Goal: Task Accomplishment & Management: Manage account settings

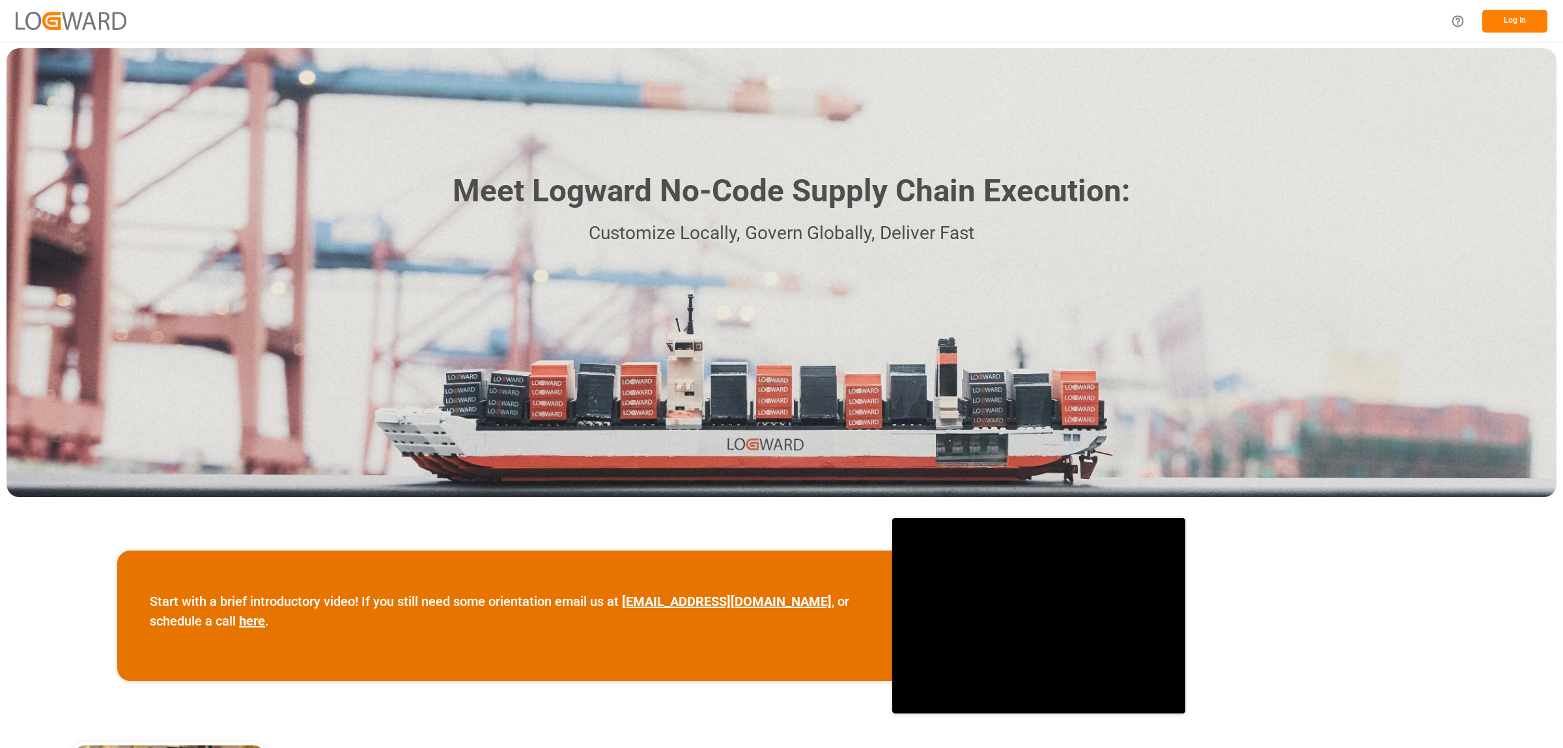
click at [1516, 16] on button "Log In" at bounding box center [1514, 21] width 65 height 23
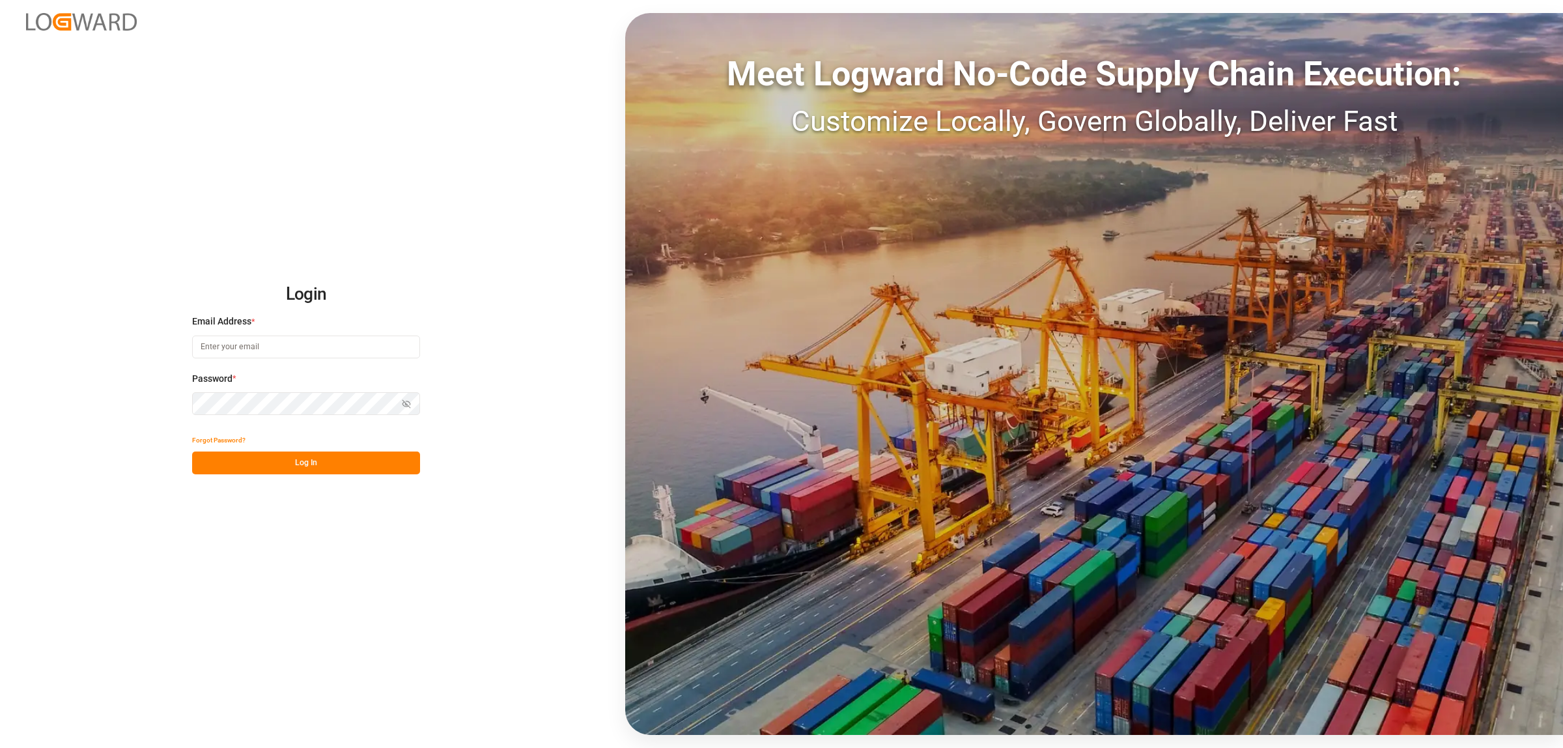
type input "[PERSON_NAME][EMAIL_ADDRESS][PERSON_NAME][DOMAIN_NAME]"
click at [330, 464] on button "Log In" at bounding box center [306, 462] width 228 height 23
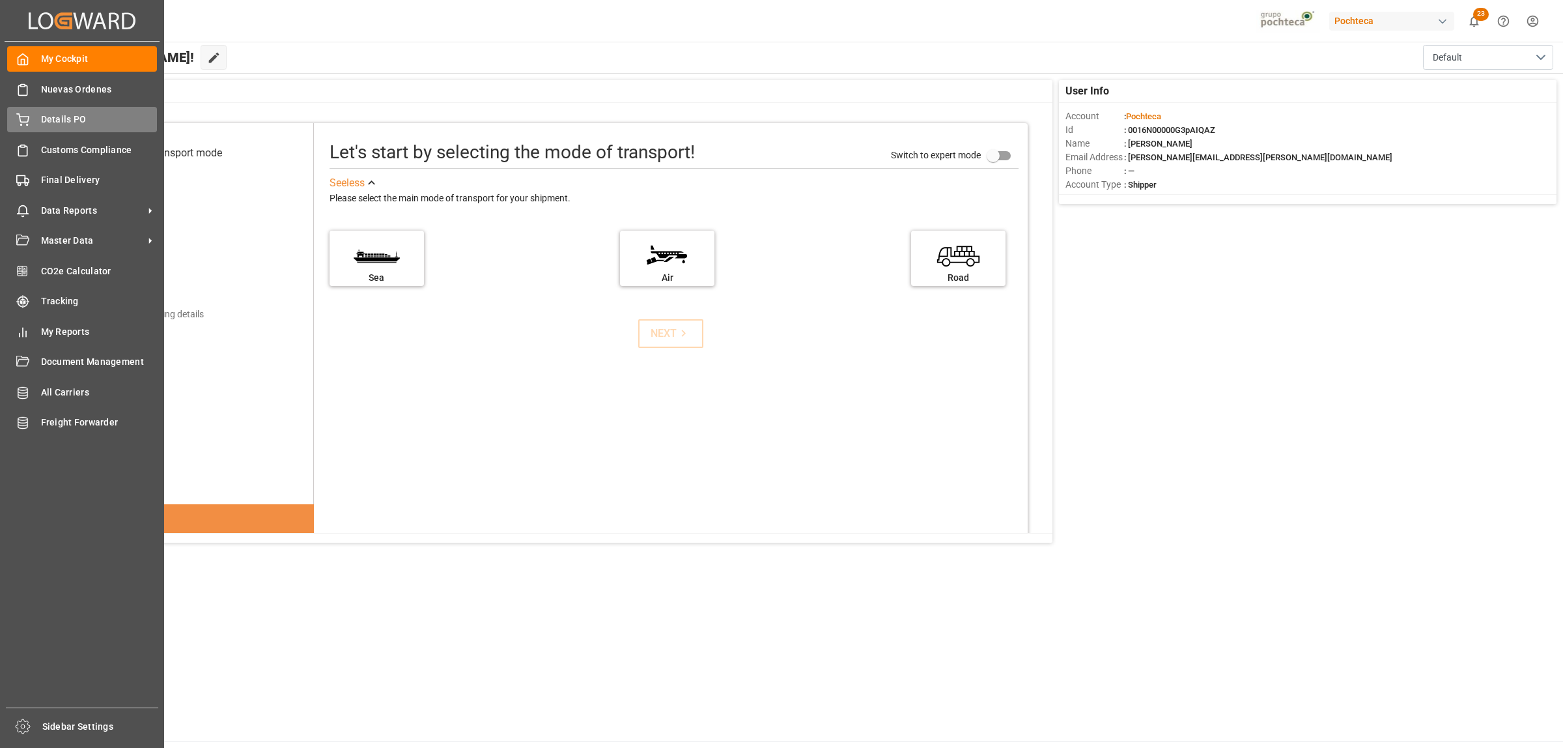
click at [63, 114] on span "Details PO" at bounding box center [99, 120] width 117 height 14
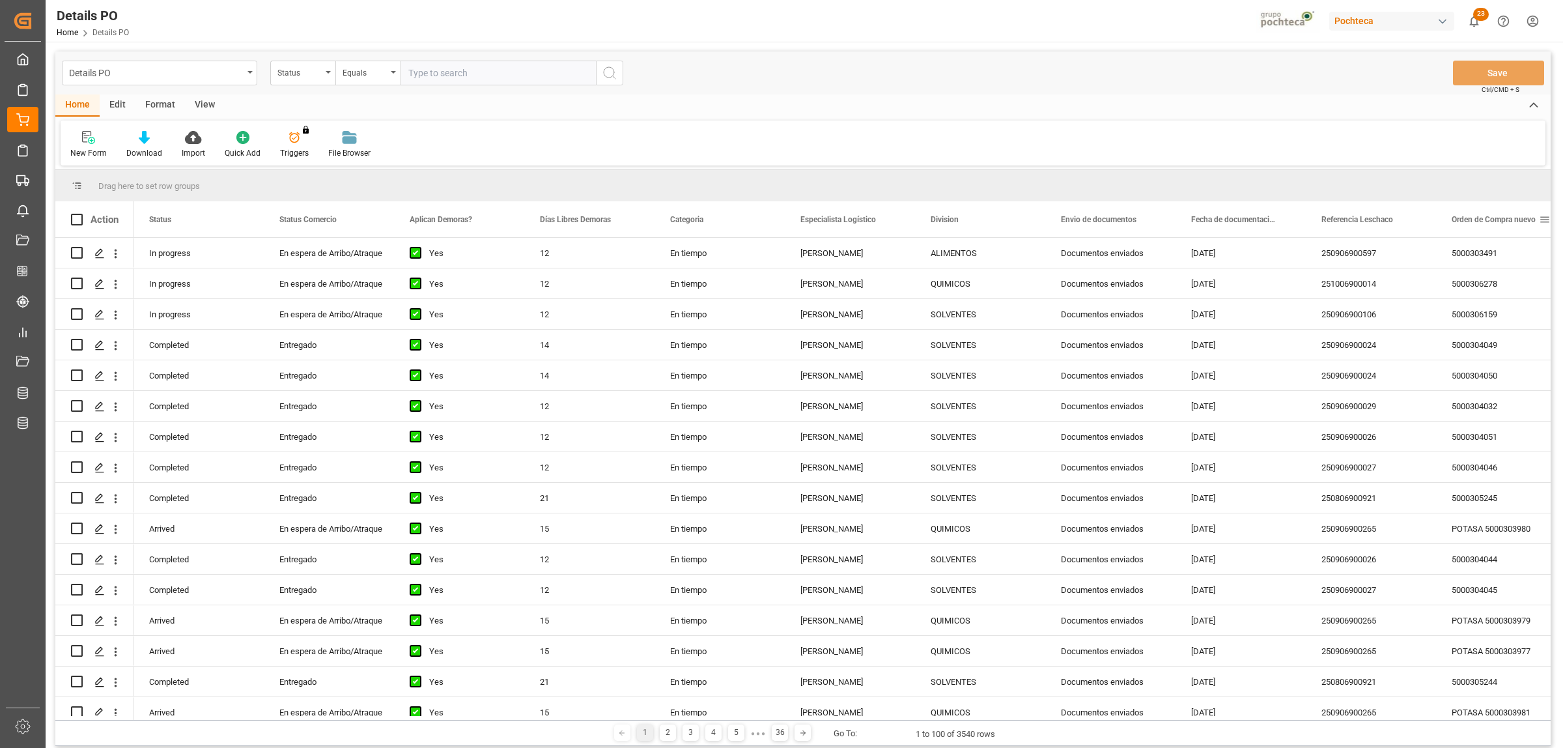
click at [1546, 219] on span at bounding box center [1545, 220] width 12 height 12
click at [1497, 227] on span "filter" at bounding box center [1501, 222] width 12 height 12
type input "5000304137"
click at [1493, 329] on button "Apply" at bounding box center [1496, 330] width 24 height 13
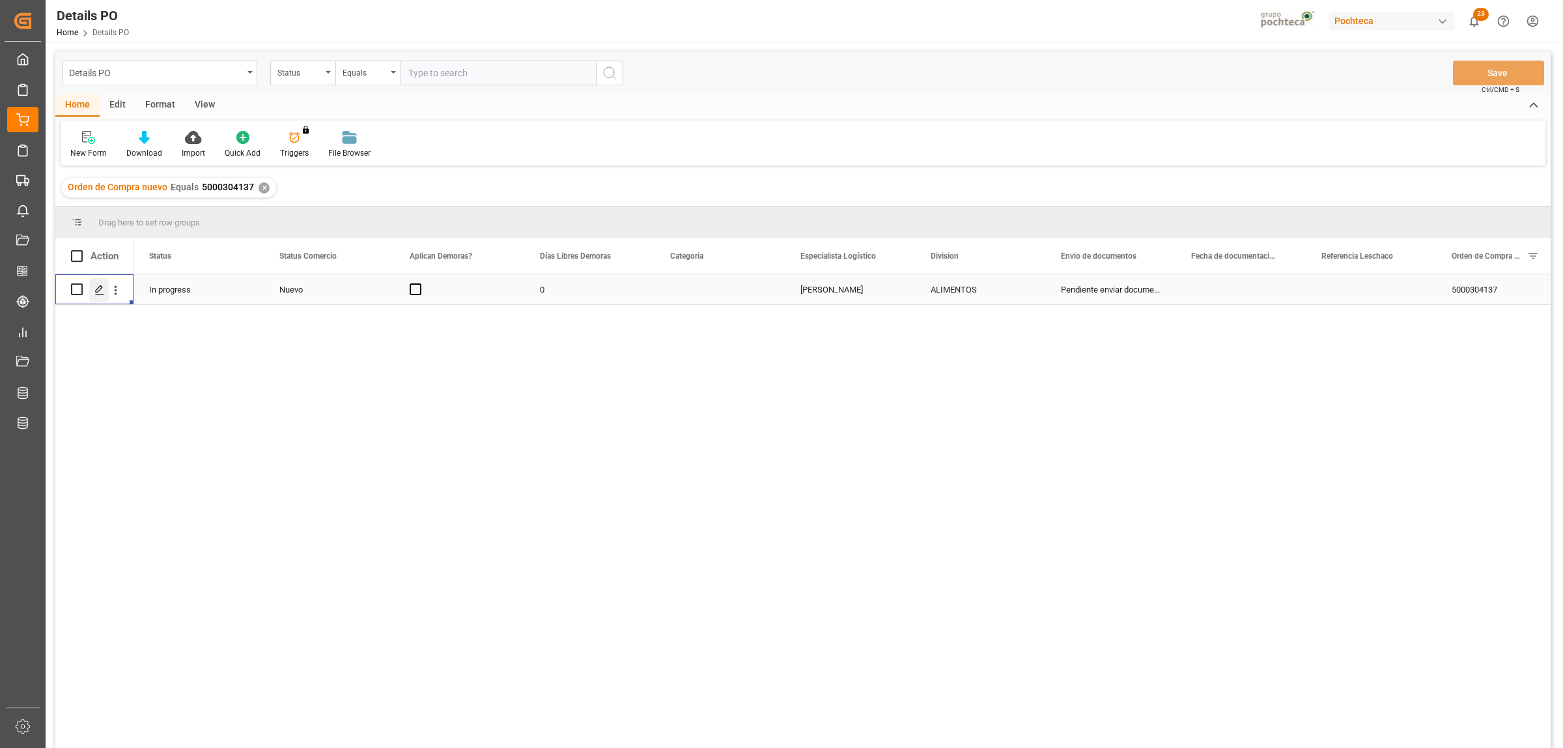
click at [94, 294] on icon "Press SPACE to select this row." at bounding box center [99, 290] width 10 height 10
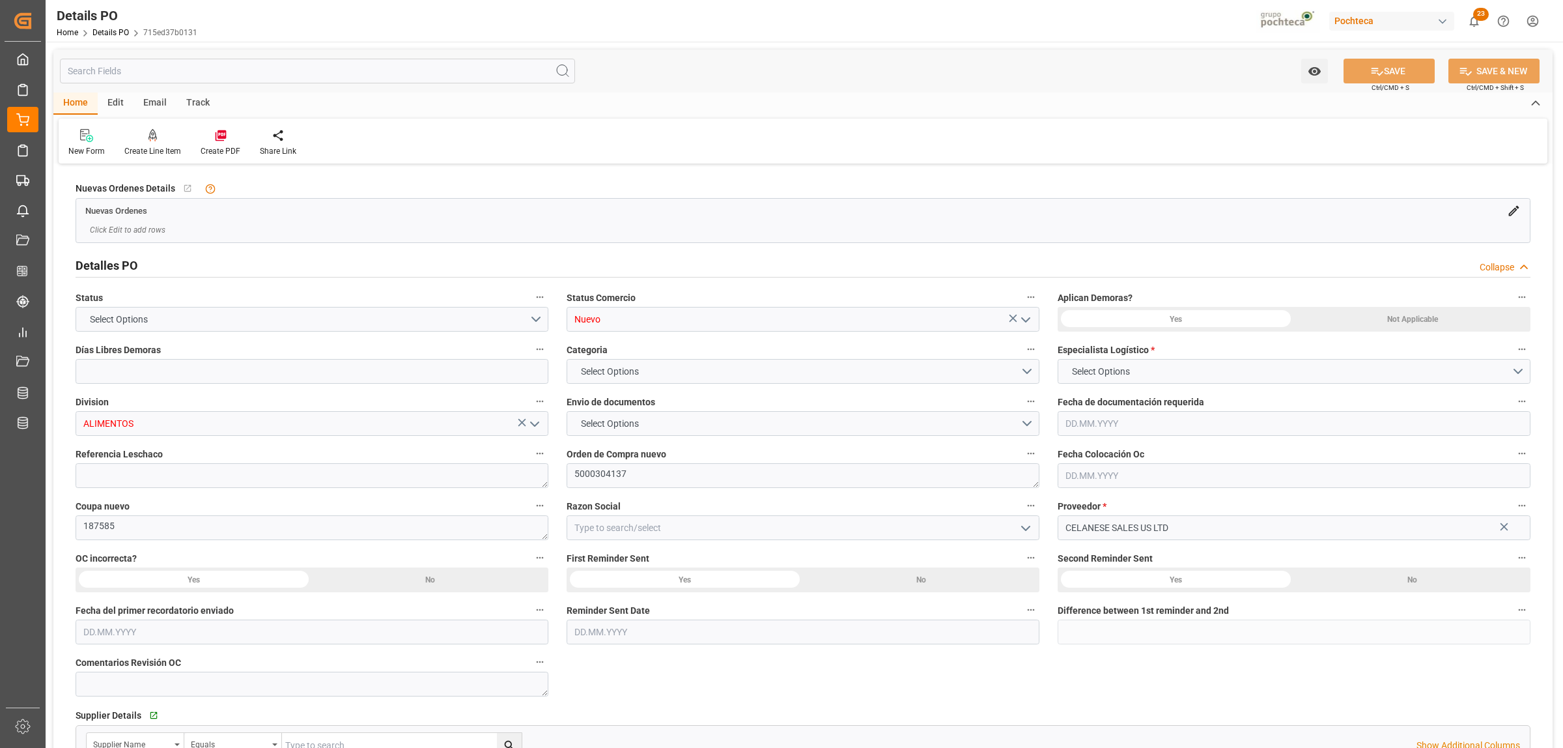
type input "0"
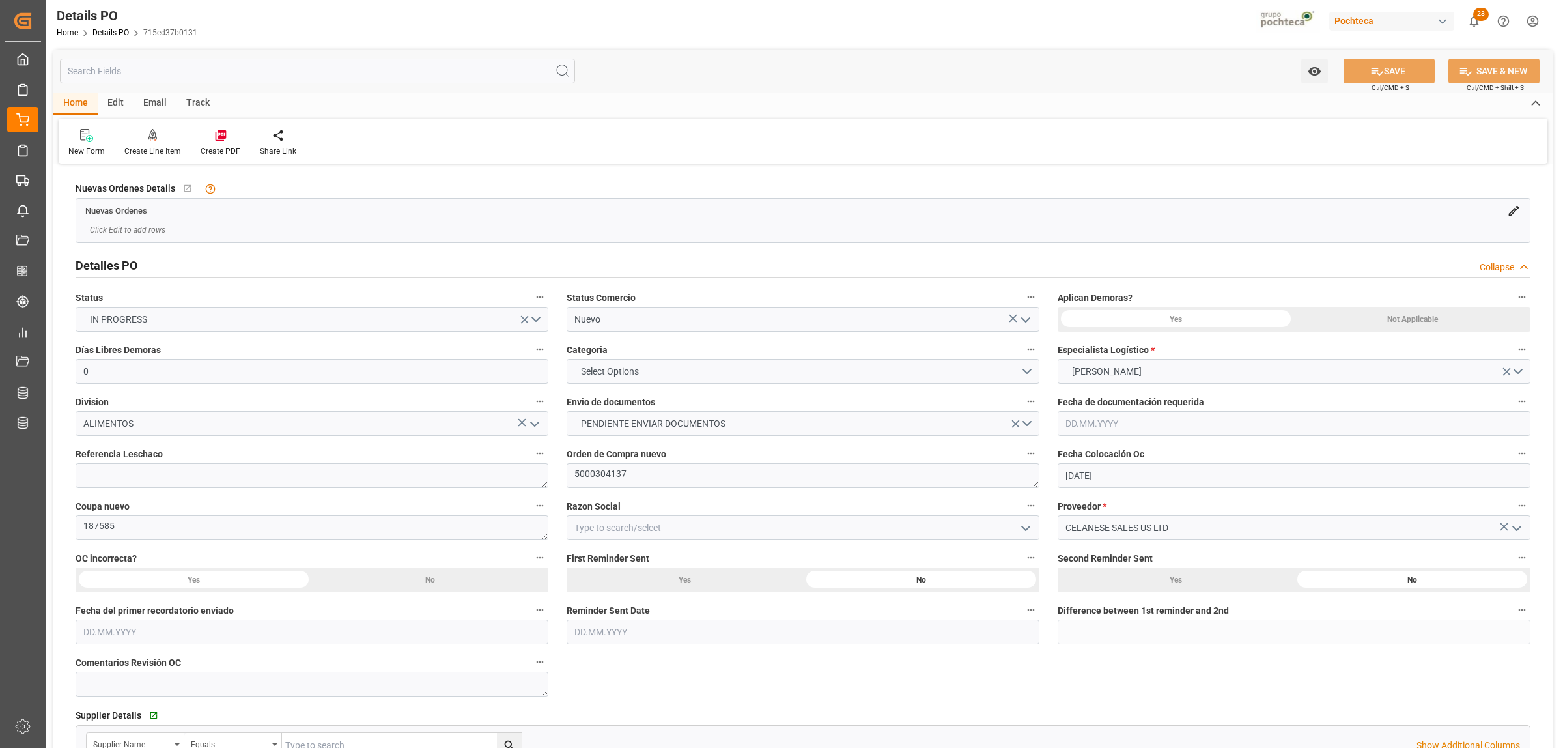
type input "[DATE]"
click at [1015, 327] on button "open menu" at bounding box center [1025, 319] width 20 height 20
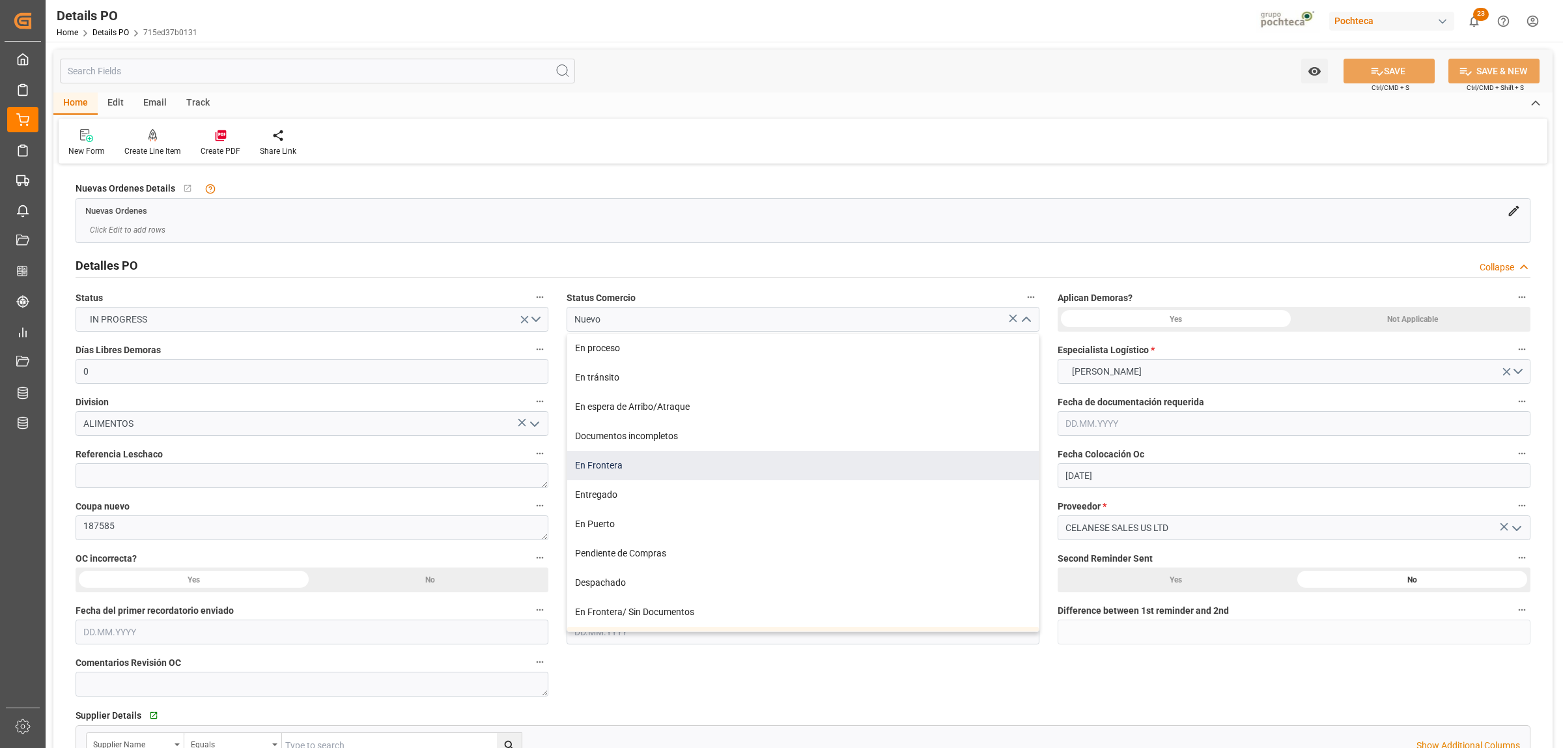
click at [642, 464] on div "En Frontera" at bounding box center [803, 465] width 472 height 29
type input "En Frontera"
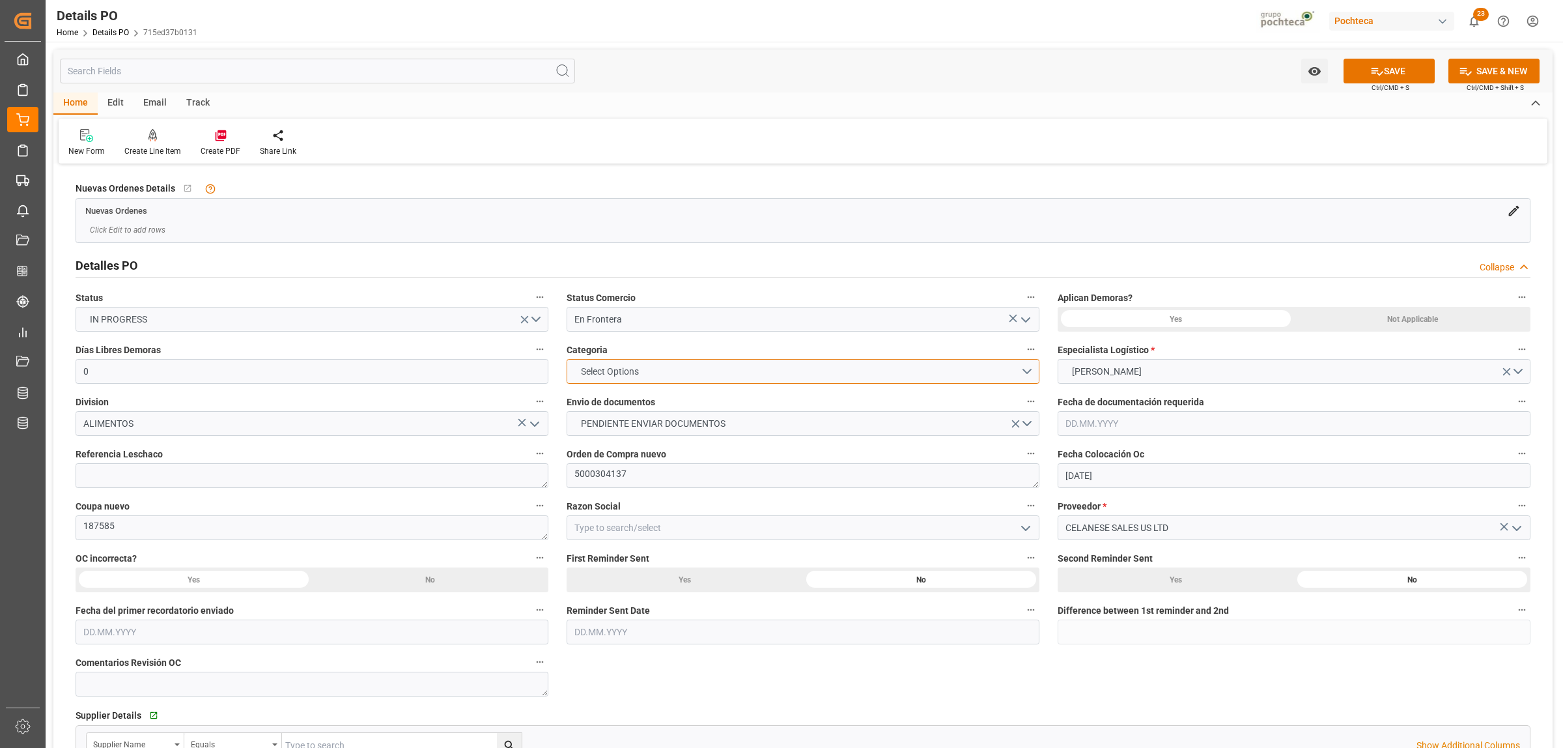
click at [1023, 378] on button "Select Options" at bounding box center [803, 371] width 473 height 25
click at [593, 382] on div "PRIORITARIO" at bounding box center [803, 374] width 472 height 27
click at [1030, 424] on button "PENDIENTE ENVIAR DOCUMENTOS" at bounding box center [803, 423] width 473 height 25
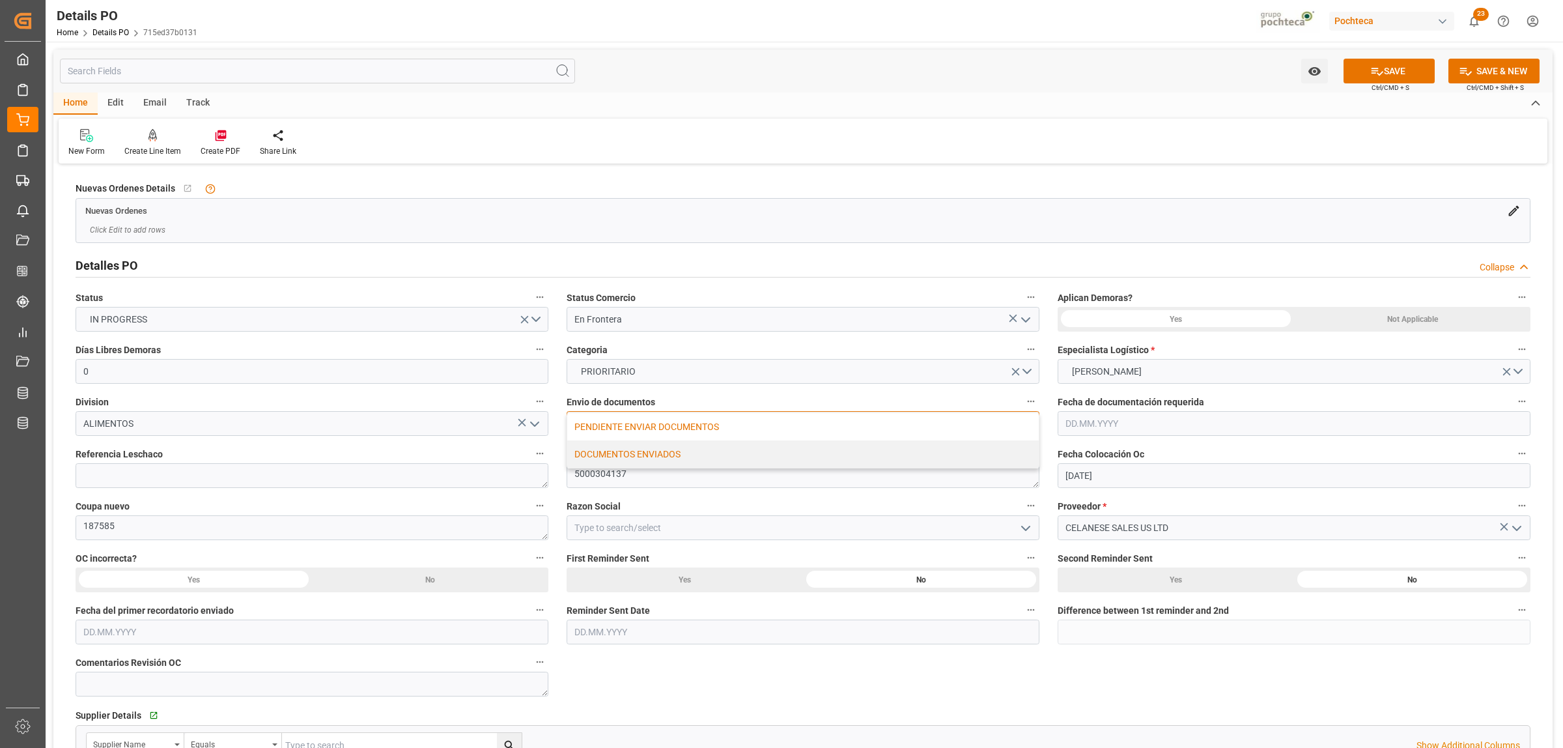
click at [615, 451] on div "DOCUMENTOS ENVIADOS" at bounding box center [803, 453] width 472 height 27
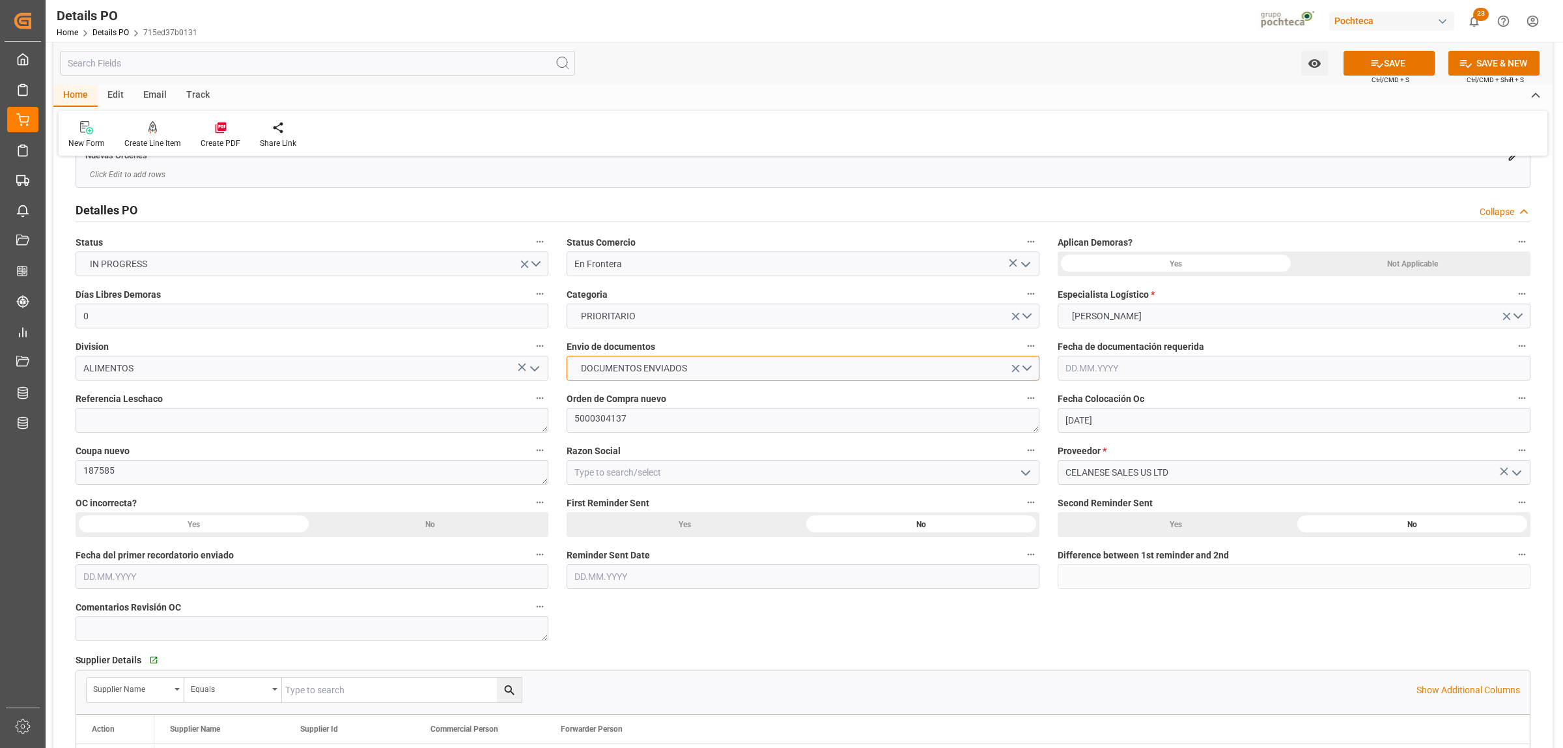
scroll to position [81, 0]
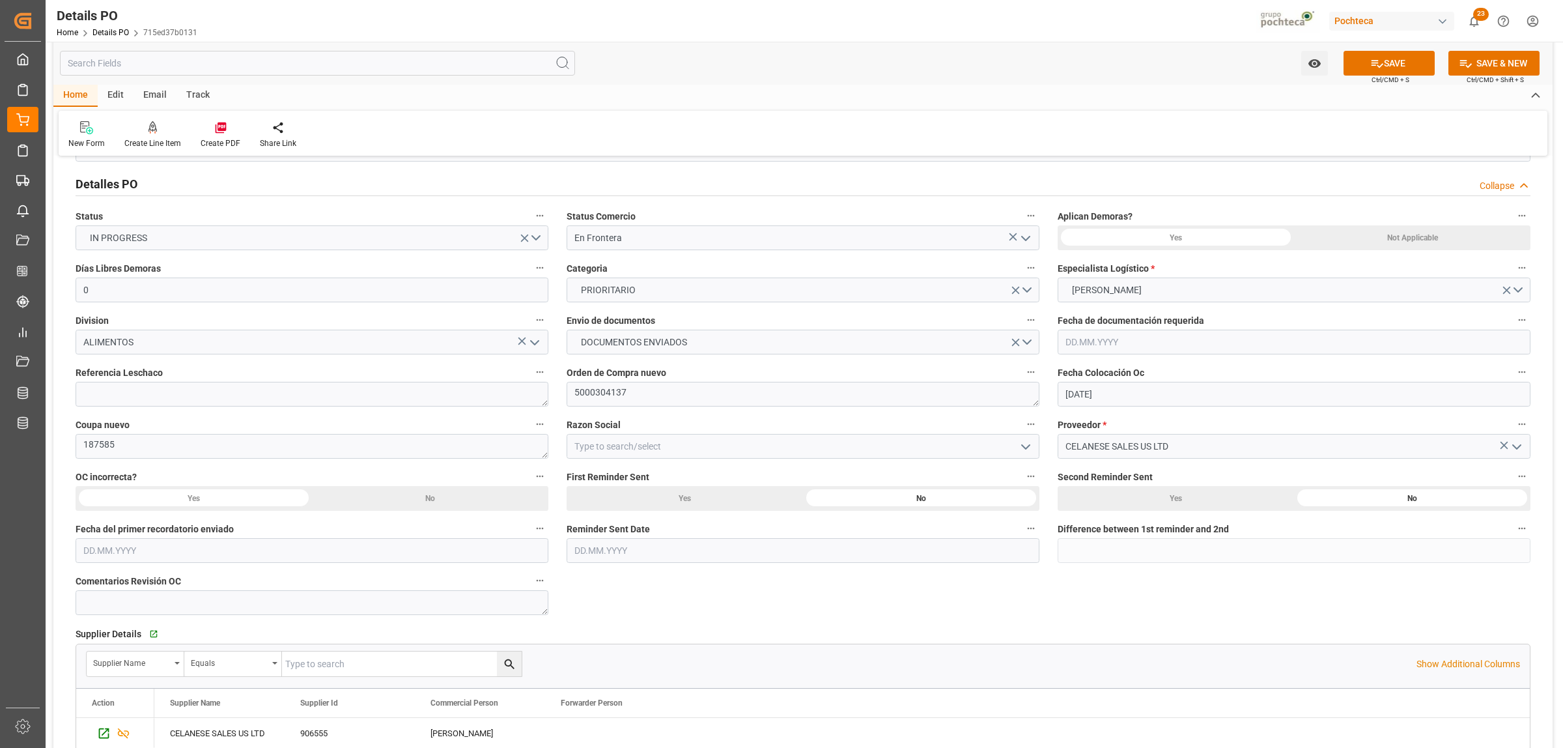
click at [1026, 450] on icon "open menu" at bounding box center [1026, 447] width 16 height 16
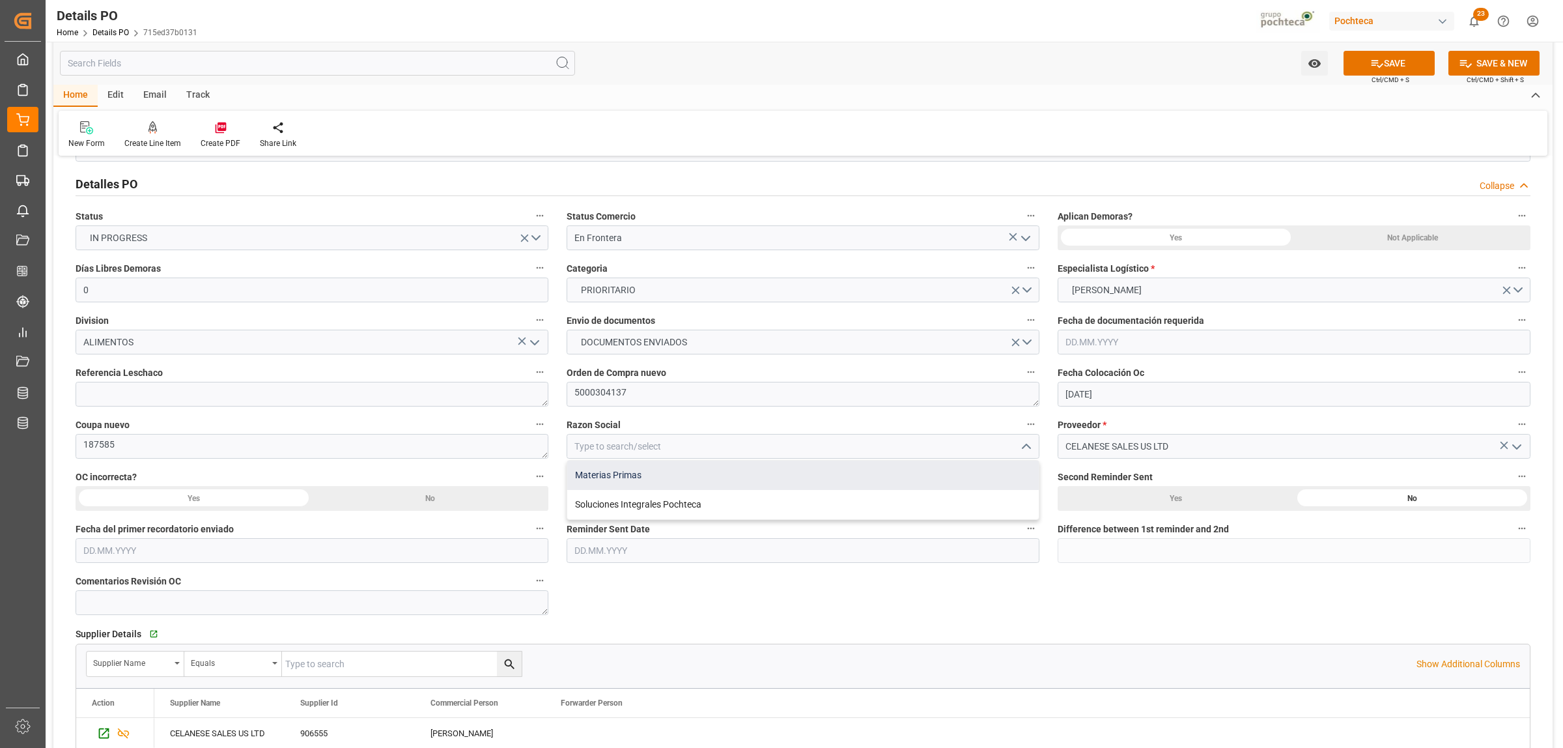
click at [633, 481] on div "Materias Primas" at bounding box center [803, 474] width 472 height 29
type input "Materias Primas"
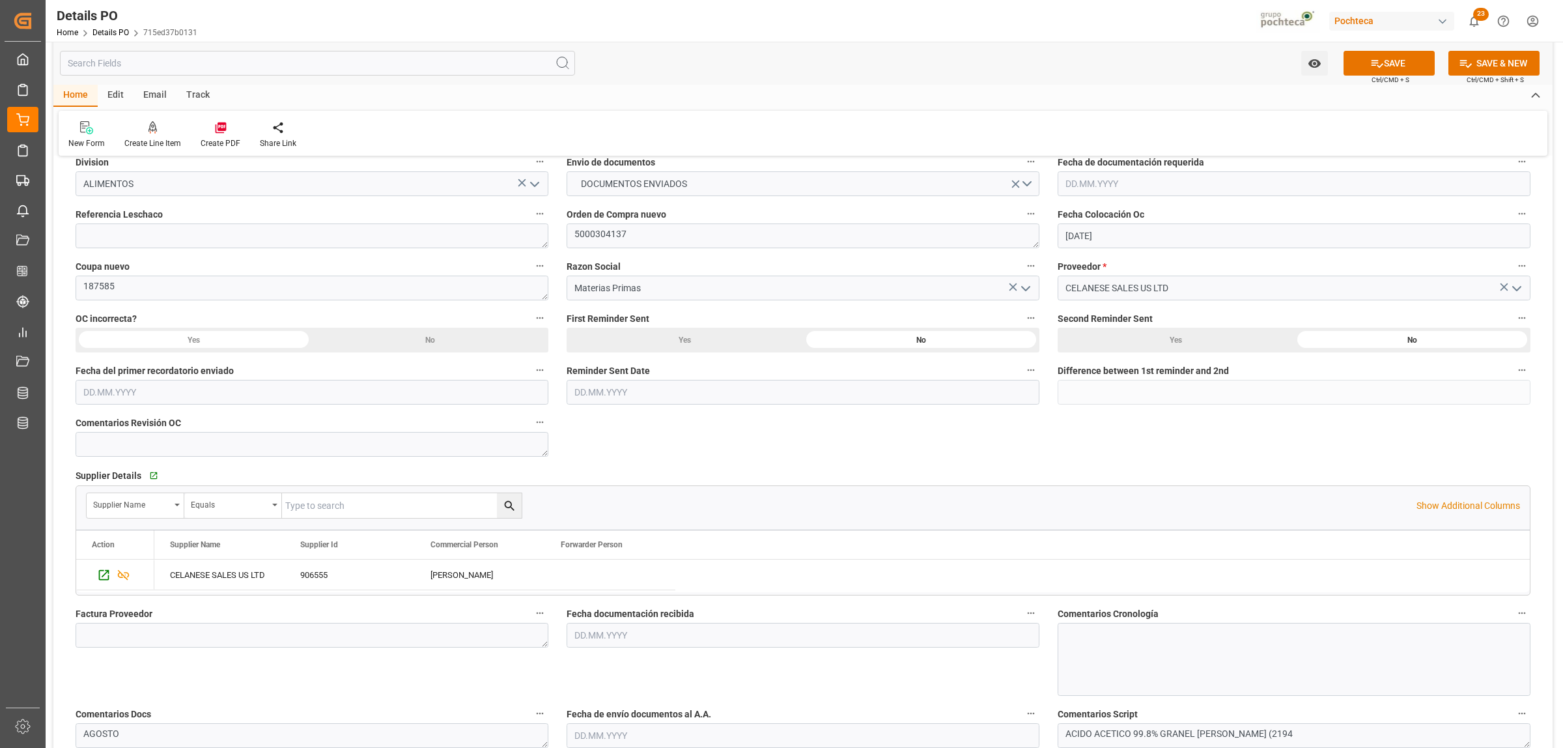
scroll to position [244, 0]
click at [195, 233] on textarea at bounding box center [312, 231] width 473 height 25
paste textarea "250906990101"
type textarea "250906990101"
click at [158, 624] on textarea at bounding box center [312, 630] width 473 height 25
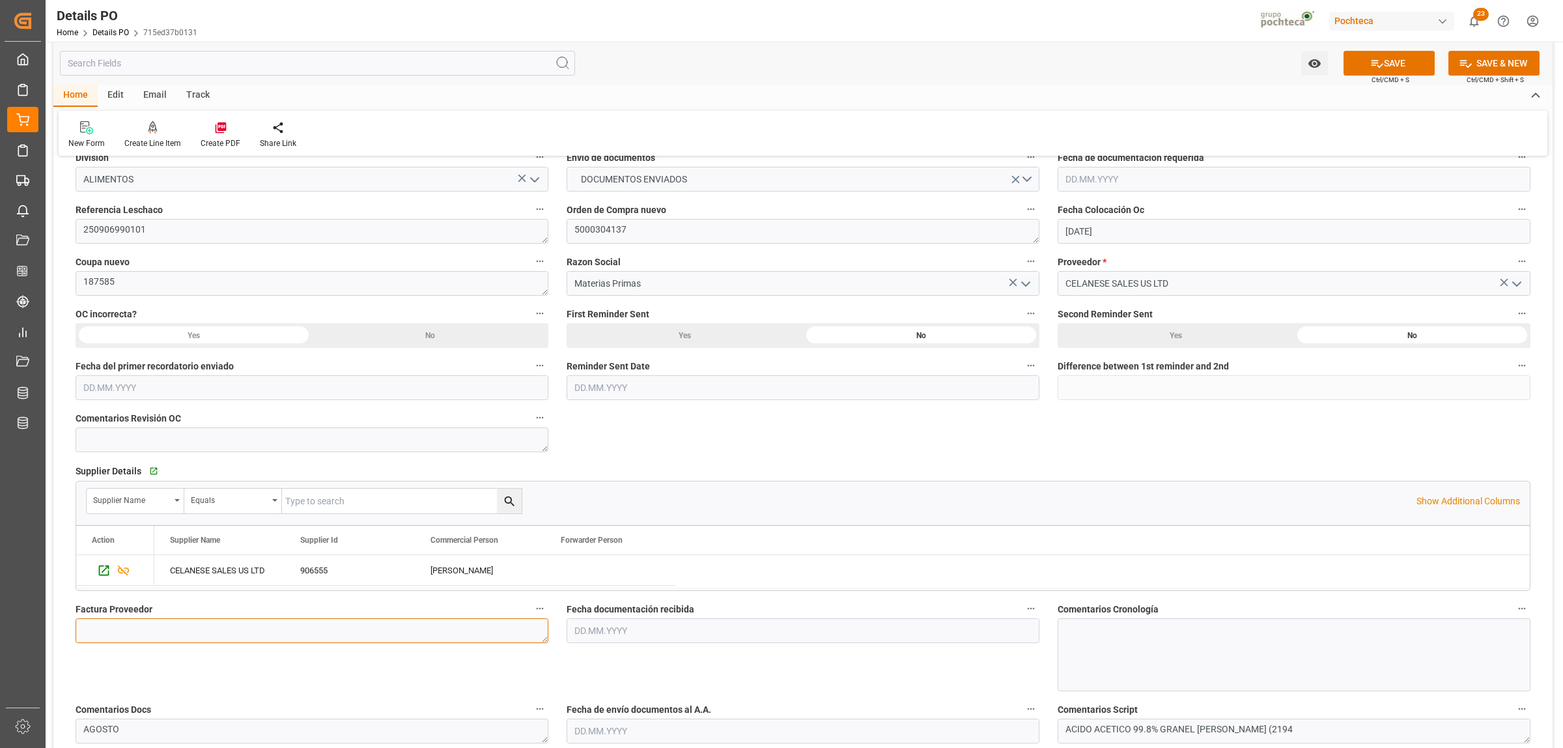
paste textarea "979939276"
type textarea "979939276"
click at [597, 630] on input "text" at bounding box center [803, 630] width 473 height 25
click at [602, 444] on div "[DATE]" at bounding box center [659, 441] width 185 height 13
click at [684, 488] on span "5" at bounding box center [685, 489] width 5 height 9
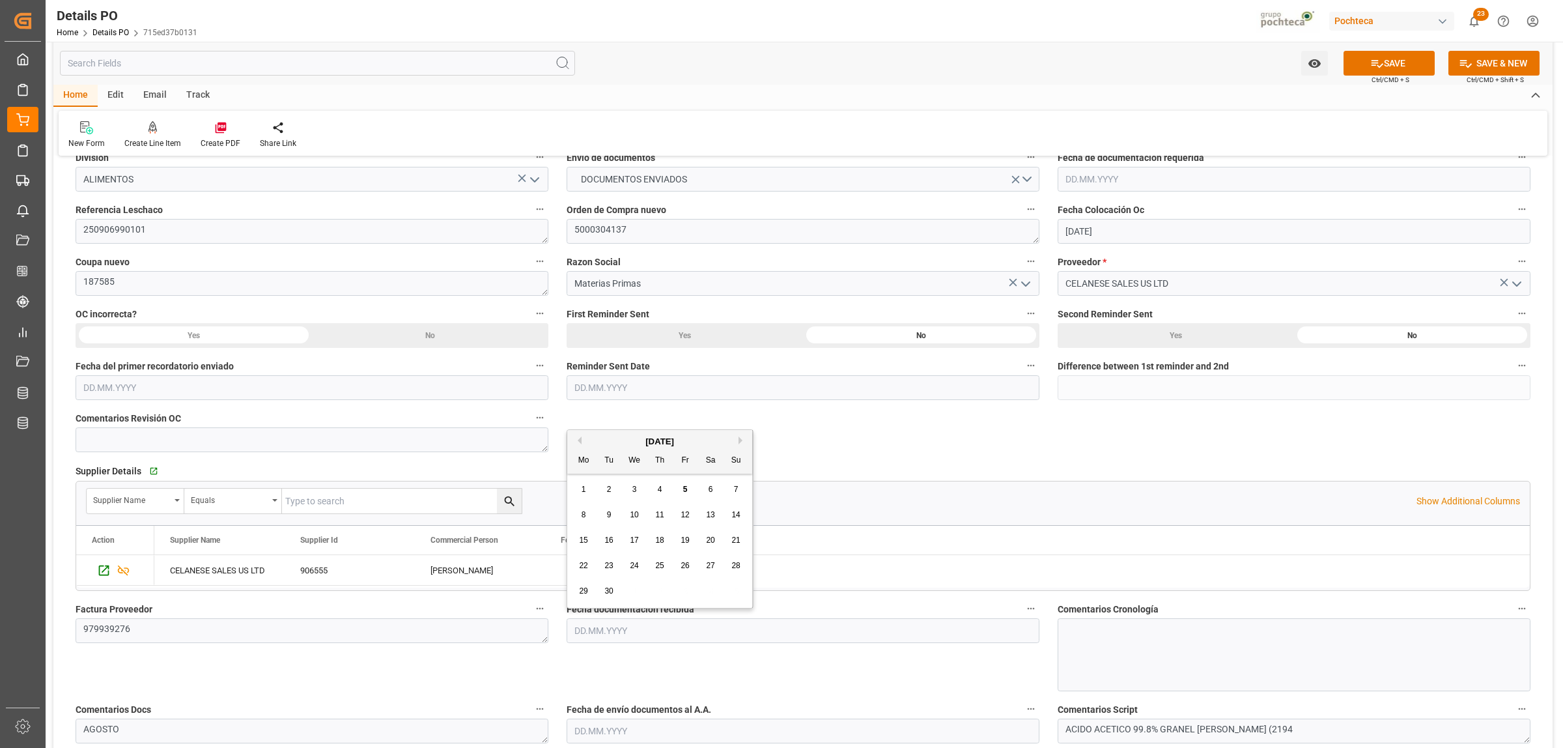
type input "[DATE]"
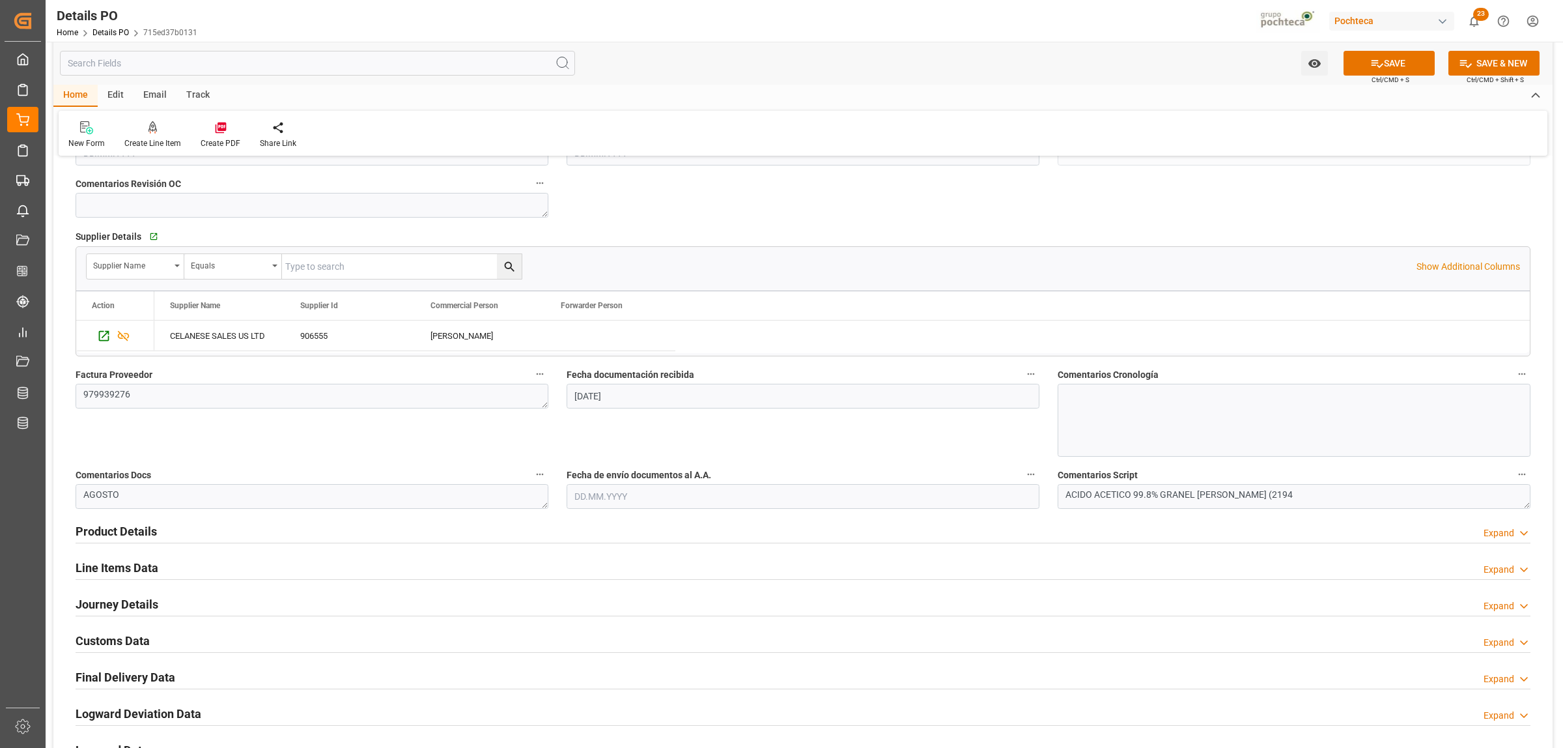
scroll to position [488, 0]
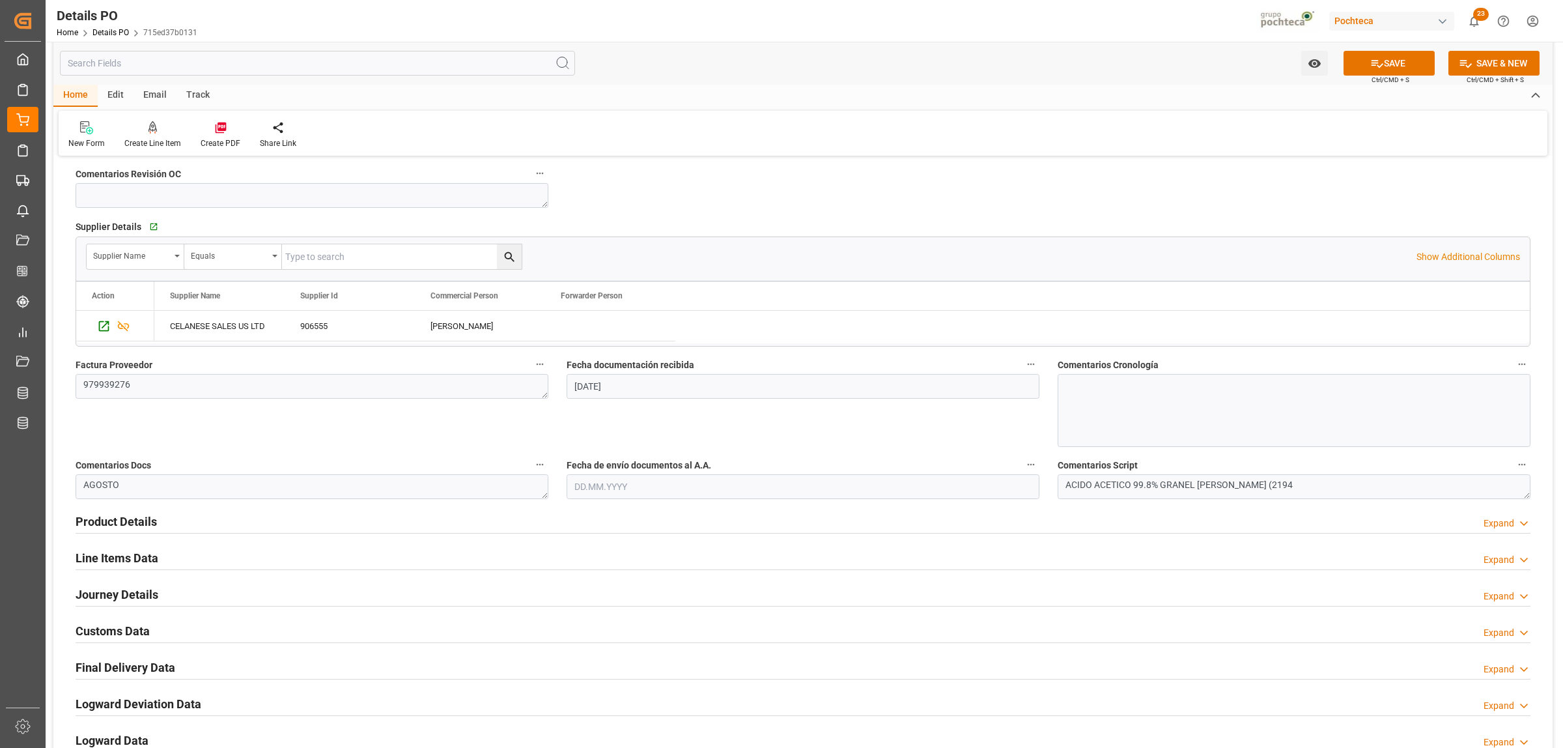
click at [611, 485] on input "text" at bounding box center [803, 486] width 473 height 25
click at [601, 516] on div "[DATE]" at bounding box center [659, 518] width 185 height 13
click at [684, 567] on span "5" at bounding box center [685, 565] width 5 height 9
type input "[DATE]"
click at [145, 519] on h2 "Product Details" at bounding box center [116, 522] width 81 height 18
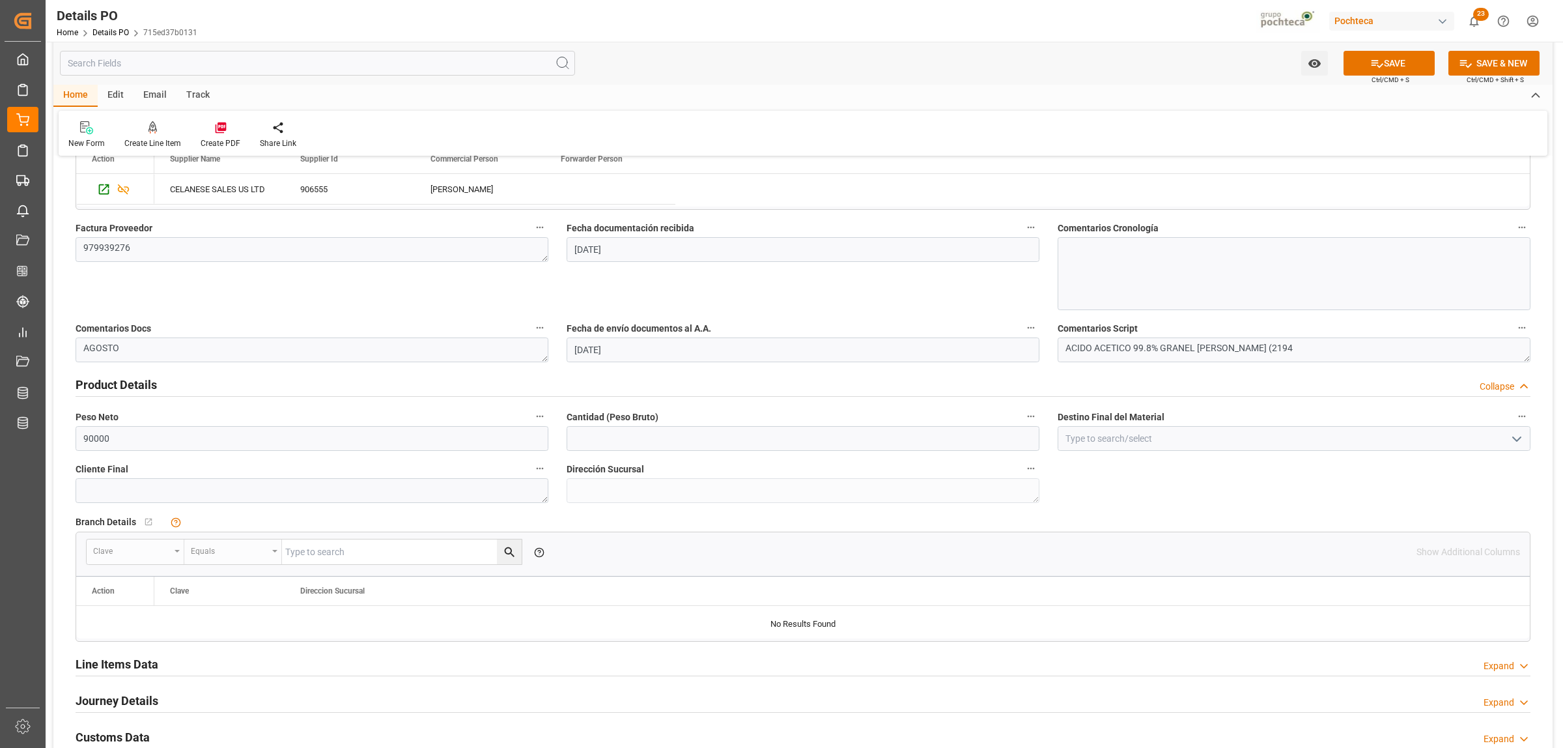
scroll to position [651, 0]
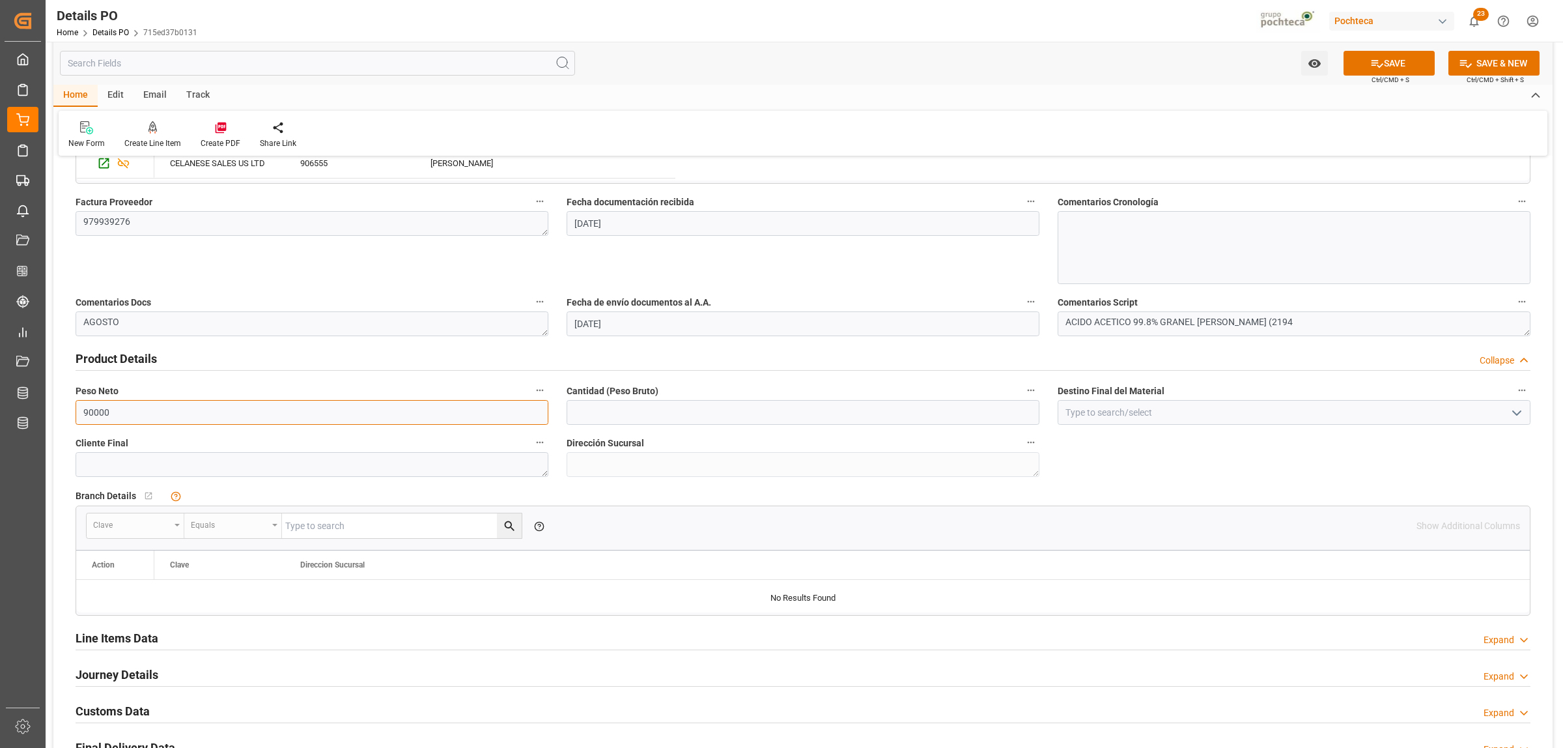
drag, startPoint x: 122, startPoint y: 412, endPoint x: 70, endPoint y: 410, distance: 52.1
click at [70, 410] on div "Peso Neto 90000" at bounding box center [311, 403] width 491 height 52
click at [670, 416] on input "text" at bounding box center [803, 412] width 473 height 25
paste input "90000"
type input "90000"
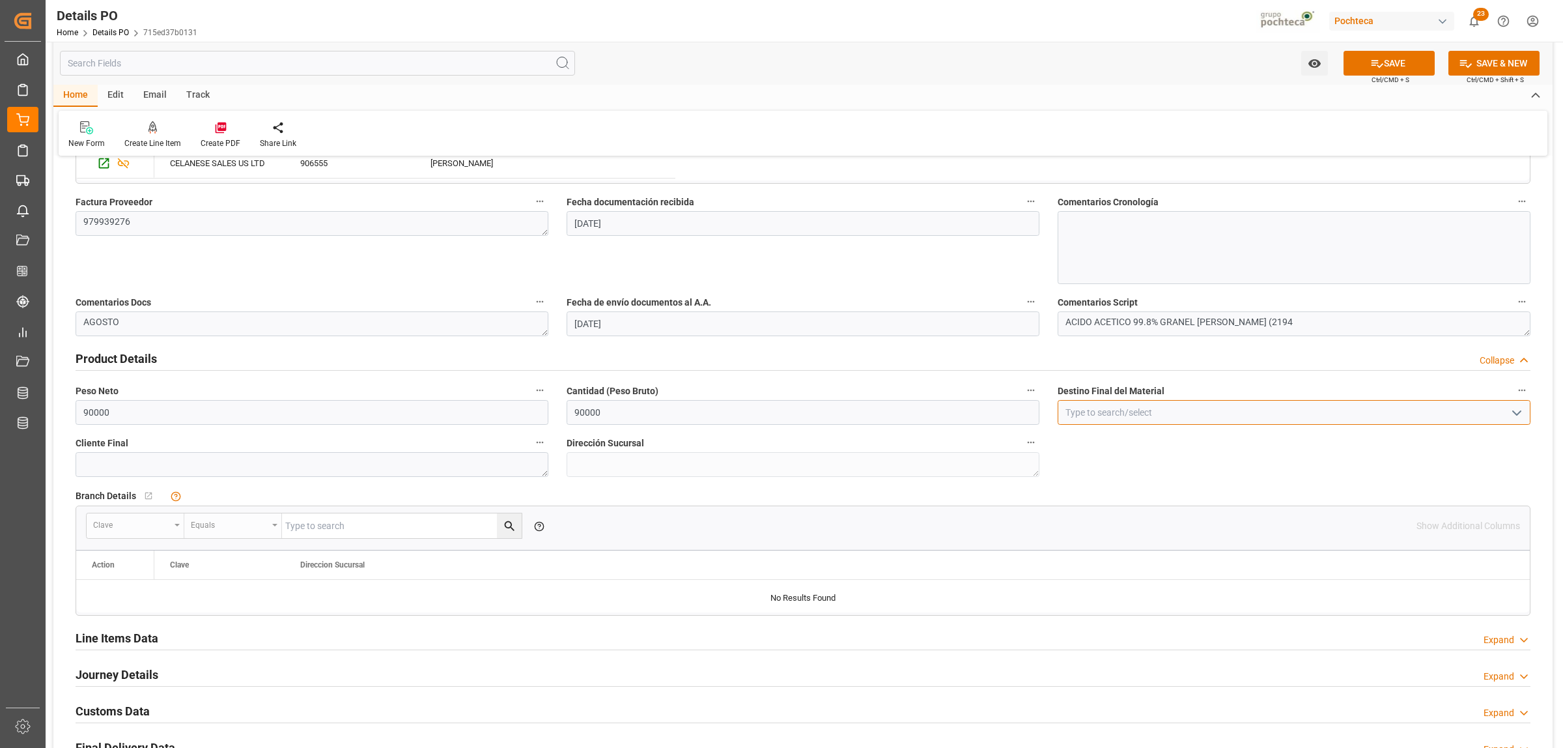
click at [1134, 416] on input at bounding box center [1294, 412] width 473 height 25
type input "[GEOGRAPHIC_DATA]"
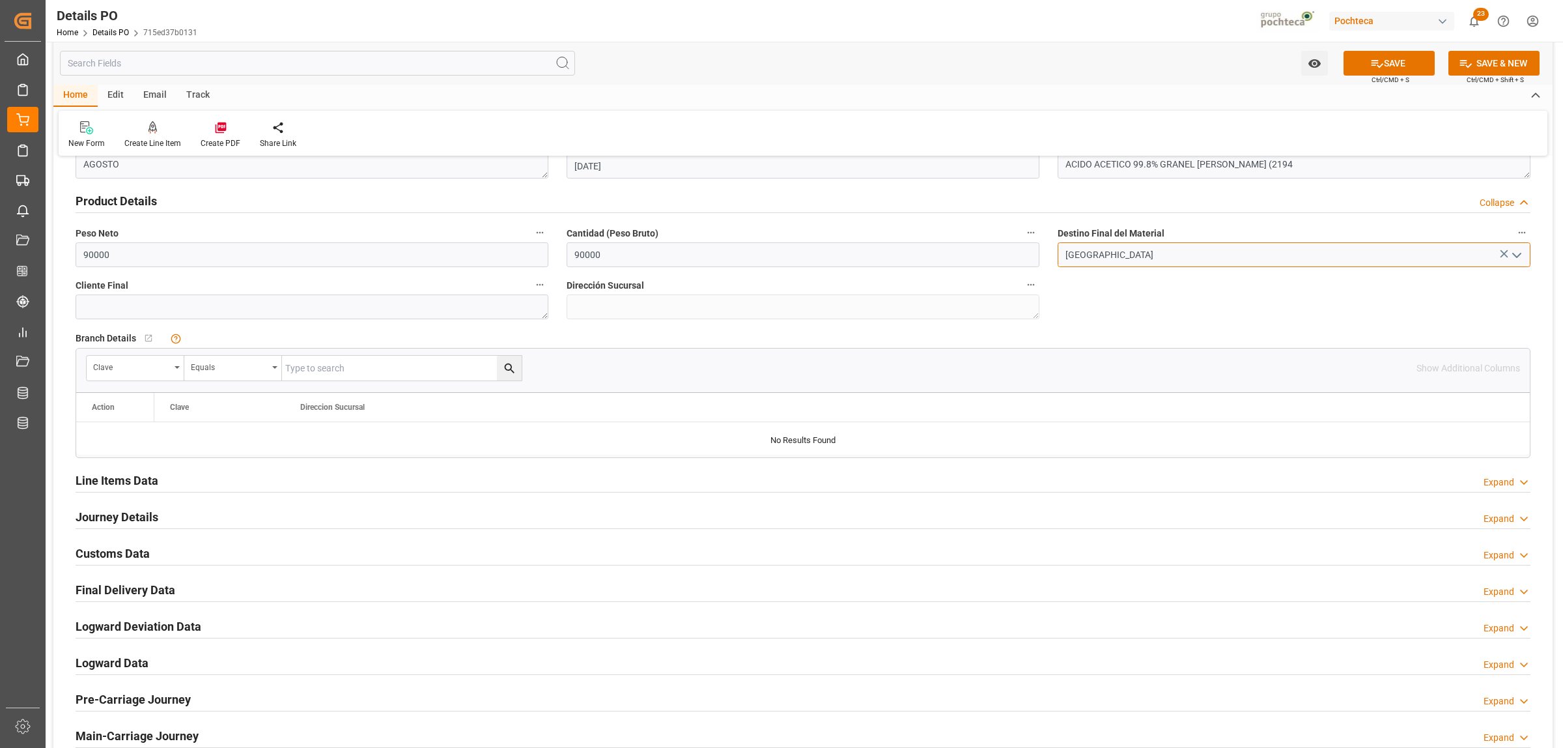
scroll to position [814, 0]
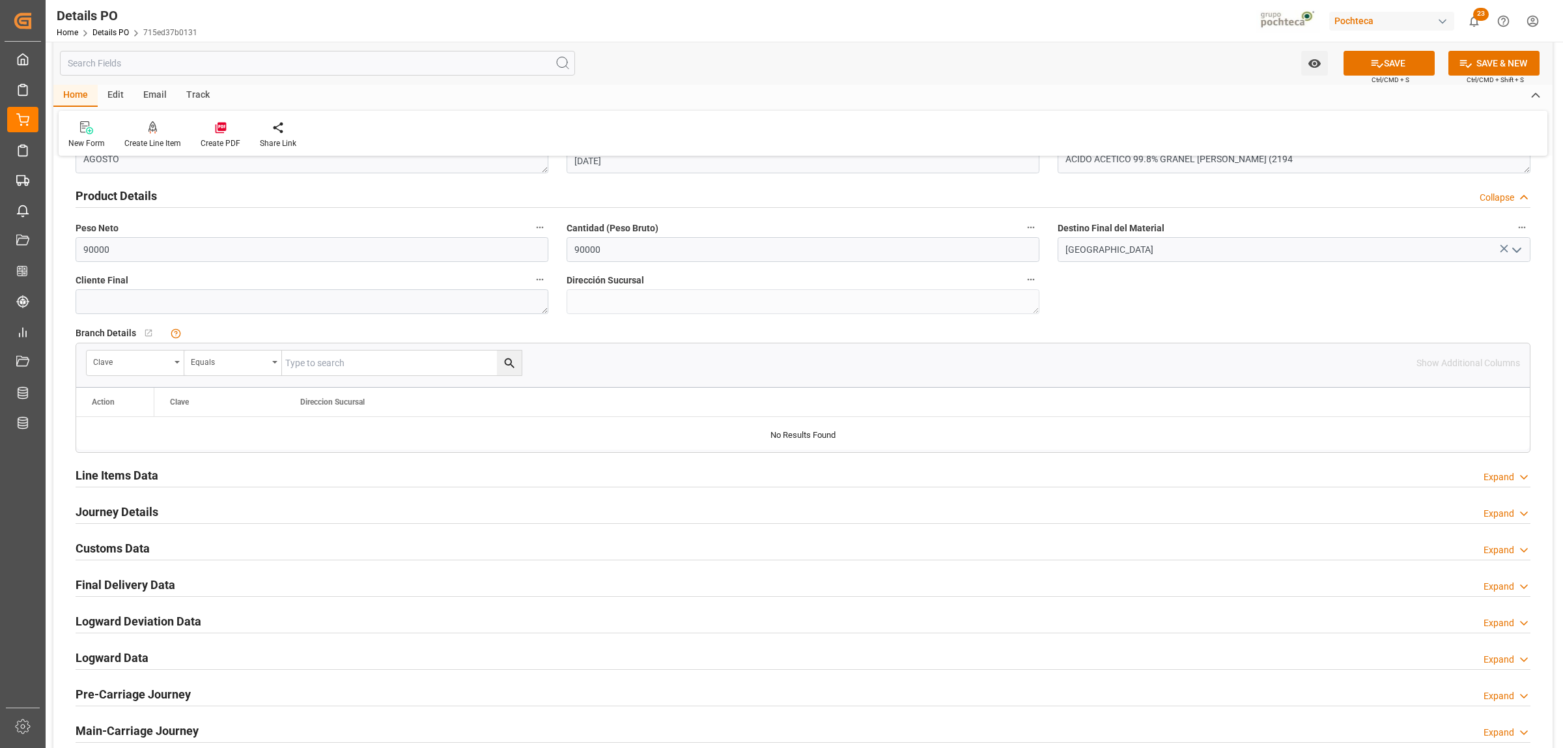
click at [148, 475] on h2 "Line Items Data" at bounding box center [117, 475] width 83 height 18
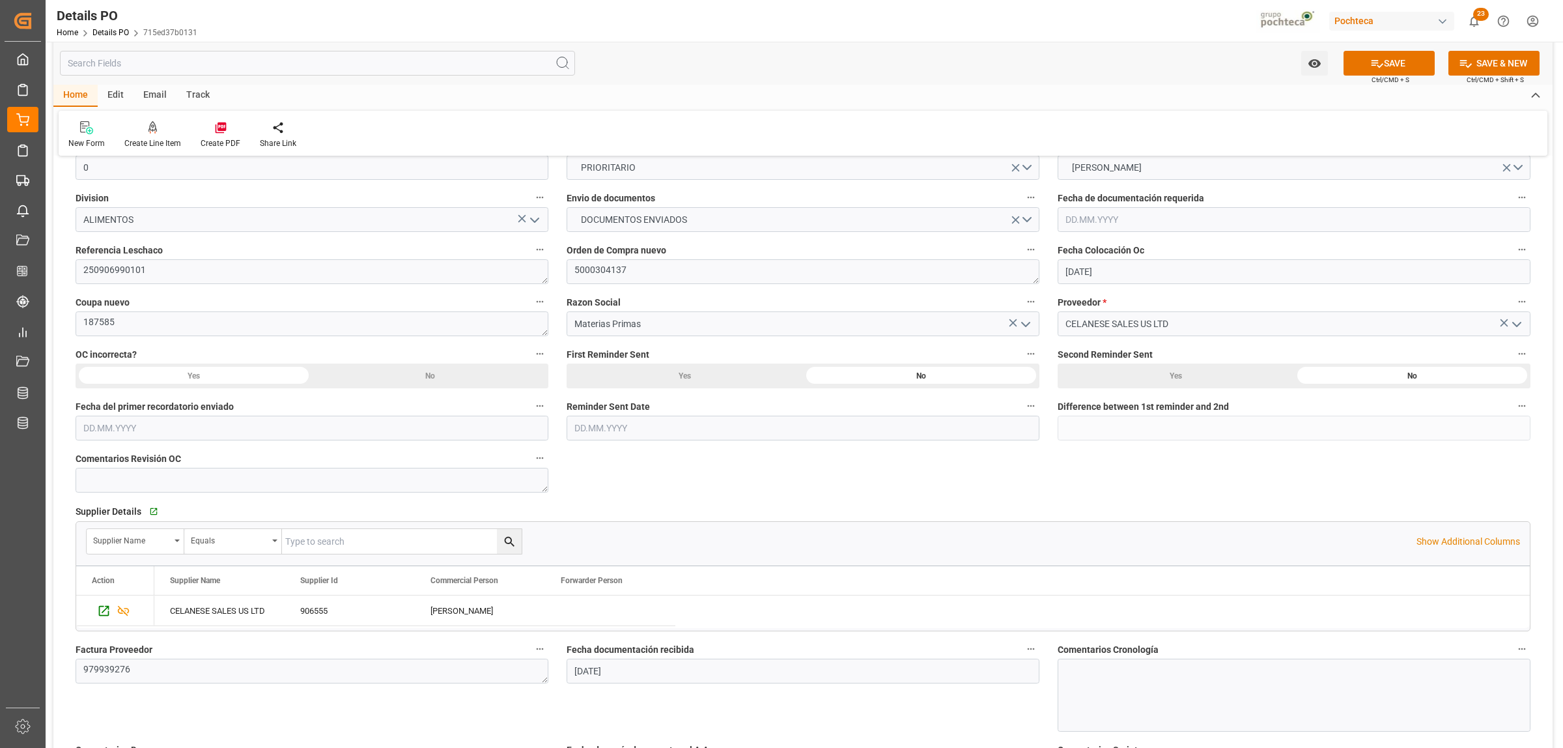
scroll to position [0, 0]
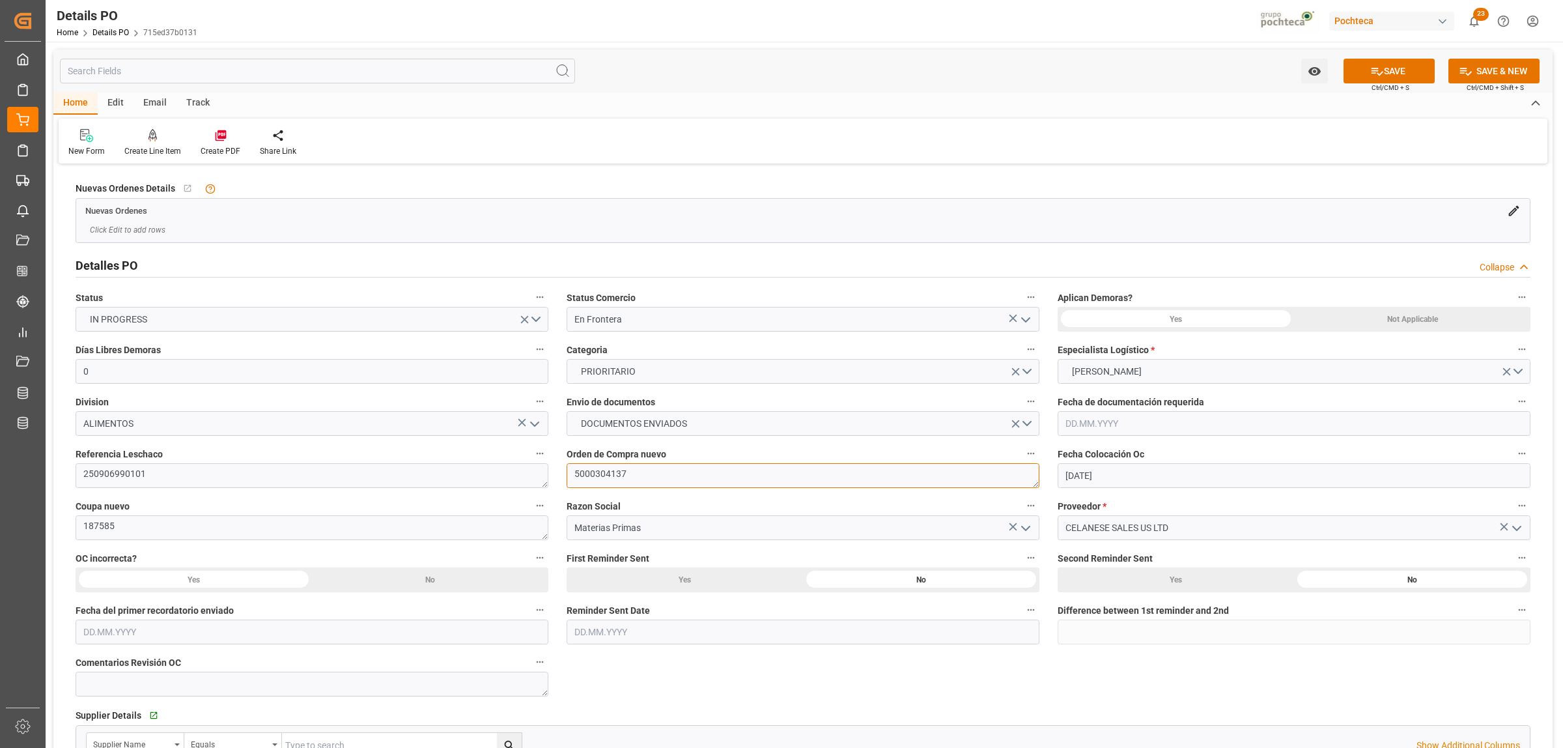
drag, startPoint x: 595, startPoint y: 475, endPoint x: 573, endPoint y: 473, distance: 21.6
click at [573, 473] on textarea "5000304137" at bounding box center [803, 475] width 473 height 25
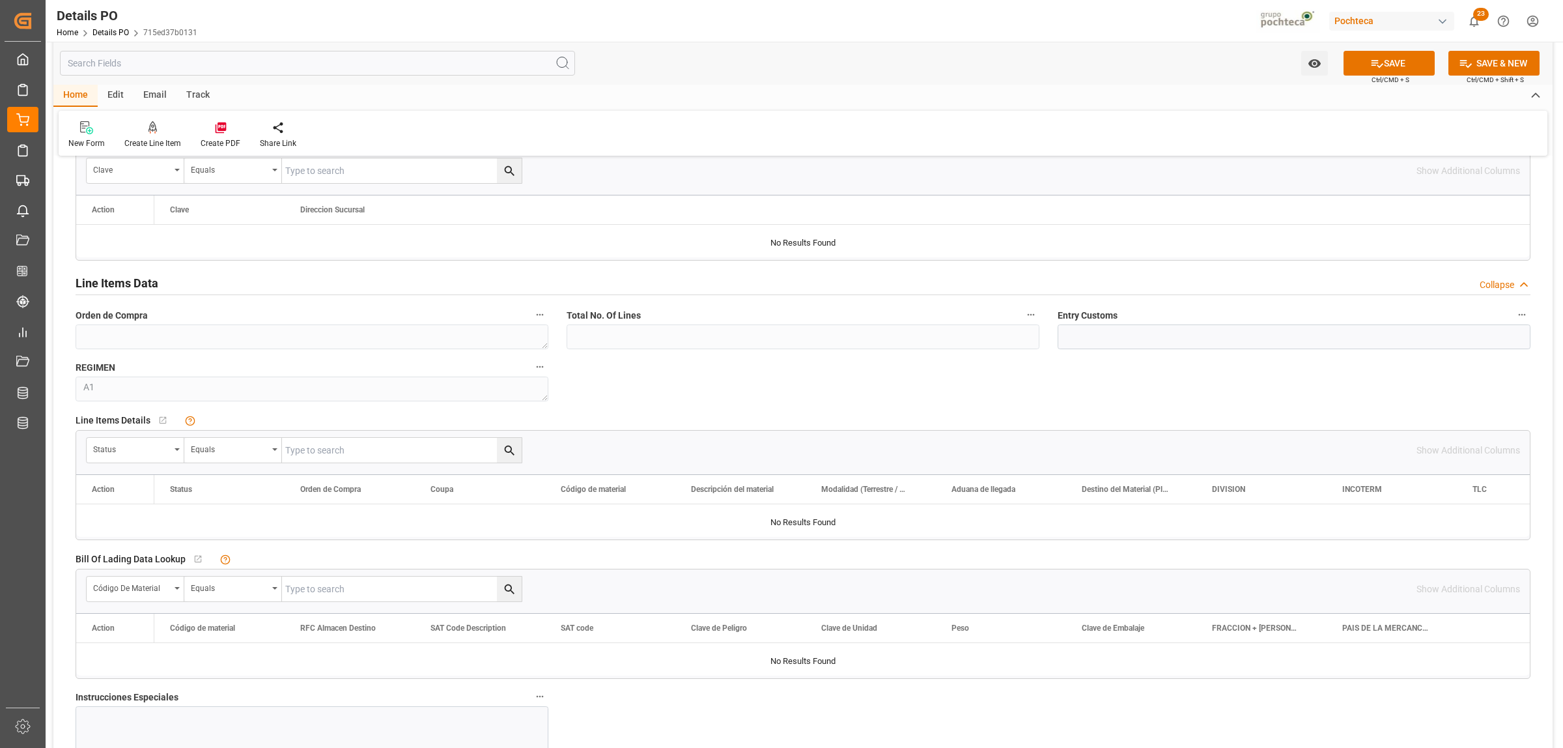
scroll to position [1058, 0]
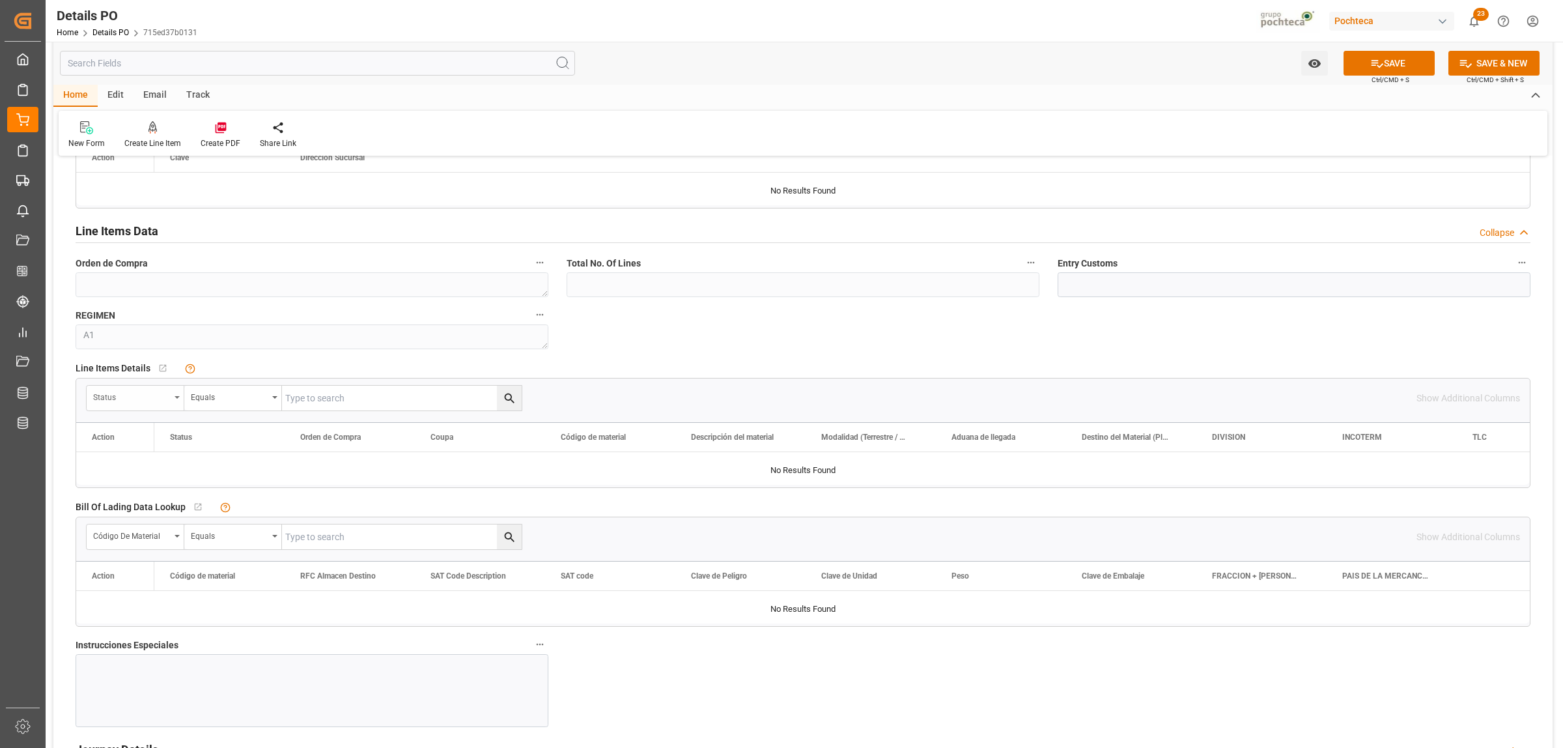
click at [180, 397] on div "Status" at bounding box center [136, 398] width 98 height 25
click at [177, 398] on icon "open menu" at bounding box center [177, 397] width 5 height 3
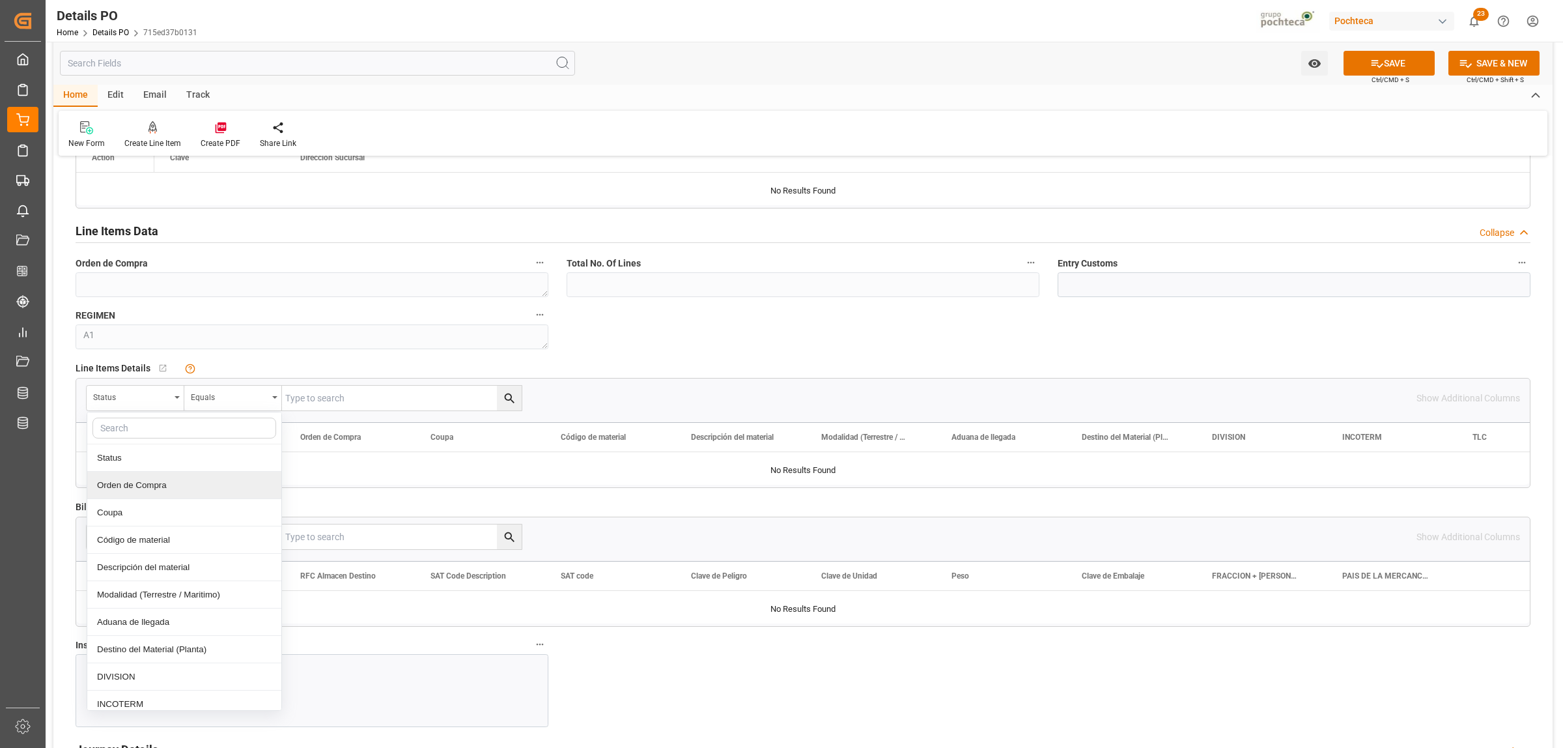
click at [158, 487] on div "Orden de Compra" at bounding box center [184, 485] width 194 height 27
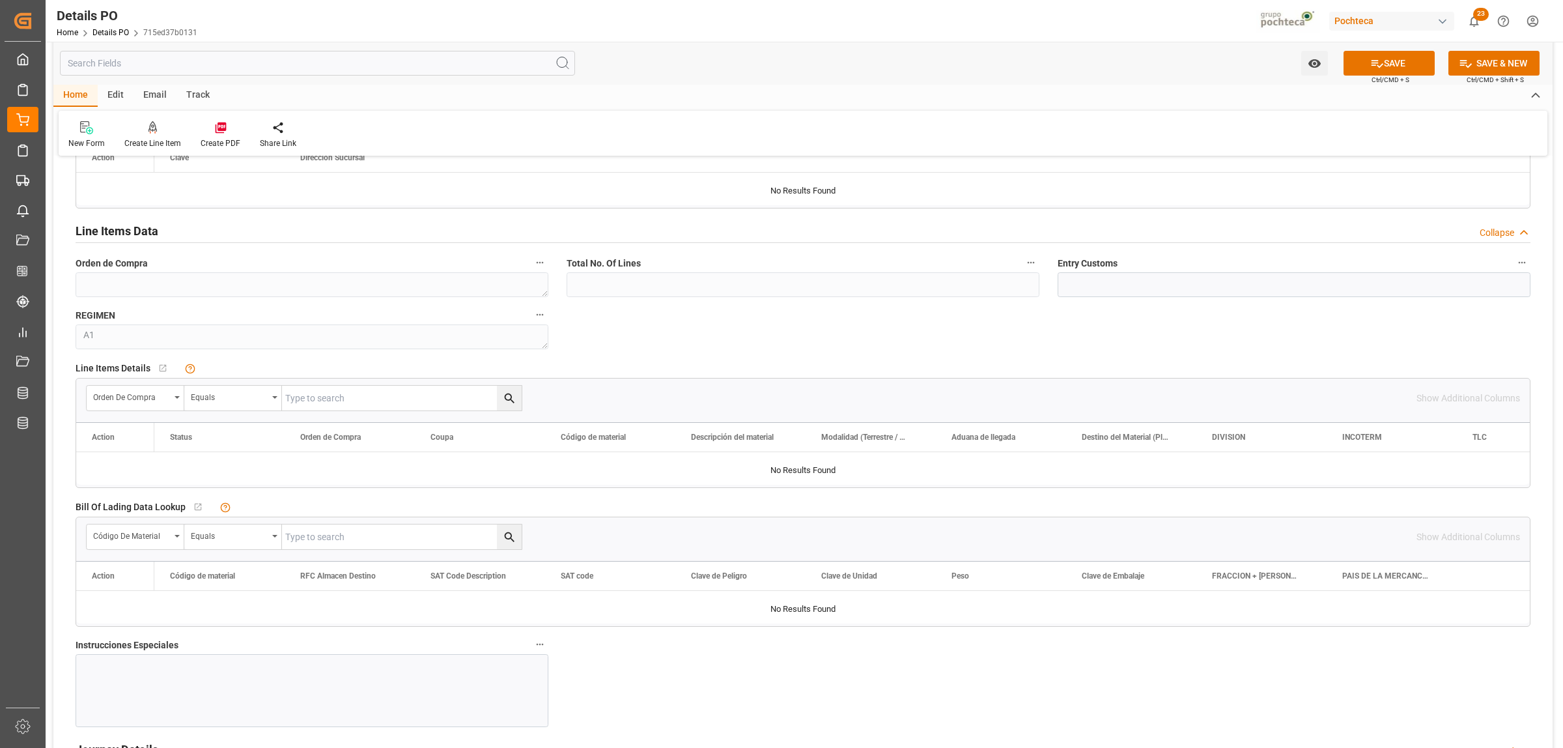
click at [293, 406] on input "text" at bounding box center [402, 398] width 240 height 25
paste input "5000304137"
type input "5000304137"
click at [507, 399] on icon "search button" at bounding box center [510, 398] width 14 height 14
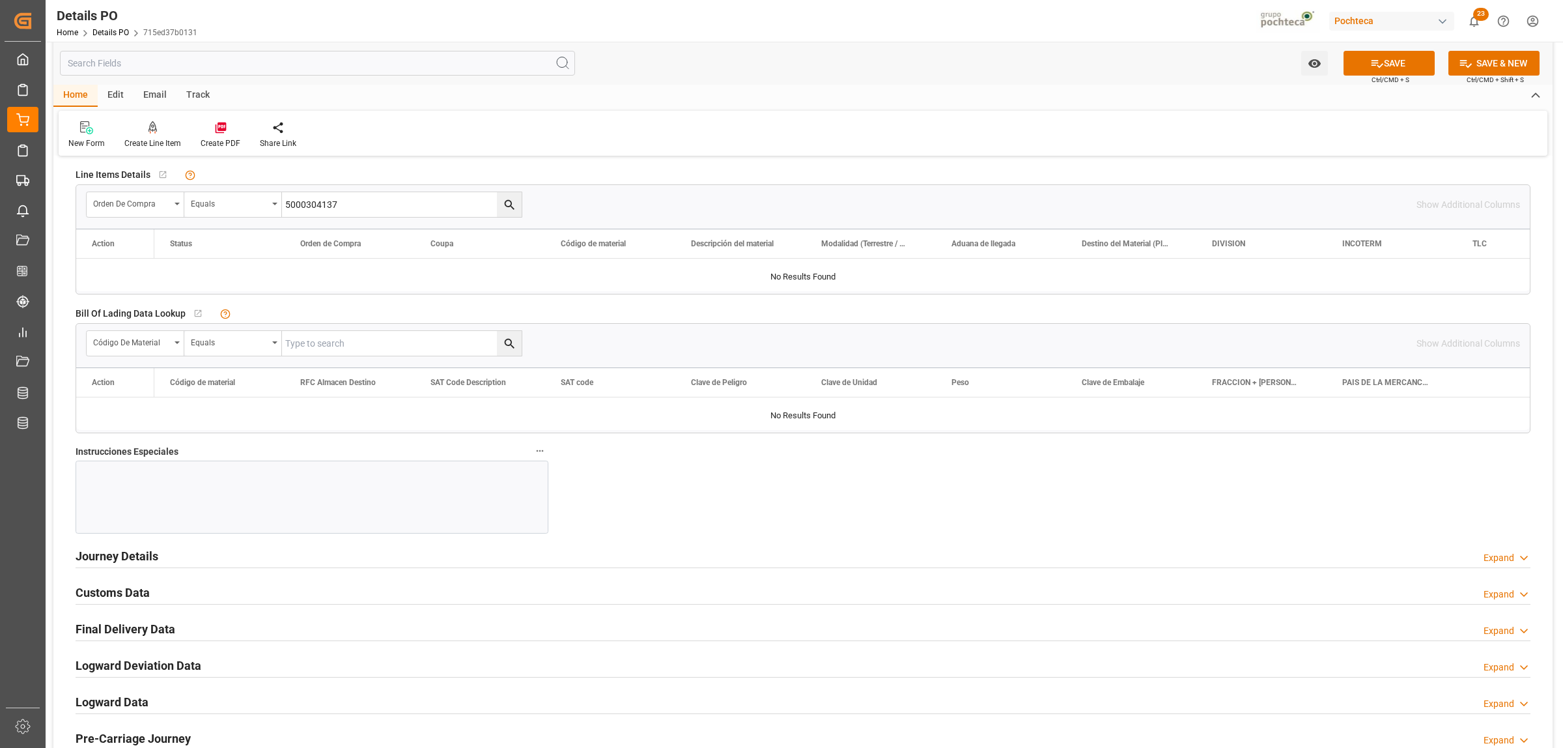
scroll to position [1303, 0]
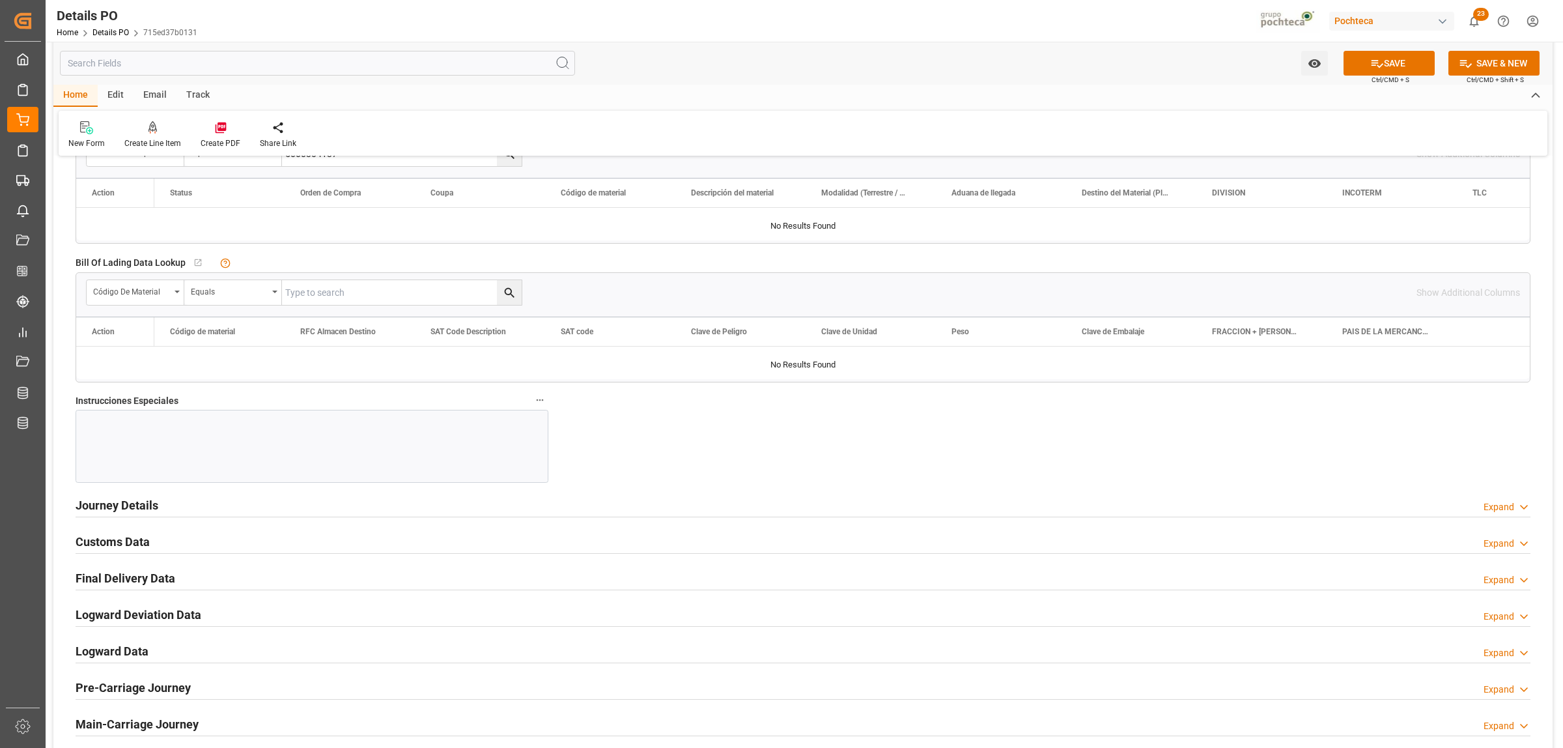
click at [177, 417] on div at bounding box center [312, 446] width 473 height 73
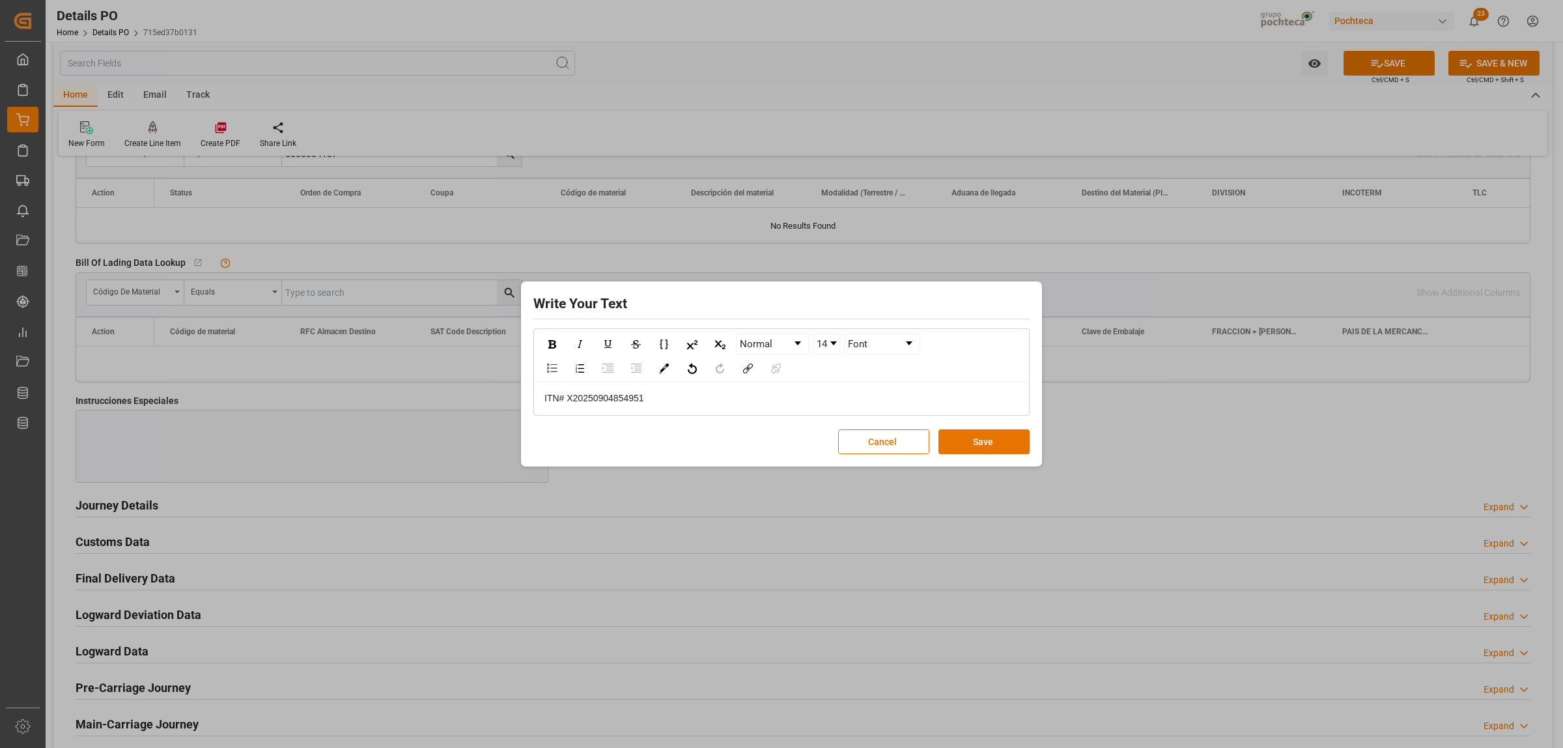
click at [561, 397] on span "ITN# X20250904854951" at bounding box center [594, 398] width 100 height 10
drag, startPoint x: 643, startPoint y: 404, endPoint x: 535, endPoint y: 405, distance: 108.8
click at [535, 405] on div "ITN X20250904854951" at bounding box center [782, 398] width 494 height 32
drag, startPoint x: 607, startPoint y: 405, endPoint x: 532, endPoint y: 404, distance: 74.9
click at [532, 404] on div "Write Your Text Normal 14 Aptos, sans-serif ITN X20250904854951 Cancel Save" at bounding box center [781, 374] width 515 height 179
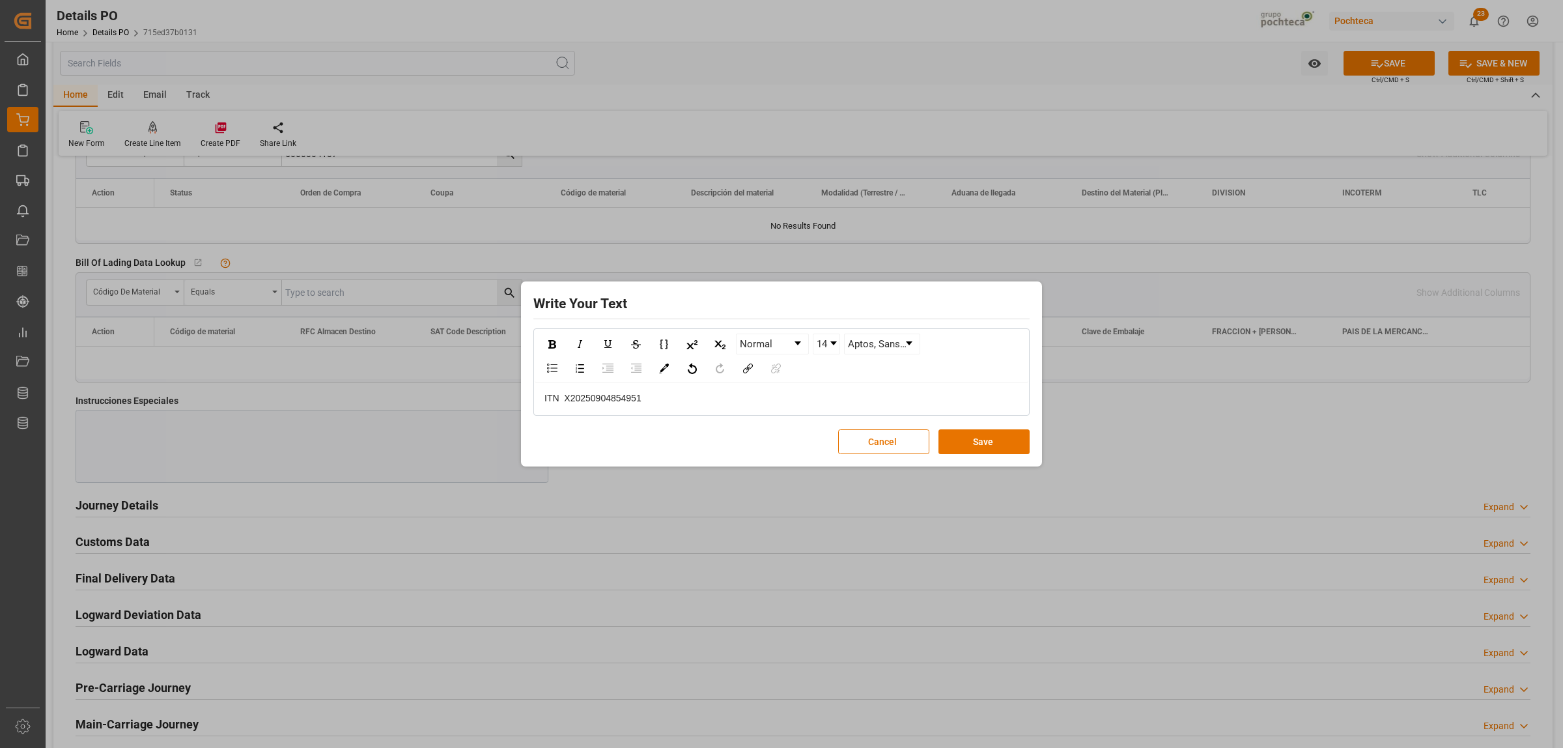
click at [583, 401] on span "ITN X20250904854951" at bounding box center [592, 398] width 97 height 10
click at [584, 401] on span "ITN X20250904854951" at bounding box center [592, 398] width 97 height 10
click at [548, 399] on span "ITN X20250904854951" at bounding box center [592, 398] width 97 height 10
drag, startPoint x: 636, startPoint y: 408, endPoint x: 598, endPoint y: 410, distance: 38.5
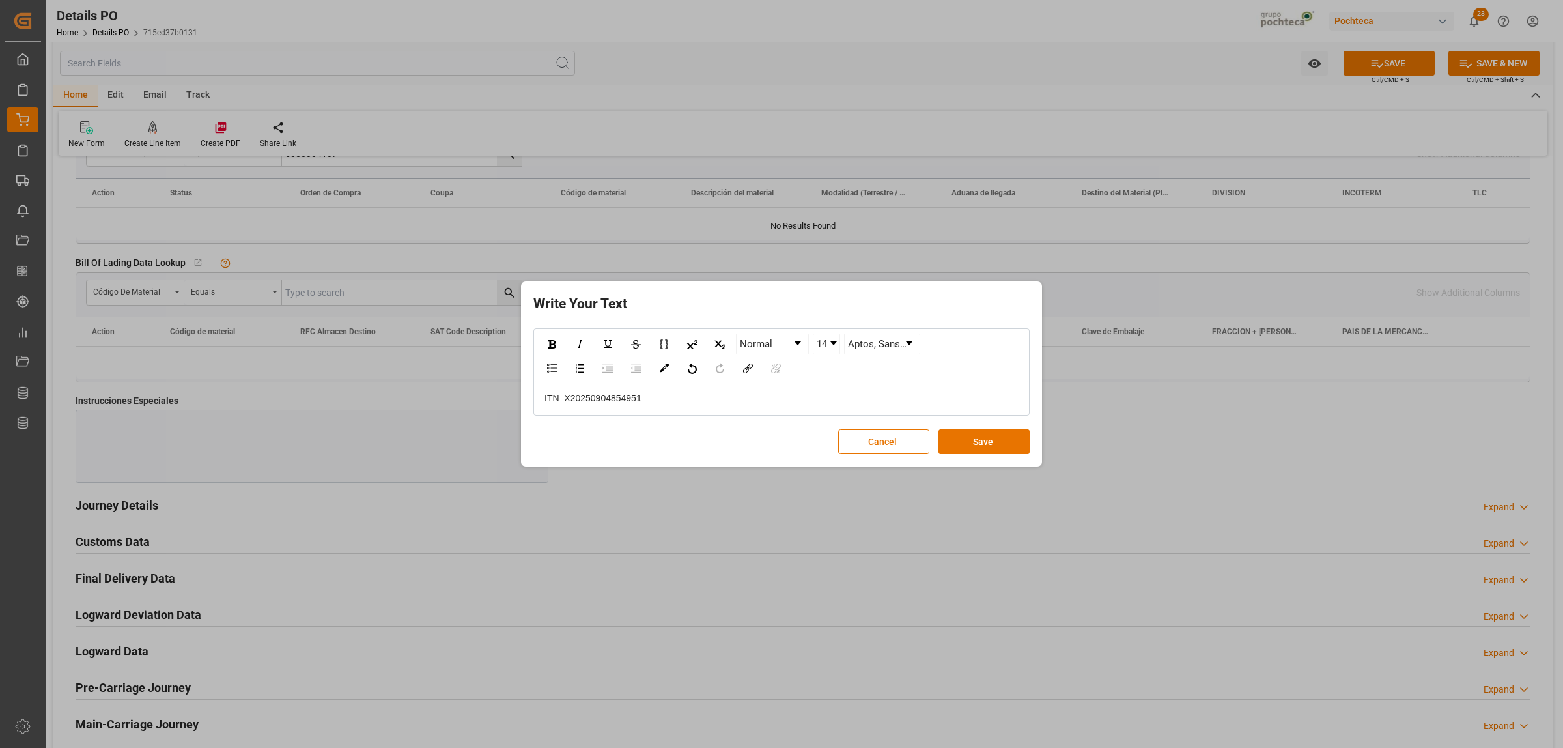
click at [639, 408] on div "ITN X20250904854951" at bounding box center [782, 398] width 494 height 32
drag, startPoint x: 544, startPoint y: 398, endPoint x: 561, endPoint y: 401, distance: 17.9
click at [561, 401] on div "ITN X20250904854951" at bounding box center [781, 398] width 475 height 14
click at [545, 402] on span "ITN X20250904854951" at bounding box center [592, 398] width 97 height 10
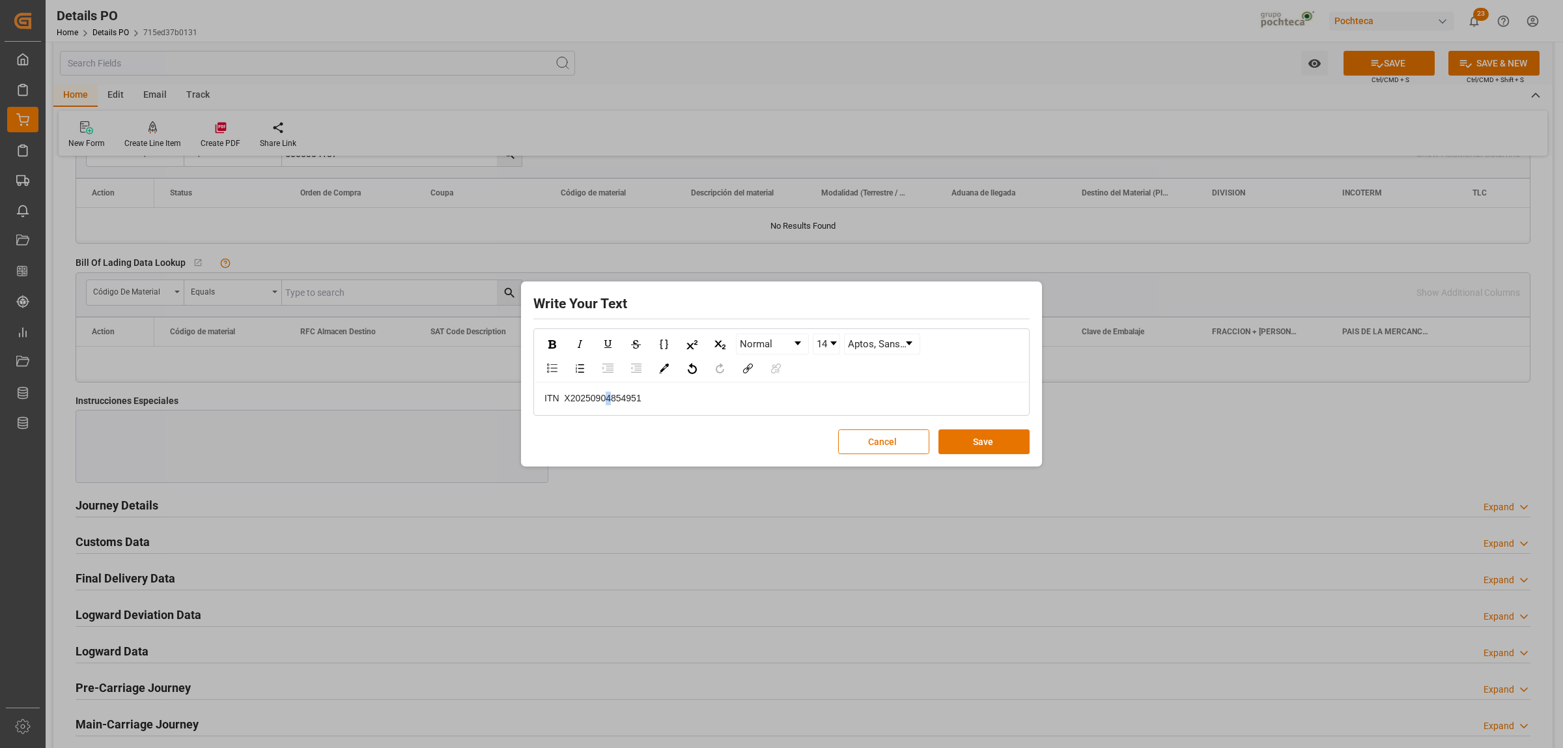
click at [609, 398] on span "ITN X20250904854951" at bounding box center [592, 398] width 97 height 10
click at [544, 396] on span "ITN X20250904854951" at bounding box center [592, 398] width 97 height 10
drag, startPoint x: 534, startPoint y: 394, endPoint x: 636, endPoint y: 403, distance: 102.6
click at [636, 403] on div "ITN X20250904854951" at bounding box center [782, 398] width 494 height 32
click at [668, 401] on div "ITN X20250904854951" at bounding box center [781, 398] width 475 height 14
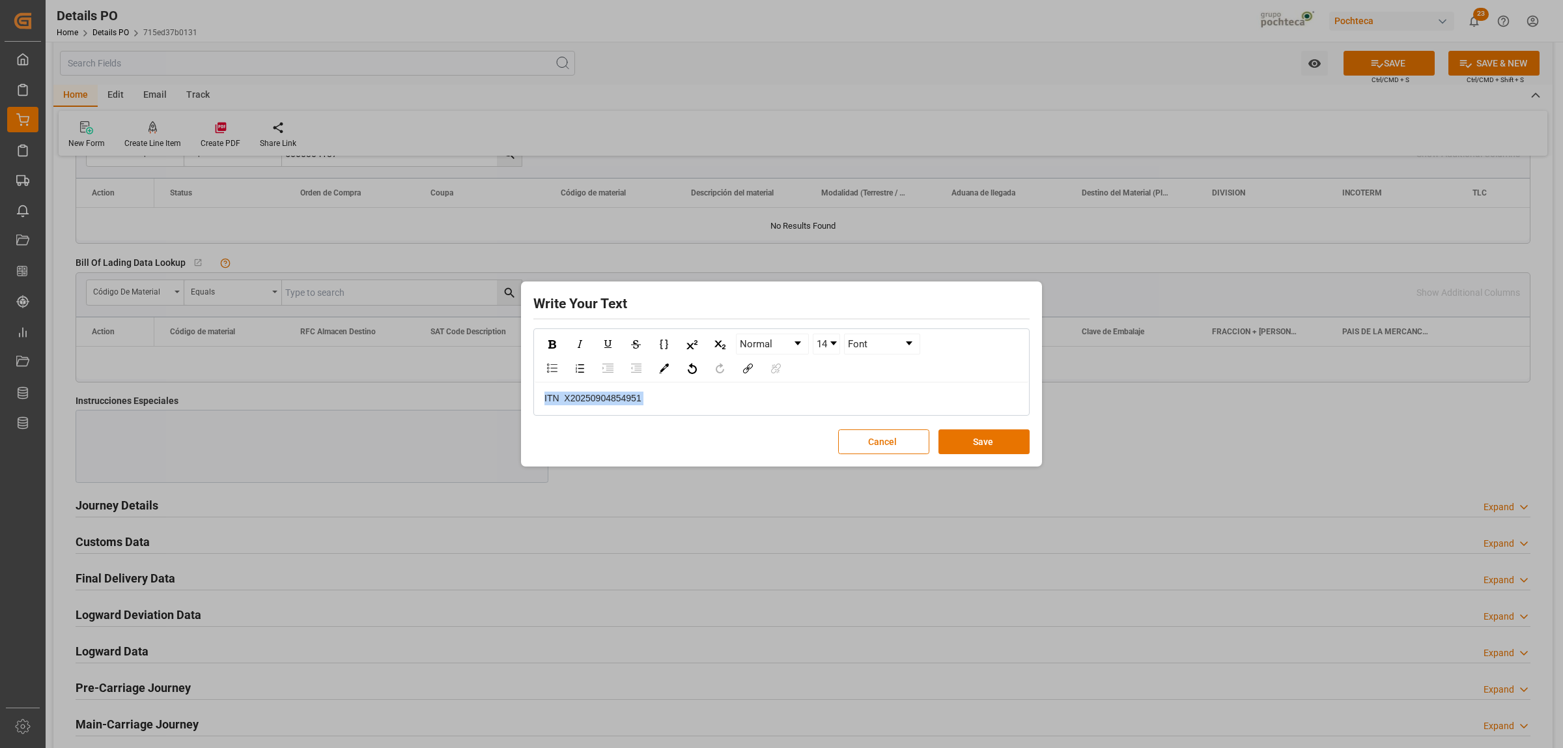
drag, startPoint x: 653, startPoint y: 399, endPoint x: 535, endPoint y: 399, distance: 118.5
click at [535, 399] on div "ITN X20250904854951" at bounding box center [782, 398] width 494 height 32
click at [552, 347] on img "rdw-inline-control" at bounding box center [552, 344] width 8 height 8
click at [837, 340] on link "14" at bounding box center [826, 344] width 26 height 20
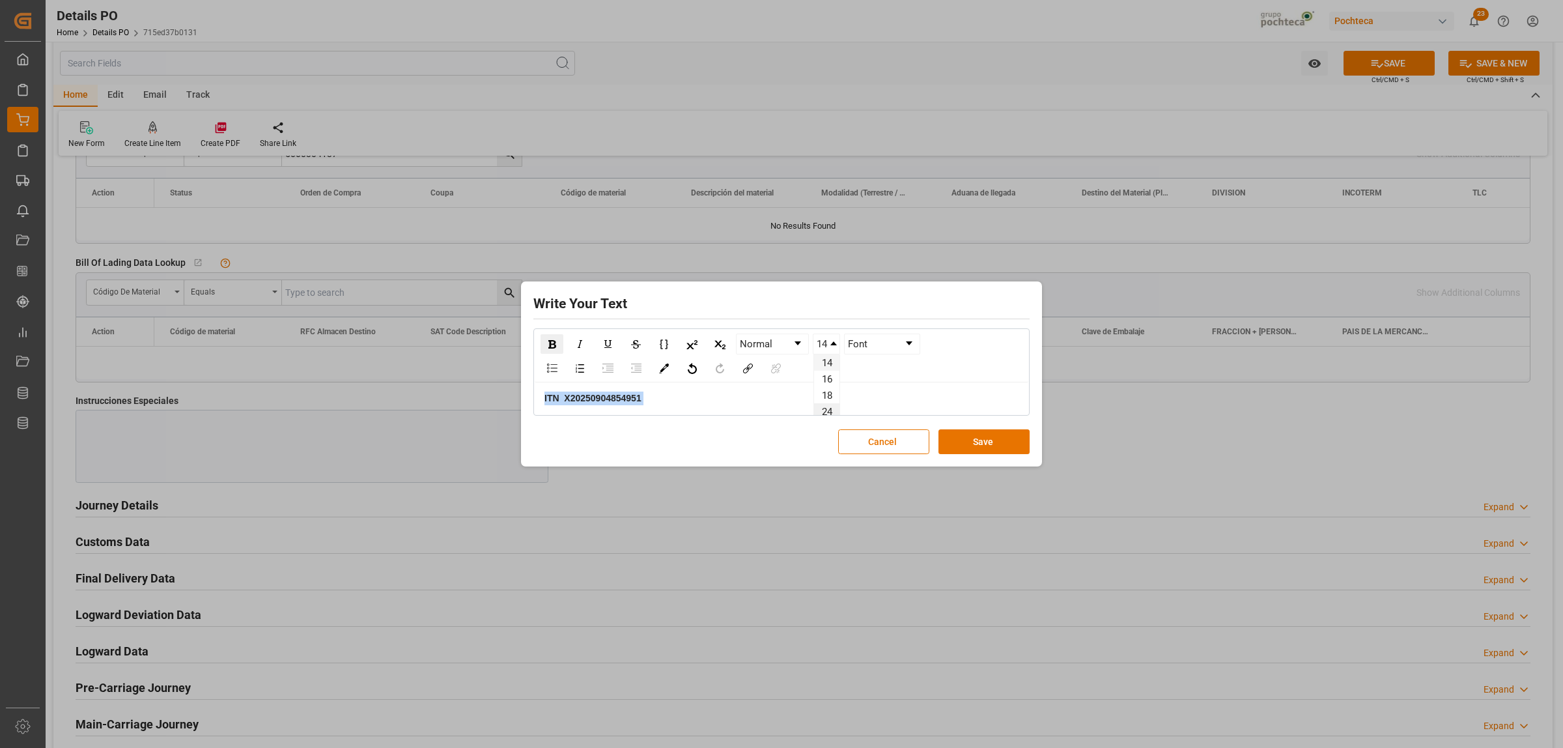
click at [828, 412] on li "24" at bounding box center [826, 411] width 25 height 16
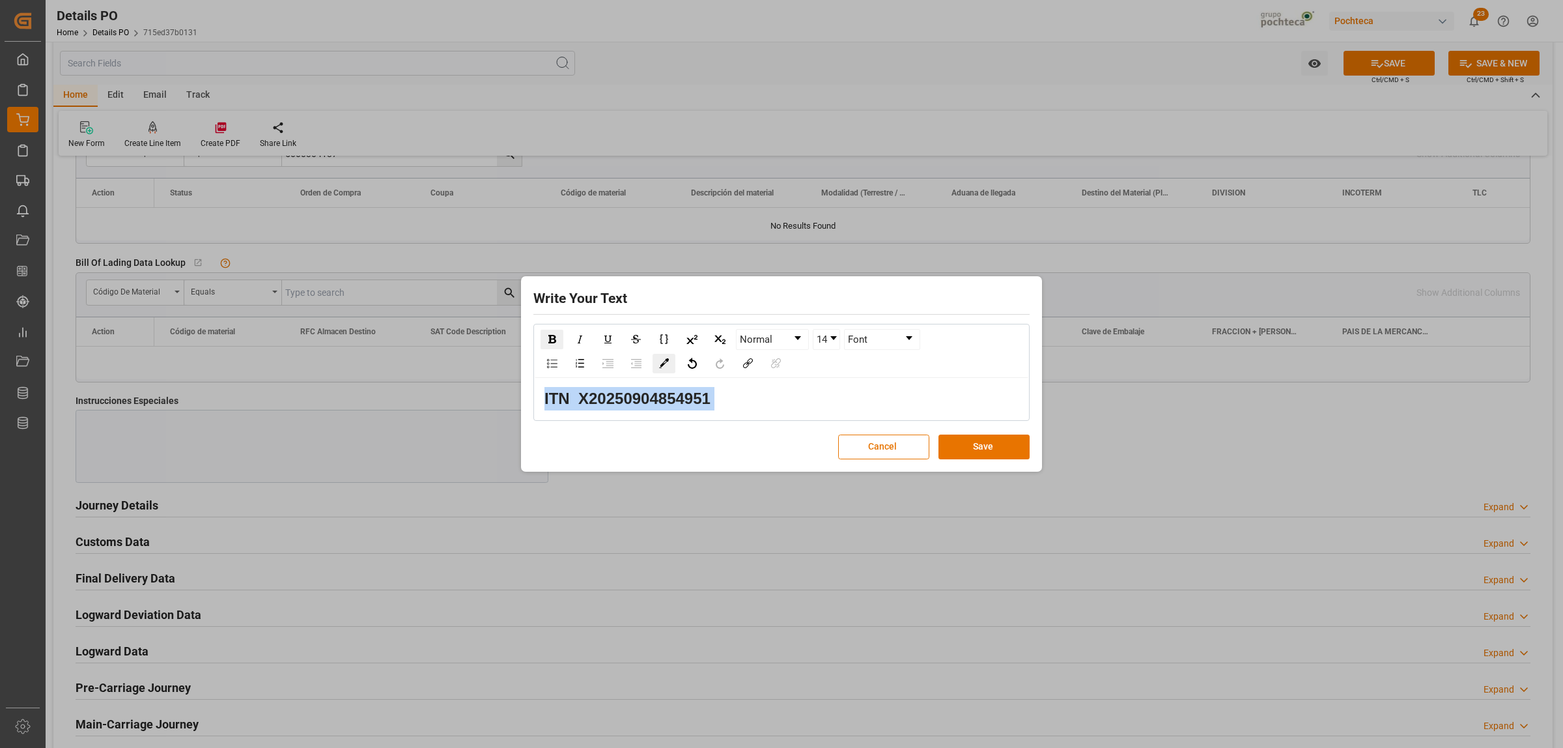
click at [662, 362] on img "rdw-color-picker" at bounding box center [664, 363] width 10 height 10
click at [688, 414] on span "rdw-color-picker" at bounding box center [691, 422] width 14 height 16
click at [994, 453] on button "Save" at bounding box center [984, 446] width 91 height 25
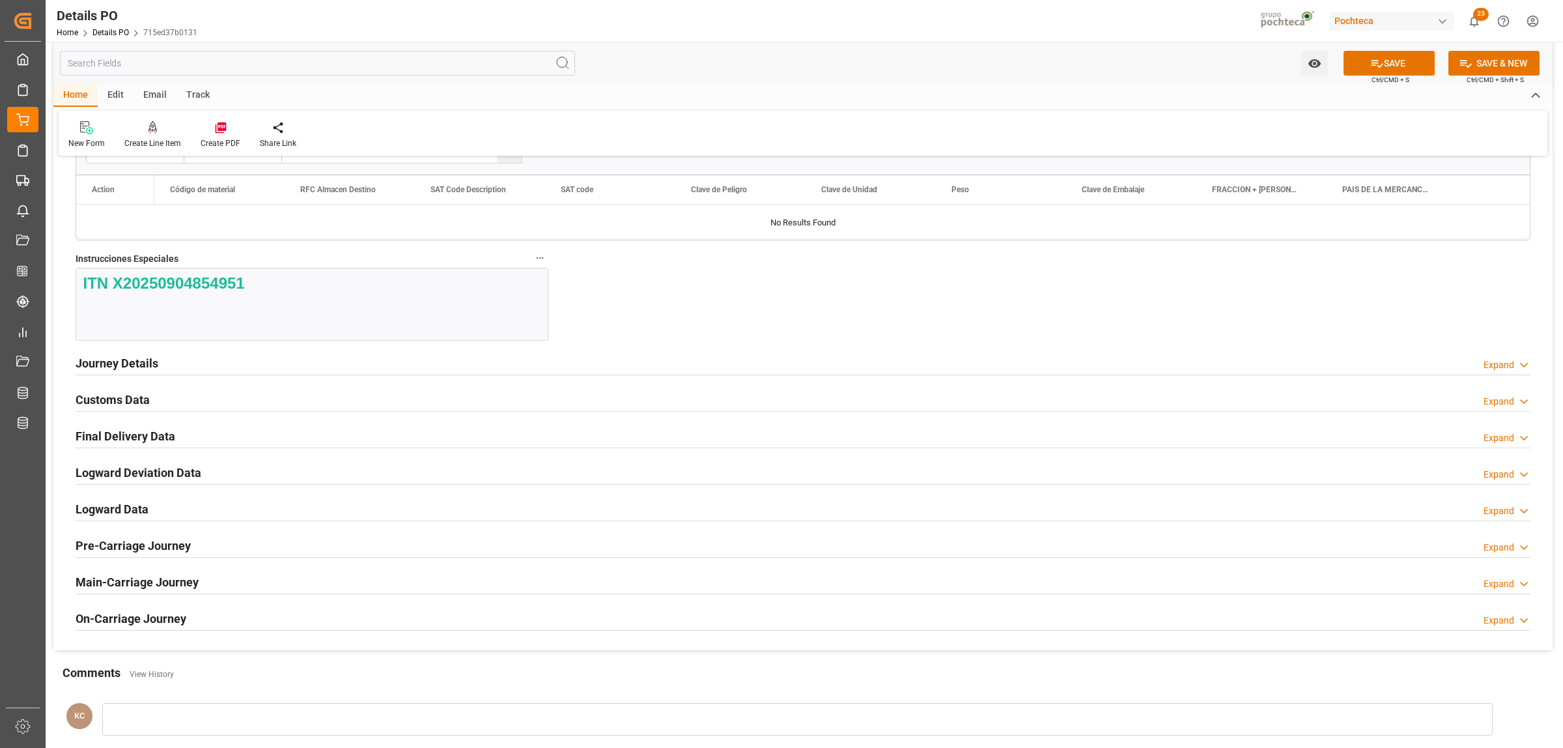
scroll to position [1465, 0]
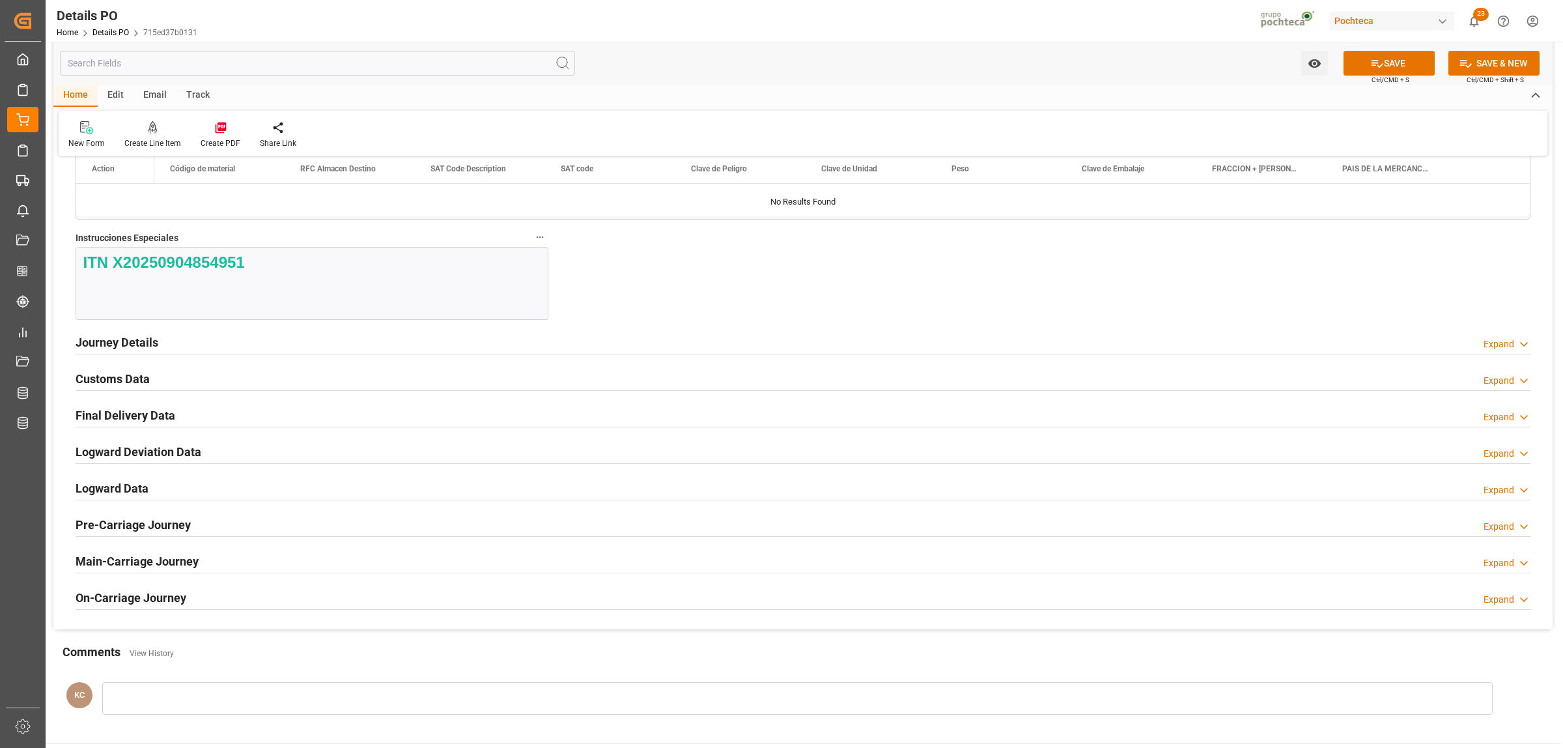
click at [145, 346] on h2 "Journey Details" at bounding box center [117, 342] width 83 height 18
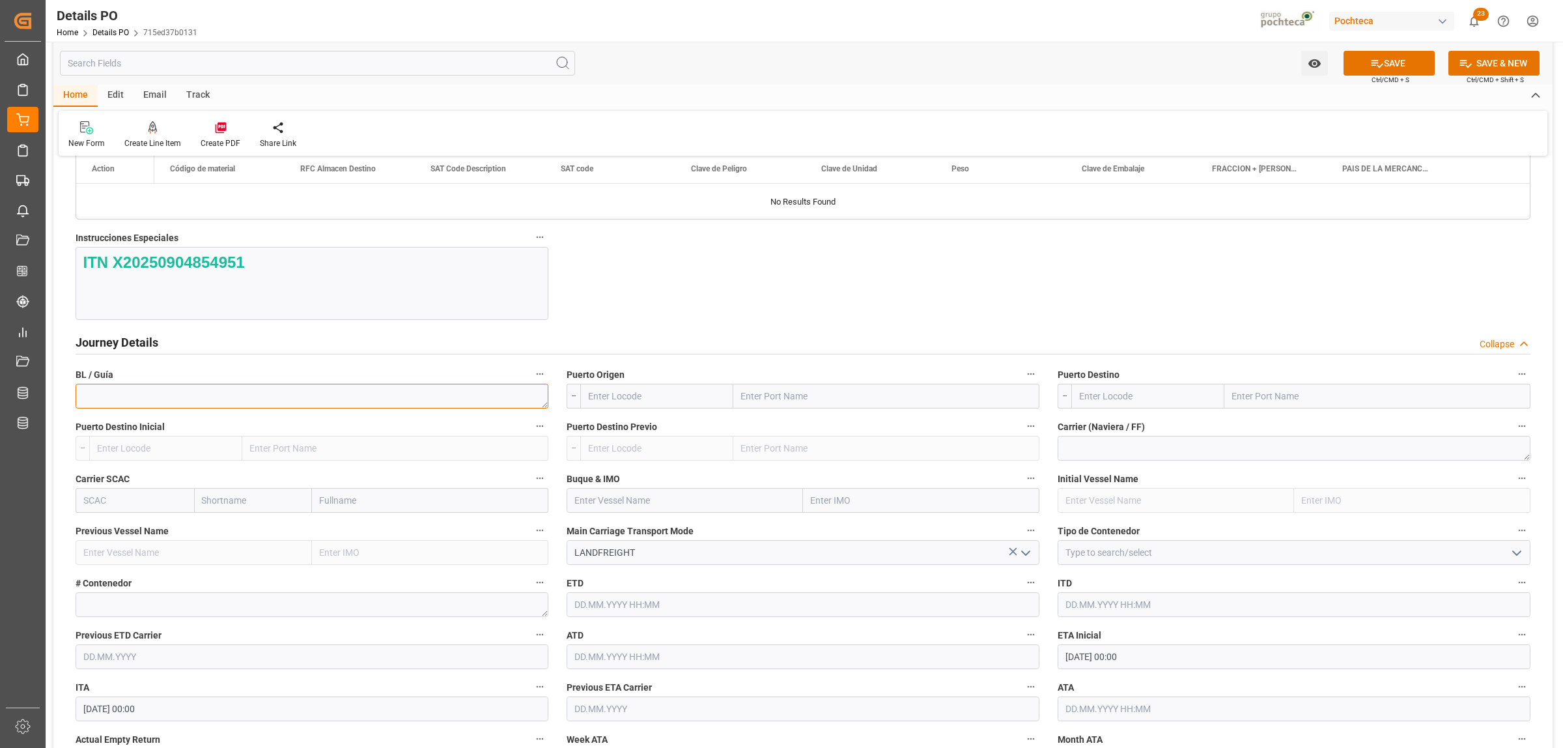
click at [180, 395] on textarea at bounding box center [312, 396] width 473 height 25
paste textarea "2304178689"
type textarea "2304178689"
click at [789, 396] on input "text" at bounding box center [886, 396] width 306 height 25
click at [847, 403] on input "text" at bounding box center [886, 396] width 306 height 25
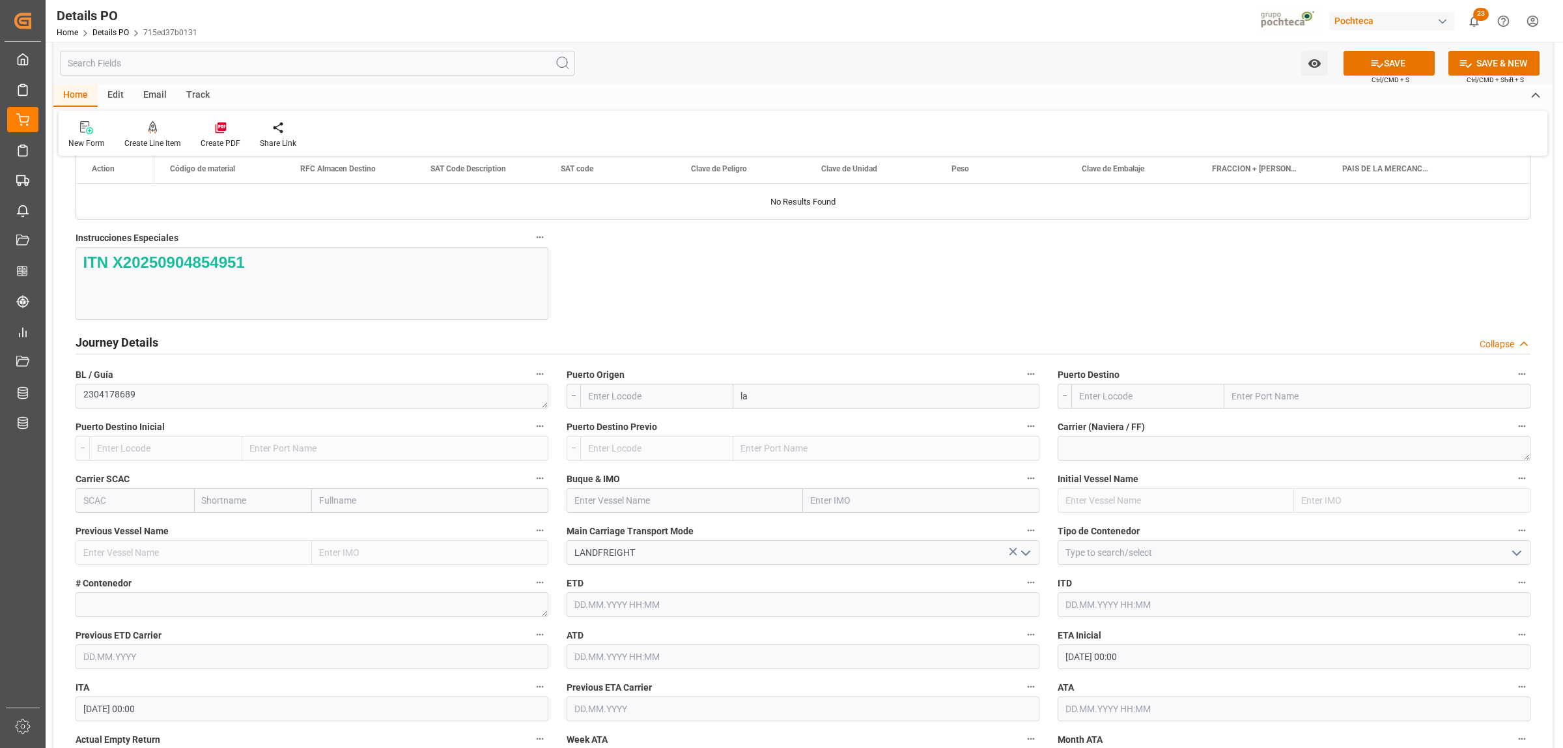
type input "l"
type input "LAREDO"
click at [760, 453] on b "Laredo" at bounding box center [756, 454] width 29 height 10
type input "USLRD"
type input "Laredo"
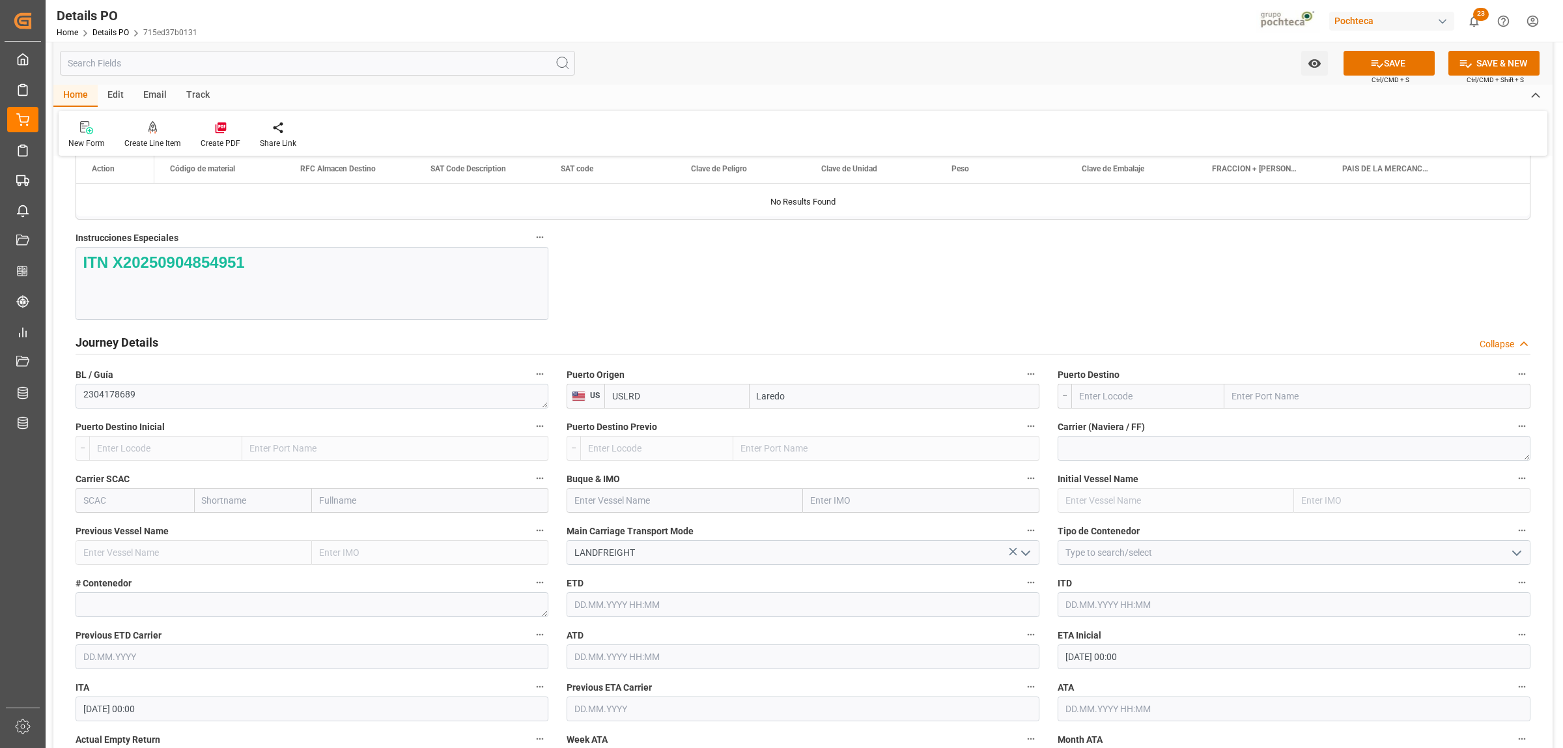
click at [1301, 399] on input "text" at bounding box center [1377, 396] width 306 height 25
type input "NUEVO LAREDO"
click at [1282, 430] on b "Nuevo Laredo" at bounding box center [1262, 424] width 58 height 10
type input "MXNLD"
type input "Nuevo Laredo"
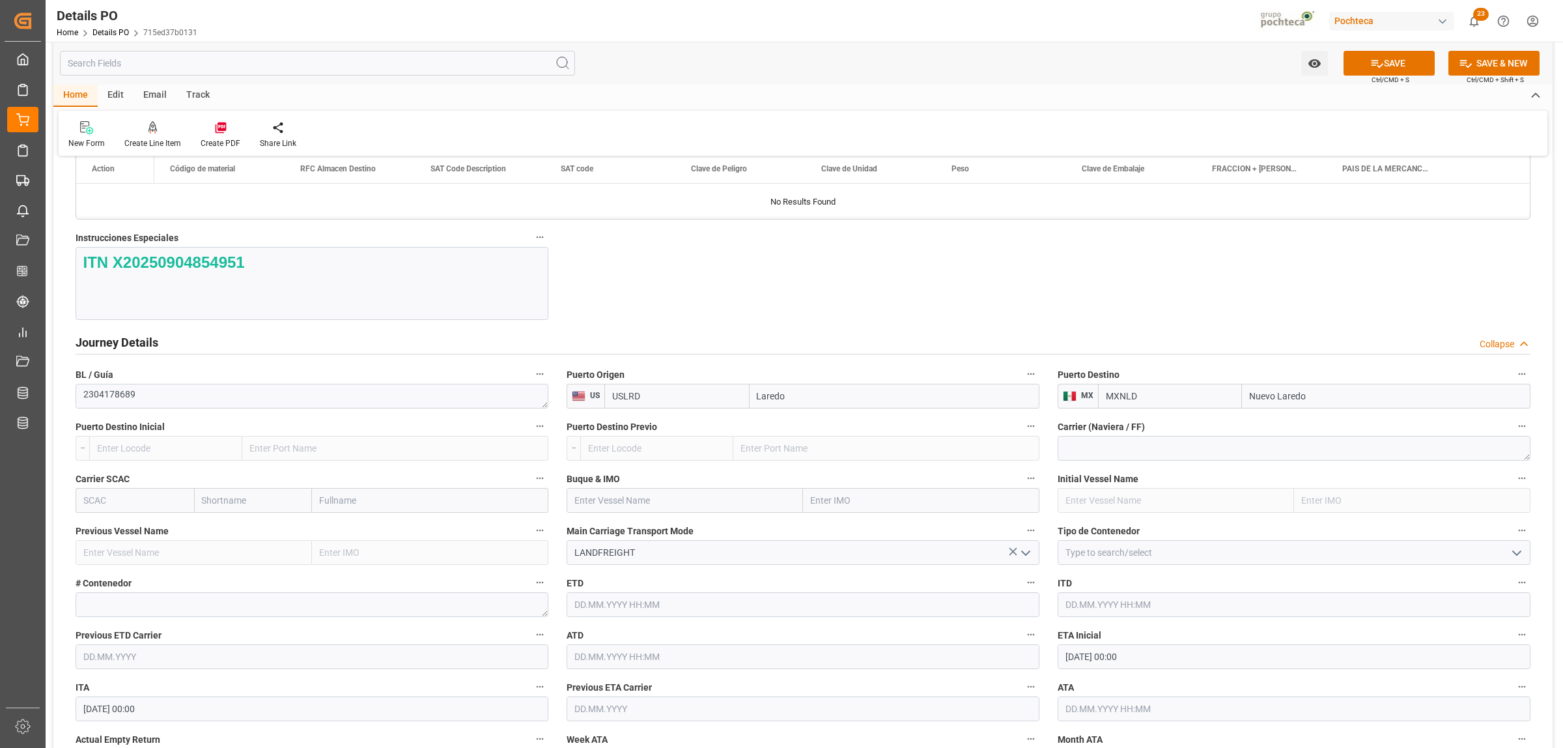
click at [1513, 555] on icon "open menu" at bounding box center [1517, 553] width 16 height 16
click at [1131, 681] on div "FTL" at bounding box center [1294, 669] width 472 height 29
type input "FTL"
click at [1135, 662] on input "[DATE] 00:00" at bounding box center [1294, 656] width 473 height 25
click at [1231, 470] on button "Next Month" at bounding box center [1234, 468] width 8 height 8
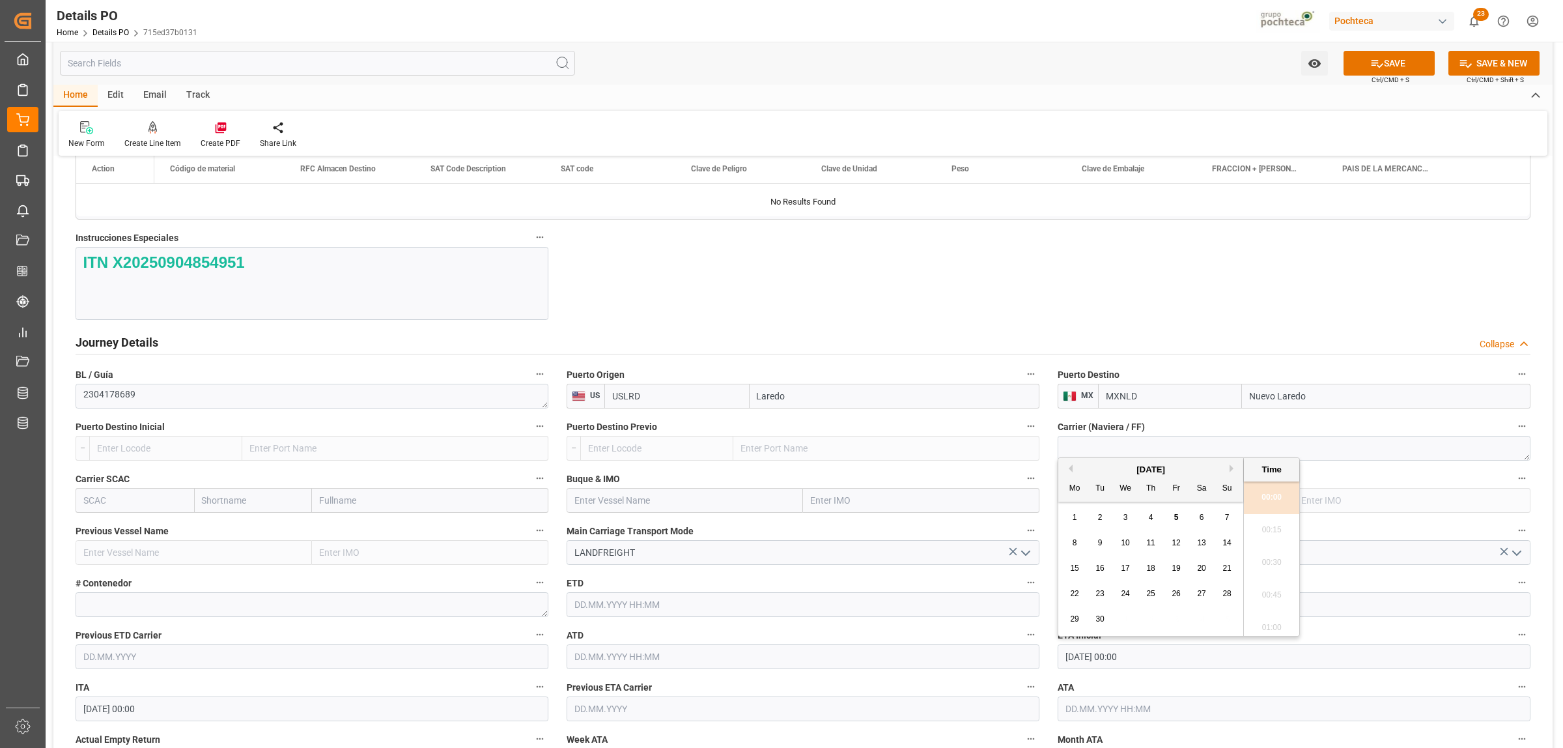
click at [1138, 519] on div "1 2 3 4 5 6 7" at bounding box center [1151, 517] width 178 height 25
click at [1150, 518] on span "4" at bounding box center [1151, 517] width 5 height 9
type input "[DATE] 00:00"
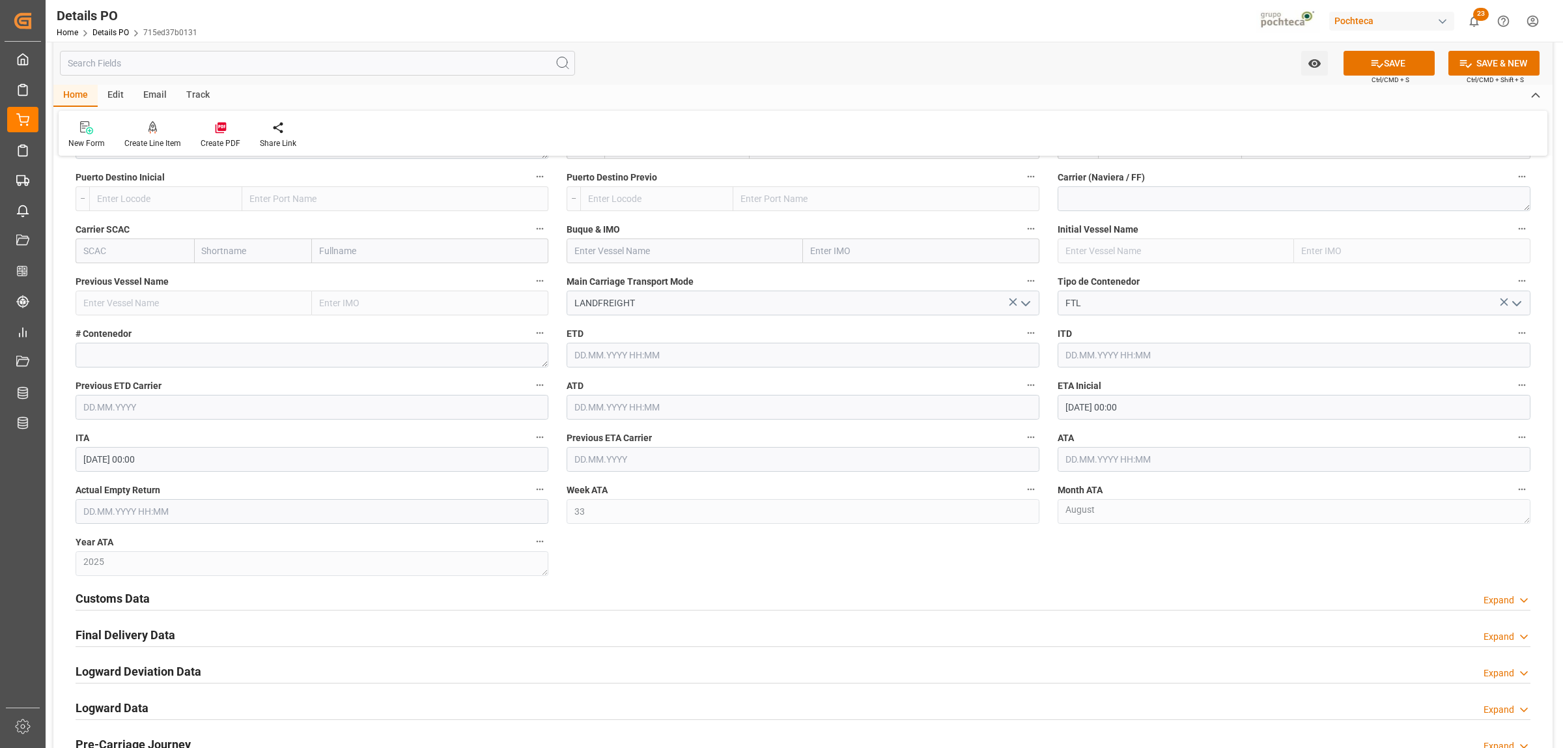
scroll to position [1791, 0]
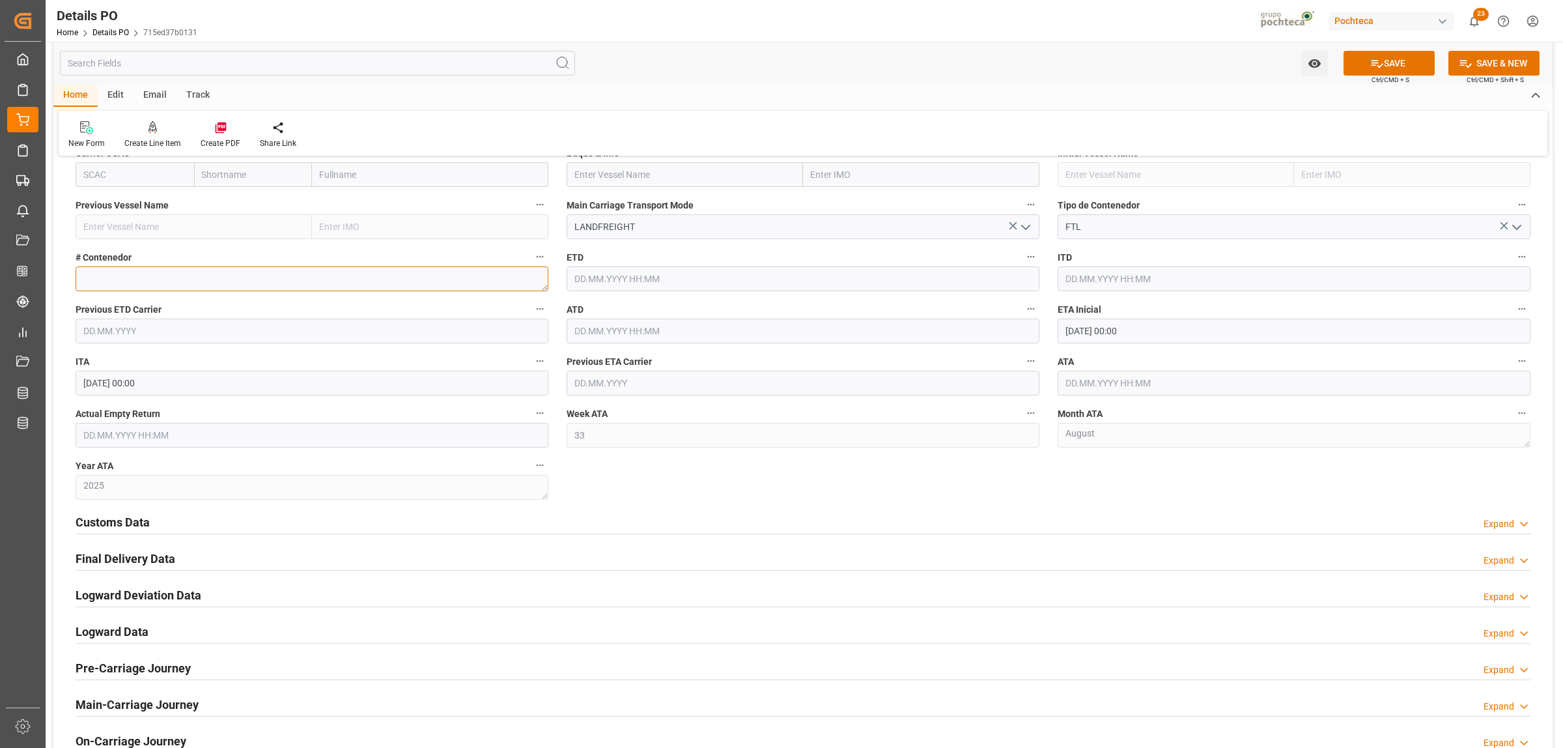
click at [234, 287] on textarea at bounding box center [312, 278] width 473 height 25
paste textarea "GATX29048"
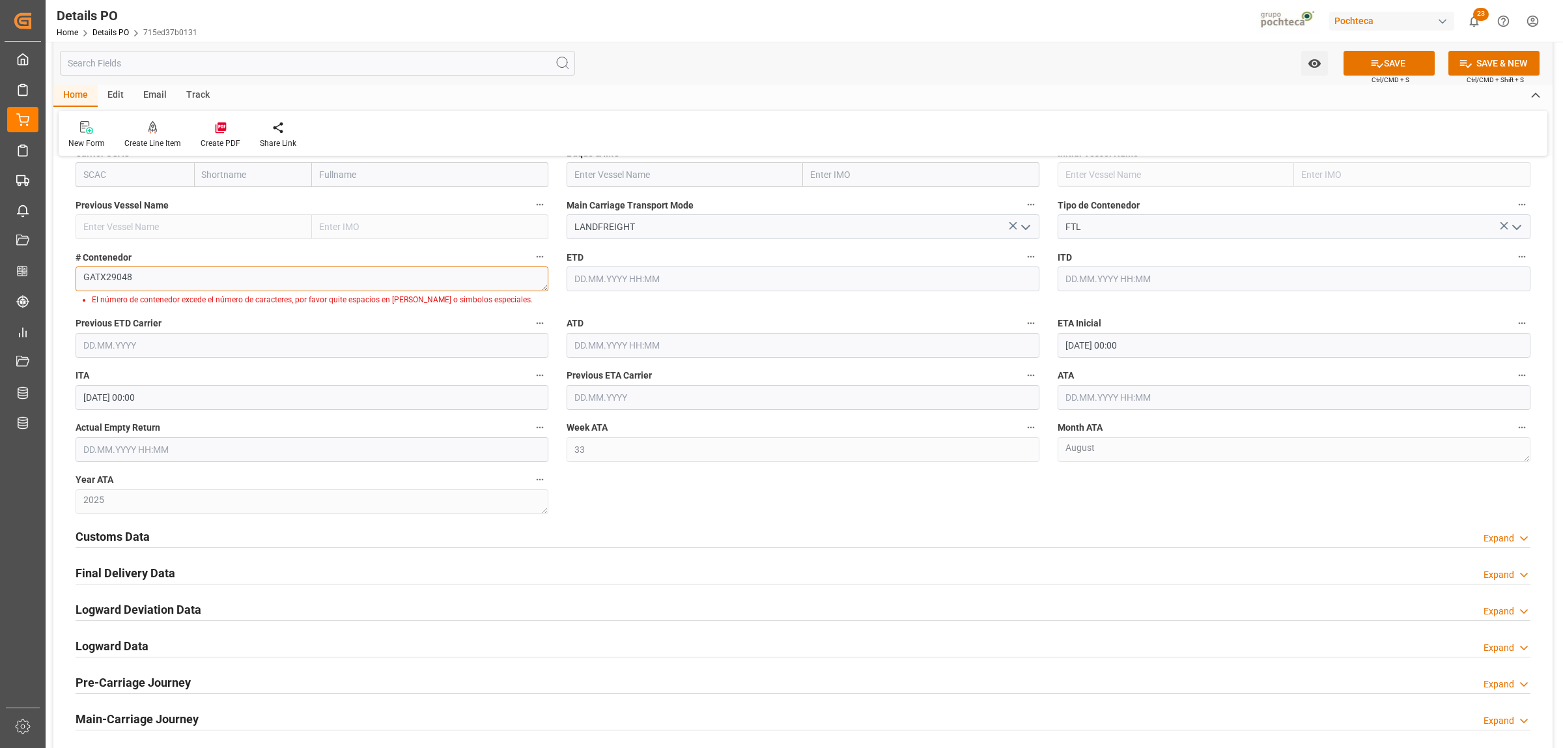
click at [85, 281] on textarea "GATX29048" at bounding box center [312, 278] width 473 height 25
click at [147, 284] on textarea "GATX29048" at bounding box center [312, 278] width 473 height 25
type textarea "GATX29048"
click at [1521, 225] on icon "open menu" at bounding box center [1517, 227] width 16 height 16
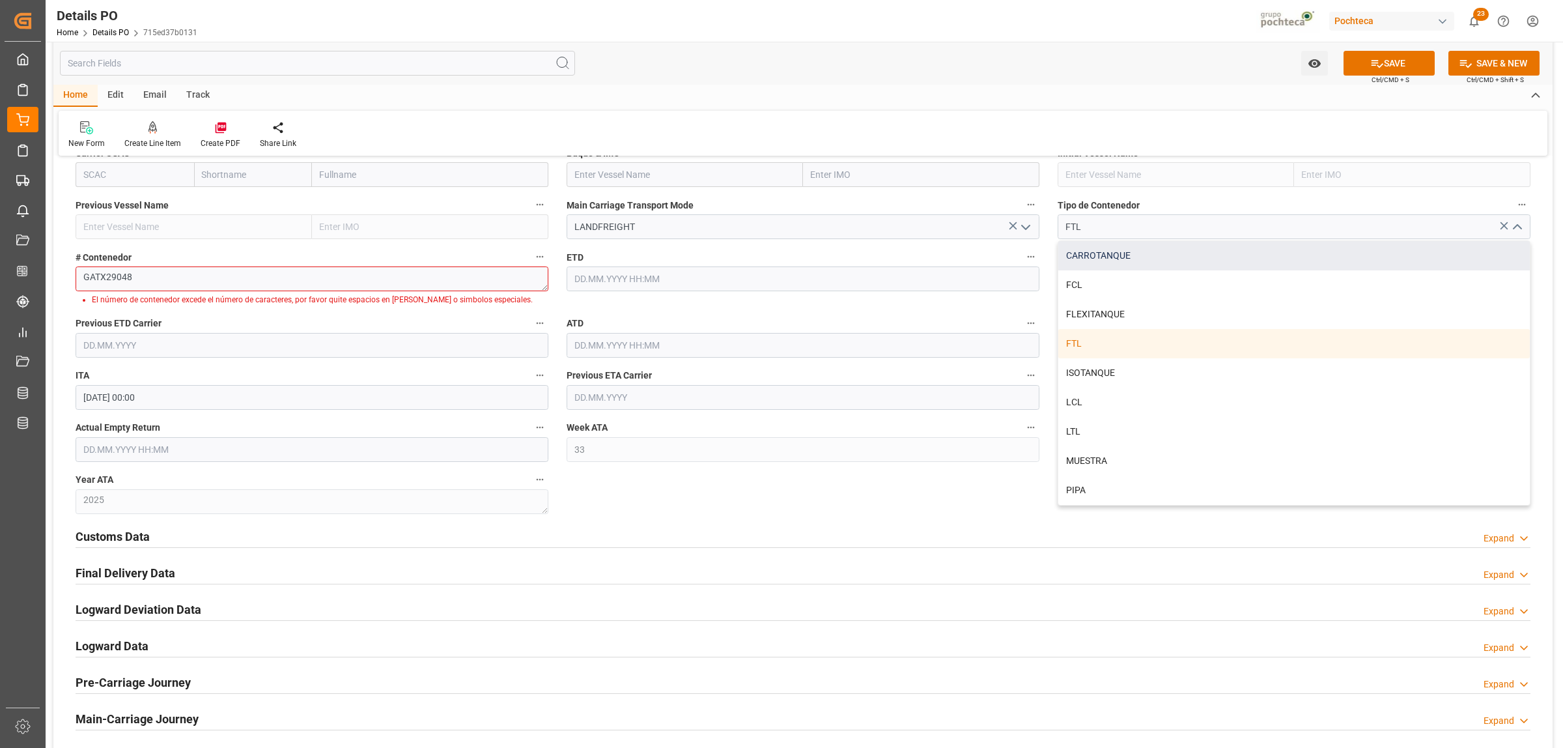
click at [1095, 255] on div "CARROTANQUE" at bounding box center [1294, 255] width 472 height 29
type input "CARROTANQUE"
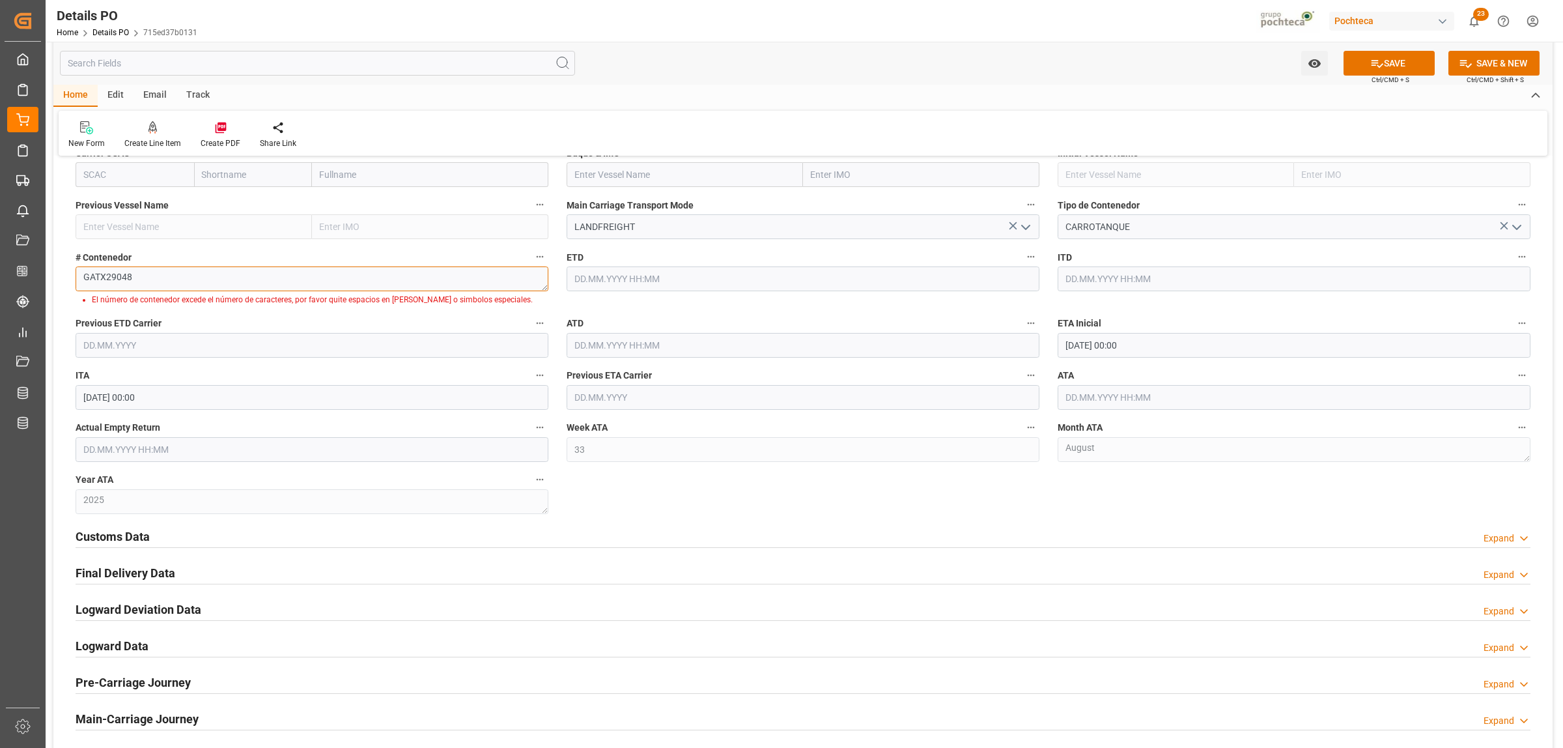
click at [173, 277] on textarea "GATX29048" at bounding box center [312, 278] width 473 height 25
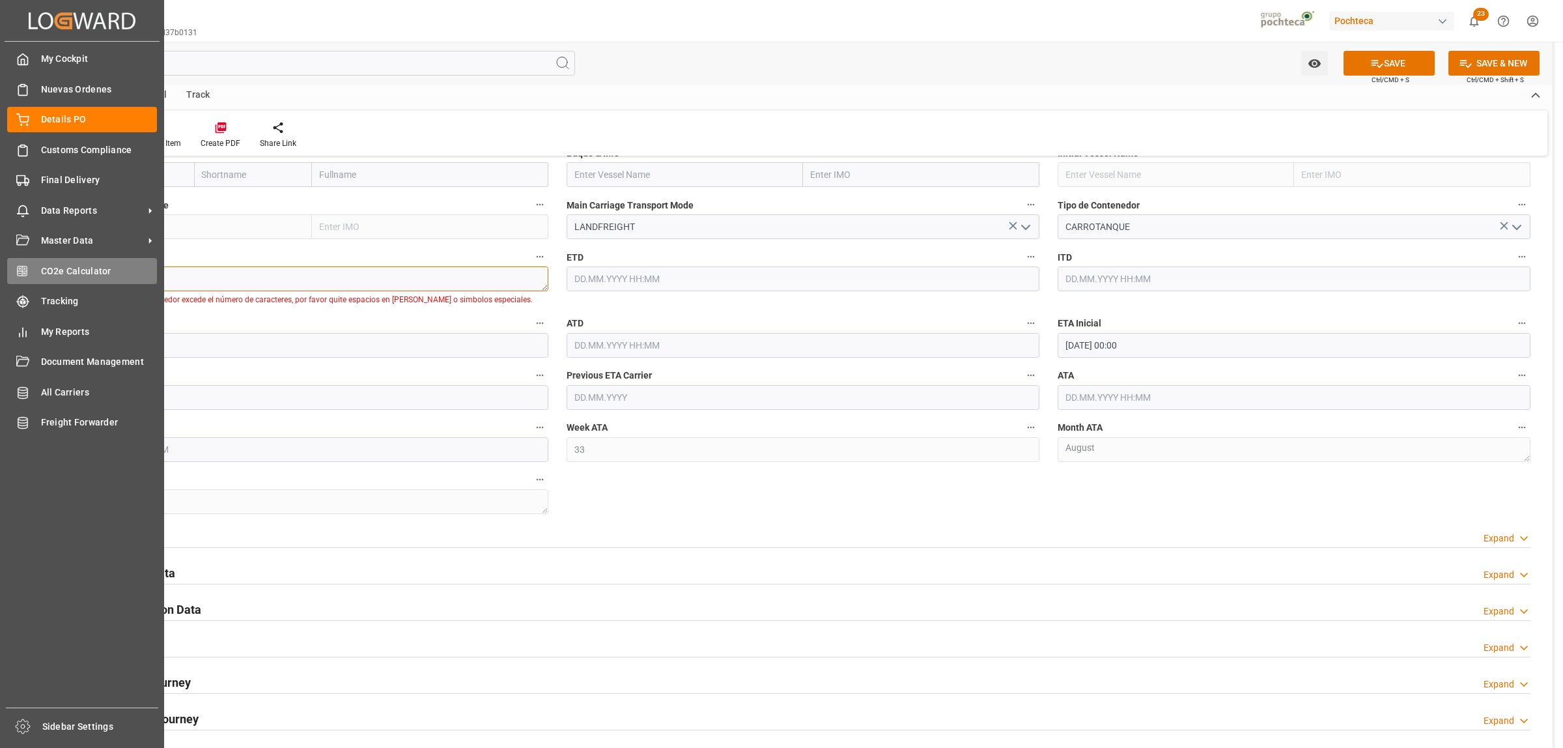
drag, startPoint x: 170, startPoint y: 277, endPoint x: 42, endPoint y: 277, distance: 127.7
click at [42, 277] on div "Created by potrace 1.15, written by [PERSON_NAME] [DATE]-[DATE] Created by potr…" at bounding box center [781, 374] width 1563 height 748
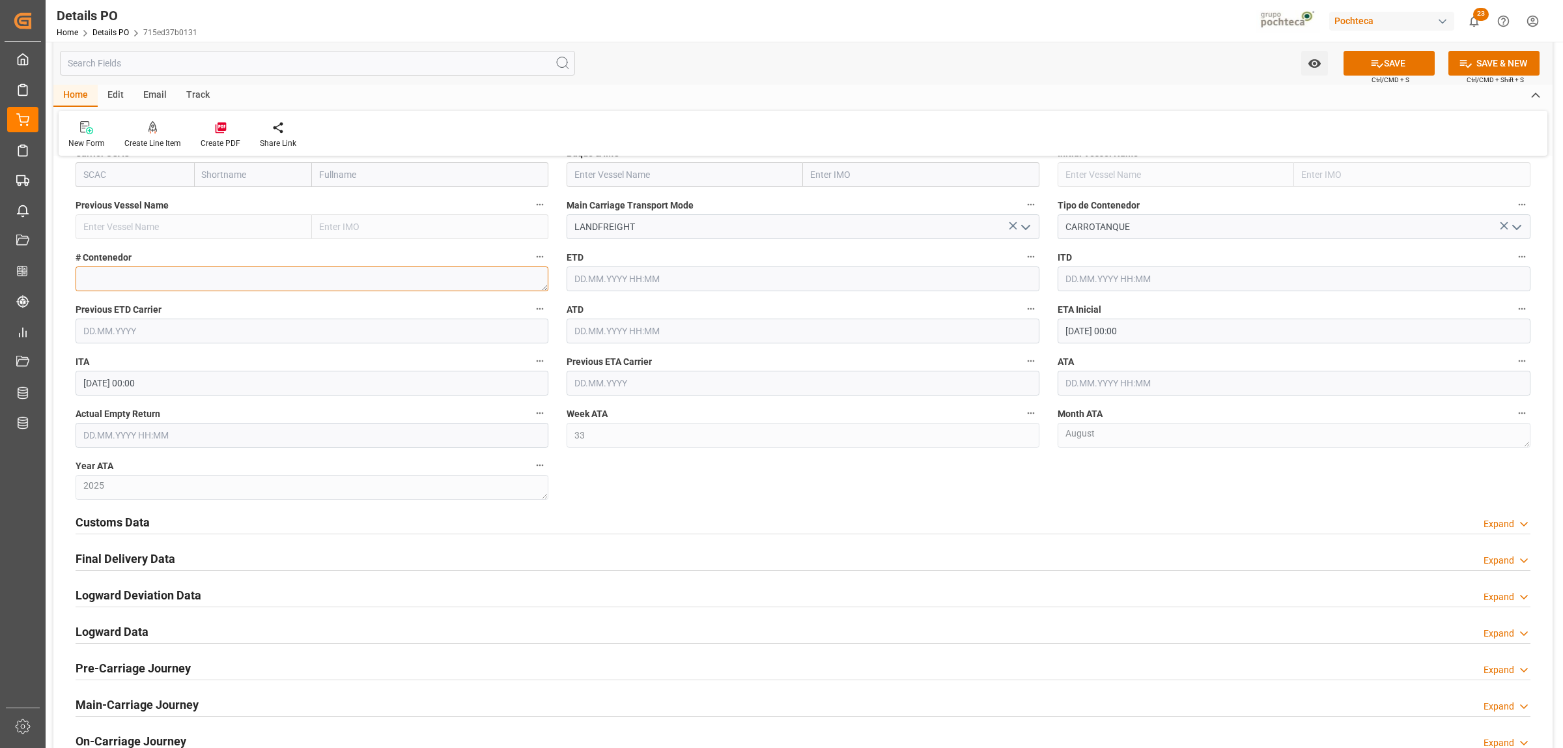
paste textarea "GATX29048"
type textarea "GATX29048"
click at [111, 525] on h2 "Customs Data" at bounding box center [113, 522] width 74 height 18
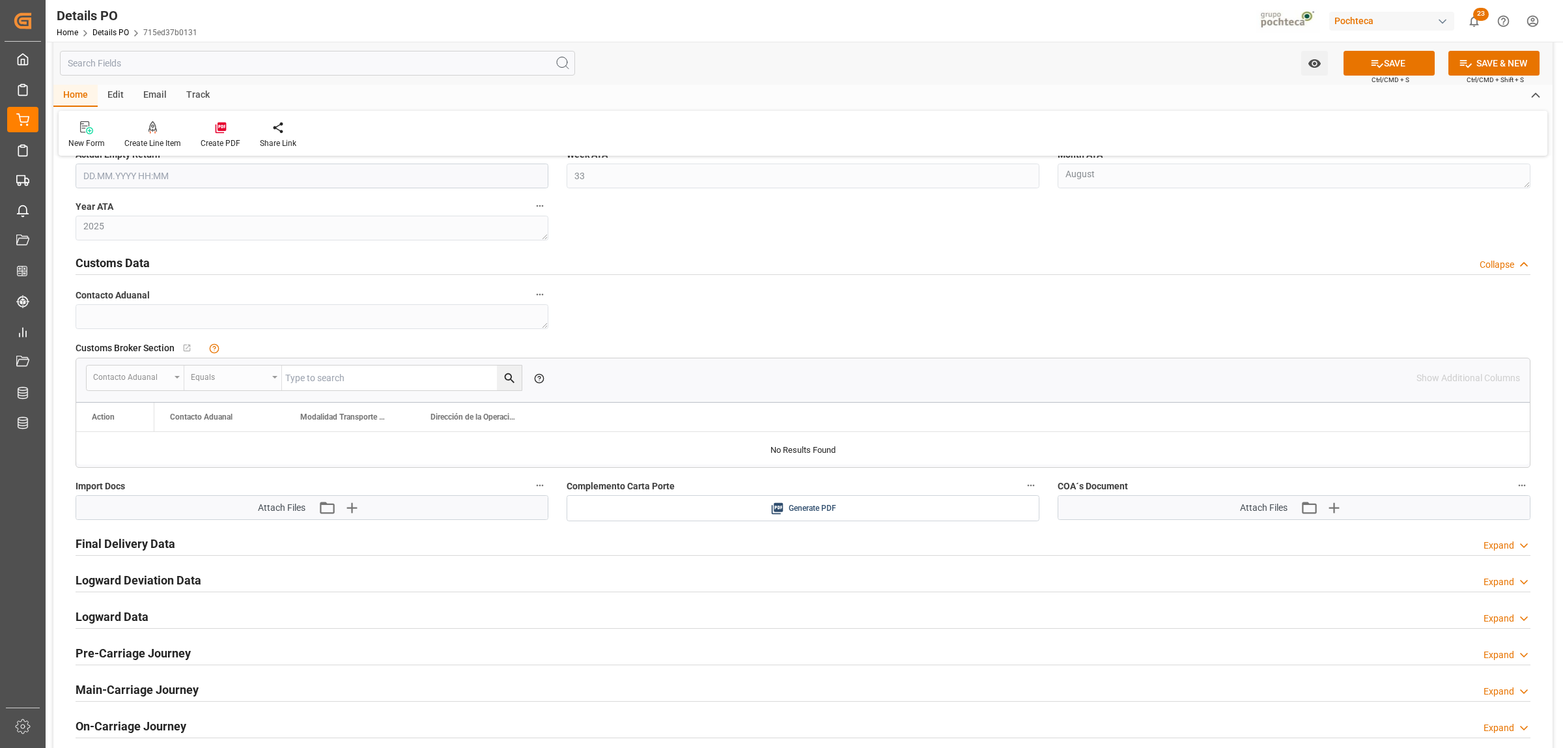
scroll to position [2117, 0]
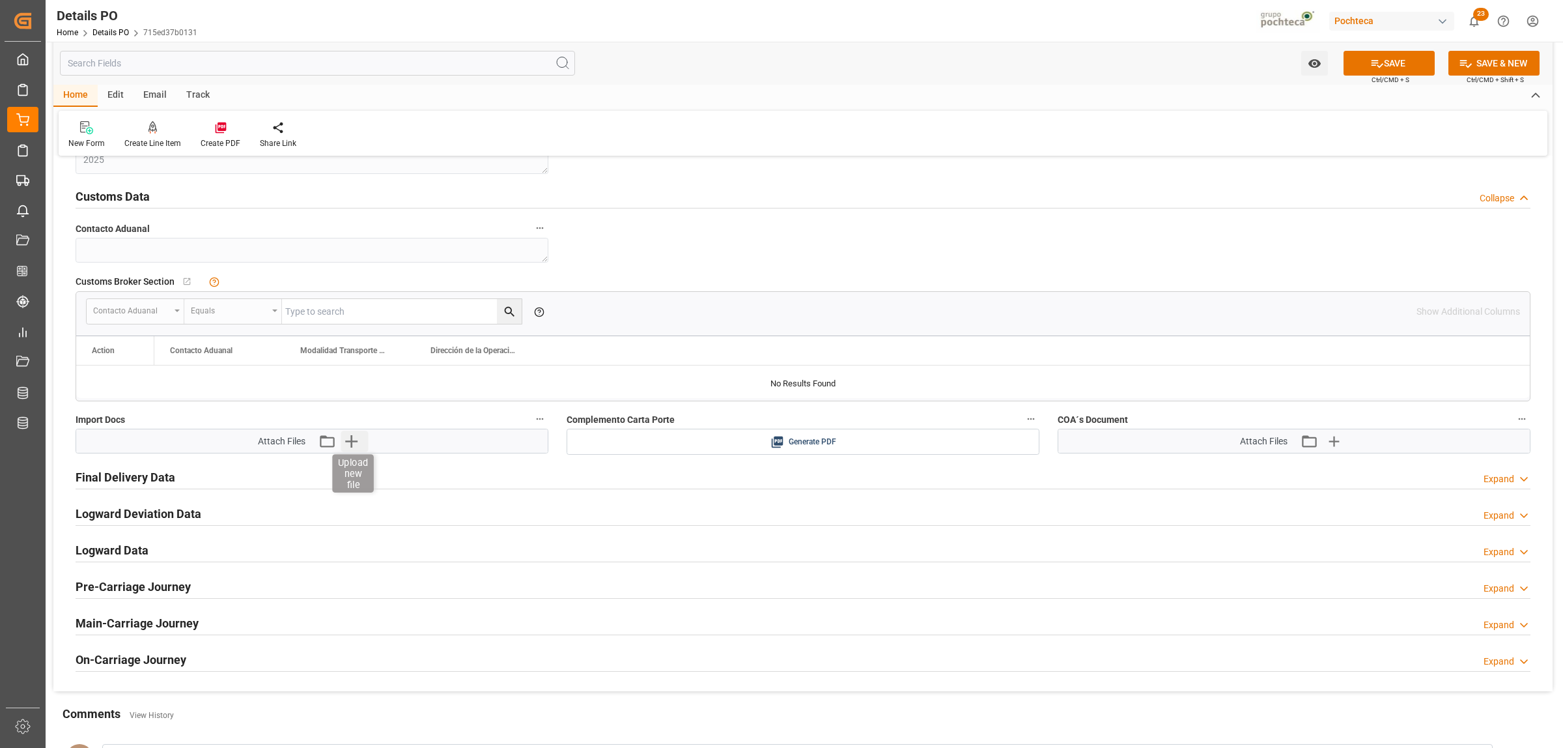
click at [345, 443] on icon "button" at bounding box center [351, 441] width 21 height 21
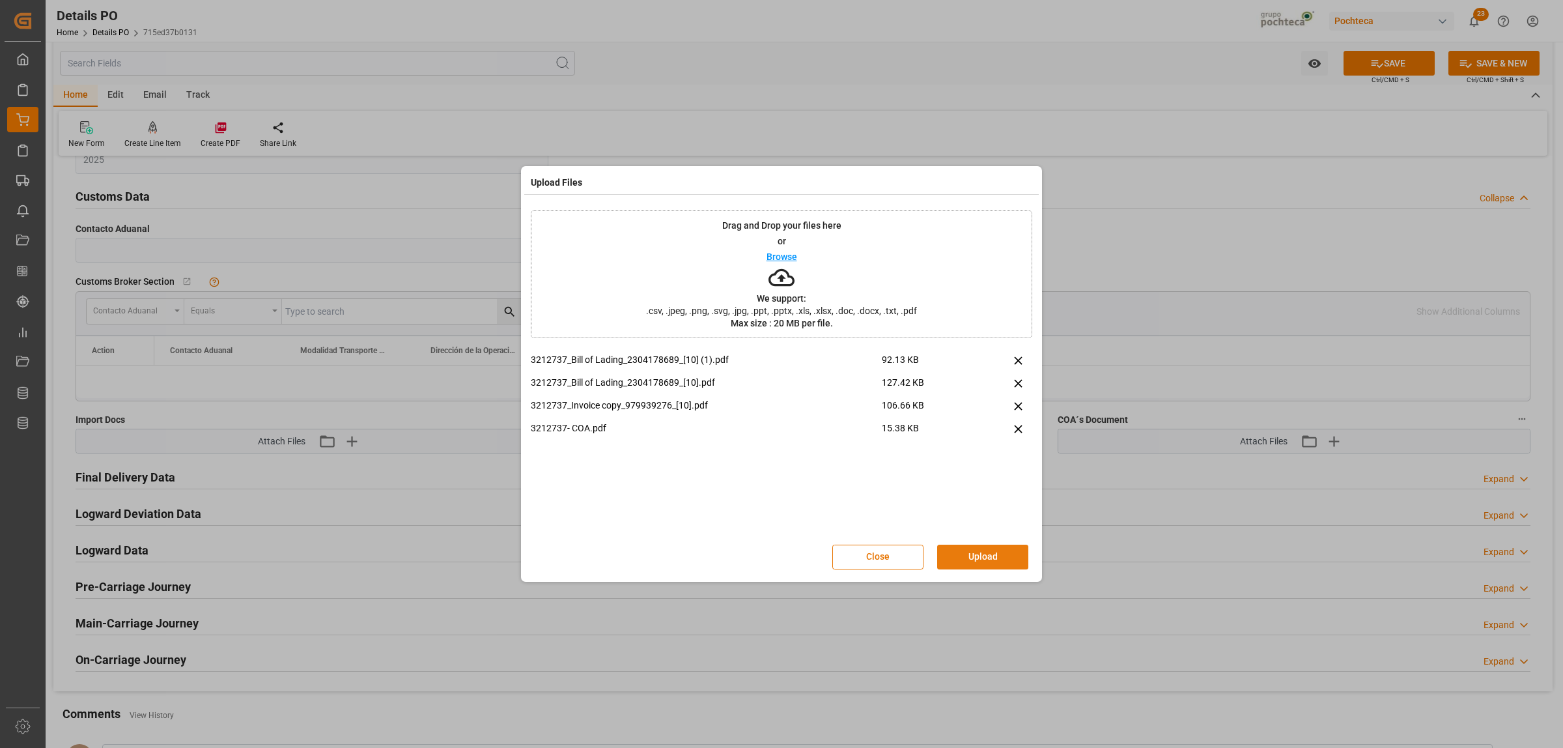
click at [985, 556] on button "Upload" at bounding box center [982, 556] width 91 height 25
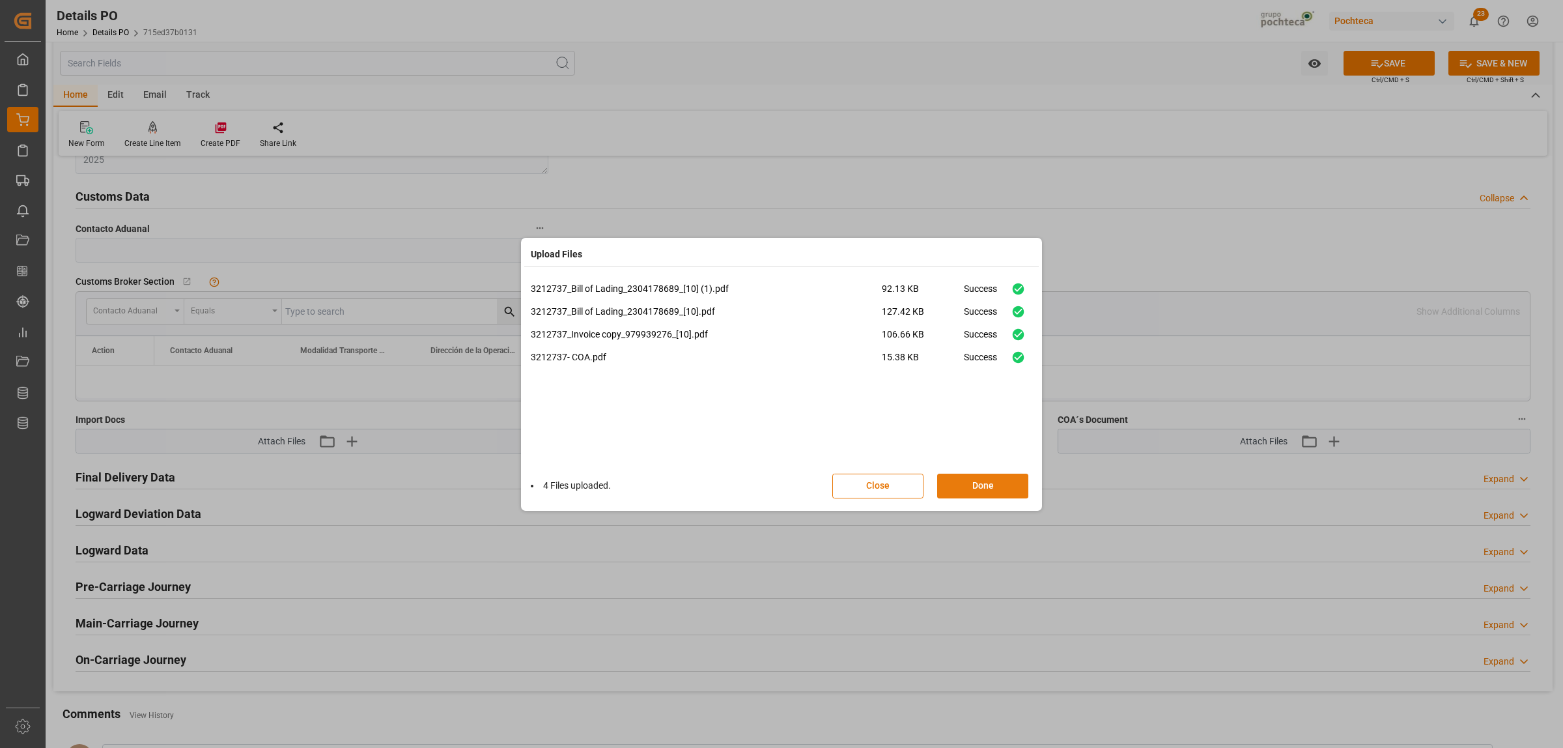
click at [996, 489] on button "Done" at bounding box center [982, 485] width 91 height 25
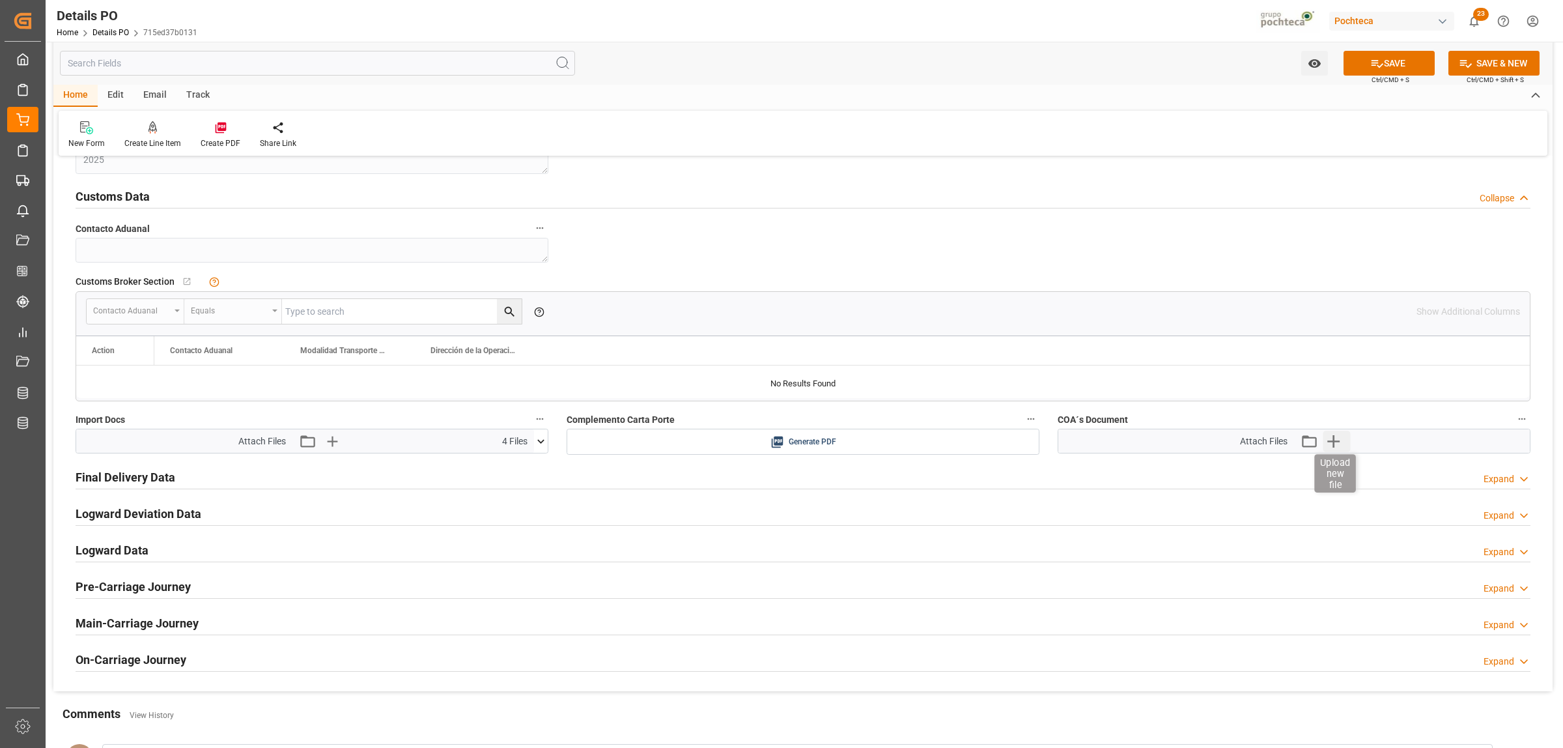
click at [1339, 447] on icon "button" at bounding box center [1333, 441] width 21 height 21
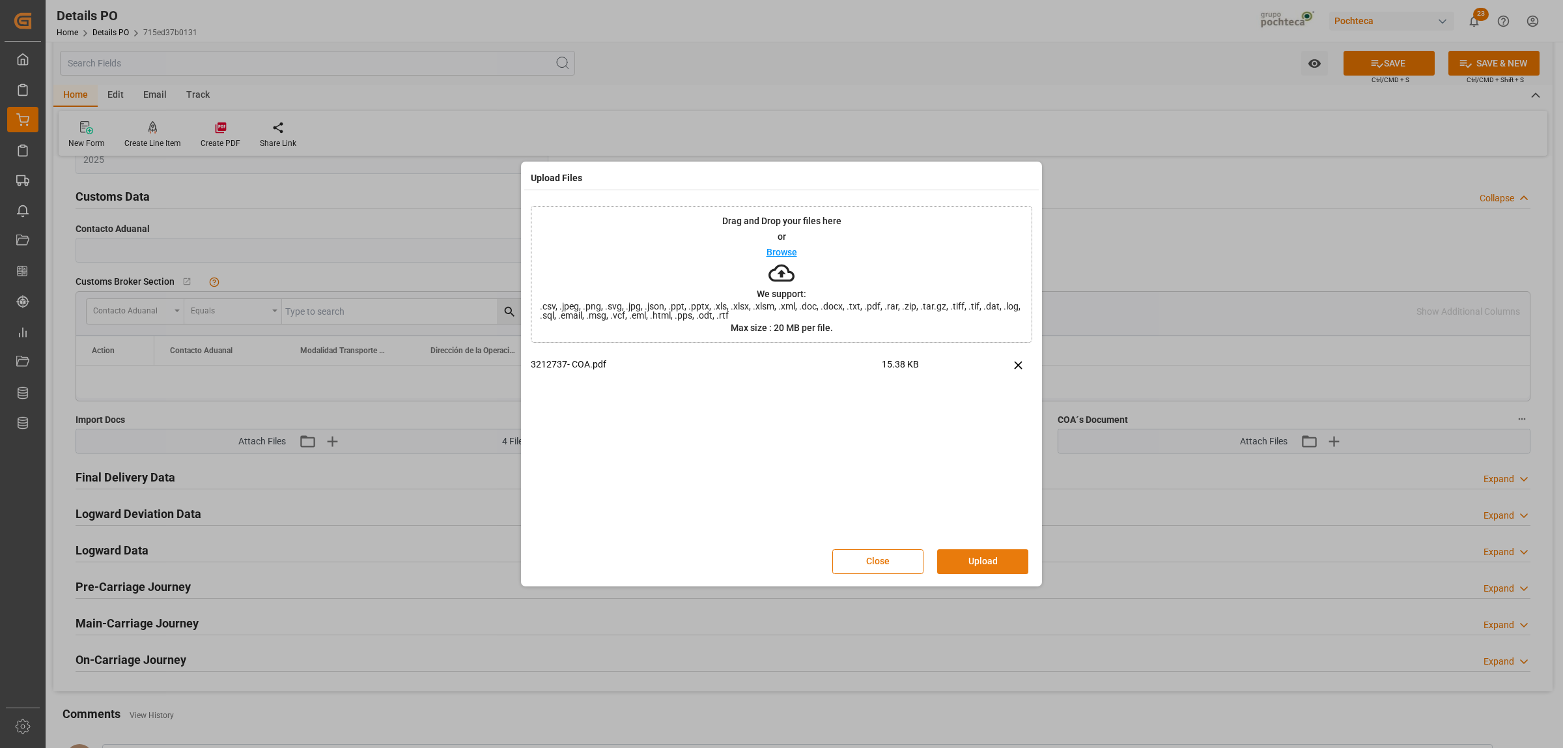
click at [997, 558] on button "Upload" at bounding box center [982, 561] width 91 height 25
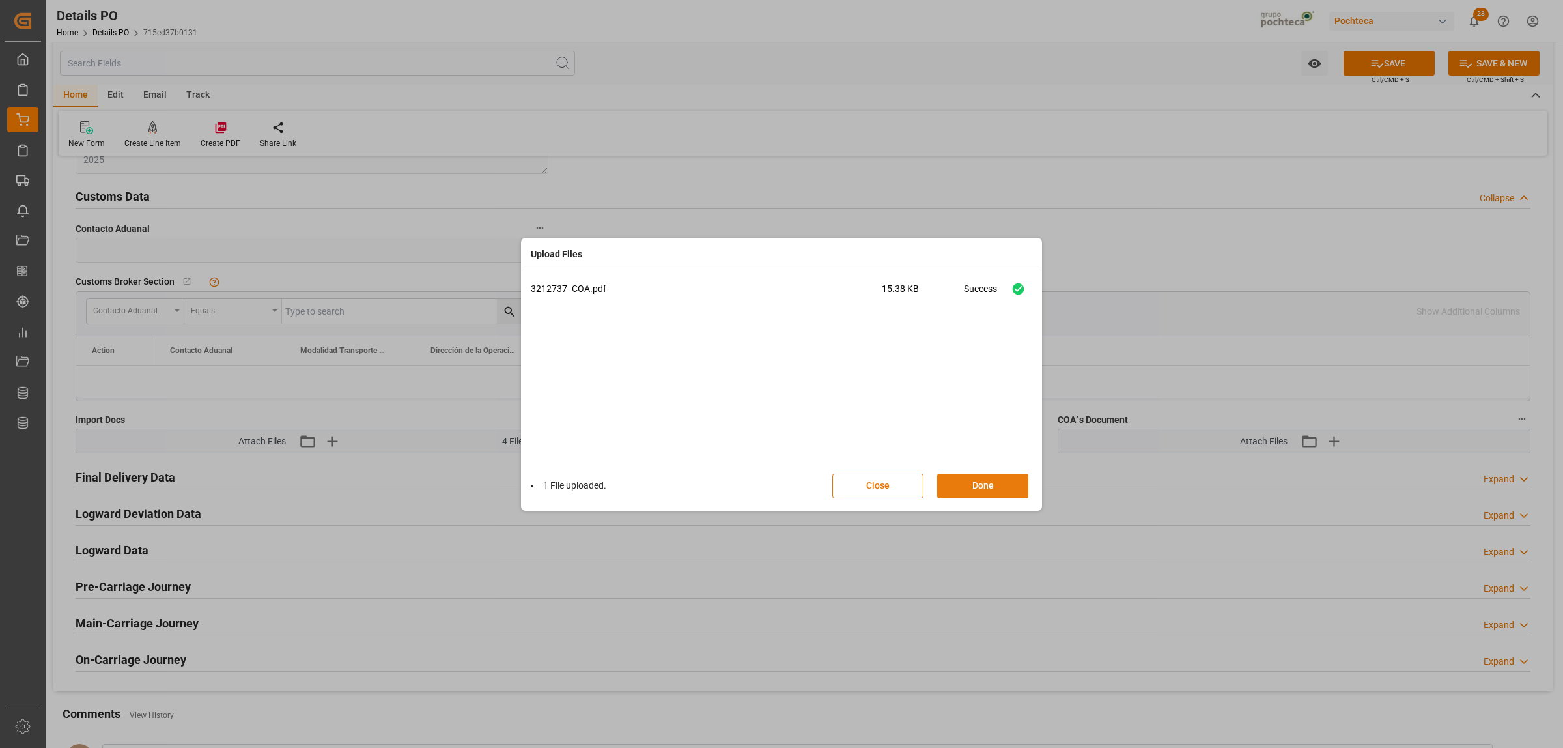
click at [982, 487] on button "Done" at bounding box center [982, 485] width 91 height 25
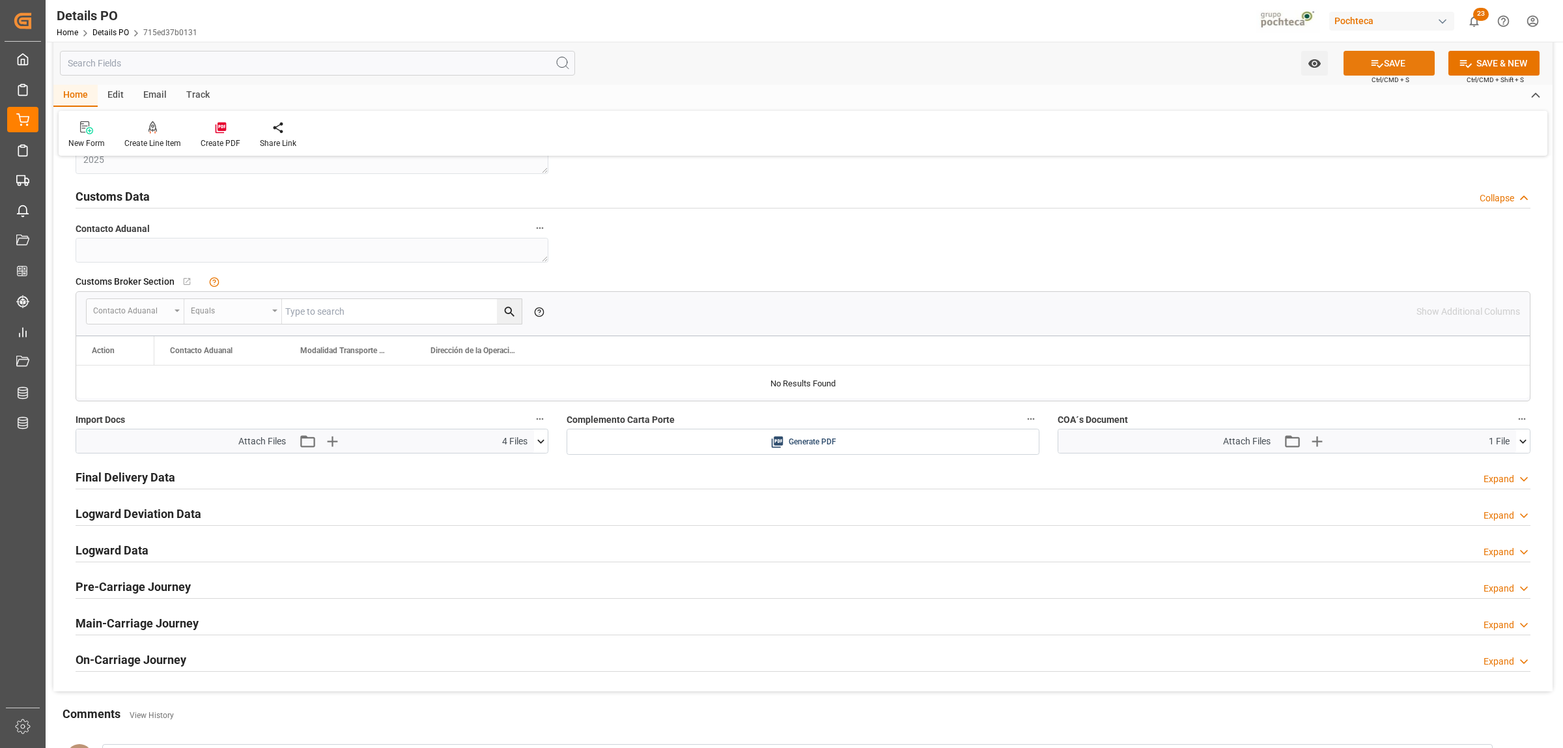
click at [1381, 70] on button "SAVE" at bounding box center [1389, 63] width 91 height 25
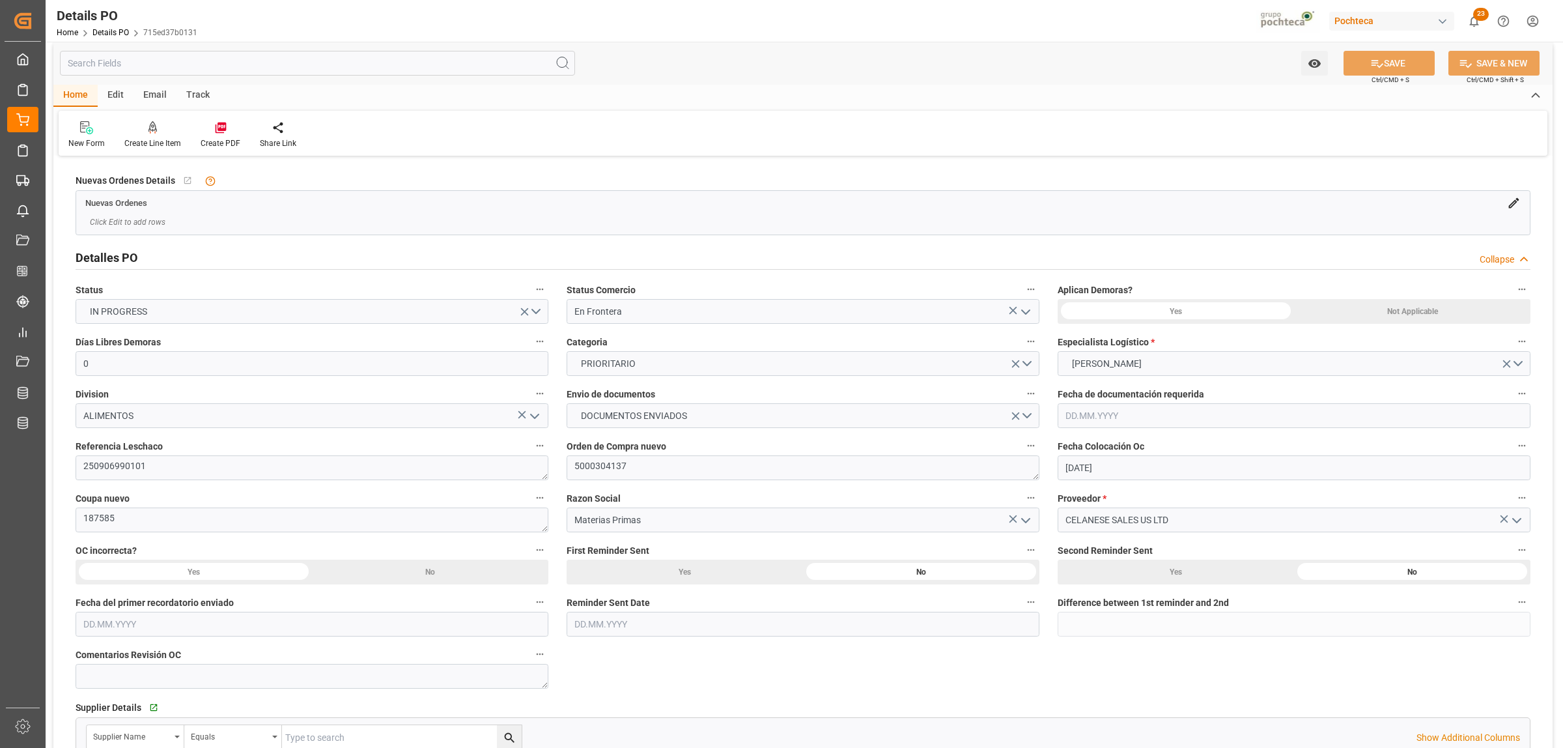
scroll to position [0, 0]
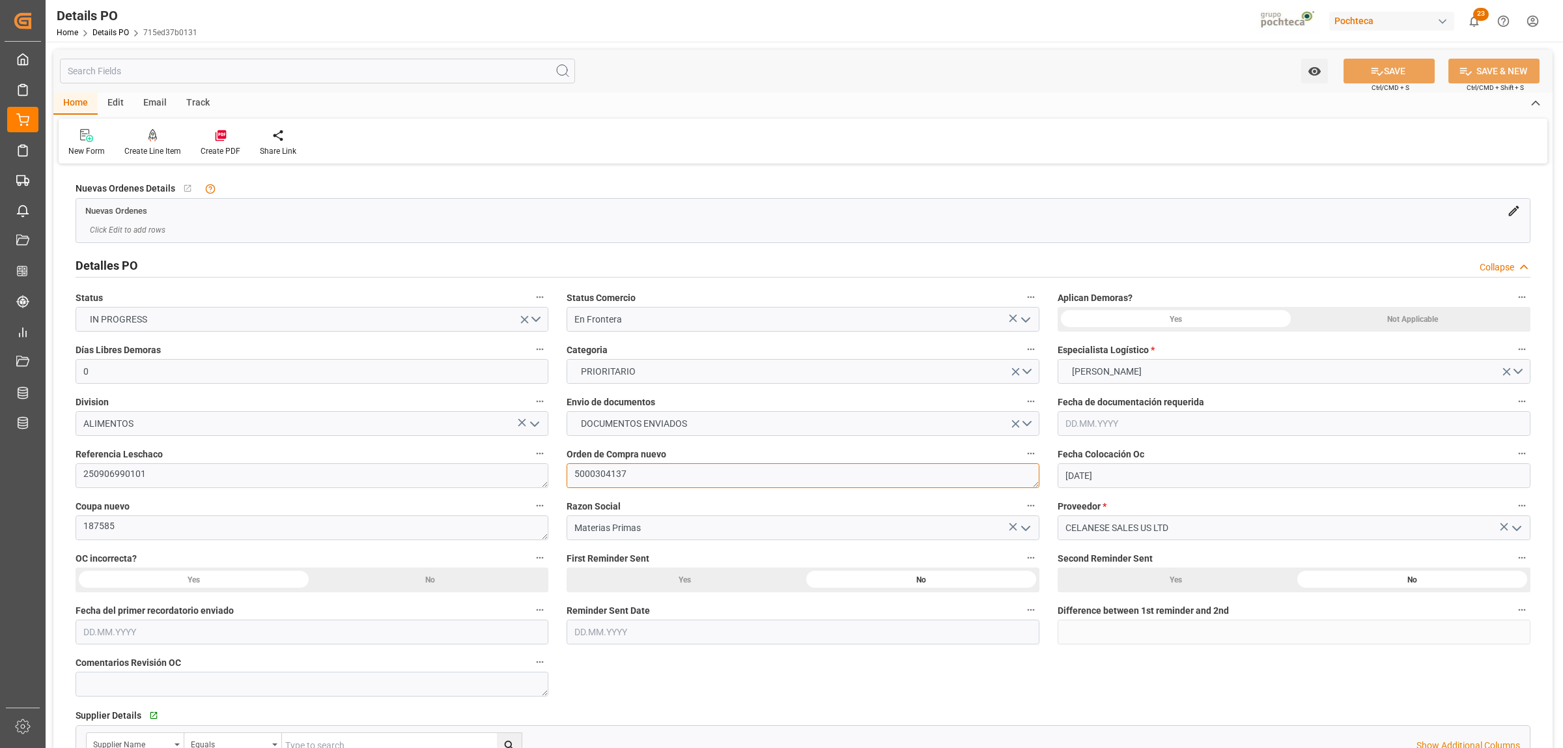
drag, startPoint x: 640, startPoint y: 483, endPoint x: 571, endPoint y: 480, distance: 69.7
click at [571, 480] on textarea "5000304137" at bounding box center [803, 475] width 473 height 25
drag, startPoint x: 117, startPoint y: 528, endPoint x: 80, endPoint y: 526, distance: 37.2
click at [80, 526] on textarea "187585" at bounding box center [312, 527] width 473 height 25
click at [636, 473] on textarea "5000304137" at bounding box center [803, 475] width 473 height 25
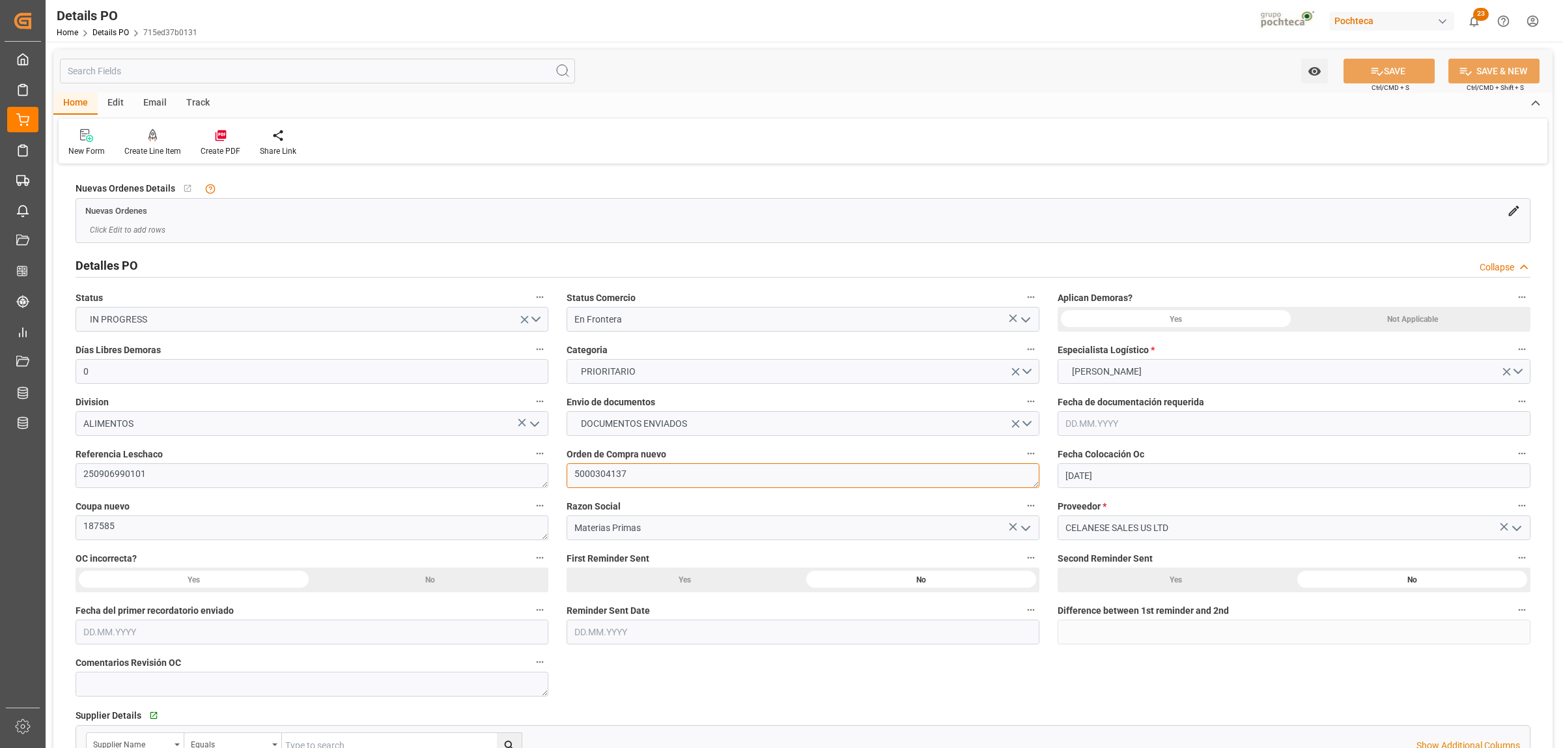
drag, startPoint x: 632, startPoint y: 473, endPoint x: 574, endPoint y: 474, distance: 58.0
click at [574, 474] on textarea "5000304137" at bounding box center [803, 475] width 473 height 25
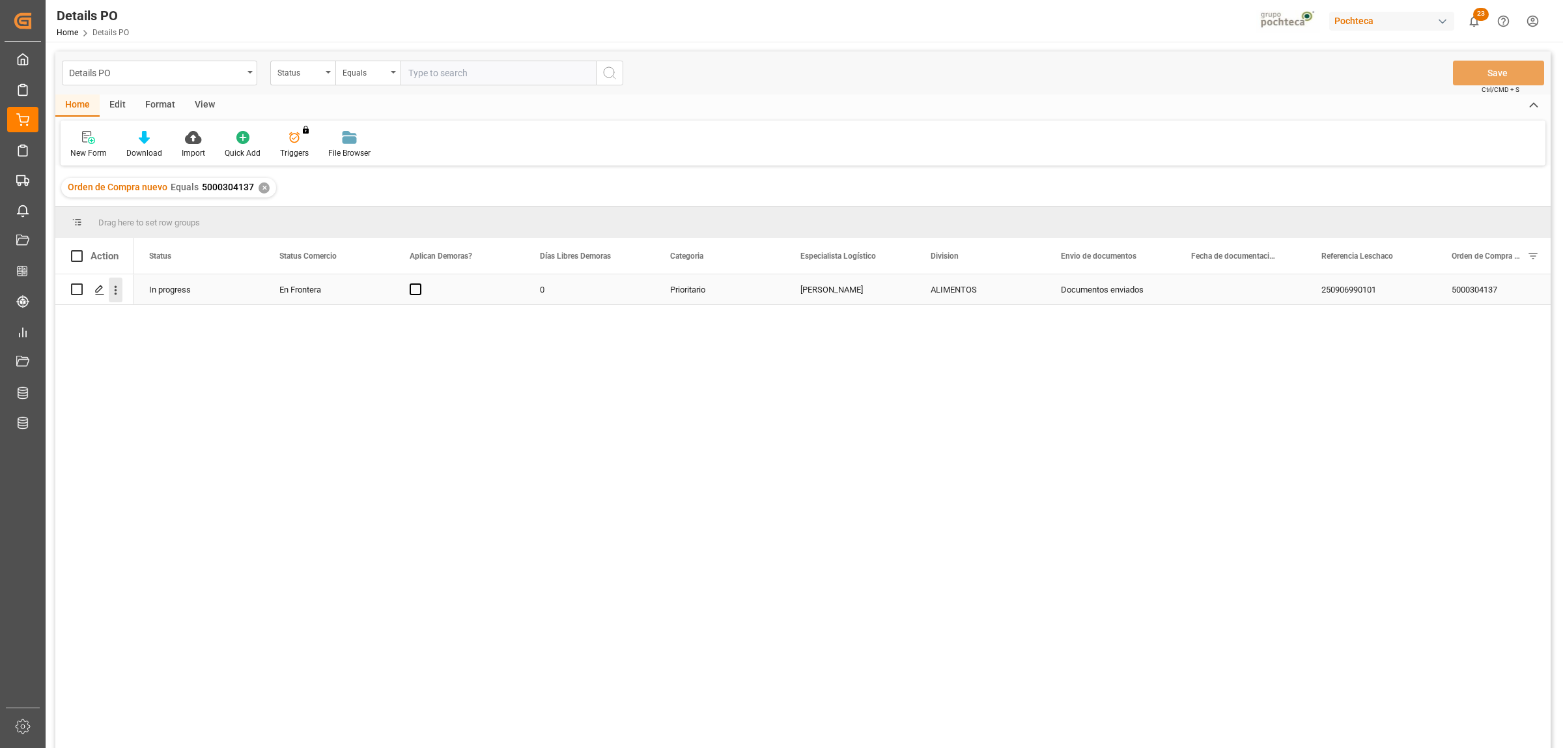
click at [119, 291] on icon "open menu" at bounding box center [116, 290] width 14 height 14
click at [177, 446] on span "Create and Link Child Object" at bounding box center [201, 451] width 119 height 14
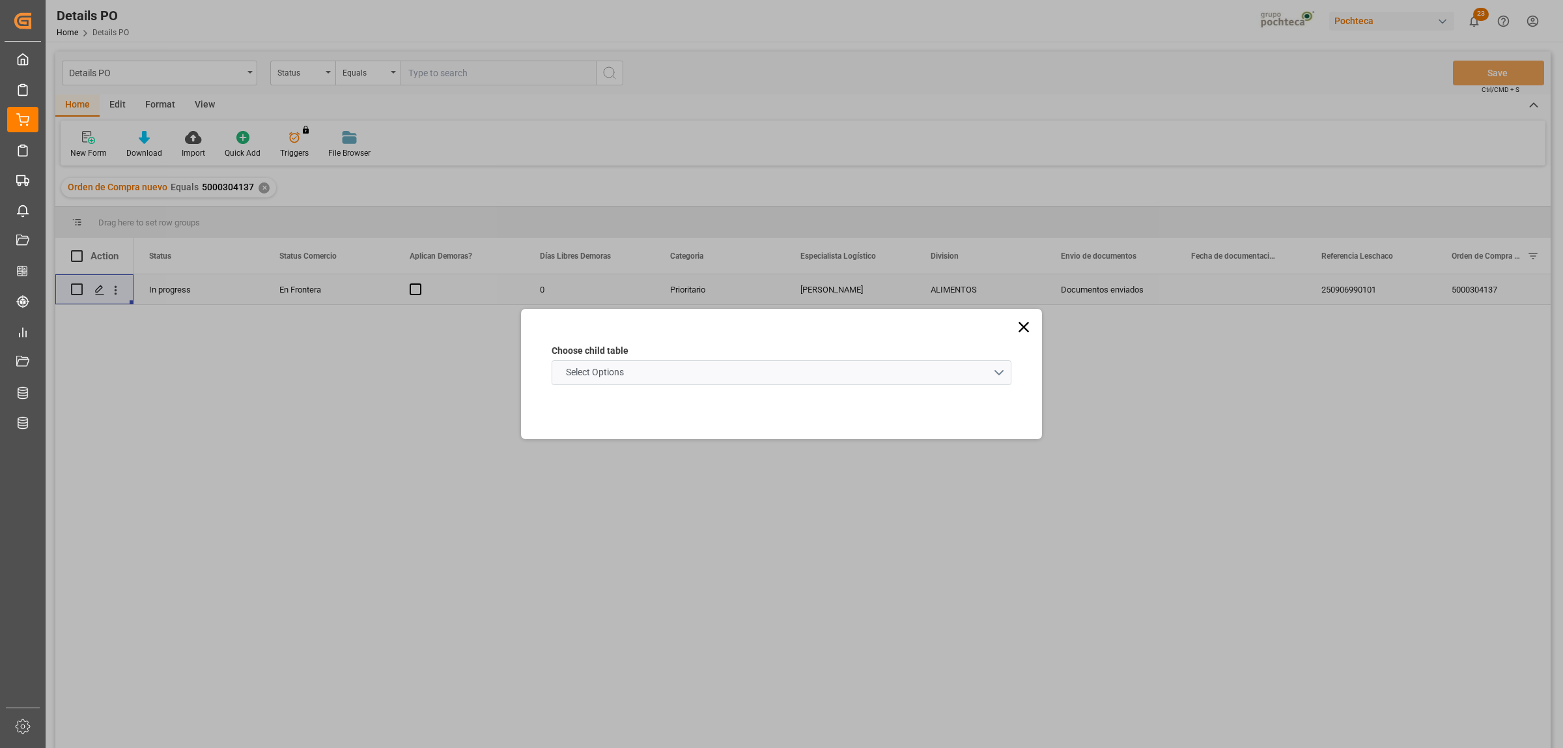
click at [991, 368] on schema "Select Options" at bounding box center [782, 372] width 460 height 25
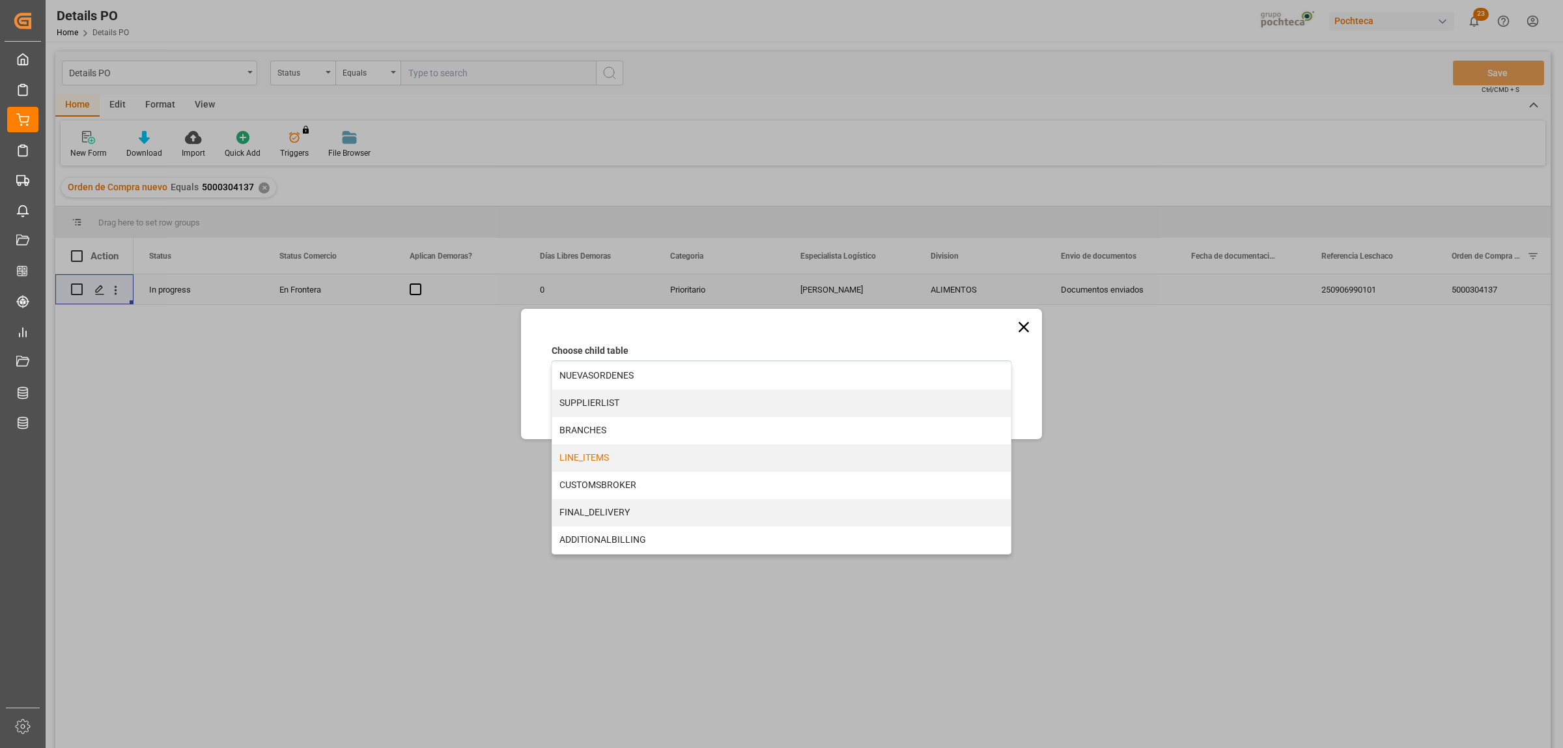
click at [591, 459] on div "LINE_ITEMS" at bounding box center [781, 457] width 459 height 27
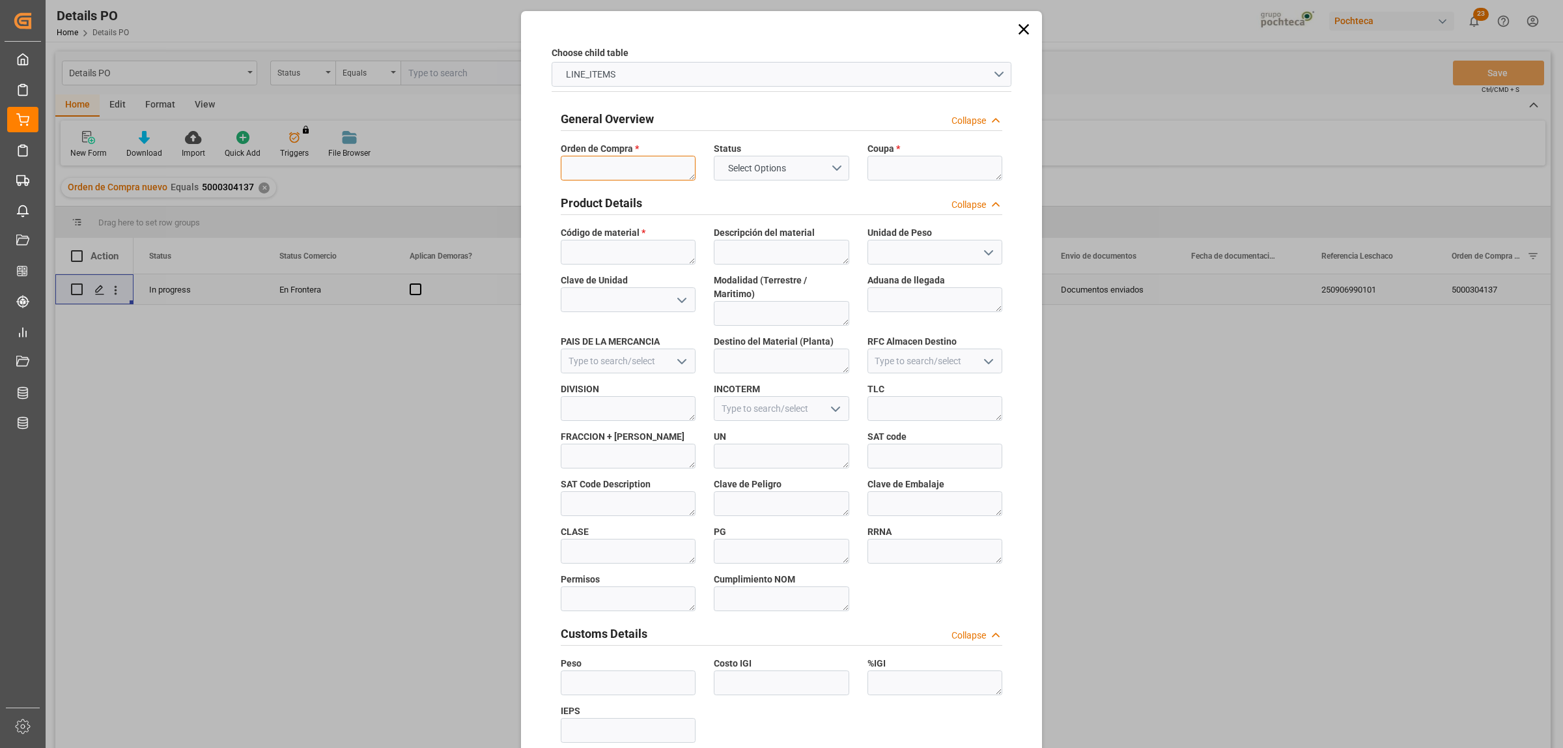
click at [624, 175] on textarea at bounding box center [628, 168] width 135 height 25
paste textarea "5000304137"
type textarea "5000304137"
click at [936, 167] on textarea at bounding box center [935, 168] width 135 height 25
paste textarea "187585"
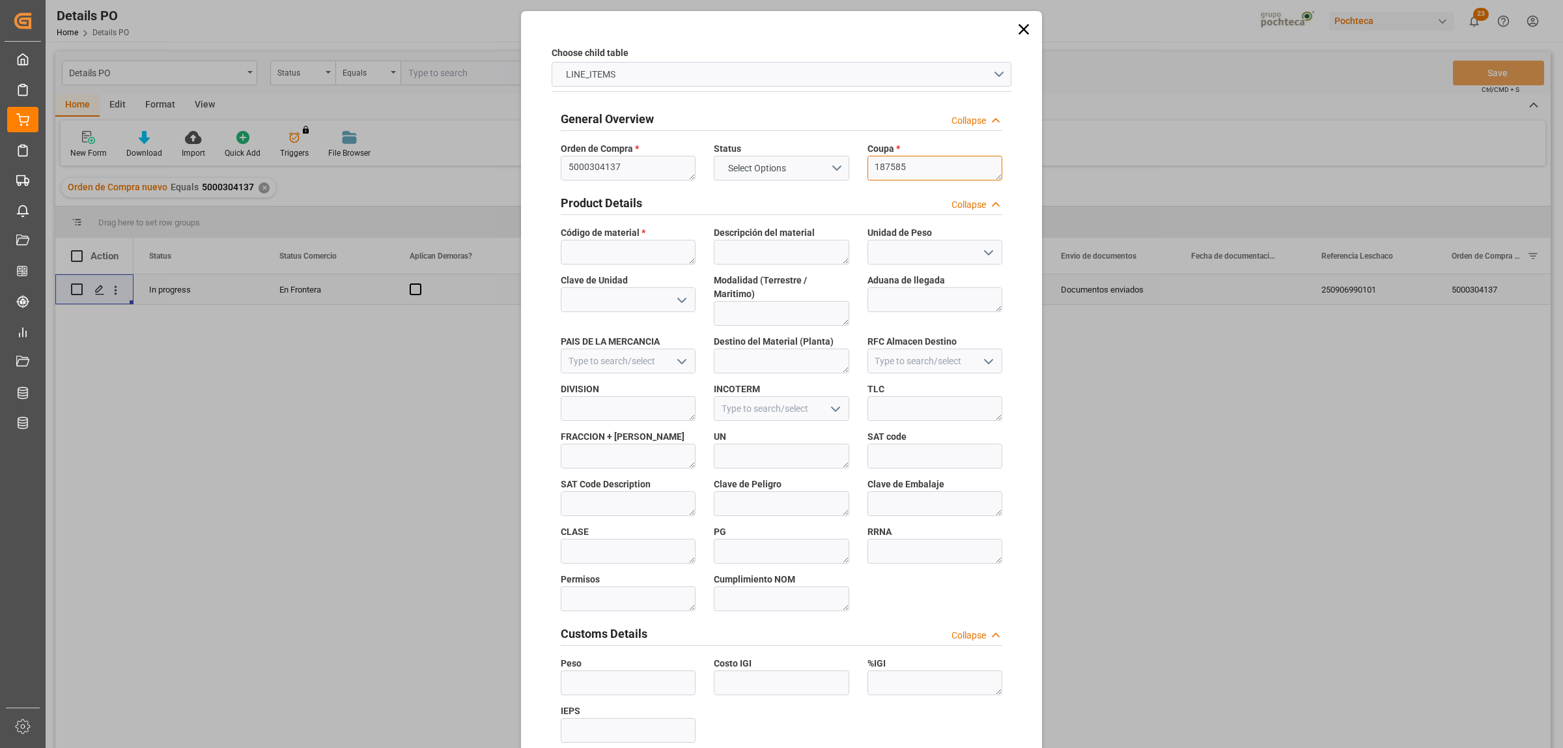
type textarea "187585"
click at [642, 256] on textarea at bounding box center [628, 252] width 135 height 25
paste textarea "21944"
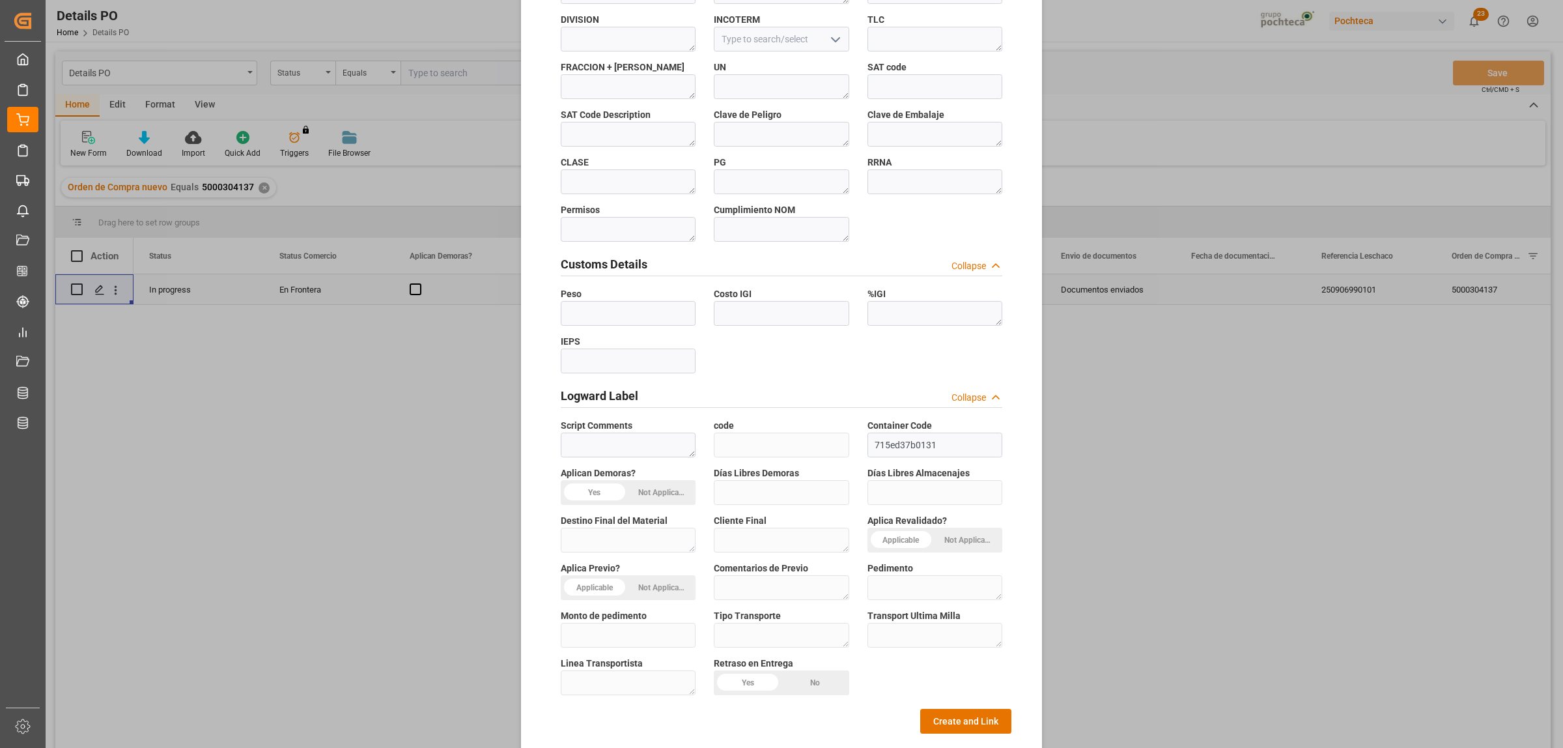
scroll to position [382, 0]
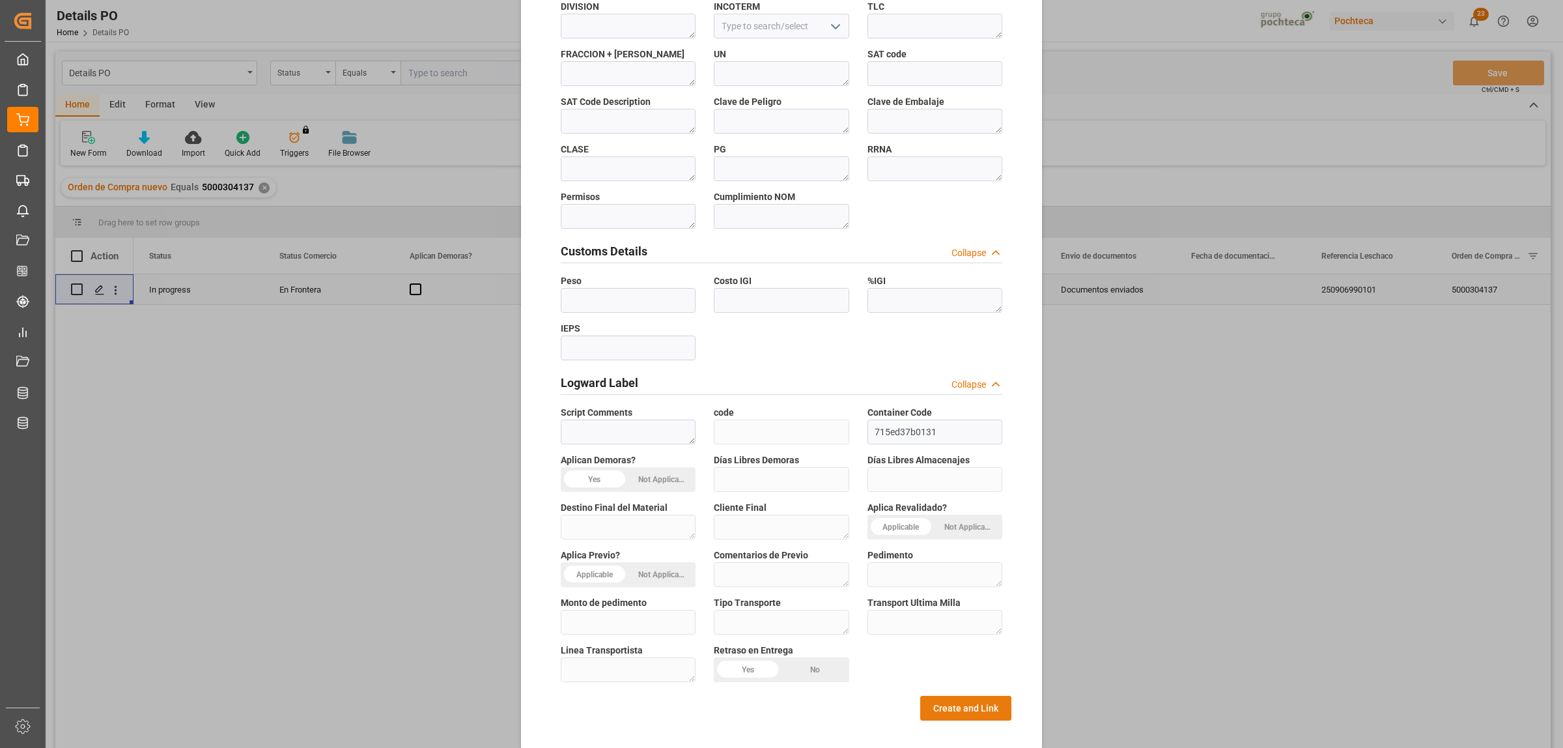
type textarea "21944"
click at [943, 698] on button "Create and Link" at bounding box center [965, 708] width 91 height 25
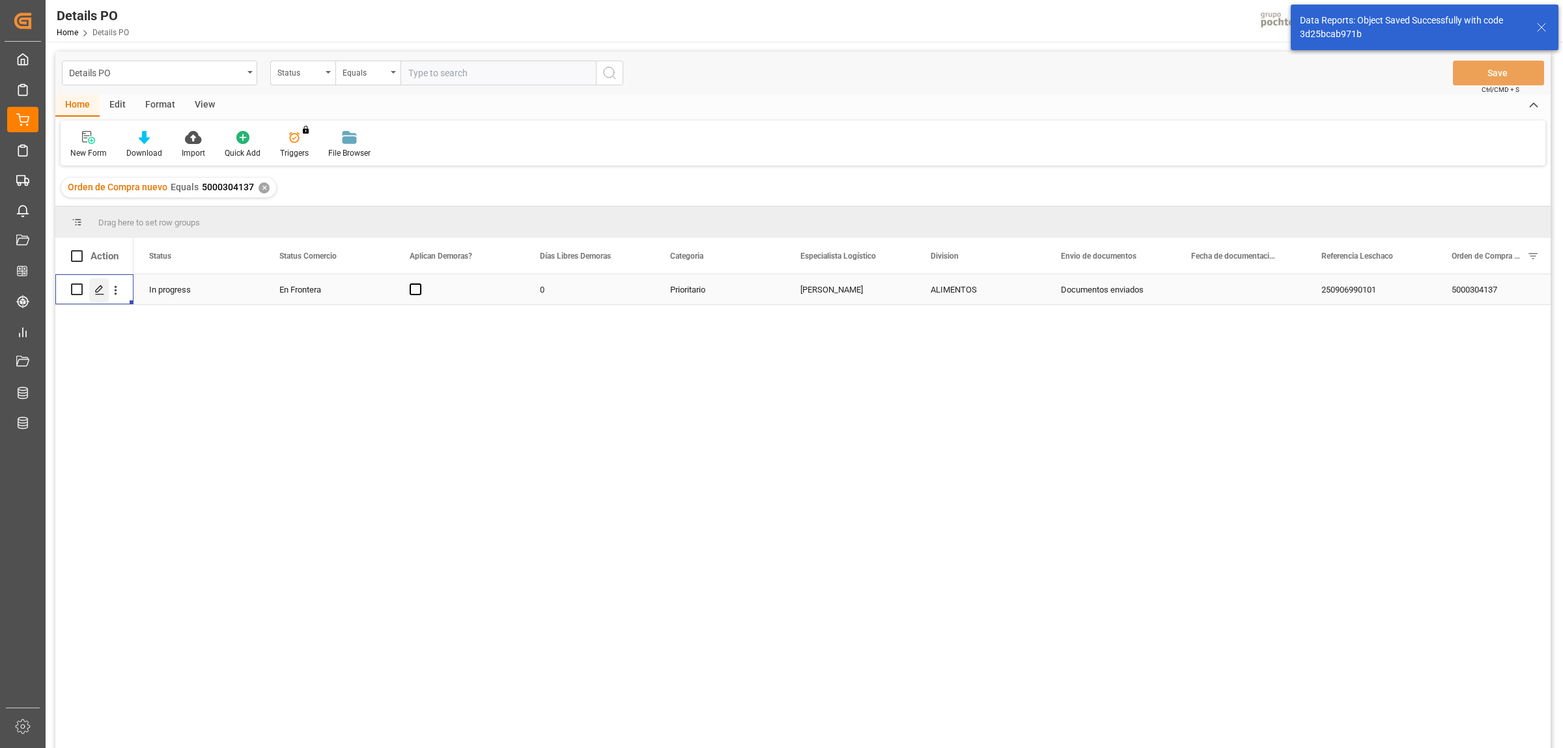
click at [96, 285] on icon "Press SPACE to select this row." at bounding box center [99, 290] width 10 height 10
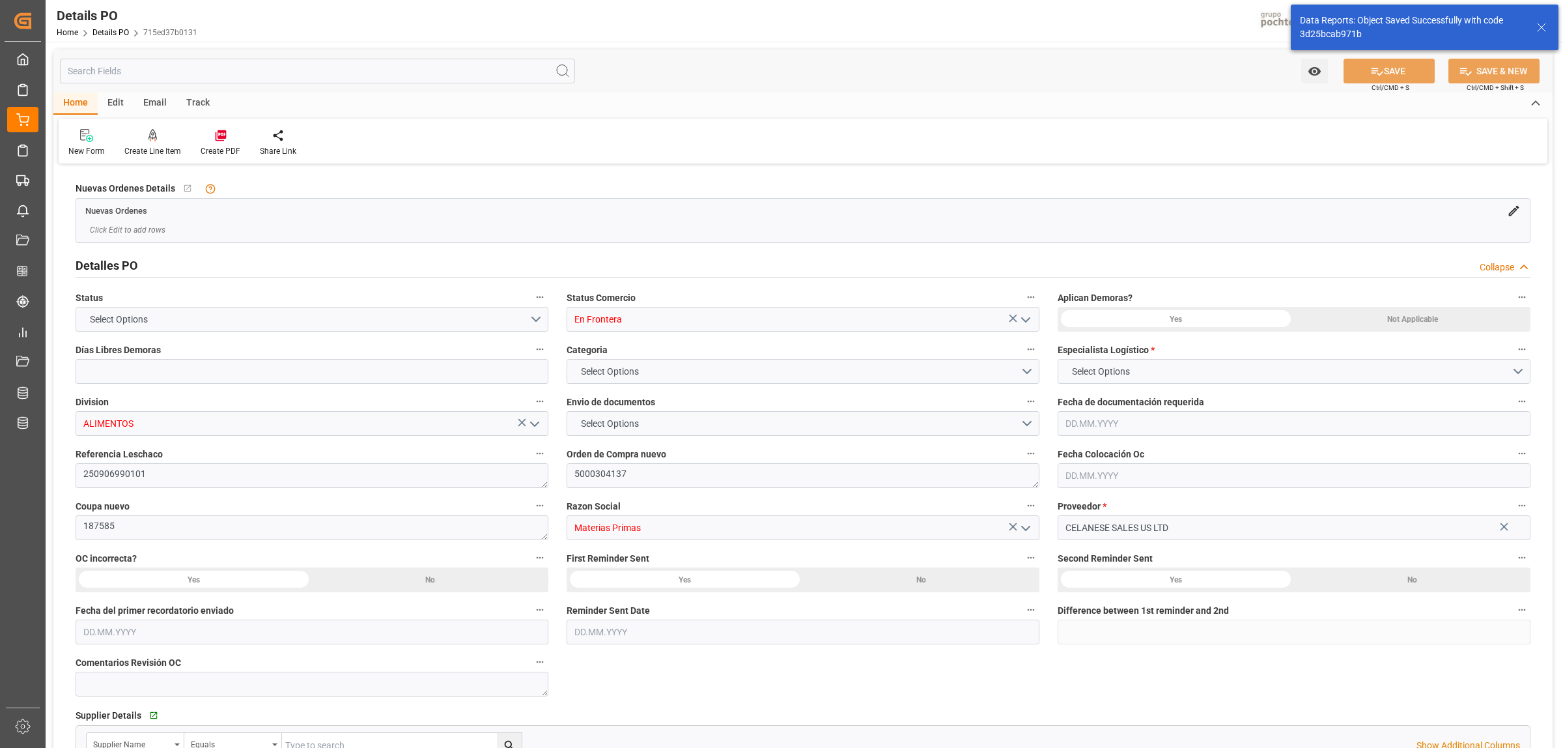
type input "0"
type input "USLRD"
type input "MXNLD"
type input "36"
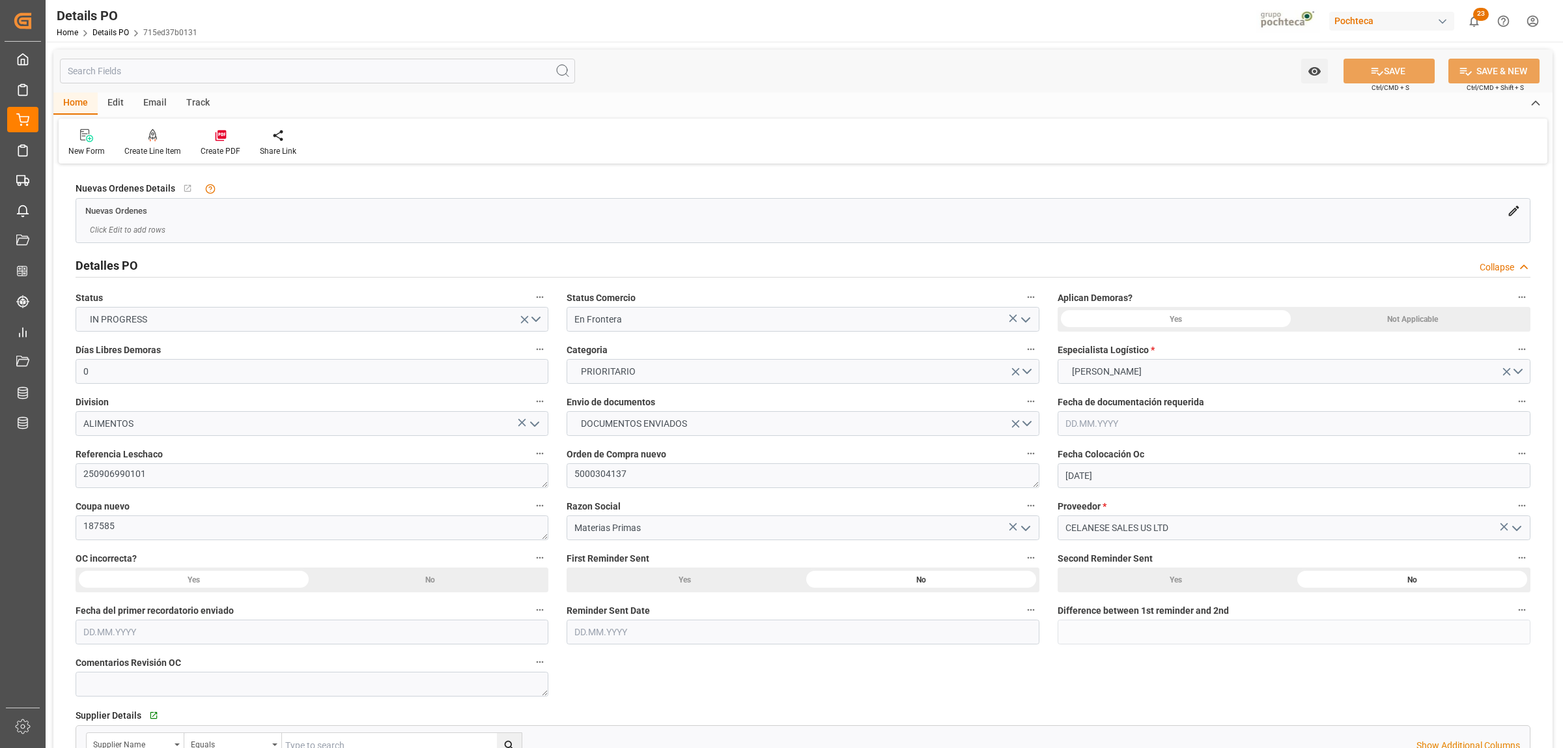
type input "[DATE]"
type input "[DATE] 00:00"
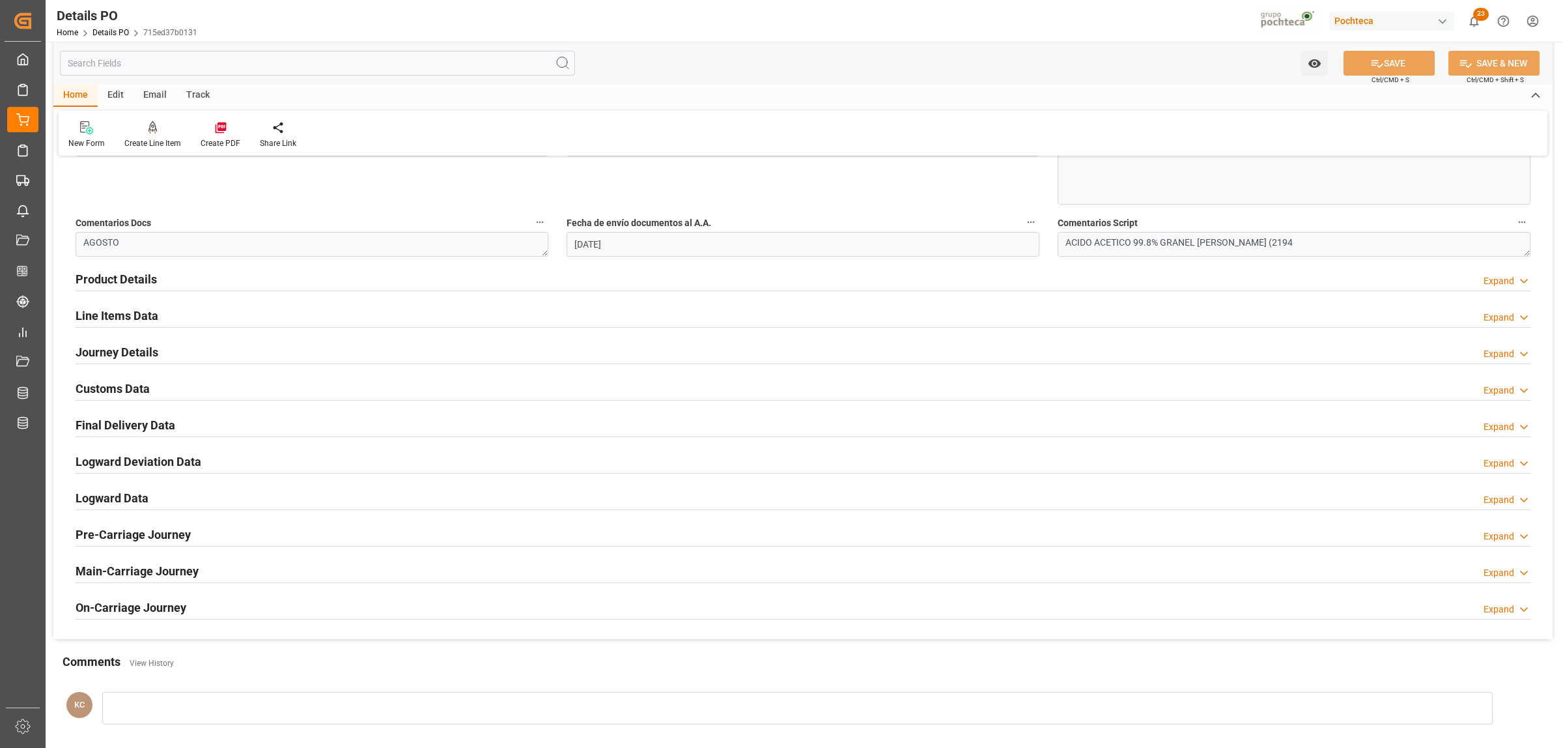
scroll to position [733, 0]
click at [112, 355] on h2 "Journey Details" at bounding box center [117, 350] width 83 height 18
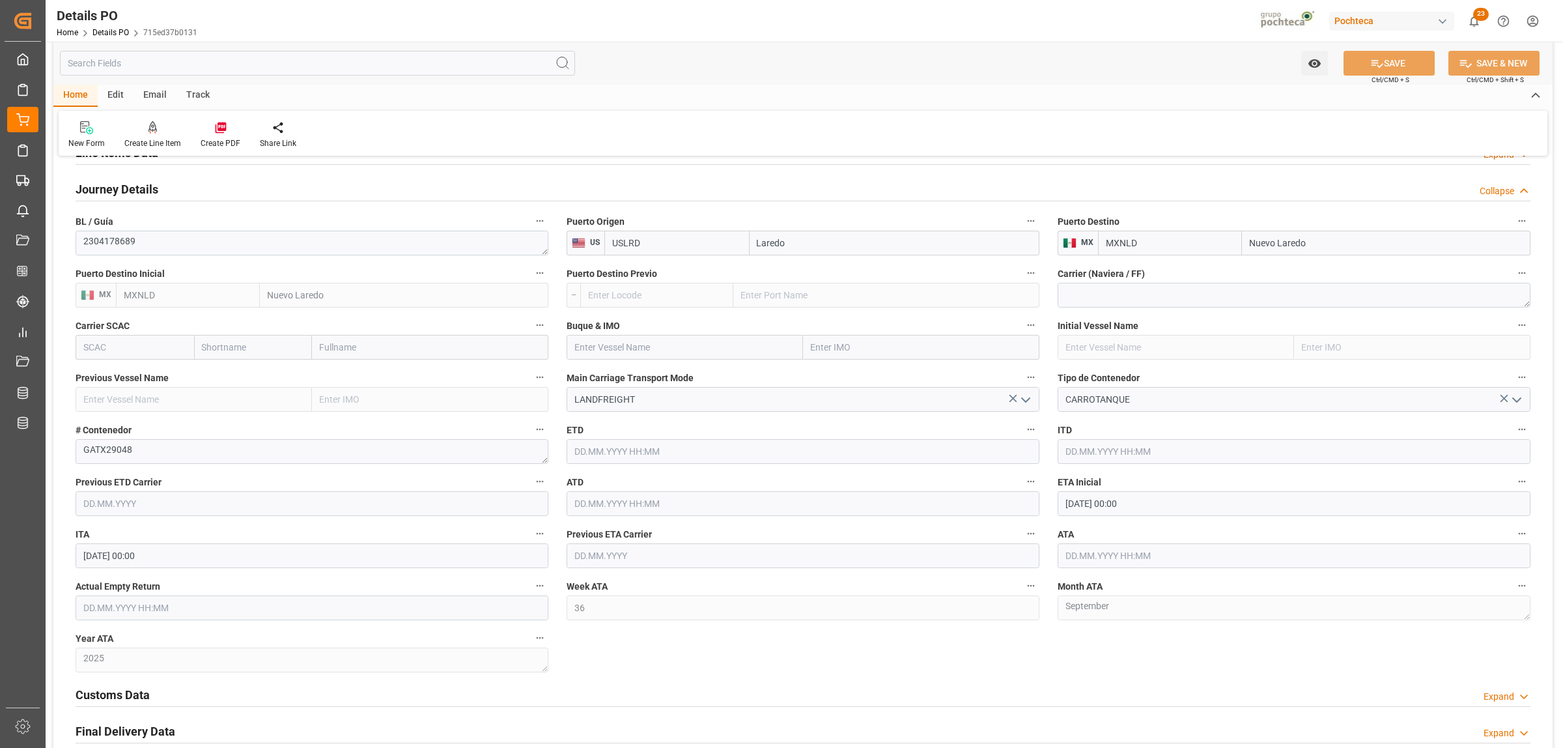
scroll to position [896, 0]
click at [1078, 557] on input "text" at bounding box center [1294, 553] width 473 height 25
click at [1154, 410] on div "4" at bounding box center [1151, 414] width 16 height 16
type input "[DATE] 00:00"
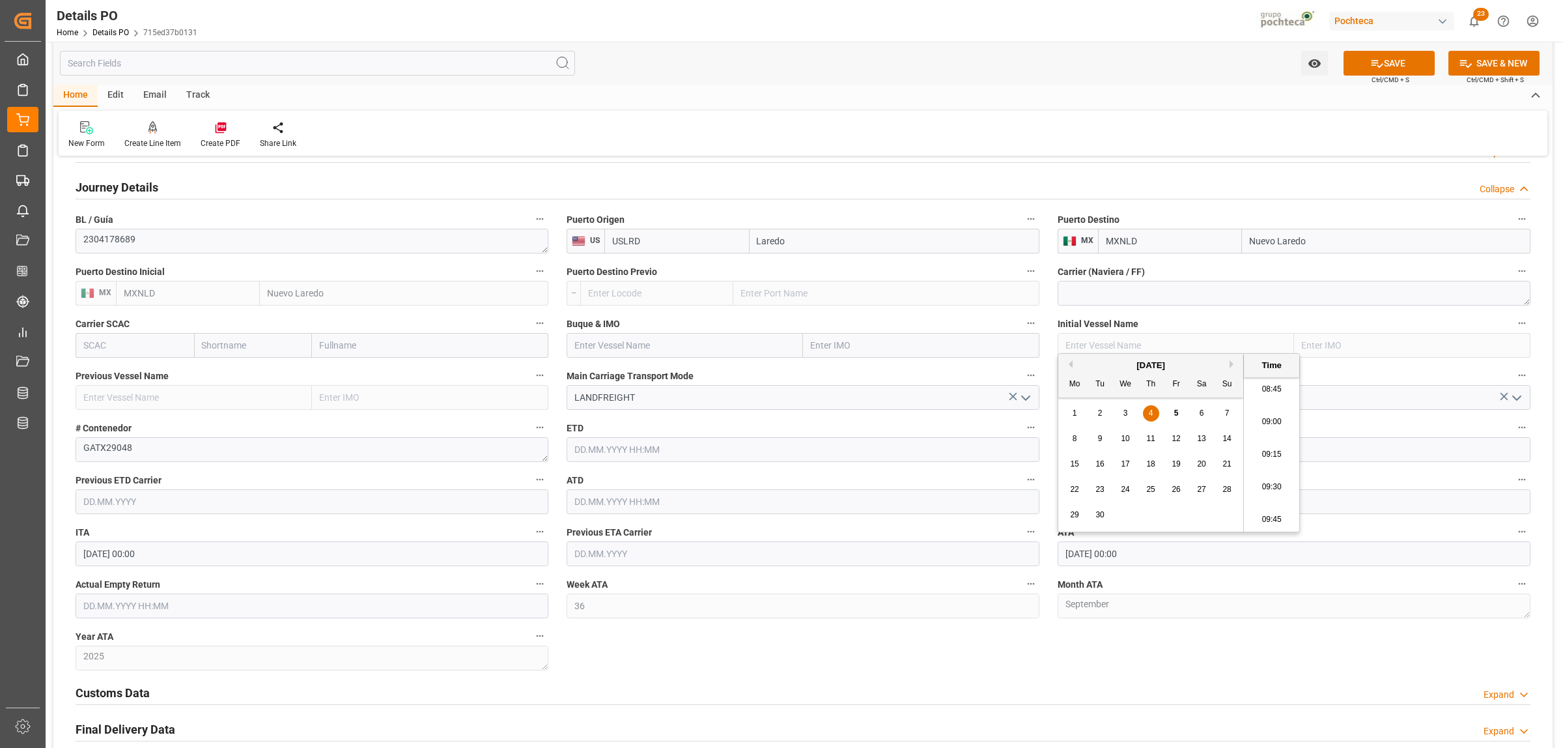
click at [1138, 658] on div "Nuevas Ordenes Details   No child Object linked Nuevas Ordenes Click Edit to ad…" at bounding box center [802, 107] width 1499 height 1671
click at [1398, 63] on button "SAVE" at bounding box center [1389, 63] width 91 height 25
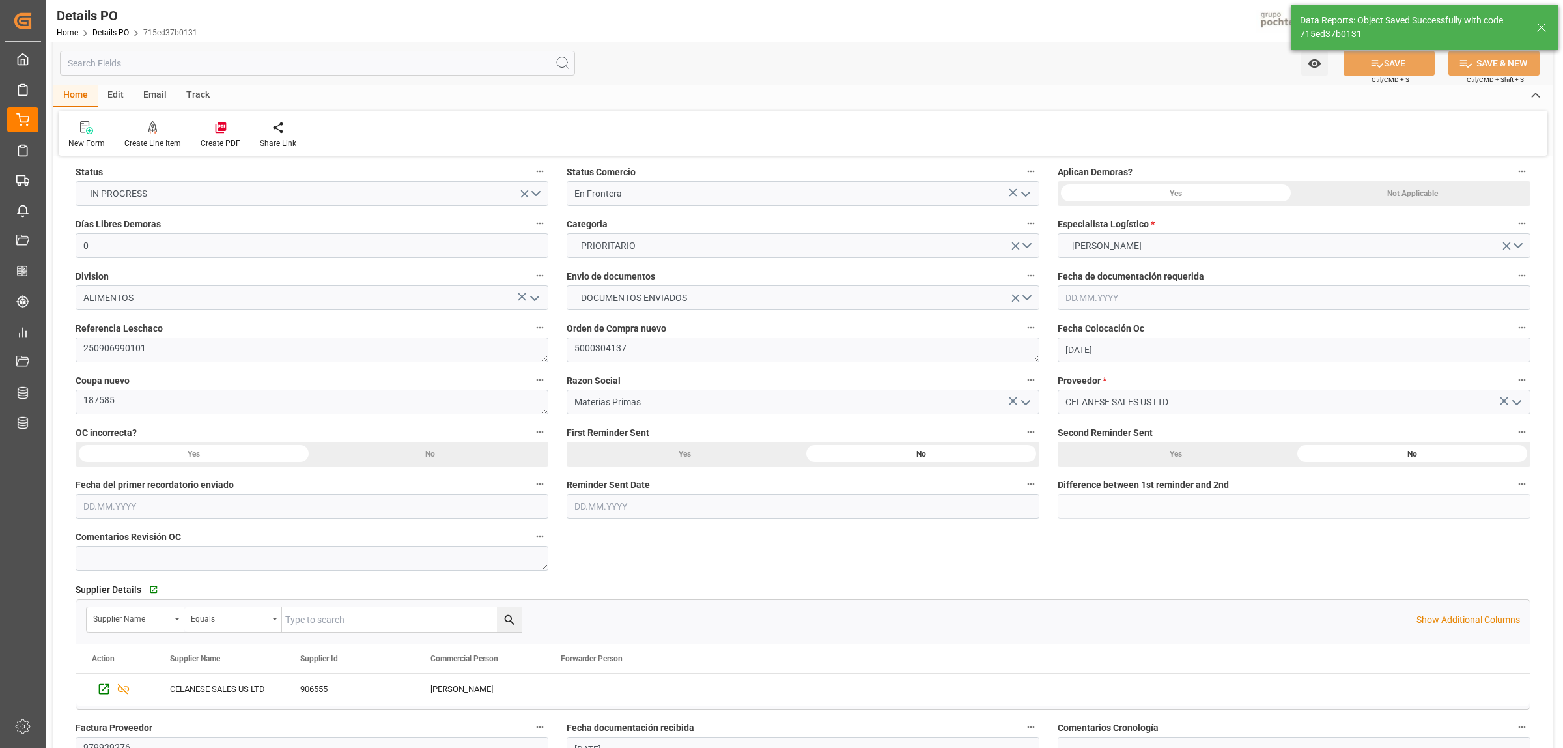
scroll to position [570, 0]
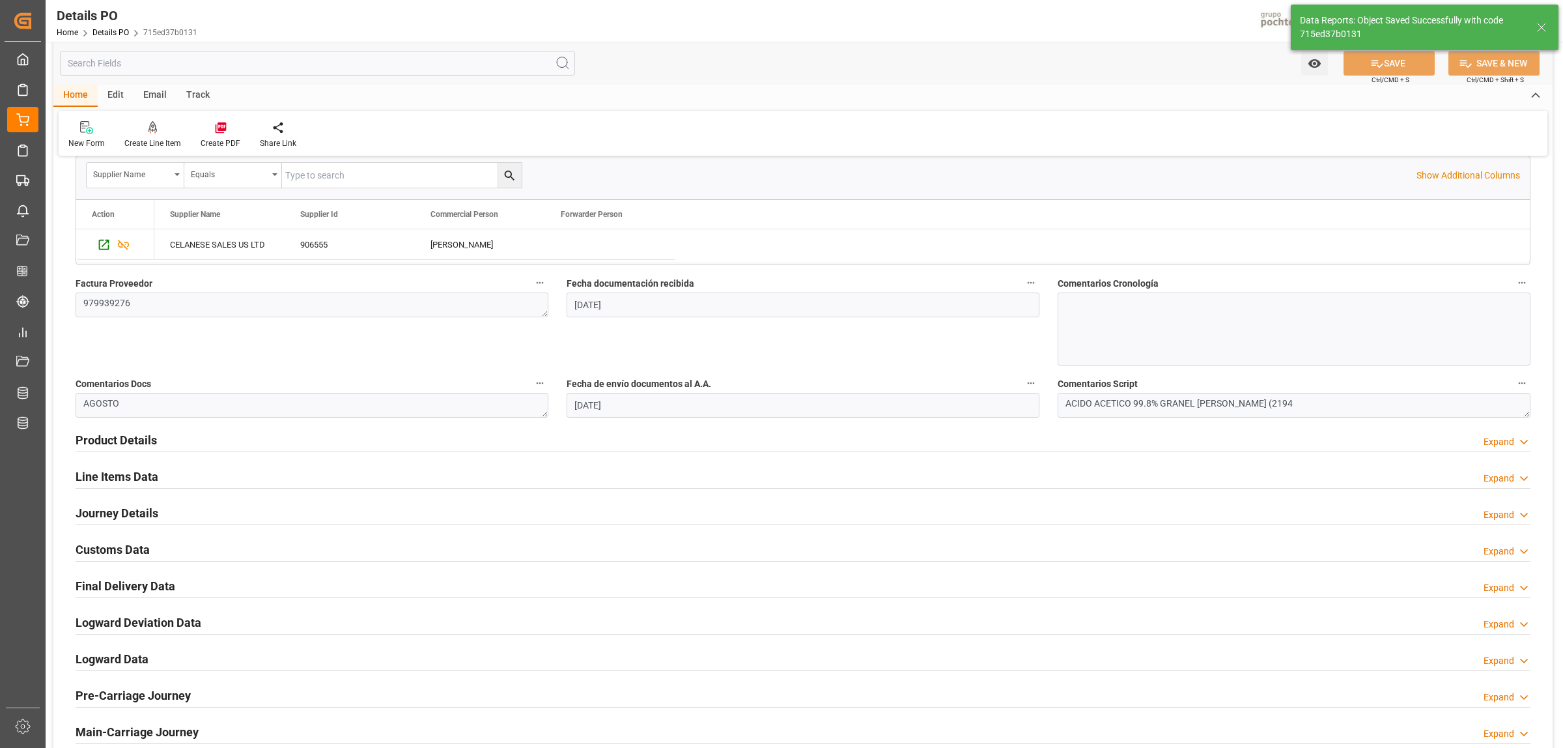
click at [114, 477] on h2 "Line Items Data" at bounding box center [117, 477] width 83 height 18
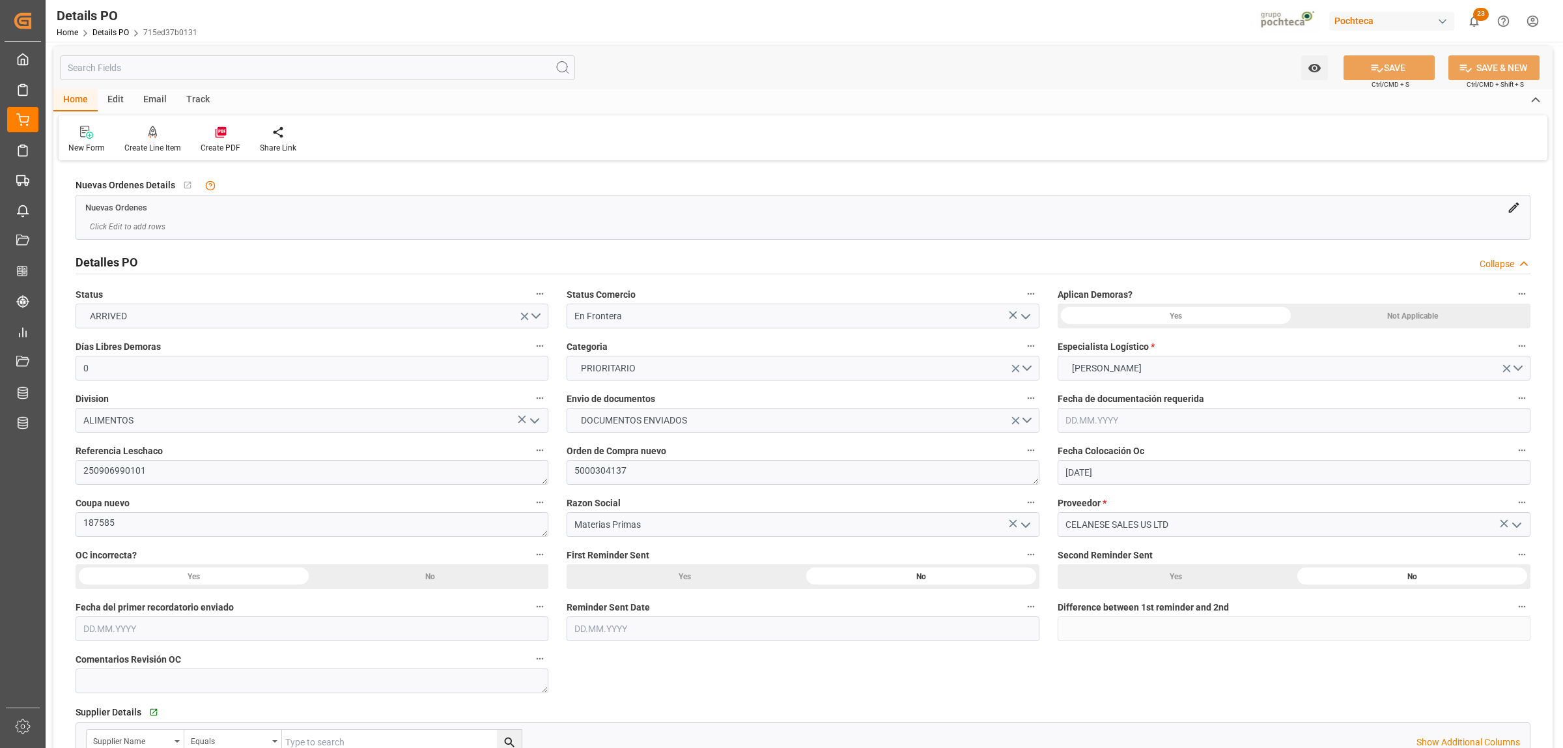
scroll to position [0, 0]
click at [222, 137] on icon at bounding box center [220, 135] width 11 height 11
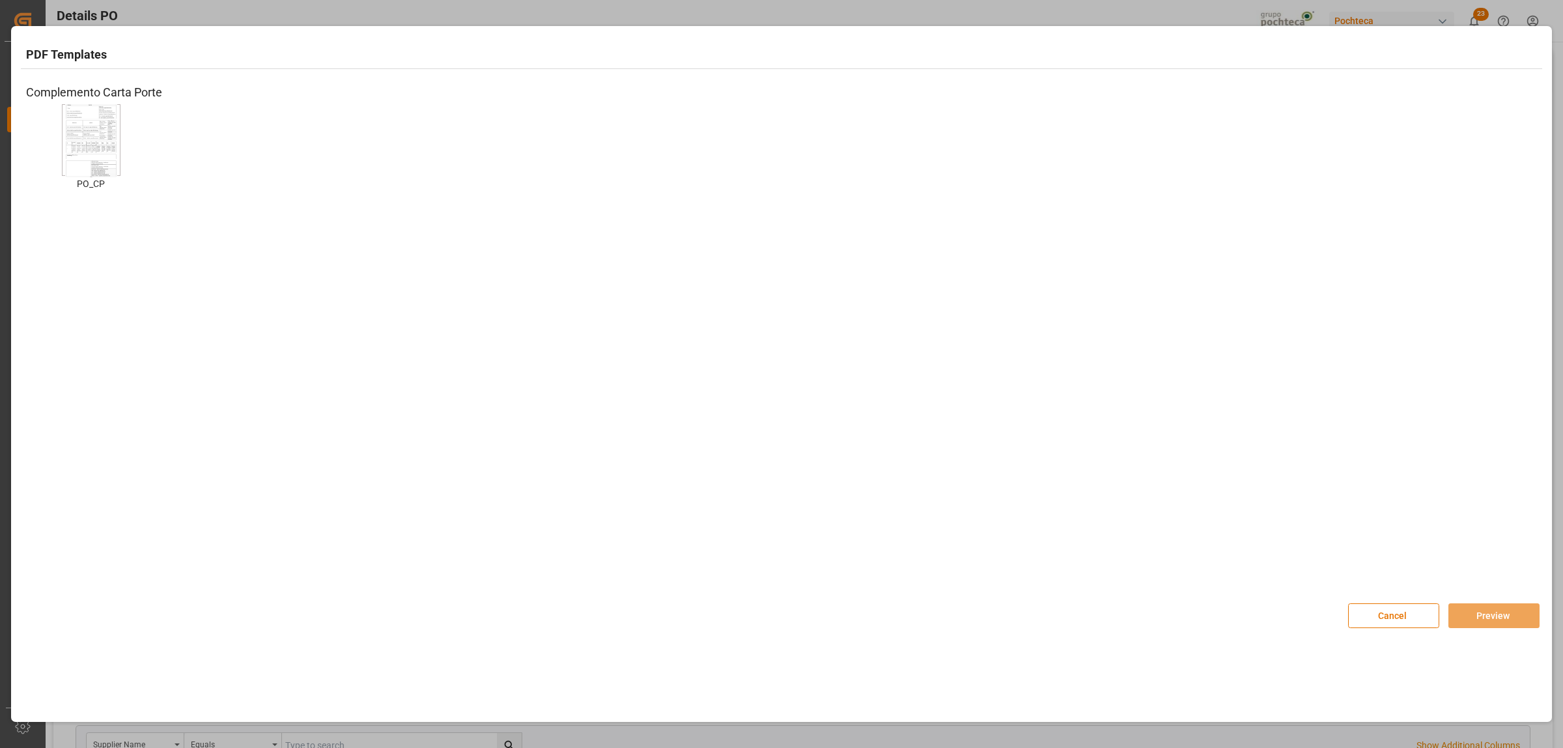
click at [103, 150] on img at bounding box center [91, 141] width 52 height 74
click at [1516, 623] on button "Preview" at bounding box center [1493, 615] width 91 height 25
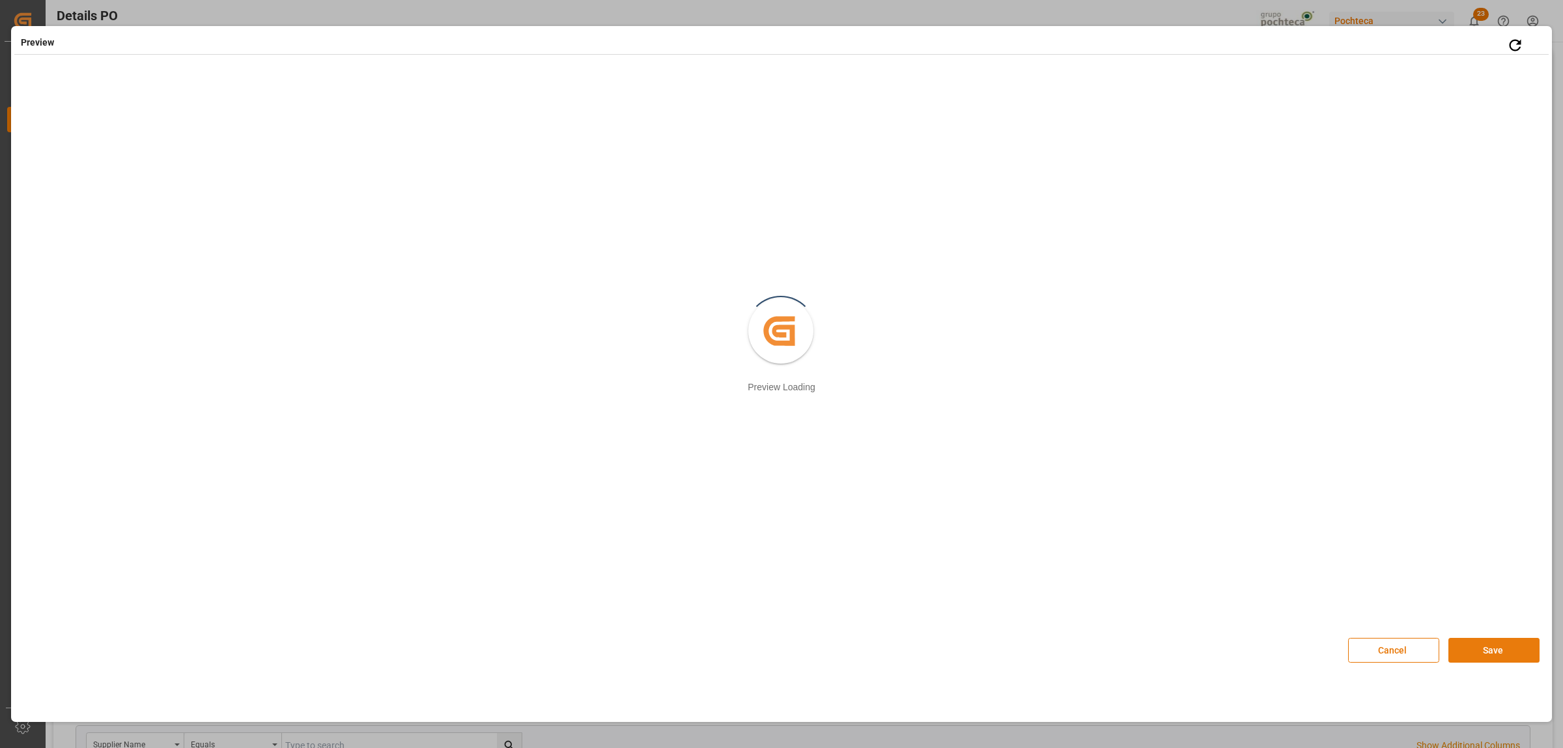
click at [1474, 660] on button "Save" at bounding box center [1493, 650] width 91 height 25
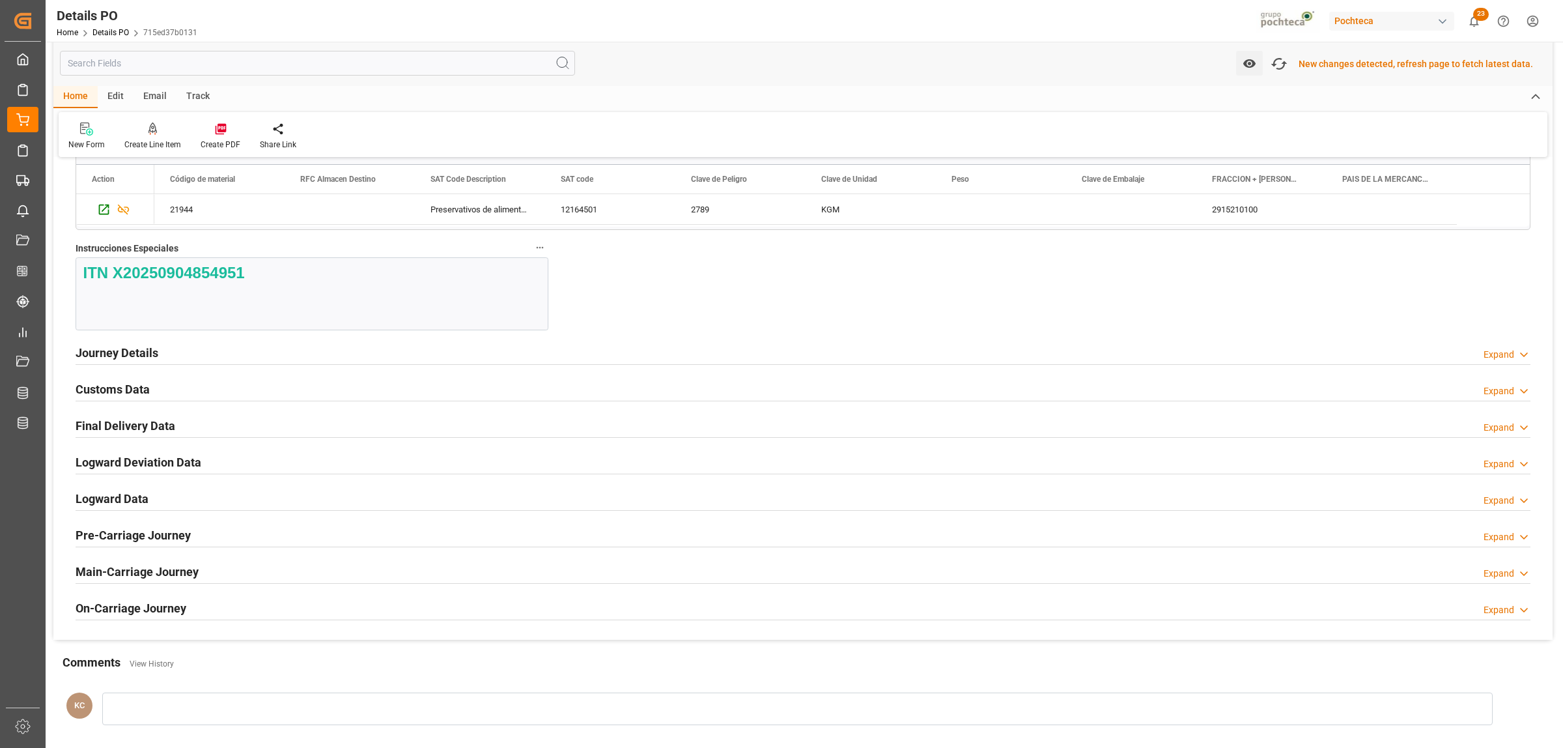
scroll to position [1221, 0]
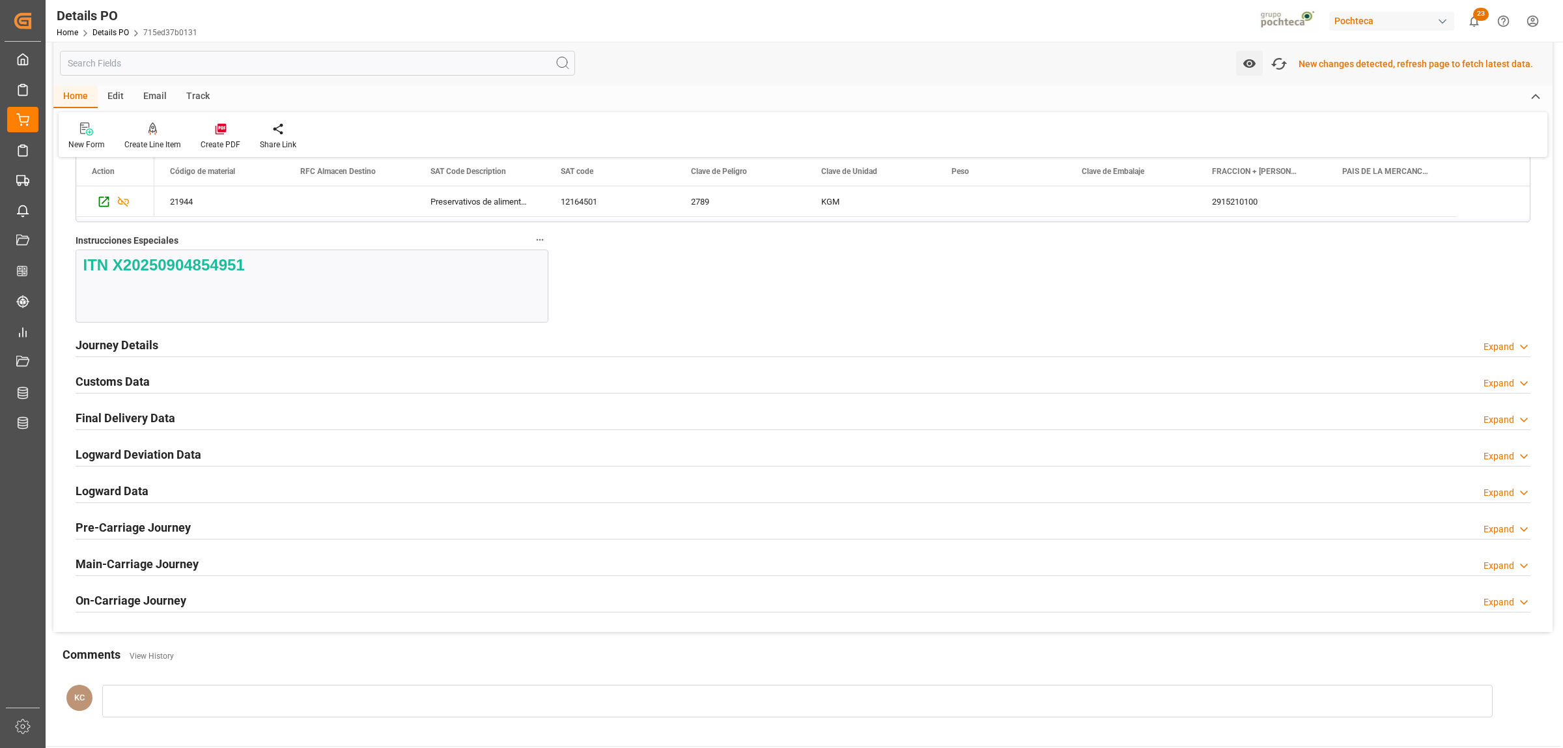
click at [114, 380] on h2 "Customs Data" at bounding box center [113, 382] width 74 height 18
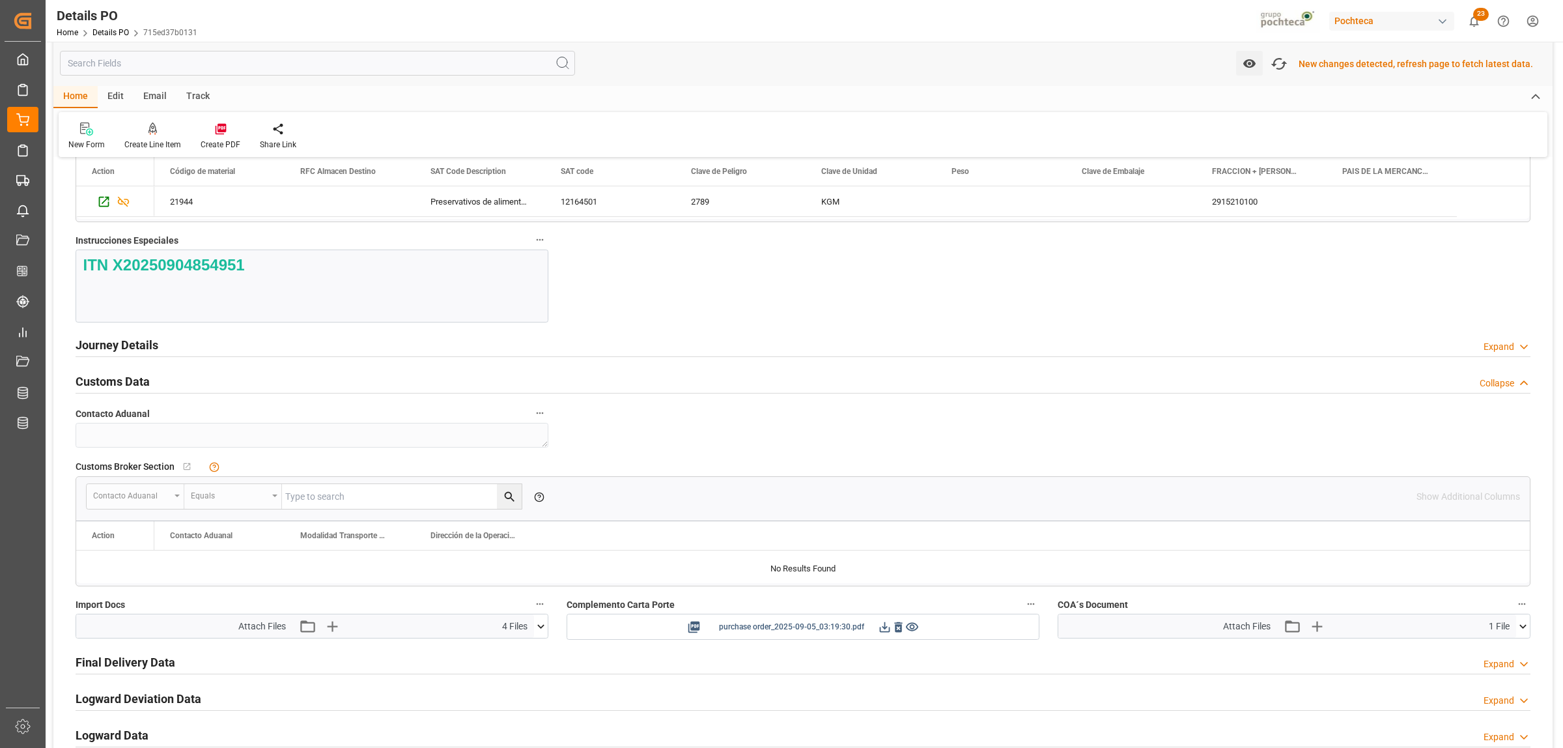
click at [883, 632] on icon at bounding box center [885, 626] width 10 height 10
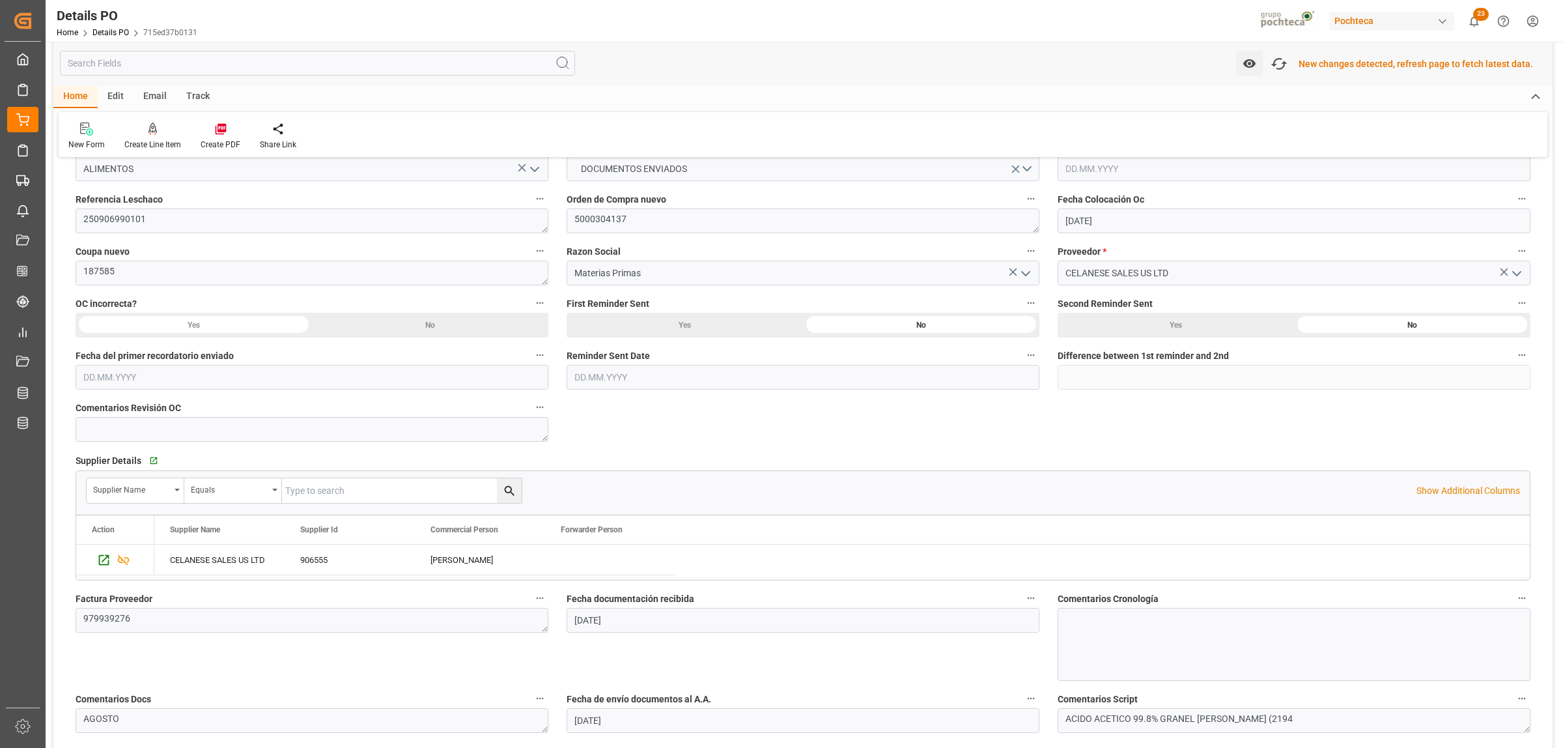
scroll to position [163, 0]
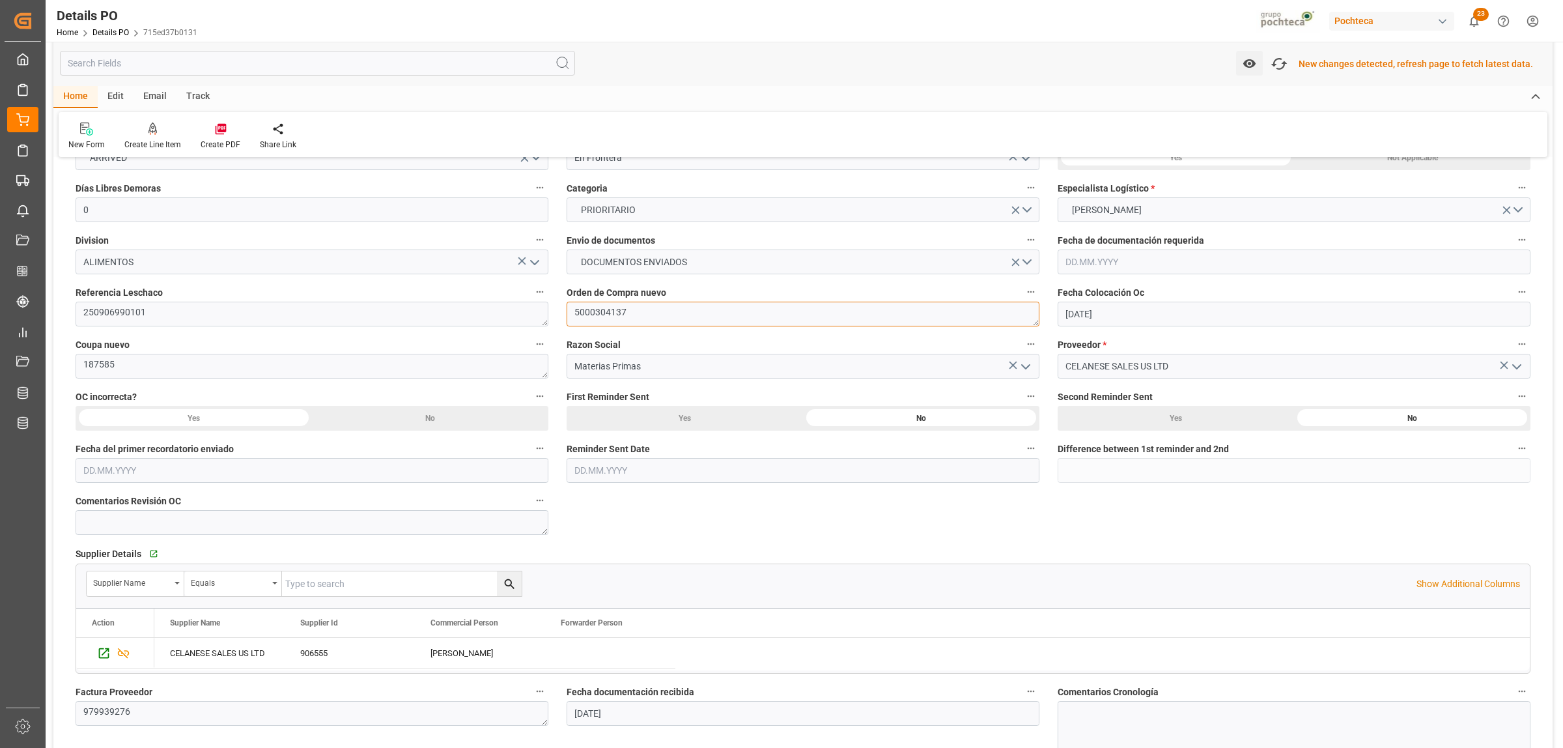
drag, startPoint x: 630, startPoint y: 311, endPoint x: 568, endPoint y: 310, distance: 62.5
click at [568, 310] on textarea "5000304137" at bounding box center [803, 314] width 473 height 25
drag, startPoint x: 160, startPoint y: 369, endPoint x: 74, endPoint y: 369, distance: 86.6
click at [74, 369] on div "Coupa nuevo 187585" at bounding box center [311, 357] width 491 height 52
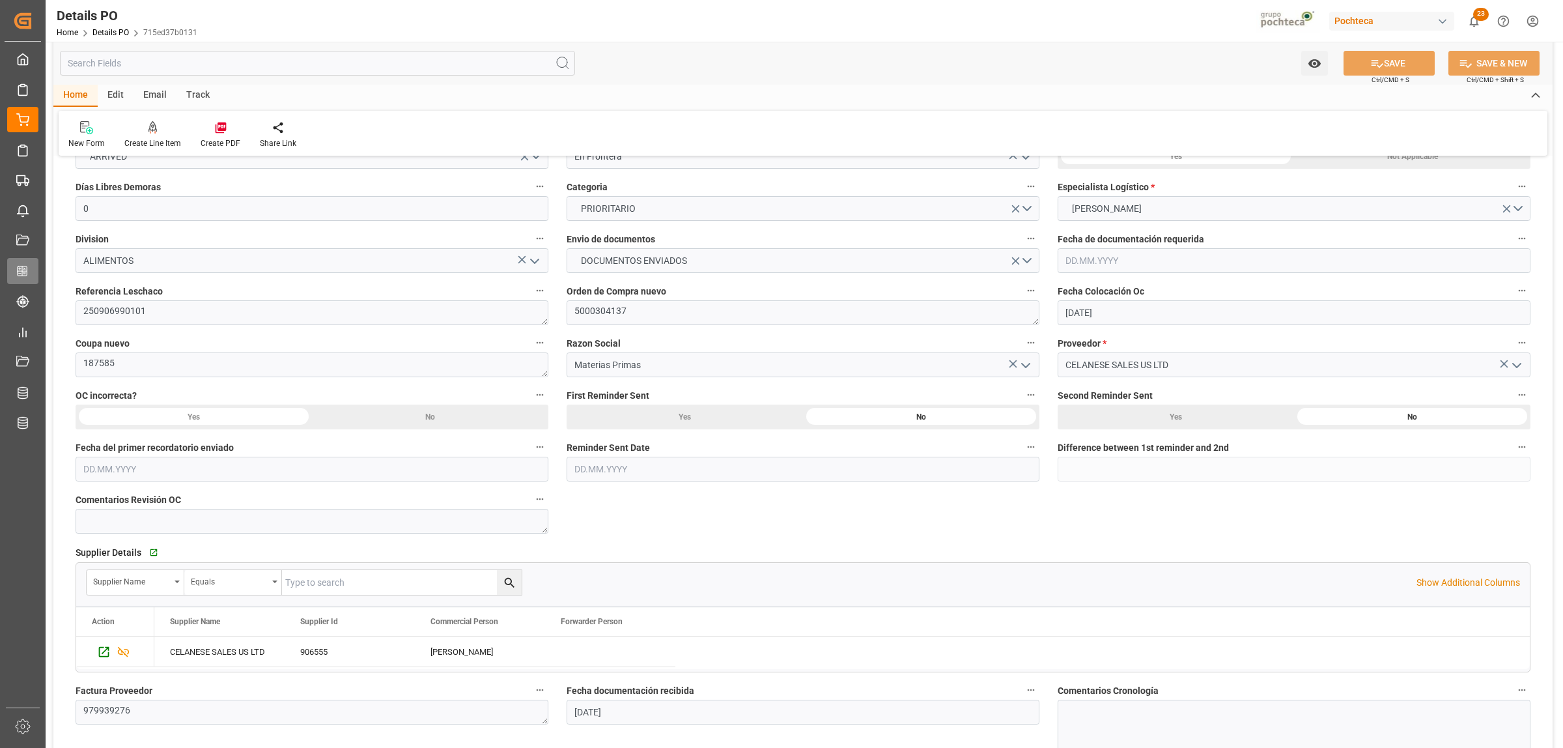
scroll to position [162, 0]
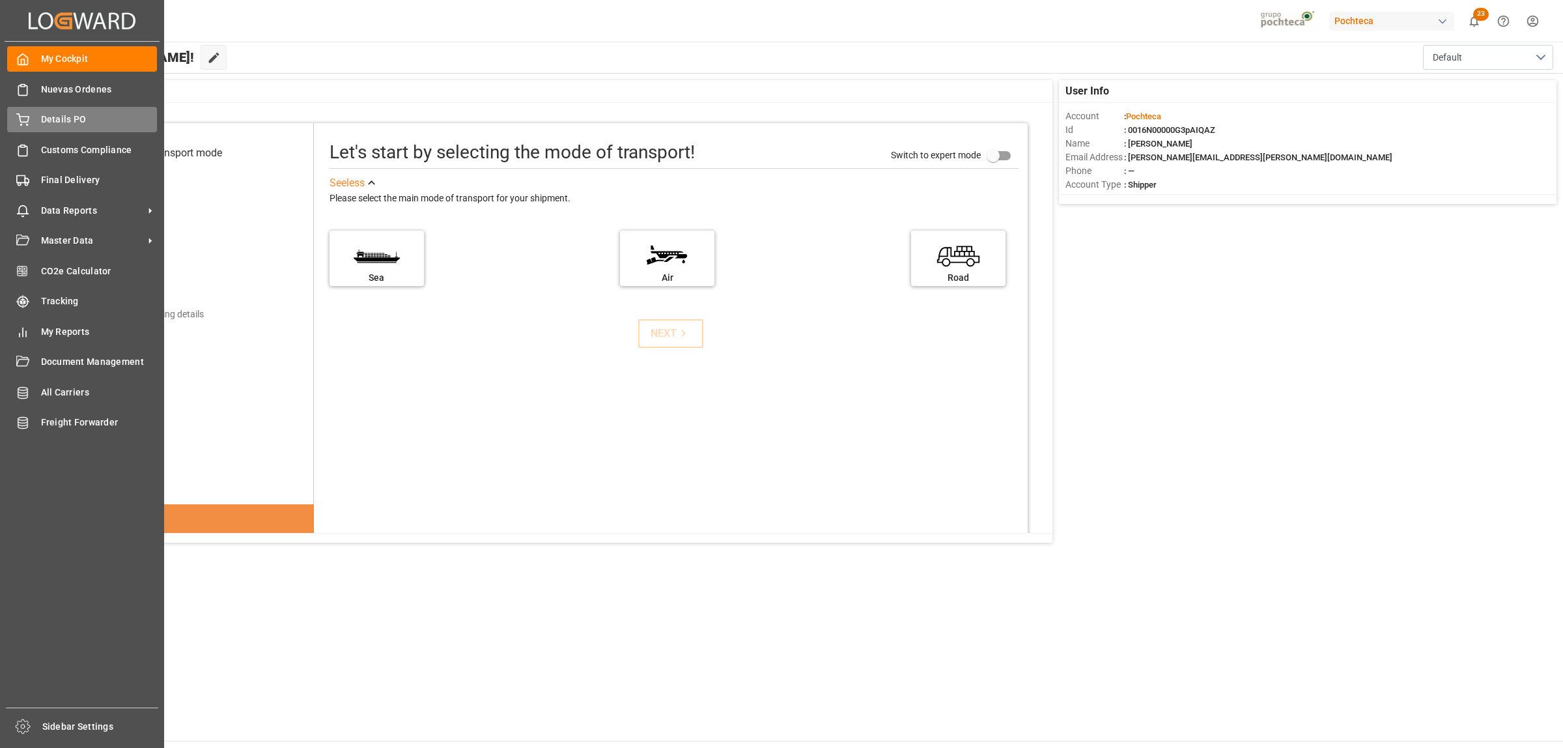
click at [53, 121] on span "Details PO" at bounding box center [99, 120] width 117 height 14
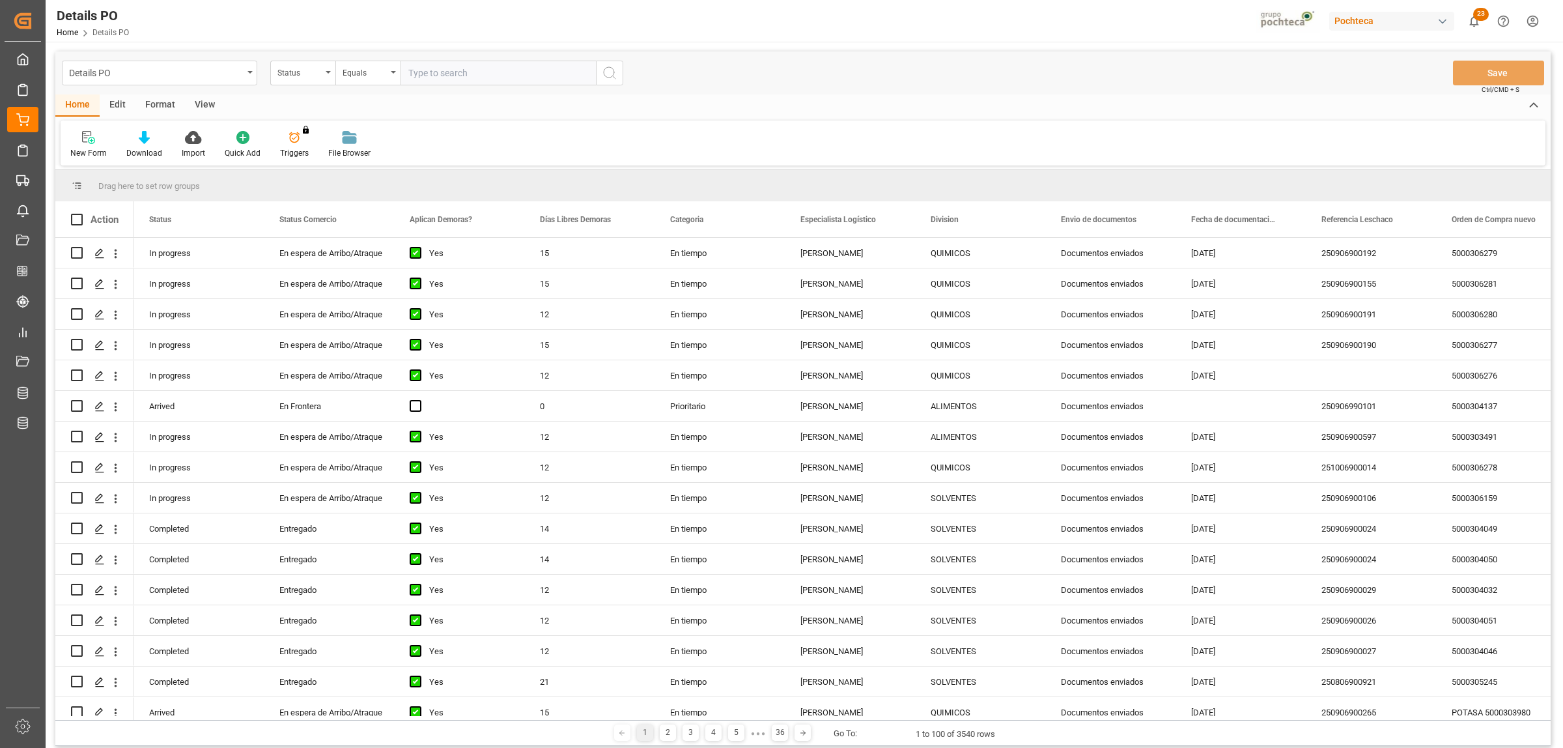
click at [151, 103] on div "Format" at bounding box center [159, 105] width 49 height 22
click at [85, 144] on div "Filter Rows" at bounding box center [90, 144] width 58 height 29
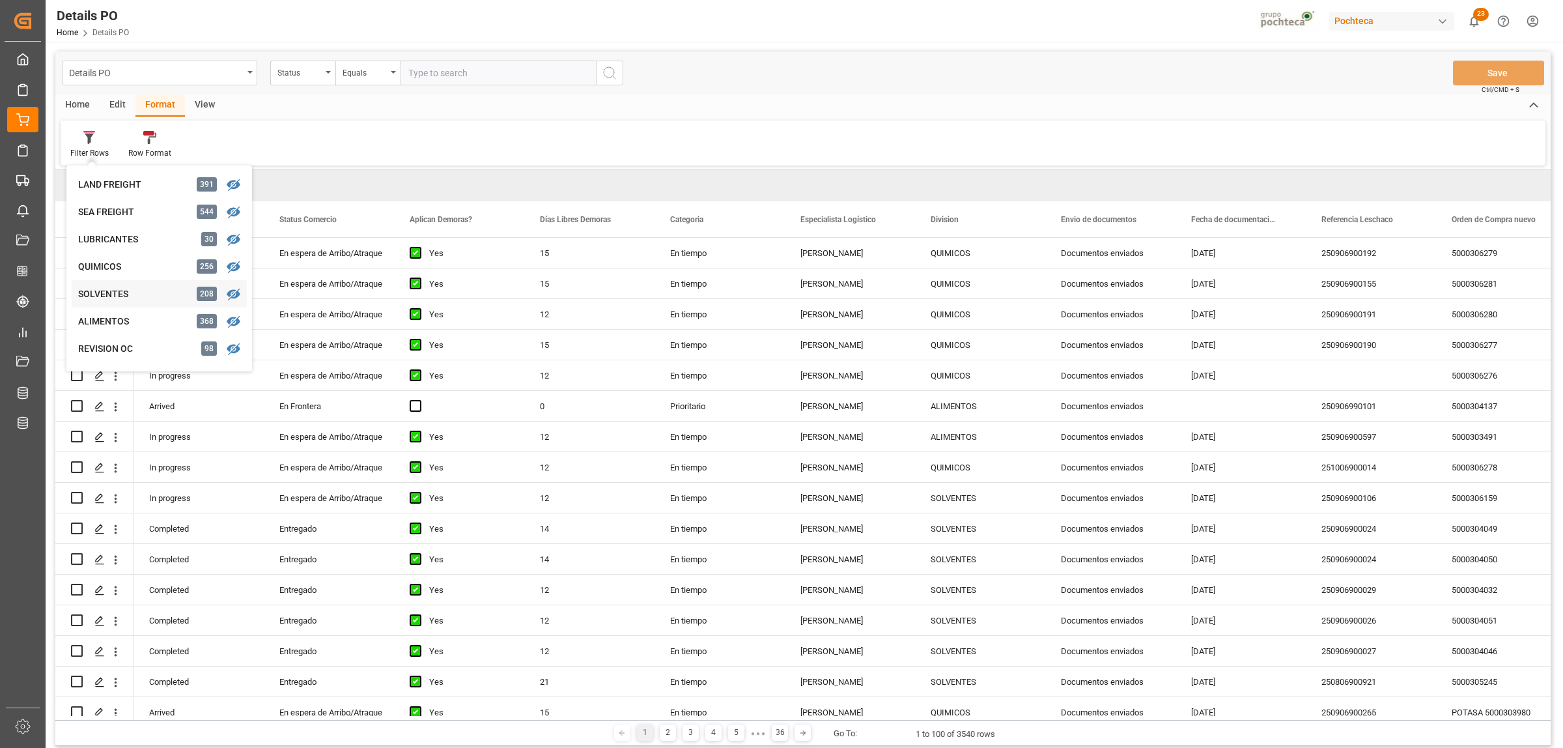
click at [111, 290] on div "SOLVENTES" at bounding box center [135, 294] width 114 height 14
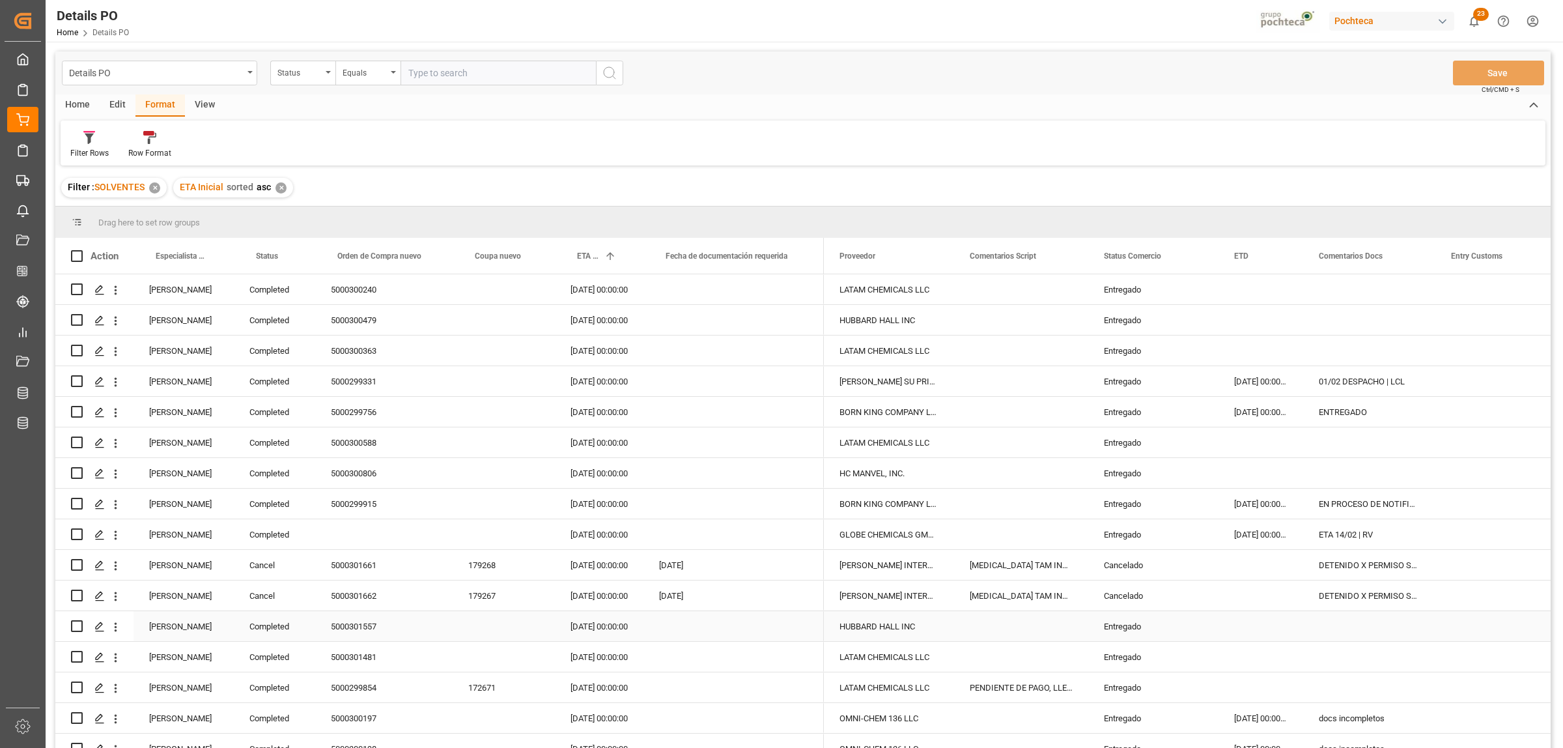
click at [168, 636] on div "[PERSON_NAME]" at bounding box center [184, 626] width 100 height 30
click at [213, 252] on span at bounding box center [212, 256] width 12 height 12
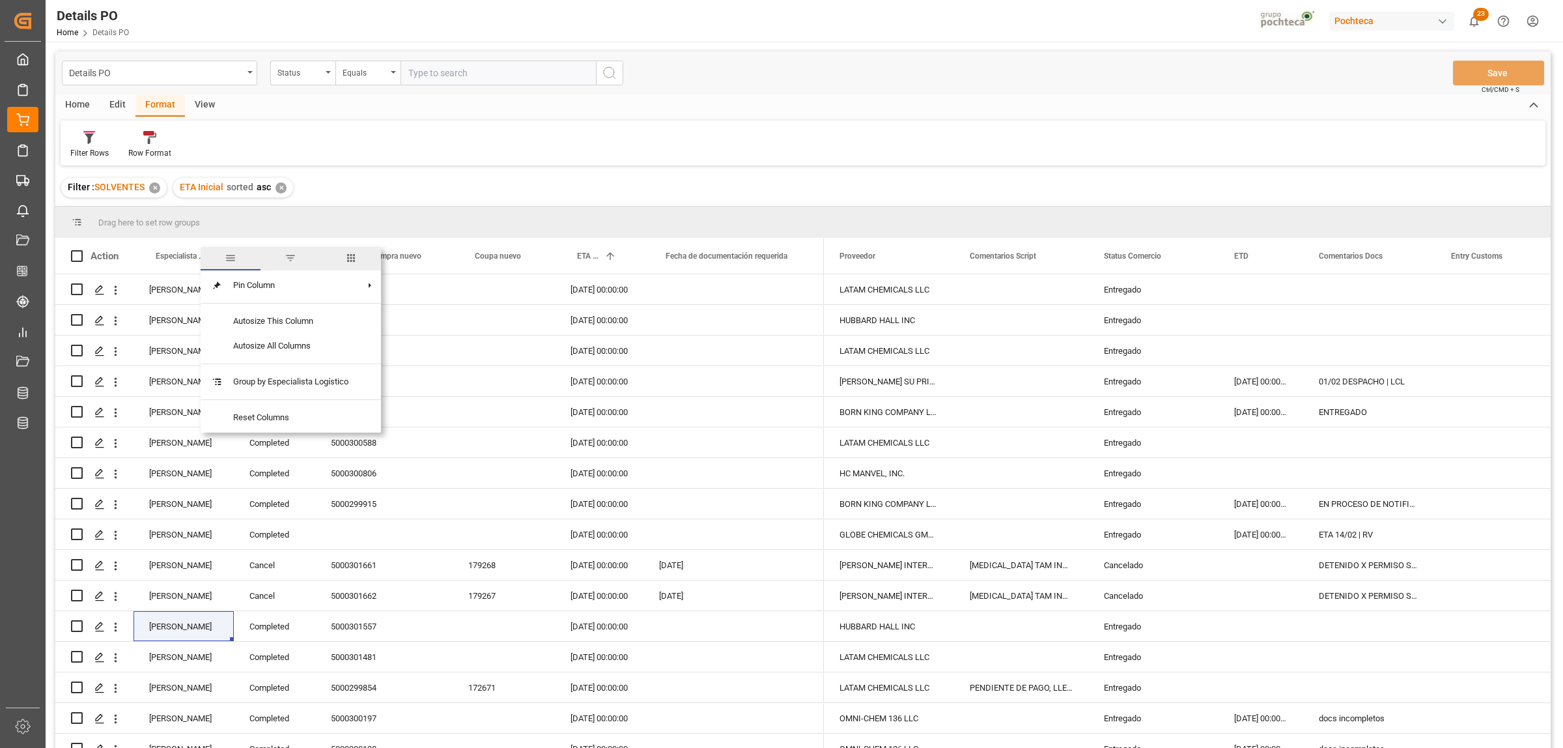
click at [290, 256] on span "filter" at bounding box center [291, 258] width 12 height 12
type input "[PERSON_NAME]"
click at [285, 366] on button "Apply" at bounding box center [289, 366] width 24 height 13
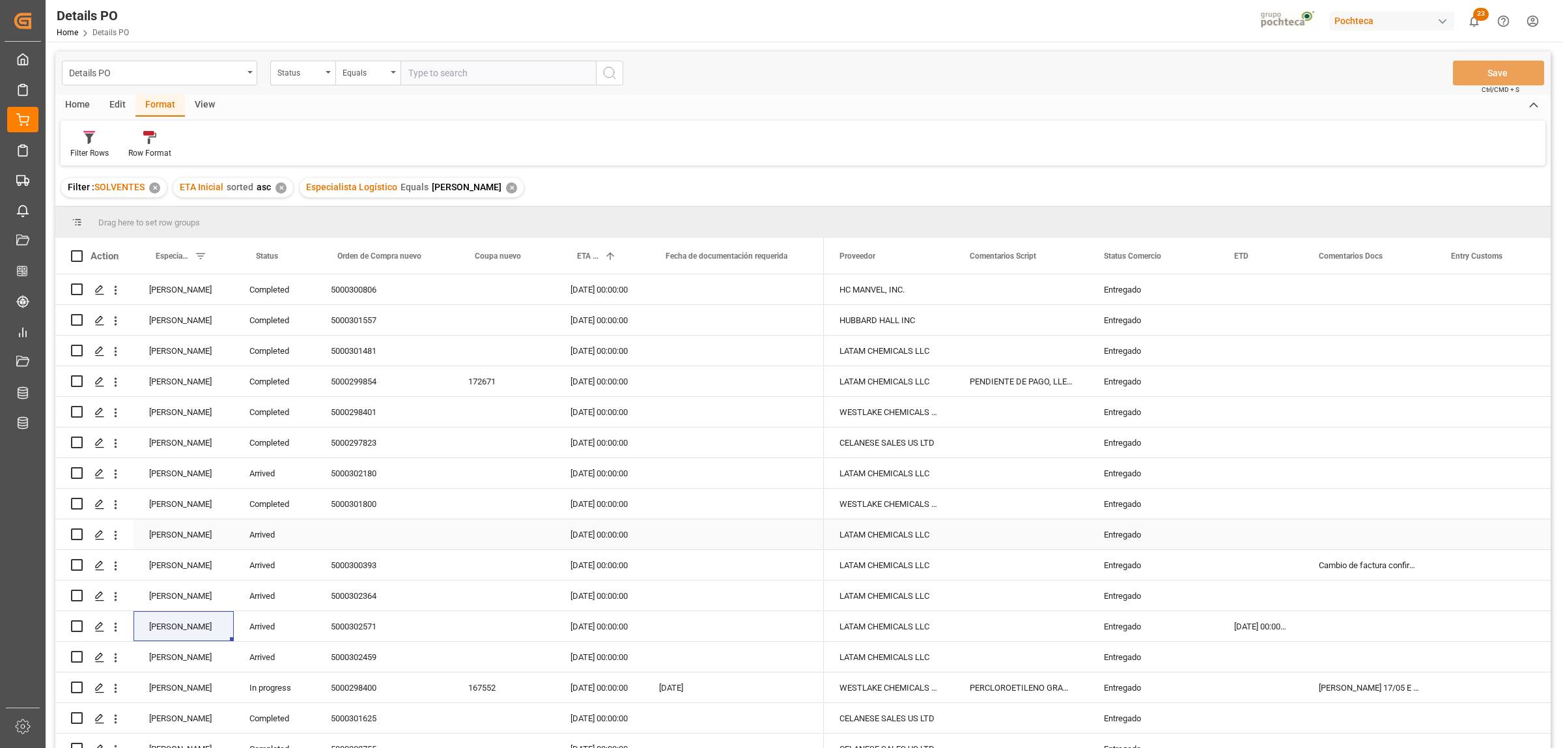
click at [1117, 544] on div "Entregado" at bounding box center [1153, 535] width 99 height 30
click at [1194, 252] on span at bounding box center [1197, 256] width 12 height 12
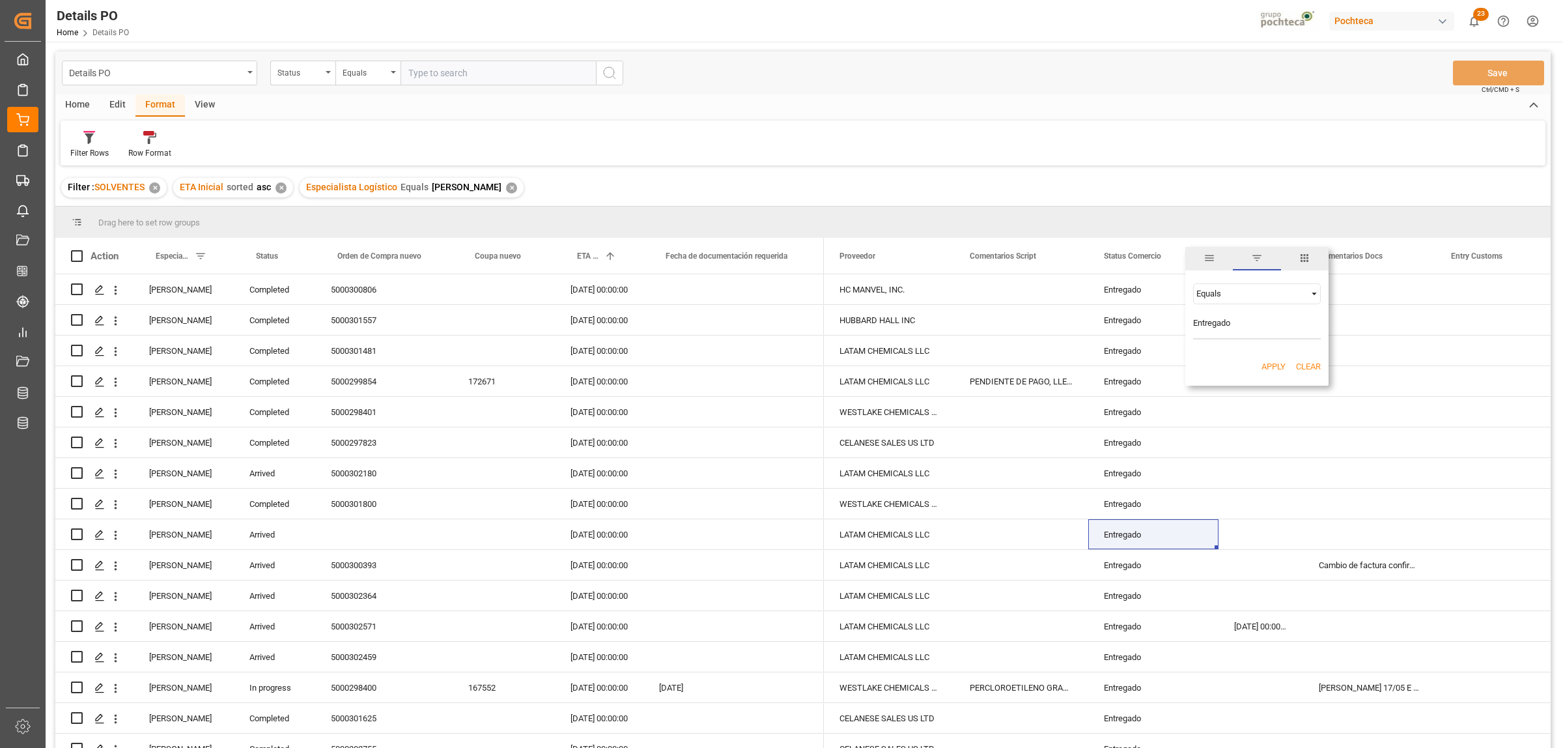
type input "Entregado"
click at [1264, 363] on button "Apply" at bounding box center [1274, 366] width 24 height 13
click at [1194, 257] on span at bounding box center [1197, 256] width 12 height 12
click at [1269, 365] on button "Apply" at bounding box center [1274, 366] width 24 height 13
click at [1196, 261] on span at bounding box center [1197, 256] width 12 height 12
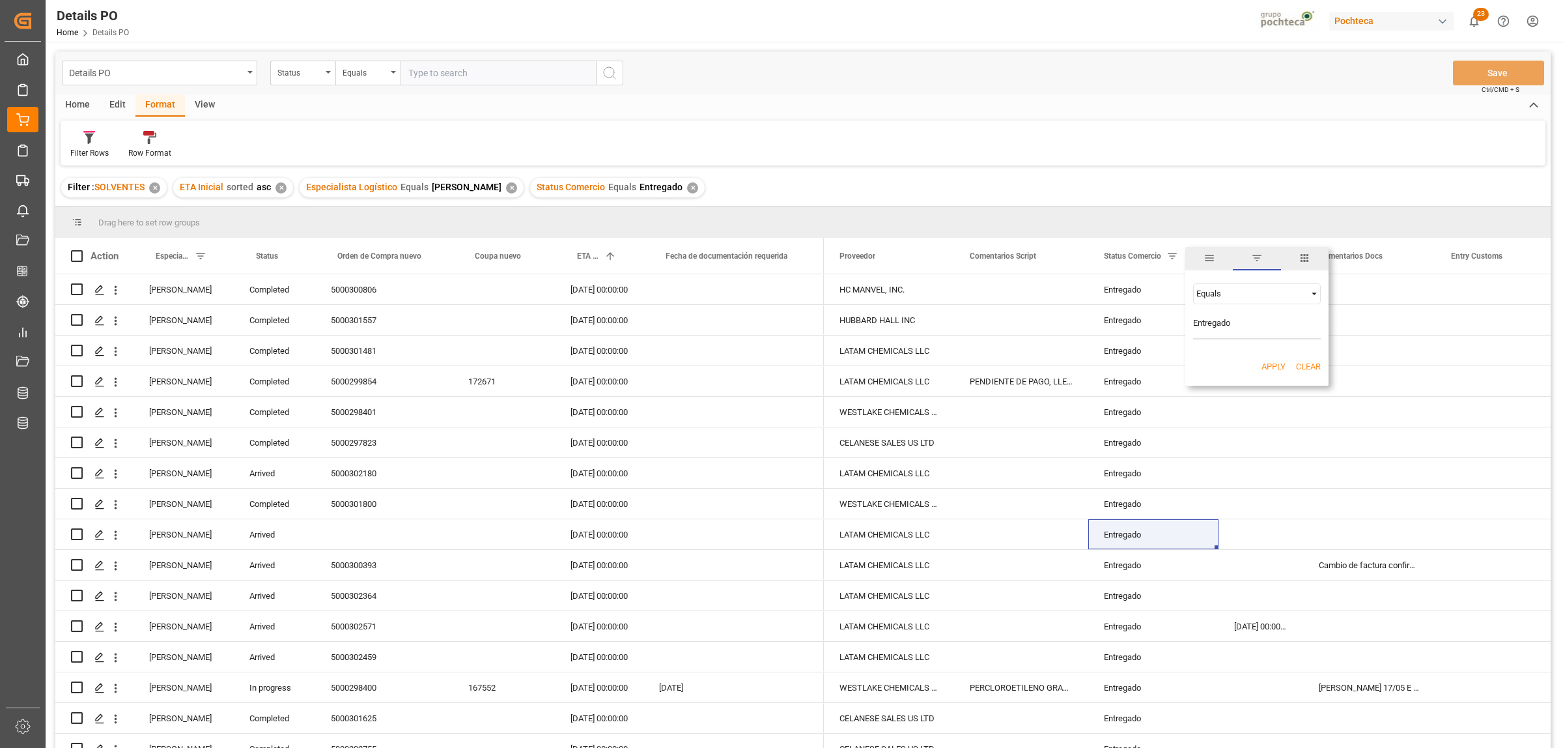
click at [1310, 297] on span "Filtering operator" at bounding box center [1314, 294] width 12 height 12
click at [1213, 335] on span "Not equal" at bounding box center [1213, 335] width 35 height 10
click at [1280, 363] on button "Apply" at bounding box center [1274, 366] width 24 height 13
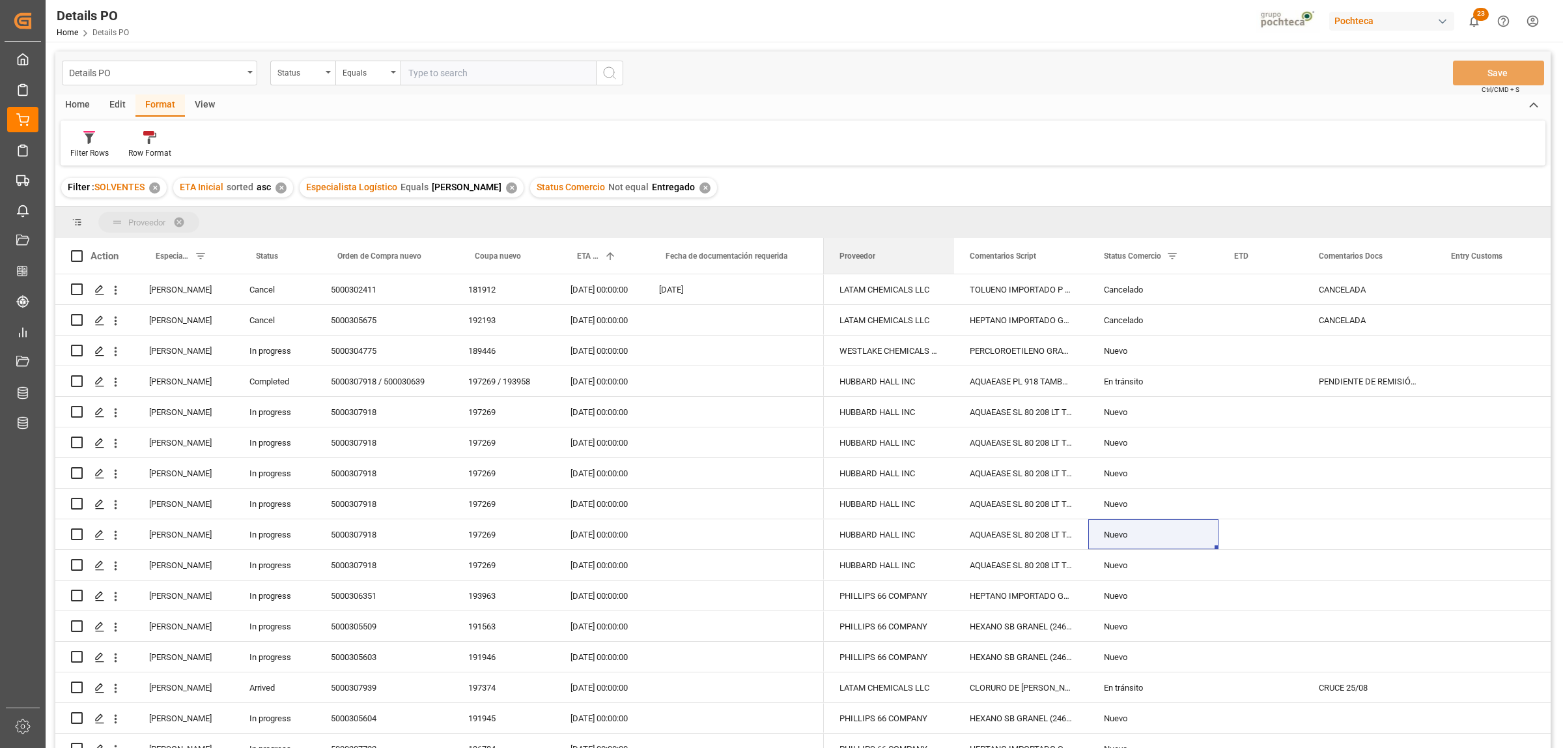
drag, startPoint x: 852, startPoint y: 256, endPoint x: 826, endPoint y: 220, distance: 44.3
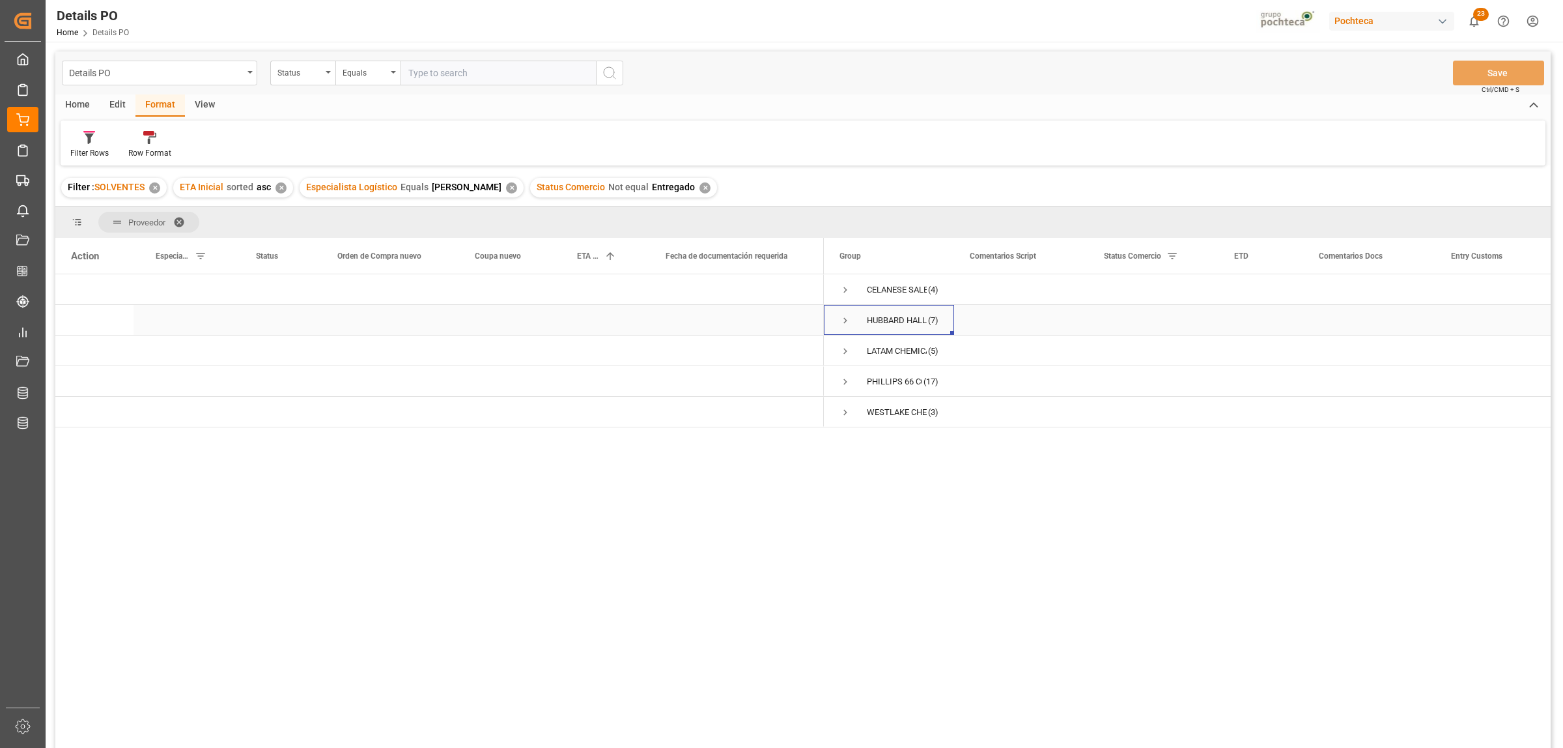
click at [841, 321] on span "Press SPACE to select this row." at bounding box center [846, 321] width 12 height 12
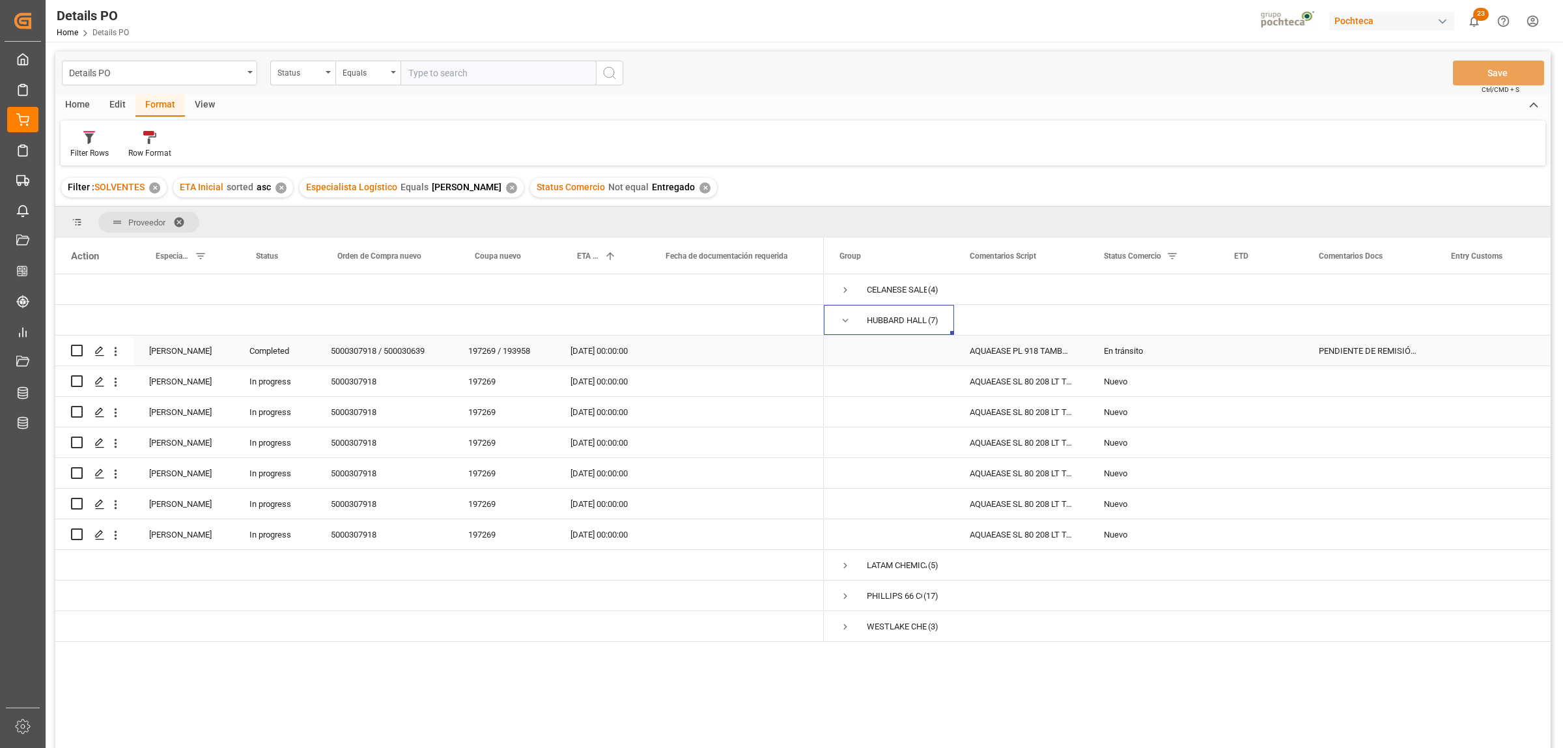
click at [1135, 346] on div "En tránsito" at bounding box center [1153, 351] width 99 height 30
click at [1134, 346] on div "En tránsito" at bounding box center [1153, 351] width 99 height 30
click at [1194, 357] on icon "open menu" at bounding box center [1195, 359] width 16 height 16
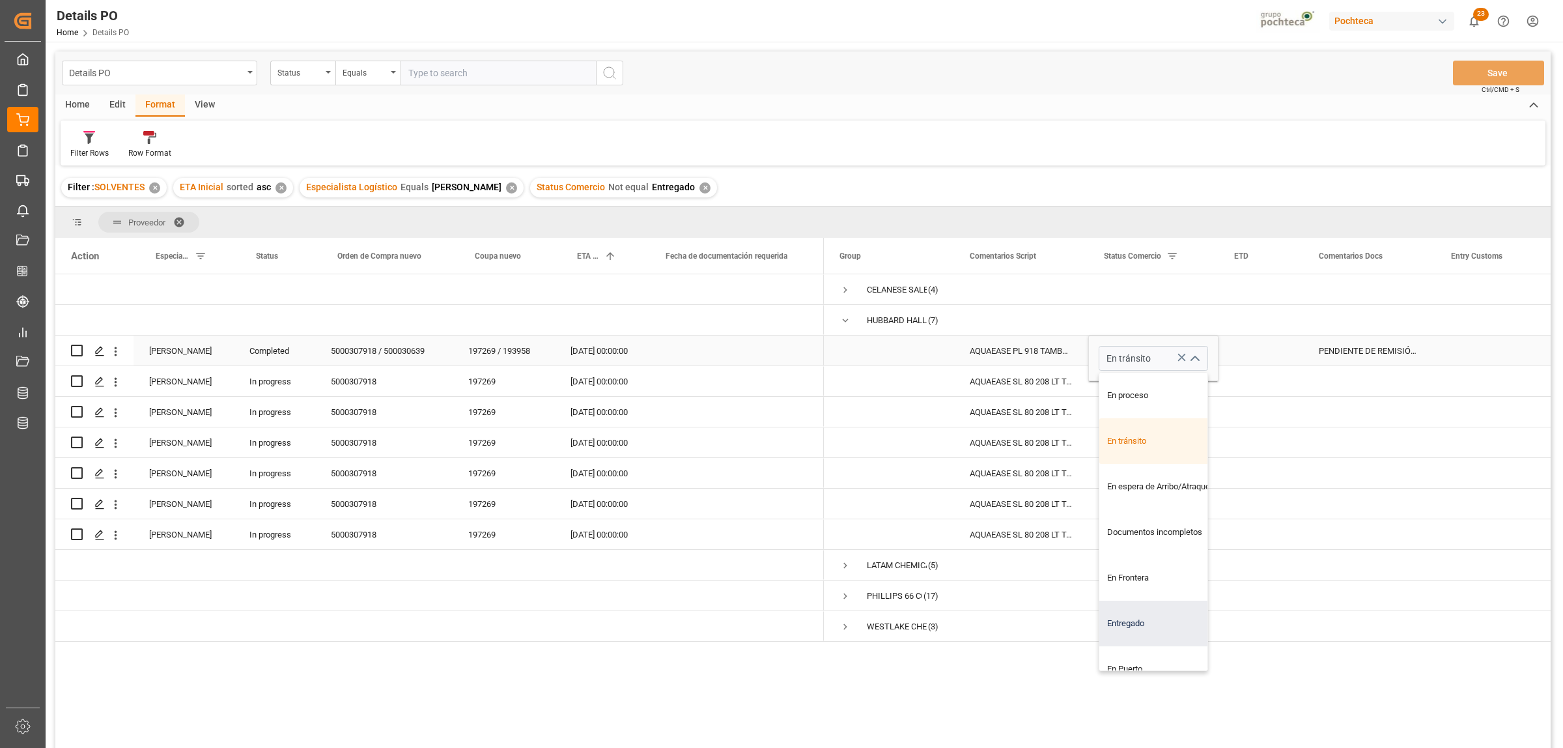
click at [1140, 619] on div "Entregado" at bounding box center [1161, 624] width 124 height 46
type input "Entregado"
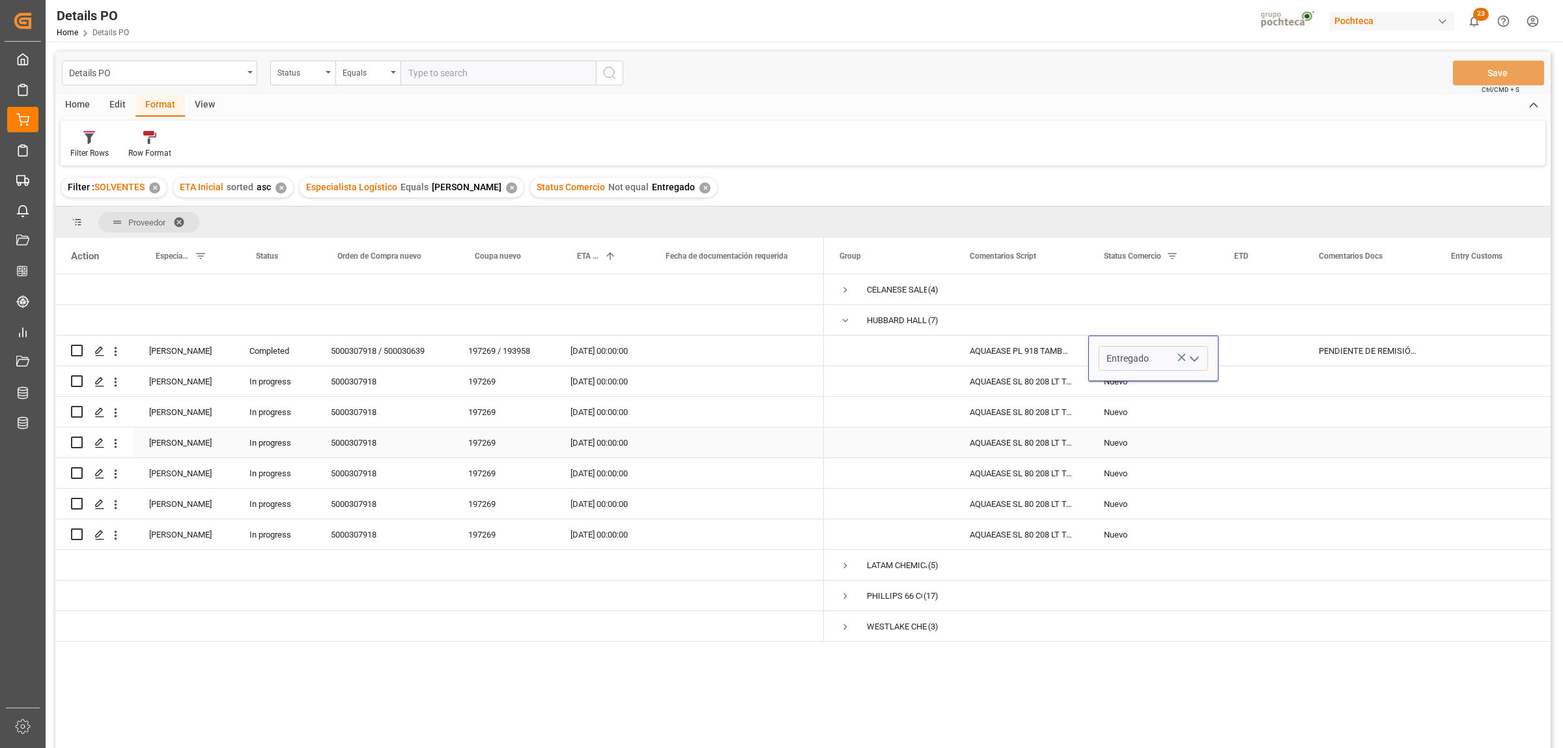
click at [1275, 438] on div "Press SPACE to select this row." at bounding box center [1261, 442] width 85 height 30
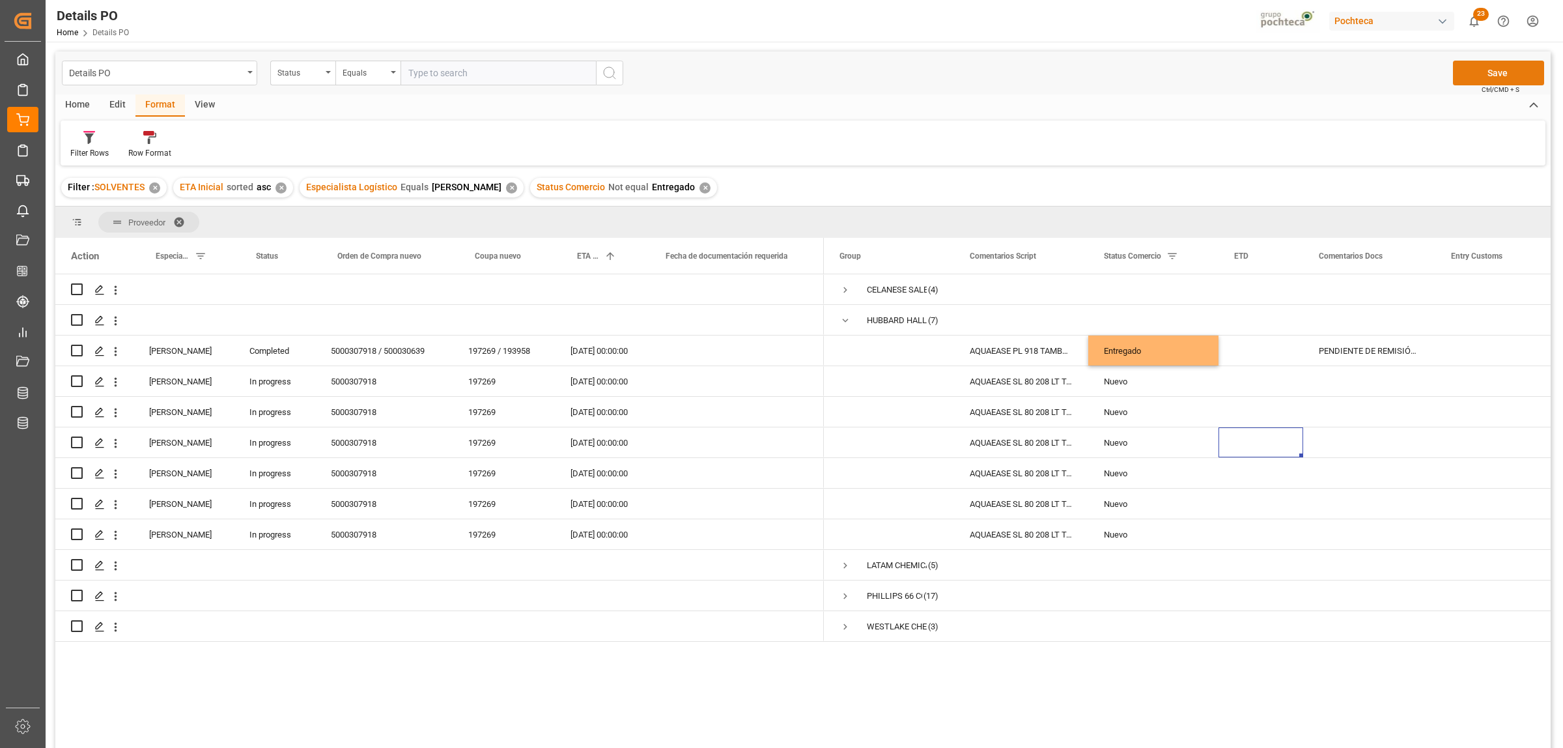
click at [1509, 70] on button "Save" at bounding box center [1498, 73] width 91 height 25
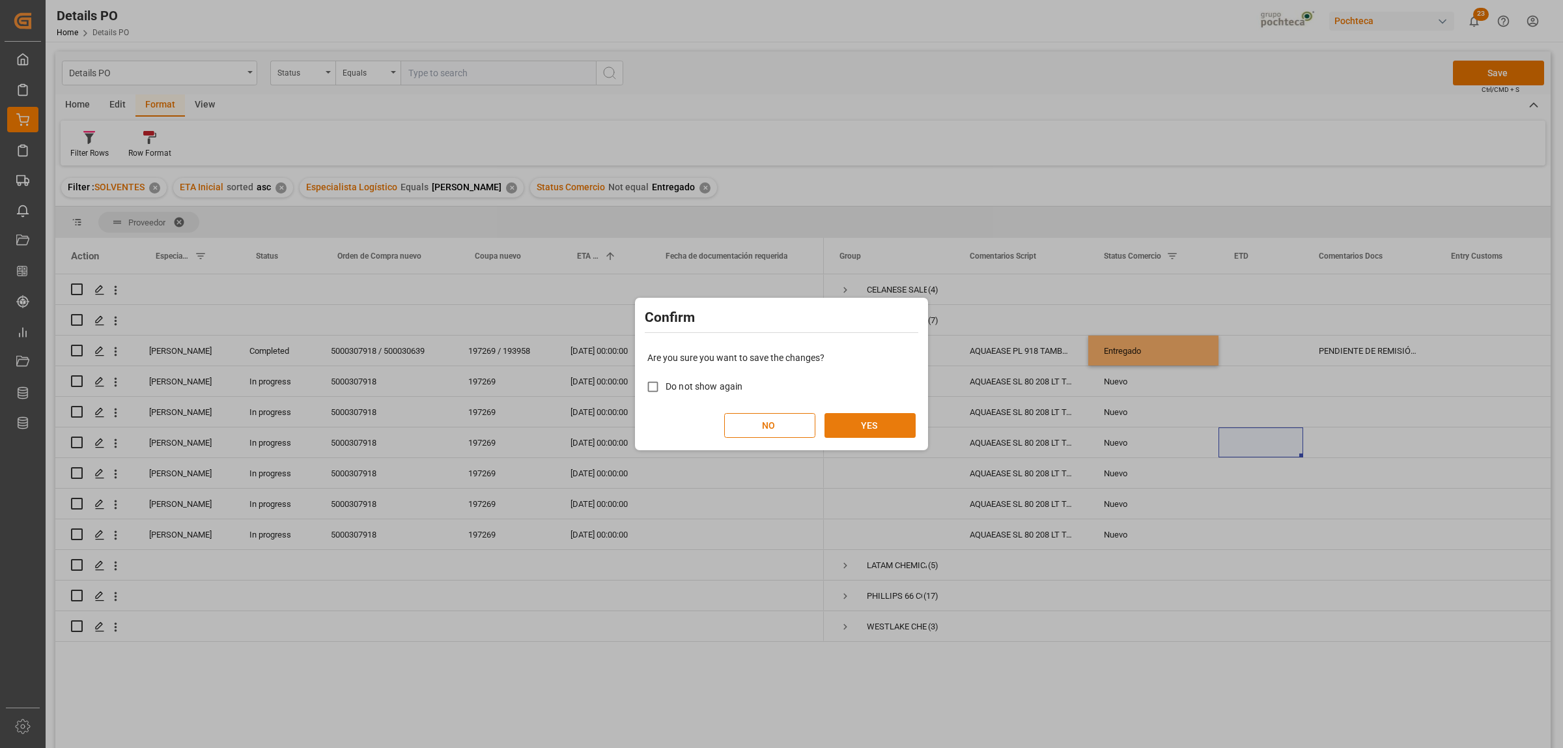
click at [896, 424] on button "YES" at bounding box center [870, 425] width 91 height 25
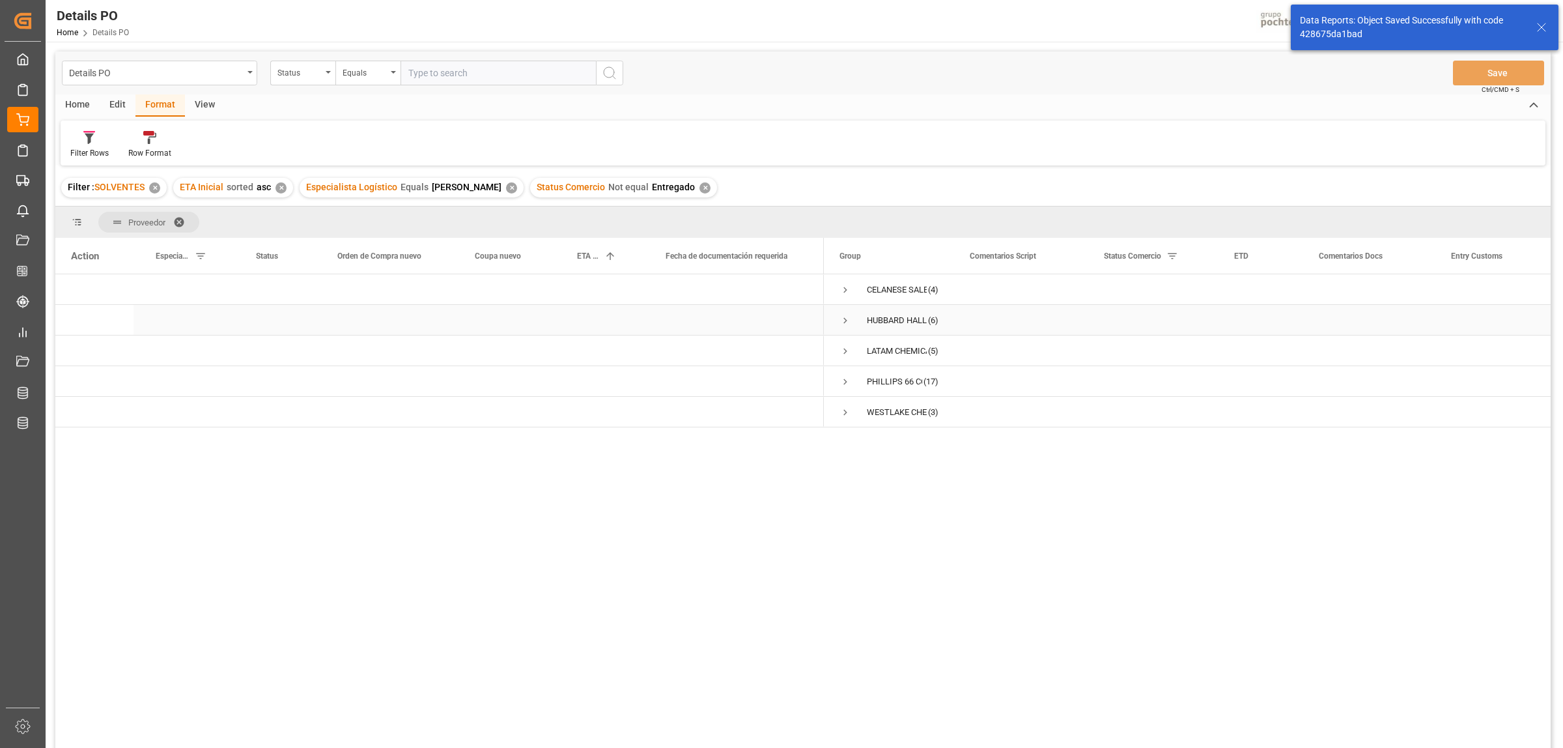
click at [847, 323] on span "Press SPACE to select this row." at bounding box center [846, 321] width 12 height 12
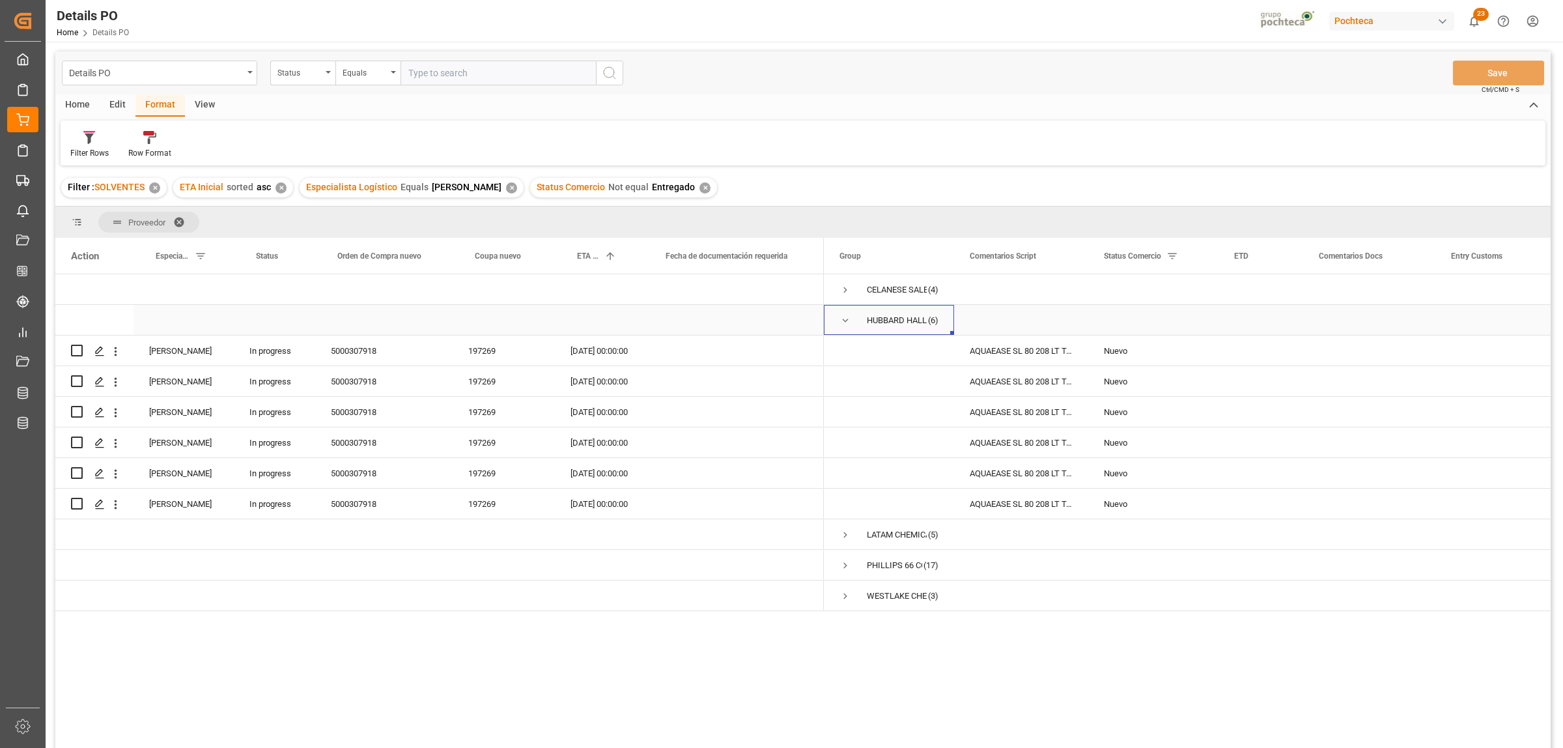
click at [842, 316] on span "Press SPACE to select this row." at bounding box center [846, 321] width 12 height 12
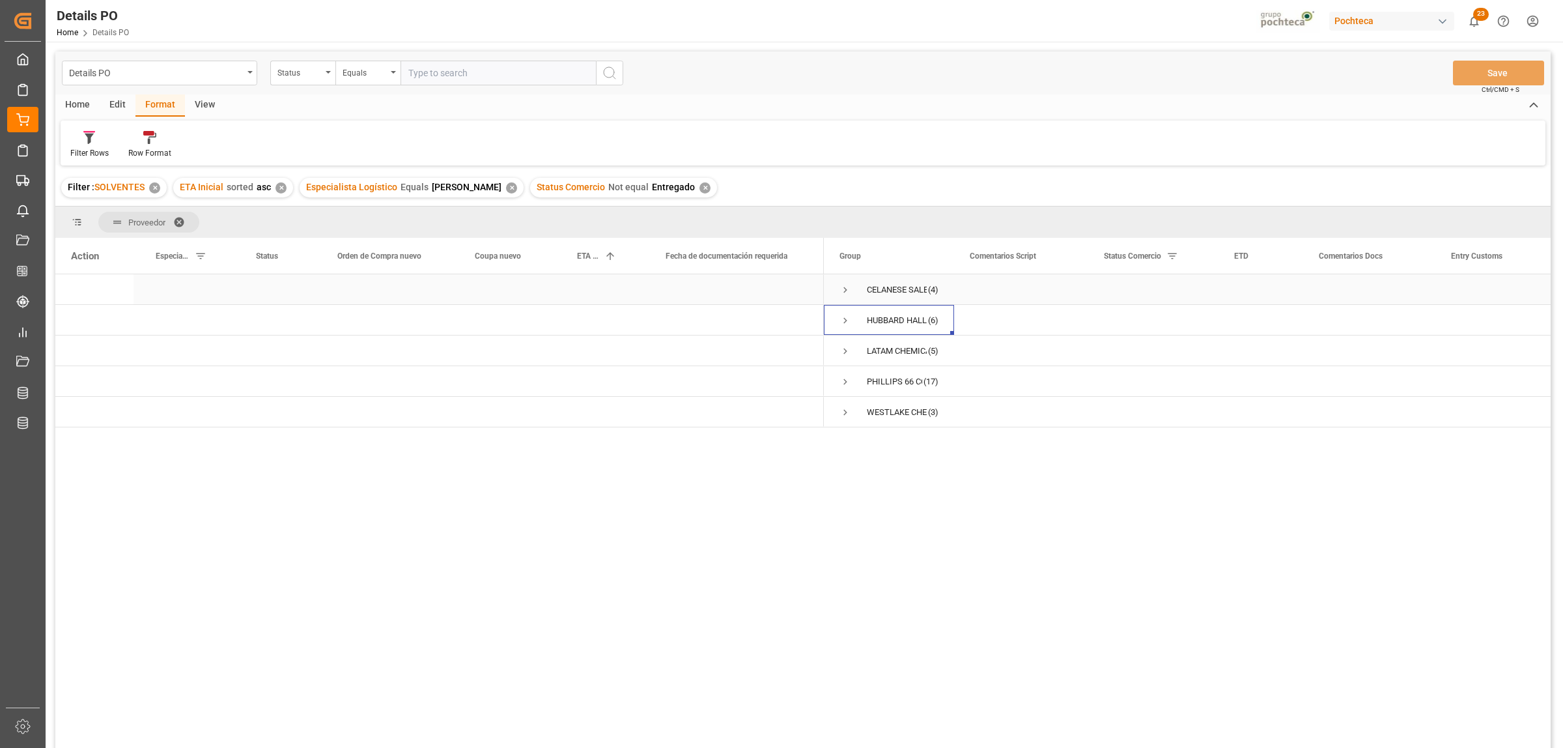
click at [847, 290] on span "Press SPACE to select this row." at bounding box center [846, 290] width 12 height 12
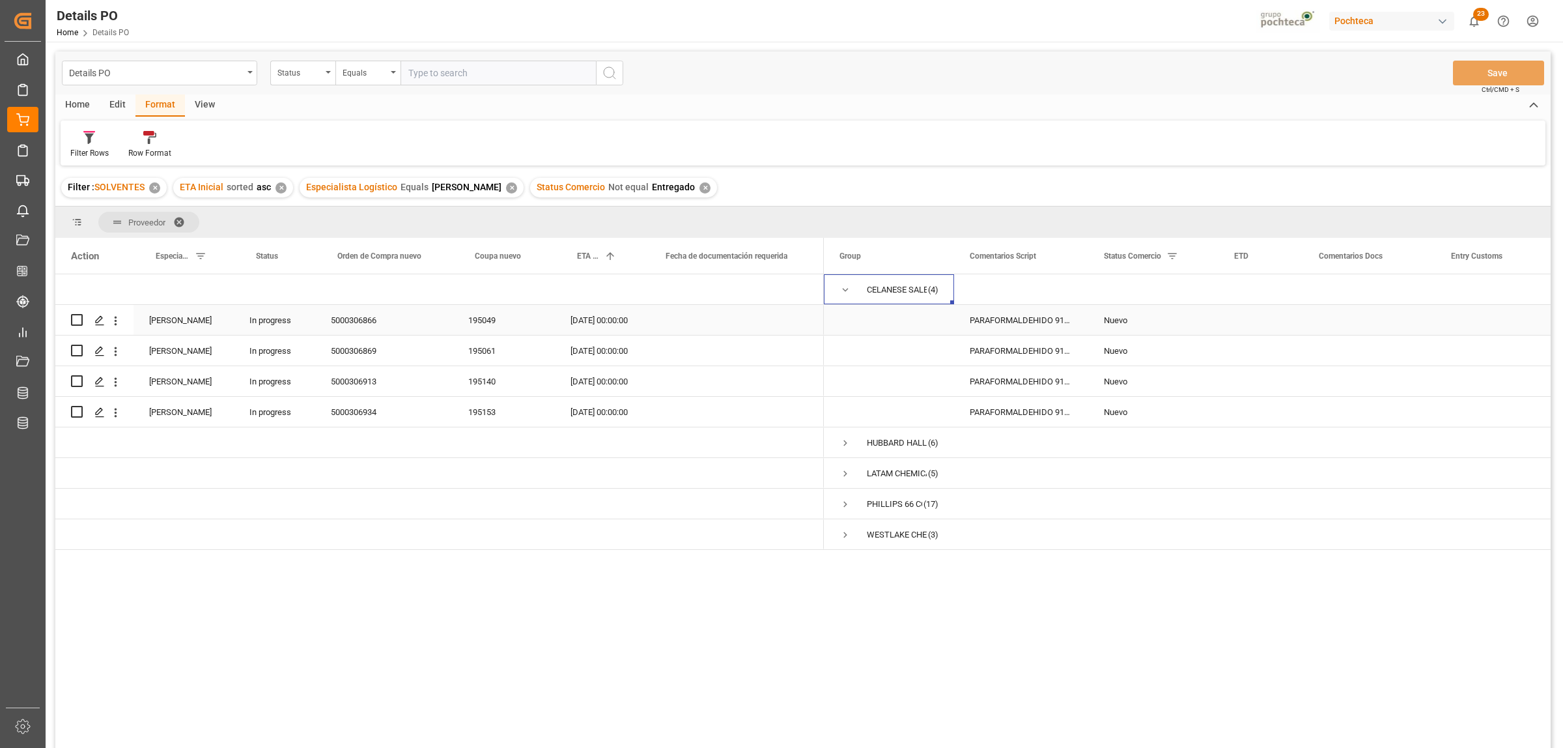
click at [1353, 317] on div "Press SPACE to select this row." at bounding box center [1369, 320] width 132 height 30
click at [1349, 374] on div "Press SPACE to select this row." at bounding box center [1369, 381] width 132 height 30
click at [1360, 381] on input "Press SPACE to select this row." at bounding box center [1369, 388] width 111 height 25
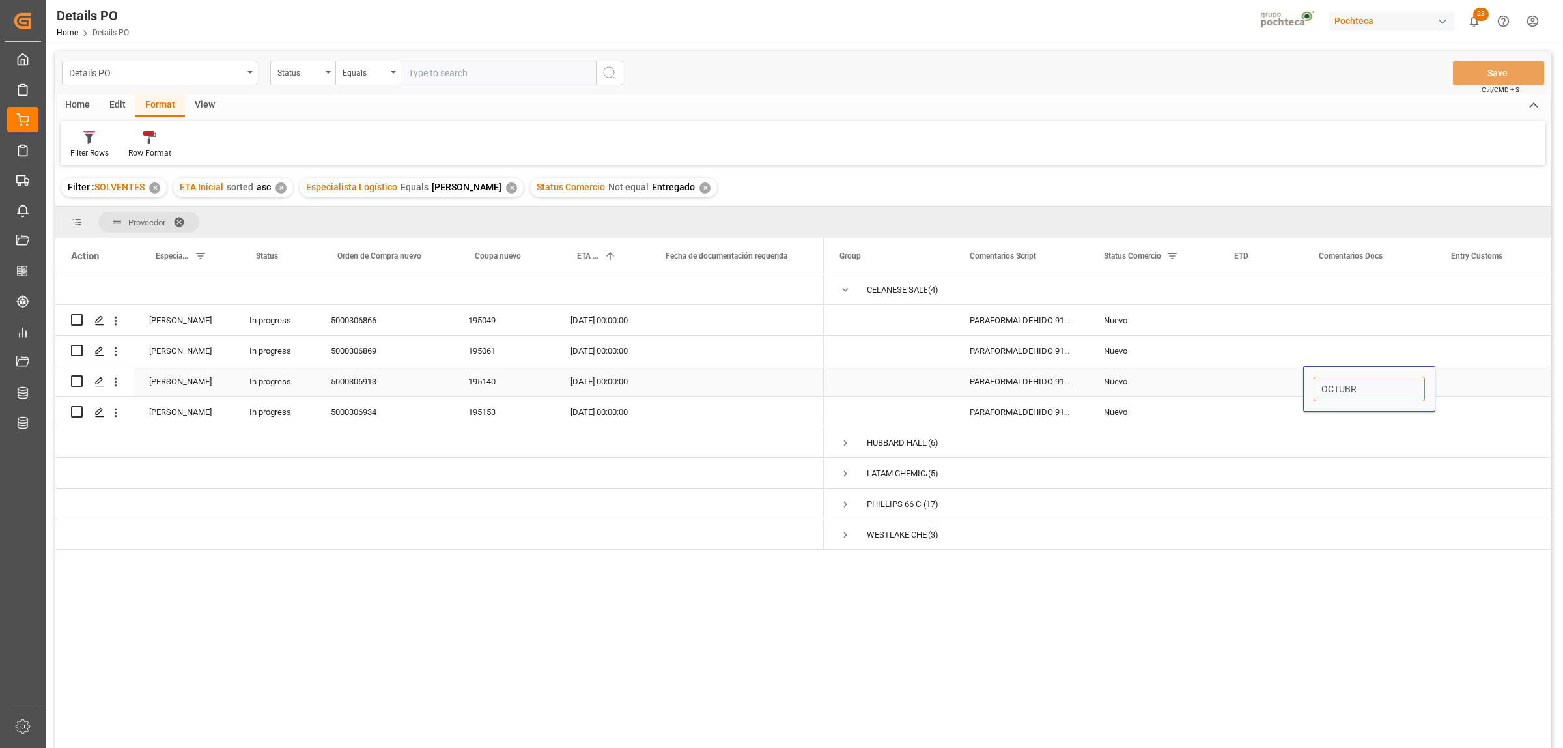
type input "OCTUBRE"
click at [1443, 450] on div "Press SPACE to select this row." at bounding box center [1500, 442] width 130 height 30
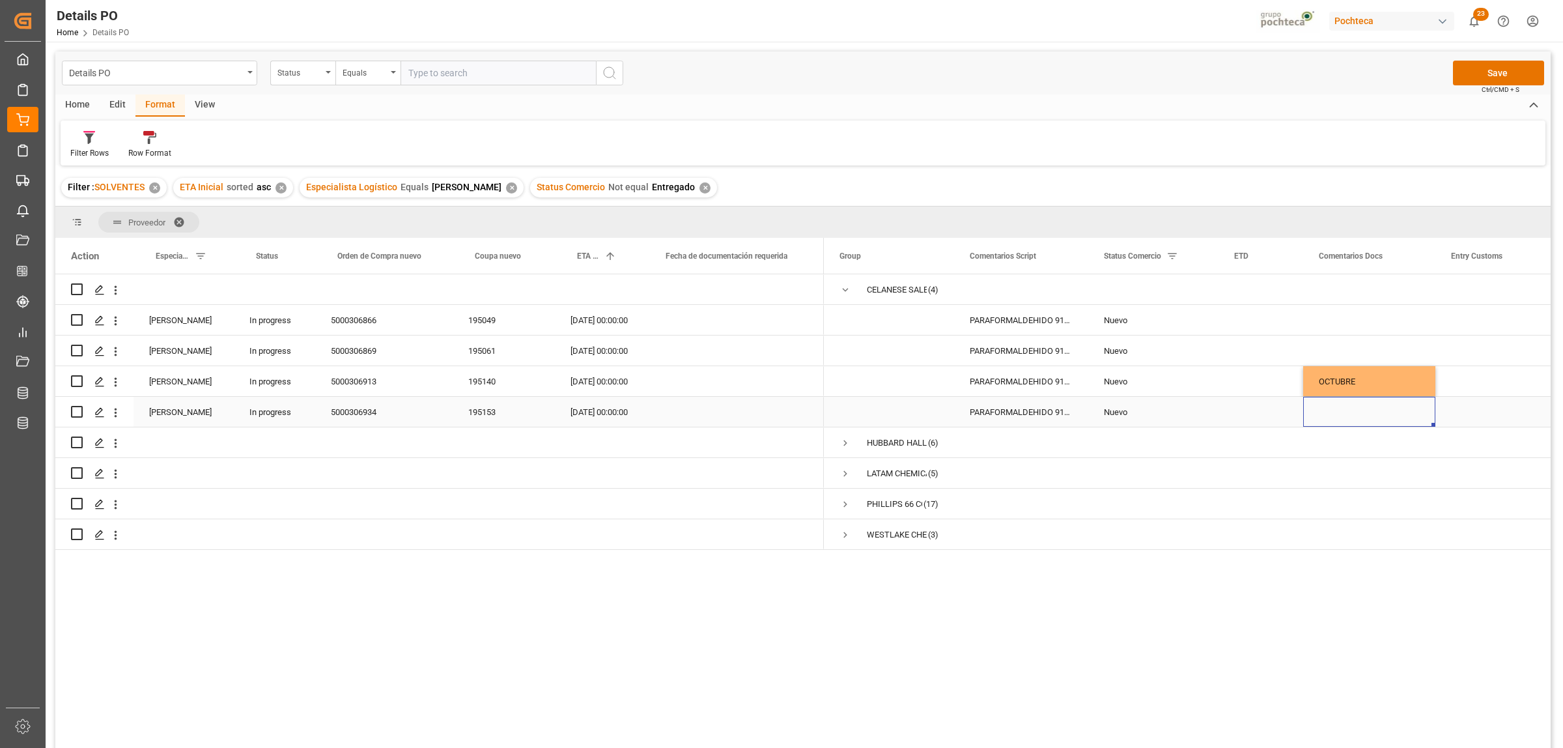
click at [1372, 417] on div "Press SPACE to select this row." at bounding box center [1369, 412] width 132 height 30
click at [1372, 417] on input "Press SPACE to select this row." at bounding box center [1369, 419] width 111 height 25
type input "NOVIEMBRE"
click at [1391, 481] on div "Press SPACE to select this row." at bounding box center [1369, 473] width 132 height 30
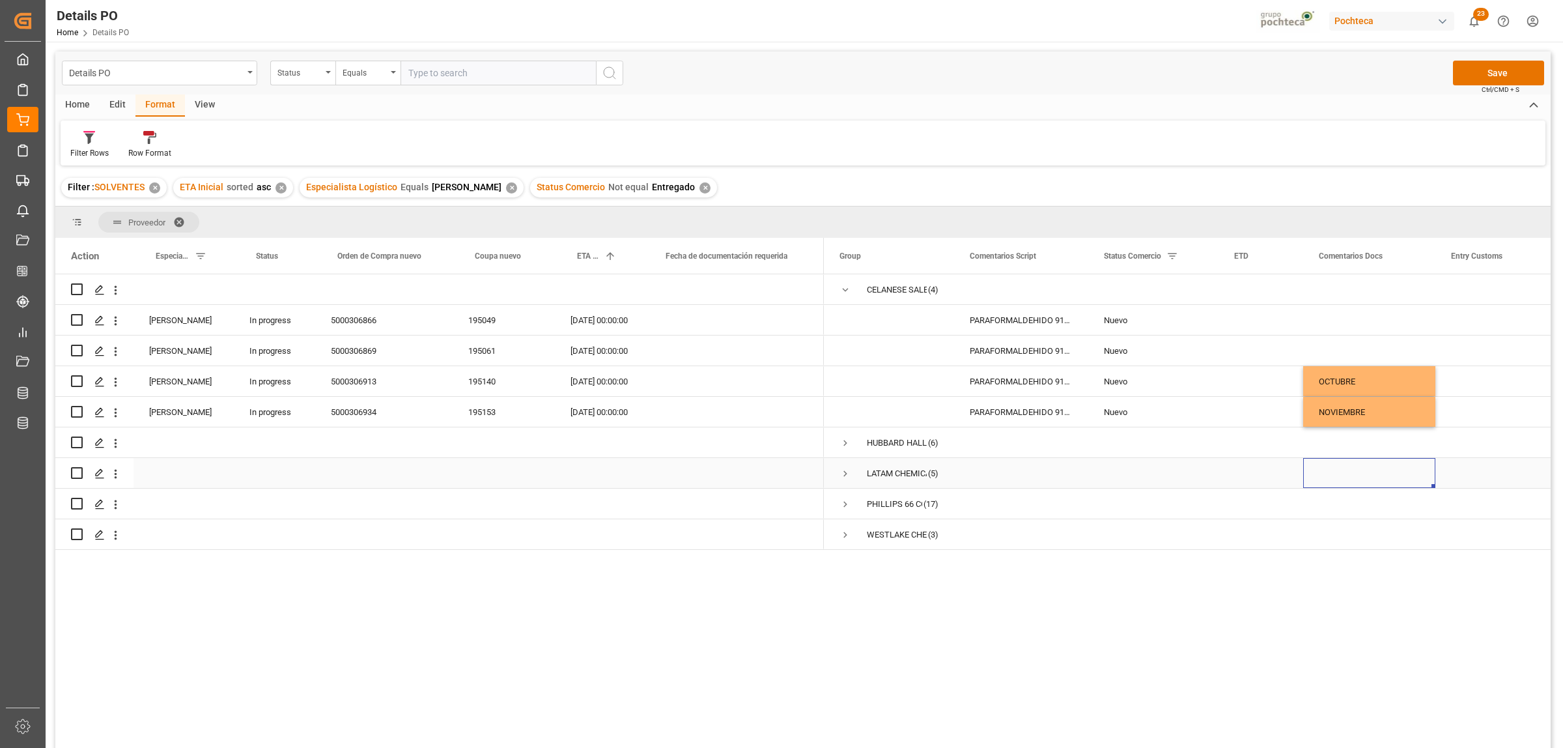
click at [845, 474] on span "Press SPACE to select this row." at bounding box center [846, 474] width 12 height 12
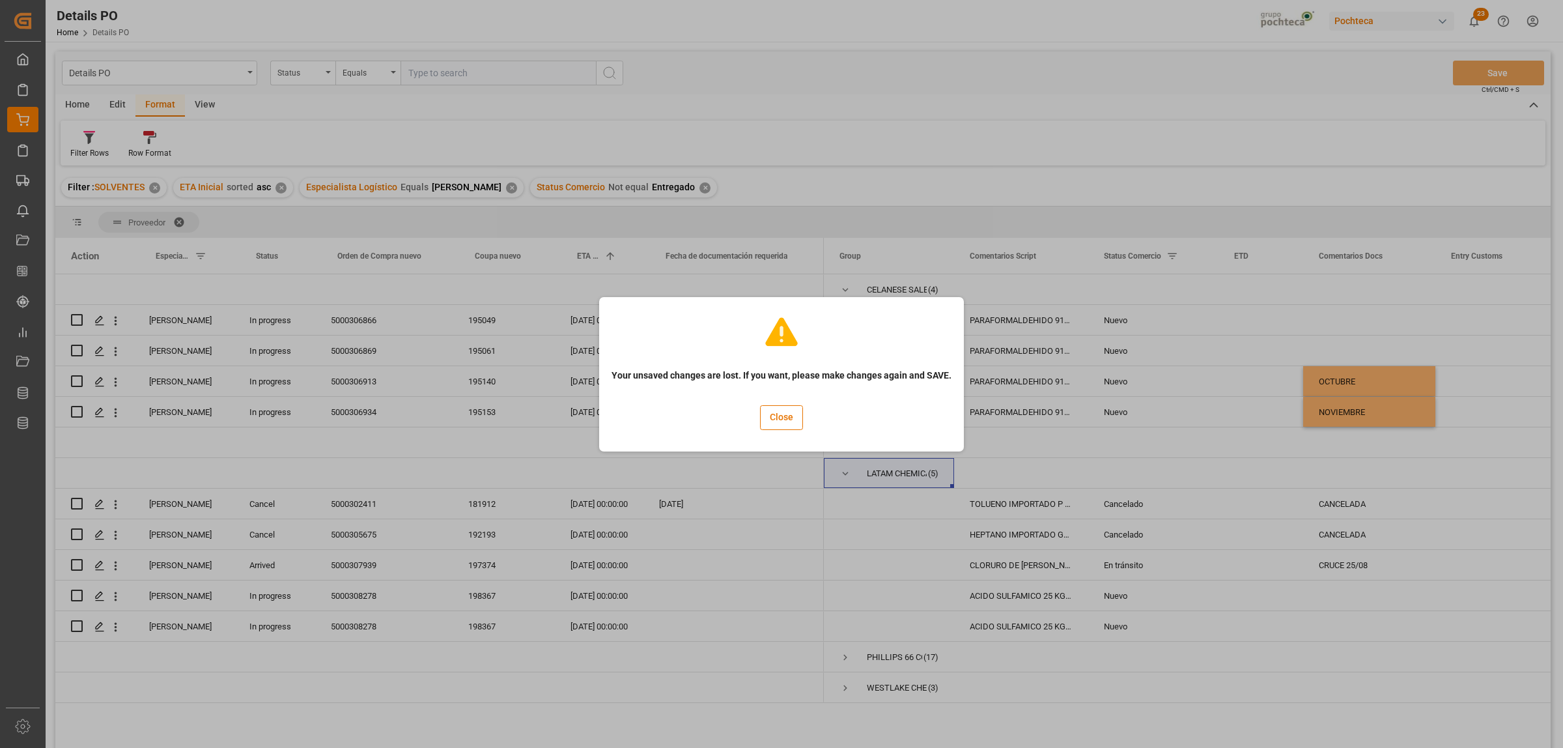
click at [1075, 434] on div "Your unsaved changes are lost. If you want, please make changes again and SAVE.…" at bounding box center [781, 374] width 1563 height 748
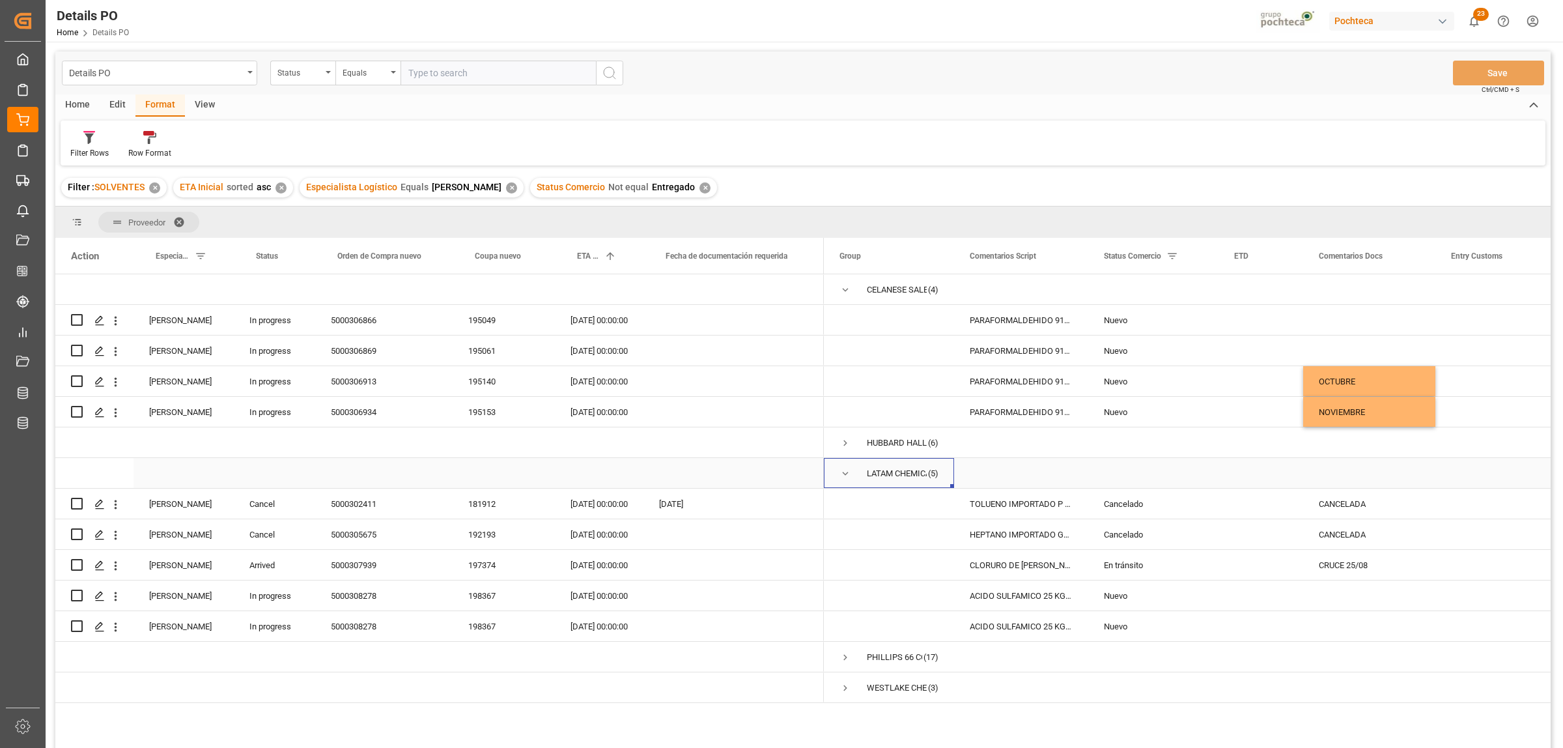
click at [1434, 479] on div "Press SPACE to select this row." at bounding box center [1369, 473] width 132 height 30
click at [1135, 567] on div "En tránsito" at bounding box center [1153, 565] width 99 height 30
click at [1194, 572] on icon "open menu" at bounding box center [1195, 573] width 16 height 16
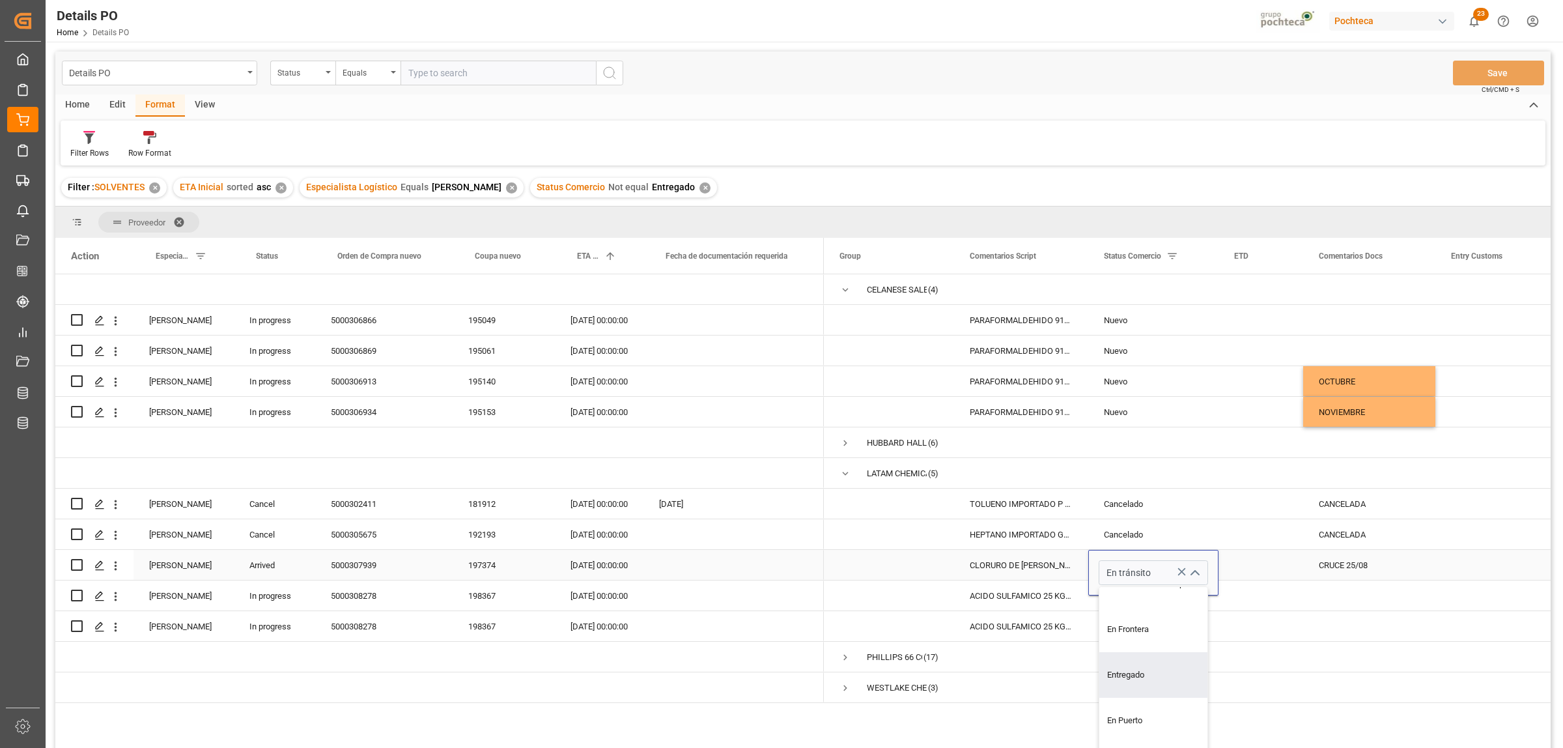
click at [1147, 668] on div "Entregado" at bounding box center [1161, 675] width 124 height 46
type input "Entregado"
click at [1329, 593] on div "Press SPACE to select this row." at bounding box center [1369, 595] width 132 height 30
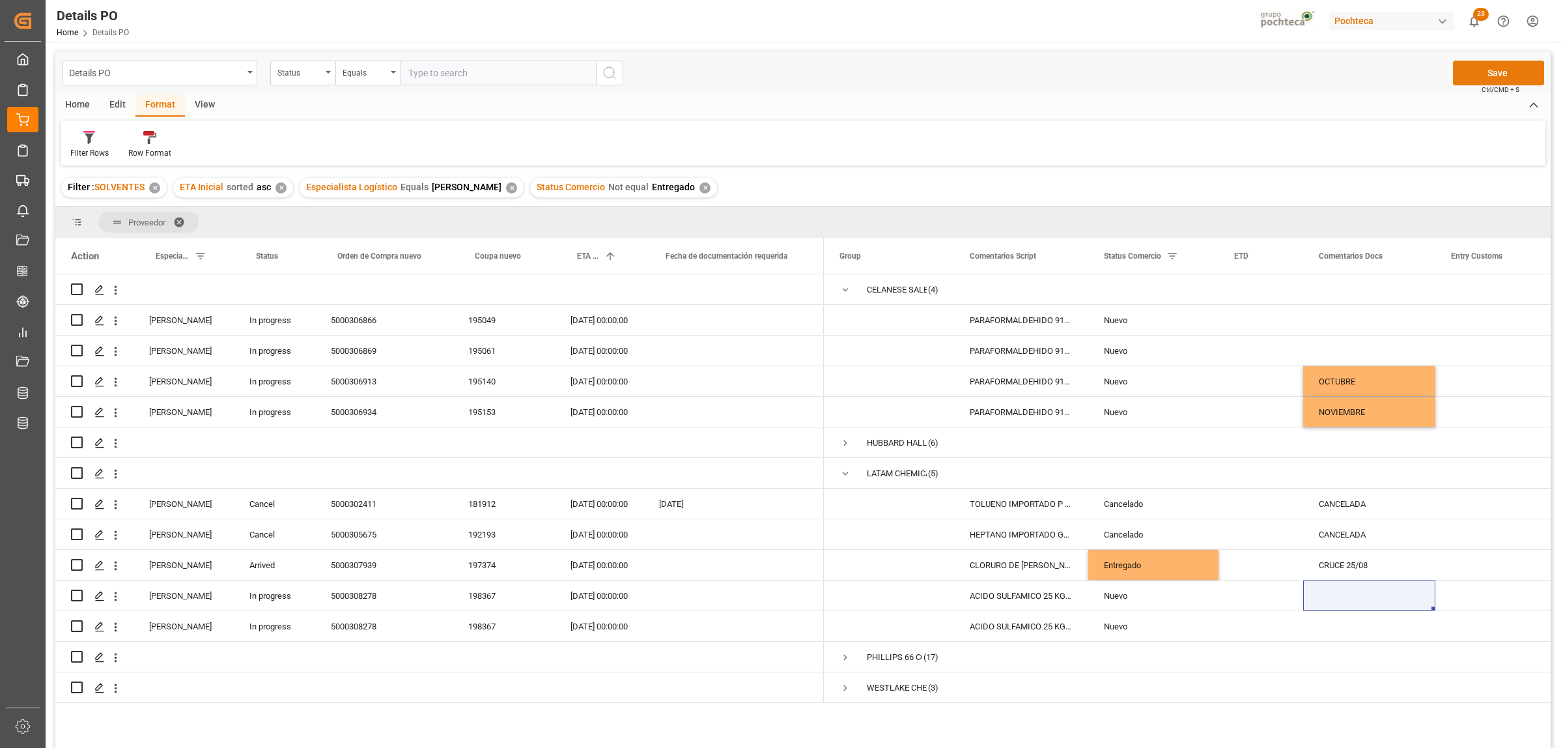
click at [1505, 70] on button "Save" at bounding box center [1498, 73] width 91 height 25
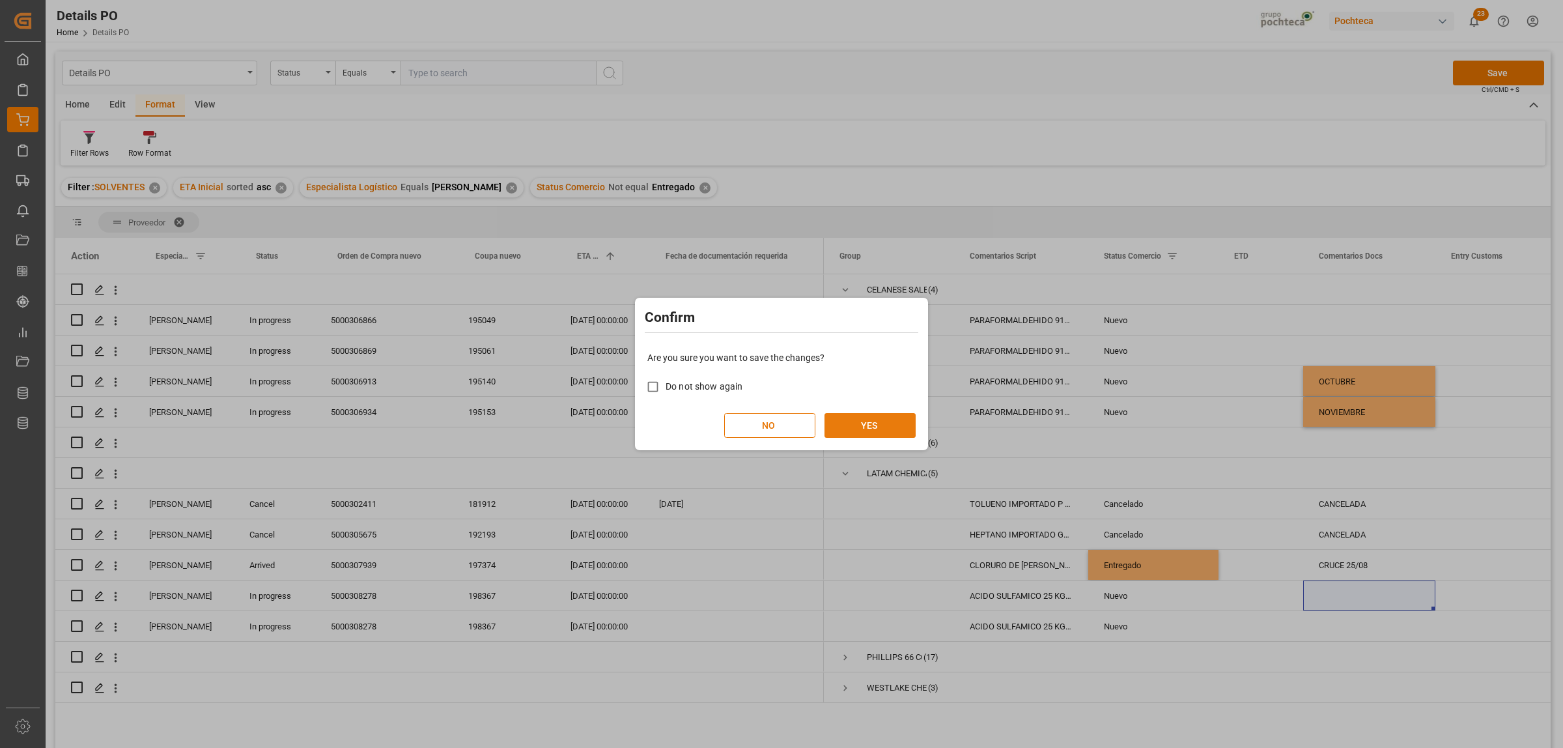
click at [873, 427] on button "YES" at bounding box center [870, 425] width 91 height 25
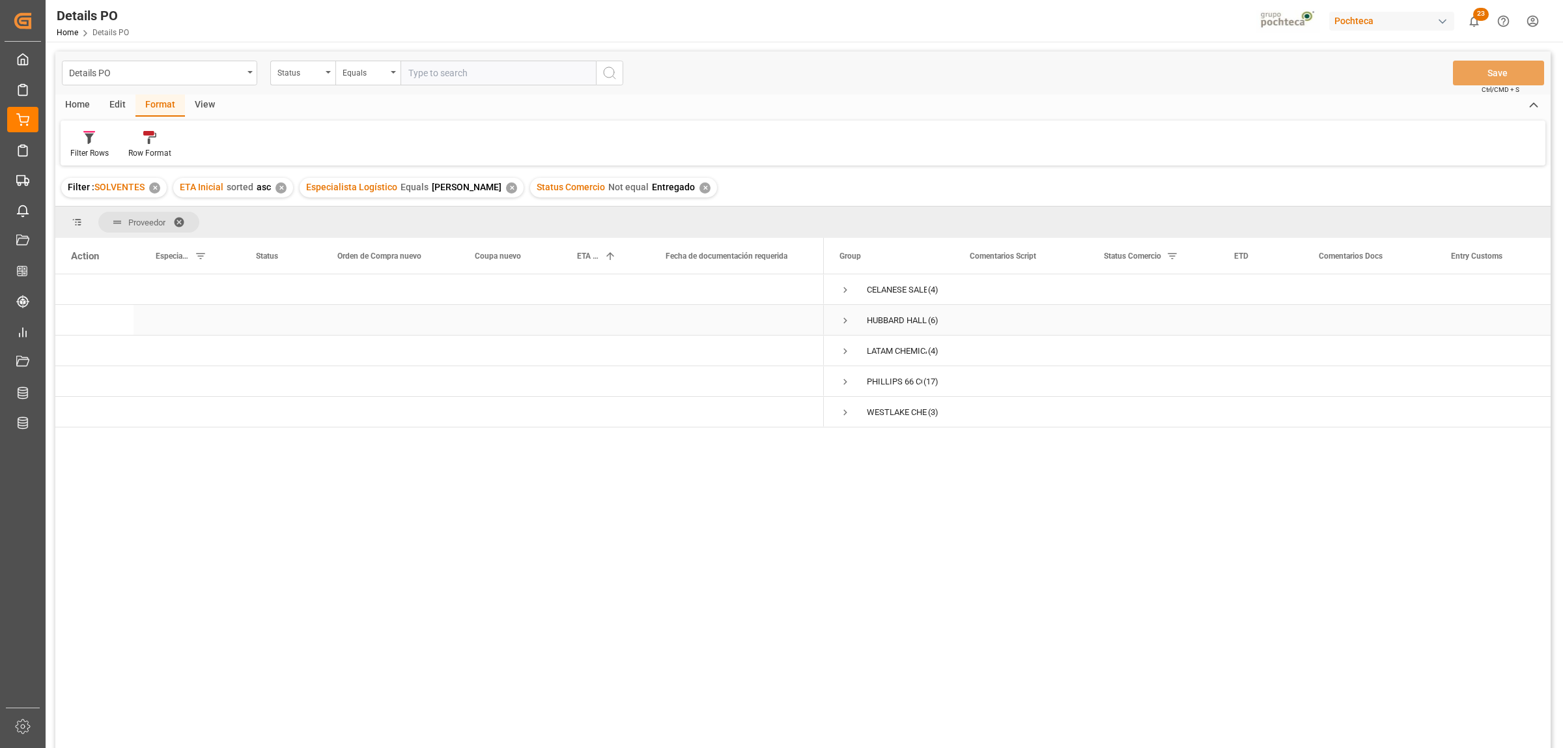
click at [844, 316] on span "Press SPACE to select this row." at bounding box center [846, 321] width 12 height 12
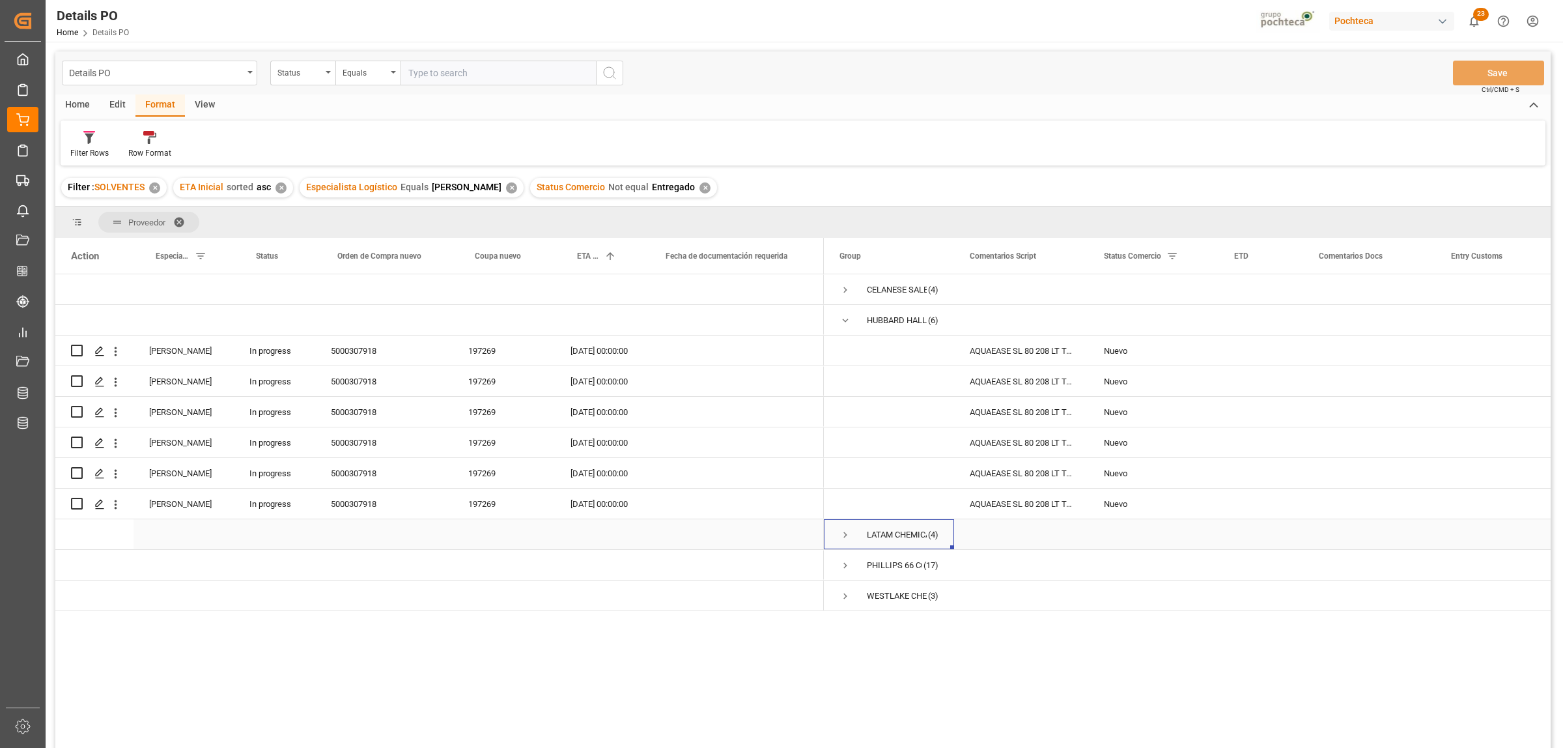
click at [847, 535] on span "Press SPACE to select this row." at bounding box center [846, 535] width 12 height 12
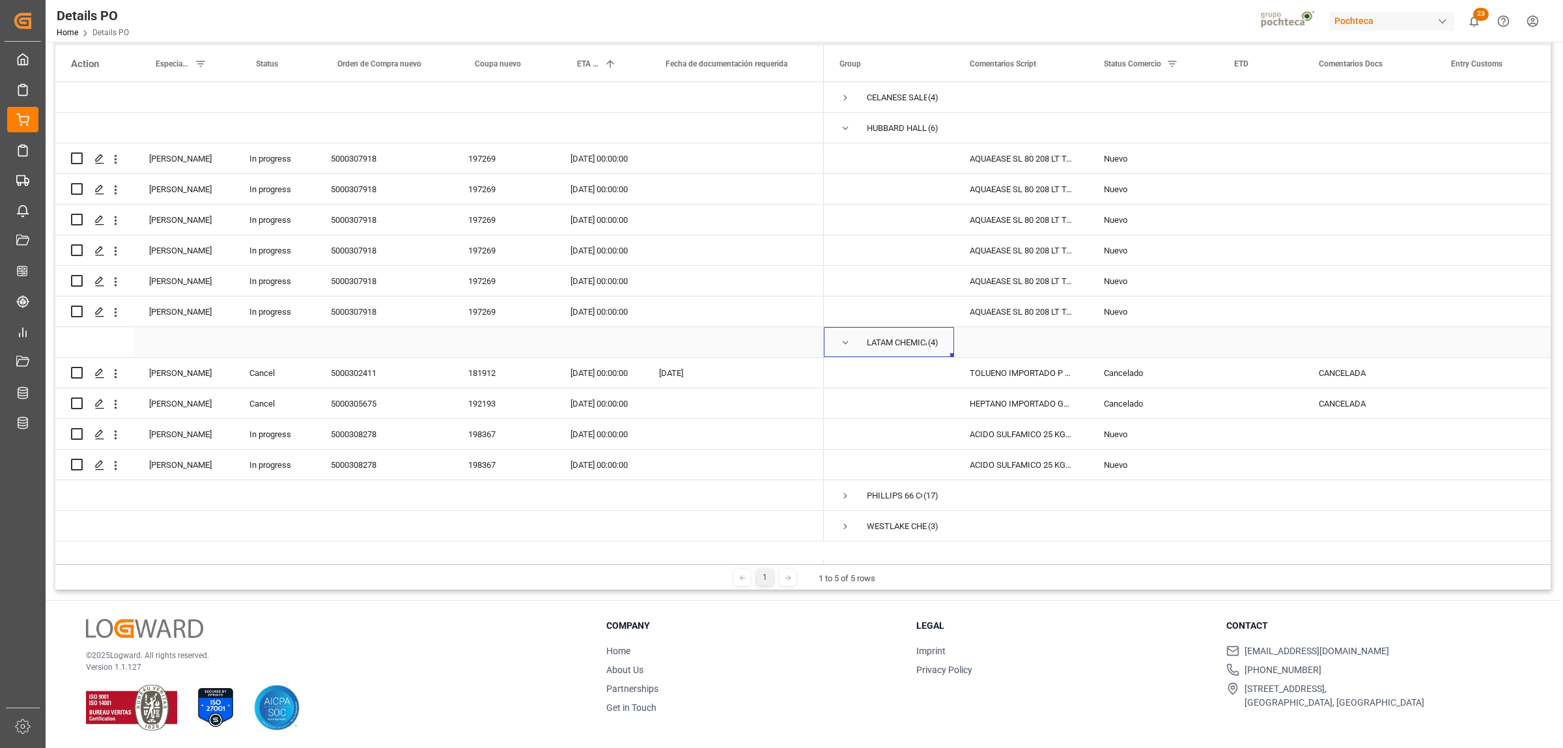
scroll to position [193, 0]
click at [845, 494] on span "Press SPACE to select this row." at bounding box center [846, 495] width 12 height 12
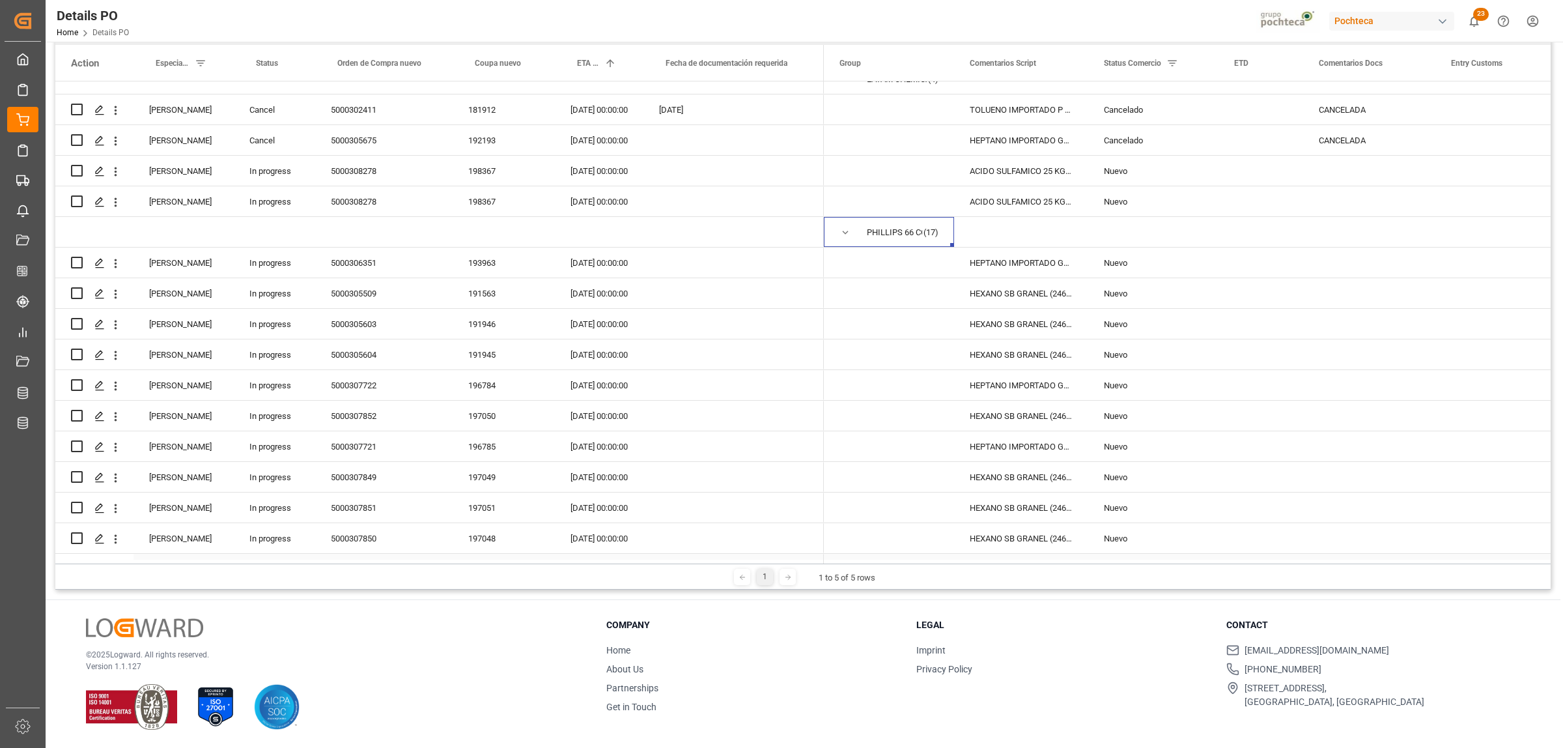
scroll to position [261, 0]
click at [848, 229] on span "Press SPACE to select this row." at bounding box center [846, 235] width 12 height 12
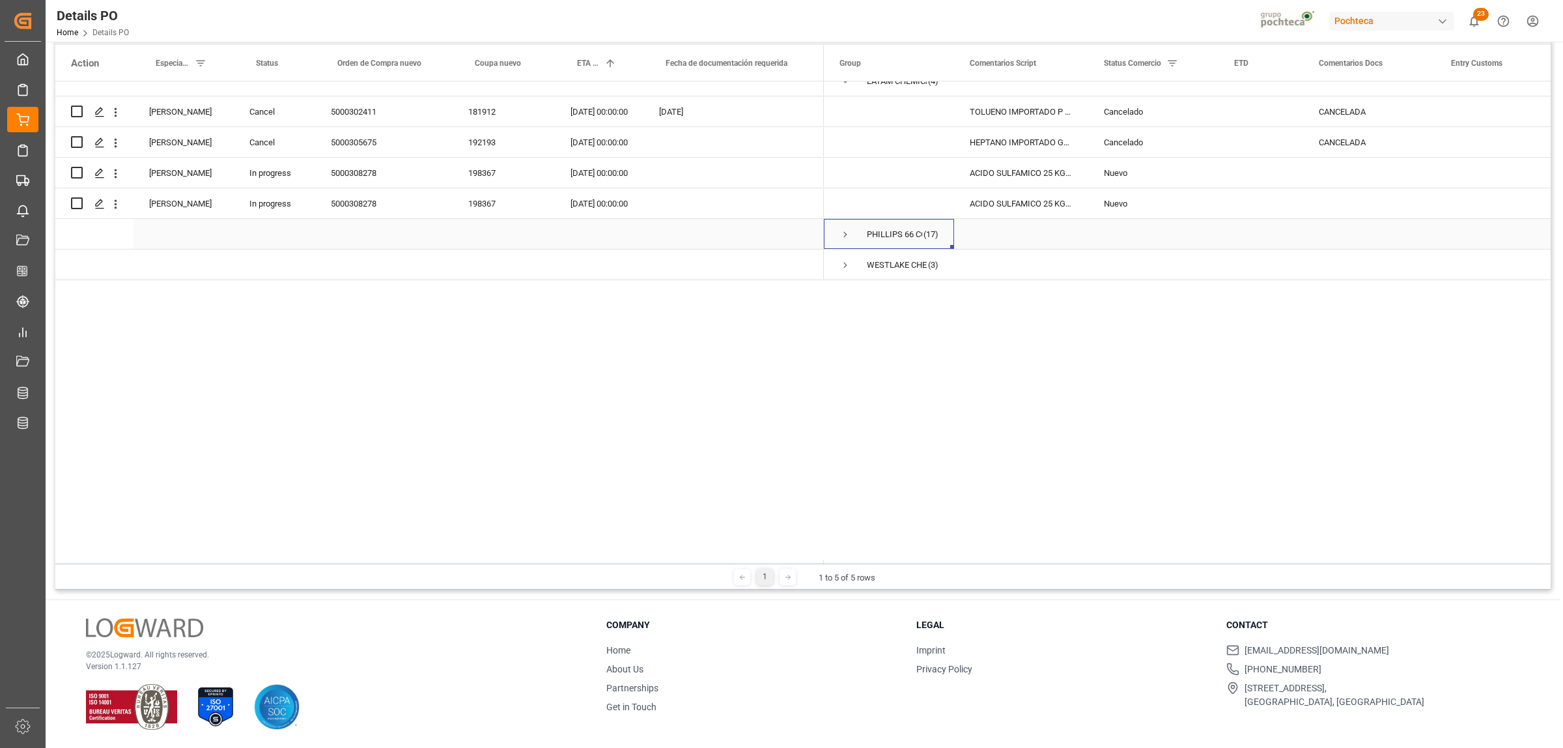
scroll to position [0, 0]
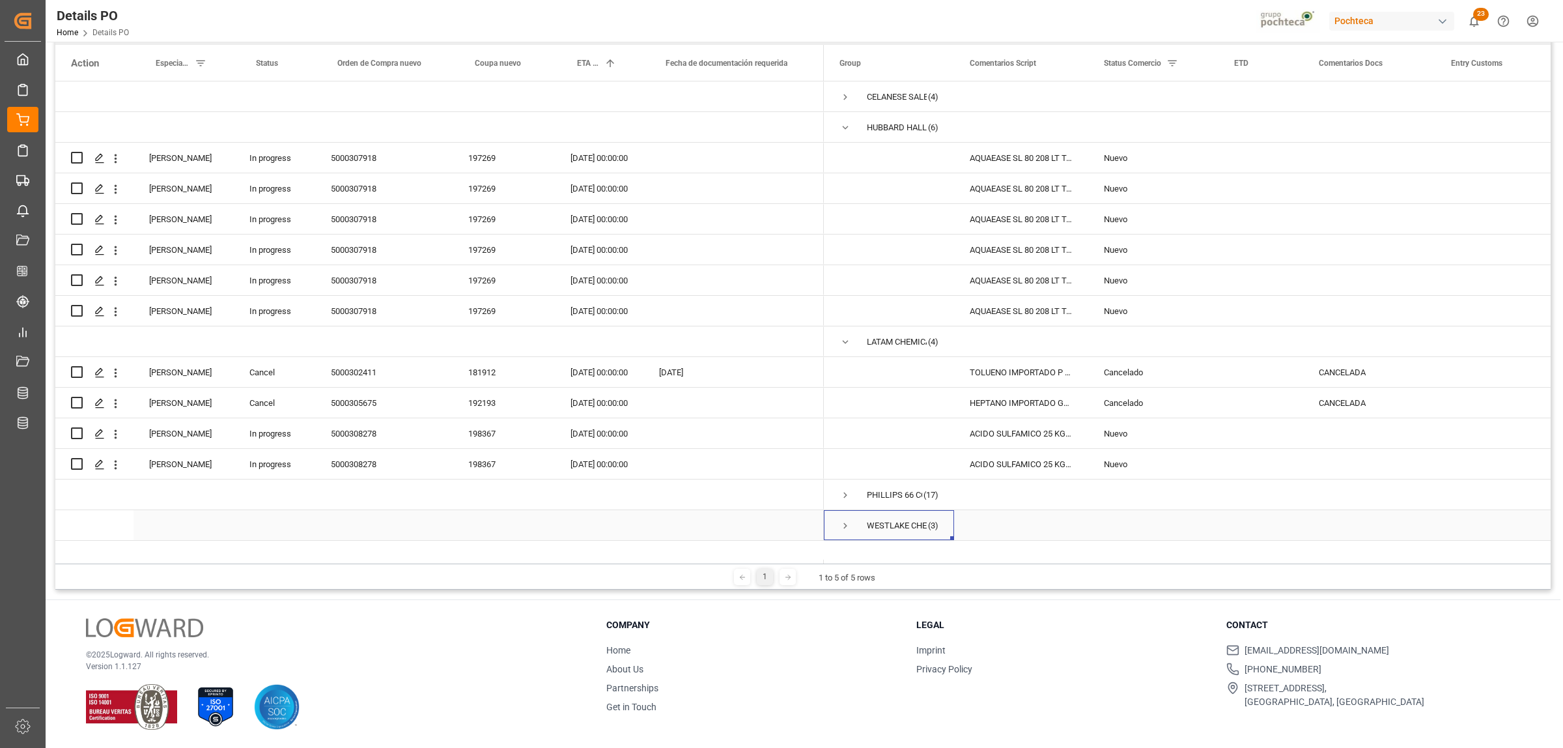
click at [843, 522] on span "Press SPACE to select this row." at bounding box center [846, 526] width 12 height 12
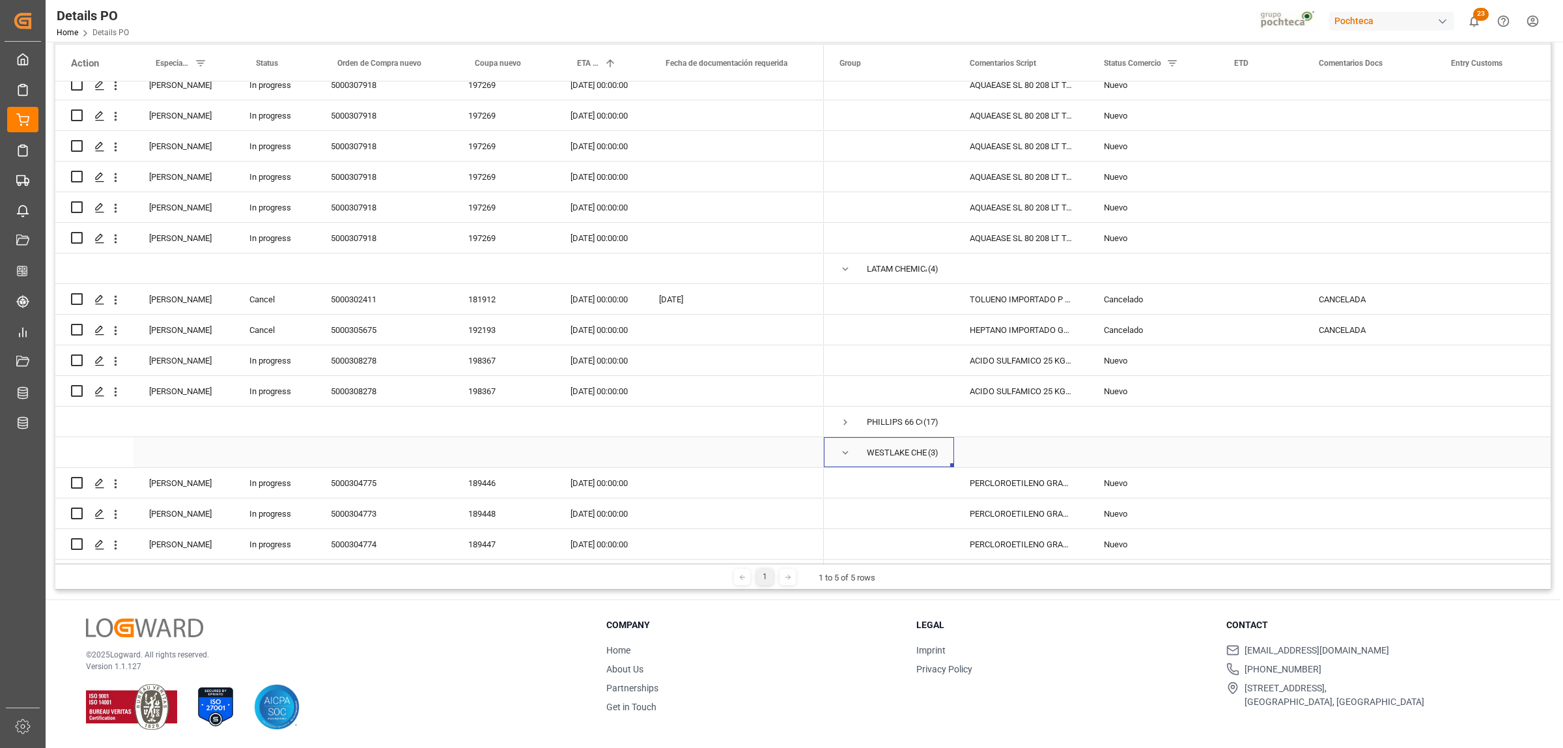
click at [847, 449] on span "Press SPACE to select this row." at bounding box center [846, 453] width 12 height 12
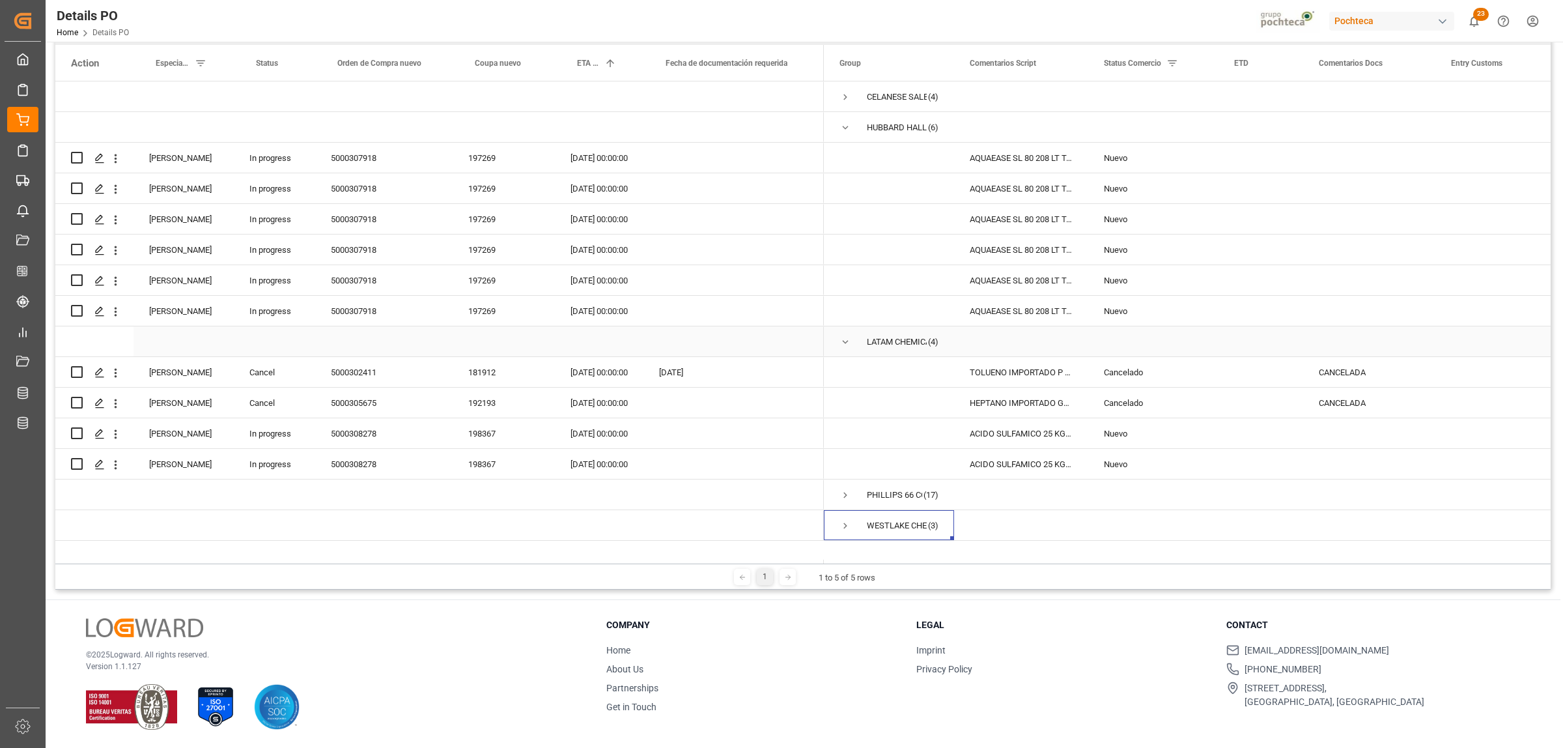
scroll to position [0, 0]
click at [847, 343] on span "Press SPACE to select this row." at bounding box center [846, 342] width 12 height 12
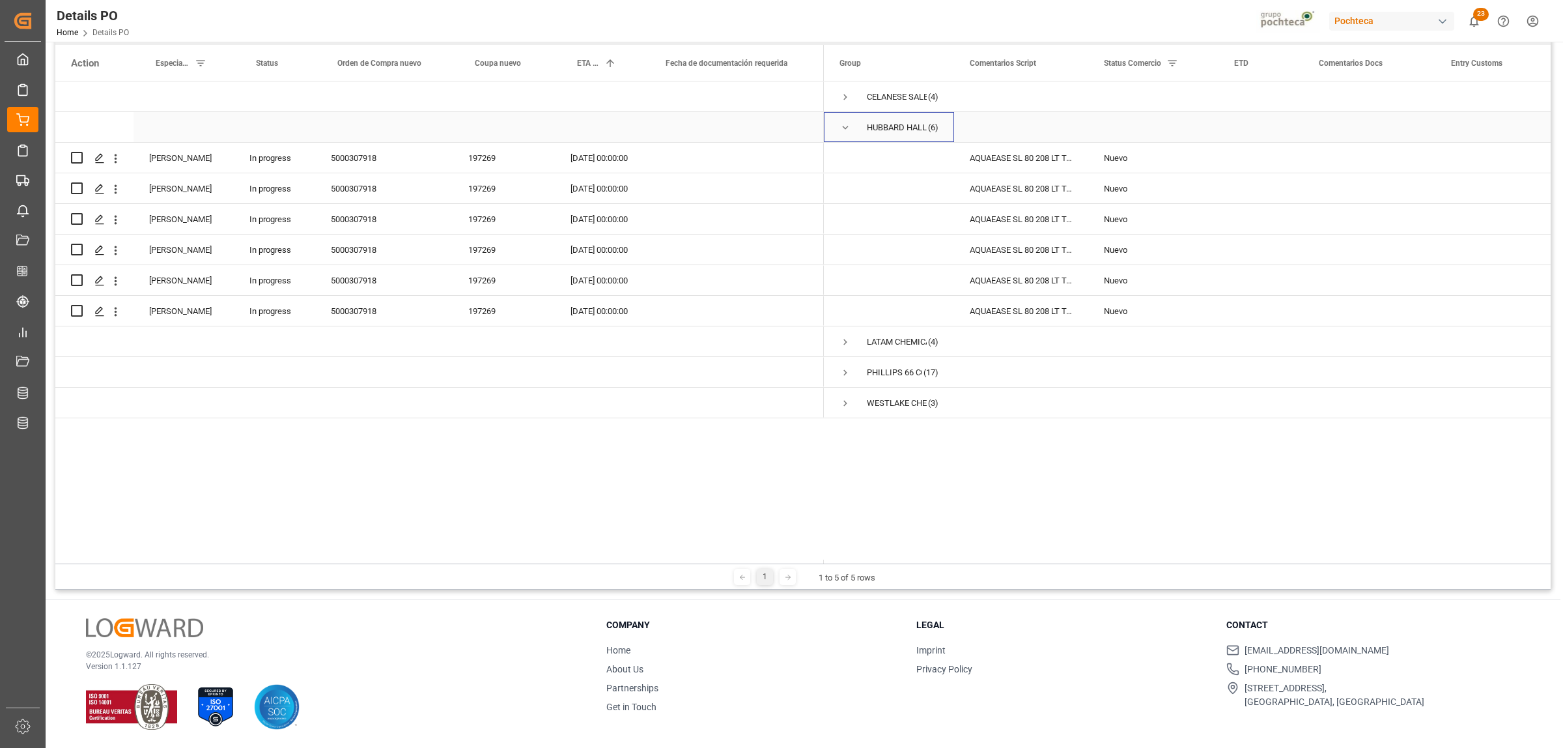
click at [848, 126] on span "Press SPACE to select this row." at bounding box center [846, 128] width 12 height 12
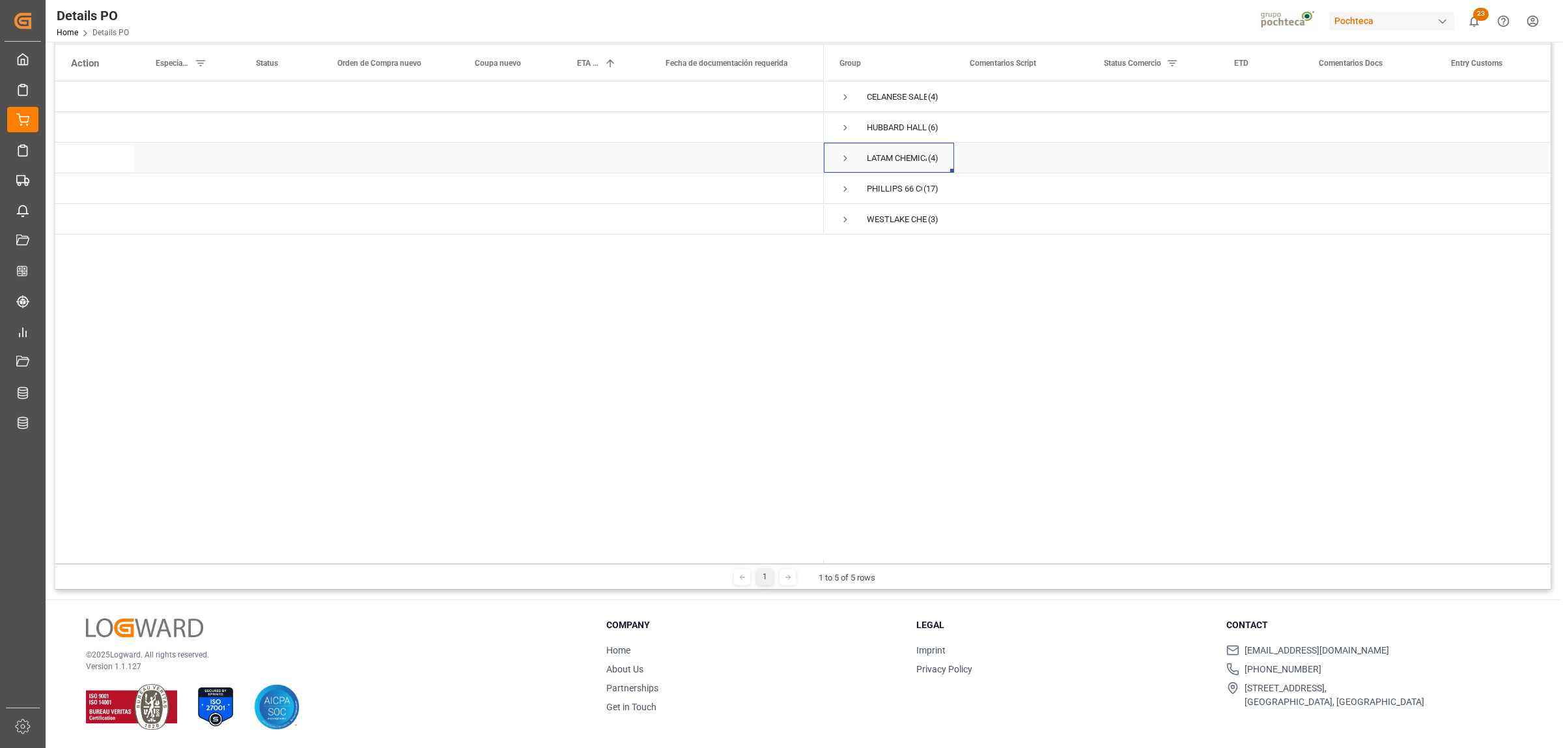
click at [842, 162] on span "Press SPACE to select this row." at bounding box center [846, 158] width 12 height 12
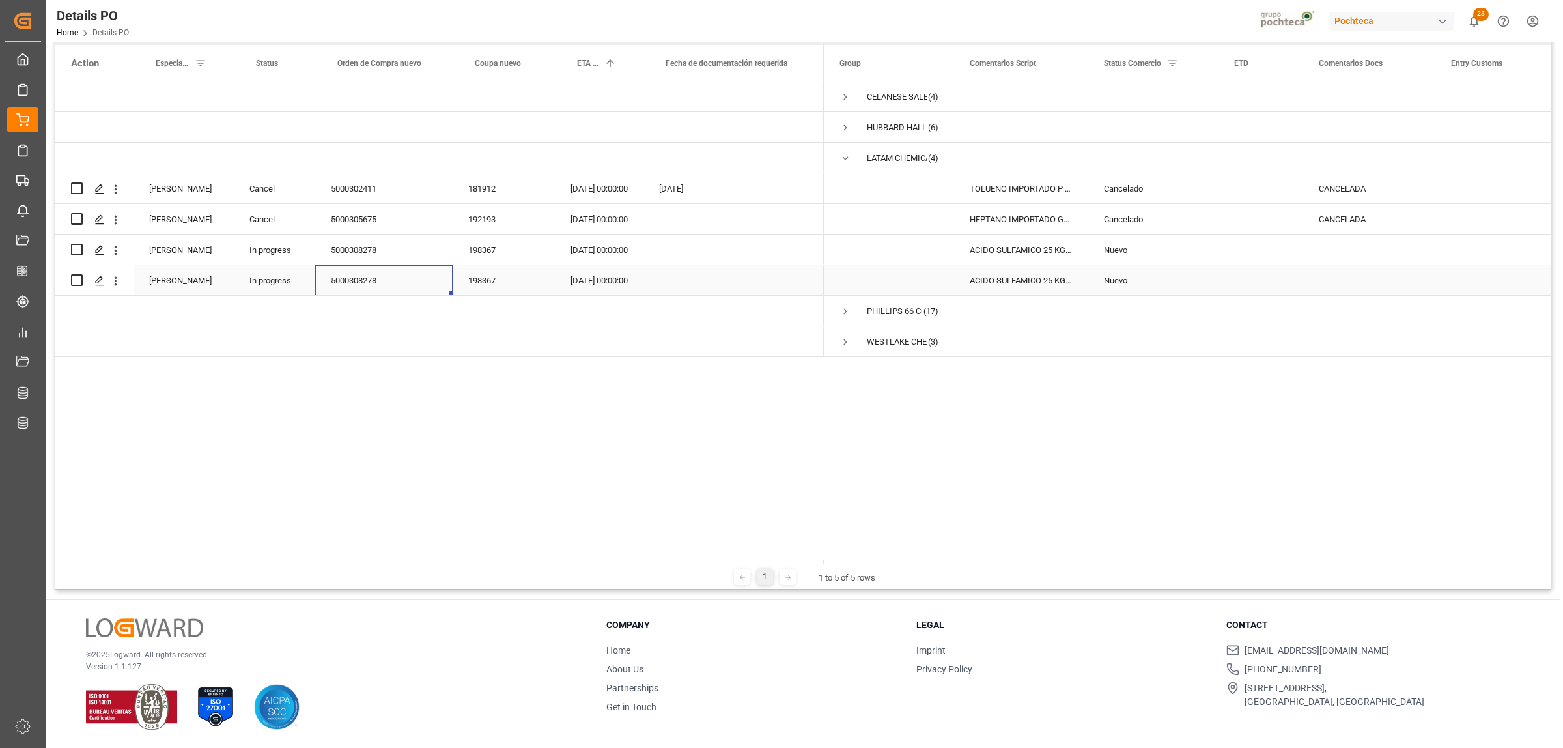
click at [354, 282] on div "5000308278" at bounding box center [383, 280] width 137 height 30
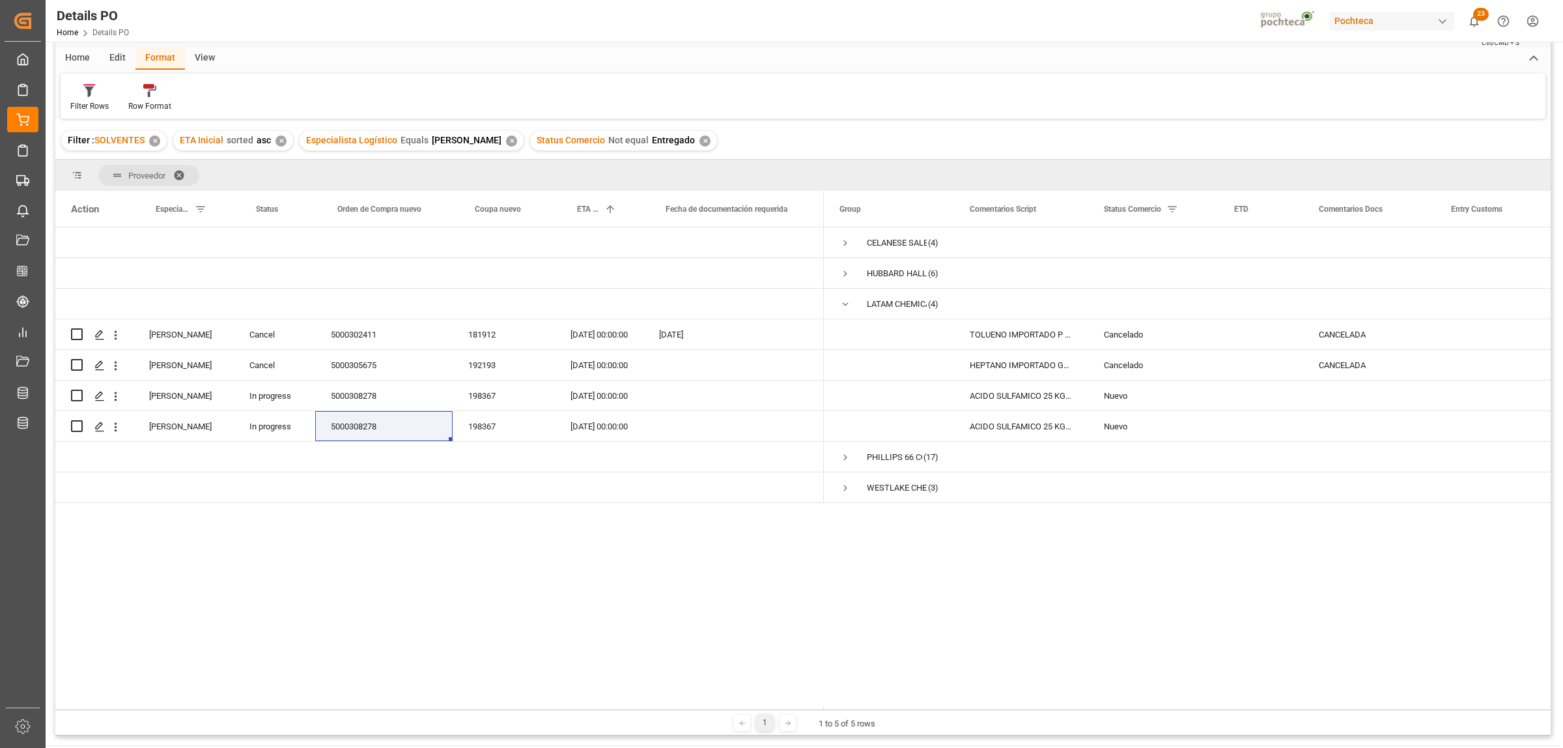
scroll to position [30, 0]
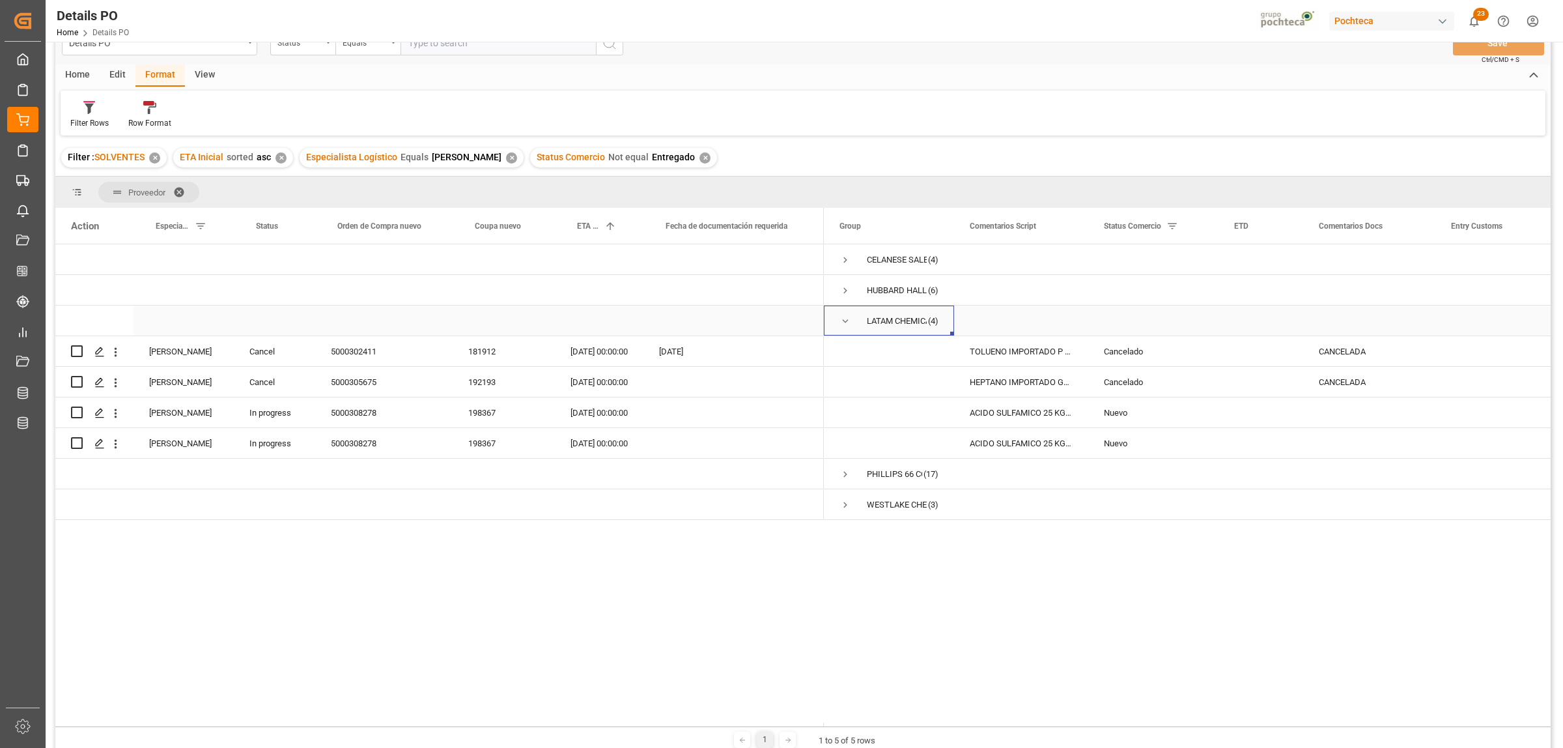
click at [847, 320] on span "Press SPACE to select this row." at bounding box center [846, 321] width 12 height 12
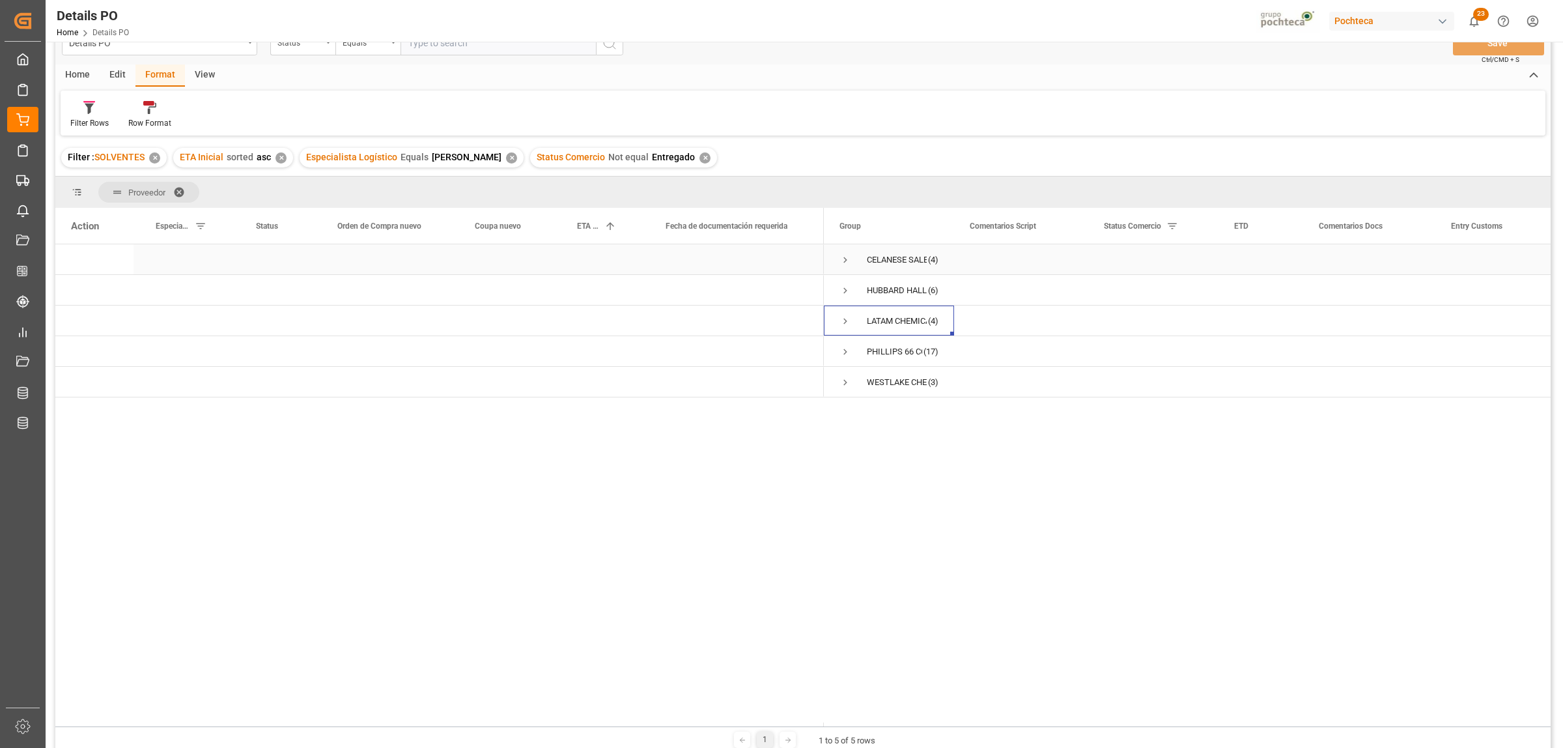
click at [847, 259] on span "Press SPACE to select this row." at bounding box center [846, 260] width 12 height 12
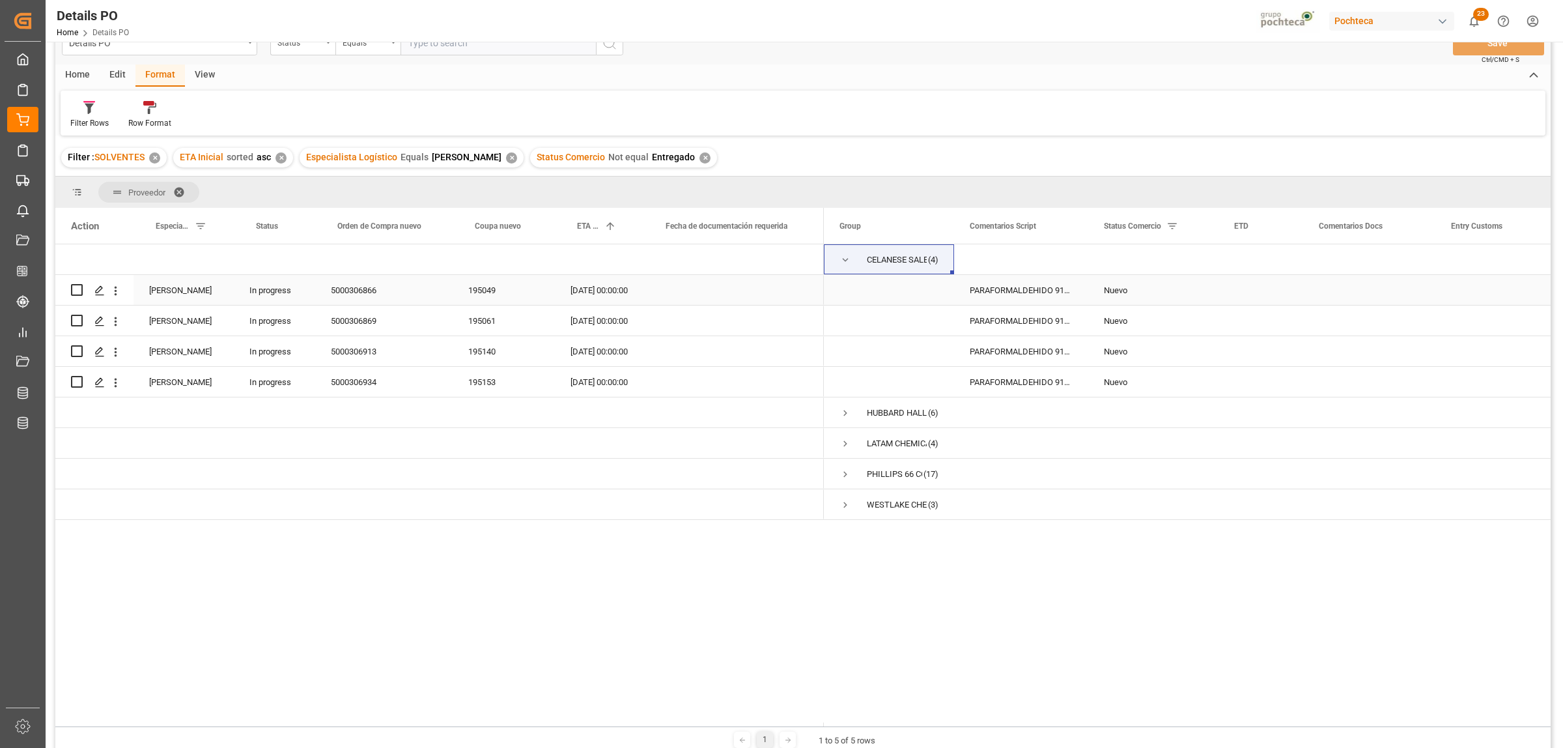
click at [601, 289] on div "30.09.2025 00:00:00" at bounding box center [599, 290] width 89 height 30
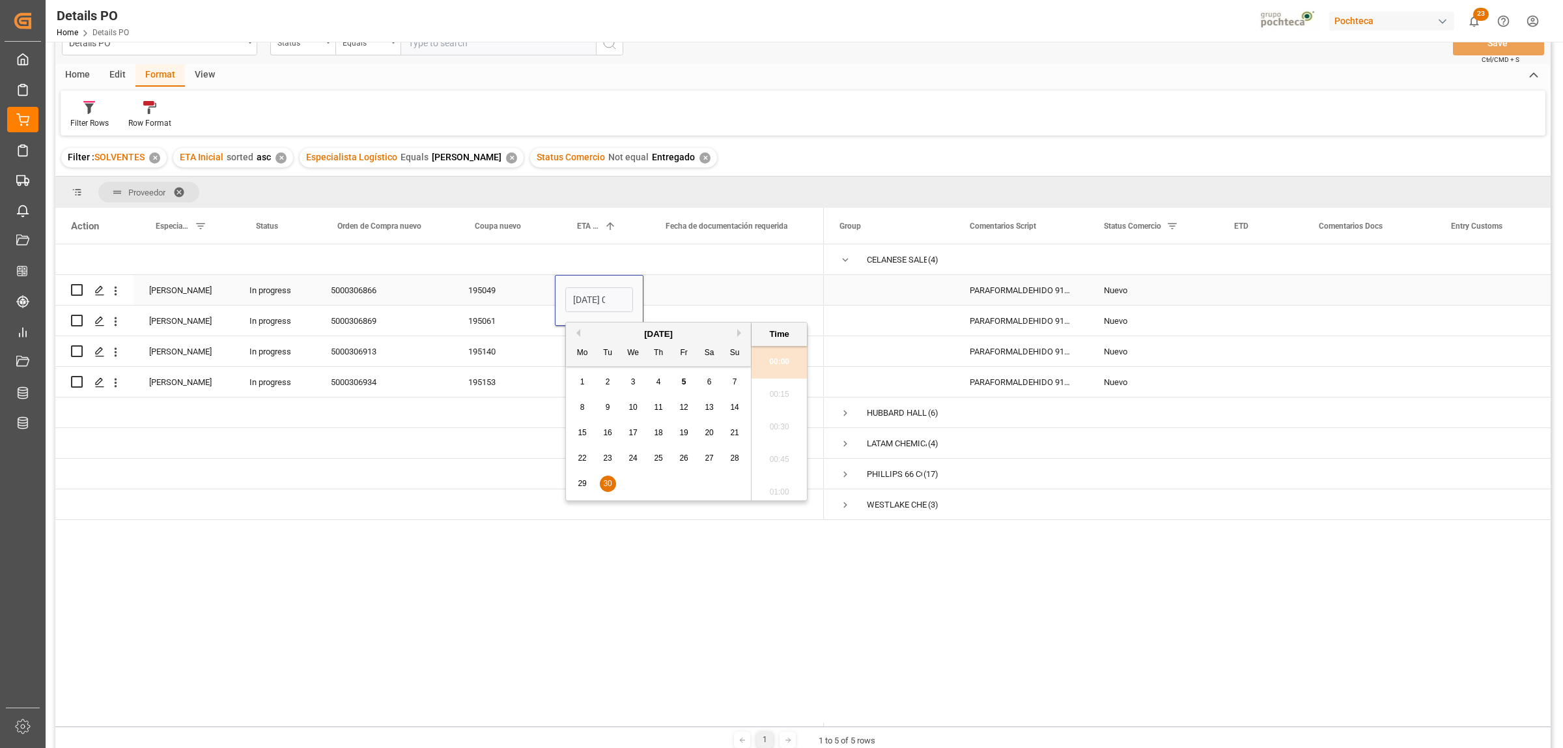
scroll to position [1307, 0]
click at [687, 408] on span "12" at bounding box center [683, 407] width 8 height 9
type input "12.09.2025 00:00"
click at [686, 572] on div "(4)" at bounding box center [802, 483] width 1495 height 478
click at [711, 316] on div "Press SPACE to select this row." at bounding box center [733, 320] width 180 height 30
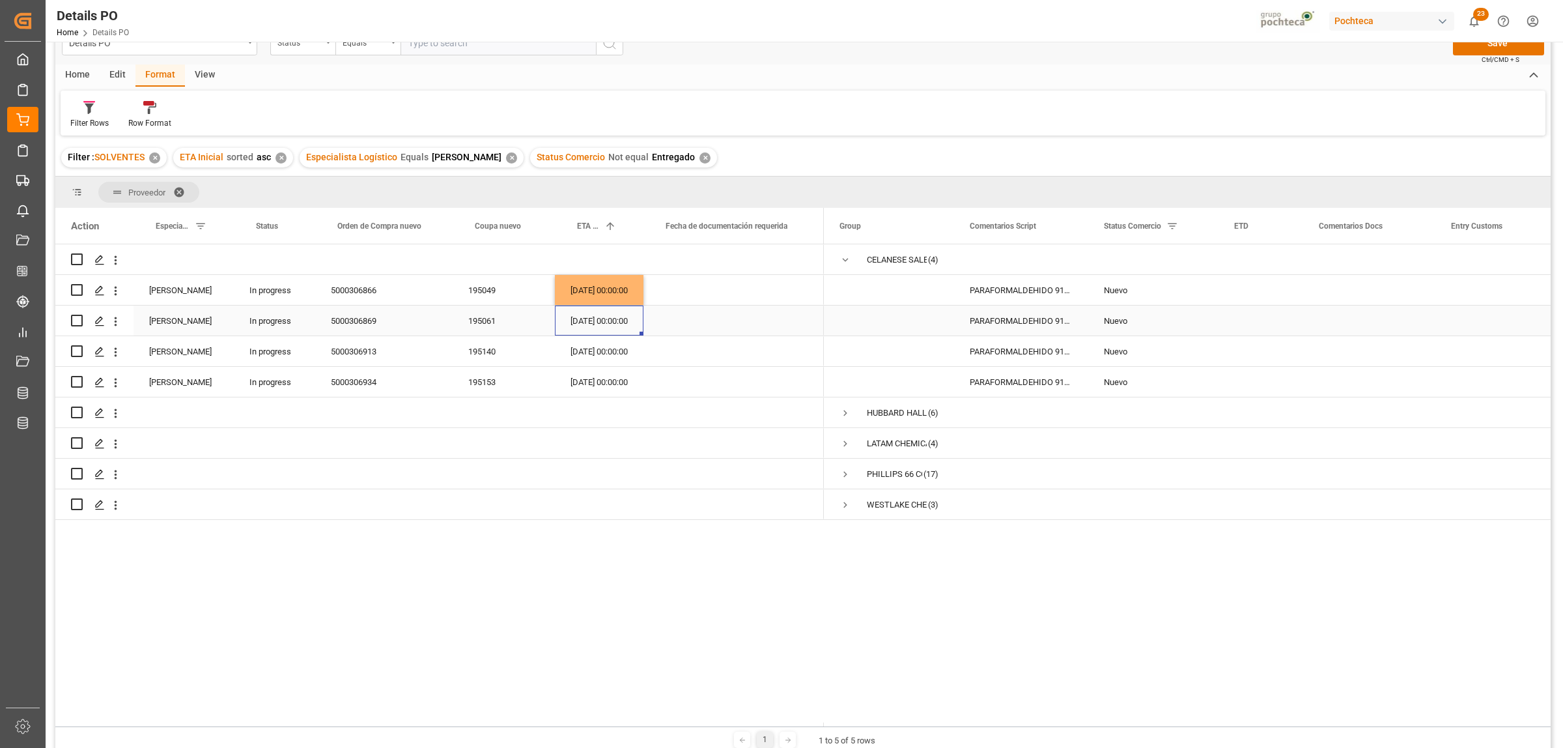
click at [590, 321] on div "30.09.2025 00:00:00" at bounding box center [599, 320] width 89 height 30
click at [606, 488] on span "23" at bounding box center [607, 488] width 8 height 9
type input "23.09.2025 00:00"
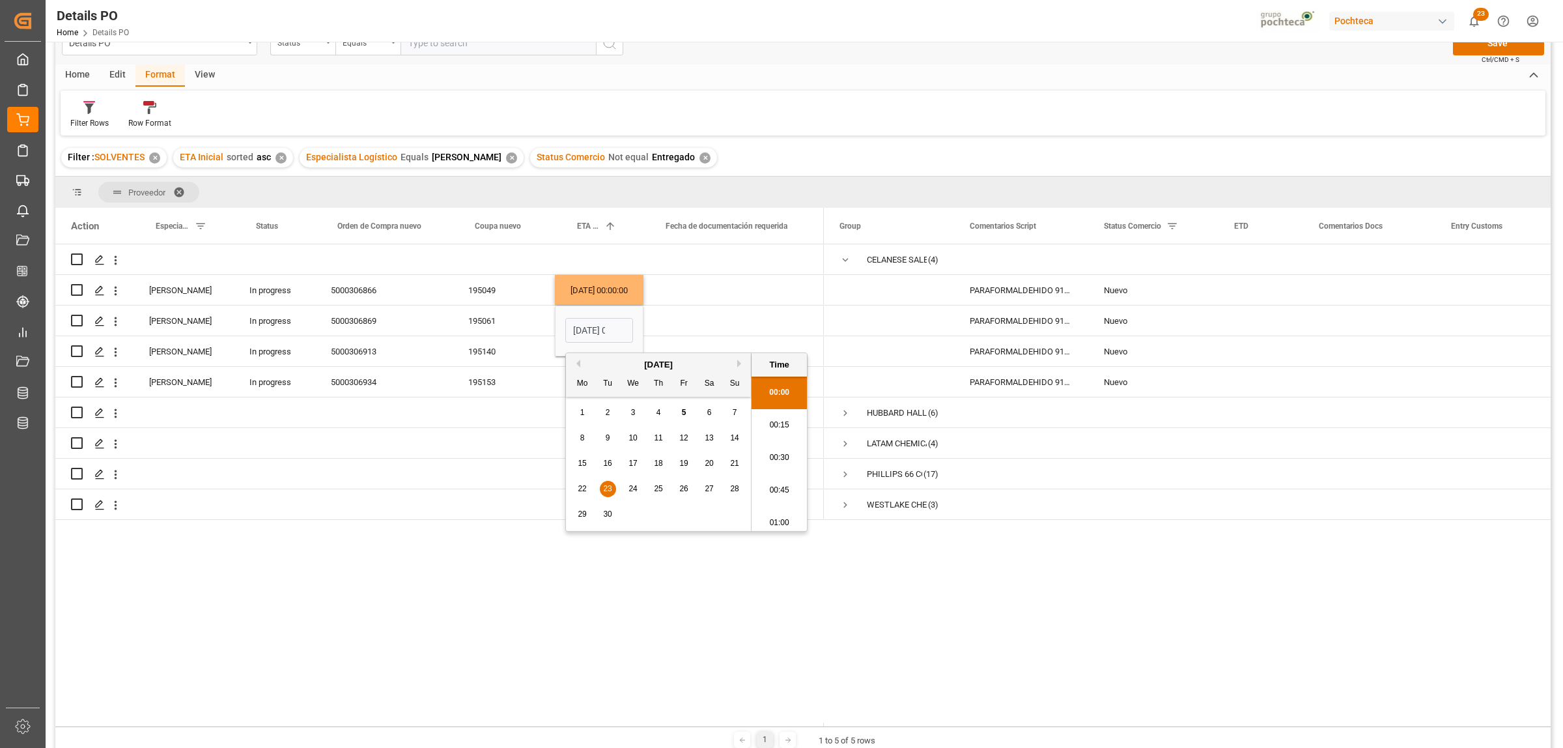
click at [658, 565] on div "(4)" at bounding box center [802, 483] width 1495 height 478
click at [718, 354] on div "Press SPACE to select this row." at bounding box center [733, 351] width 180 height 30
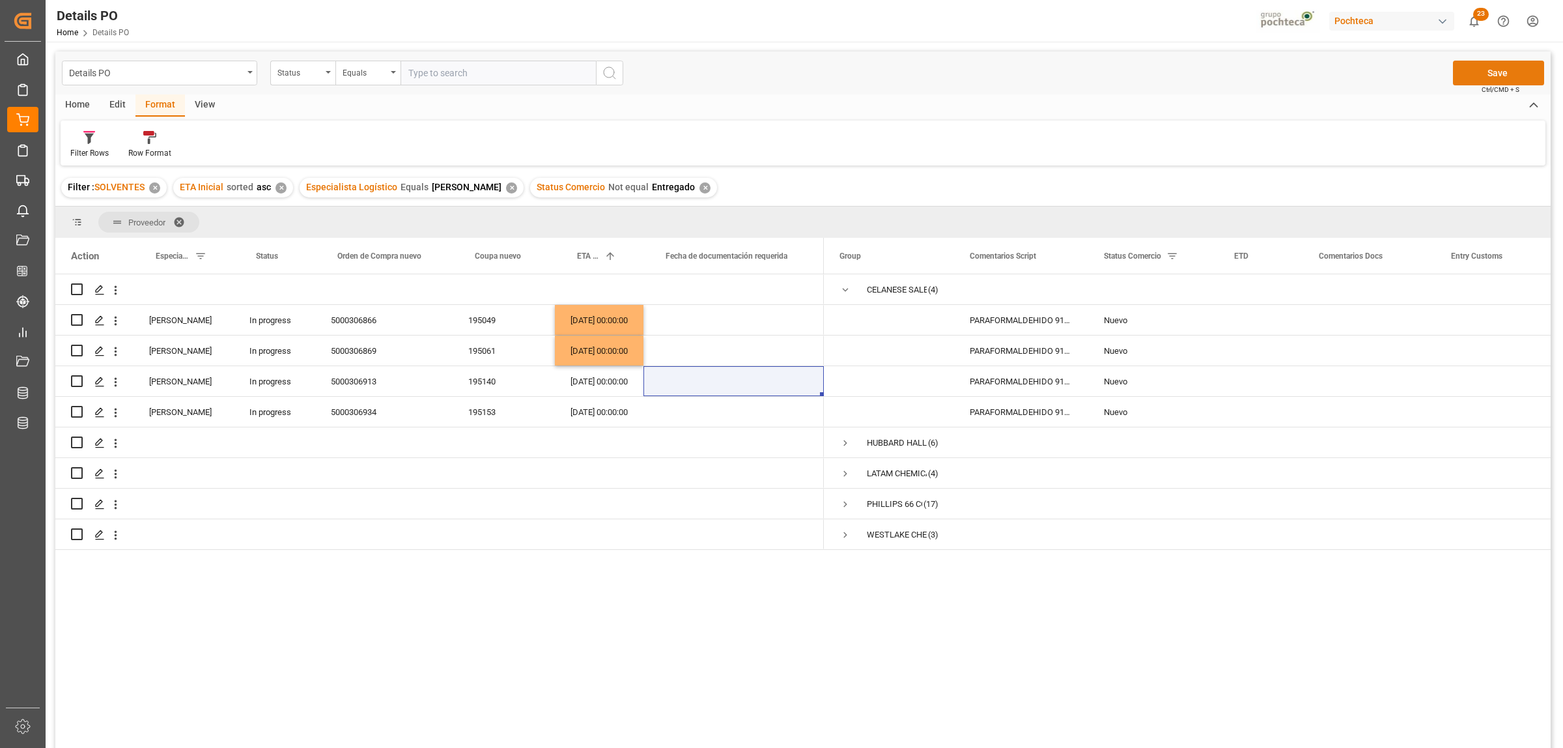
click at [1512, 79] on button "Save" at bounding box center [1498, 73] width 91 height 25
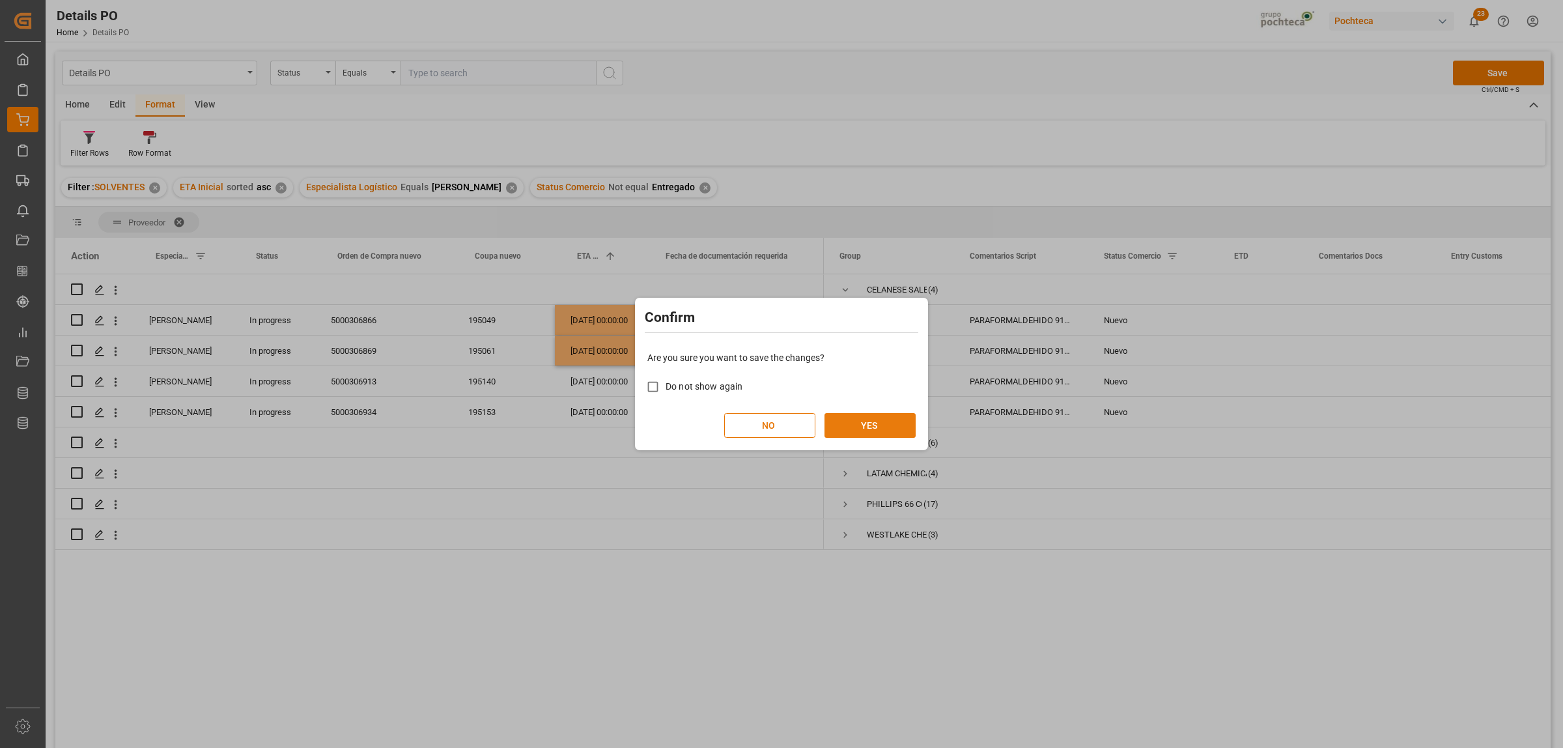
click at [870, 424] on button "YES" at bounding box center [870, 425] width 91 height 25
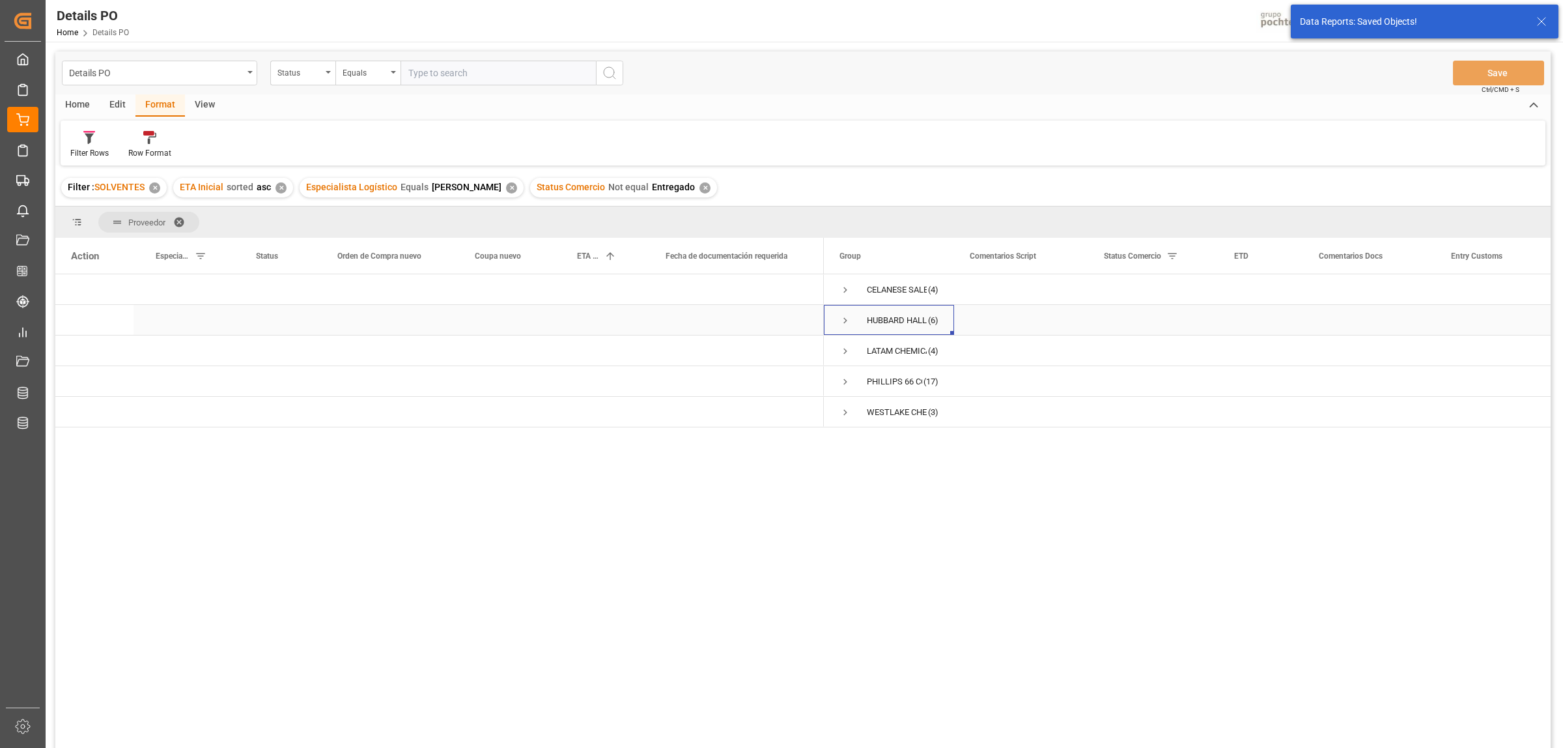
click at [843, 316] on span "Press SPACE to select this row." at bounding box center [846, 321] width 12 height 12
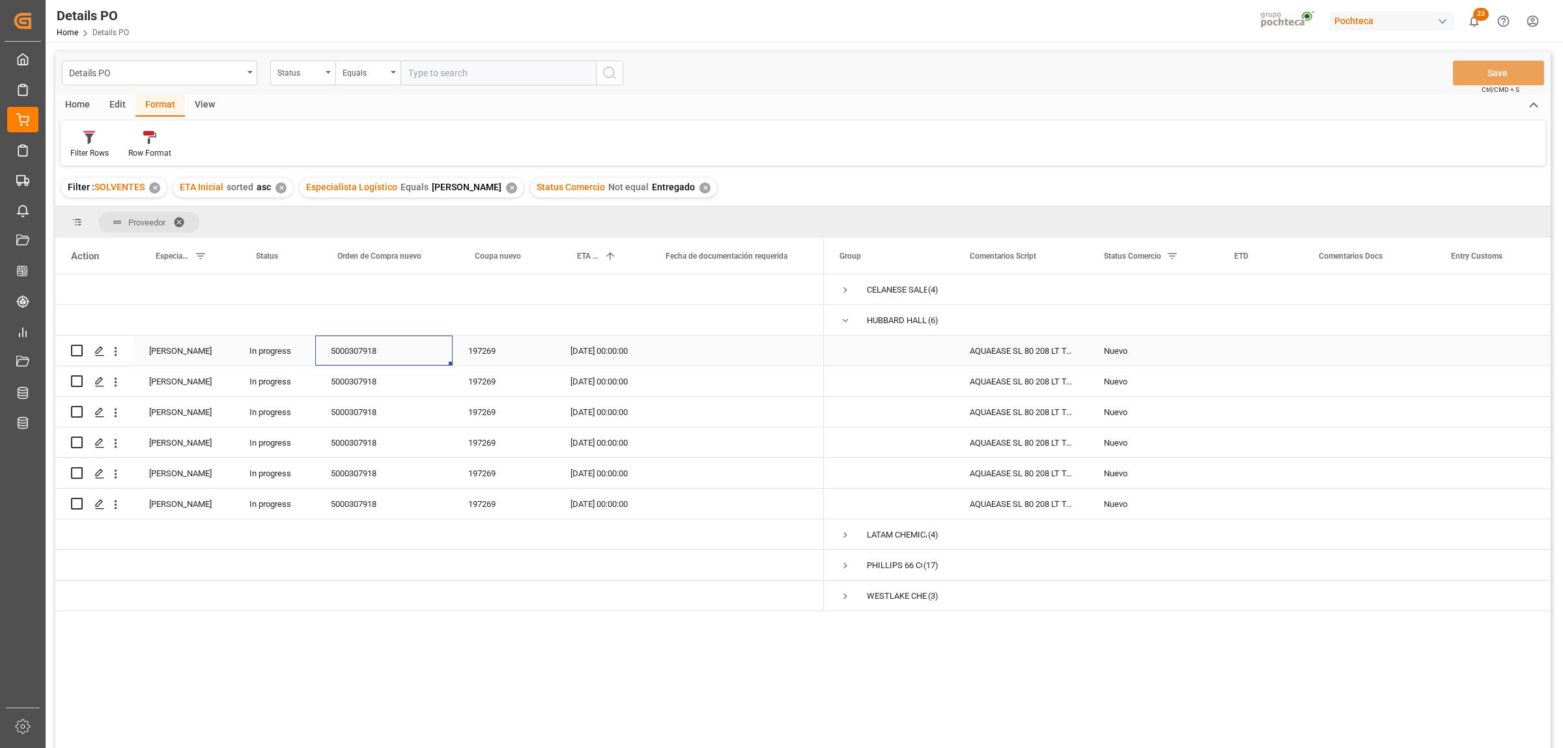
click at [334, 352] on div "5000307918" at bounding box center [383, 350] width 137 height 30
click at [840, 324] on span "Press SPACE to select this row." at bounding box center [846, 321] width 12 height 12
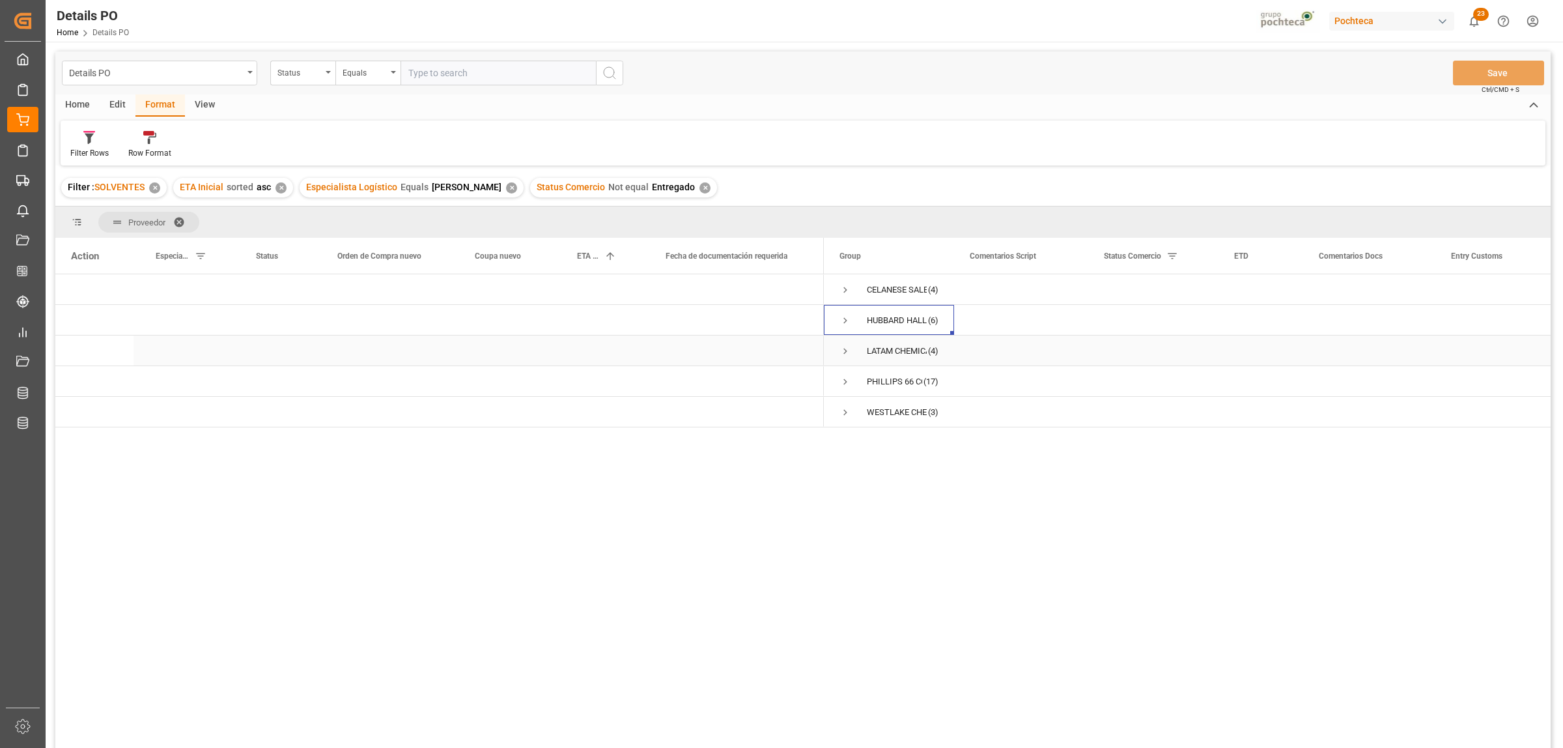
click at [843, 348] on span "Press SPACE to select this row." at bounding box center [846, 351] width 12 height 12
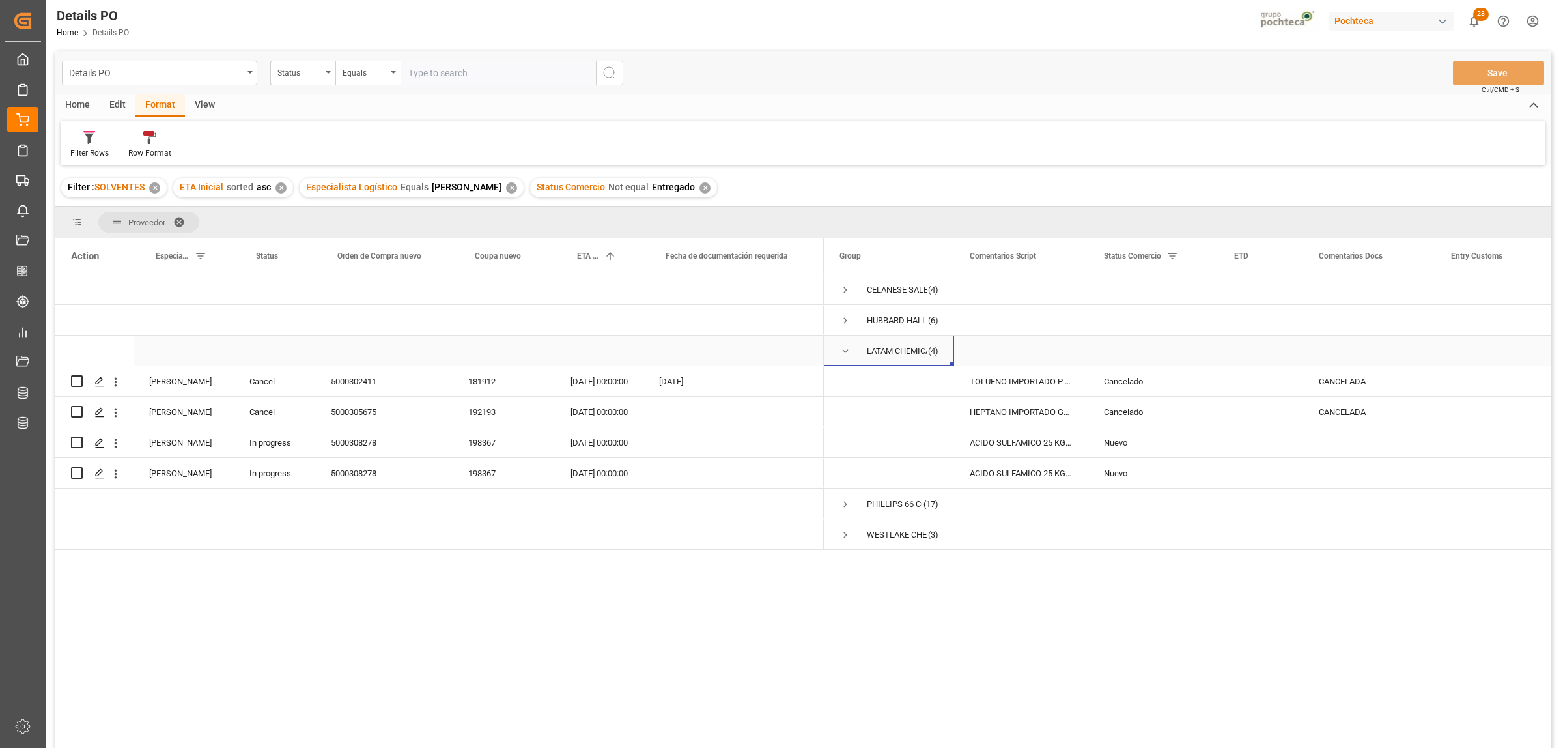
click at [845, 349] on span "Press SPACE to select this row." at bounding box center [846, 351] width 12 height 12
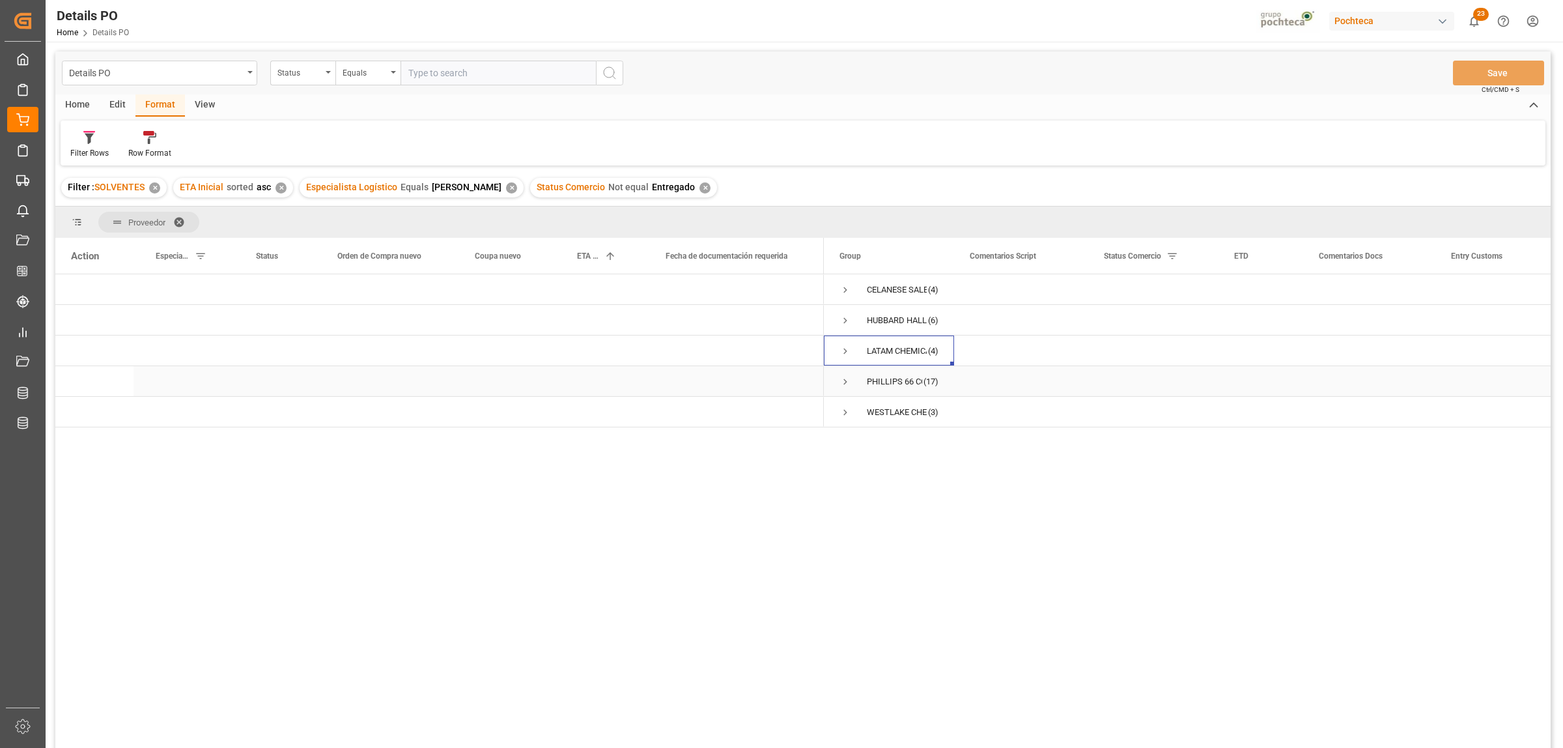
click at [845, 382] on span "Press SPACE to select this row." at bounding box center [846, 382] width 12 height 12
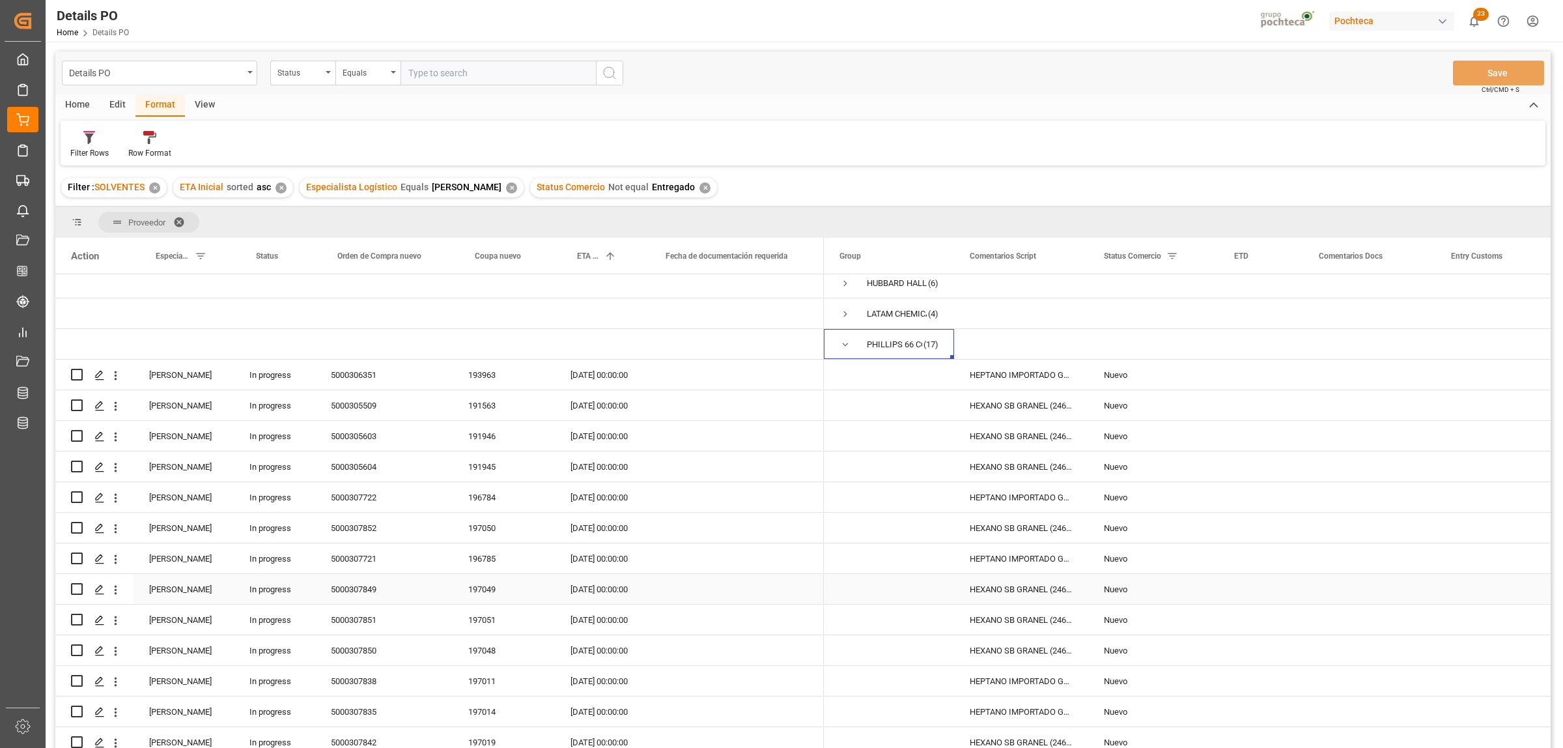
scroll to position [36, 0]
click at [582, 376] on div "28.08.2025 00:00:00" at bounding box center [599, 376] width 89 height 30
click at [733, 421] on div "[DATE]" at bounding box center [658, 420] width 185 height 13
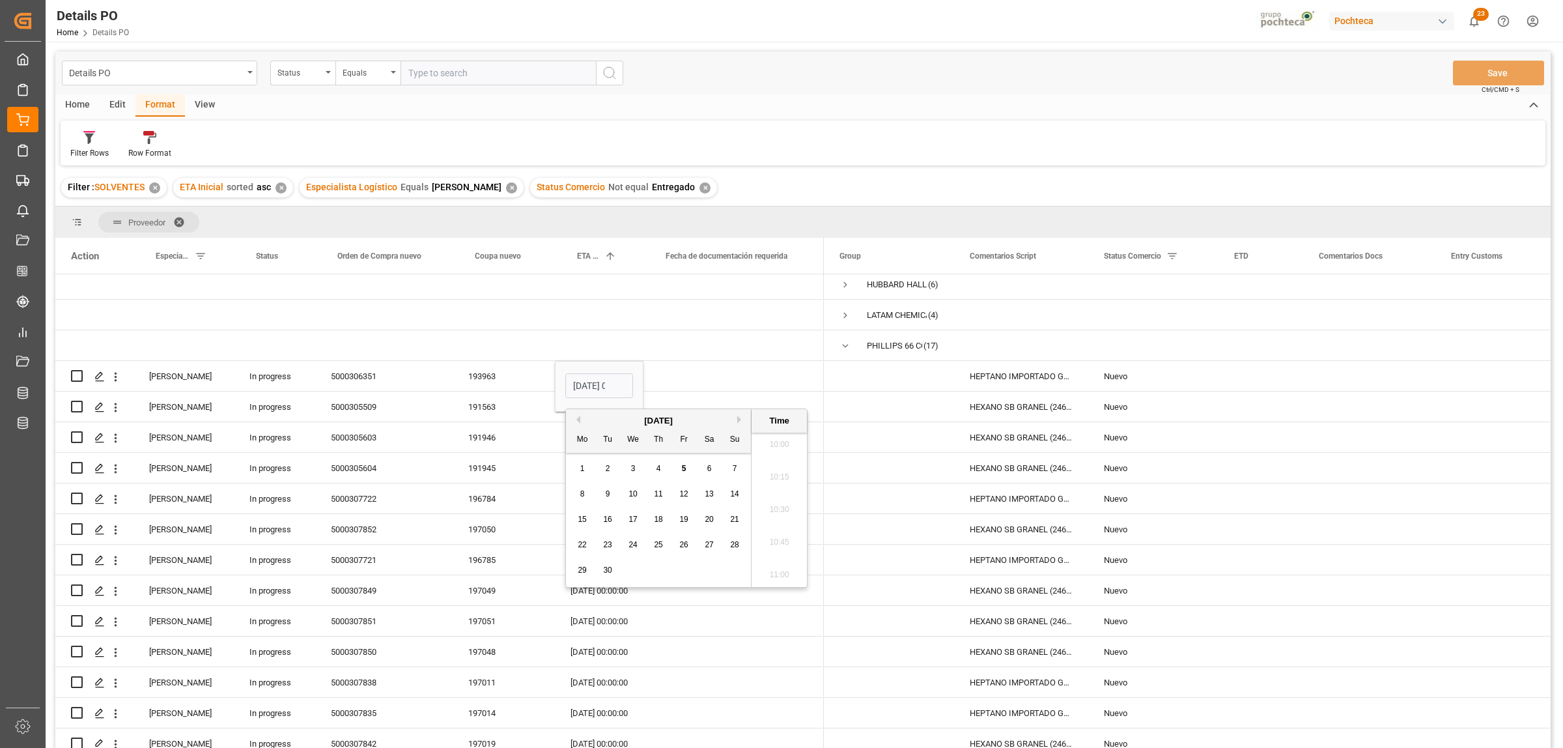
click at [632, 492] on span "10" at bounding box center [633, 493] width 8 height 9
type input "10.09.2025 00:00"
drag, startPoint x: 510, startPoint y: 477, endPoint x: 570, endPoint y: 428, distance: 77.7
click at [509, 476] on div "191945" at bounding box center [504, 468] width 102 height 30
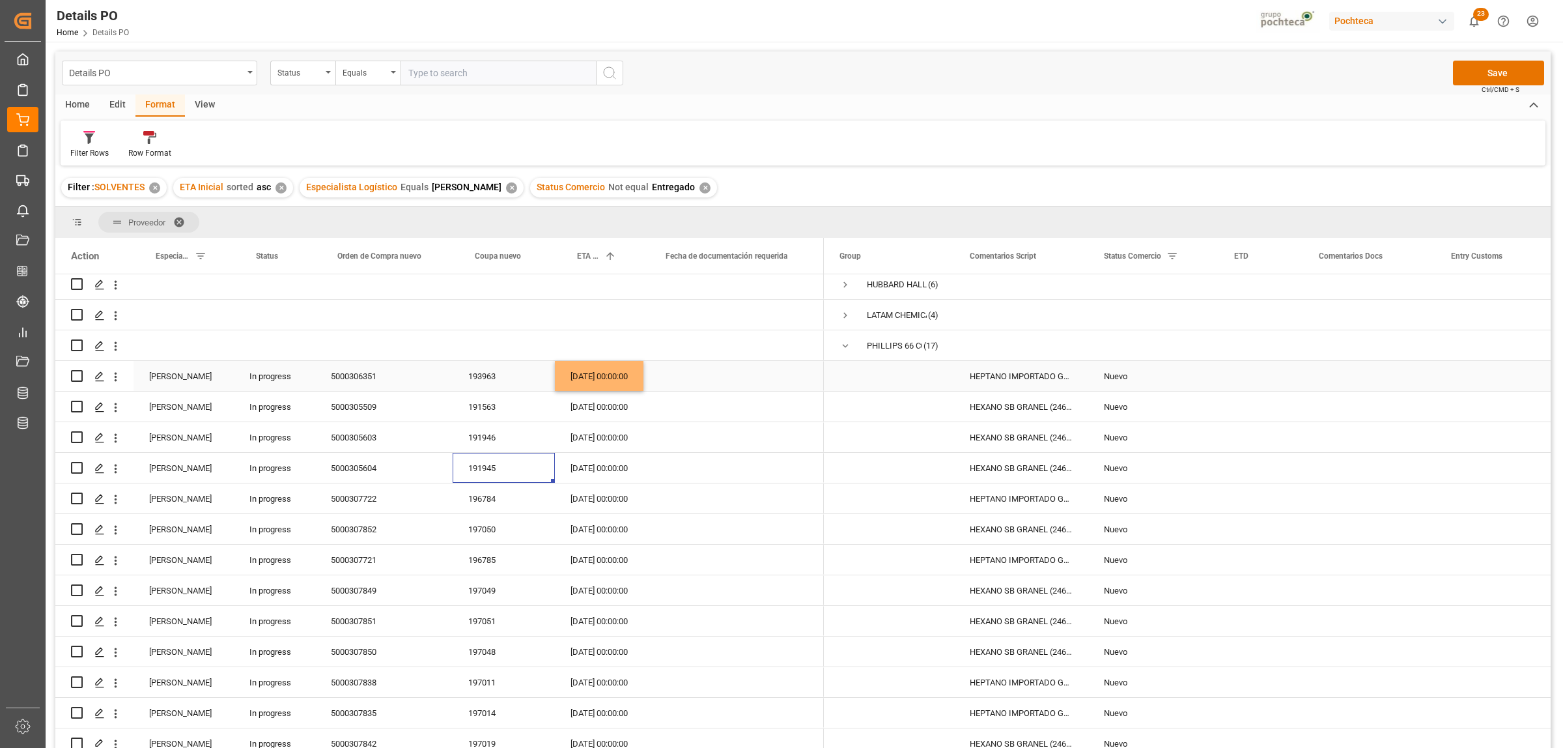
click at [598, 382] on div "10.09.2025 00:00:00" at bounding box center [599, 376] width 89 height 30
drag, startPoint x: 595, startPoint y: 409, endPoint x: 595, endPoint y: 429, distance: 19.5
click at [595, 429] on div at bounding box center [439, 574] width 769 height 673
click at [874, 477] on span "Press SPACE to select this row." at bounding box center [889, 467] width 99 height 29
click at [1492, 77] on button "Save" at bounding box center [1498, 73] width 91 height 25
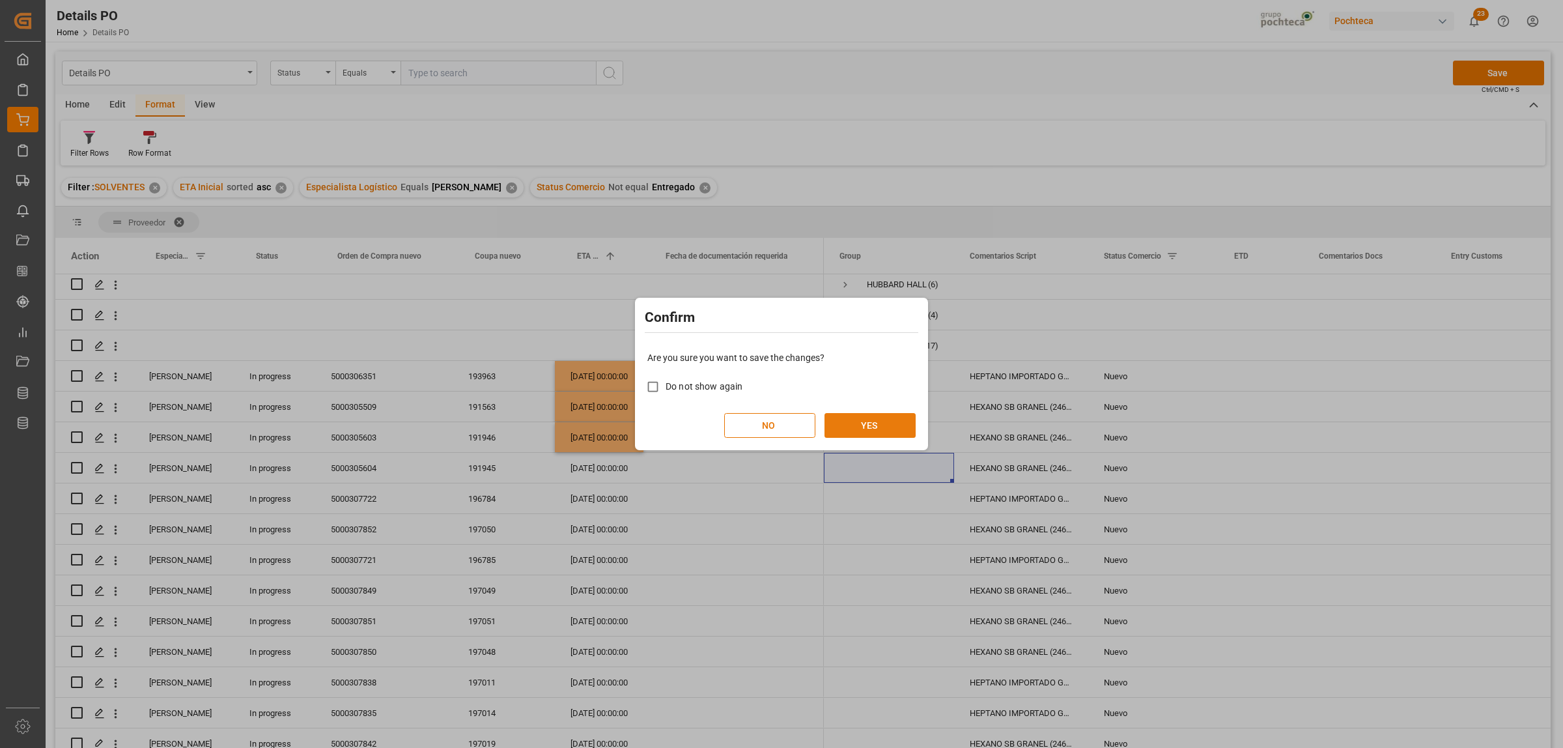
click at [870, 432] on button "YES" at bounding box center [870, 425] width 91 height 25
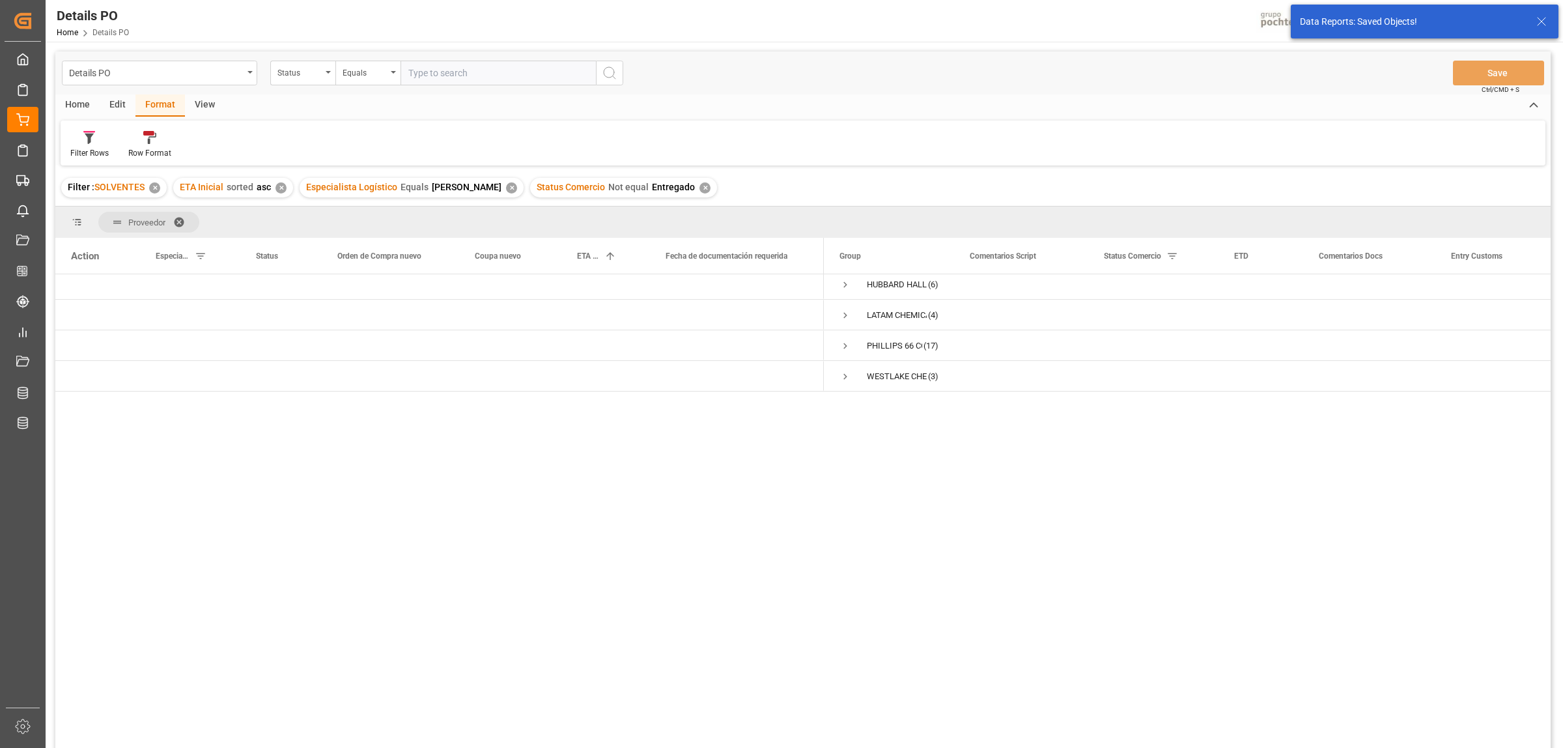
scroll to position [0, 0]
click at [842, 412] on span "Press SPACE to select this row." at bounding box center [846, 412] width 12 height 12
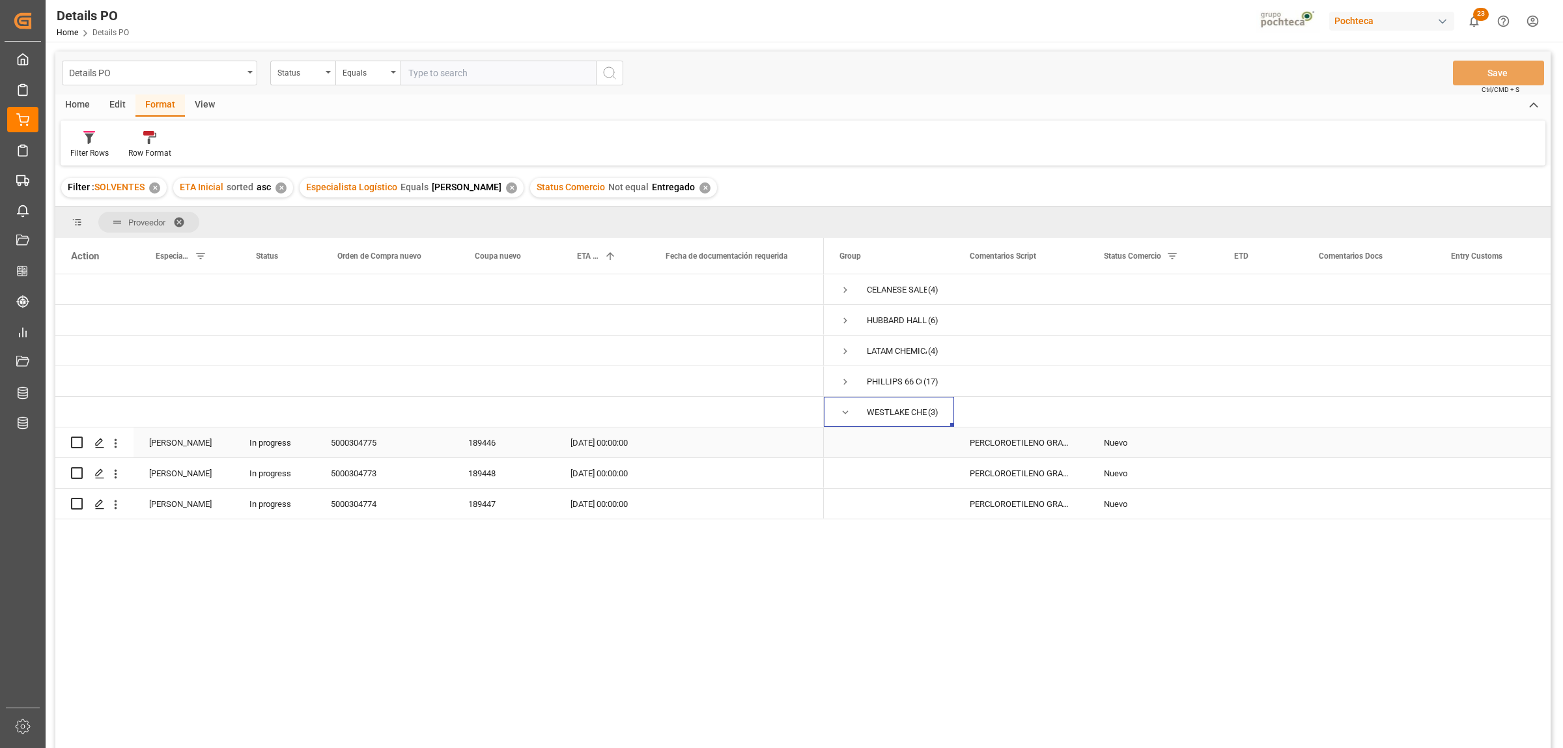
click at [354, 447] on div "5000304775" at bounding box center [383, 442] width 137 height 30
click at [845, 412] on span "Press SPACE to select this row." at bounding box center [846, 412] width 12 height 12
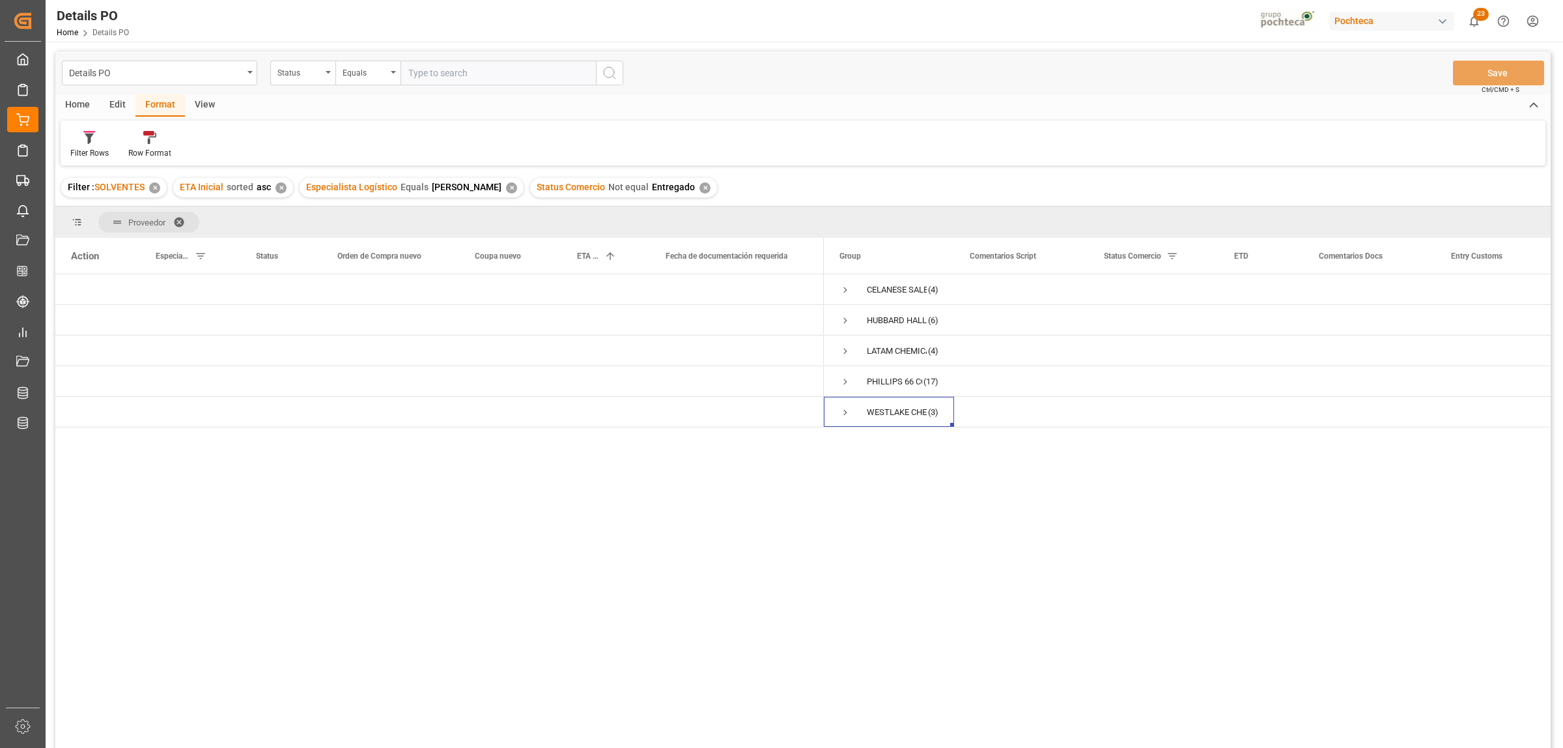
click at [815, 474] on div at bounding box center [802, 513] width 1495 height 478
click at [955, 472] on div "CELANESE SALES US LTD (4) HUBBARD HALL INC (6) LATAM CHEMICALS LLC (4) PHILLIPS…" at bounding box center [1187, 515] width 727 height 482
click at [847, 350] on span "Press SPACE to select this row." at bounding box center [846, 351] width 12 height 12
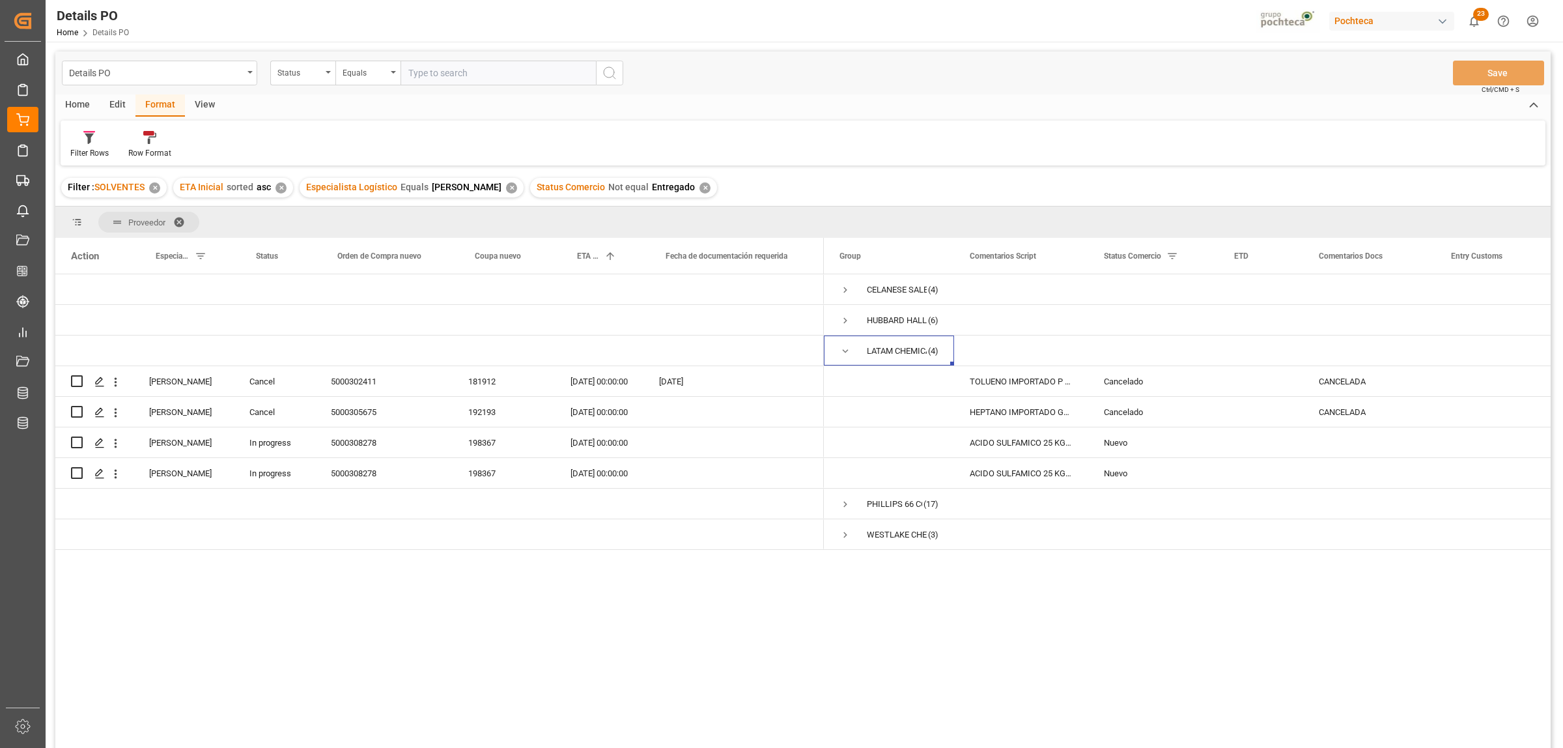
click at [991, 636] on div "CELANESE SALES US LTD (4) HUBBARD HALL INC (6) LATAM CHEMICALS LLC (4) PHILLIPS…" at bounding box center [1187, 515] width 727 height 482
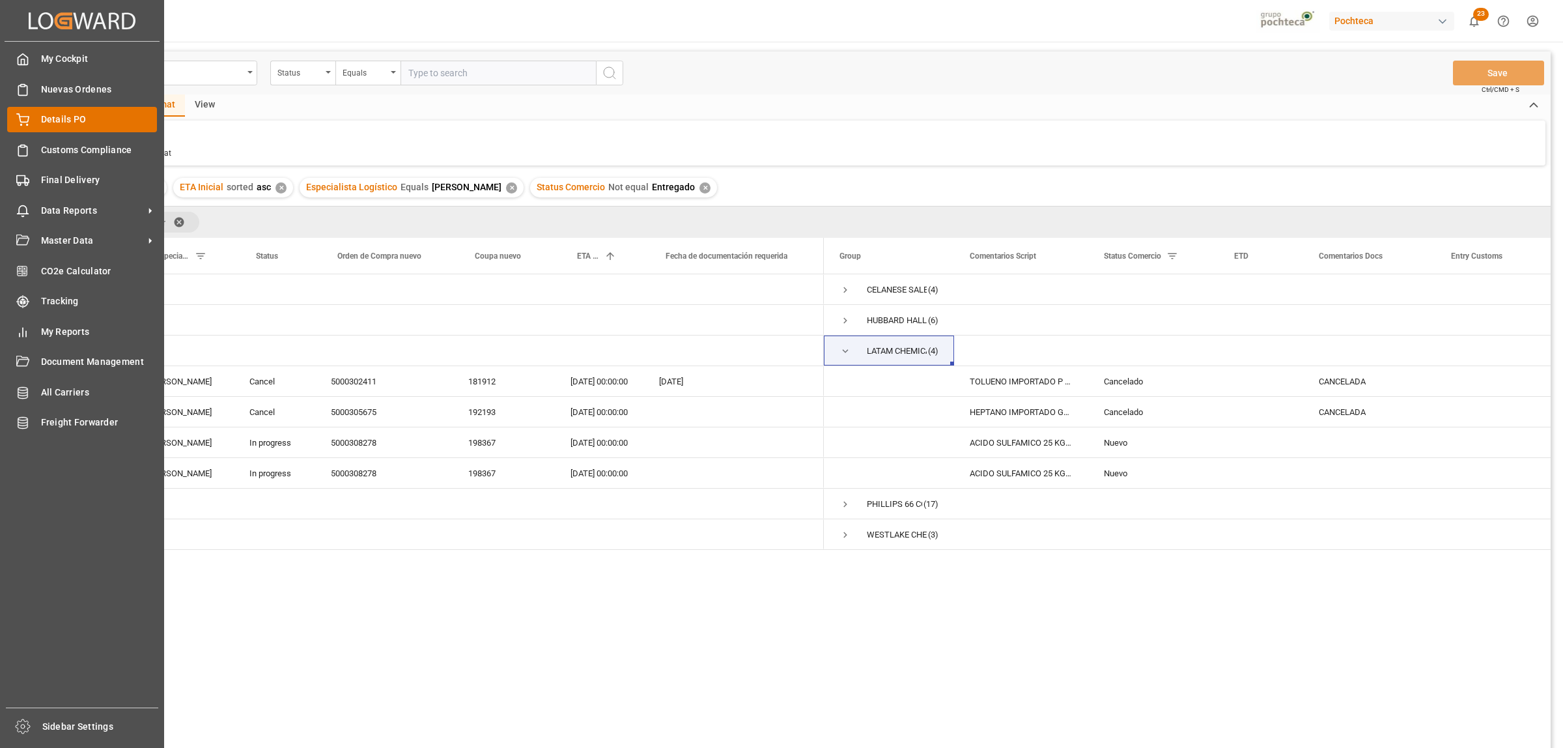
click at [33, 118] on div "Details PO Details PO" at bounding box center [82, 119] width 150 height 25
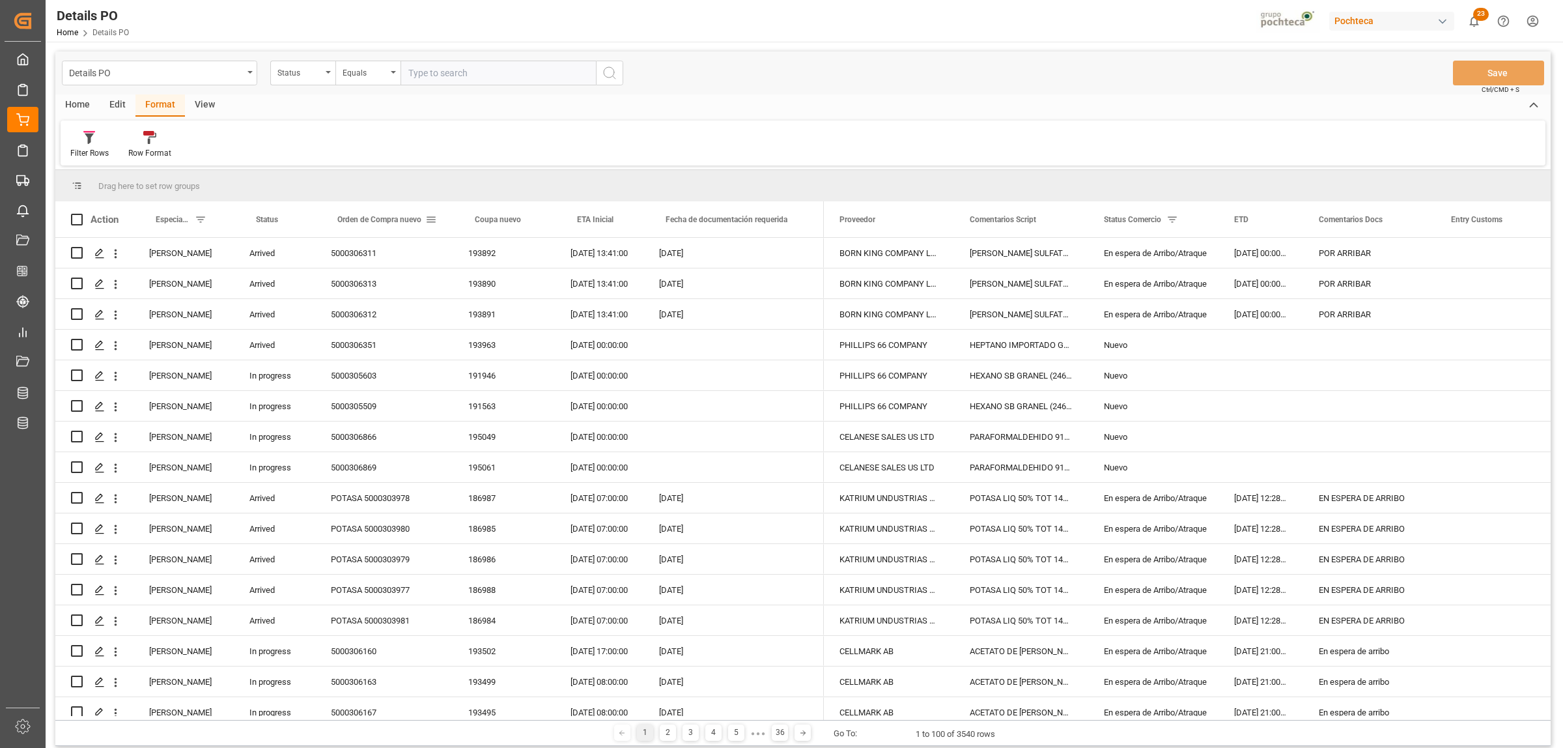
click at [434, 216] on span at bounding box center [431, 220] width 12 height 12
click at [551, 259] on span "Filtering operator" at bounding box center [549, 257] width 12 height 12
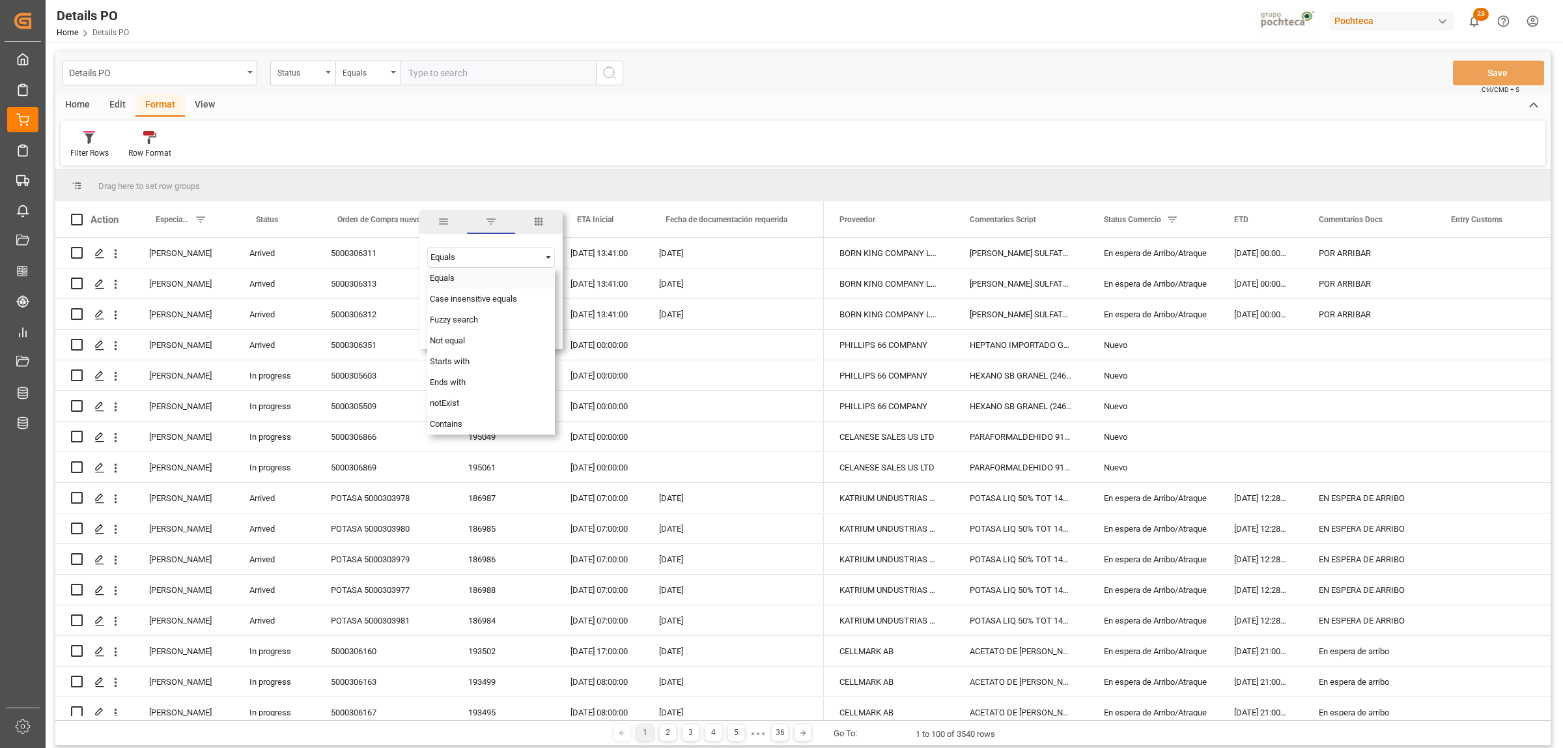
click at [548, 259] on span "Filtering operator" at bounding box center [549, 257] width 12 height 12
click at [447, 294] on input "Filter Value" at bounding box center [491, 290] width 128 height 26
paste input "5000306351"
type input "5000306351"
click at [502, 320] on div "Apply Clear" at bounding box center [490, 330] width 143 height 34
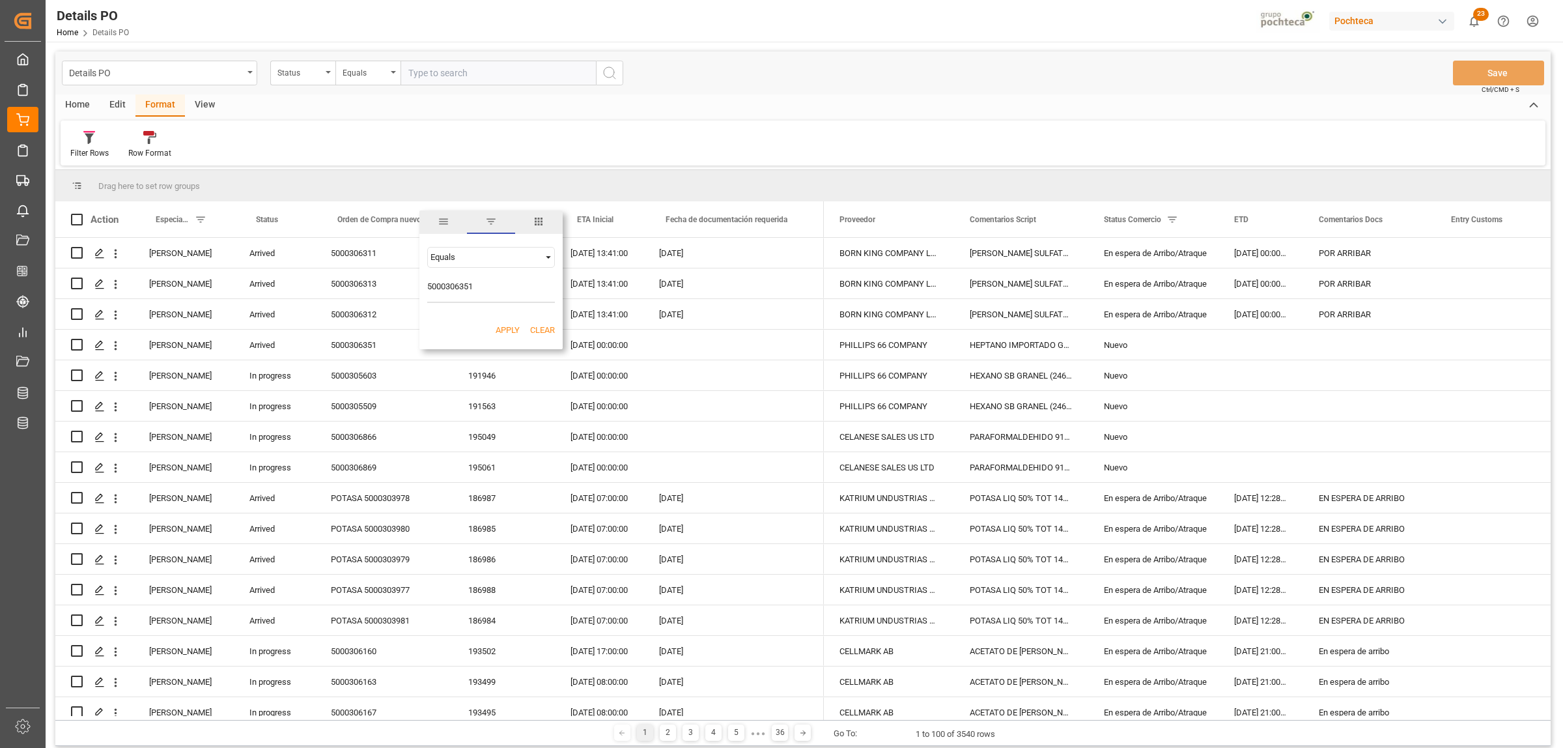
click at [503, 328] on button "Apply" at bounding box center [508, 330] width 24 height 13
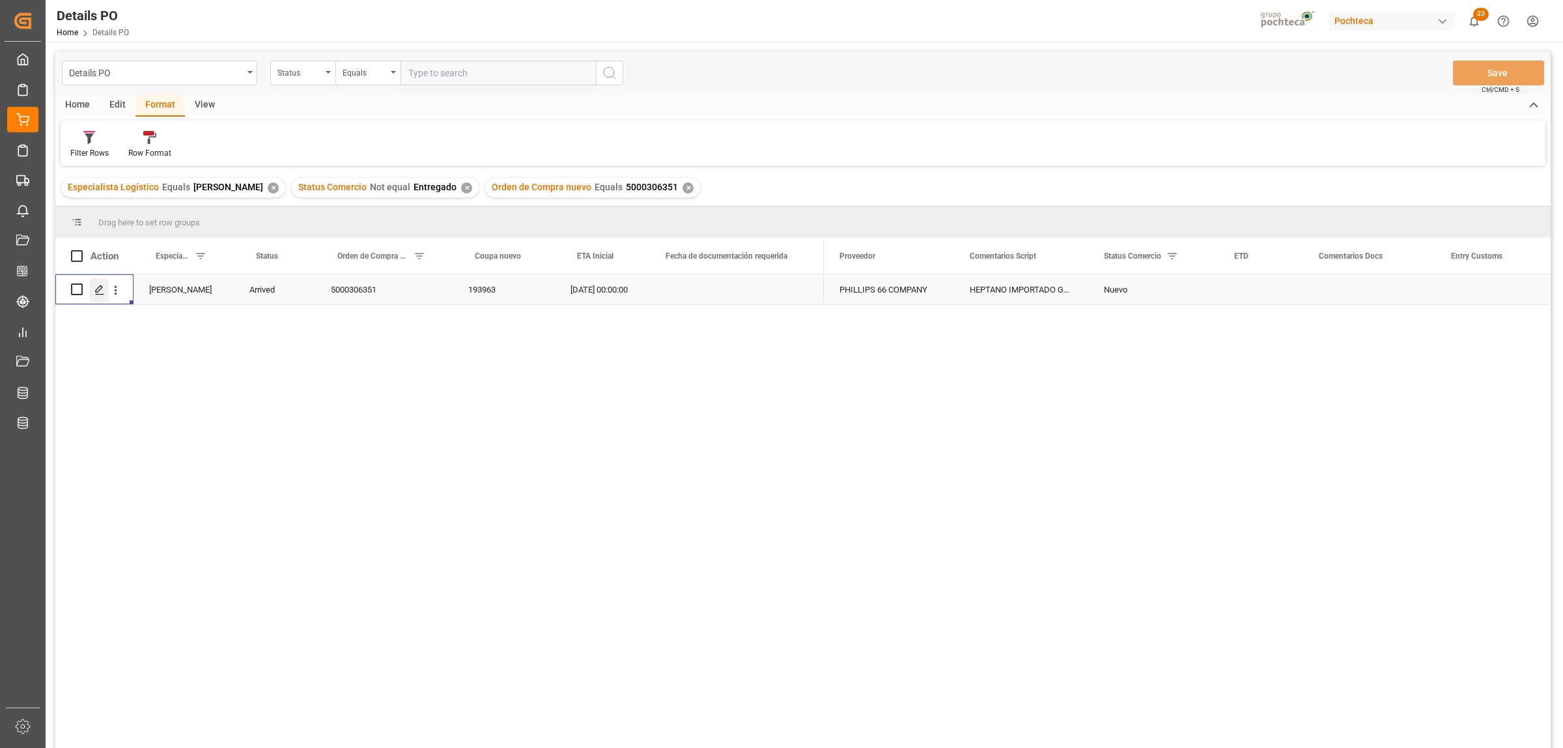
click at [101, 291] on icon "Press SPACE to select this row." at bounding box center [99, 290] width 10 height 10
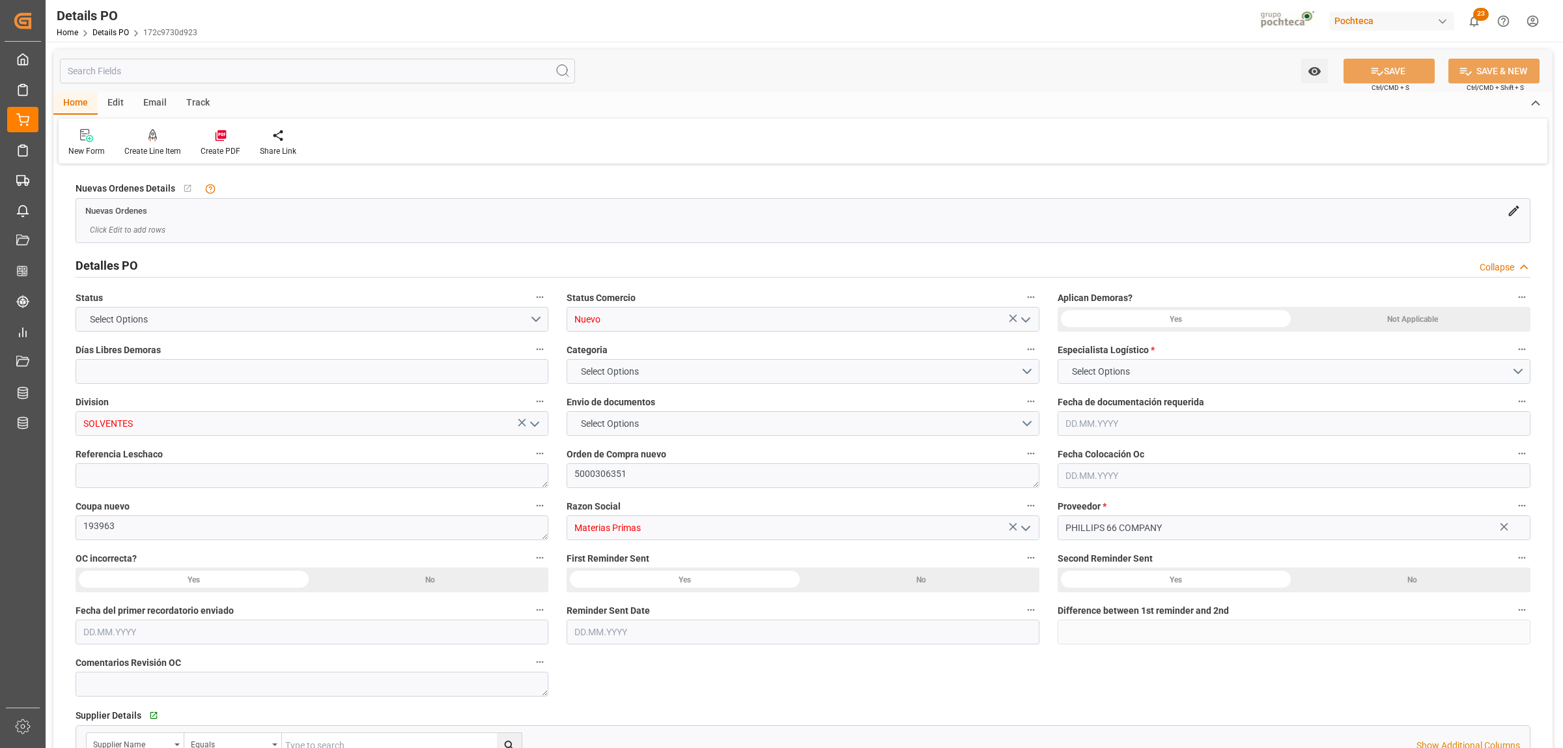
type input "0"
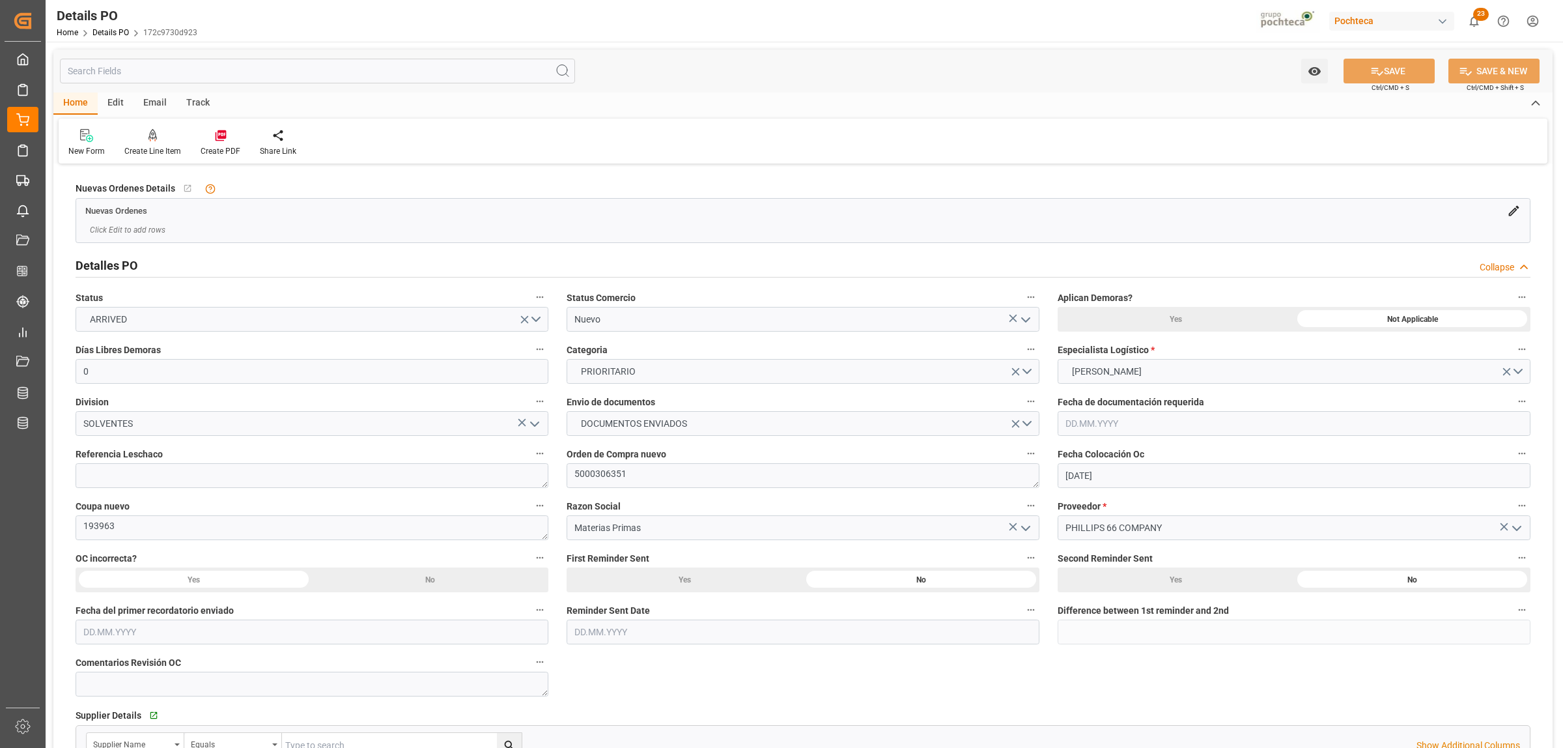
type input "[DATE]"
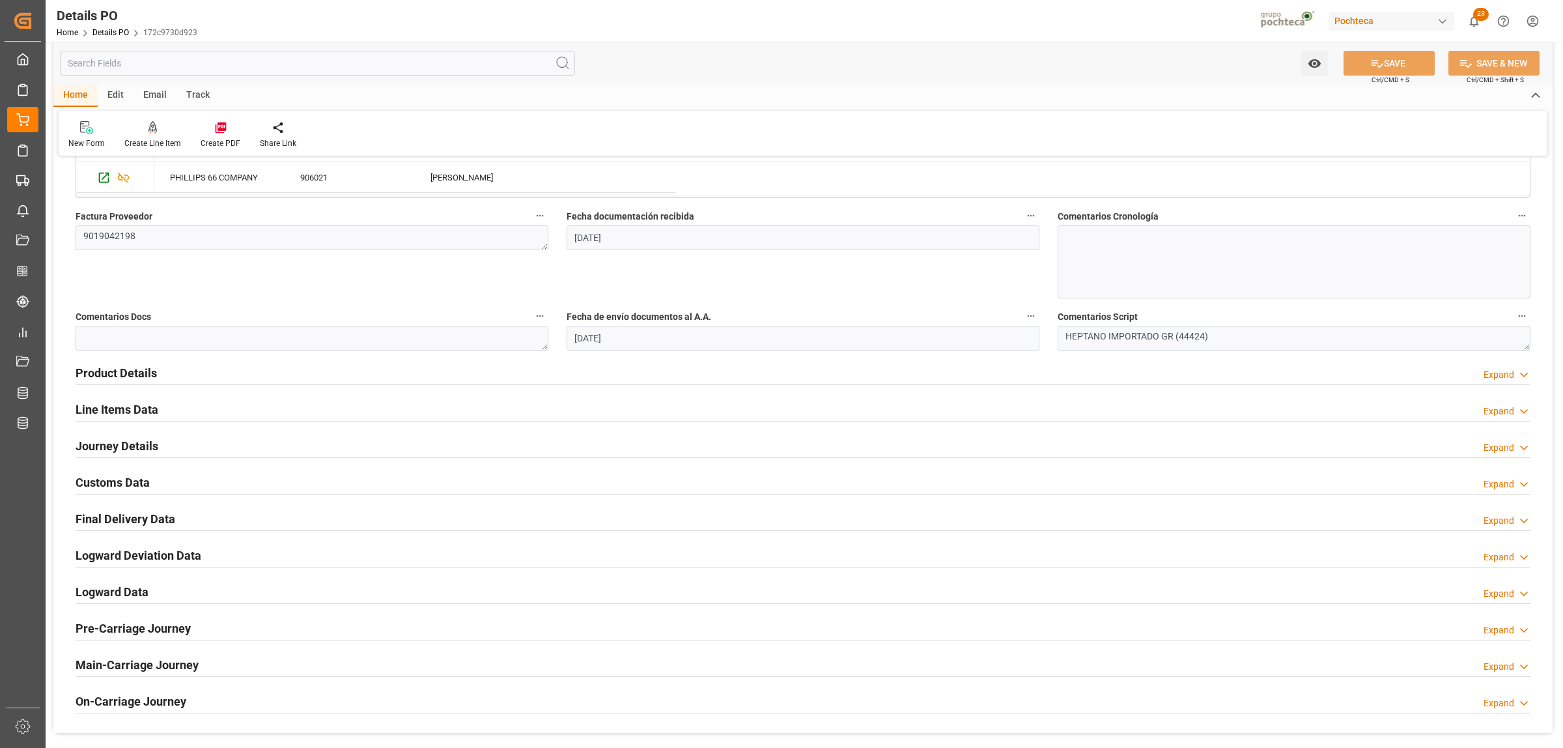
scroll to position [651, 0]
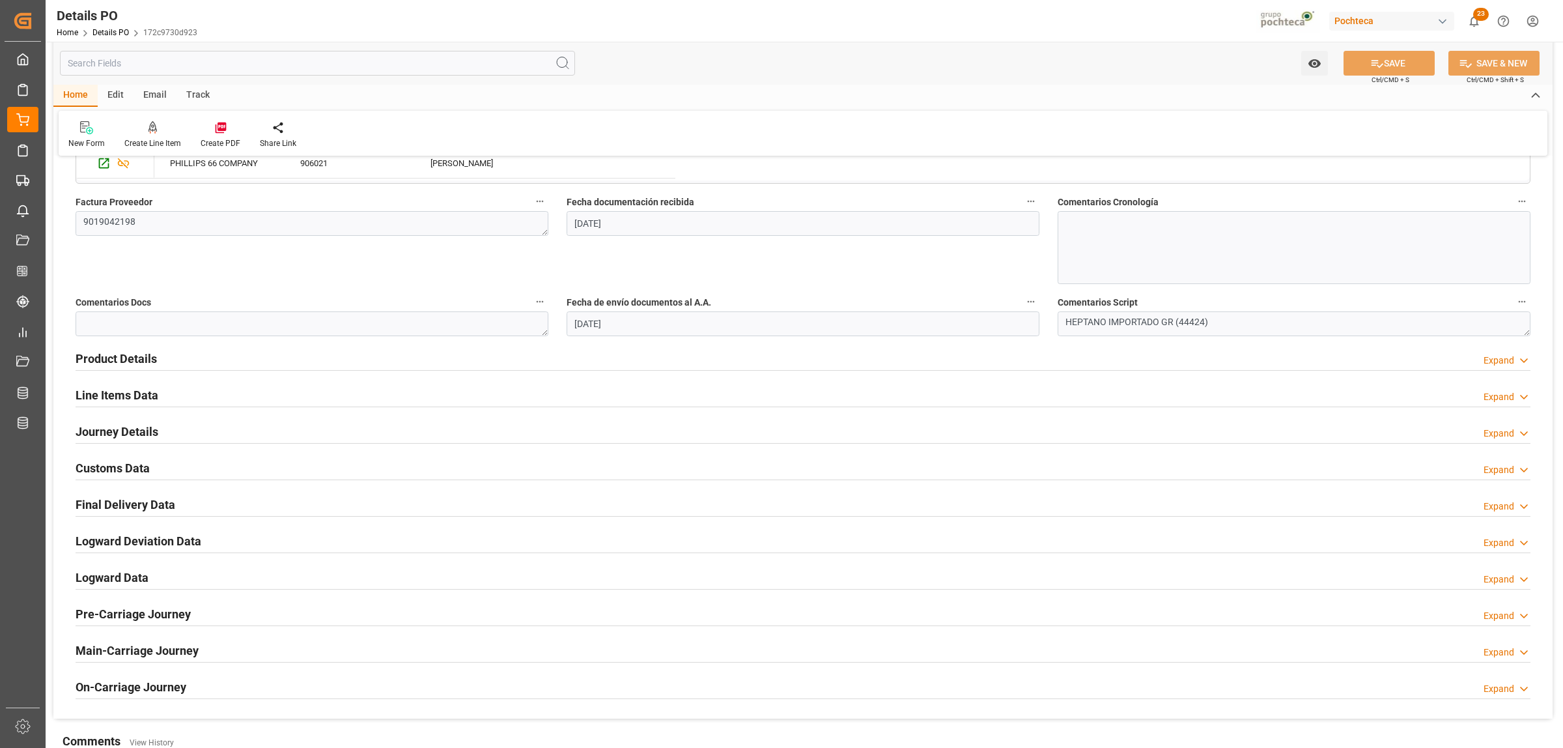
click at [1505, 469] on div "Expand" at bounding box center [1499, 470] width 31 height 14
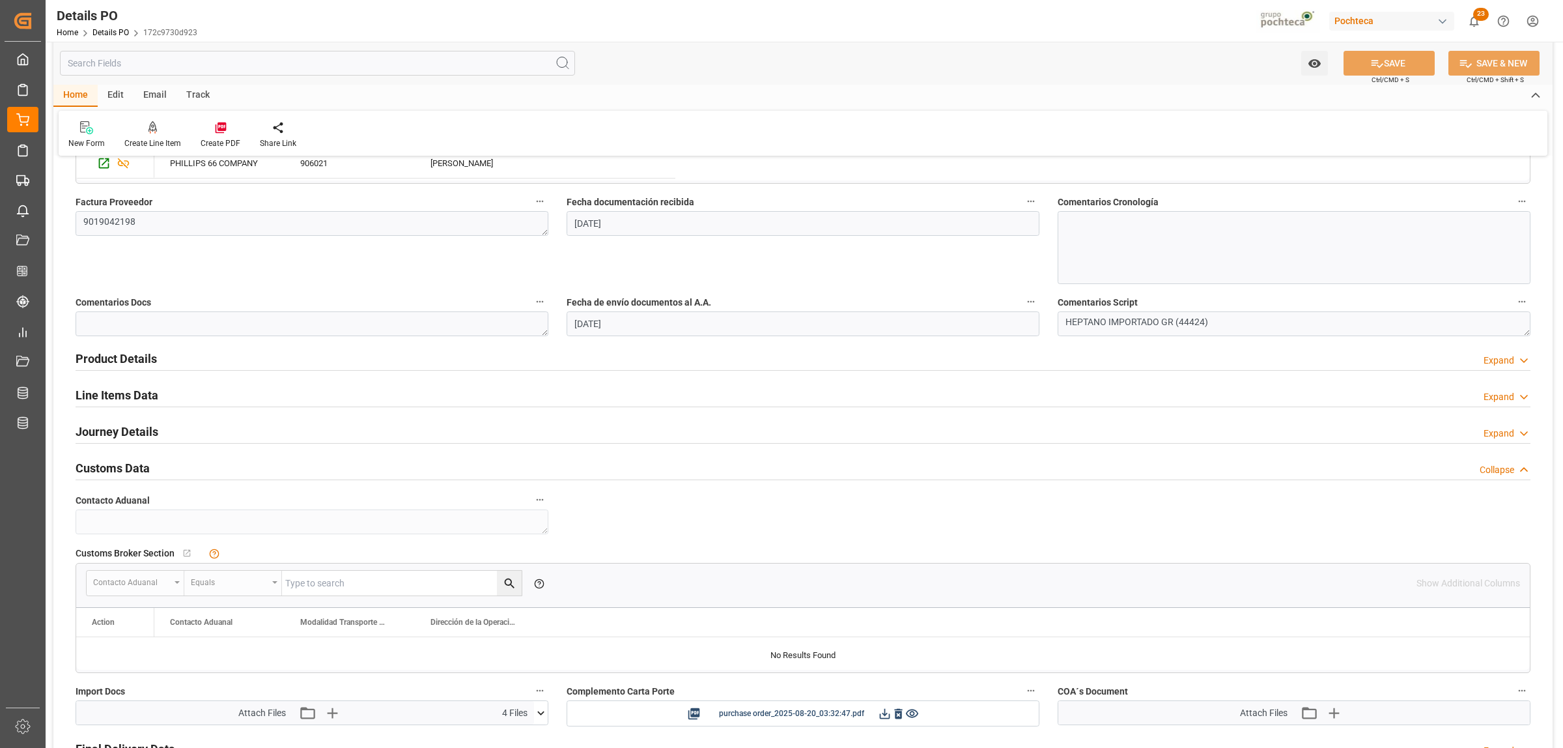
scroll to position [814, 0]
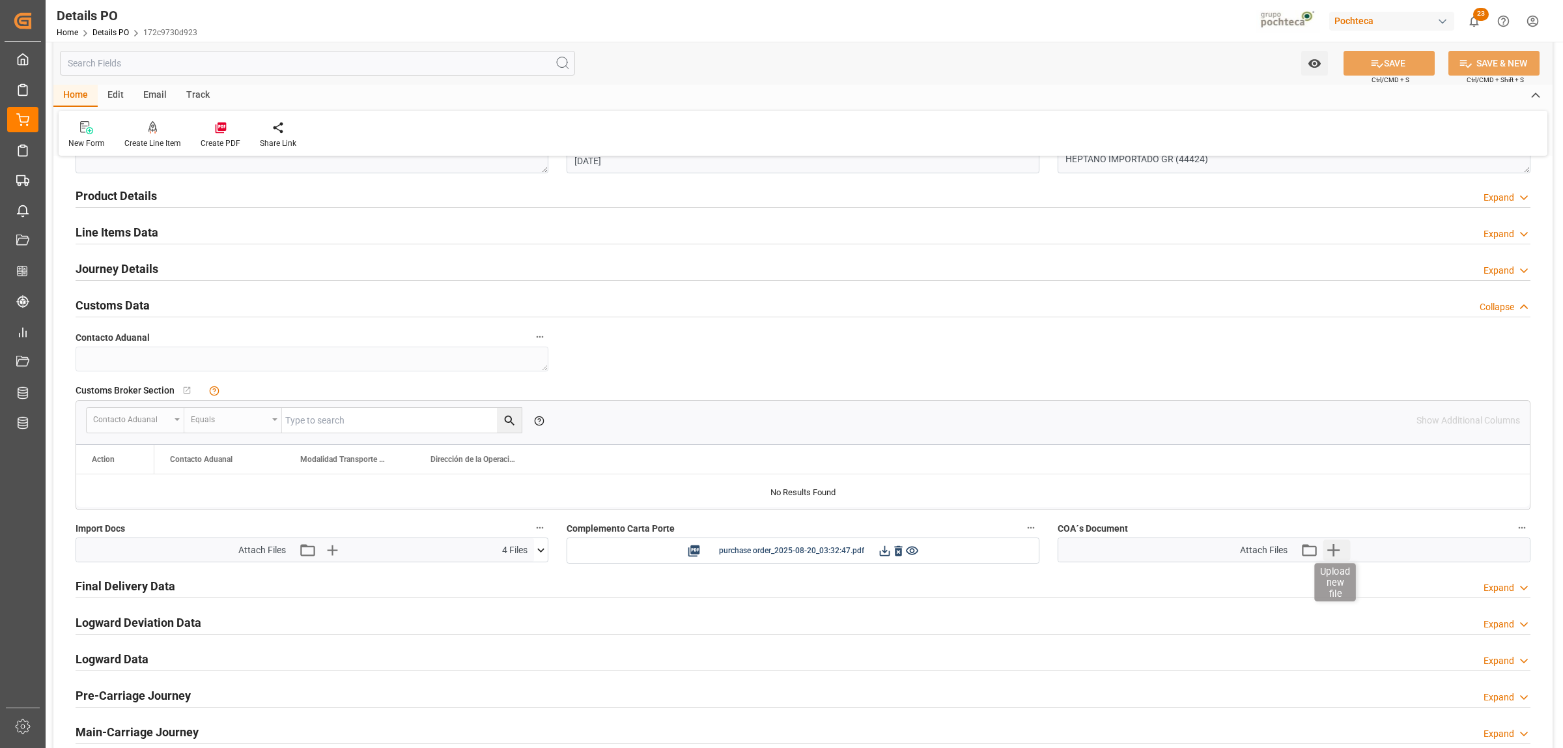
click at [1334, 548] on icon "button" at bounding box center [1333, 550] width 12 height 12
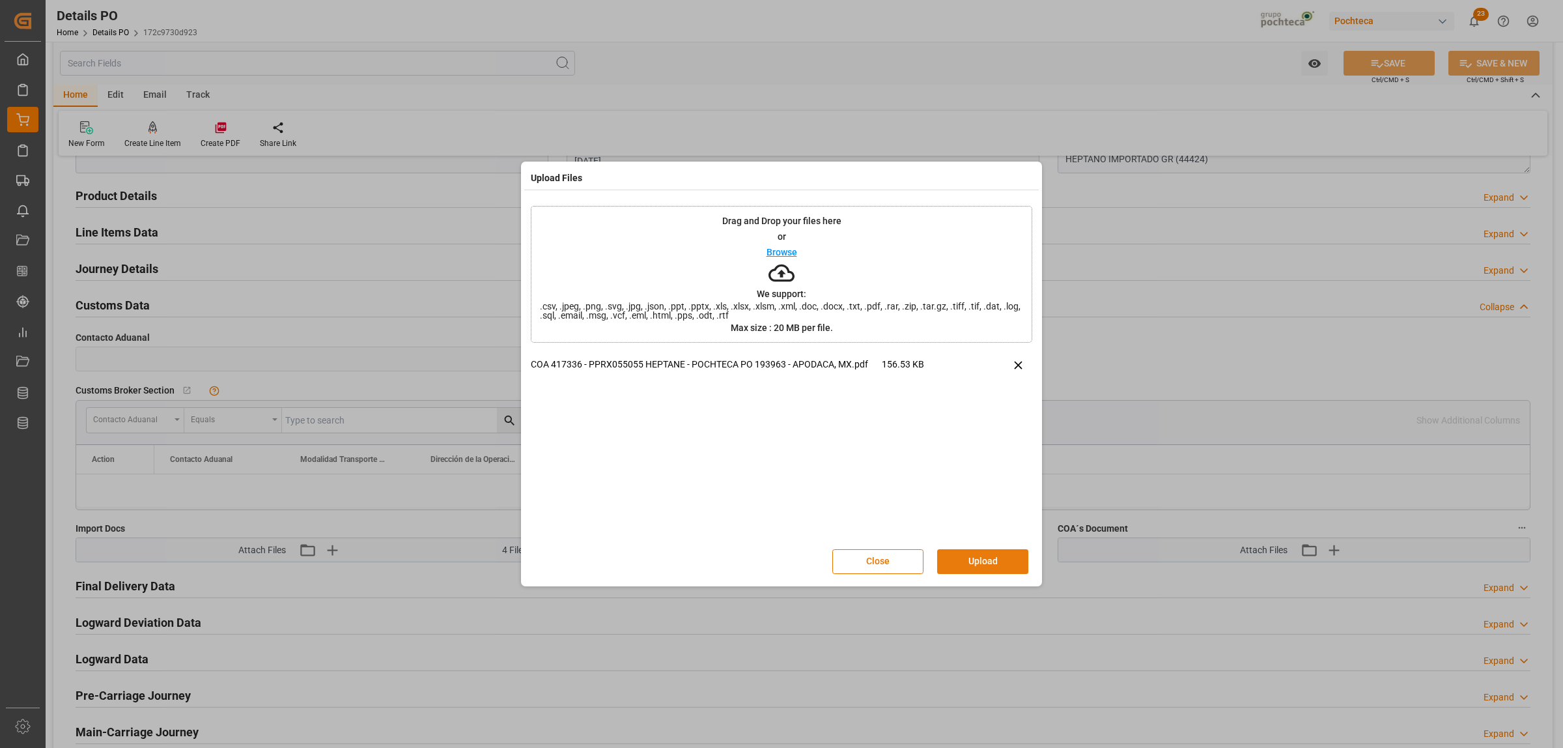
click at [982, 562] on button "Upload" at bounding box center [982, 561] width 91 height 25
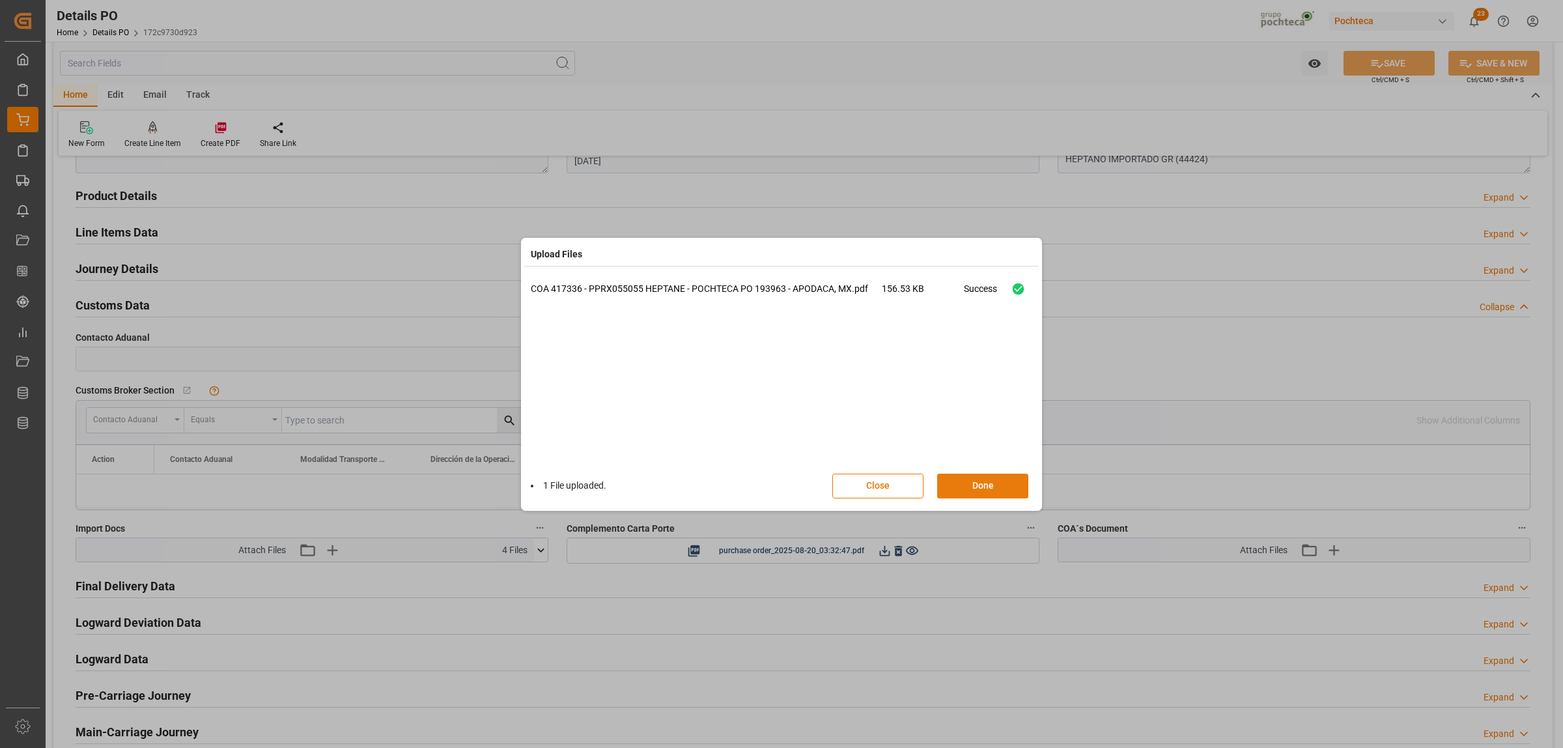
click at [981, 492] on button "Done" at bounding box center [982, 485] width 91 height 25
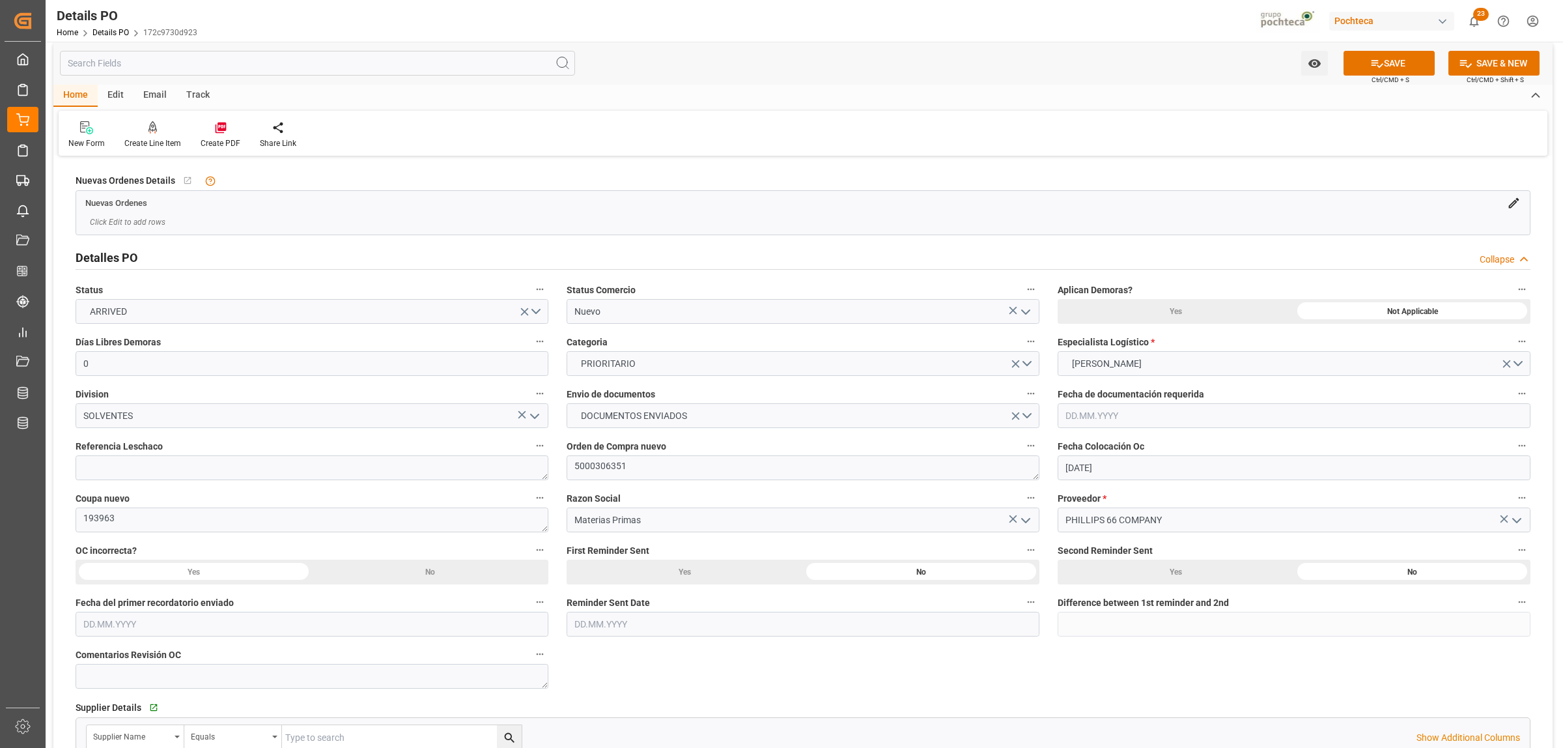
scroll to position [0, 0]
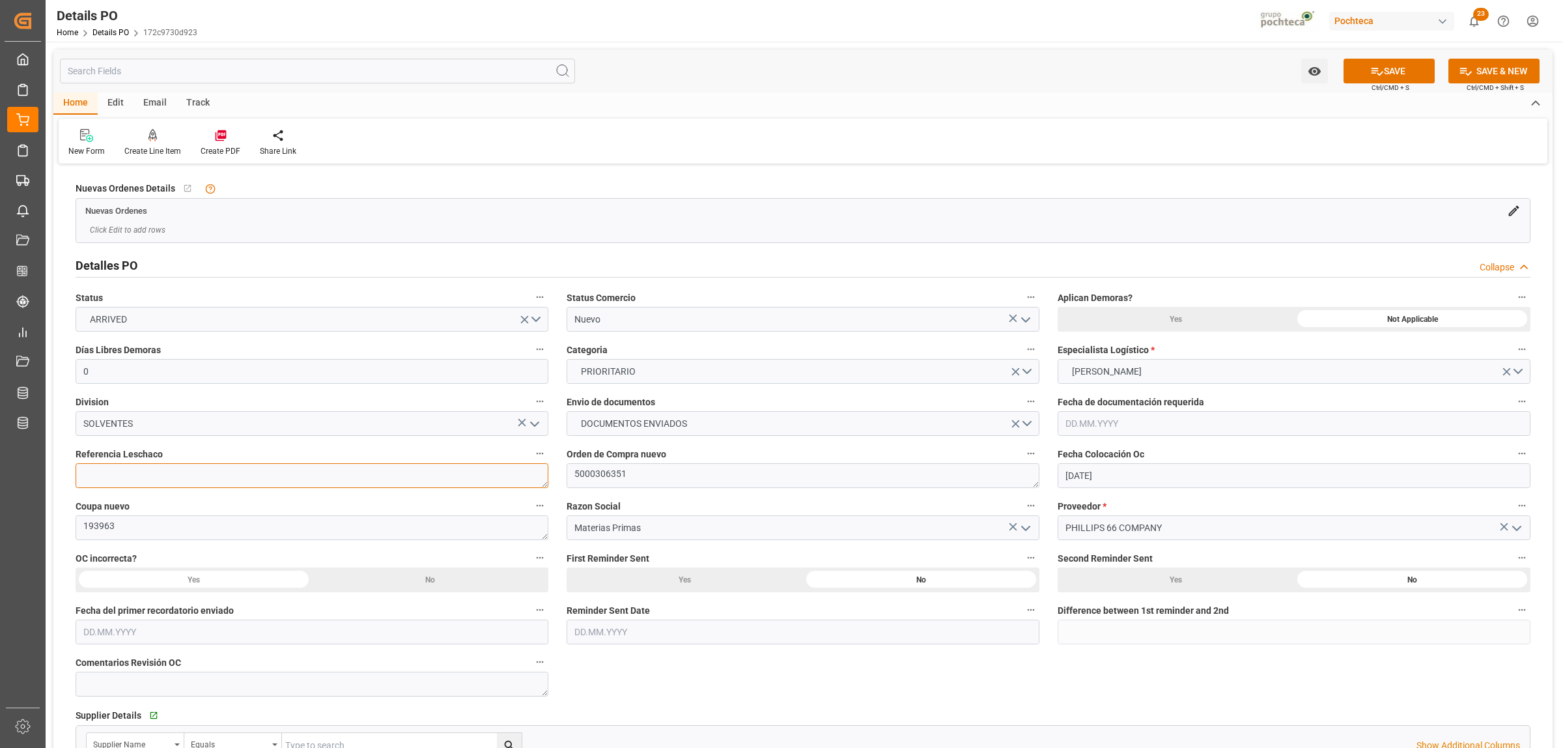
click at [157, 481] on textarea at bounding box center [312, 475] width 473 height 25
paste textarea "250806990200"
type textarea "250806990200"
click at [1404, 67] on button "SAVE" at bounding box center [1389, 71] width 91 height 25
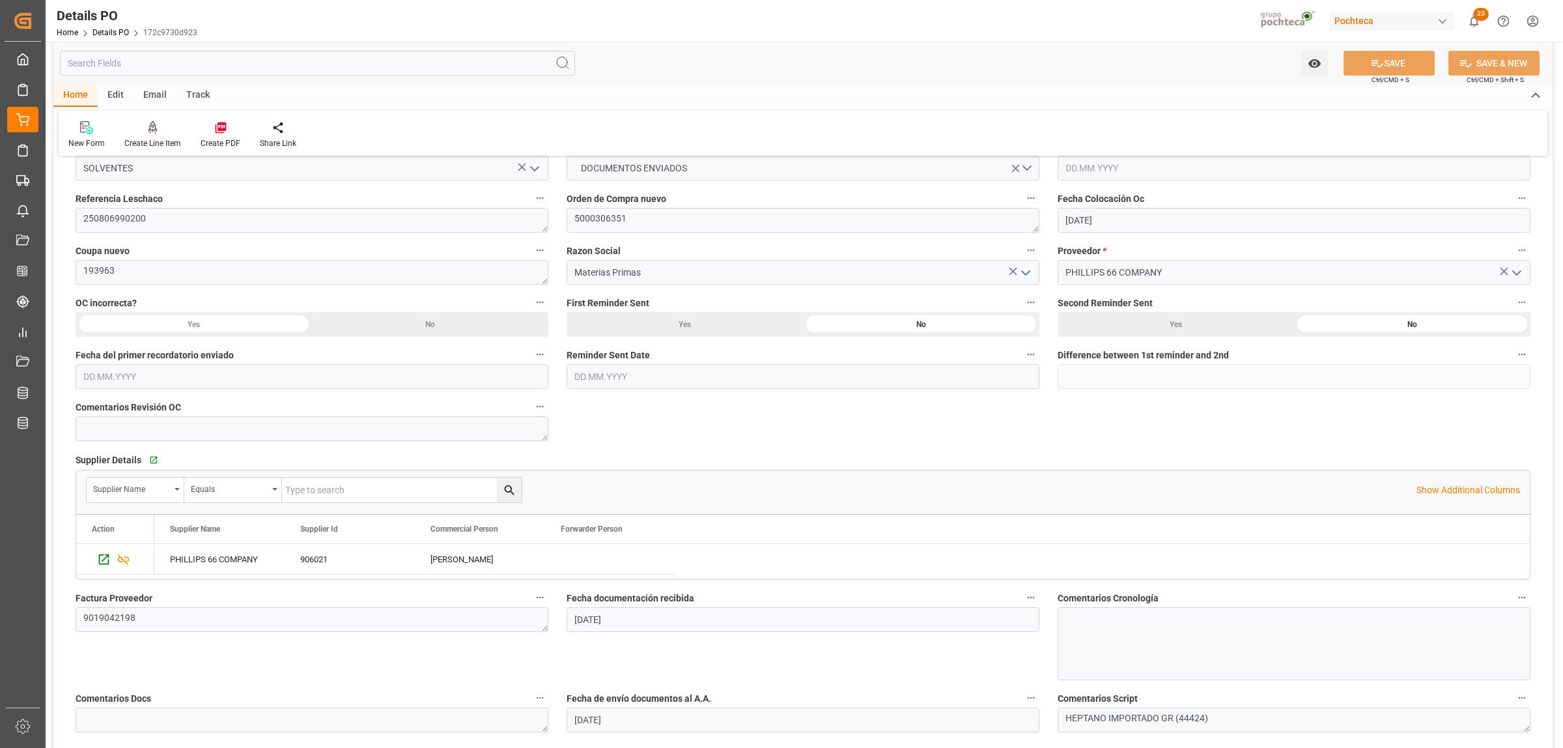
scroll to position [488, 0]
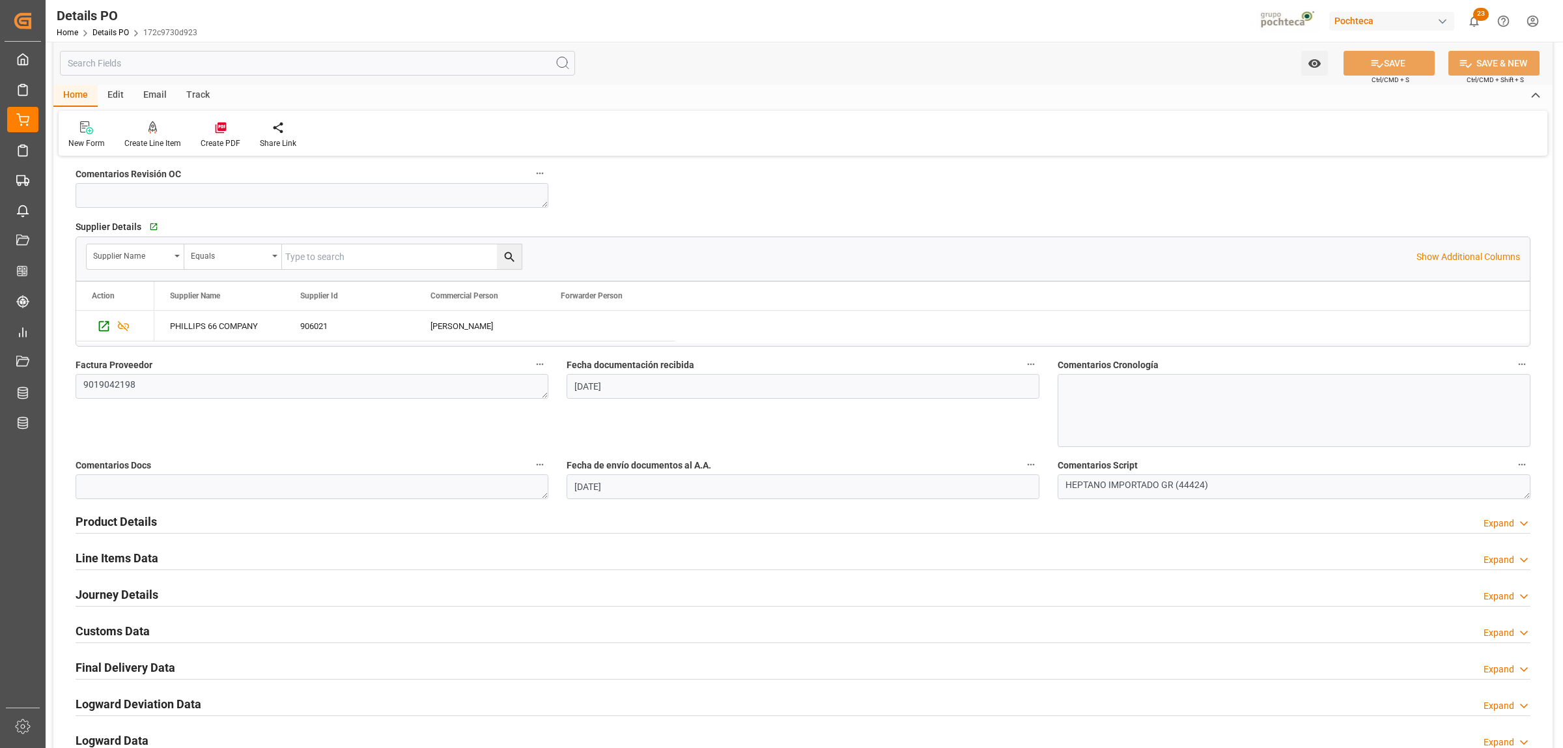
click at [114, 522] on h2 "Product Details" at bounding box center [116, 522] width 81 height 18
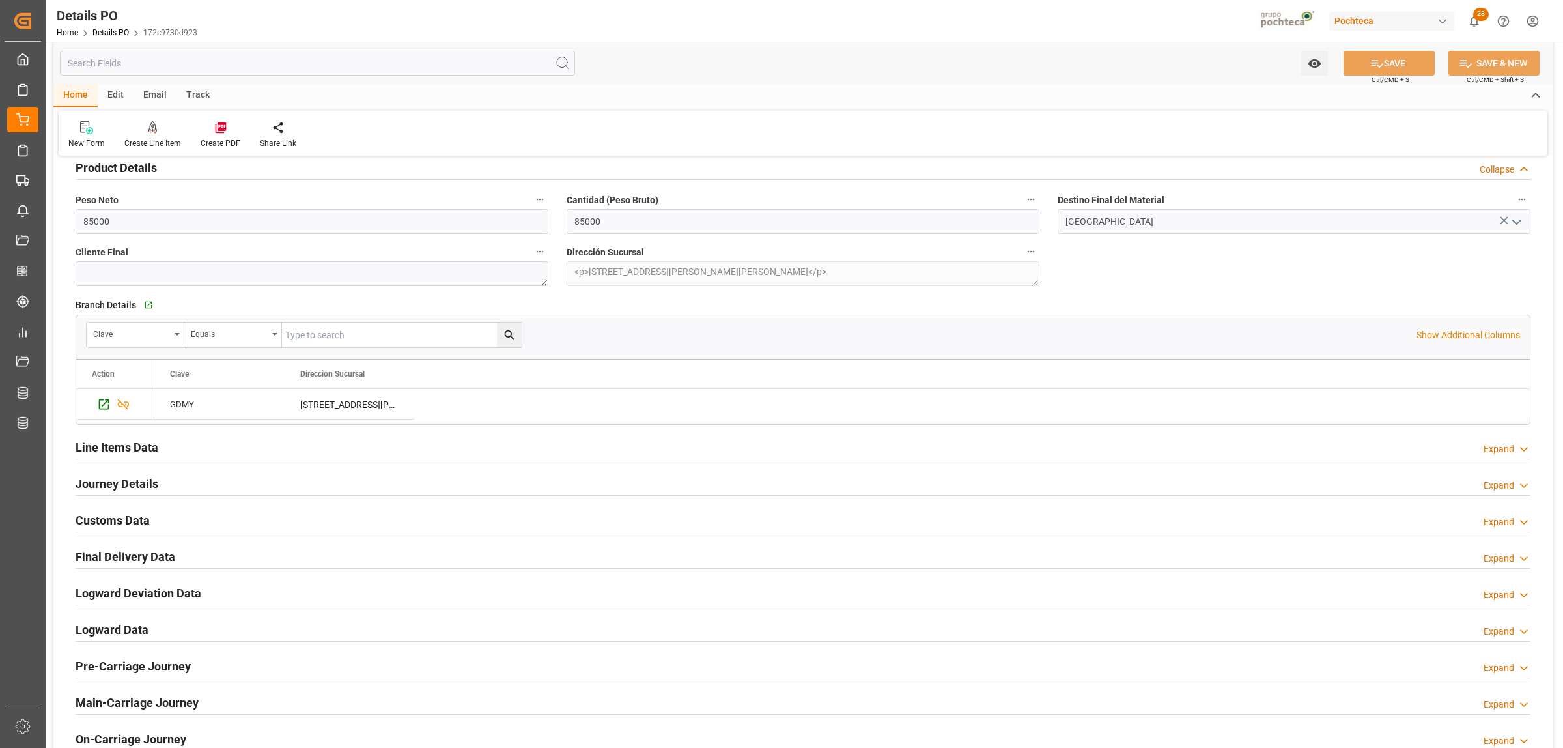
scroll to position [814, 0]
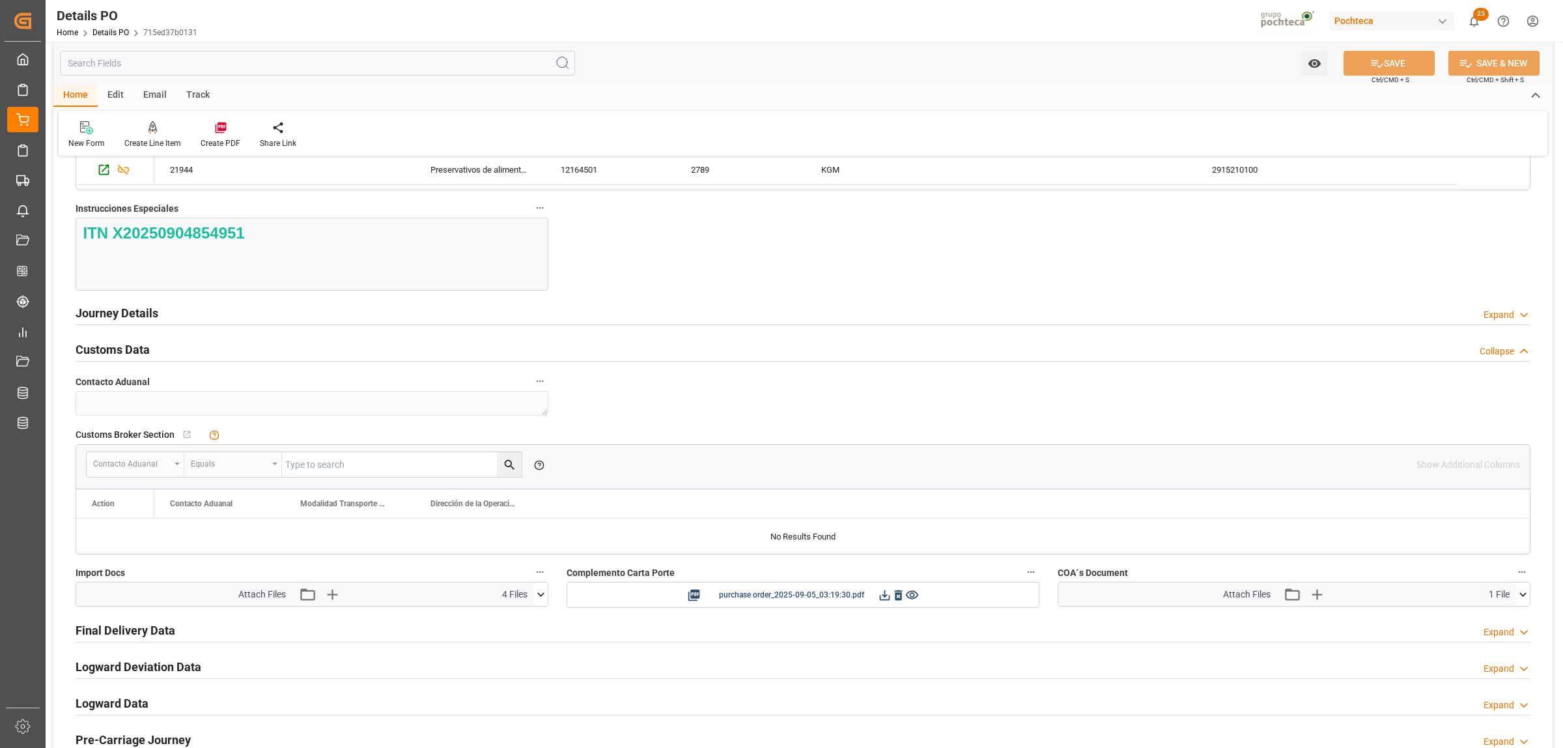
scroll to position [1383, 0]
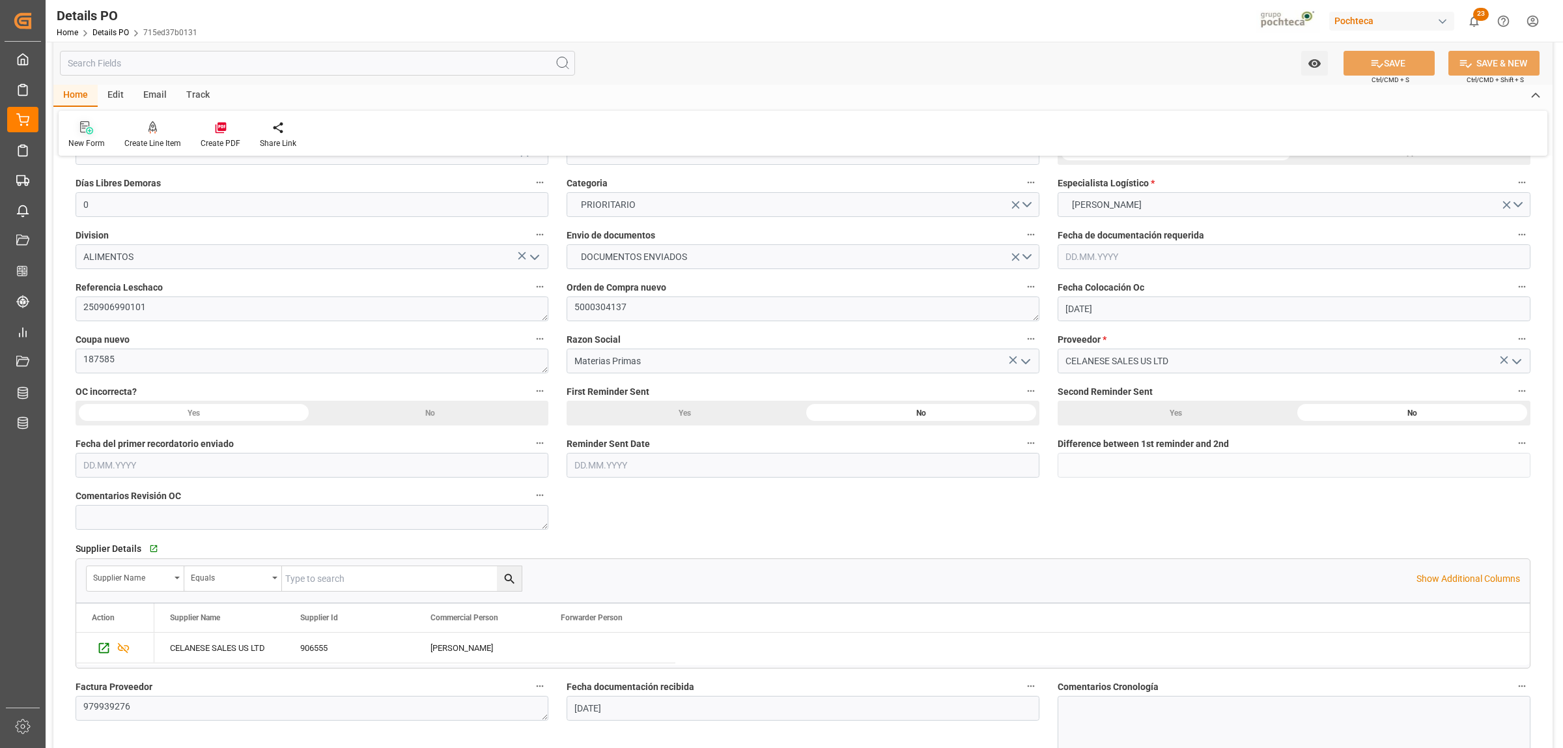
scroll to position [162, 0]
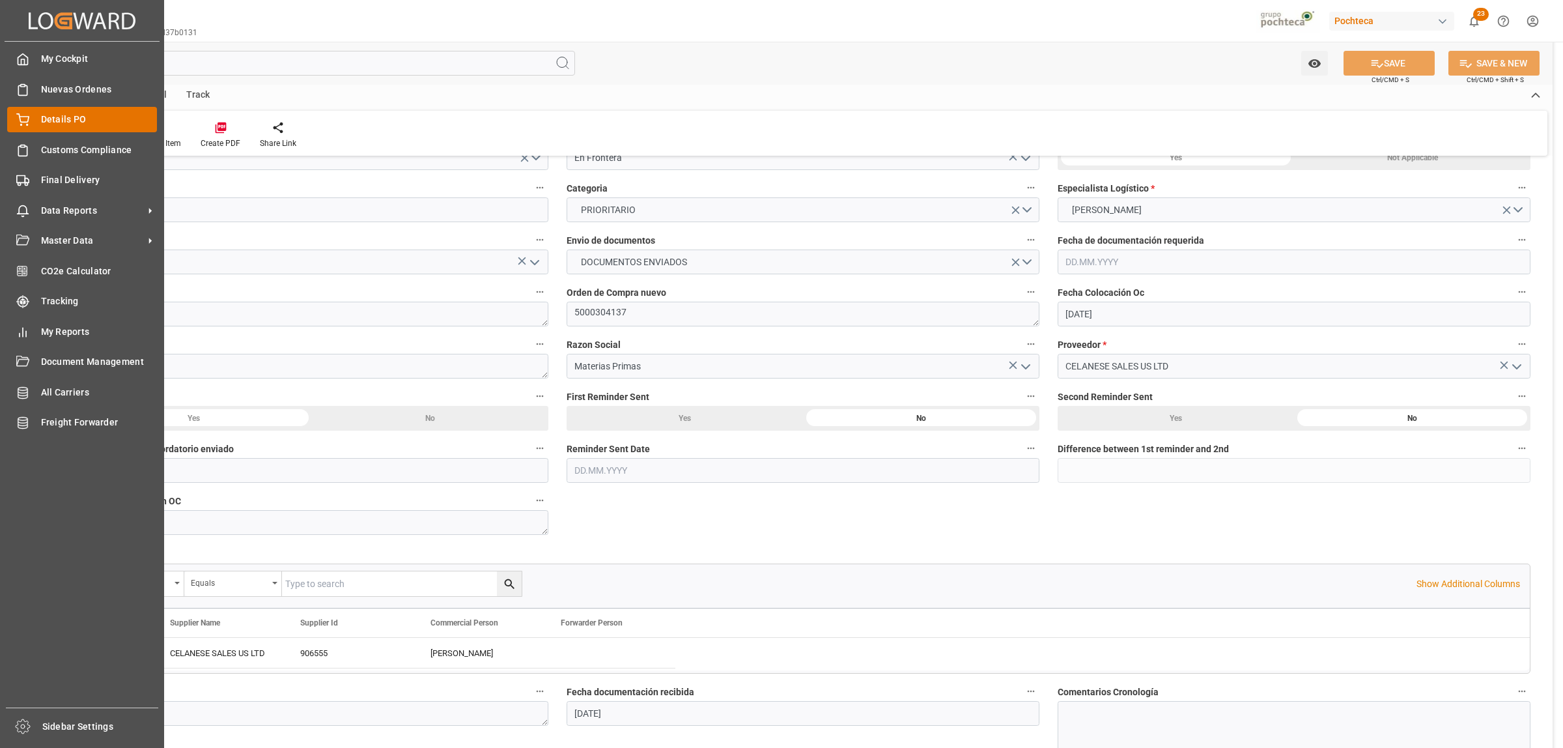
click at [30, 122] on div "Details PO Details PO" at bounding box center [82, 119] width 150 height 25
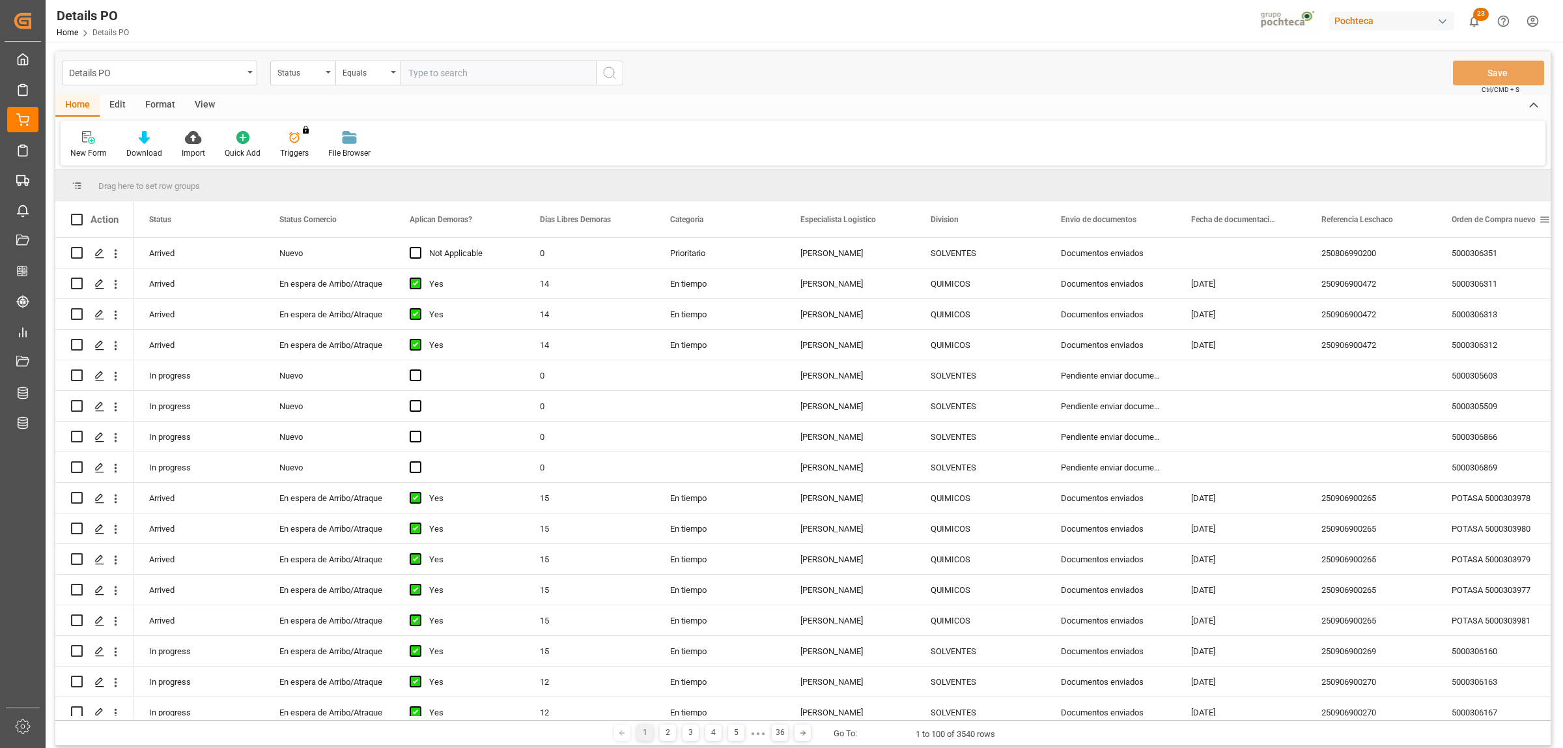
click at [1544, 219] on span at bounding box center [1545, 220] width 12 height 12
click at [1506, 223] on span "filter" at bounding box center [1501, 222] width 12 height 12
type input "5000304160"
click at [1497, 333] on button "Apply" at bounding box center [1496, 330] width 24 height 13
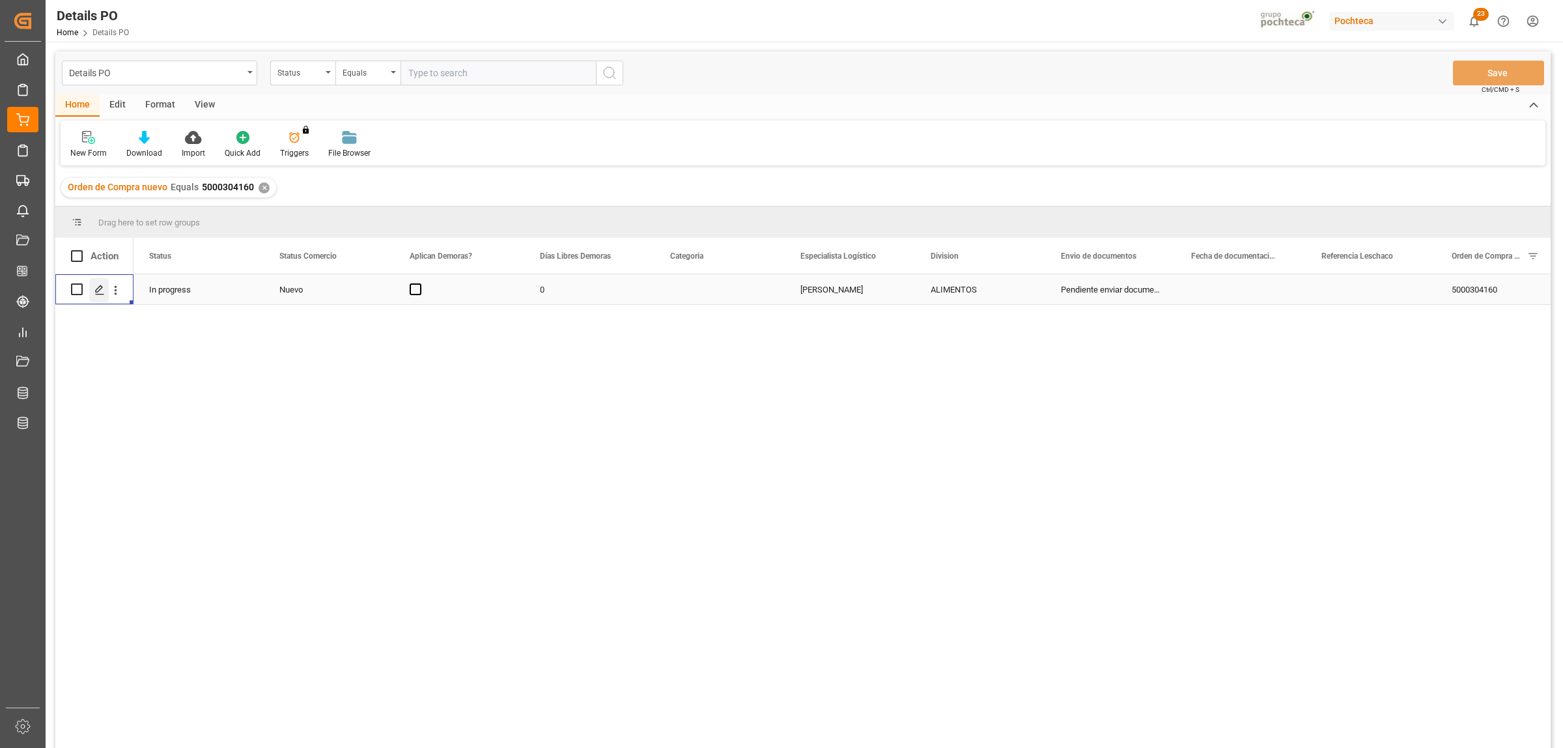
click at [98, 290] on icon "Press SPACE to select this row." at bounding box center [99, 290] width 10 height 10
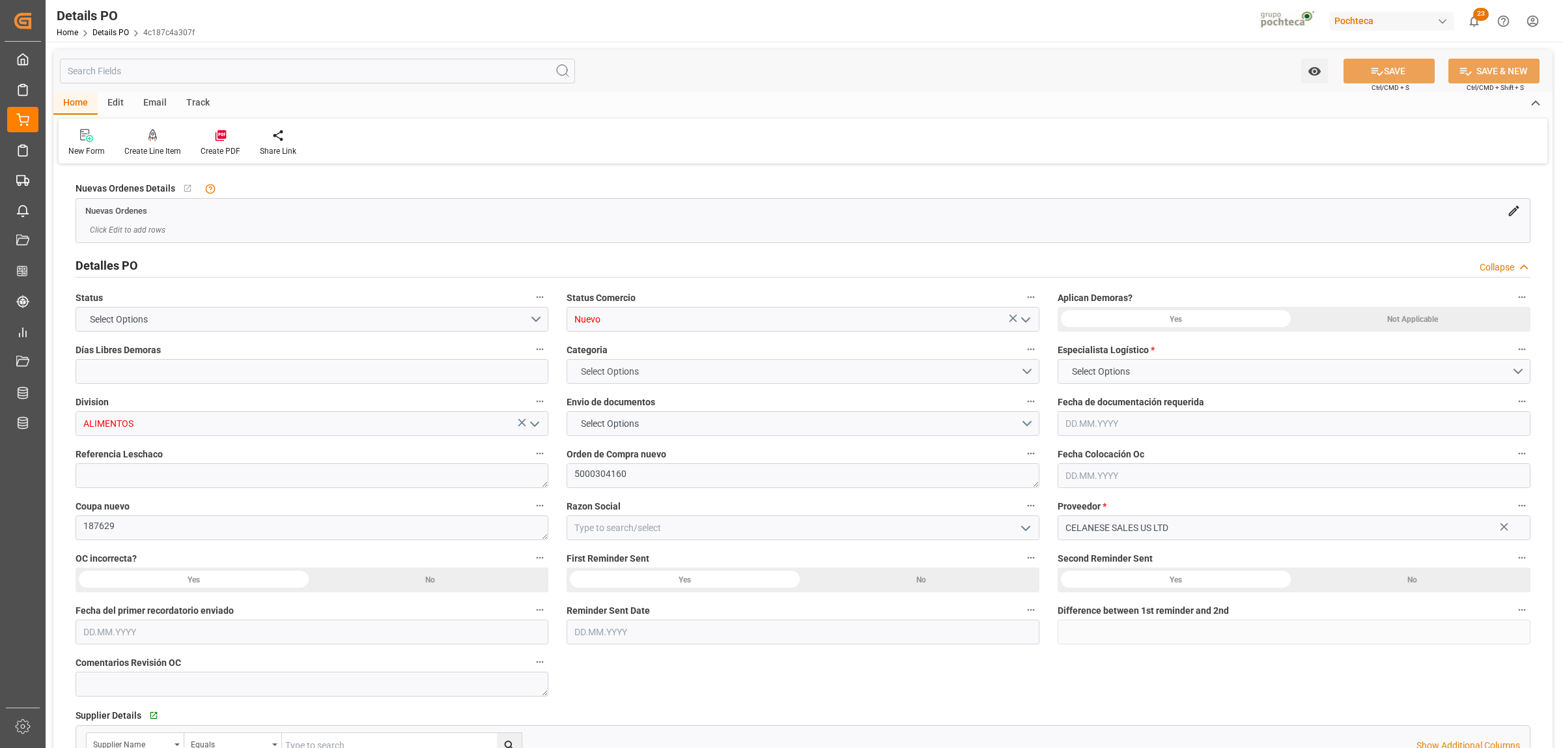
type input "0"
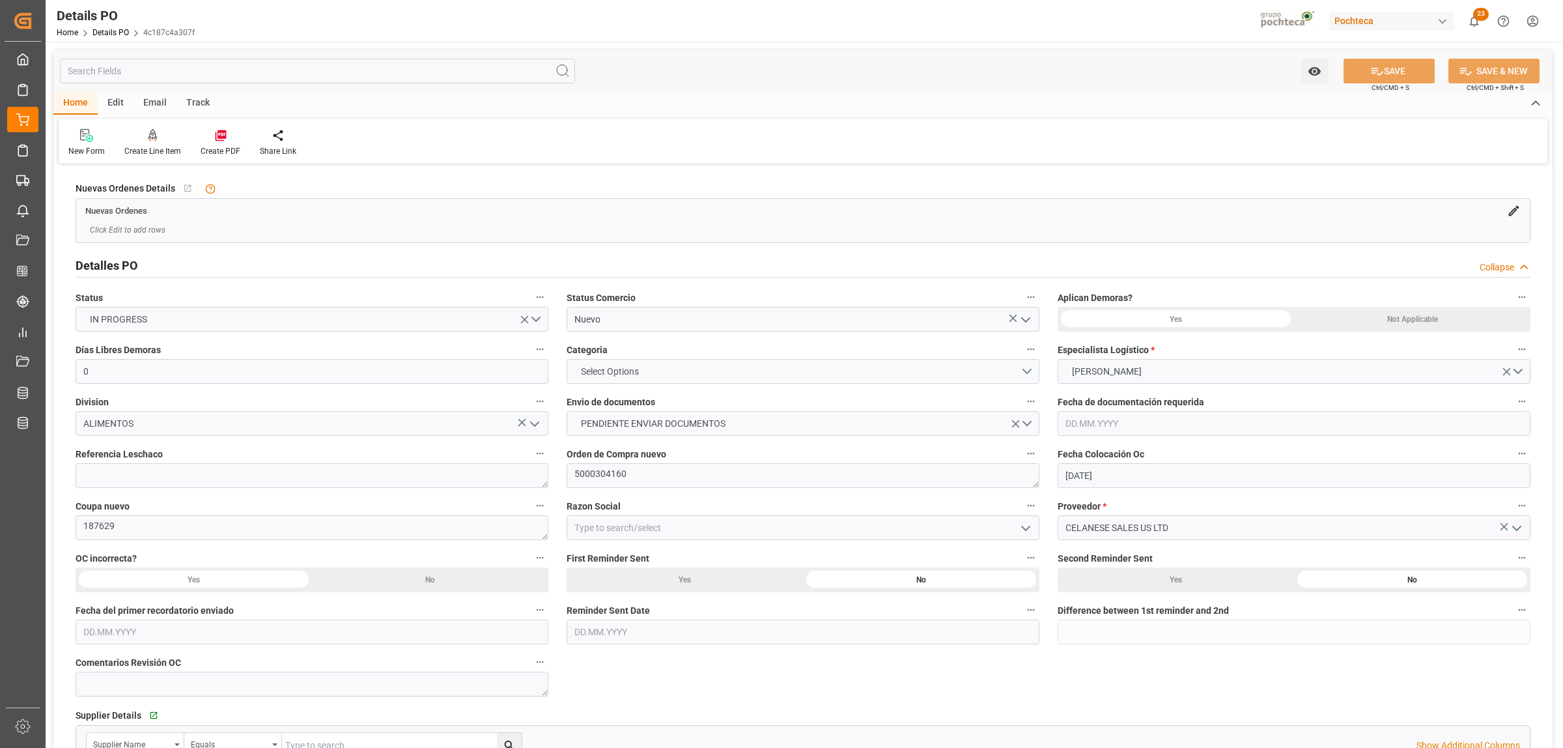
type input "[DATE]"
click at [1031, 323] on icon "open menu" at bounding box center [1026, 320] width 16 height 16
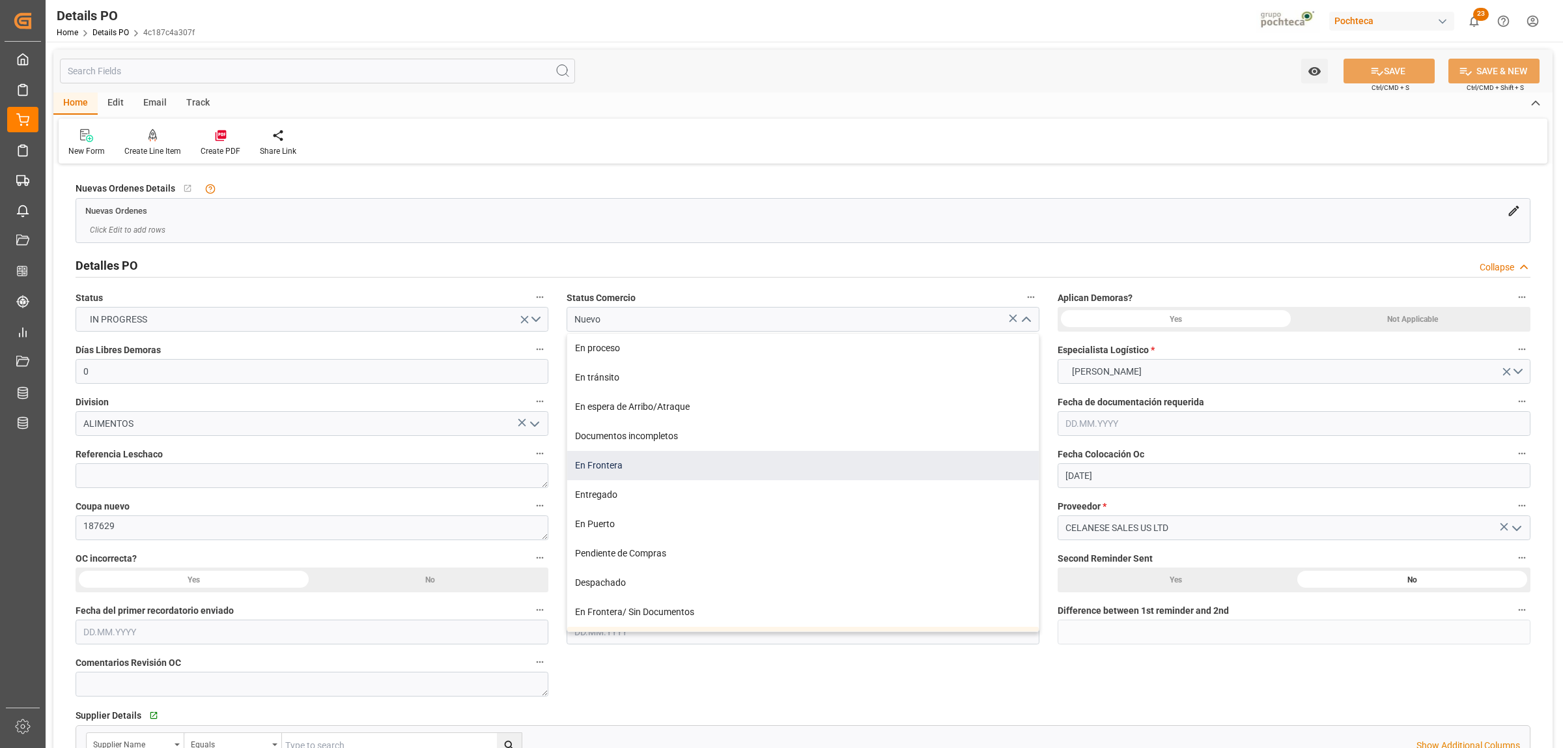
click at [601, 472] on div "En Frontera" at bounding box center [803, 465] width 472 height 29
type input "En Frontera"
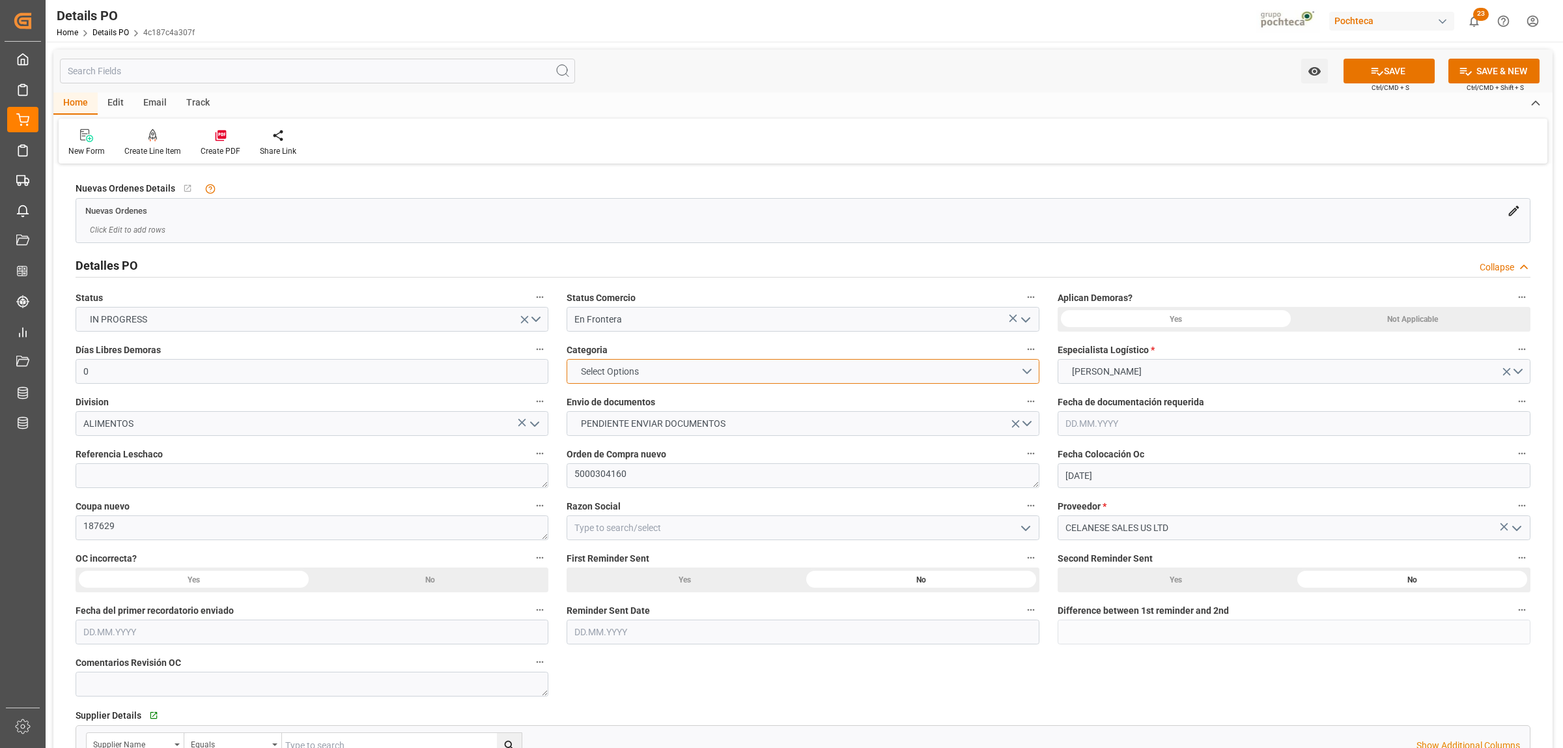
click at [1029, 372] on button "Select Options" at bounding box center [803, 371] width 473 height 25
click at [639, 369] on div "PRIORITARIO" at bounding box center [803, 374] width 472 height 27
click at [1030, 419] on button "PENDIENTE ENVIAR DOCUMENTOS" at bounding box center [803, 423] width 473 height 25
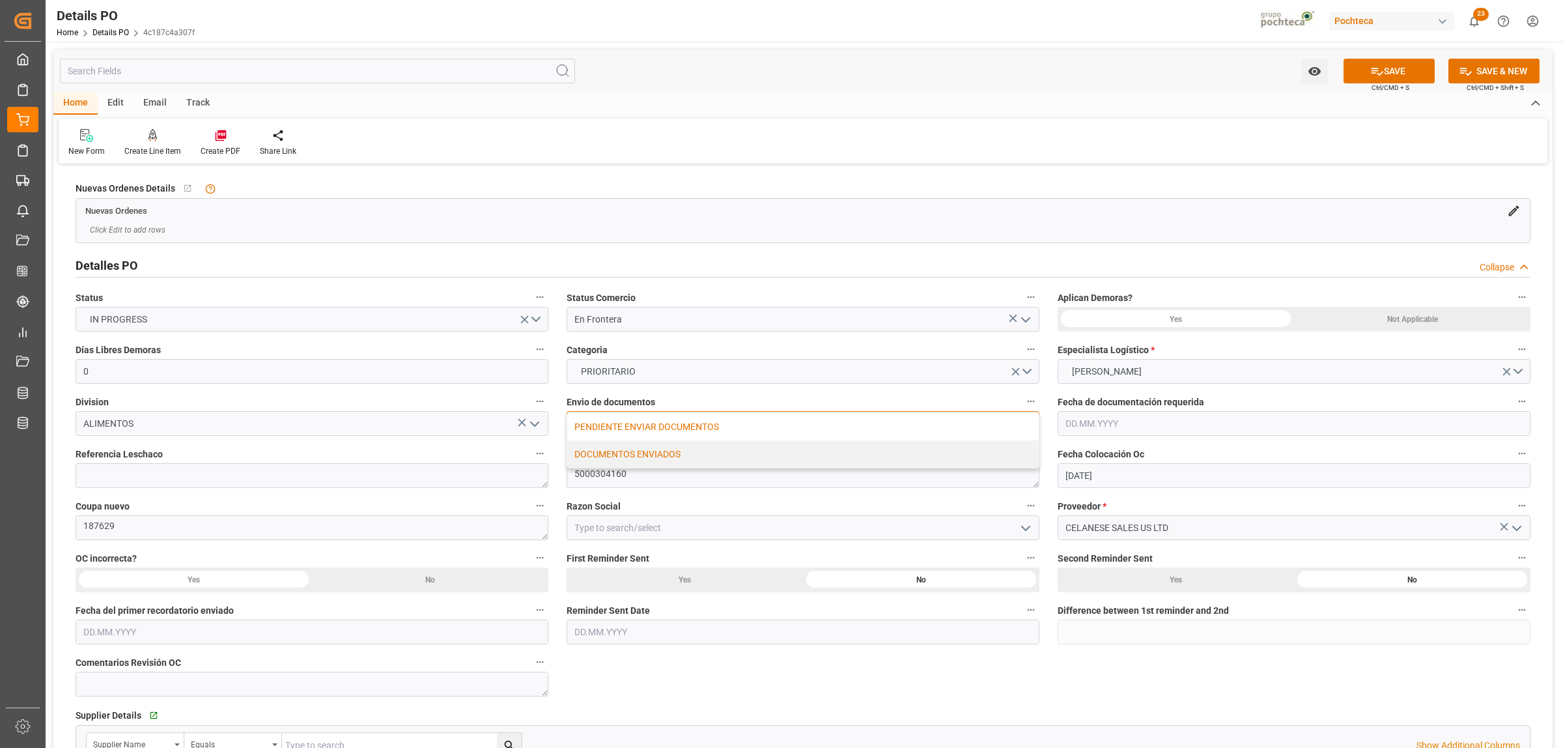
click at [646, 451] on div "DOCUMENTOS ENVIADOS" at bounding box center [803, 453] width 472 height 27
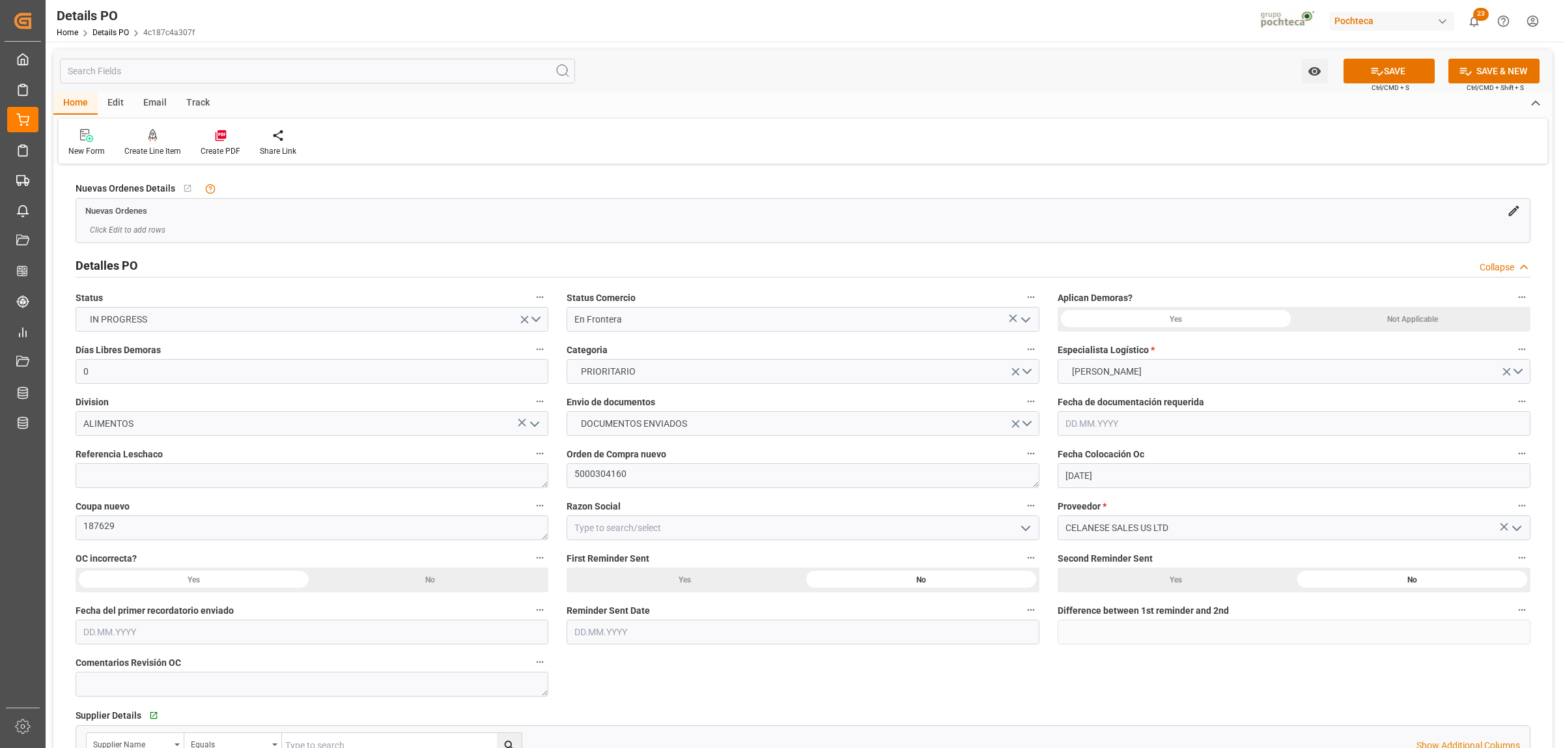
click at [1032, 530] on icon "open menu" at bounding box center [1026, 528] width 16 height 16
click at [675, 561] on div "Materias Primas" at bounding box center [803, 556] width 472 height 29
type input "Materias Primas"
click at [1428, 324] on div "Not Applicable" at bounding box center [1412, 319] width 236 height 25
drag, startPoint x: 629, startPoint y: 475, endPoint x: 574, endPoint y: 471, distance: 54.9
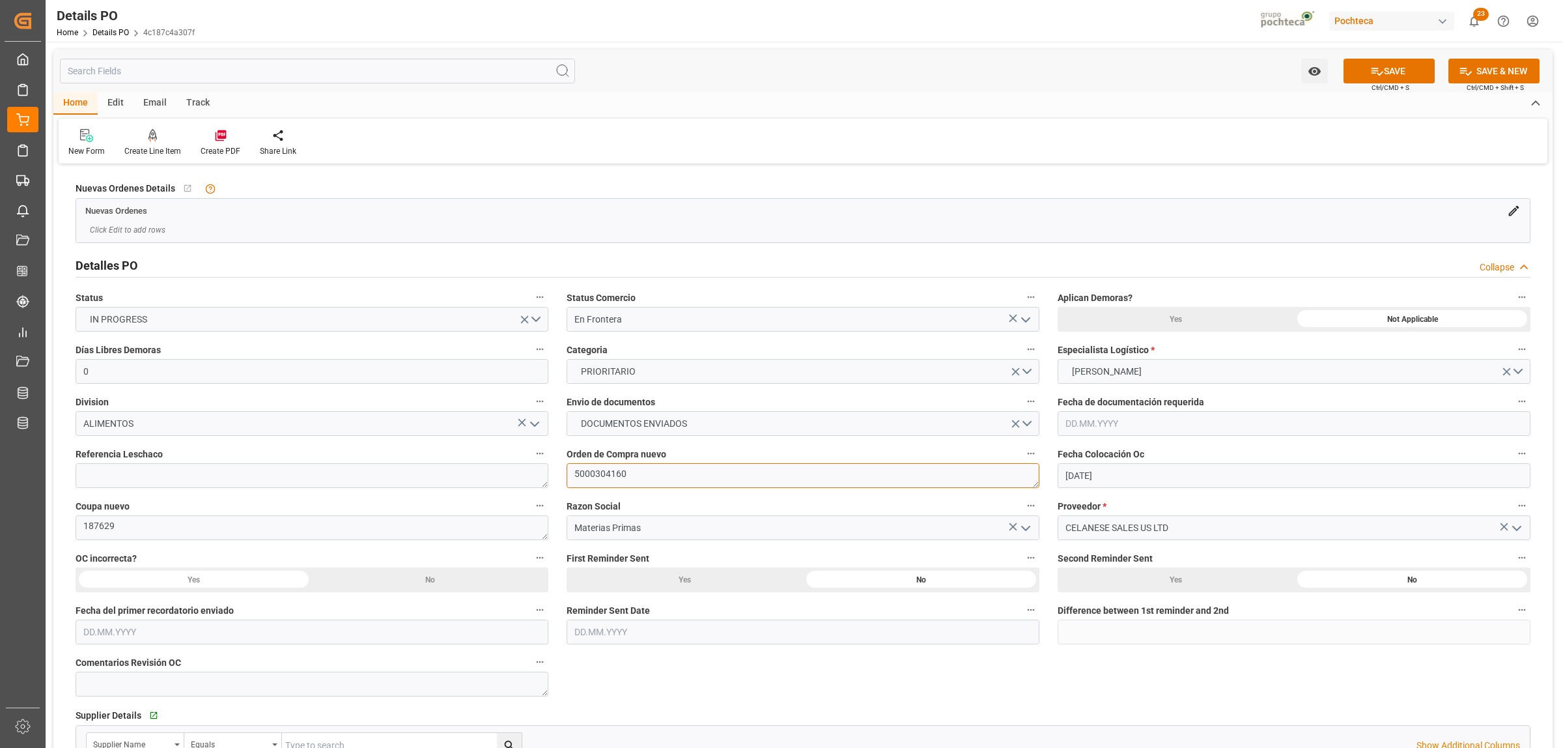
click at [574, 471] on textarea "5000304160" at bounding box center [803, 475] width 473 height 25
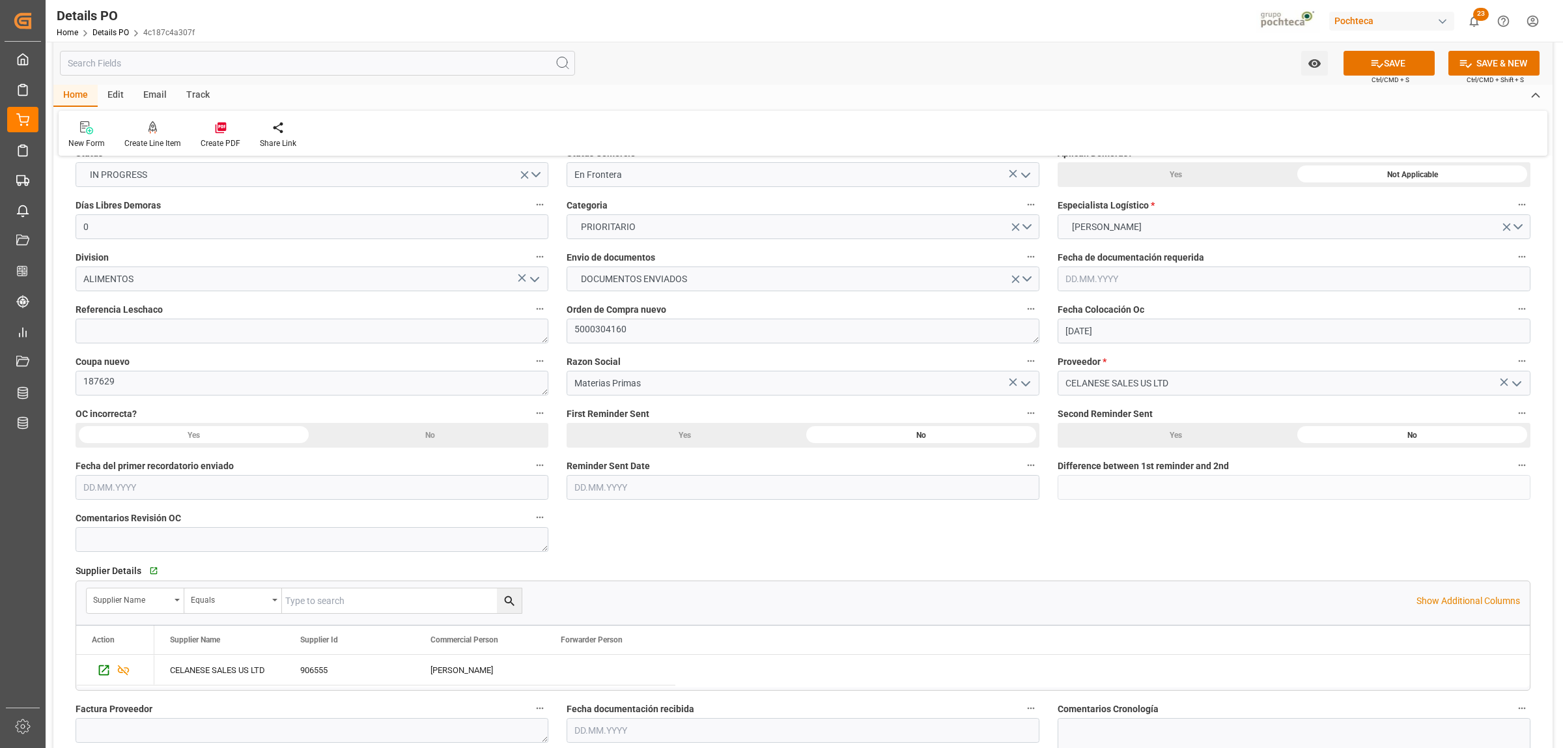
scroll to position [163, 0]
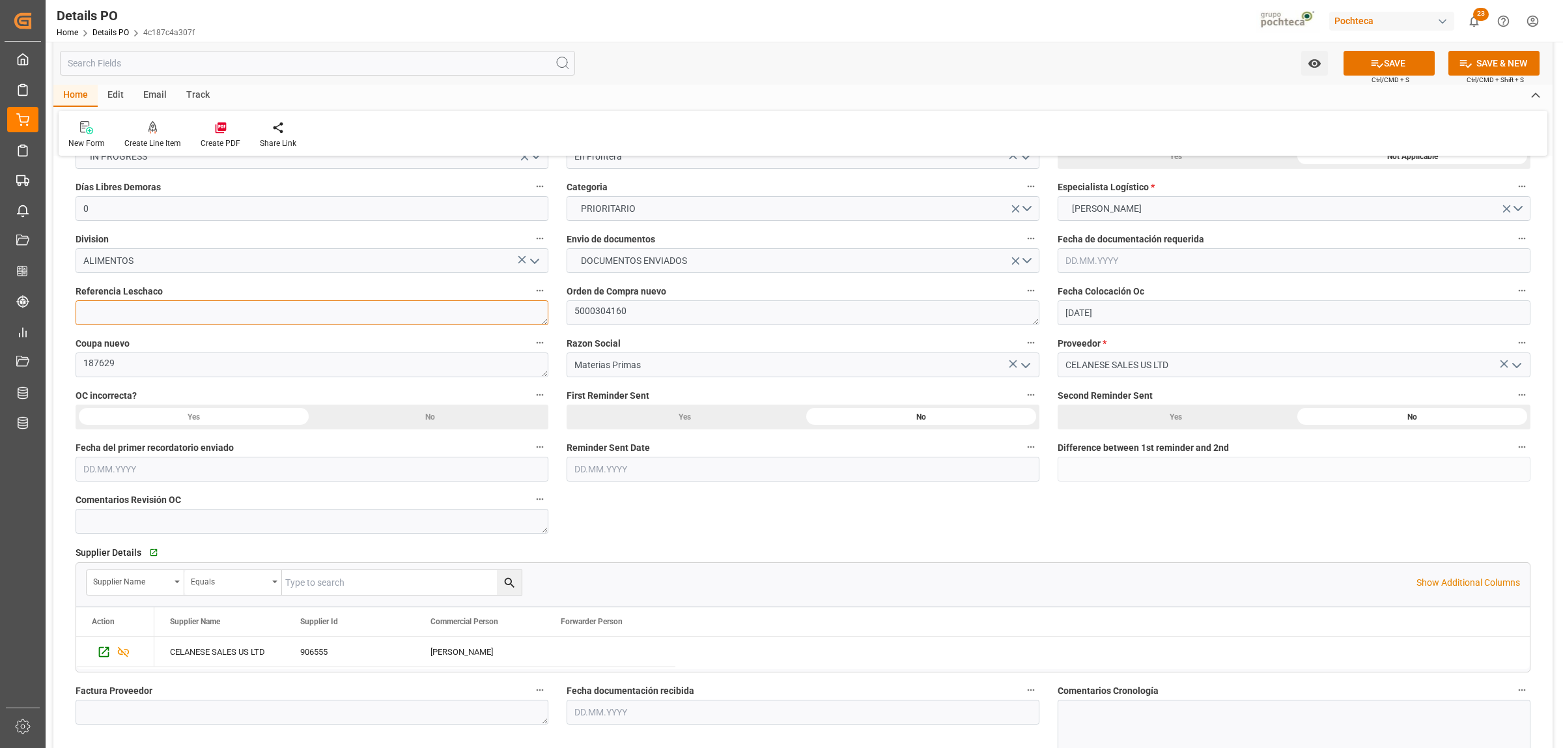
click at [464, 323] on textarea at bounding box center [312, 312] width 473 height 25
paste textarea "250906990105"
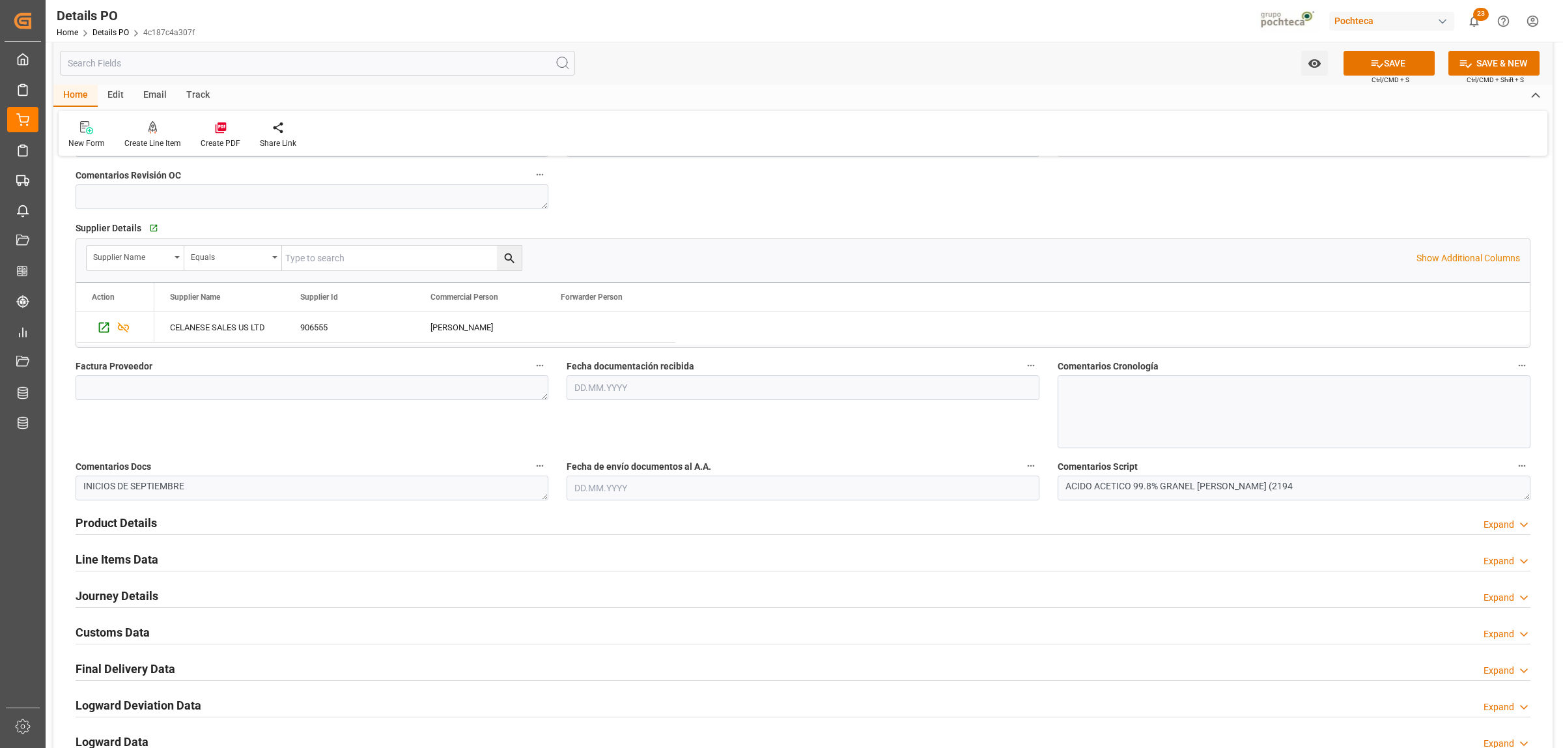
scroll to position [488, 0]
type textarea "250906990105"
click at [91, 389] on textarea at bounding box center [312, 386] width 473 height 25
click at [241, 385] on textarea at bounding box center [312, 386] width 473 height 25
paste textarea "979939272"
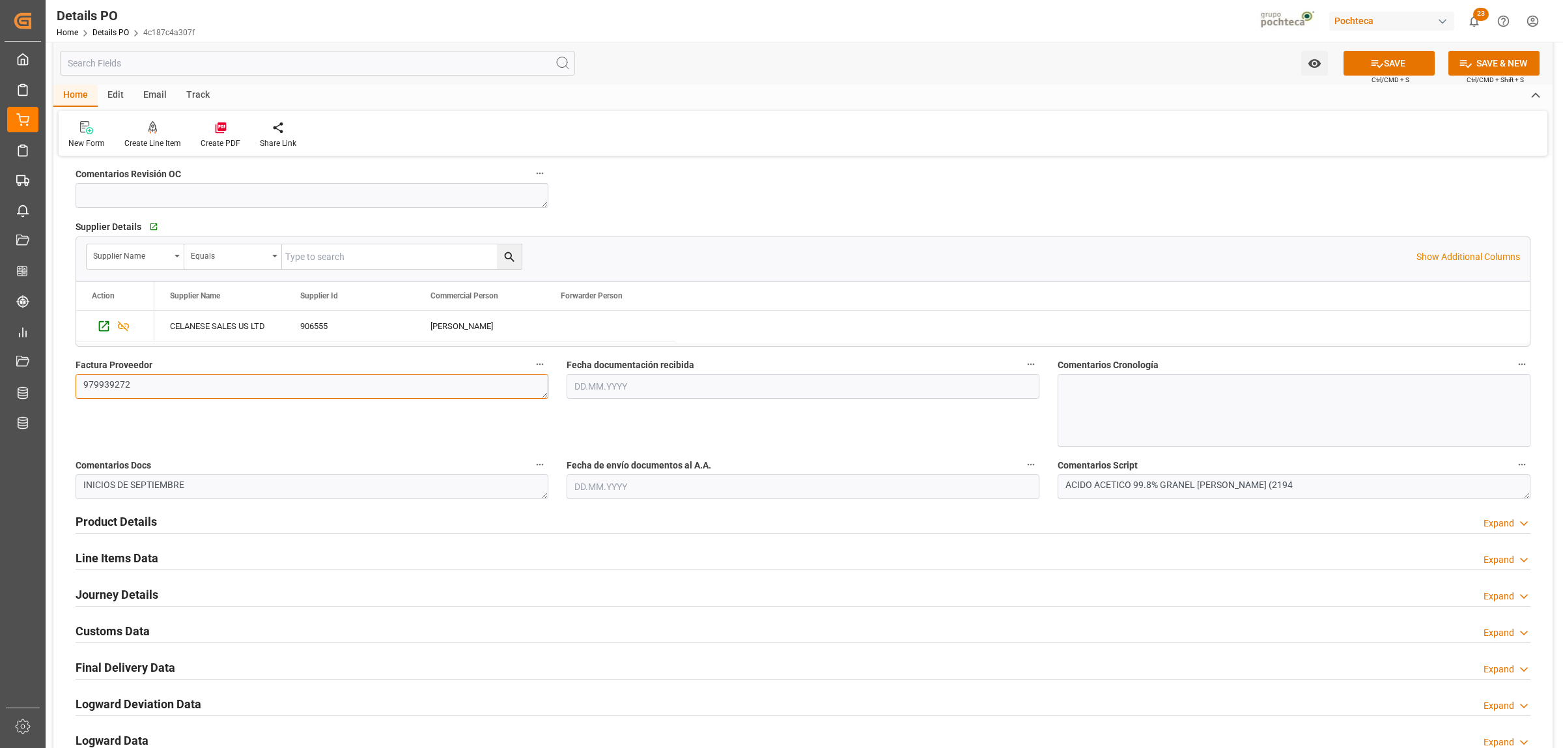
type textarea "979939272"
click at [661, 389] on input "text" at bounding box center [803, 386] width 473 height 25
click at [607, 414] on div "[DATE]" at bounding box center [659, 418] width 185 height 13
click at [687, 466] on span "5" at bounding box center [685, 465] width 5 height 9
type input "[DATE]"
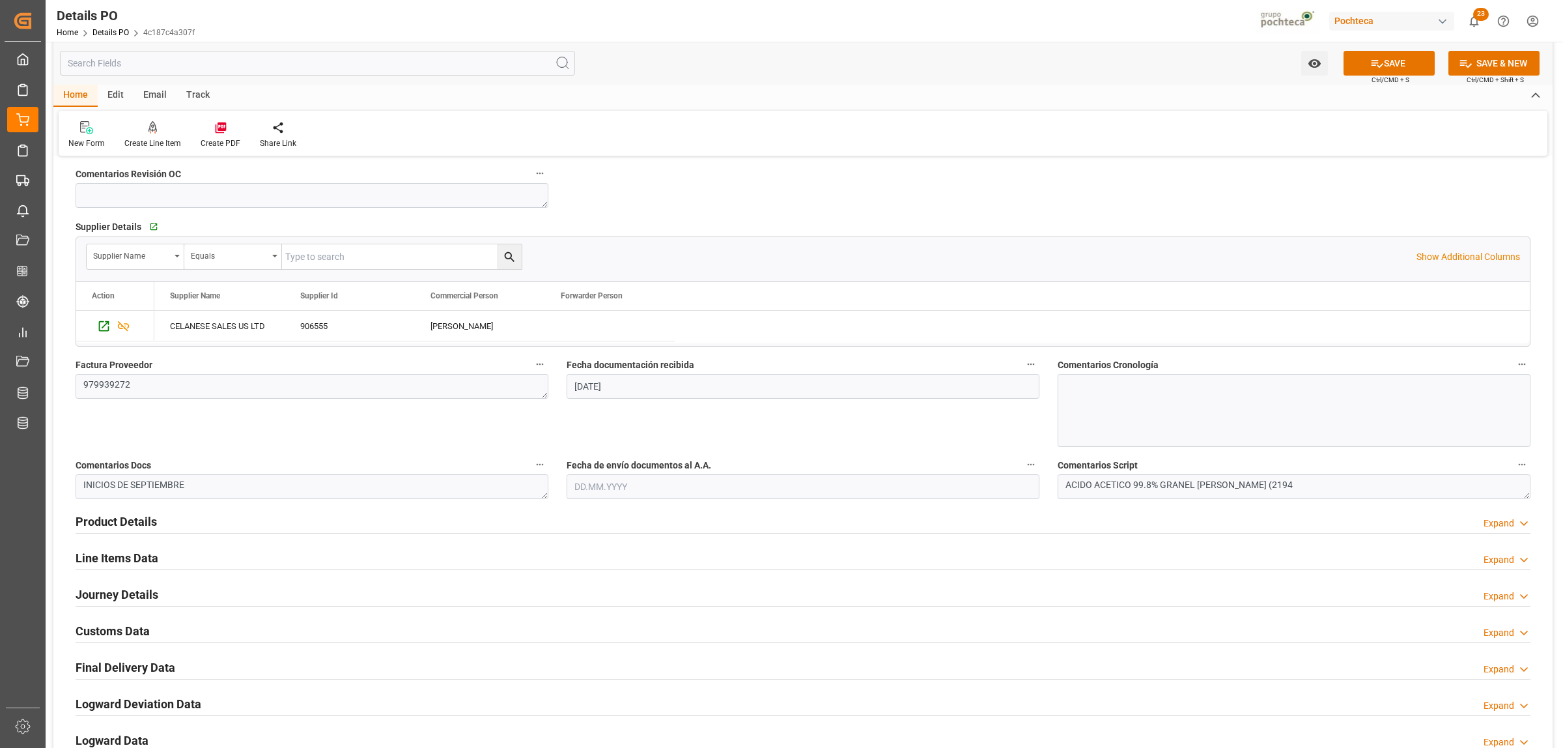
click at [643, 489] on input "text" at bounding box center [803, 486] width 473 height 25
drag, startPoint x: 610, startPoint y: 515, endPoint x: 637, endPoint y: 518, distance: 27.5
click at [609, 515] on div "[DATE]" at bounding box center [659, 518] width 185 height 13
click at [687, 565] on span "5" at bounding box center [685, 565] width 5 height 9
type input "[DATE]"
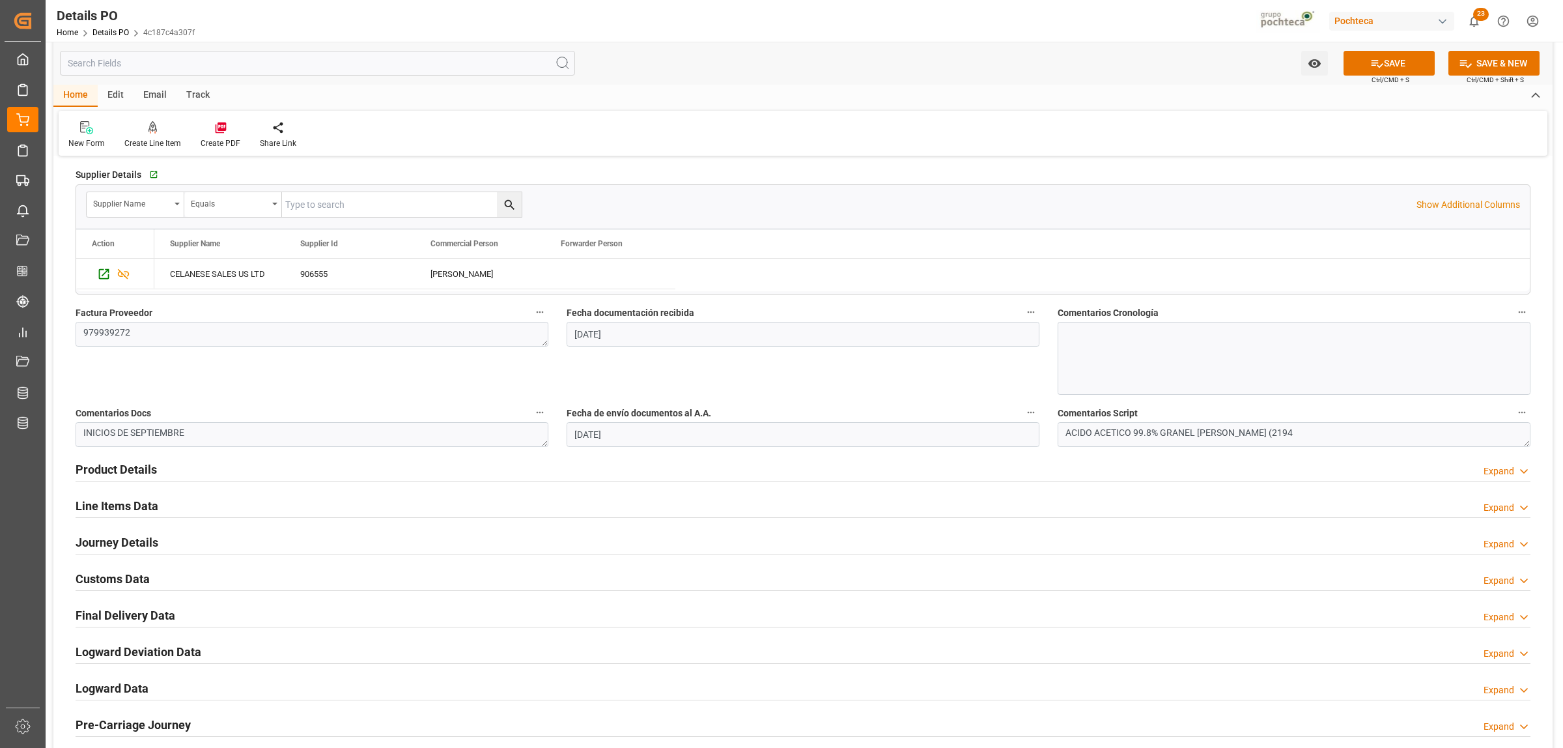
scroll to position [570, 0]
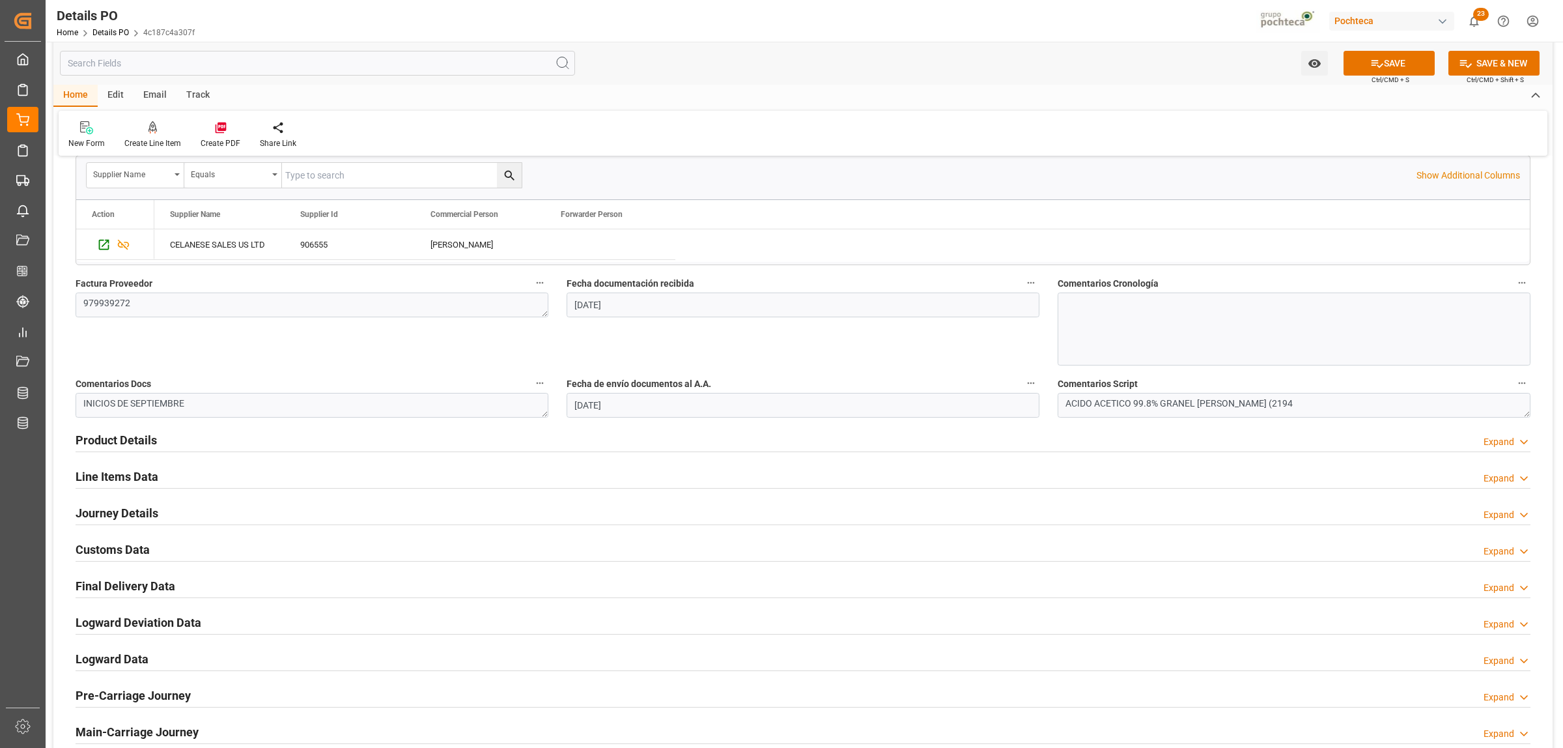
click at [141, 444] on h2 "Product Details" at bounding box center [116, 440] width 81 height 18
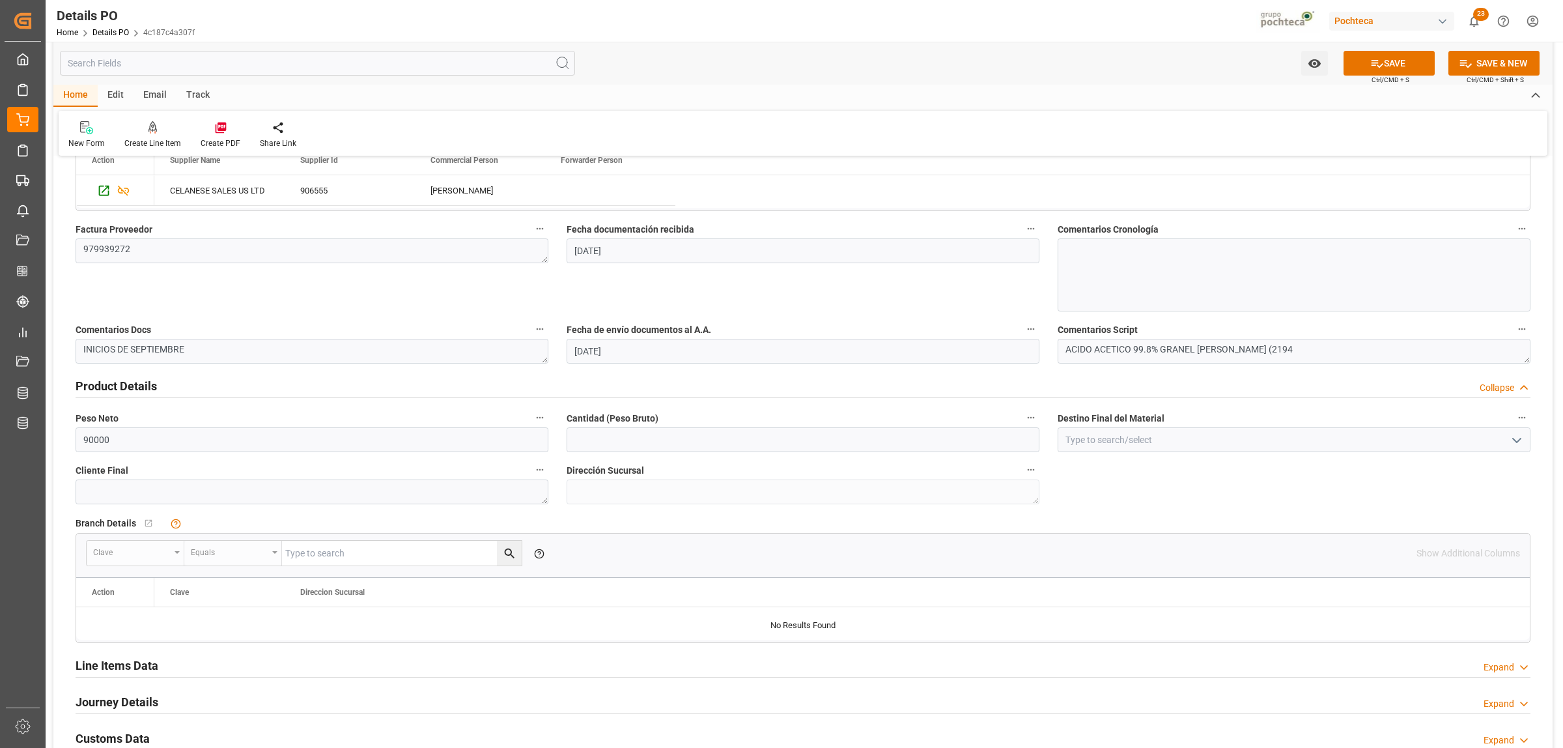
scroll to position [651, 0]
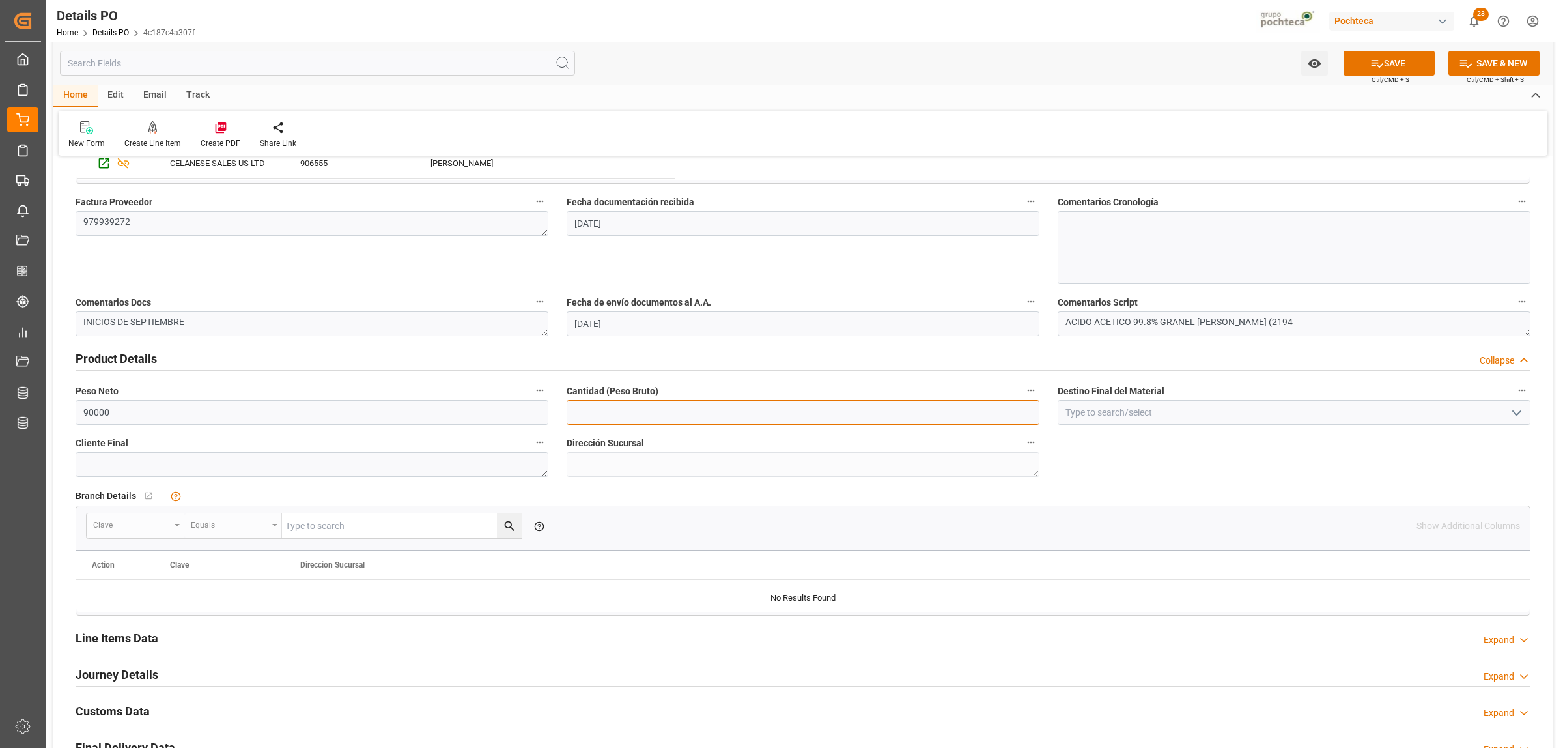
click at [616, 418] on input "text" at bounding box center [803, 412] width 473 height 25
click at [0, 414] on html "Created by potrace 1.15, written by Peter Selinger 2001-2017 Created by potrace…" at bounding box center [781, 374] width 1563 height 748
click at [606, 410] on input "9" at bounding box center [803, 412] width 473 height 25
drag, startPoint x: 593, startPoint y: 411, endPoint x: 576, endPoint y: 416, distance: 17.5
click at [576, 416] on input "9" at bounding box center [803, 412] width 473 height 25
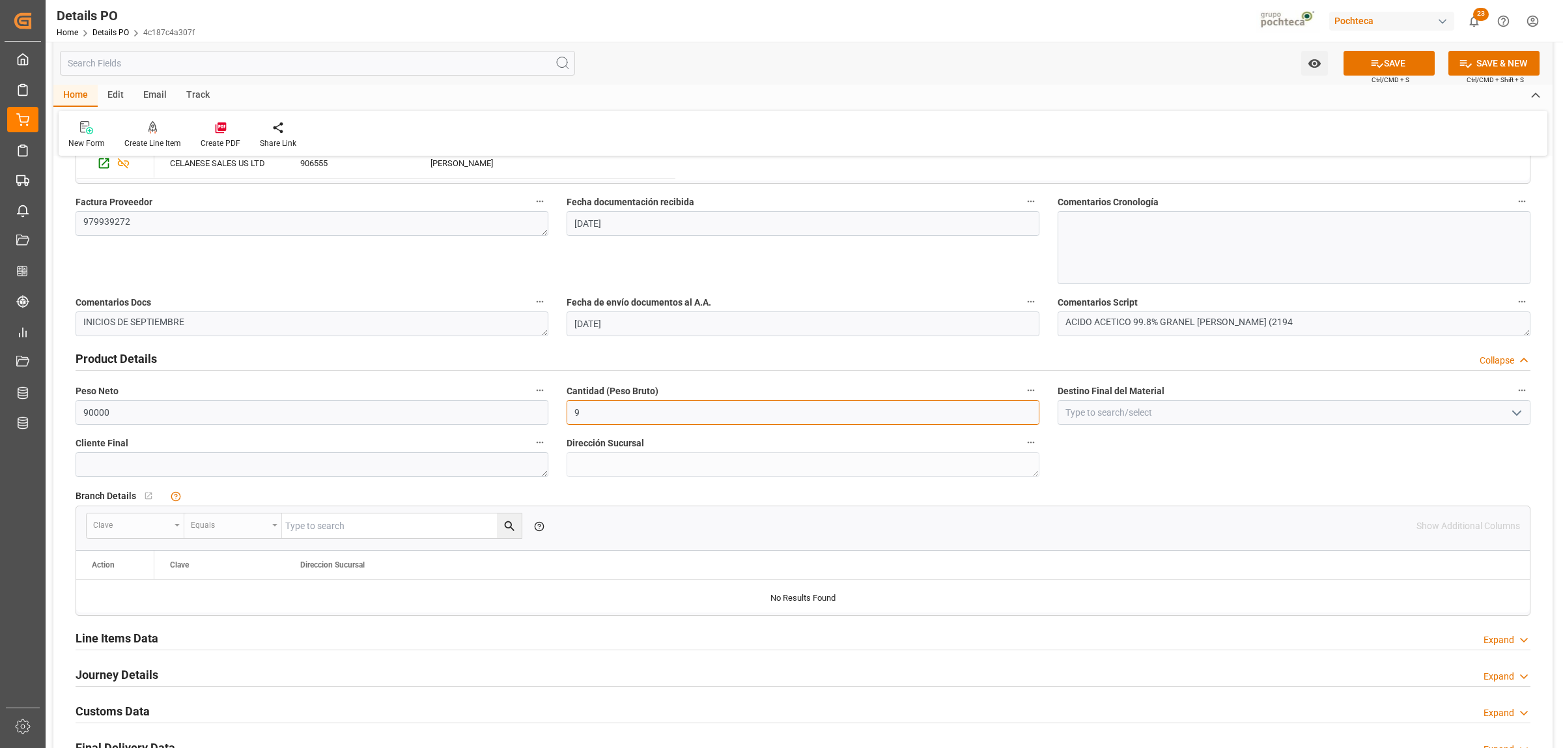
paste input "0000"
type input "90000"
click at [1118, 416] on input at bounding box center [1294, 412] width 473 height 25
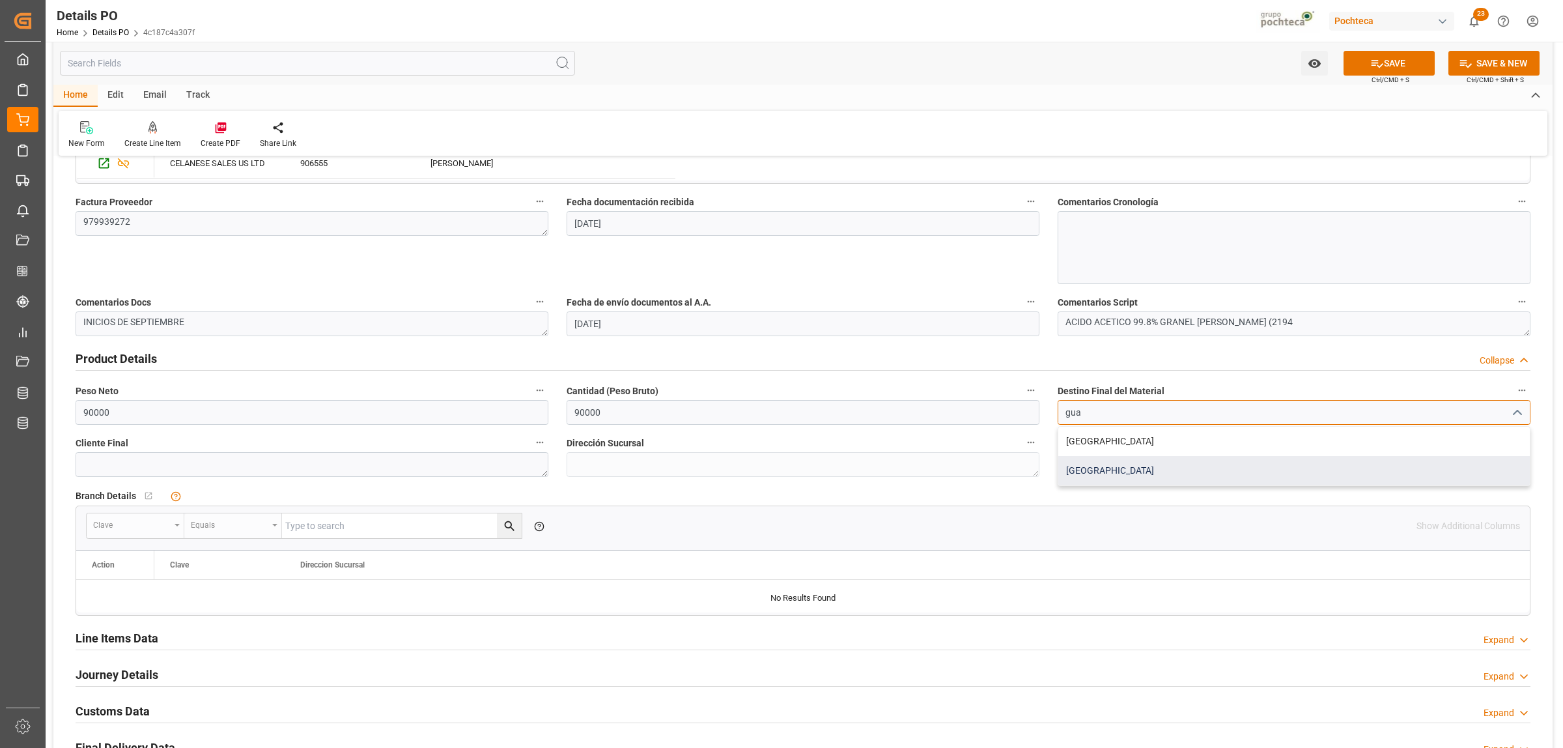
click at [1092, 467] on div "Guadalajara" at bounding box center [1294, 470] width 472 height 29
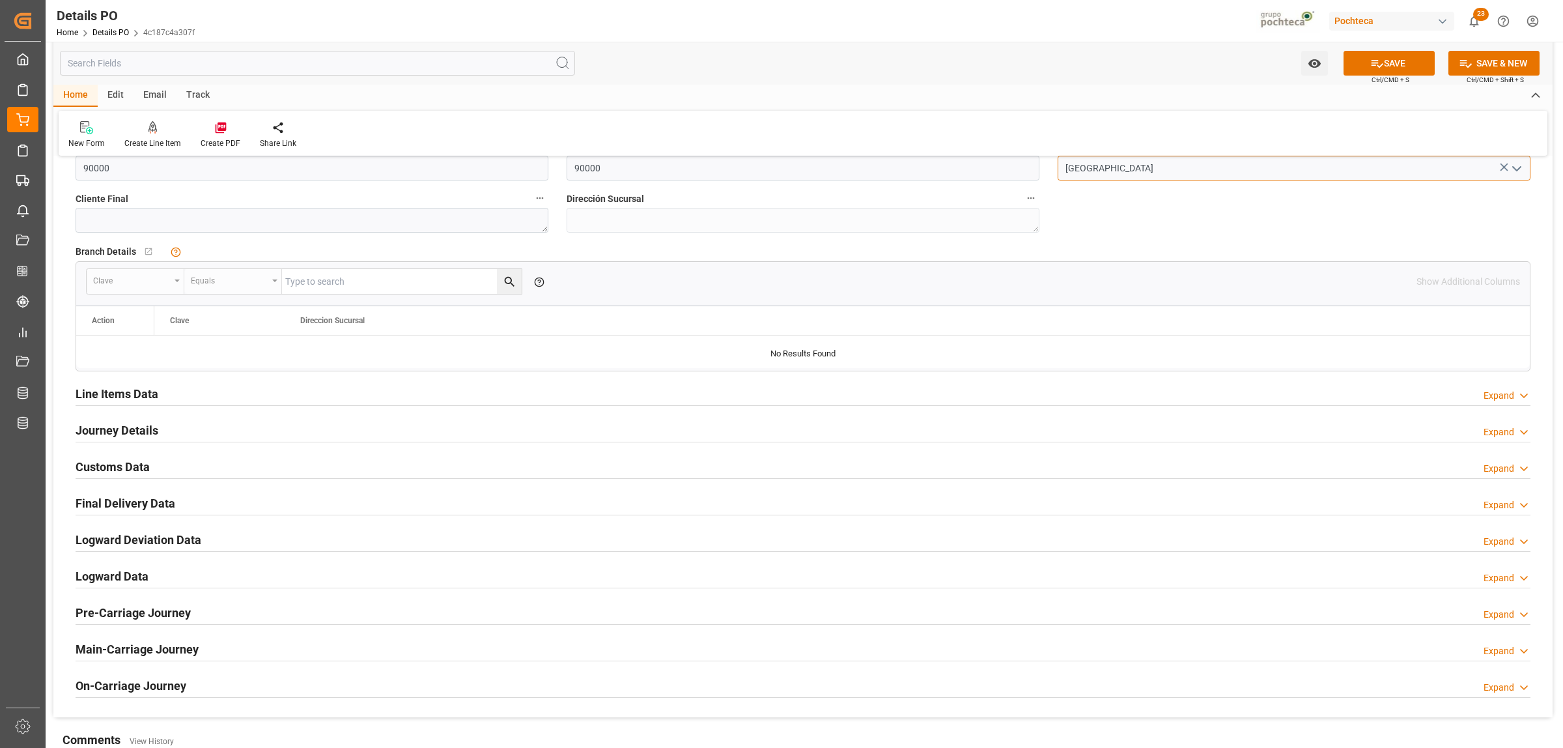
scroll to position [977, 0]
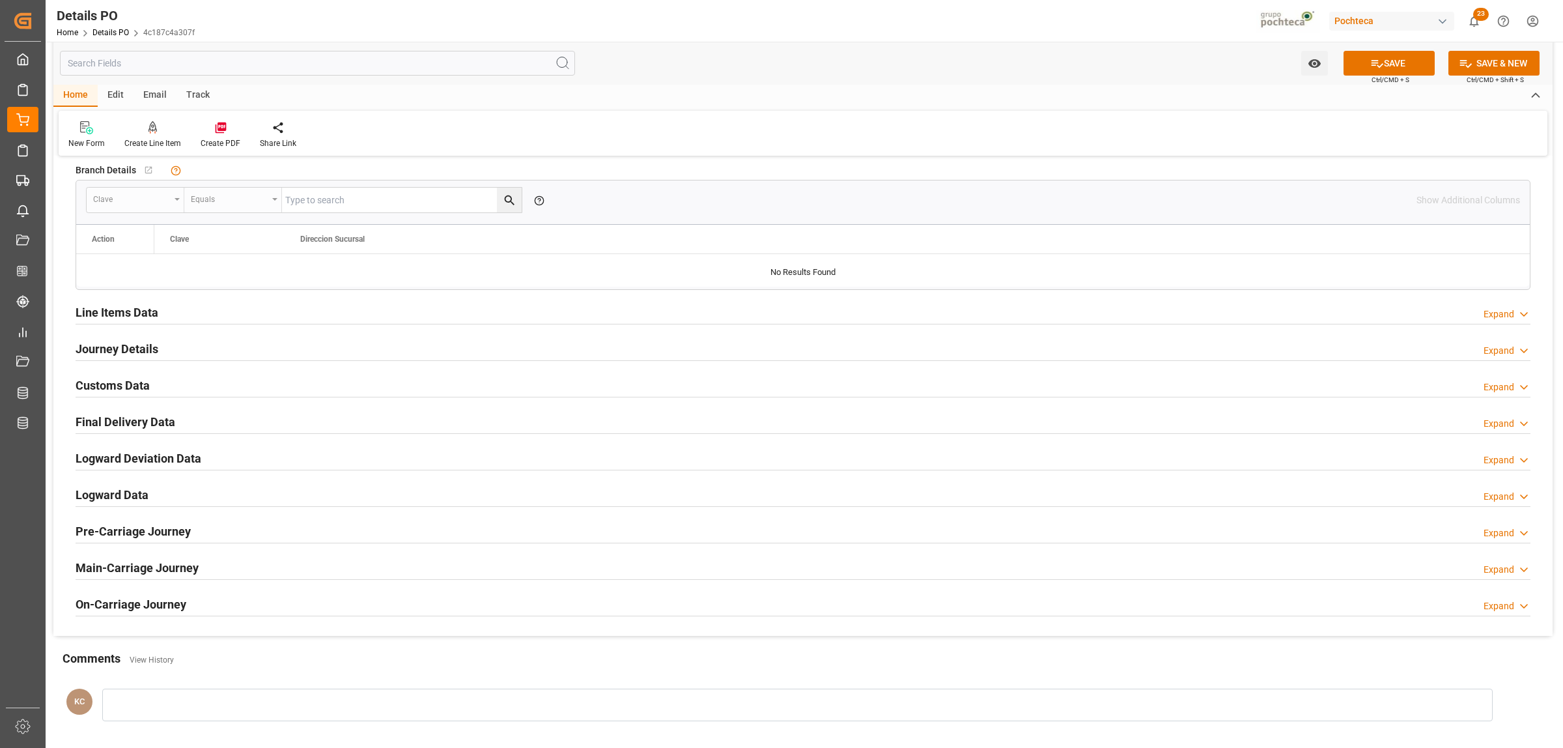
type input "Guadalajara"
click at [114, 347] on h2 "Journey Details" at bounding box center [117, 349] width 83 height 18
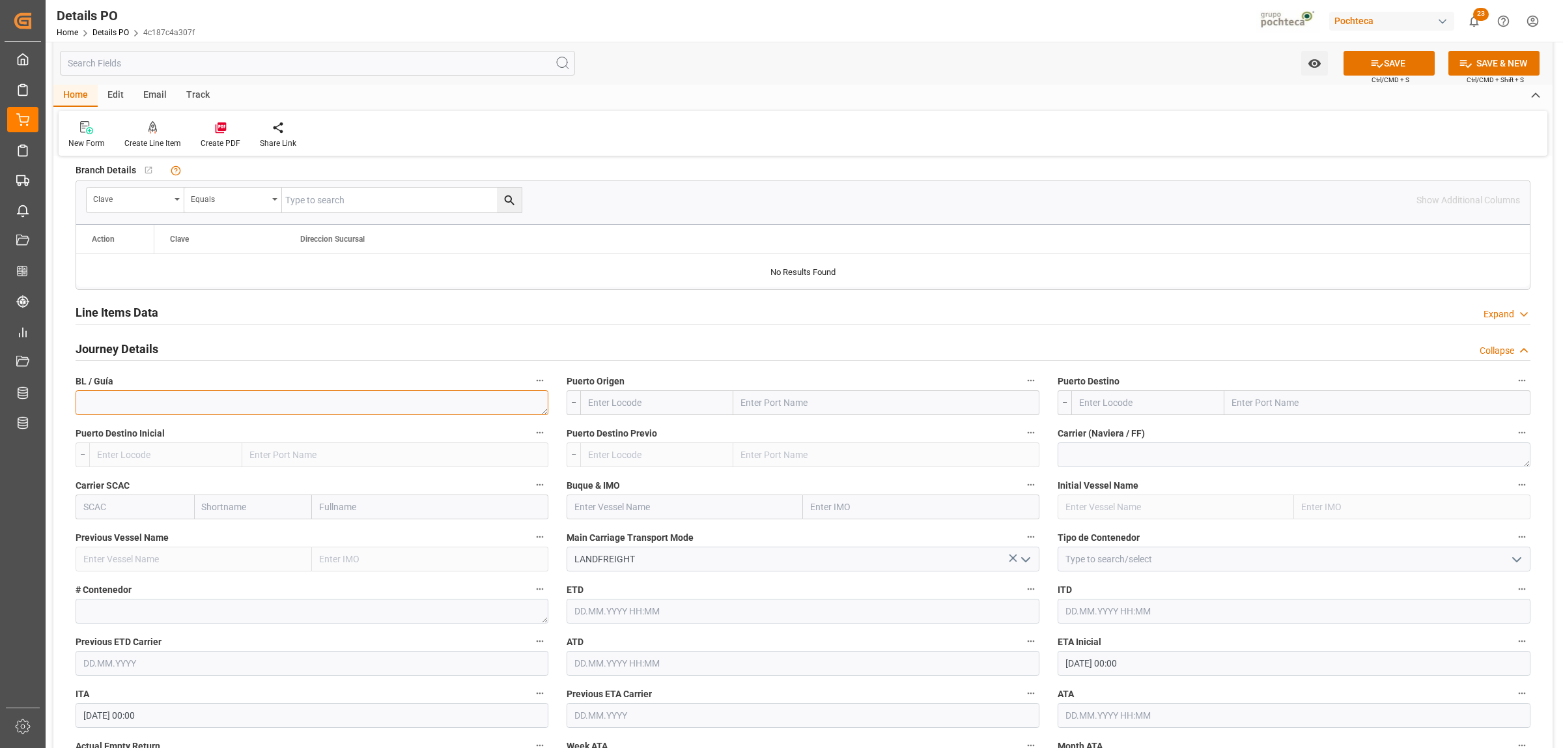
click at [241, 401] on textarea at bounding box center [312, 402] width 473 height 25
paste textarea "2304187519"
type textarea "2304187519"
click at [828, 408] on input "text" at bounding box center [886, 402] width 306 height 25
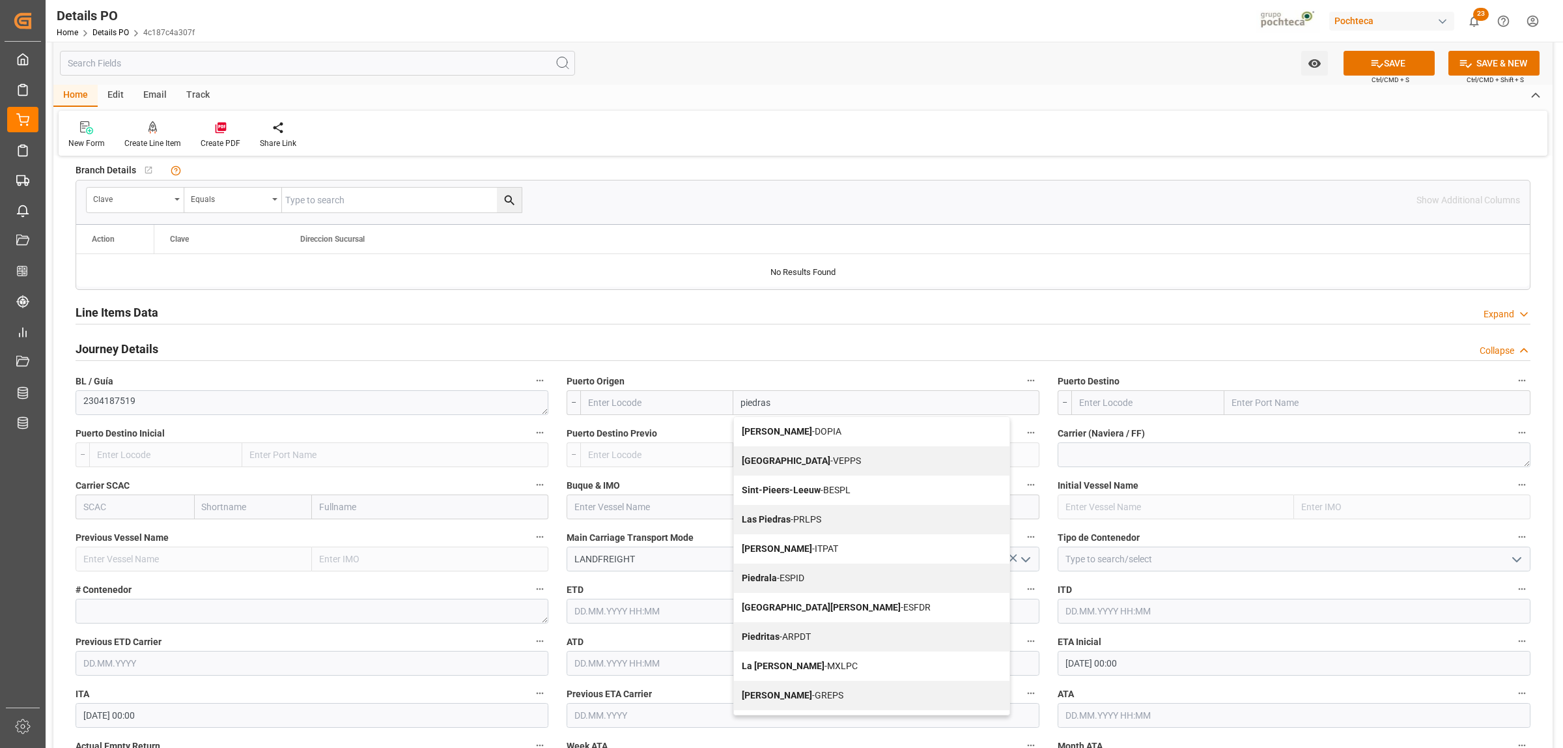
type input "piedras"
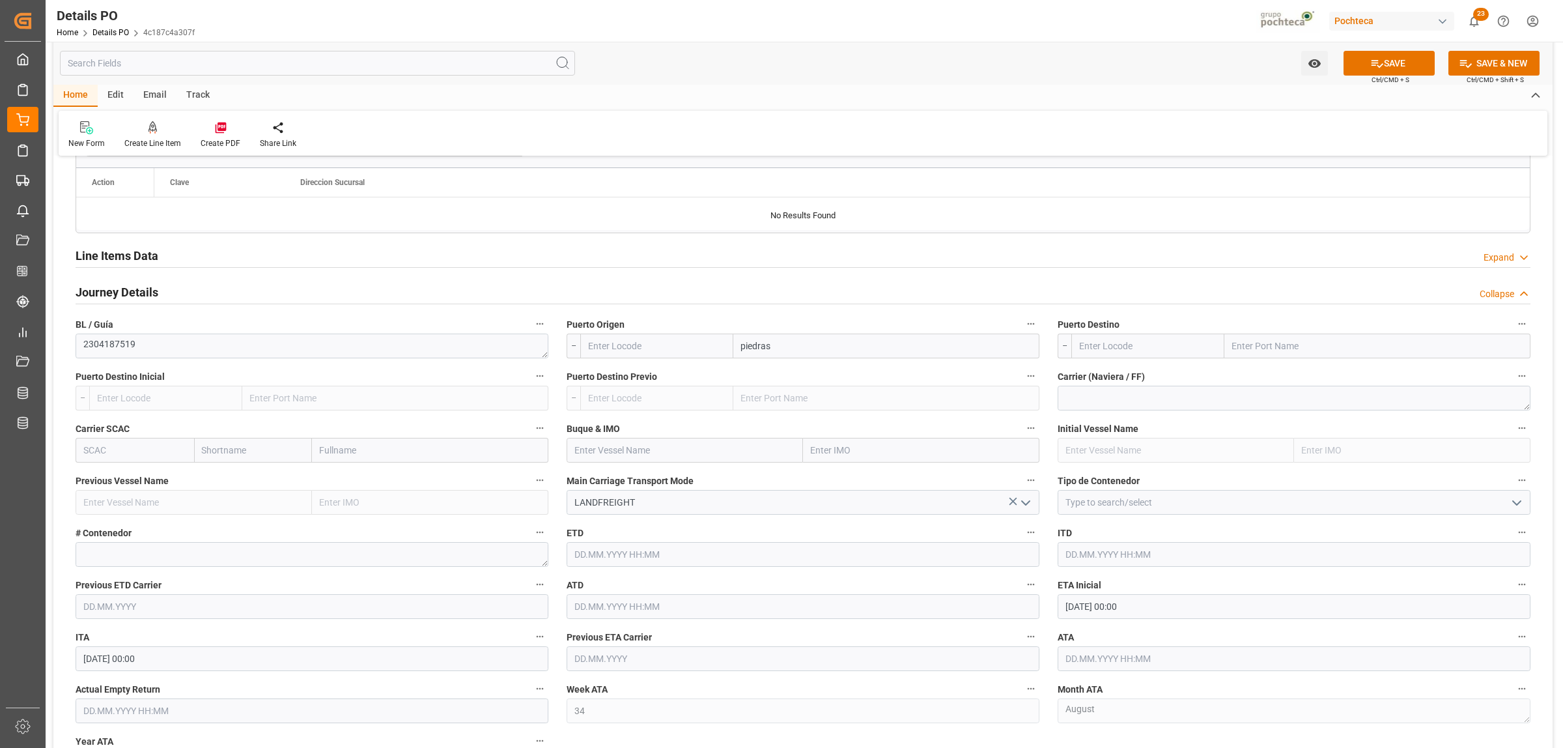
scroll to position [1058, 0]
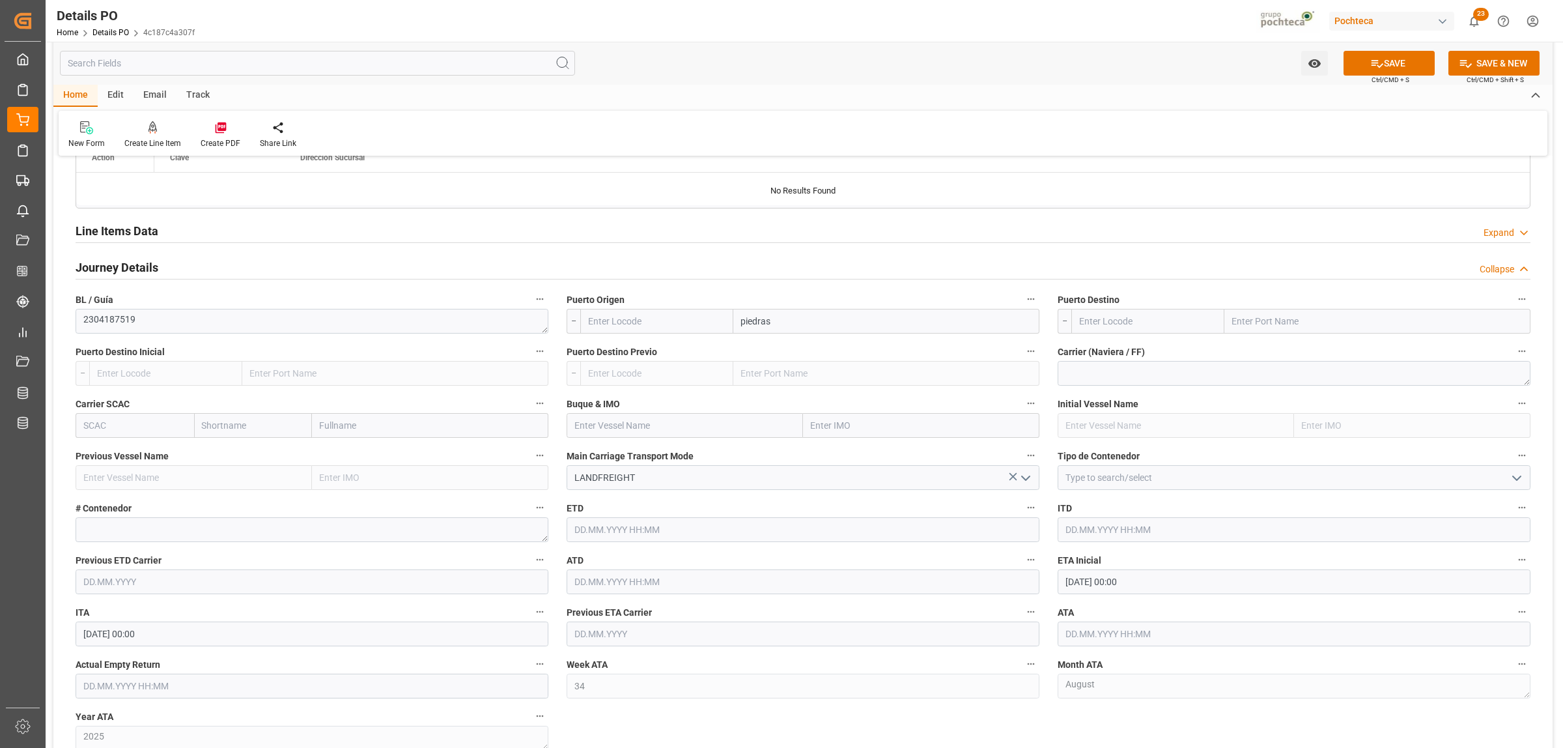
click at [1269, 324] on input "text" at bounding box center [1377, 321] width 306 height 25
type input "PIEDRAS"
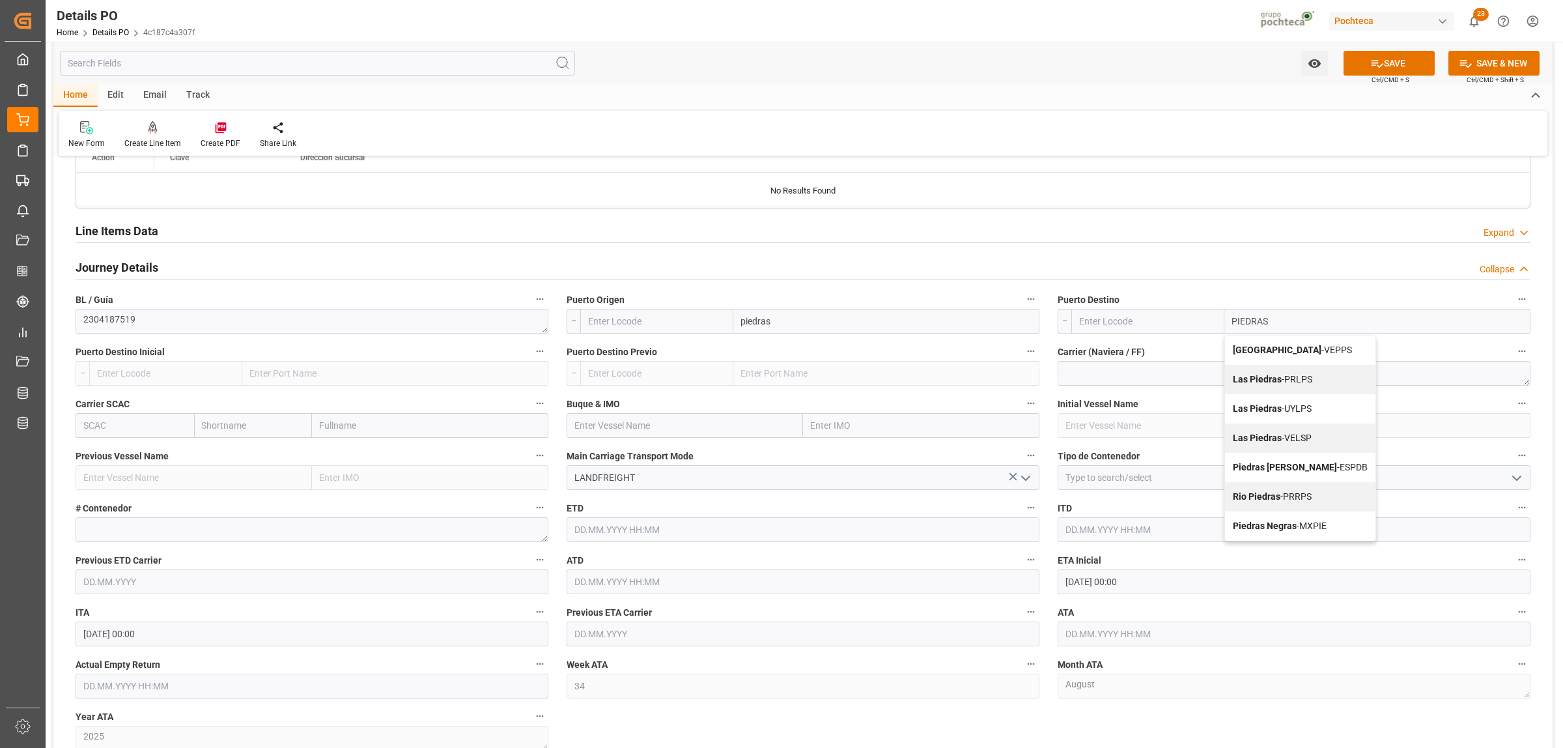
click at [1265, 531] on b "Piedras Negras" at bounding box center [1265, 525] width 64 height 10
type input "MXPIE"
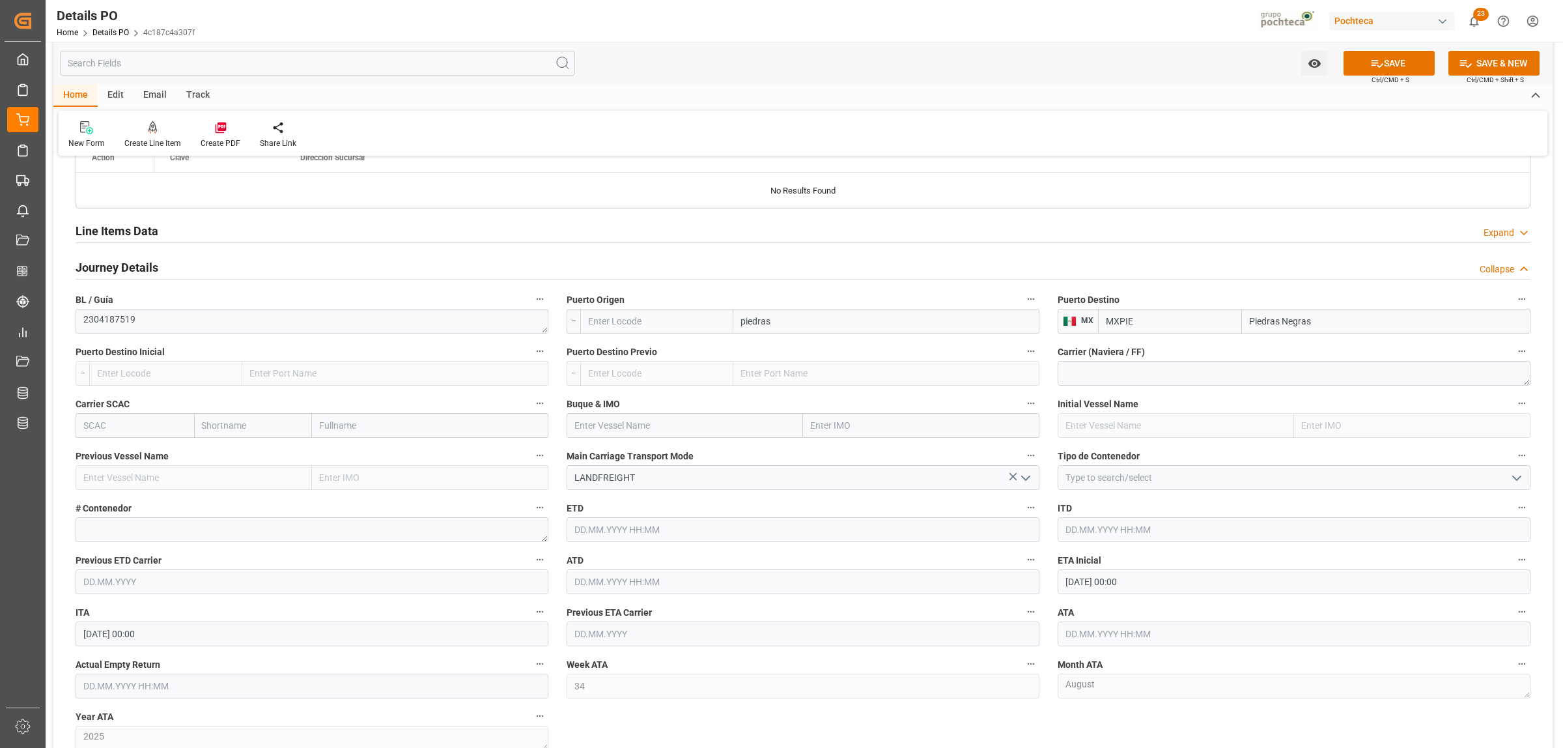
type input "Piedras Negras"
click at [780, 322] on input "piedras" at bounding box center [886, 321] width 306 height 25
drag, startPoint x: 759, startPoint y: 324, endPoint x: 728, endPoint y: 328, distance: 31.4
click at [728, 328] on div "piedras" at bounding box center [809, 321] width 459 height 25
type input "PIEDRAS"
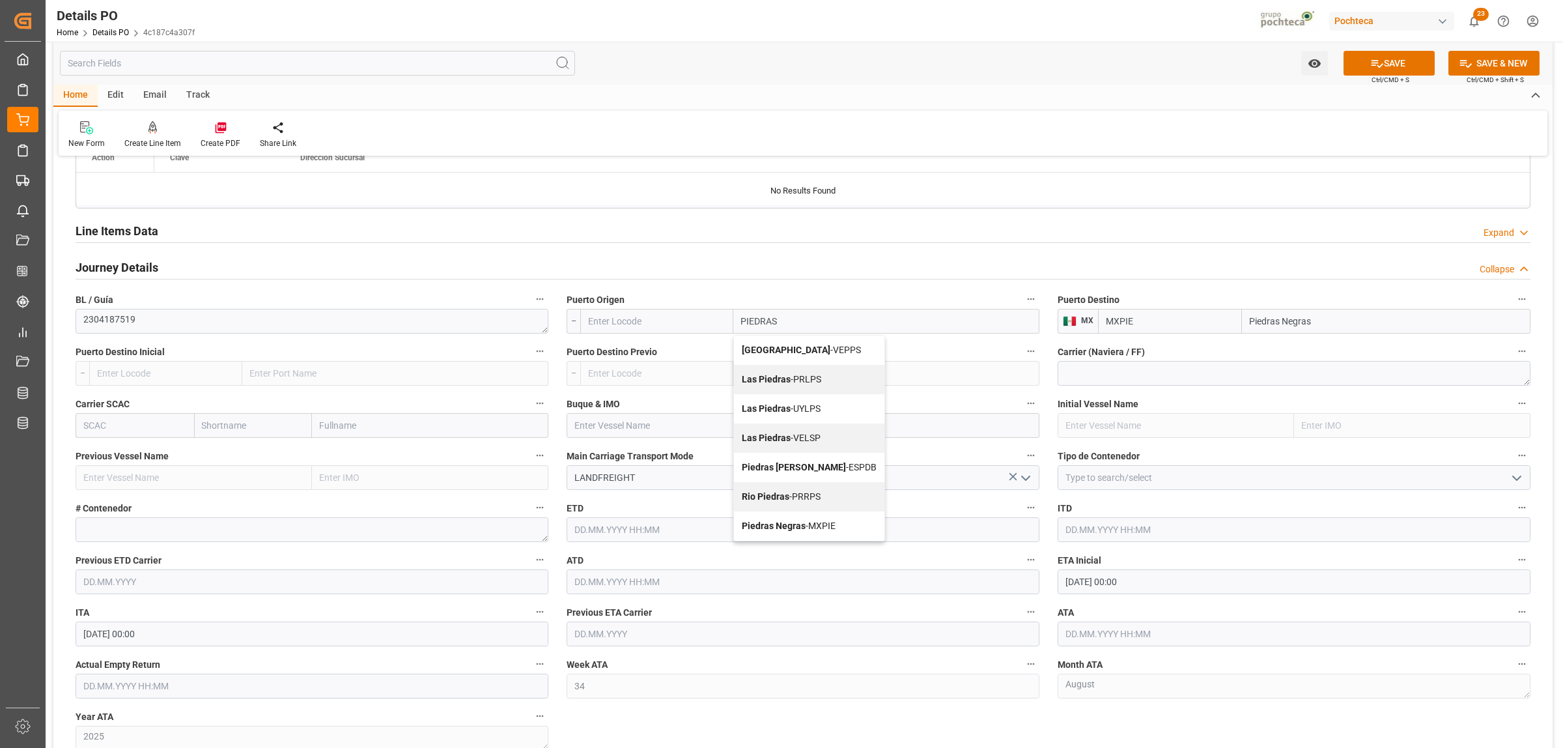
click at [788, 531] on b "Piedras Negras" at bounding box center [774, 525] width 64 height 10
type input "MXPIE"
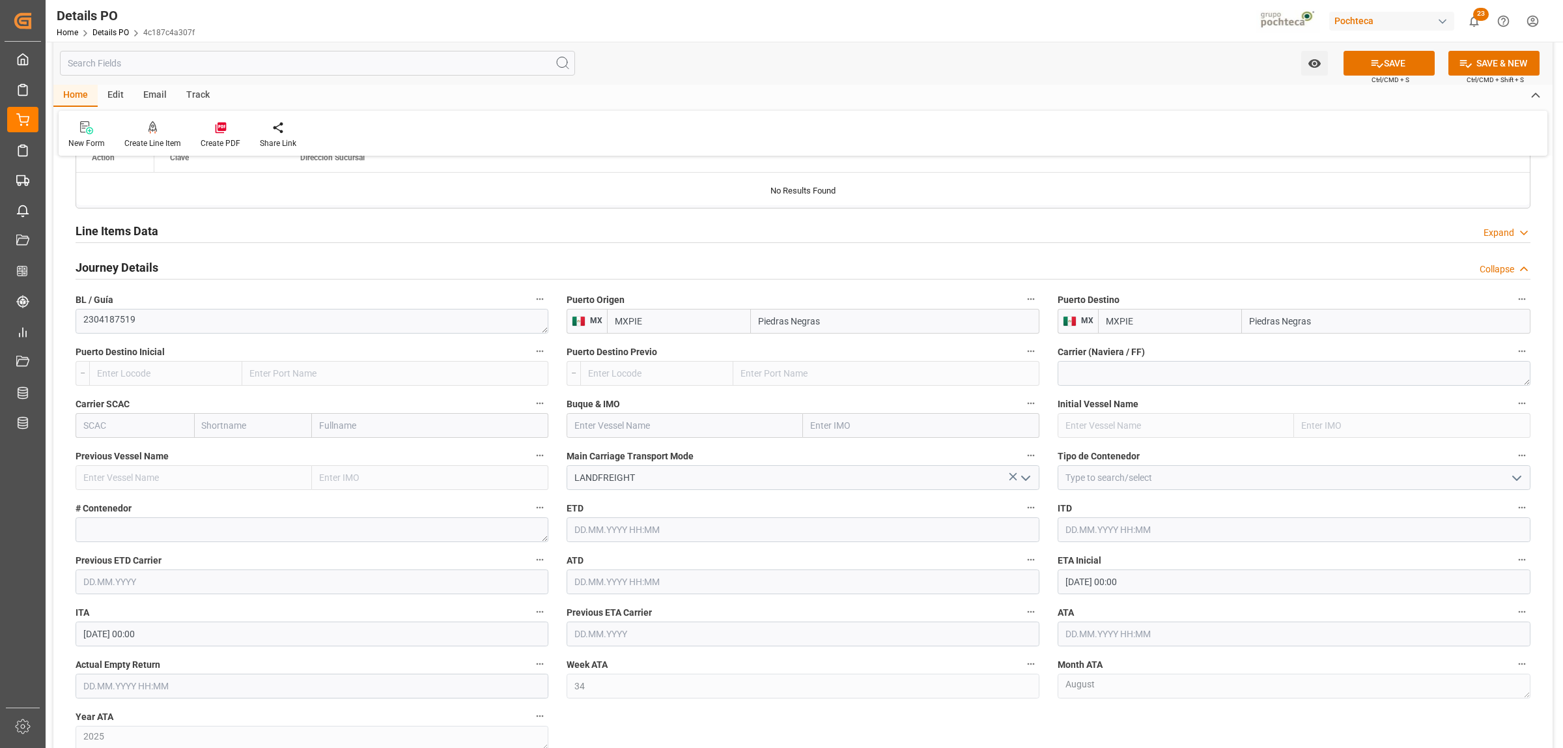
type input "Piedras Negras"
click at [1516, 472] on icon "open menu" at bounding box center [1517, 478] width 16 height 16
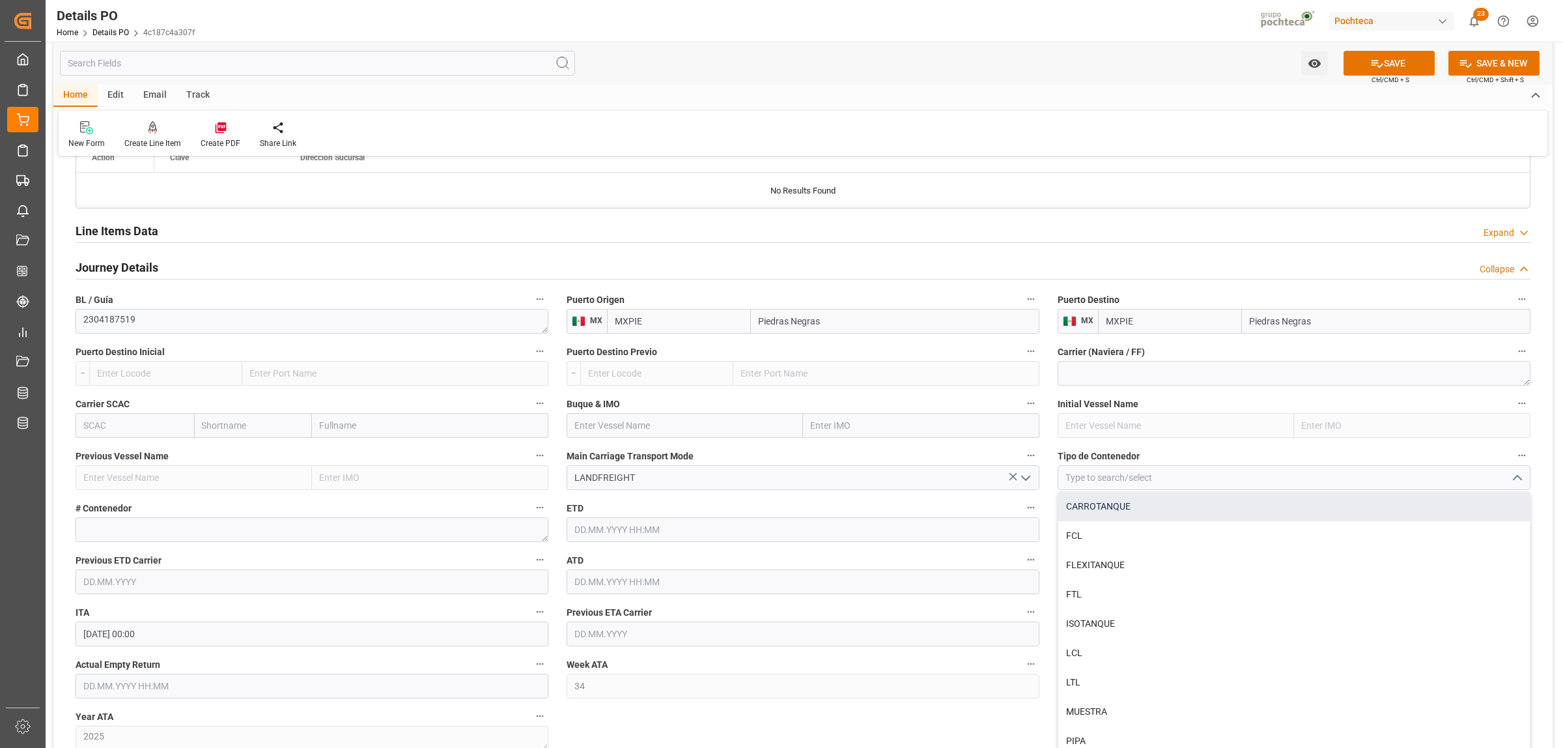
click at [1154, 515] on div "CARROTANQUE" at bounding box center [1294, 506] width 472 height 29
type input "CARROTANQUE"
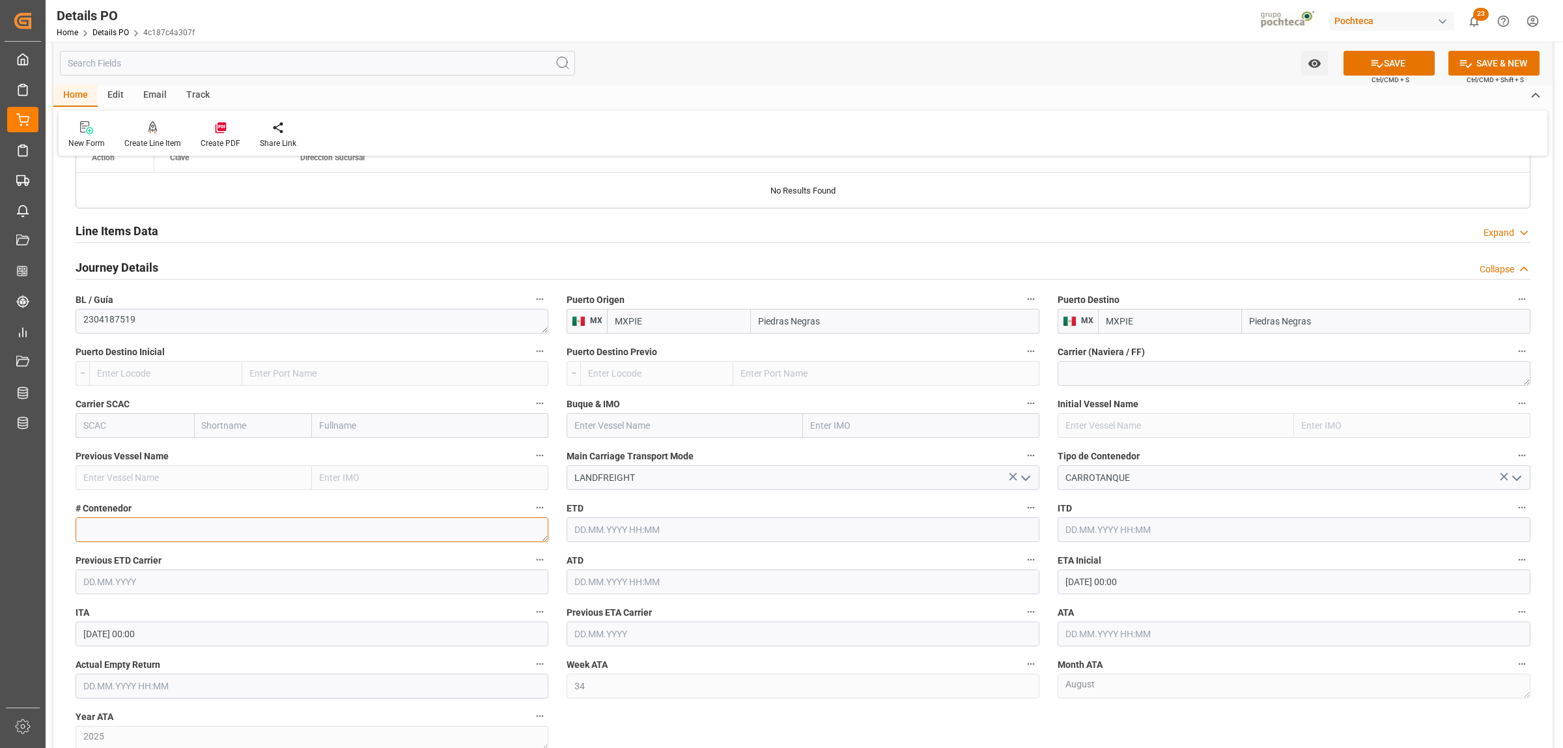
click at [228, 531] on textarea at bounding box center [312, 529] width 473 height 25
paste textarea "GATX29071"
type textarea "GATX29071"
click at [1107, 585] on input "20.08.2025 00:00" at bounding box center [1294, 581] width 473 height 25
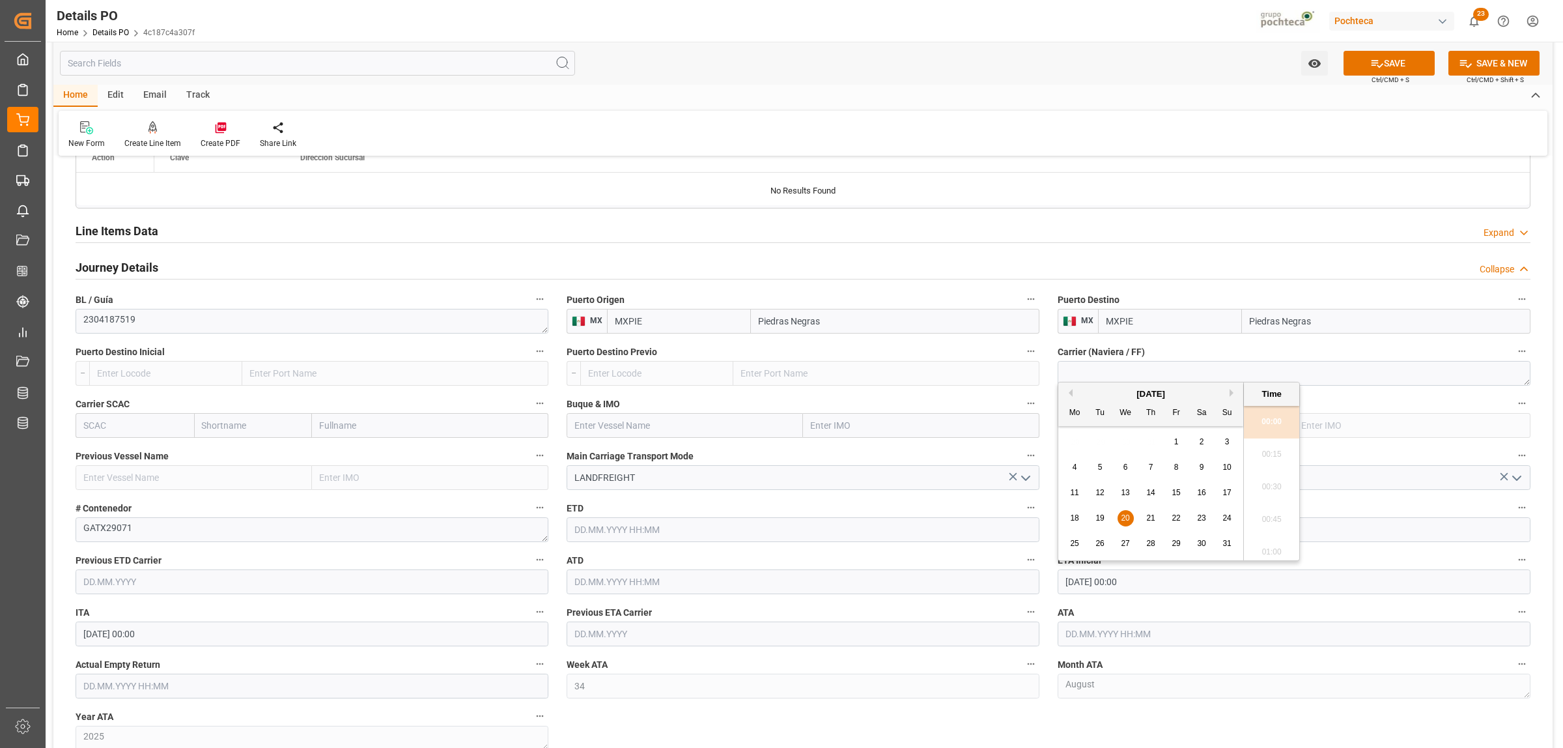
click at [1228, 389] on div "[DATE]" at bounding box center [1150, 394] width 185 height 13
click at [1228, 394] on div "[DATE]" at bounding box center [1150, 394] width 185 height 13
click at [1230, 395] on button "Next Month" at bounding box center [1234, 393] width 8 height 8
click at [1154, 444] on div "4" at bounding box center [1151, 442] width 16 height 16
type input "[DATE] 00:00"
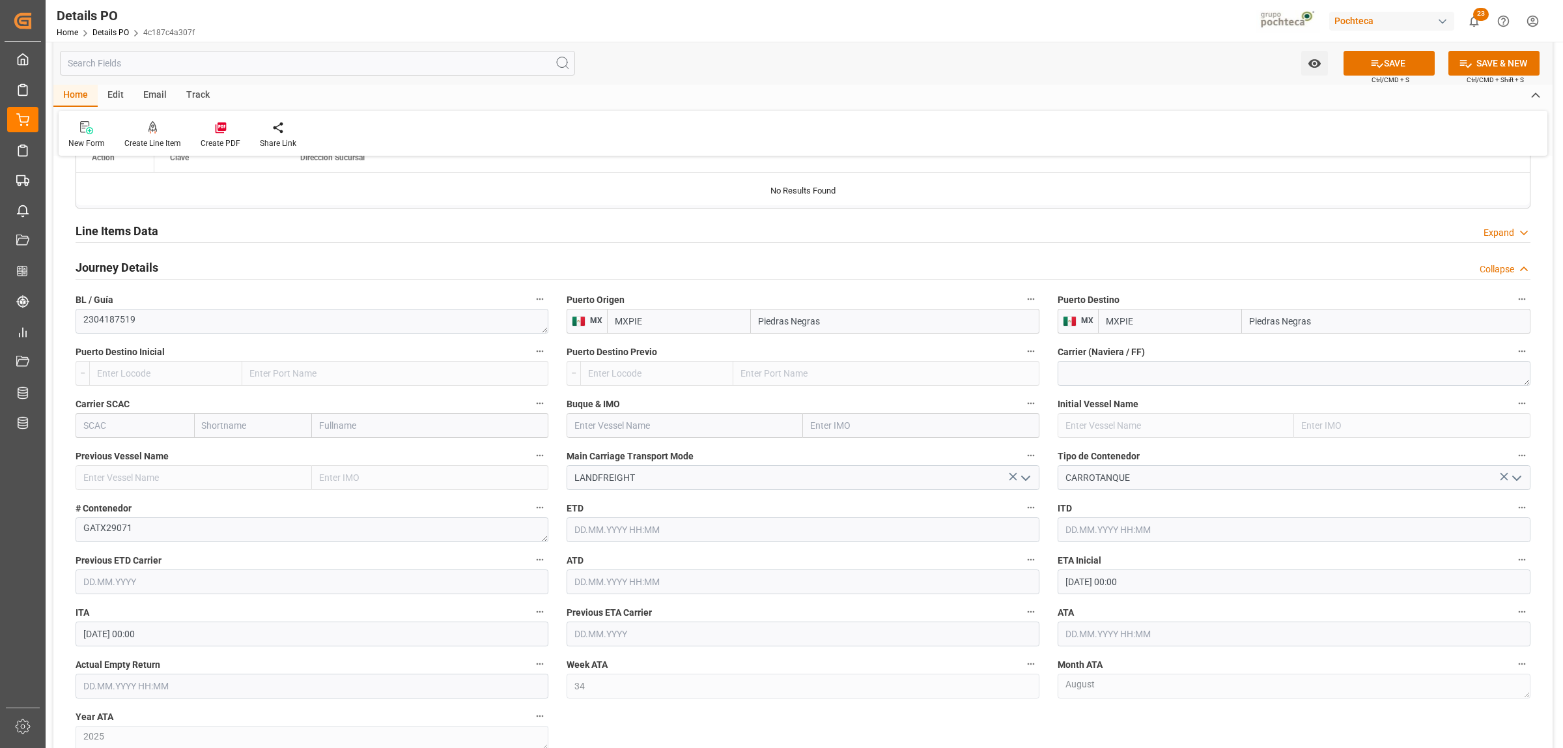
click at [946, 726] on div "Nuevas Ordenes Details   No child Object linked Nuevas Ordenes Click Edit to ad…" at bounding box center [802, 66] width 1499 height 1914
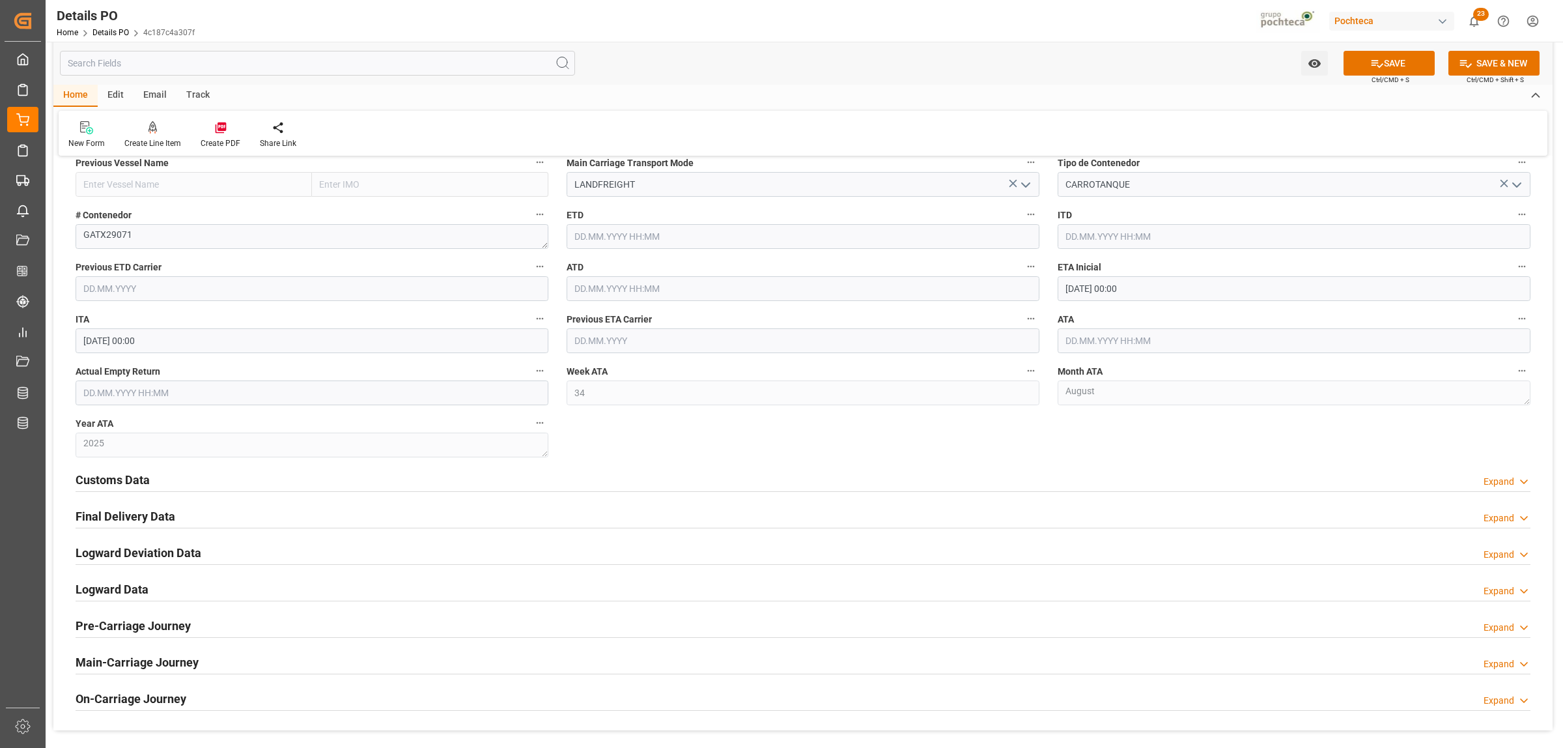
scroll to position [1384, 0]
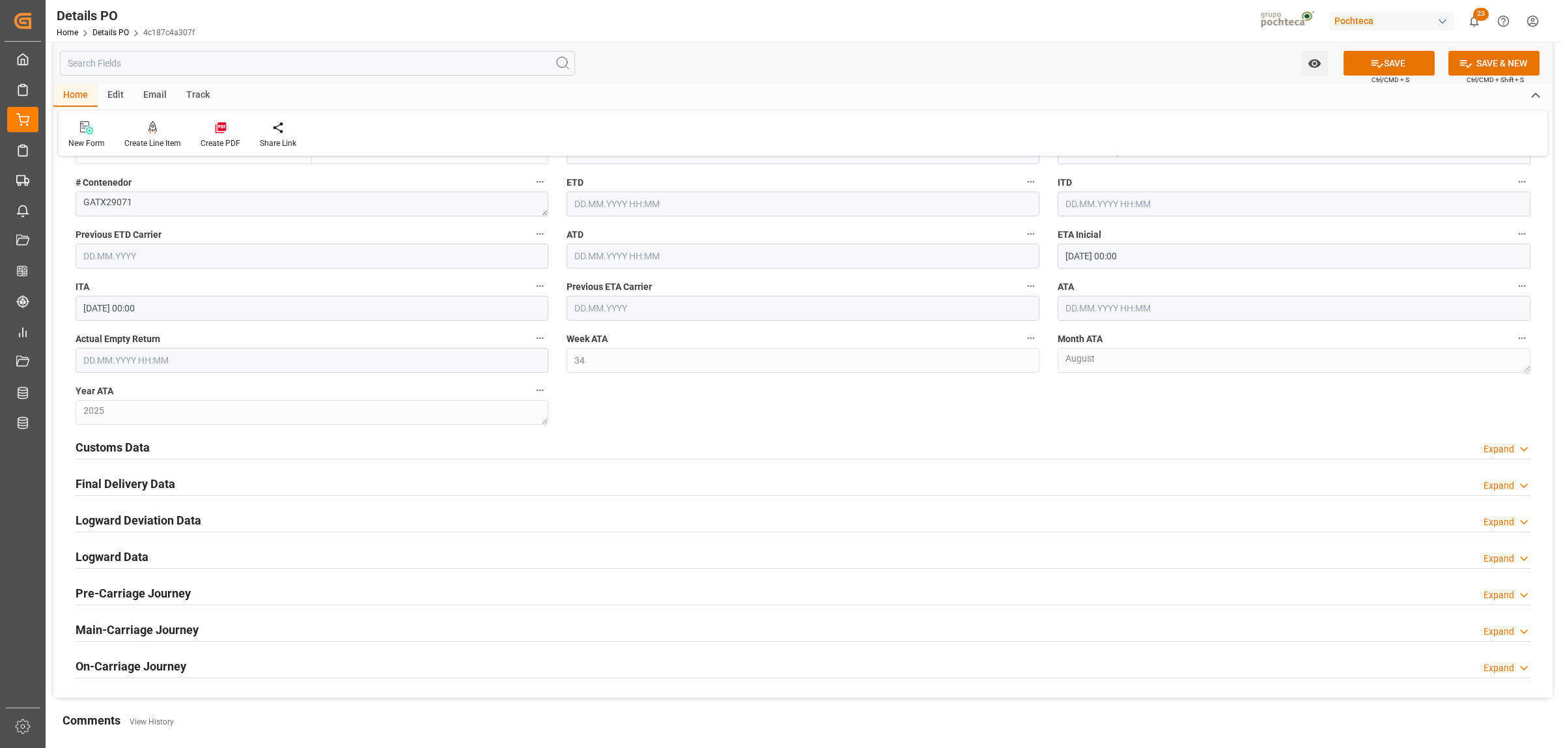
click at [127, 448] on h2 "Customs Data" at bounding box center [113, 447] width 74 height 18
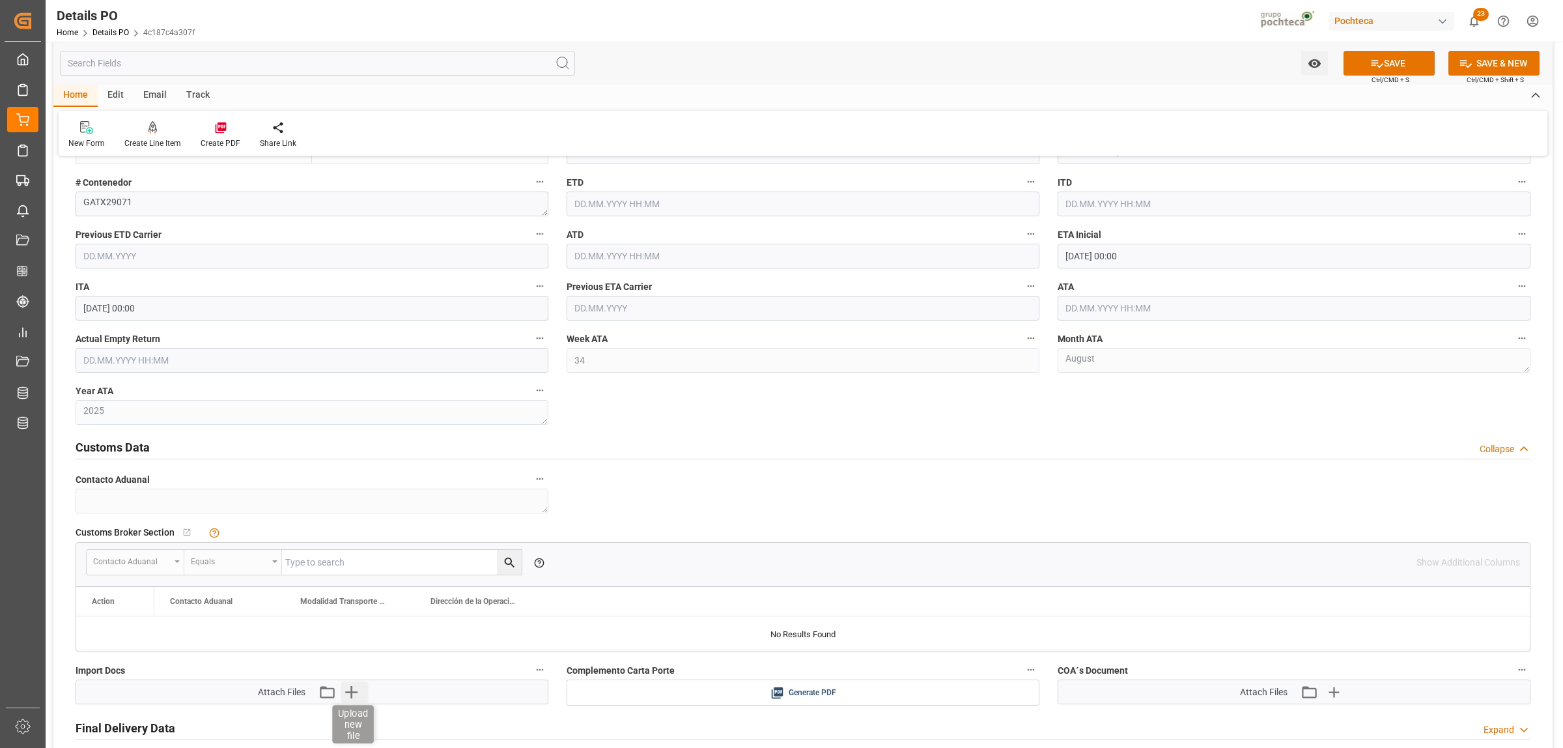
click at [353, 692] on icon "button" at bounding box center [351, 691] width 21 height 21
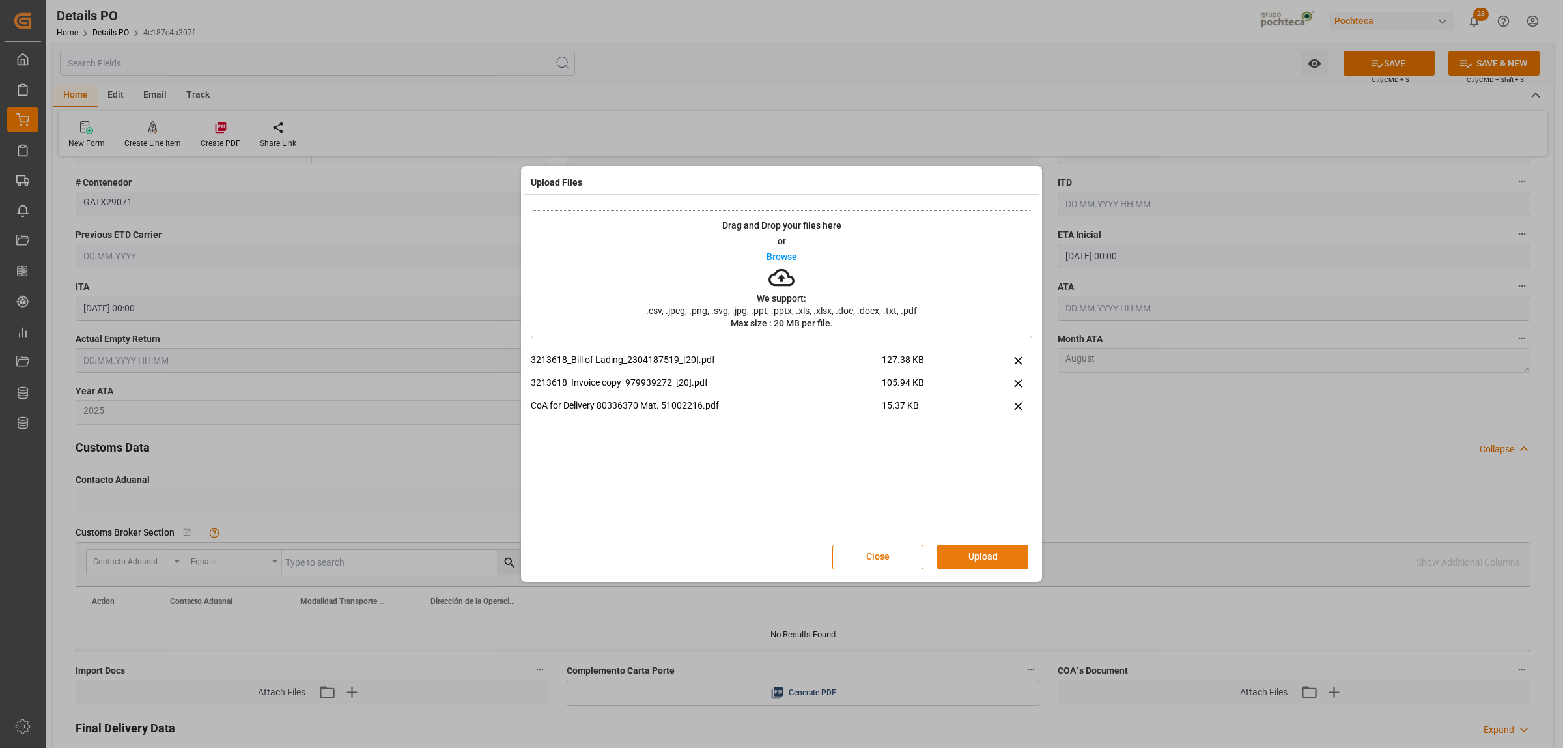
click at [943, 557] on button "Upload" at bounding box center [982, 556] width 91 height 25
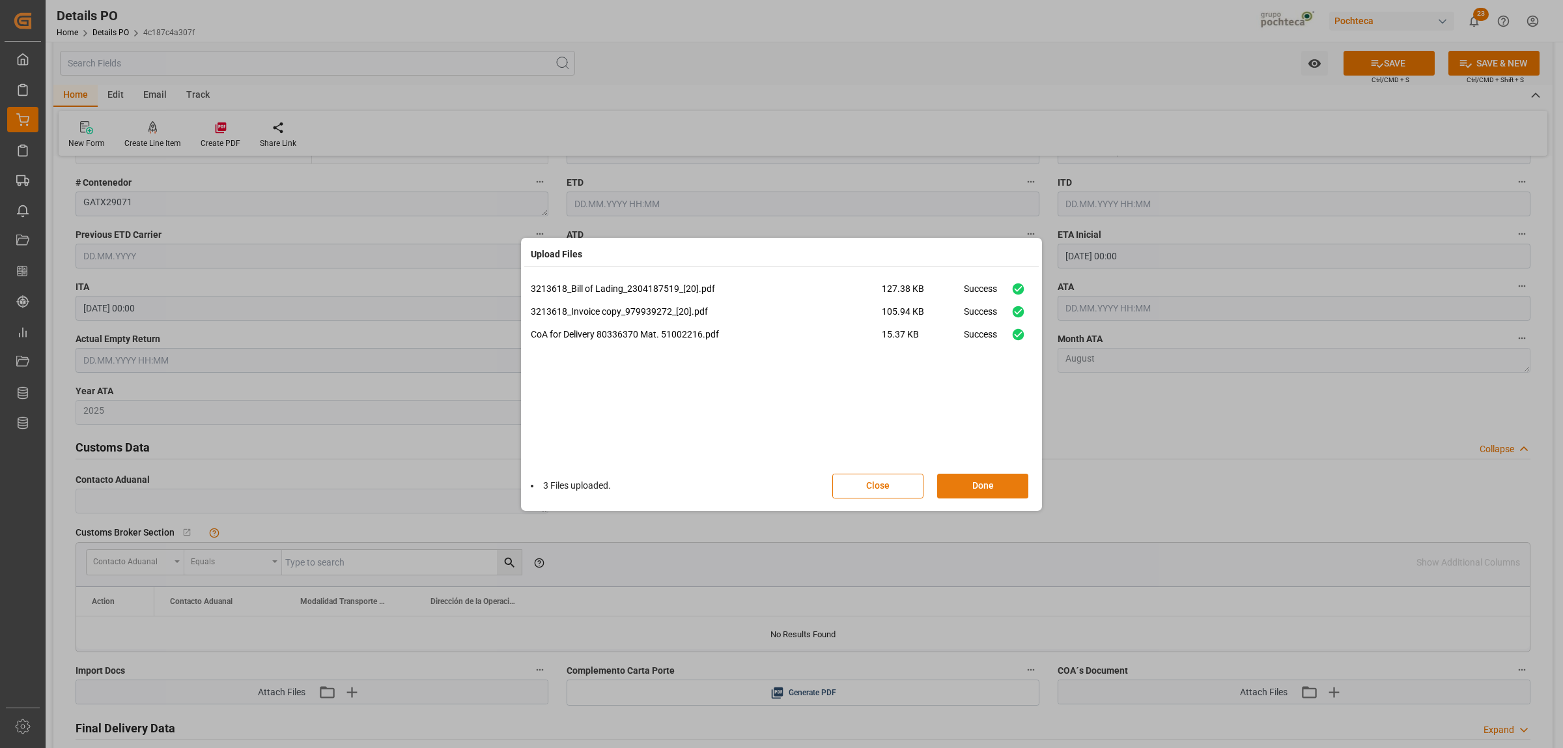
click at [985, 480] on button "Done" at bounding box center [982, 485] width 91 height 25
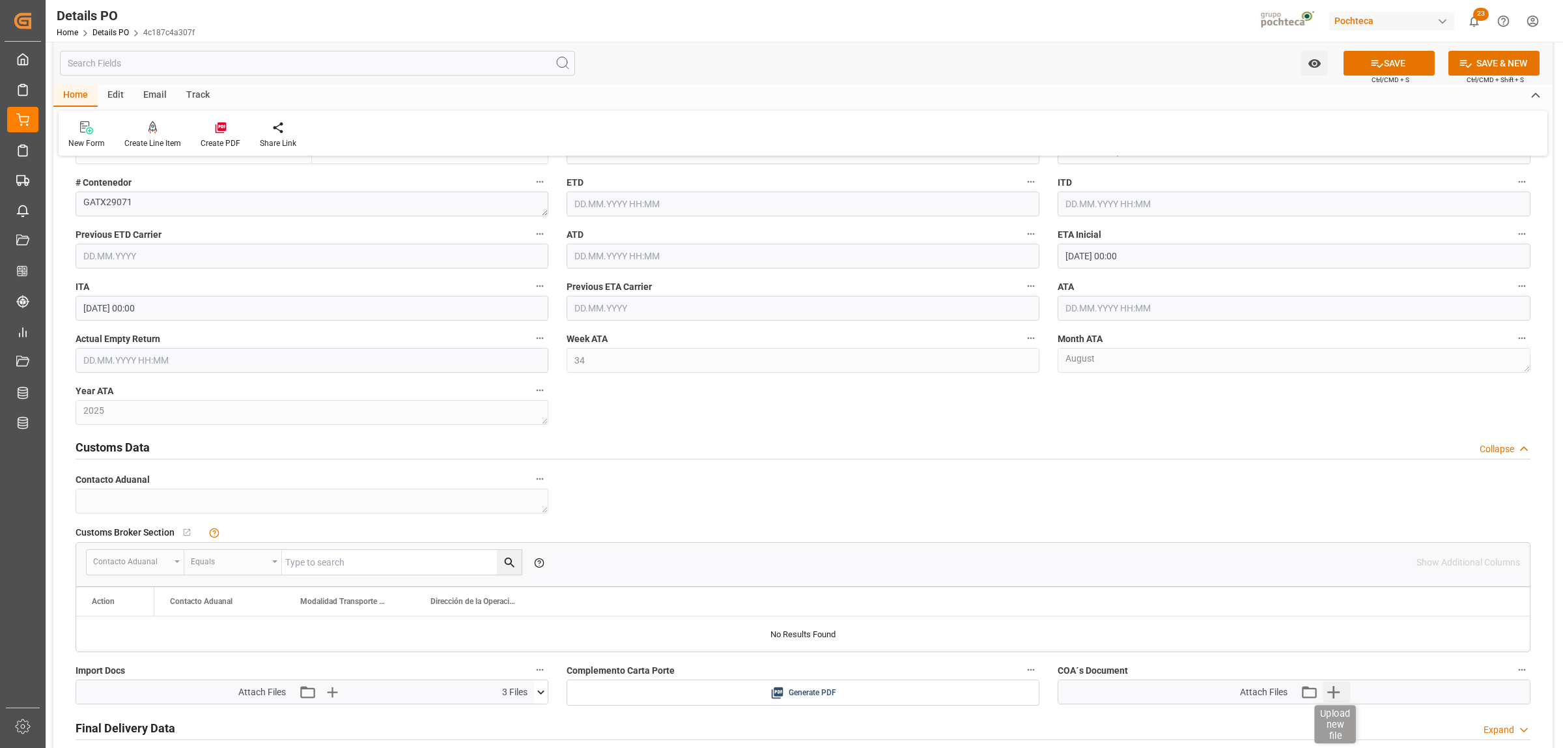
click at [1329, 700] on icon "button" at bounding box center [1333, 691] width 21 height 21
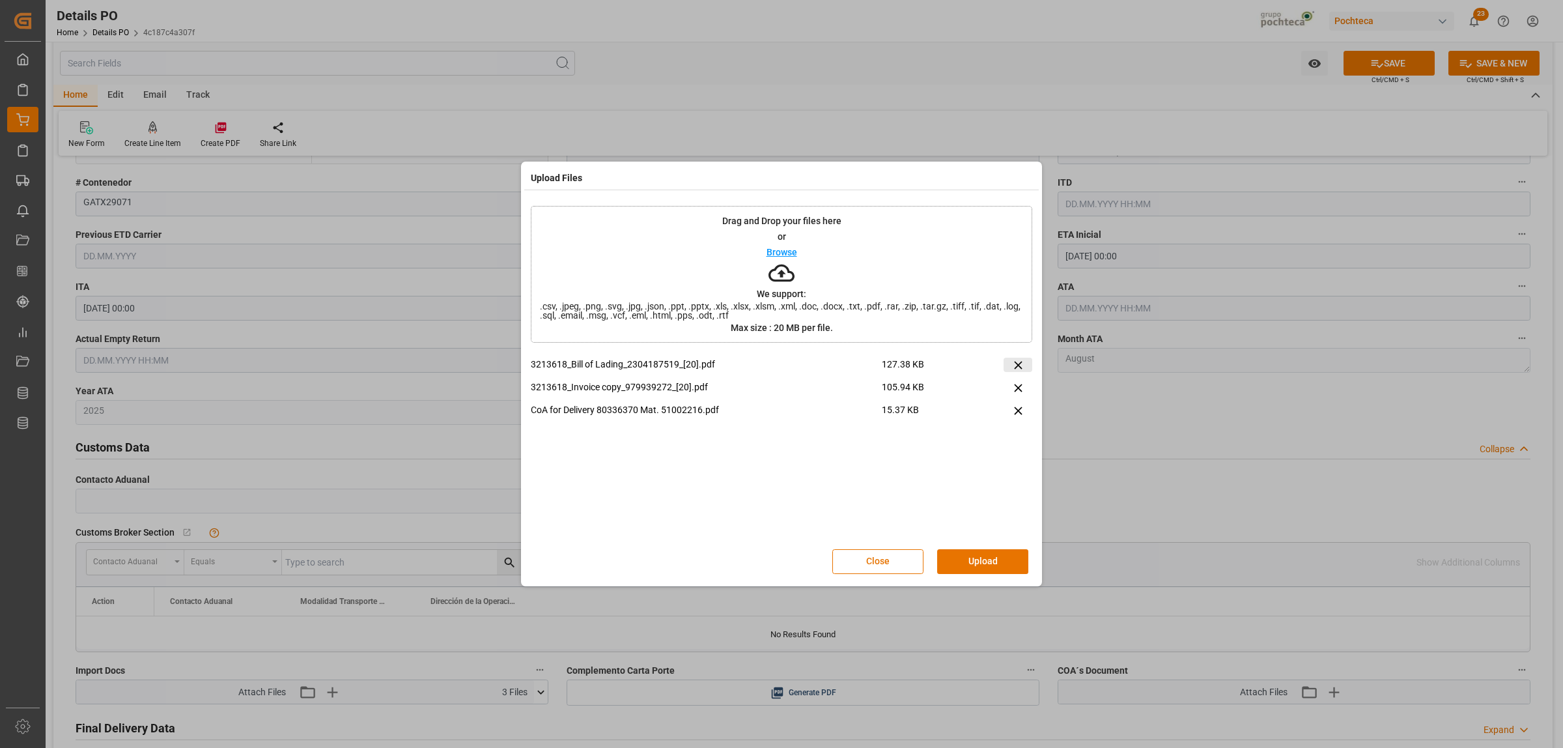
click at [1013, 367] on icon at bounding box center [1018, 365] width 14 height 14
click at [1014, 368] on icon at bounding box center [1018, 365] width 14 height 14
click at [976, 561] on button "Upload" at bounding box center [982, 561] width 91 height 25
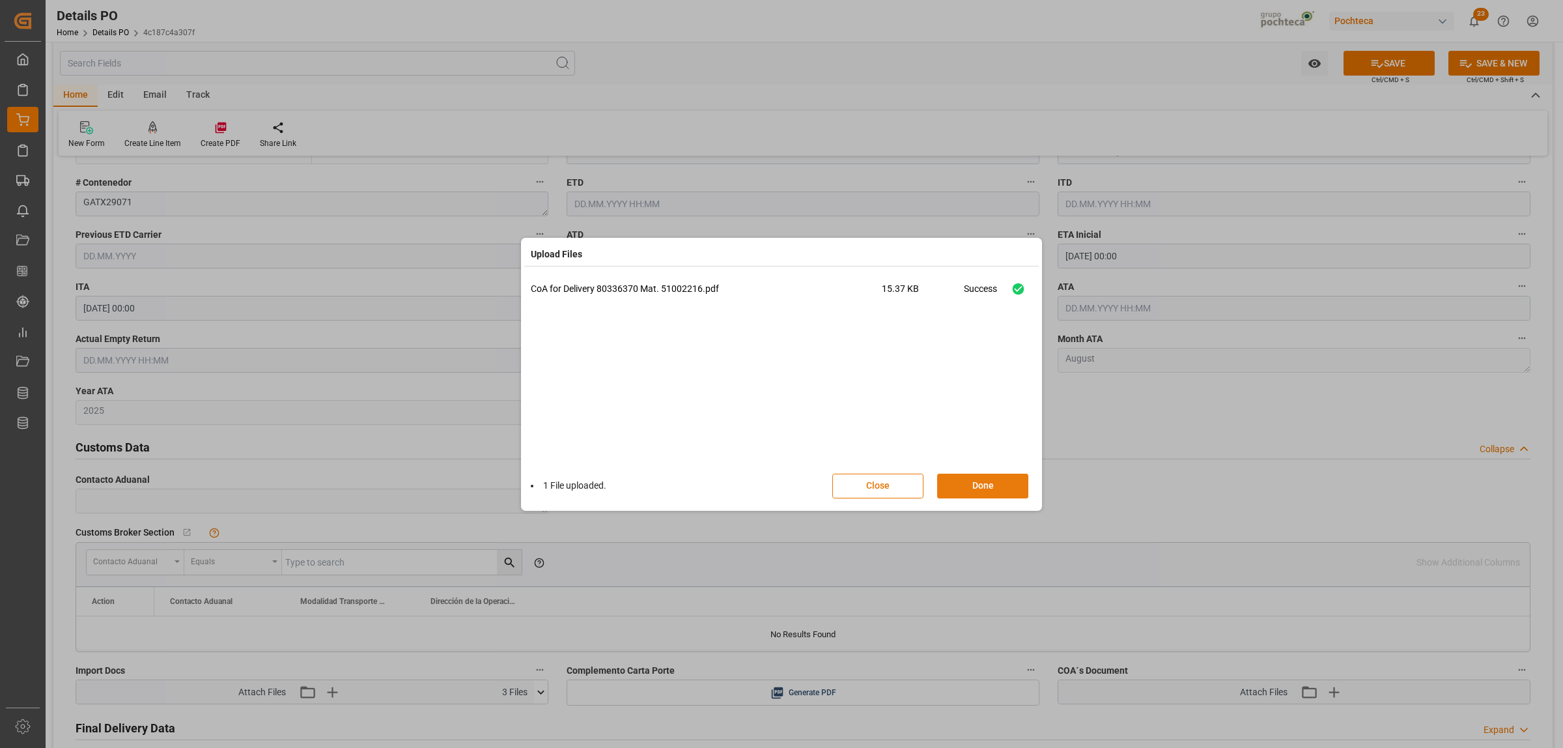
click at [980, 493] on button "Done" at bounding box center [982, 485] width 91 height 25
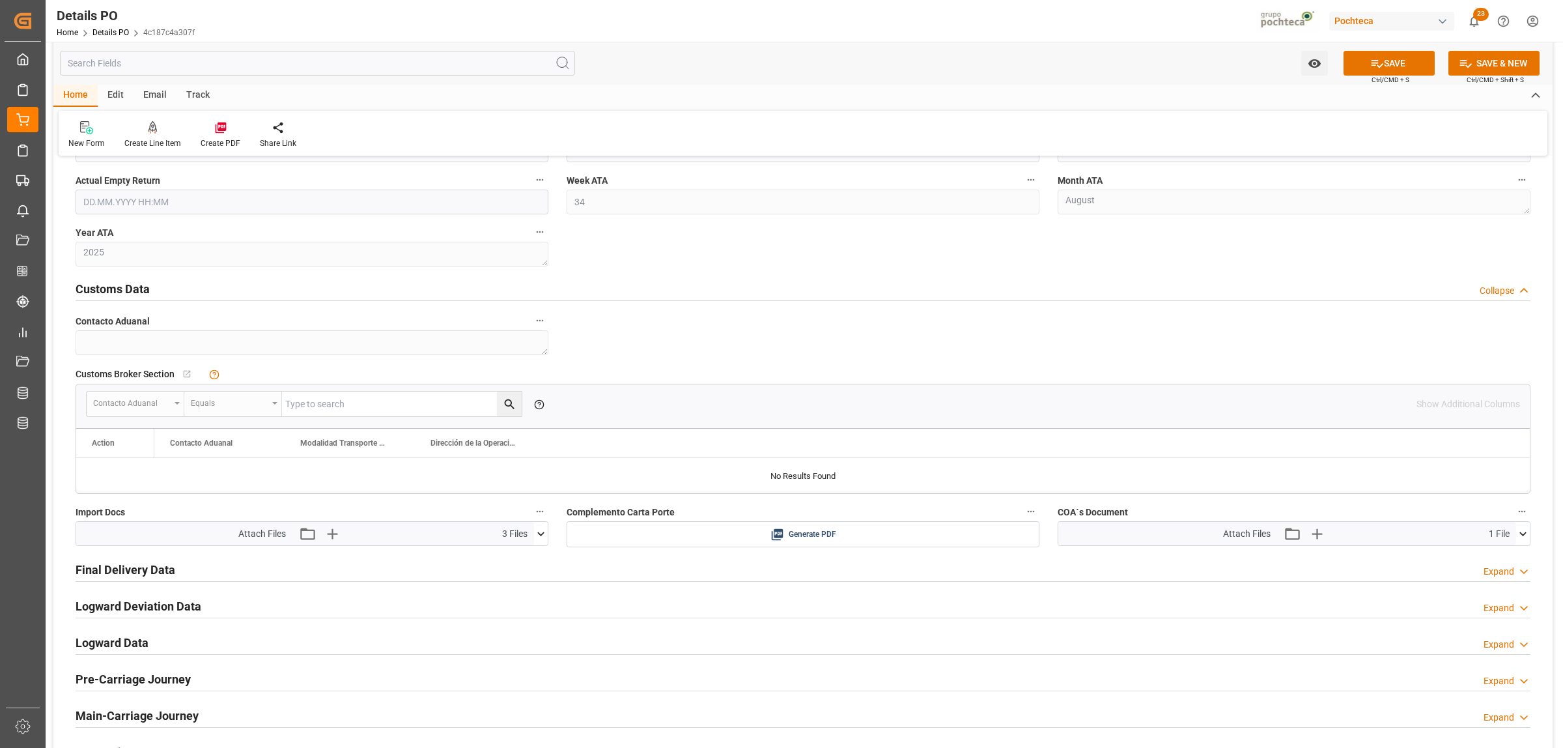
scroll to position [1547, 0]
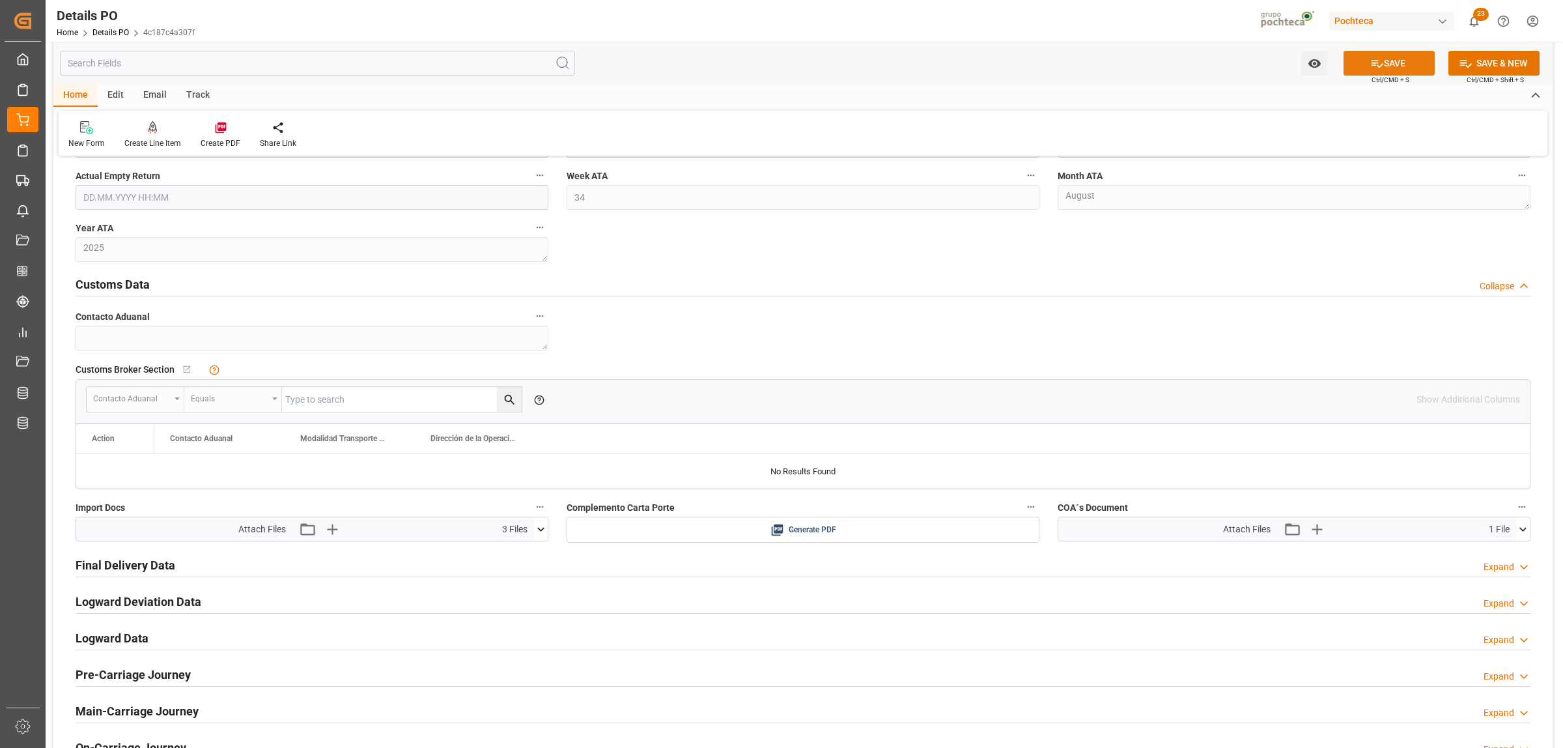
click at [1402, 70] on button "SAVE" at bounding box center [1389, 63] width 91 height 25
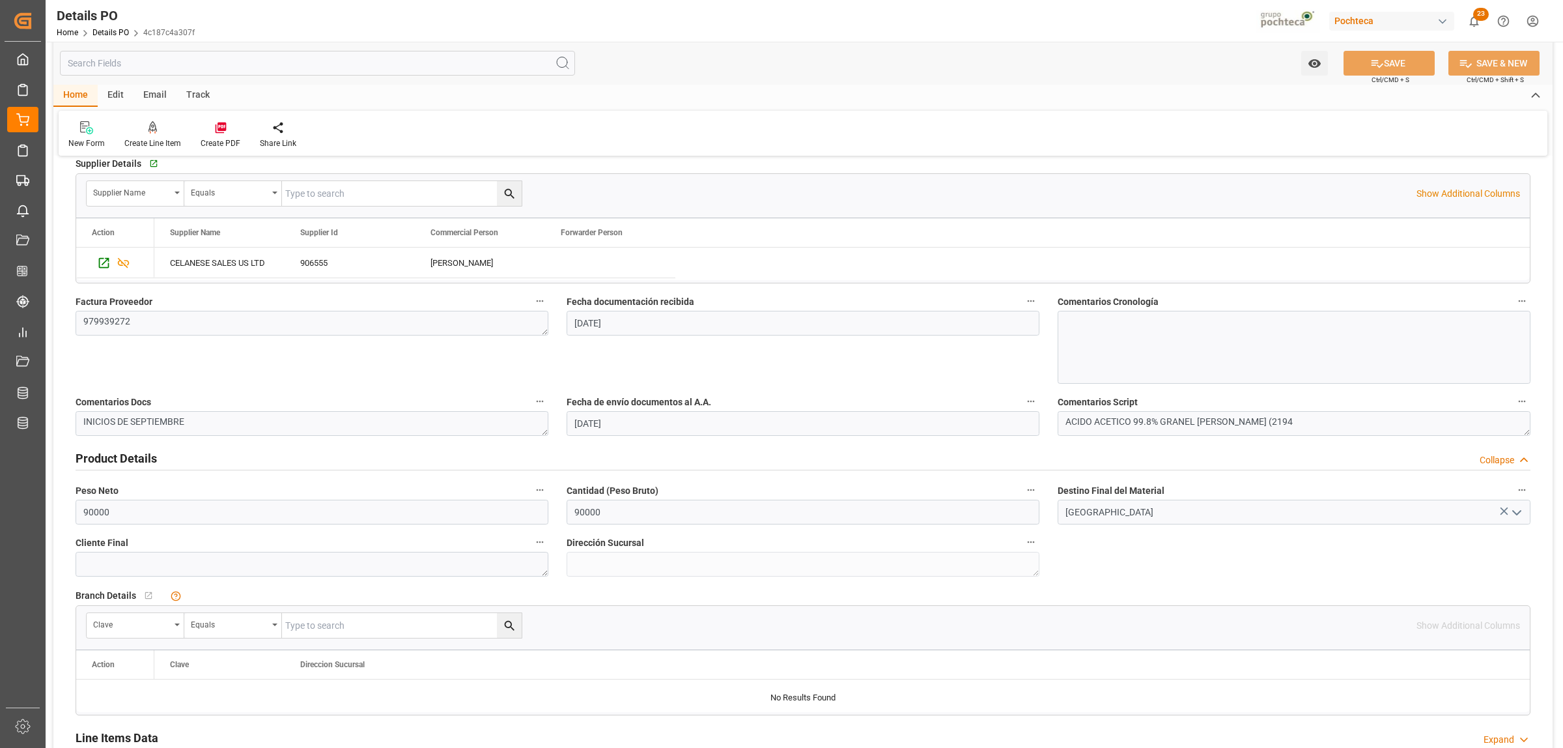
scroll to position [163, 0]
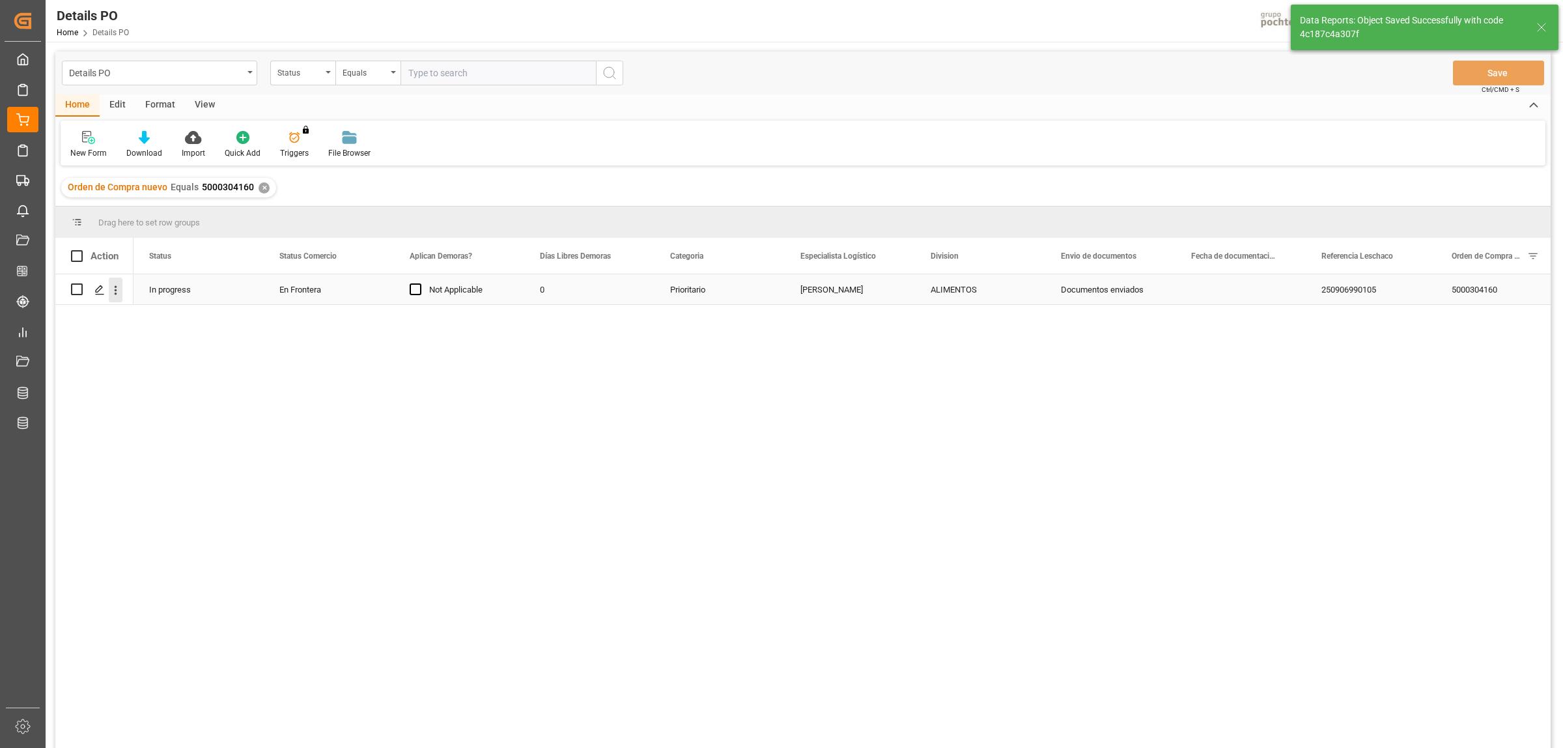
click at [114, 294] on icon "open menu" at bounding box center [116, 290] width 14 height 14
click at [167, 451] on span "Create and Link Child Object" at bounding box center [201, 451] width 119 height 14
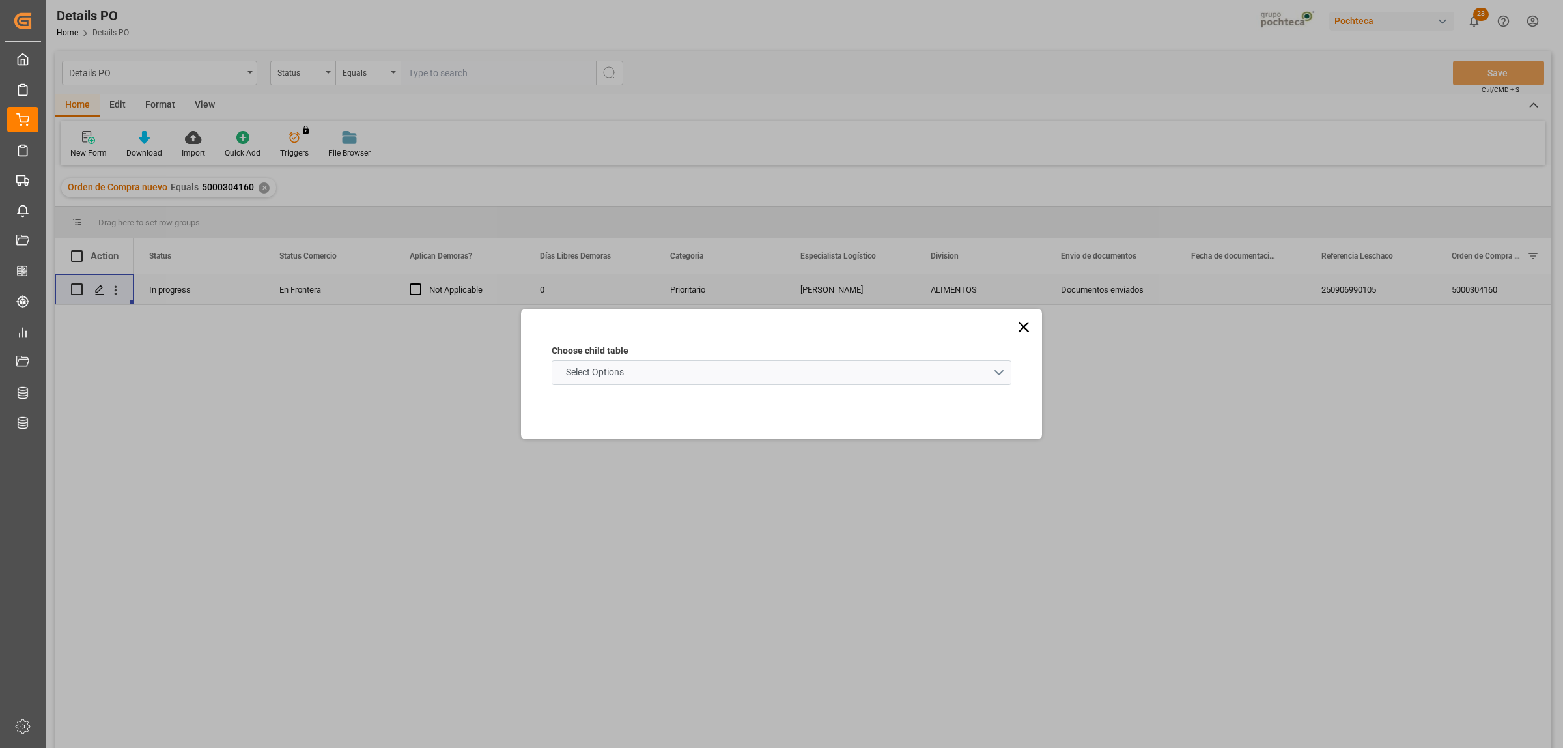
click at [998, 378] on schema "Select Options" at bounding box center [782, 372] width 460 height 25
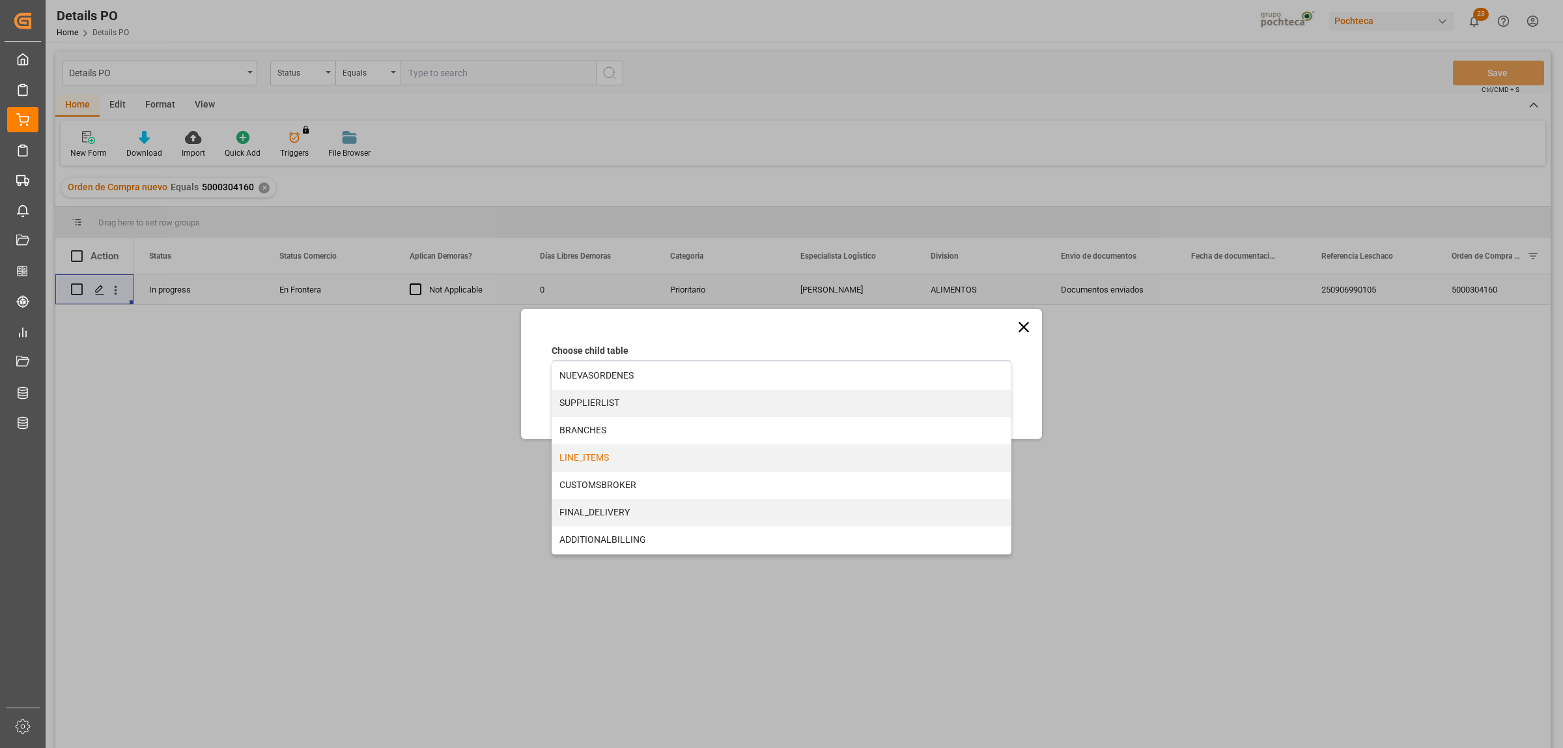
click at [595, 457] on div "LINE_ITEMS" at bounding box center [781, 457] width 459 height 27
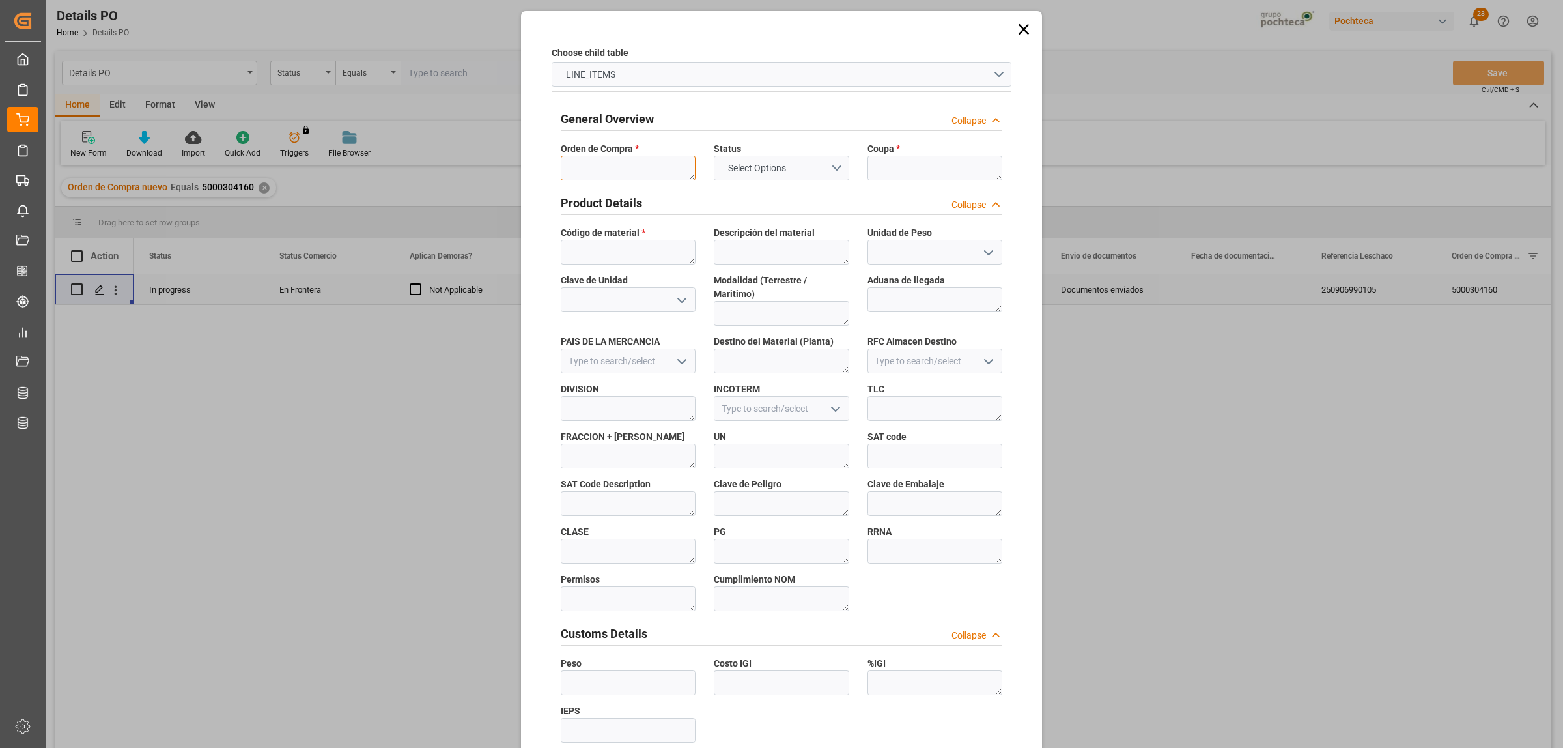
click at [610, 170] on textarea at bounding box center [628, 168] width 135 height 25
paste textarea "5000304160"
type textarea "5000304160"
click at [881, 173] on textarea at bounding box center [935, 168] width 135 height 25
paste textarea "187629"
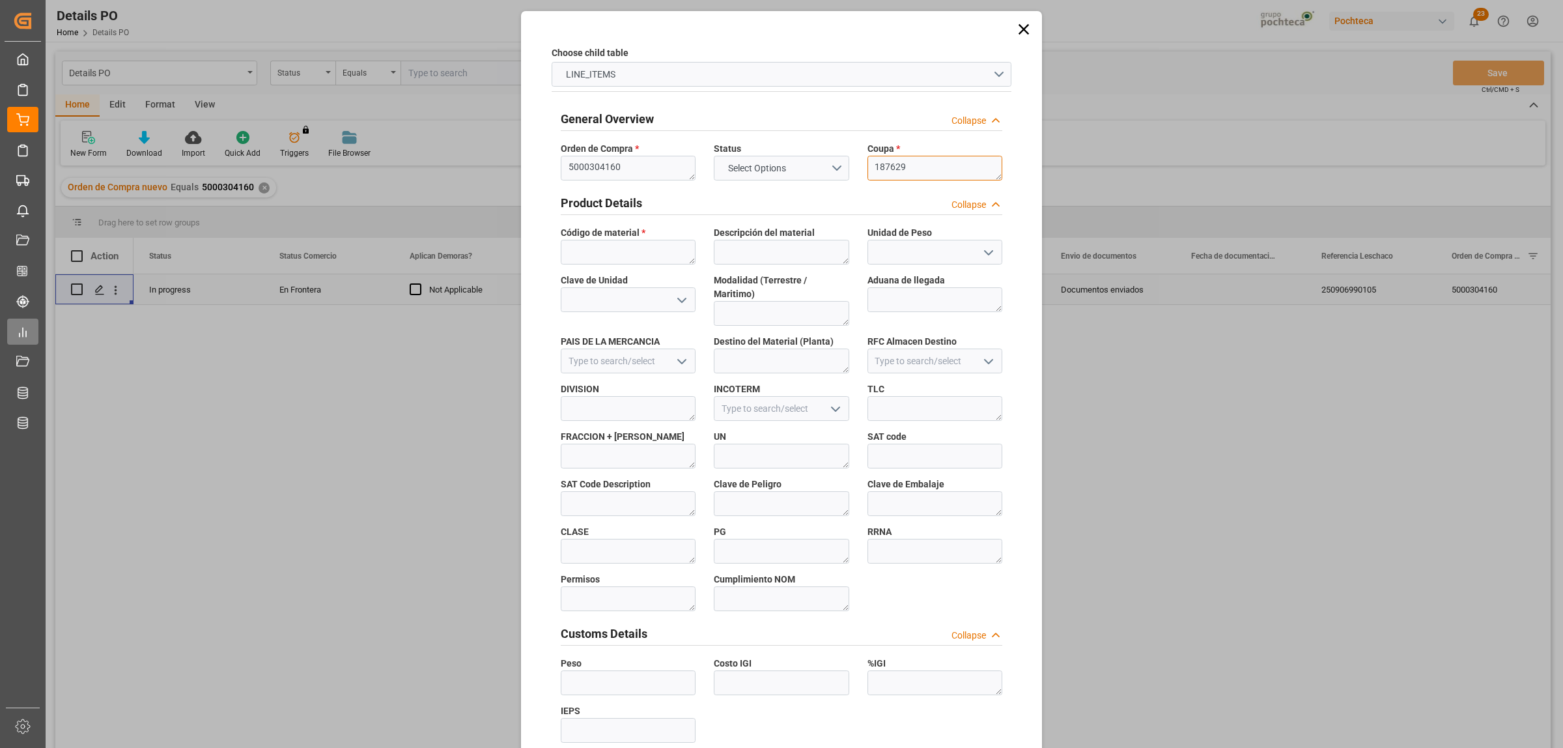
type textarea "187629"
click at [623, 255] on textarea at bounding box center [628, 252] width 135 height 25
paste textarea "21944"
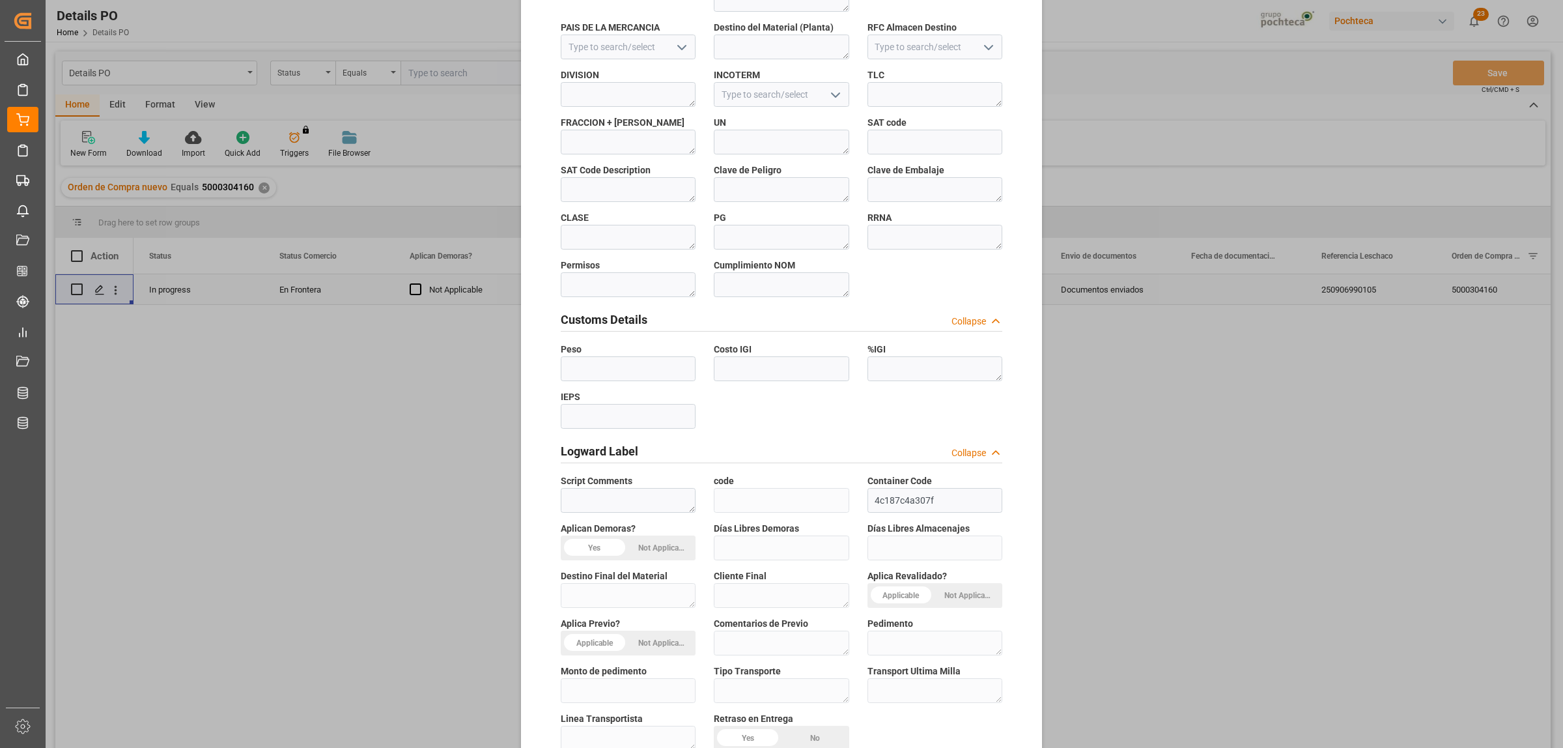
scroll to position [382, 0]
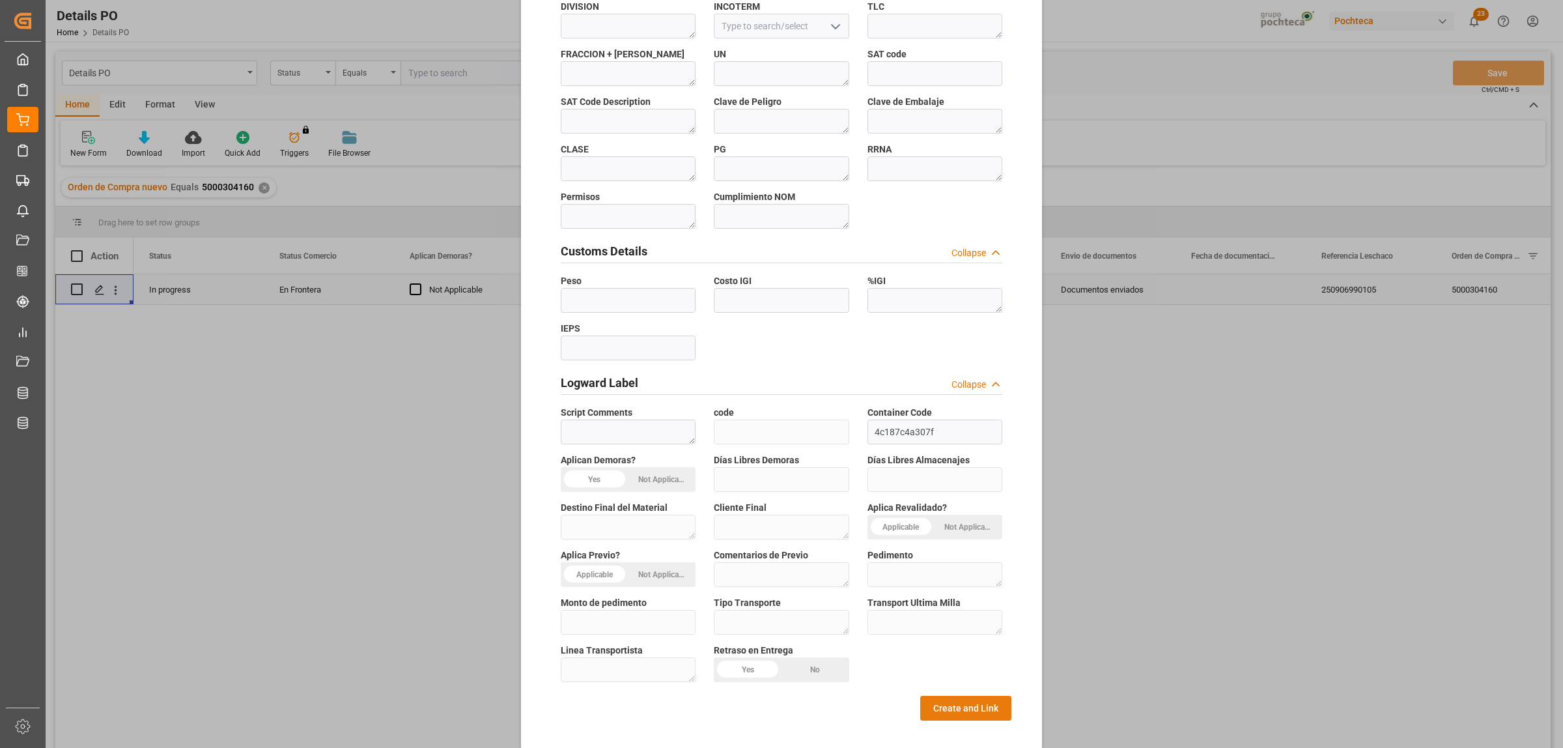
type textarea "21944"
click at [946, 697] on button "Create and Link" at bounding box center [965, 708] width 91 height 25
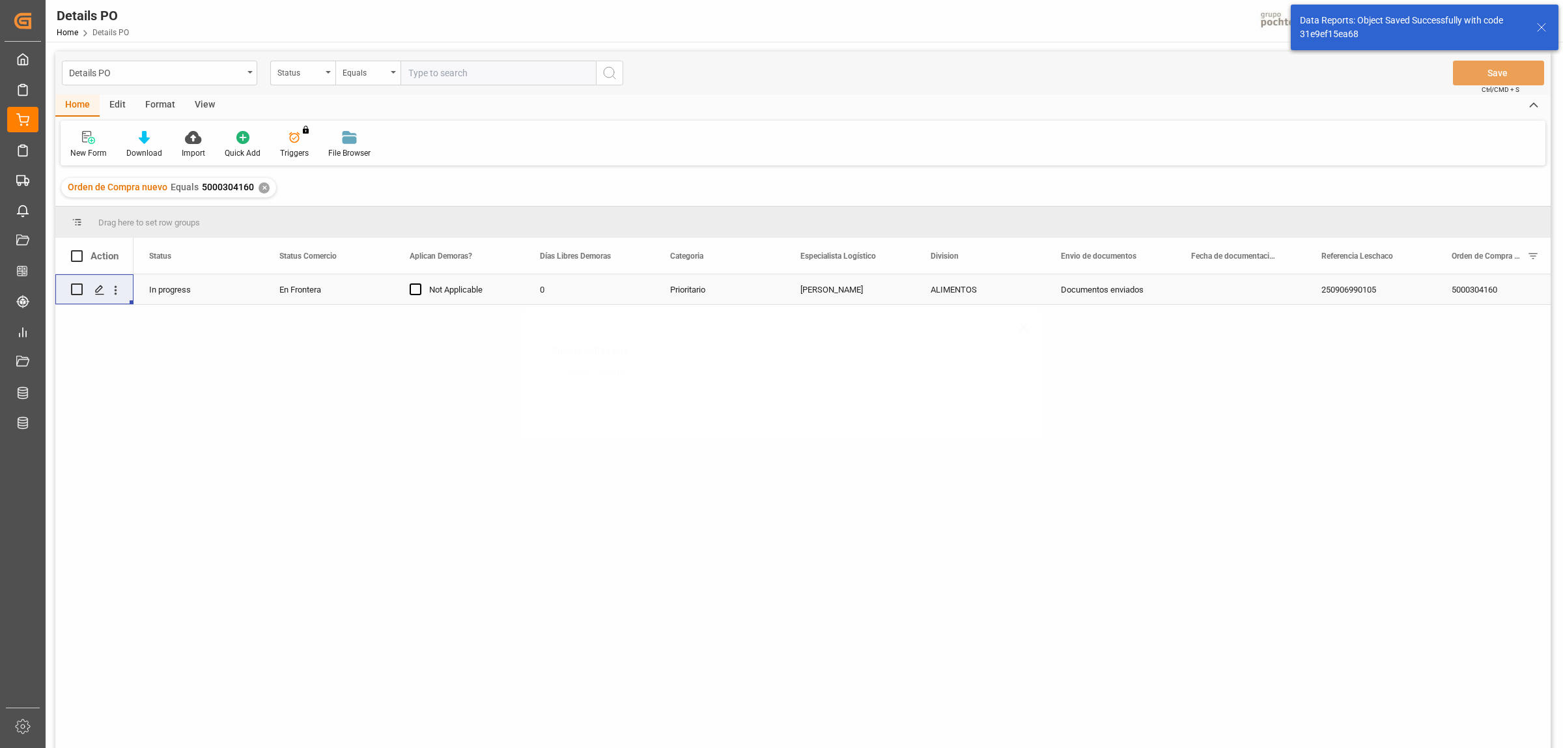
scroll to position [0, 0]
click at [92, 288] on div "Press SPACE to select this row." at bounding box center [99, 290] width 20 height 24
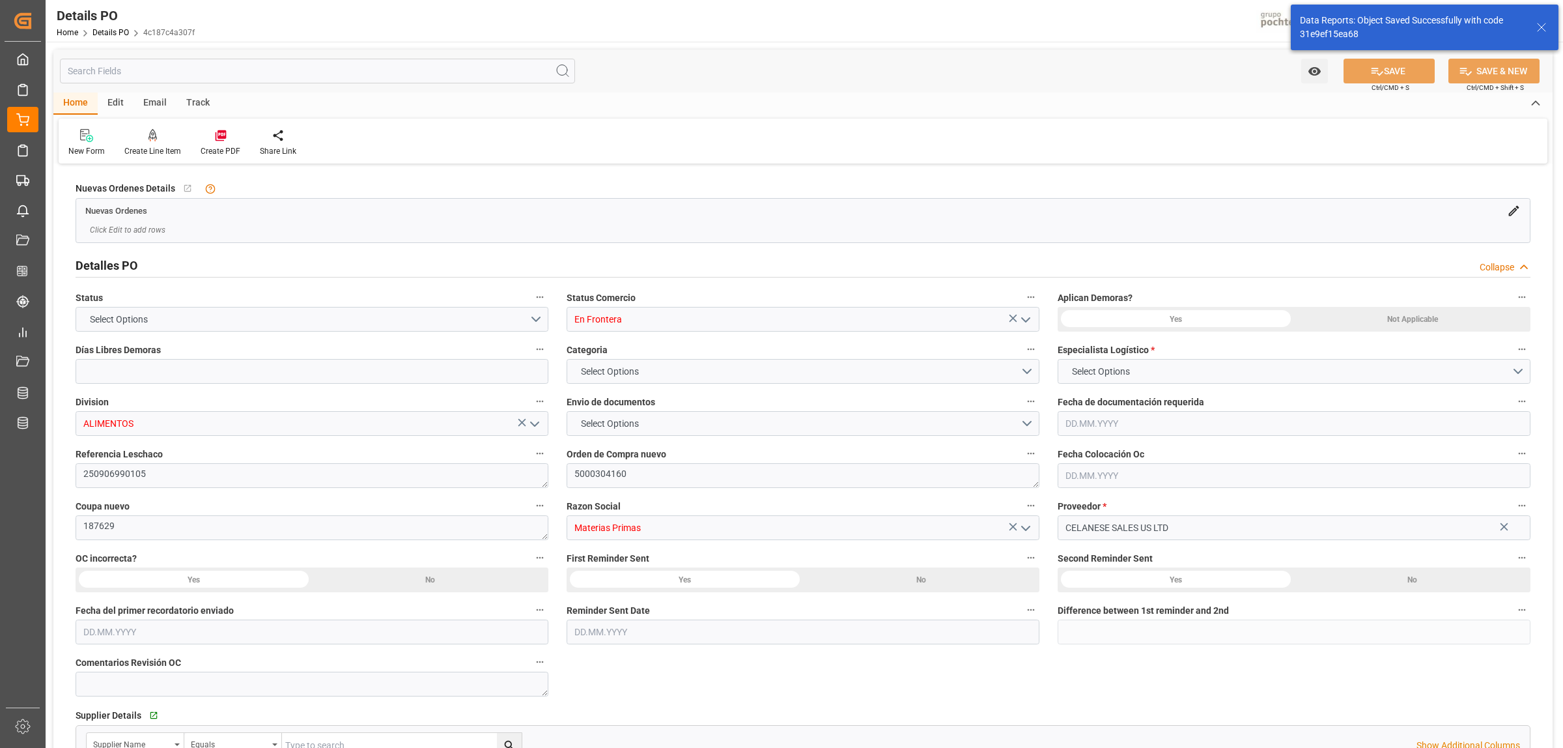
type input "0"
type input "1"
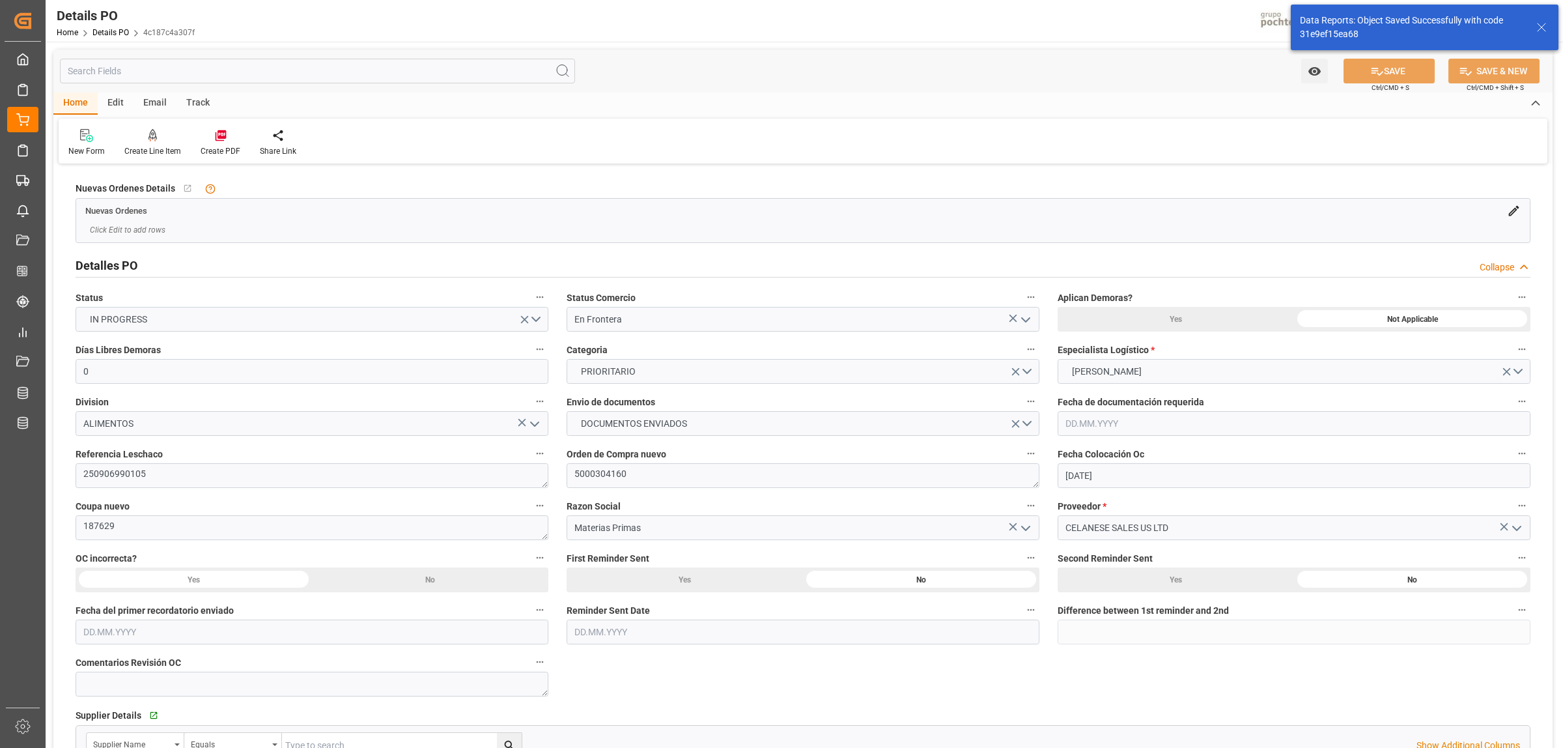
type input "[DATE]"
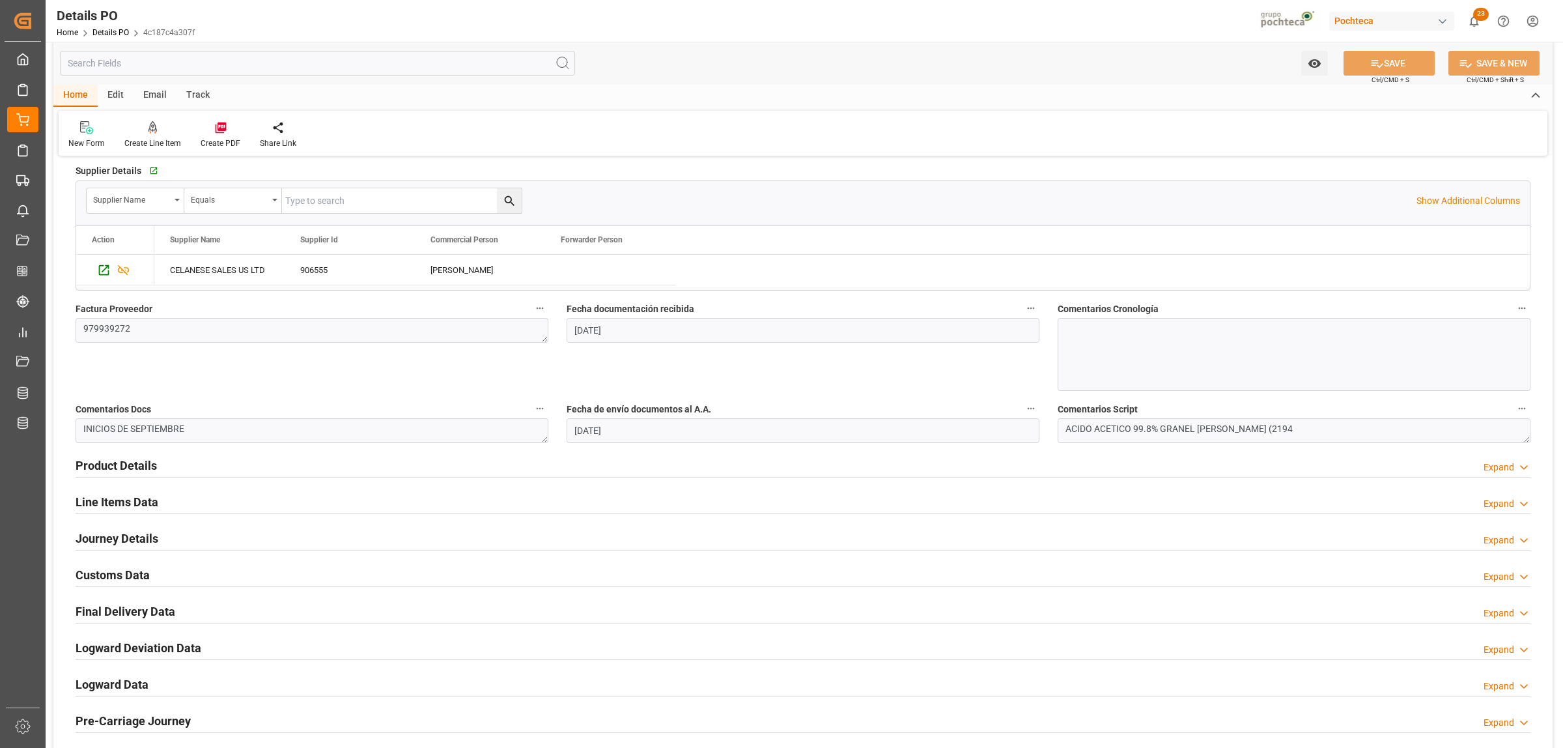
scroll to position [570, 0]
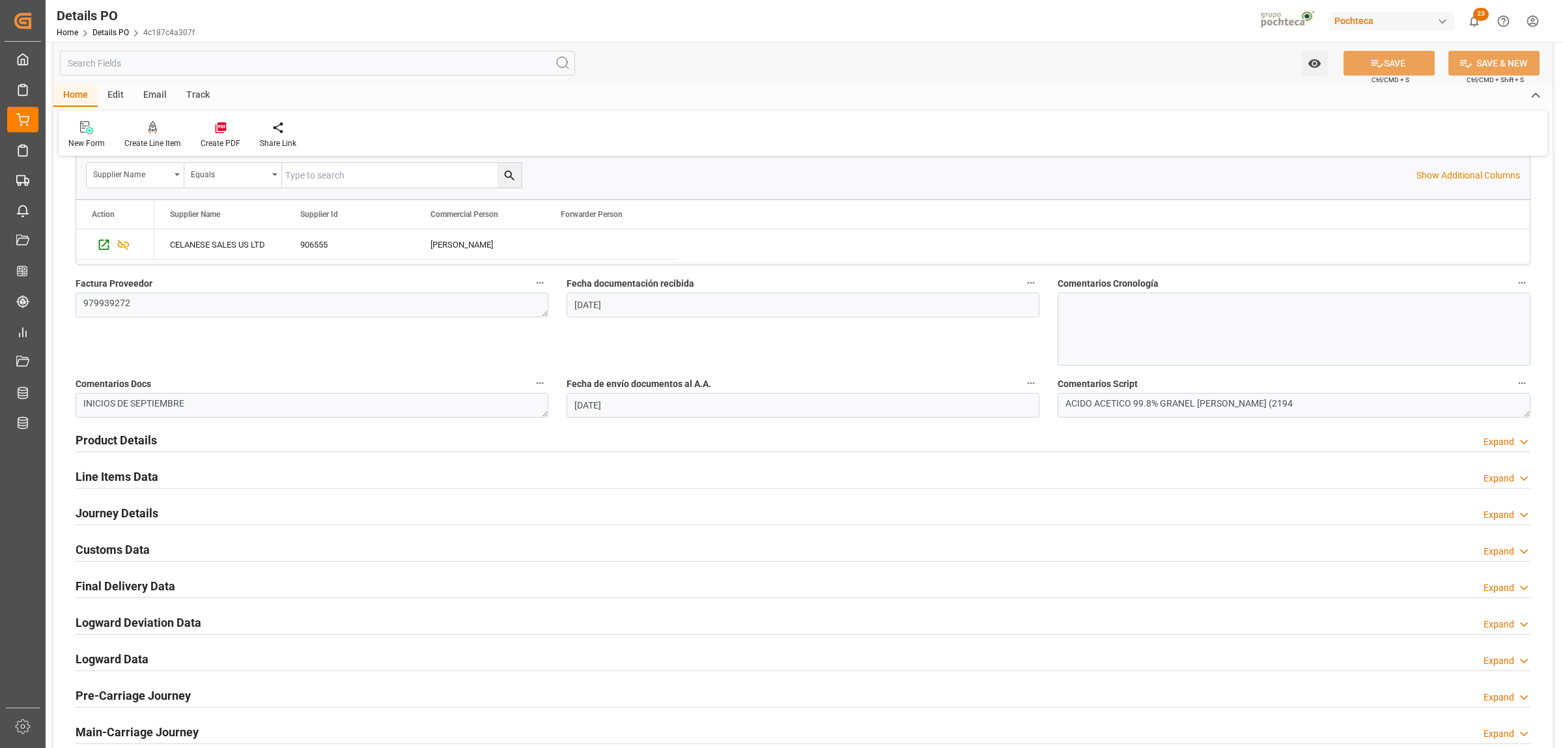
click at [148, 483] on h2 "Line Items Data" at bounding box center [117, 477] width 83 height 18
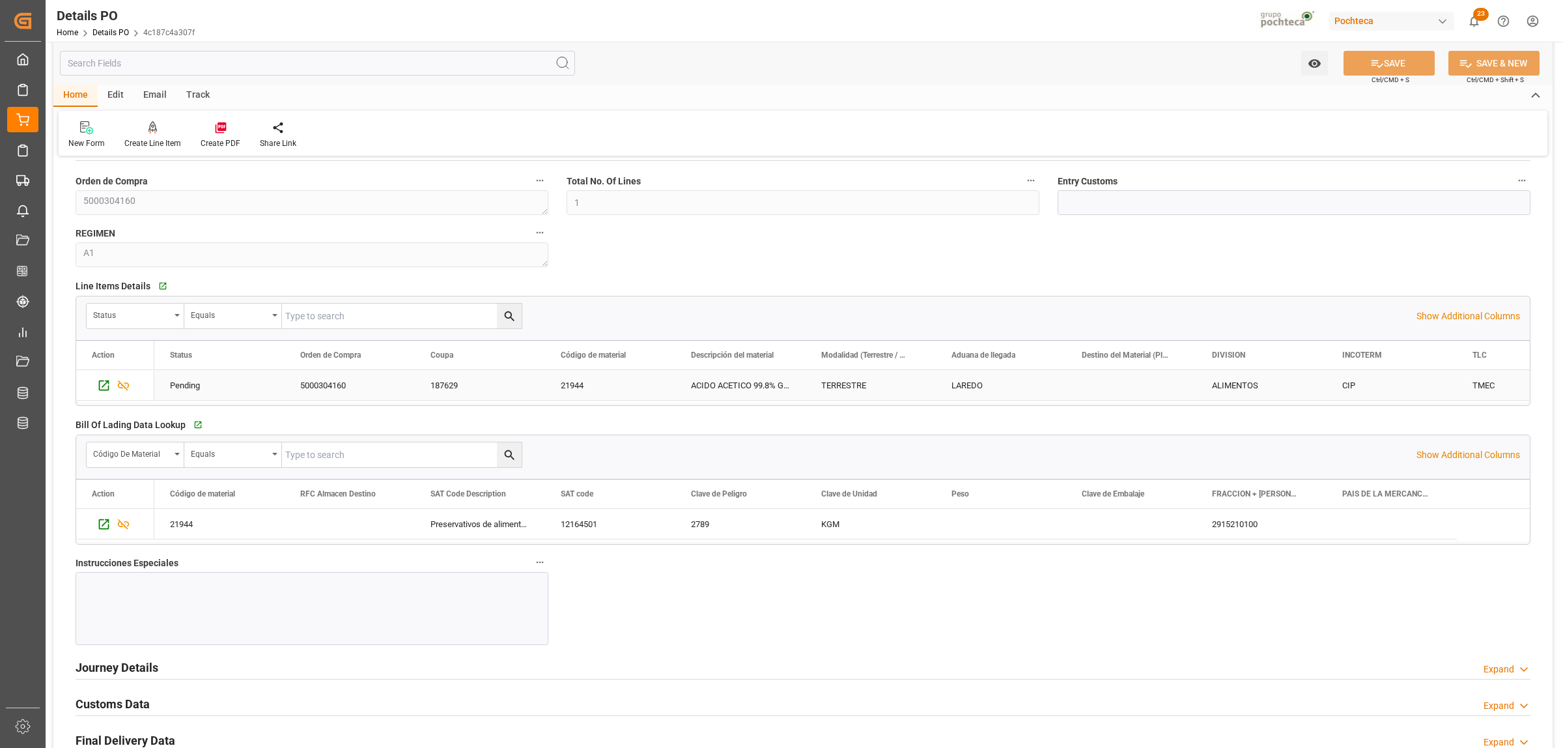
scroll to position [977, 0]
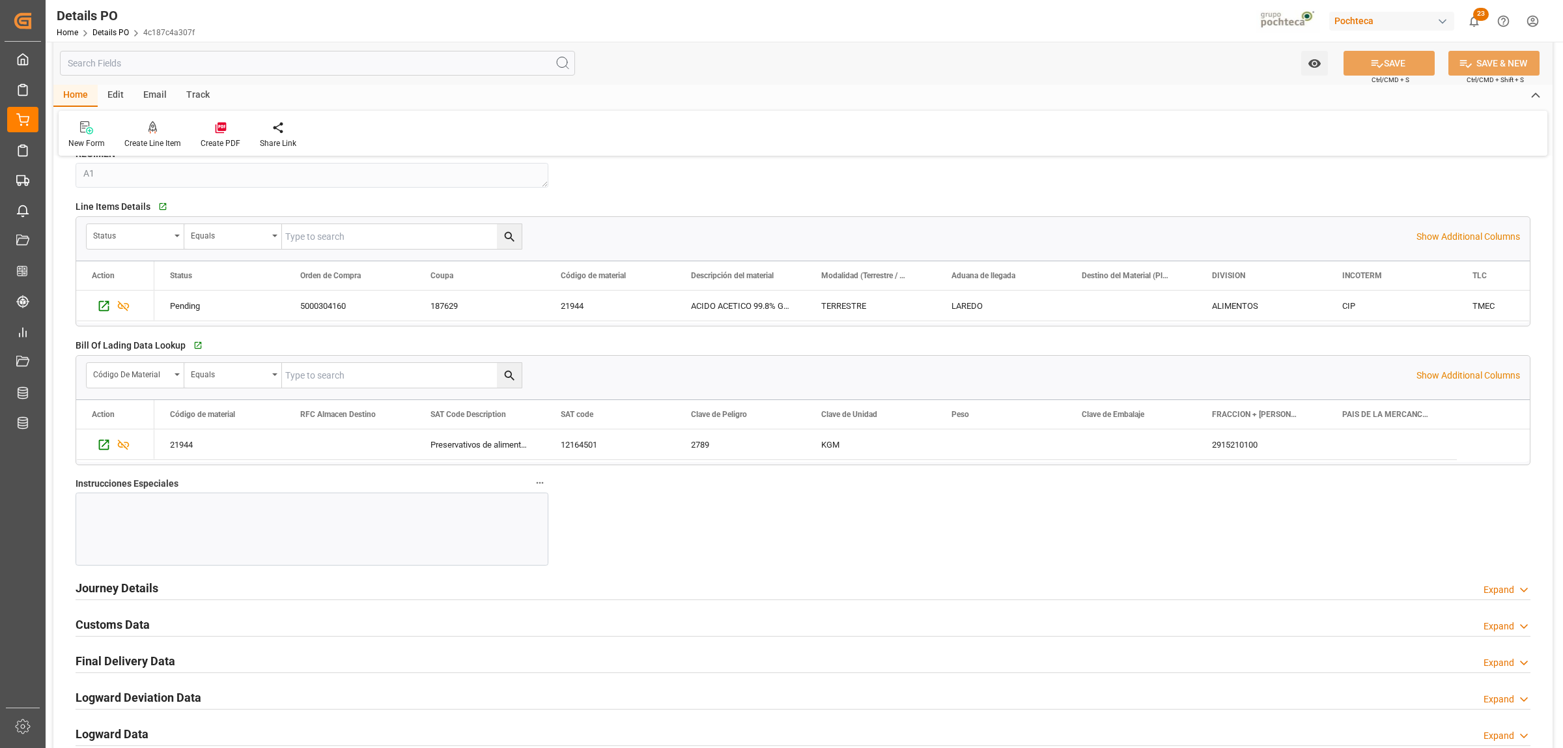
click at [156, 506] on div at bounding box center [312, 528] width 473 height 73
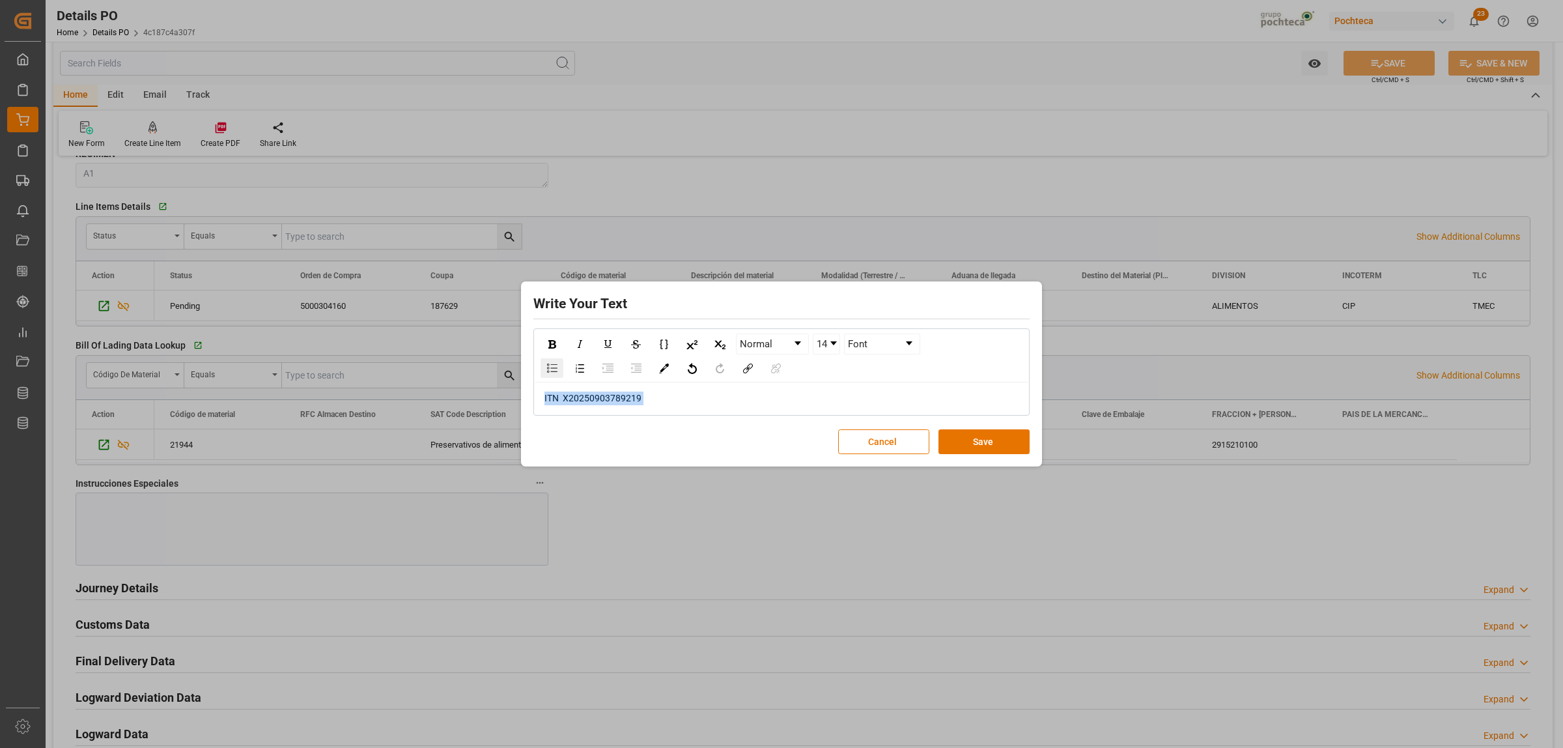
drag, startPoint x: 616, startPoint y: 401, endPoint x: 548, endPoint y: 358, distance: 80.2
click at [541, 399] on div "ITN X20250903789219" at bounding box center [782, 398] width 494 height 32
click at [548, 345] on img "rdw-inline-control" at bounding box center [552, 344] width 8 height 8
click at [665, 368] on img "rdw-color-picker" at bounding box center [664, 368] width 10 height 10
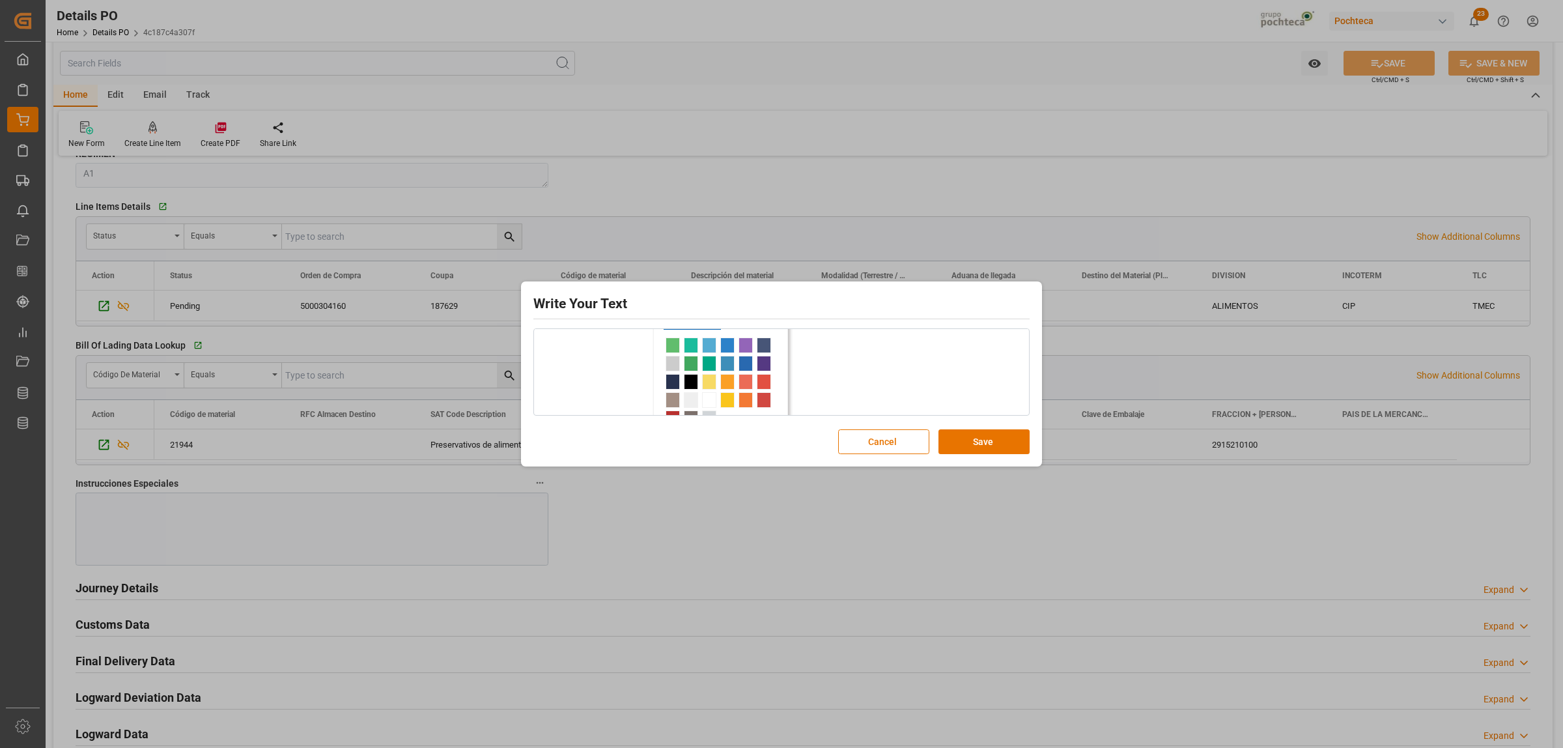
click at [688, 350] on span "rdw-color-picker" at bounding box center [691, 345] width 14 height 16
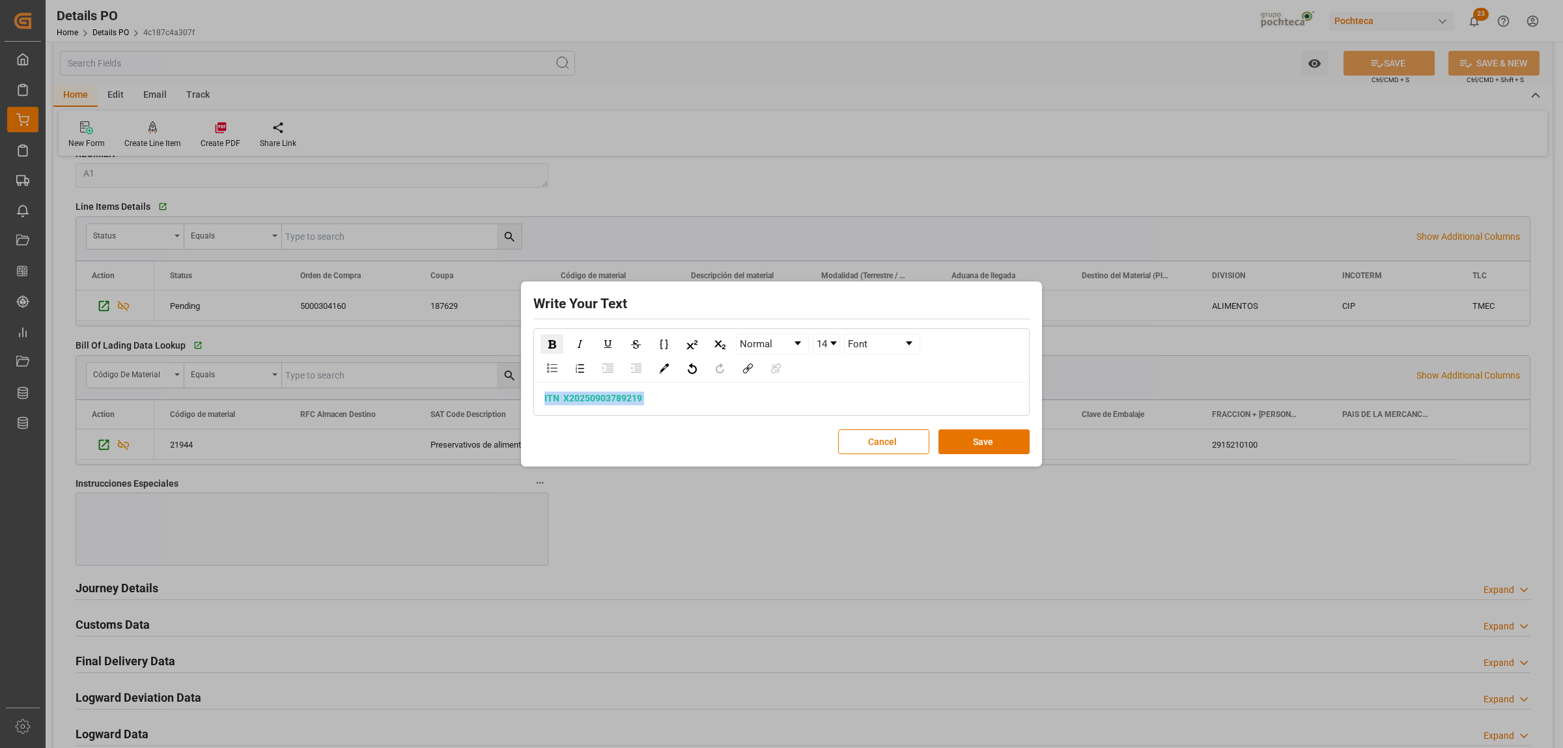
click at [830, 346] on link "14" at bounding box center [826, 344] width 26 height 20
click at [821, 408] on li "24" at bounding box center [826, 411] width 25 height 16
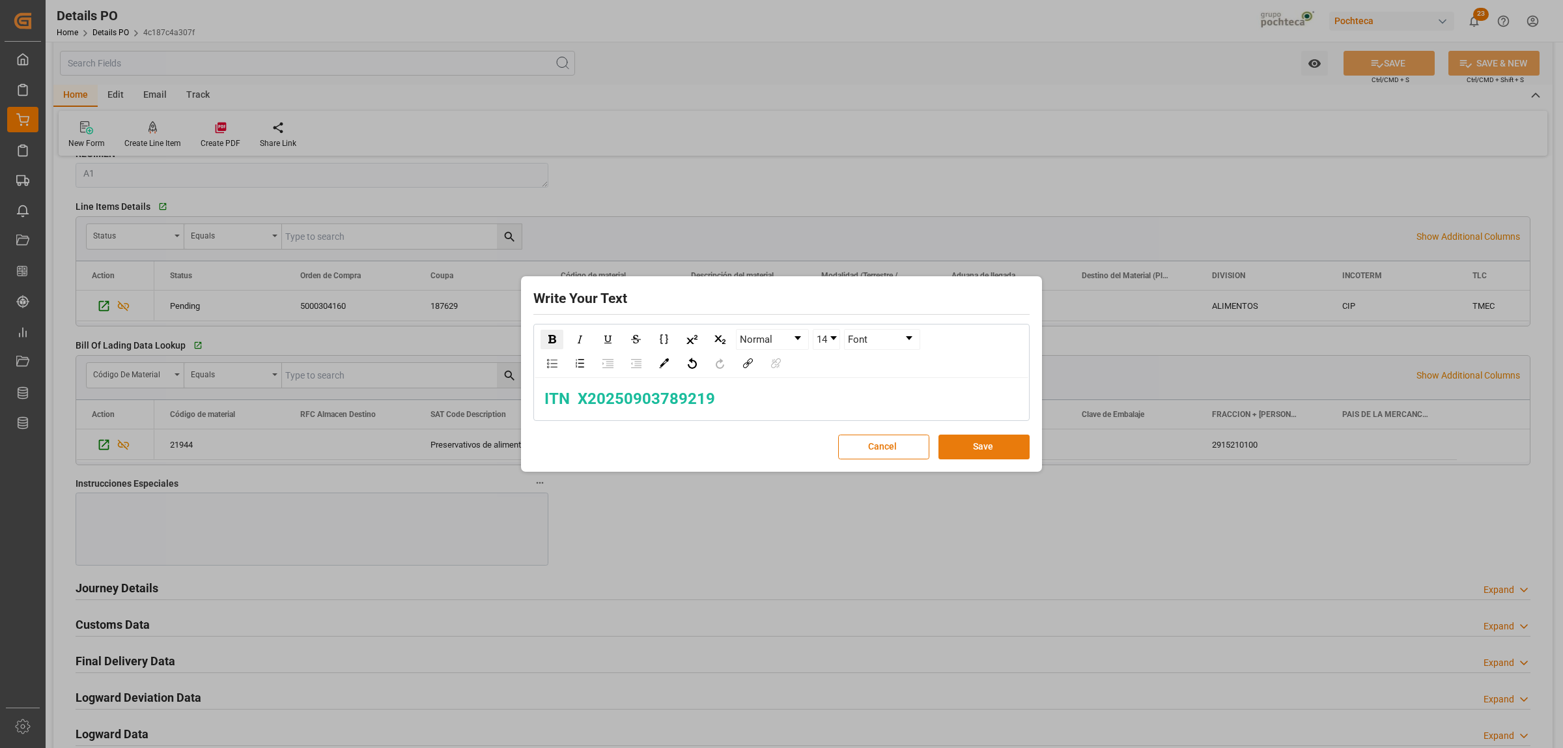
click at [961, 451] on button "Save" at bounding box center [984, 446] width 91 height 25
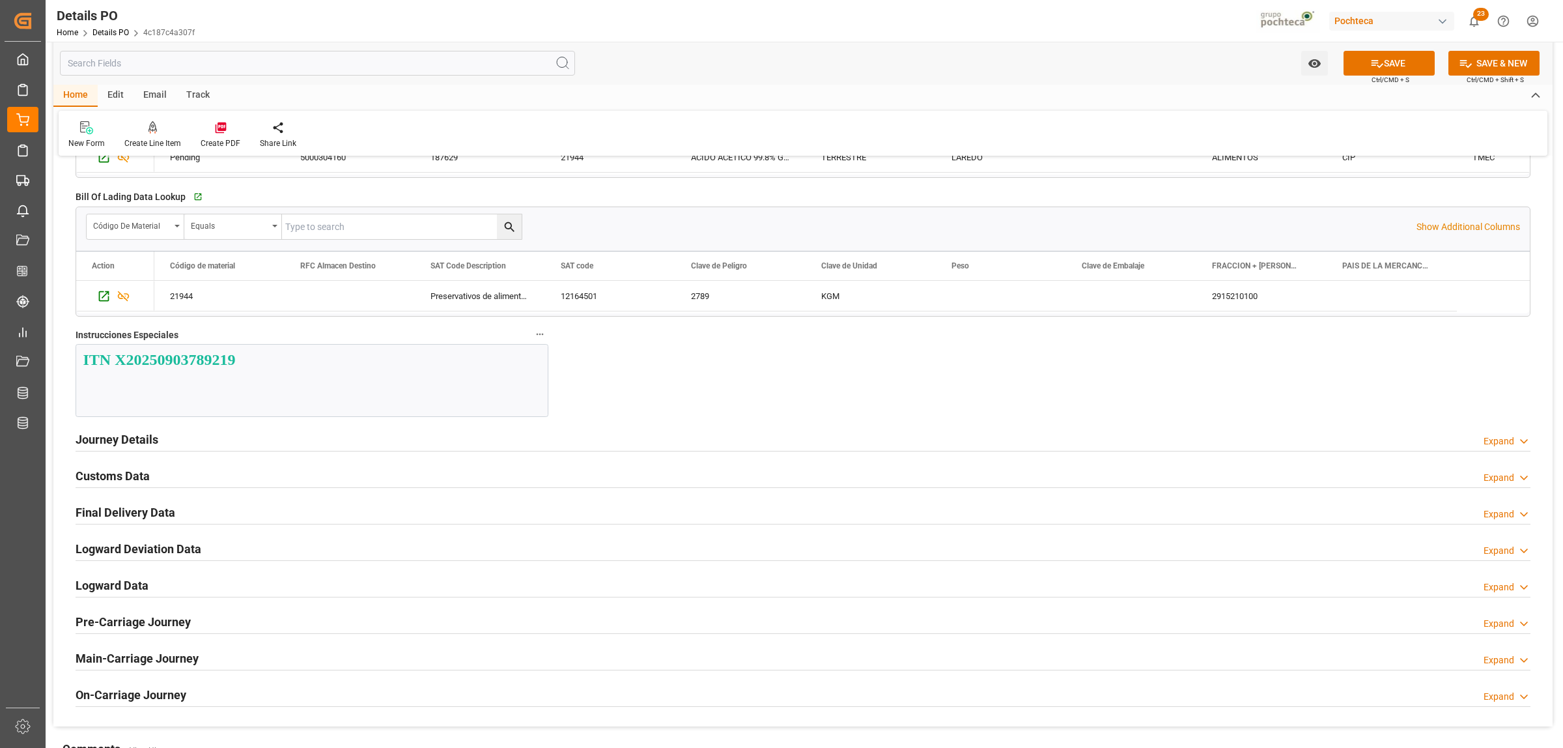
scroll to position [1140, 0]
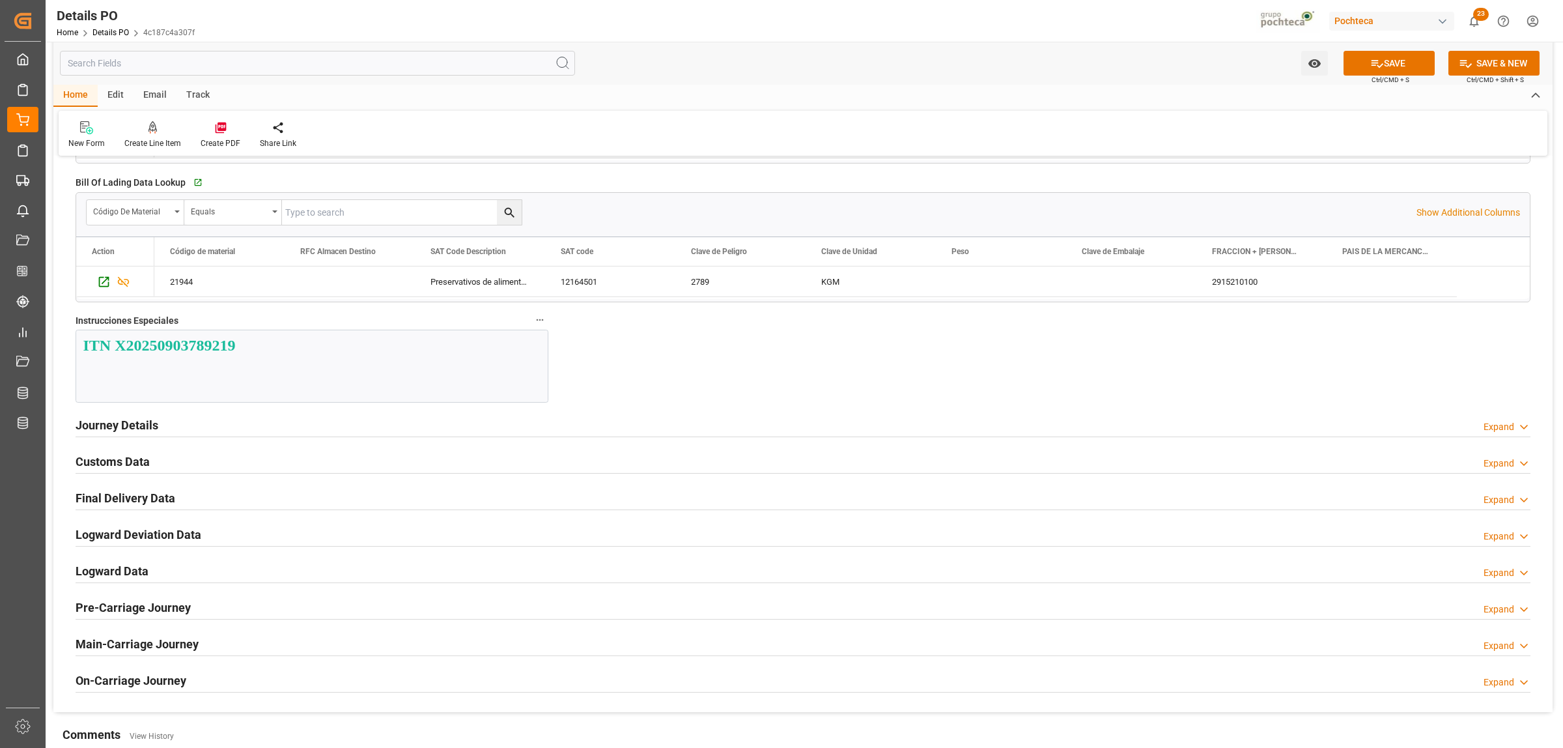
click at [126, 532] on h2 "Logward Deviation Data" at bounding box center [139, 535] width 126 height 18
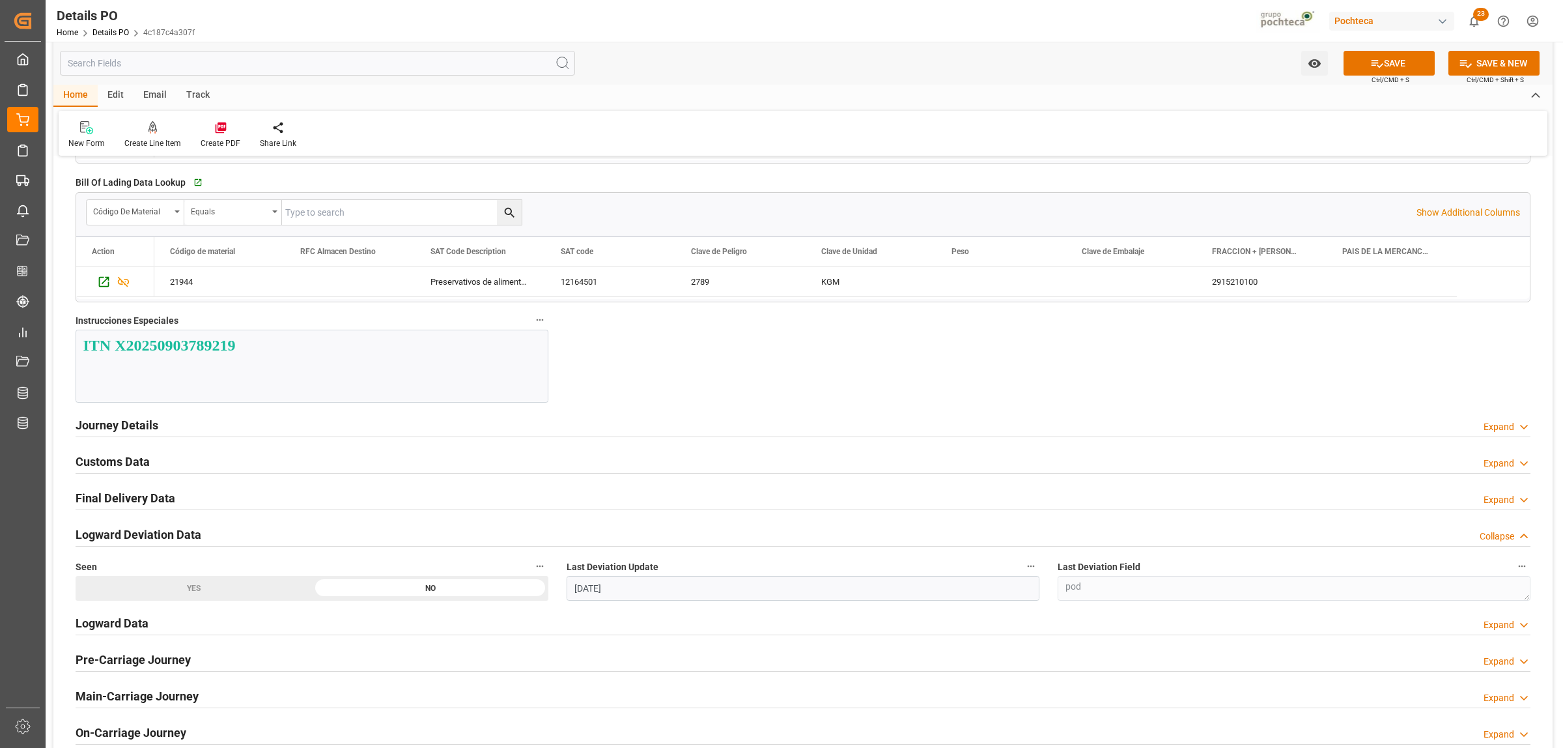
click at [108, 430] on h2 "Journey Details" at bounding box center [117, 425] width 83 height 18
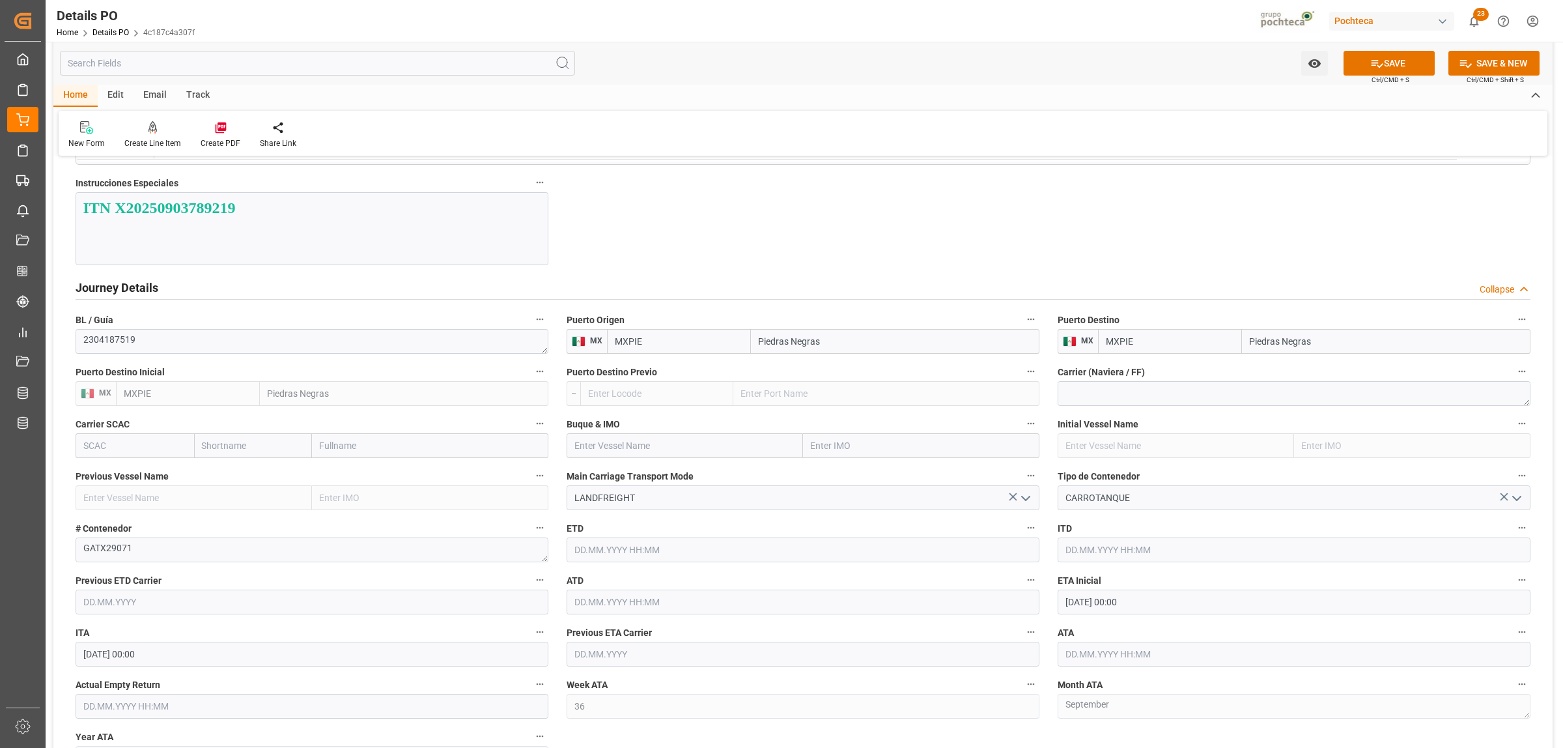
scroll to position [1303, 0]
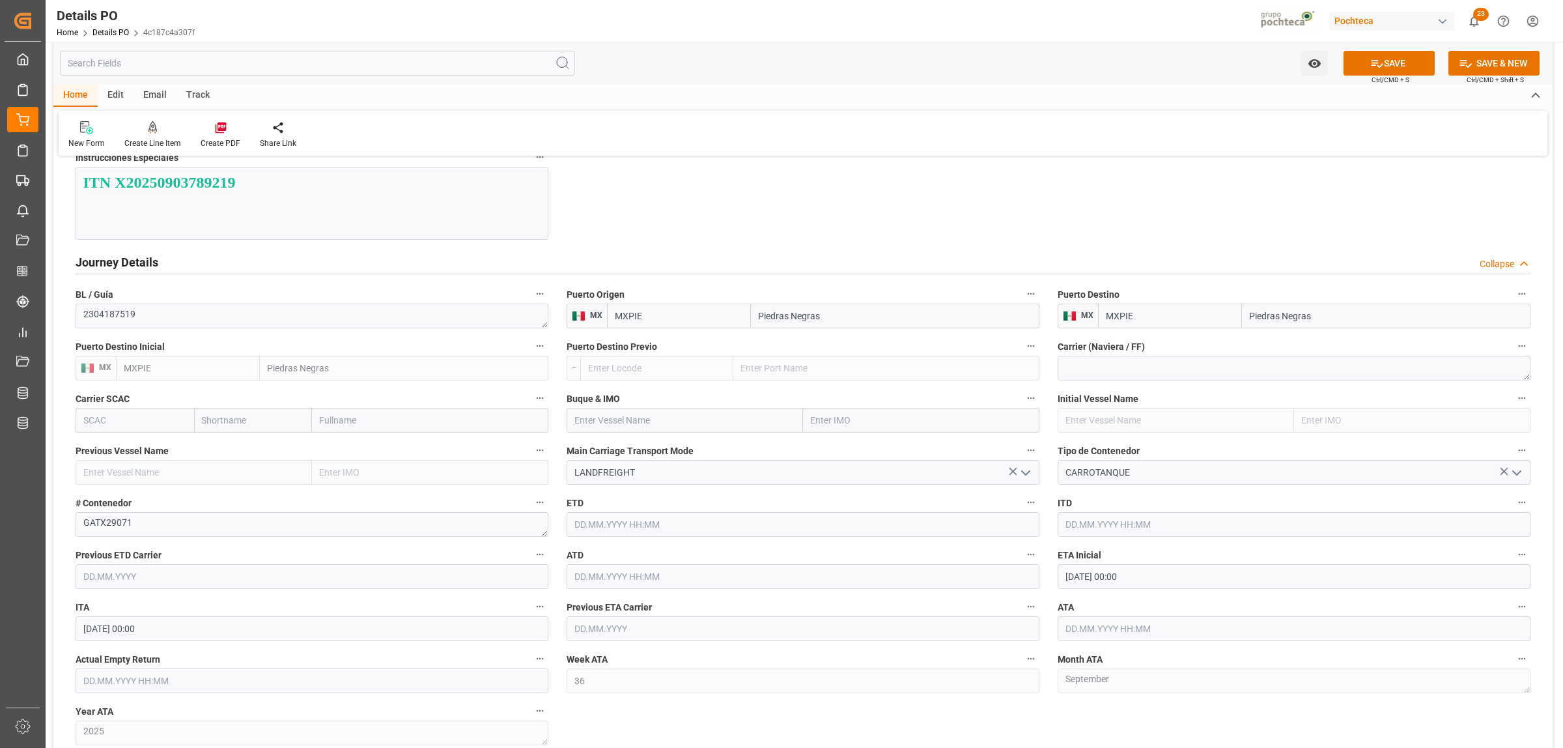
click at [1101, 634] on input "text" at bounding box center [1294, 628] width 473 height 25
click at [1071, 444] on button "Previous Month" at bounding box center [1069, 440] width 8 height 8
click at [1228, 440] on div "[DATE]" at bounding box center [1150, 441] width 185 height 13
click at [1230, 440] on button "Next Month" at bounding box center [1234, 440] width 8 height 8
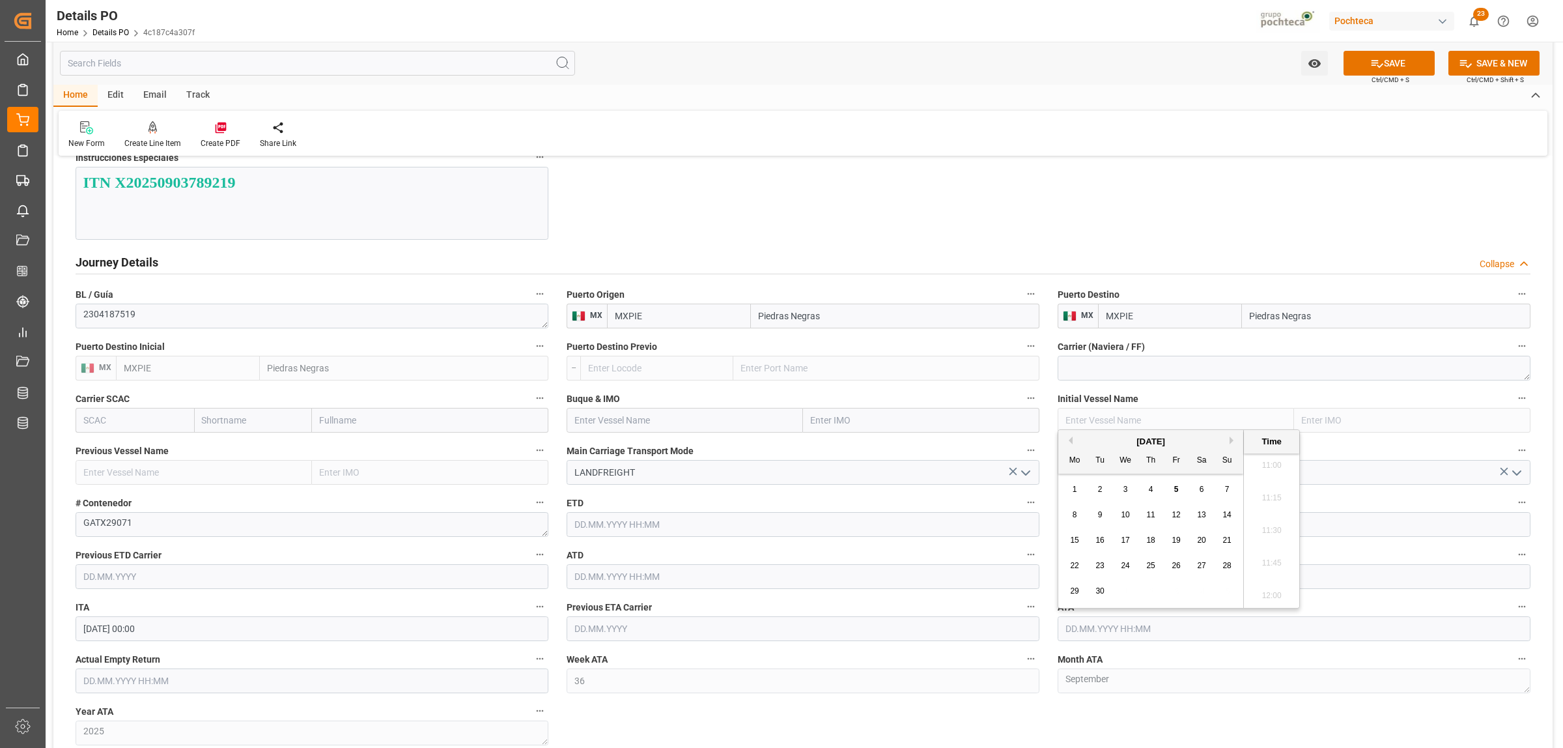
click at [1152, 484] on div "4" at bounding box center [1151, 490] width 16 height 16
type input "[DATE] 00:00"
click at [1385, 70] on button "SAVE" at bounding box center [1389, 63] width 91 height 25
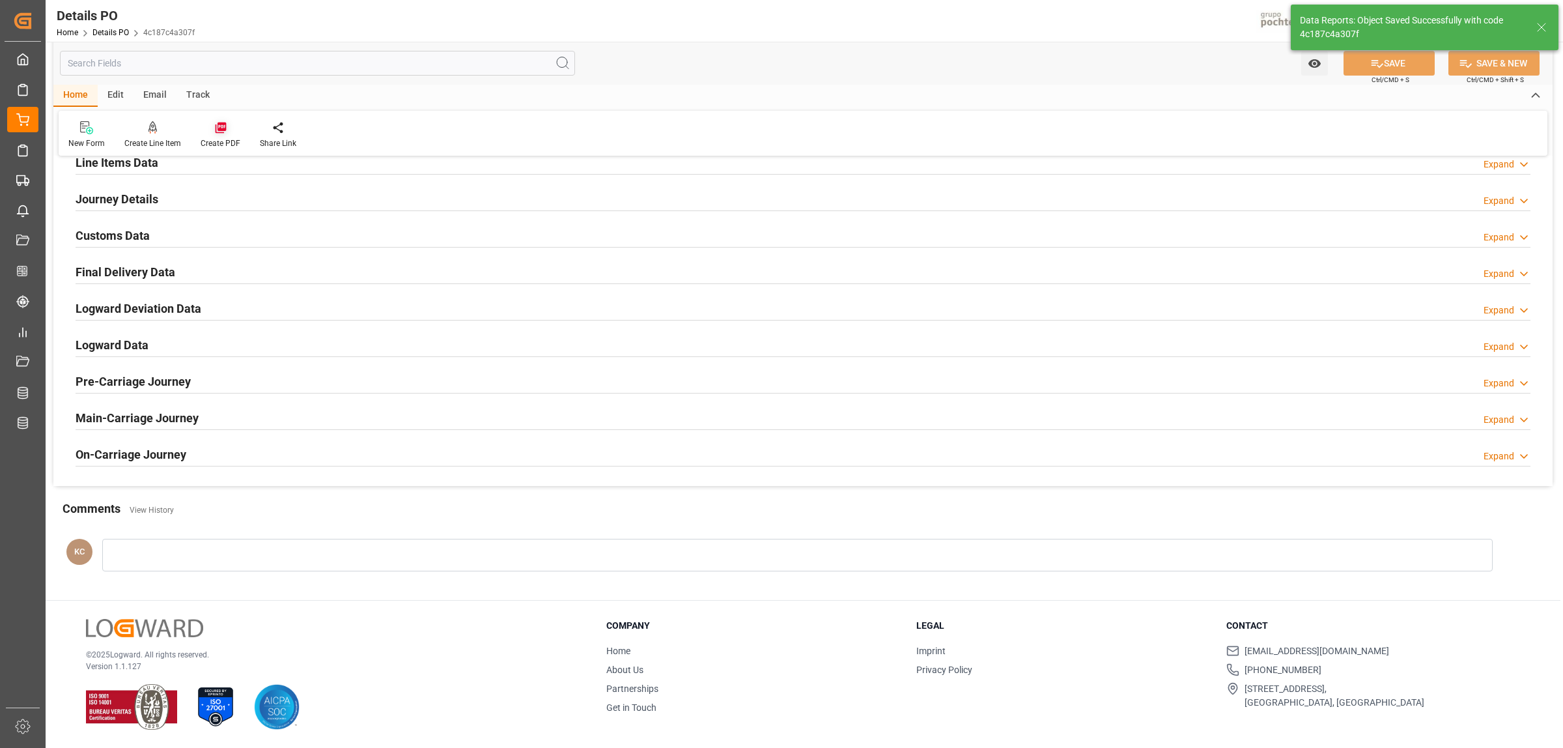
scroll to position [595, 0]
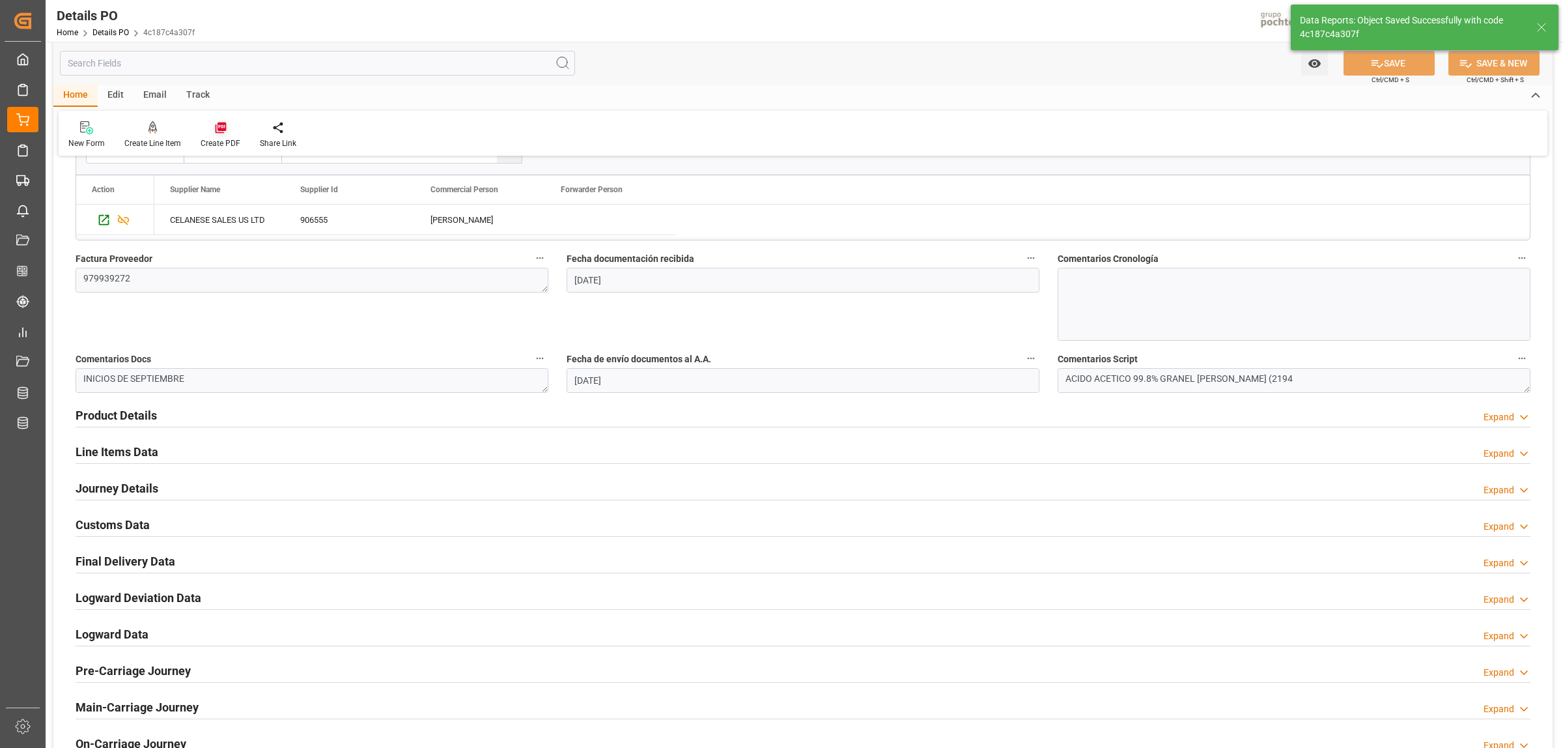
click at [219, 132] on icon at bounding box center [220, 127] width 13 height 13
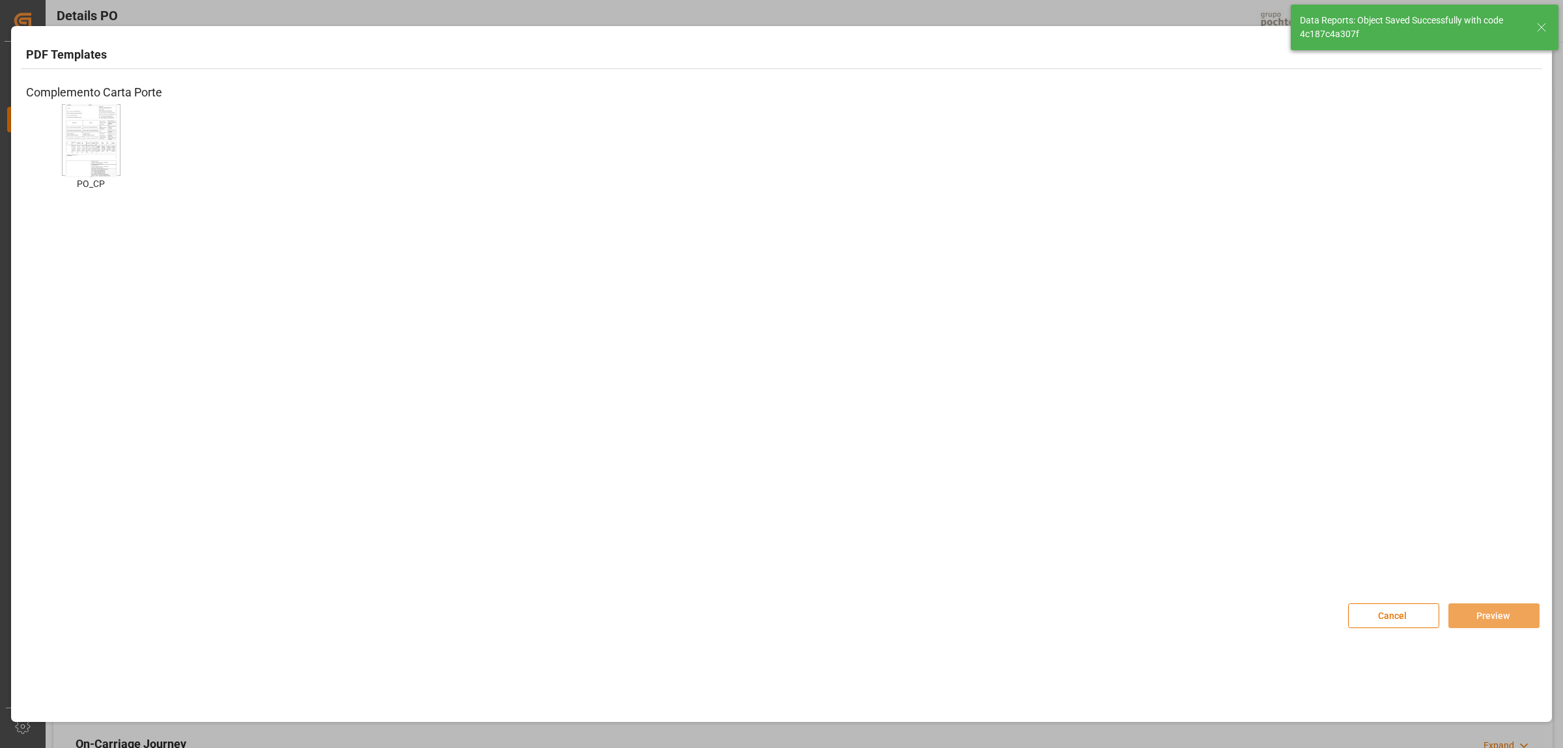
click at [109, 153] on img at bounding box center [91, 141] width 52 height 74
click at [1465, 610] on button "Preview" at bounding box center [1493, 615] width 91 height 25
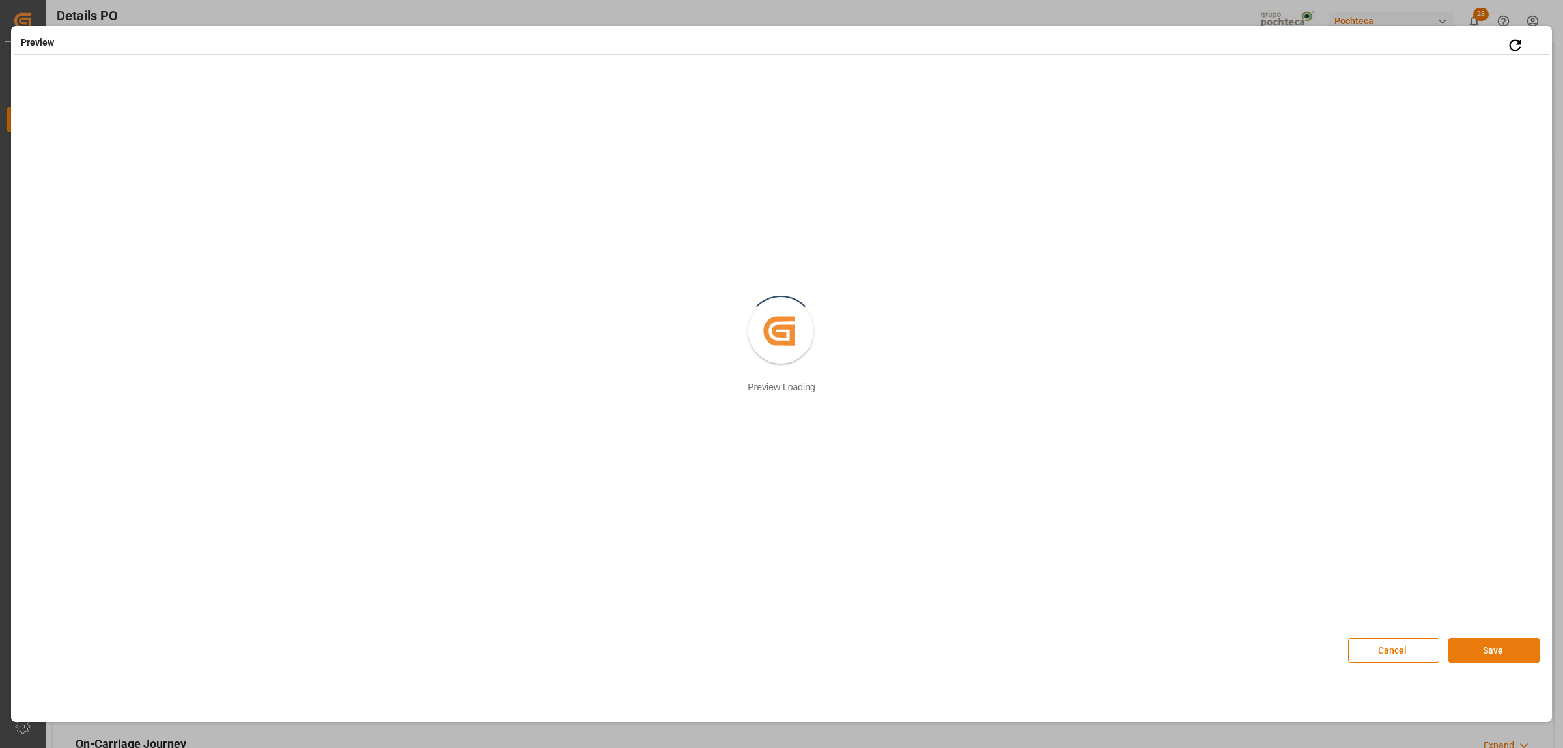
click at [1501, 650] on button "Save" at bounding box center [1493, 650] width 91 height 25
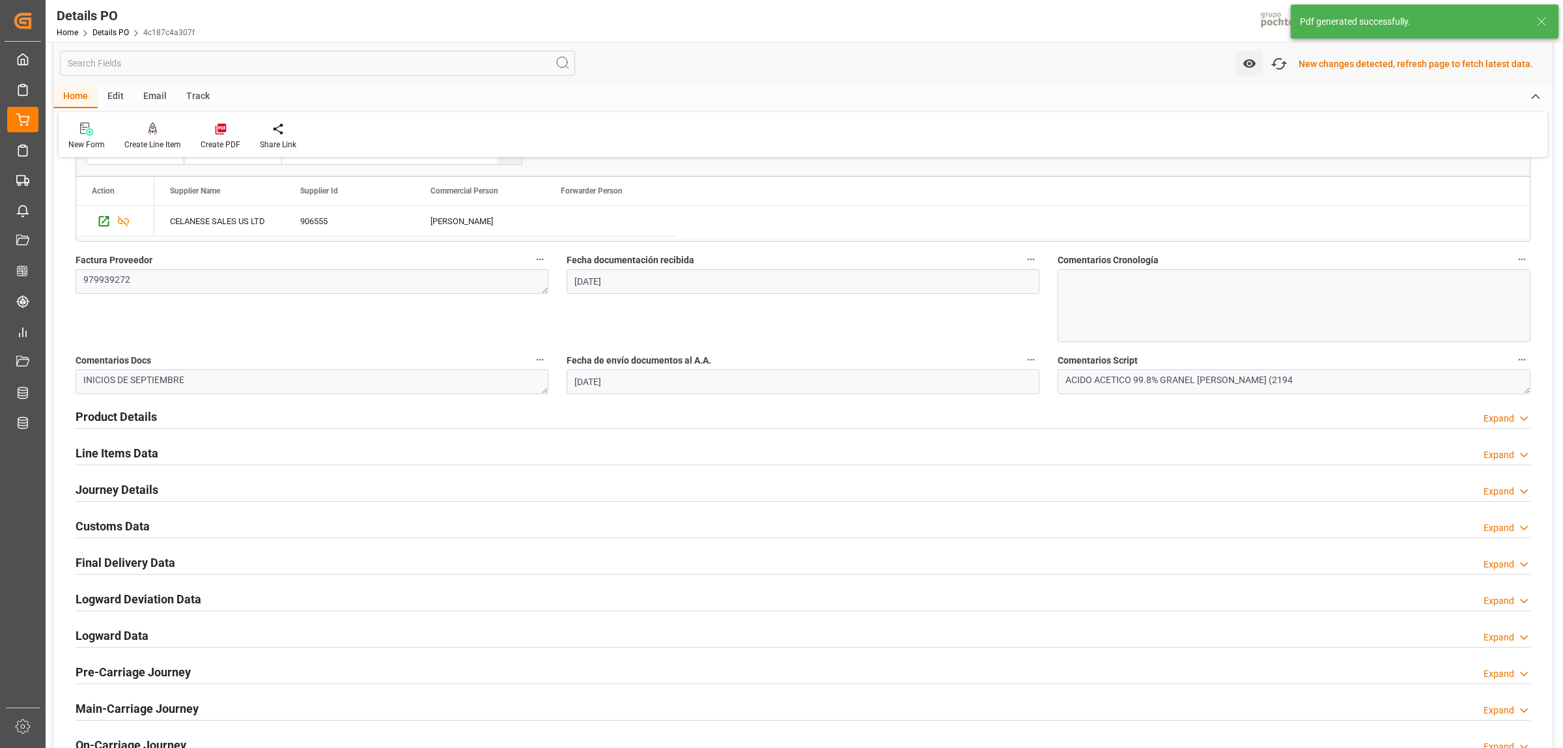
scroll to position [597, 0]
click at [106, 526] on h2 "Customs Data" at bounding box center [113, 524] width 74 height 18
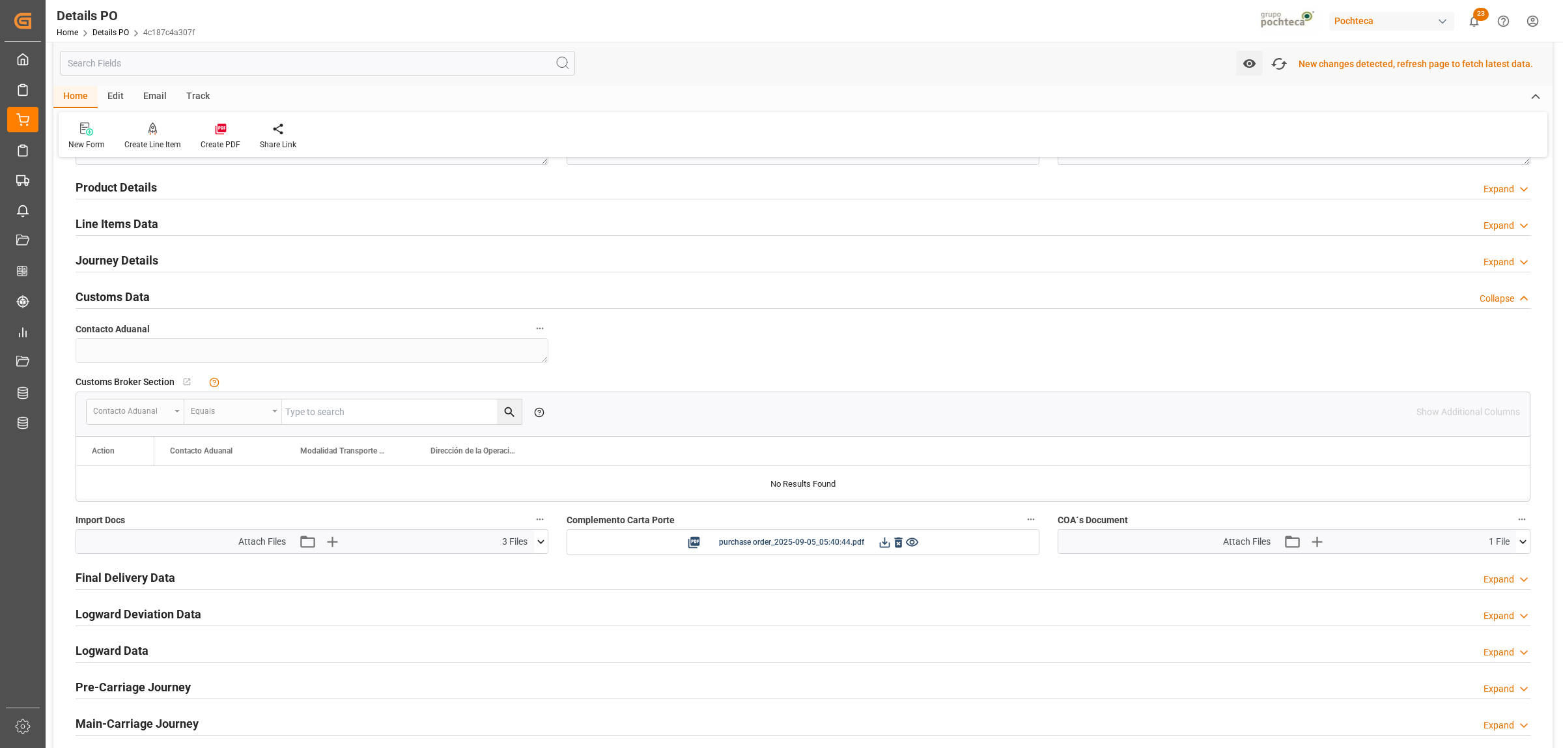
scroll to position [841, 0]
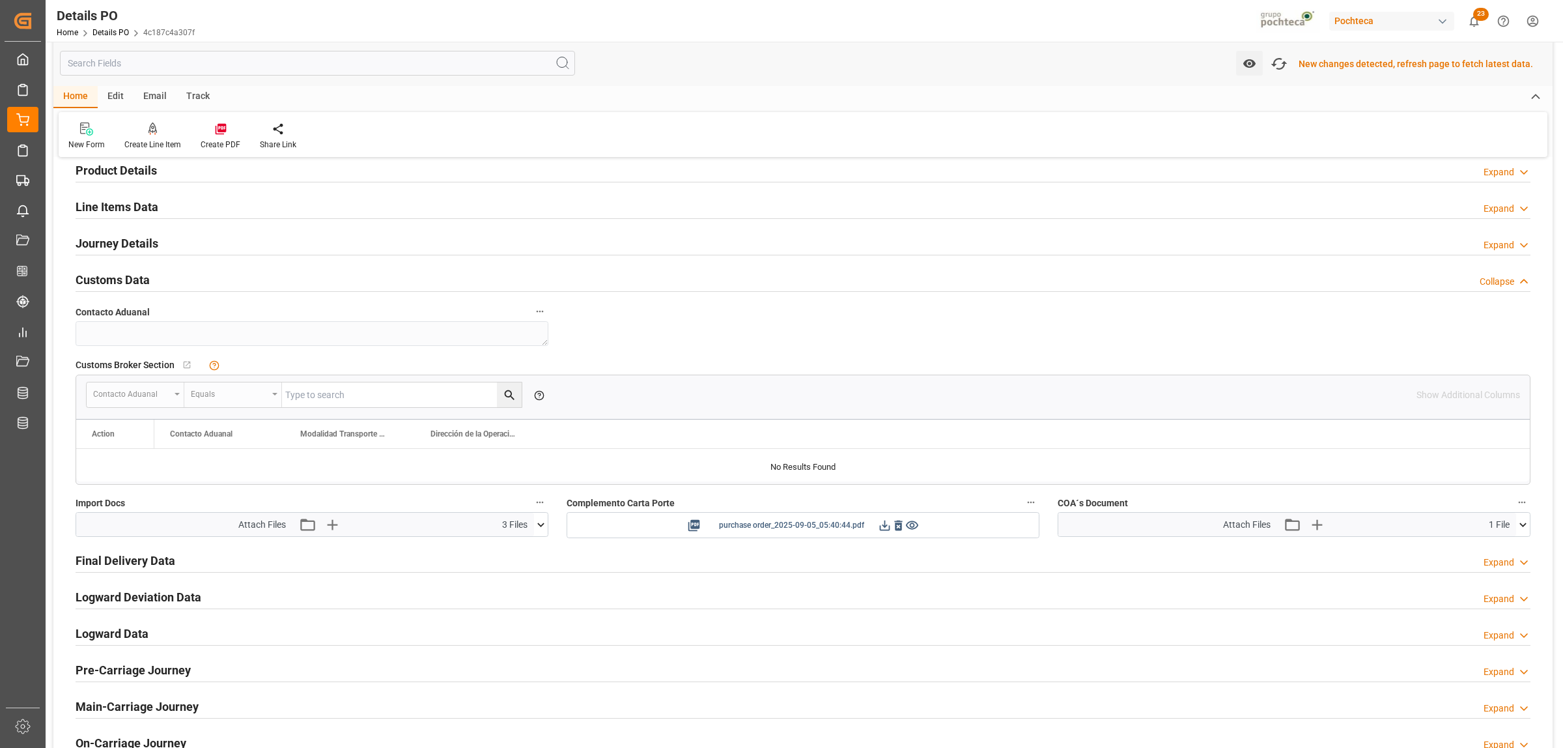
click at [883, 528] on icon at bounding box center [885, 525] width 10 height 10
